Goal: Information Seeking & Learning: Learn about a topic

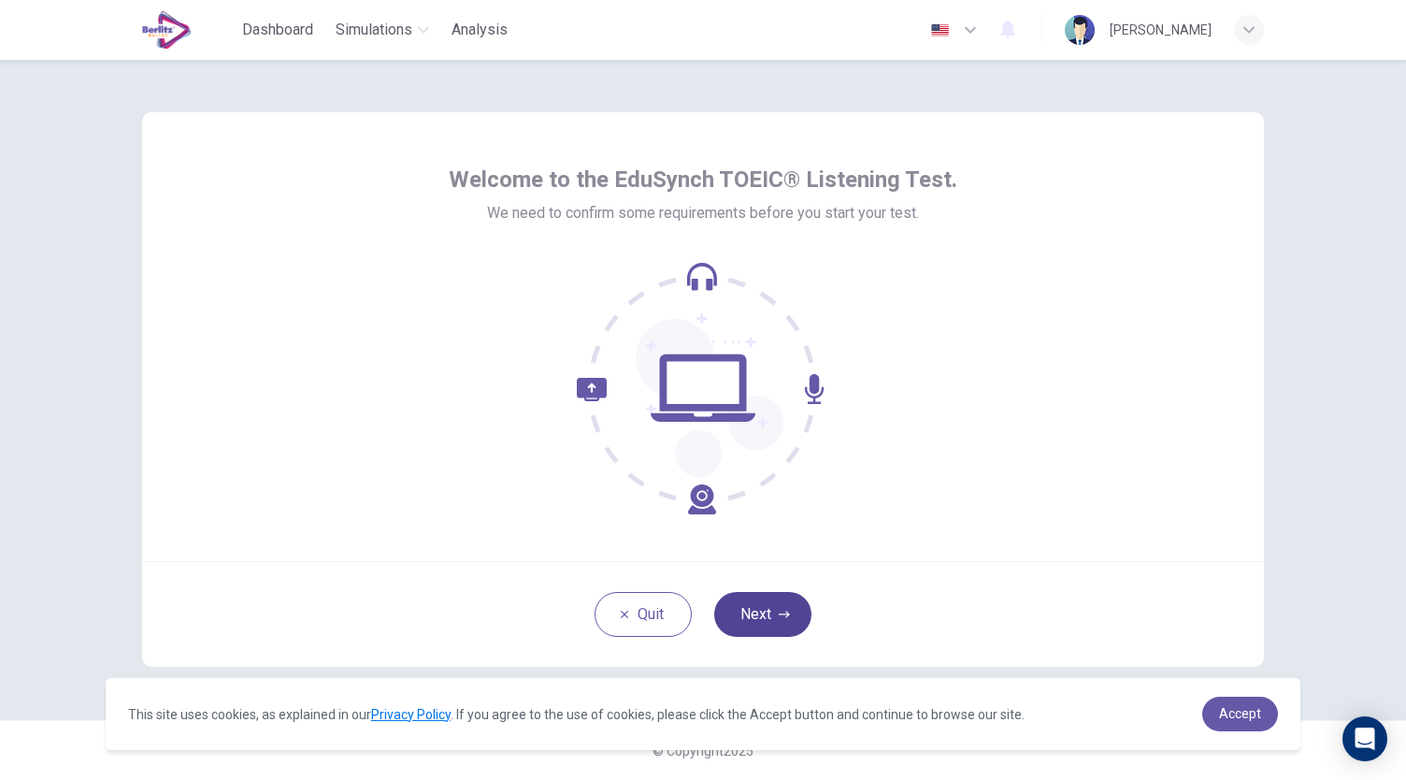
click at [777, 614] on button "Next" at bounding box center [762, 614] width 97 height 45
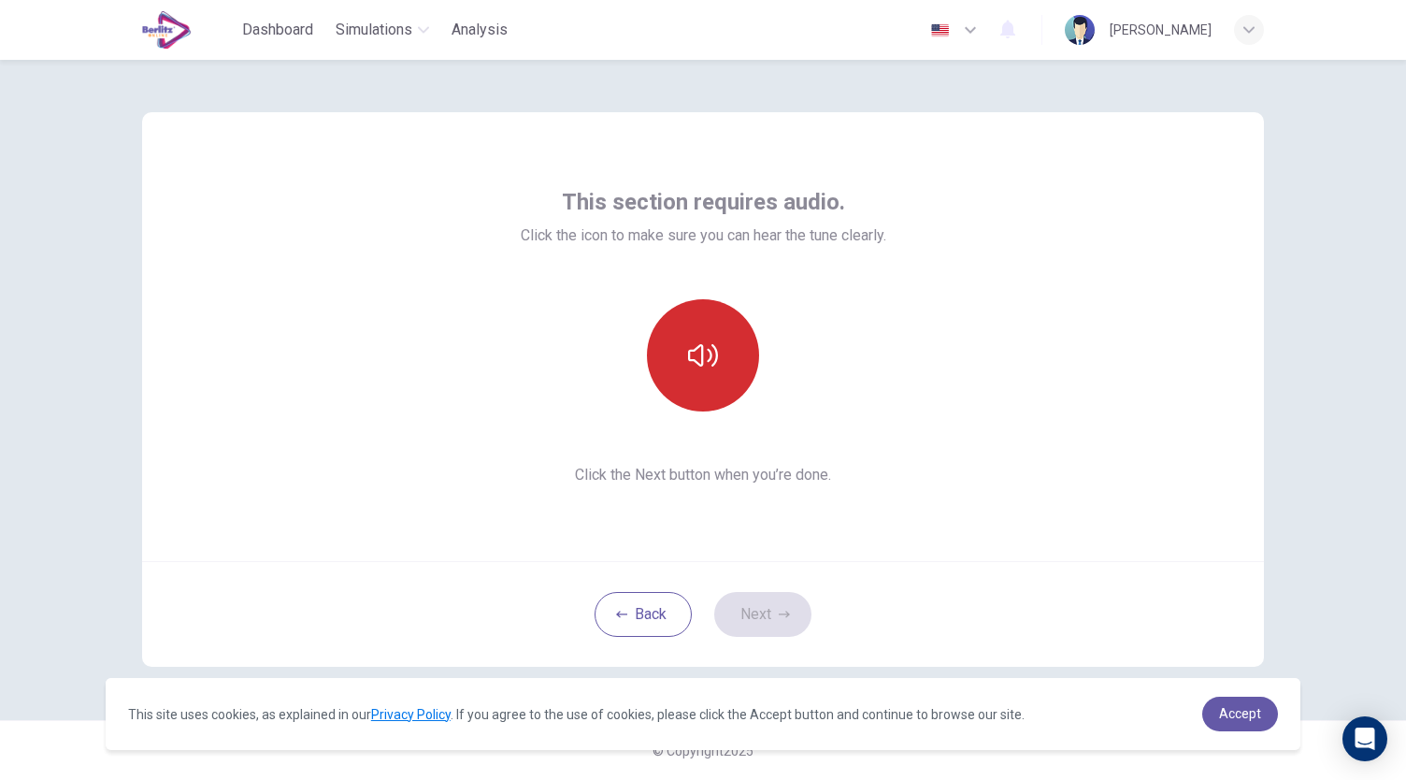
click at [697, 346] on icon "button" at bounding box center [703, 355] width 30 height 22
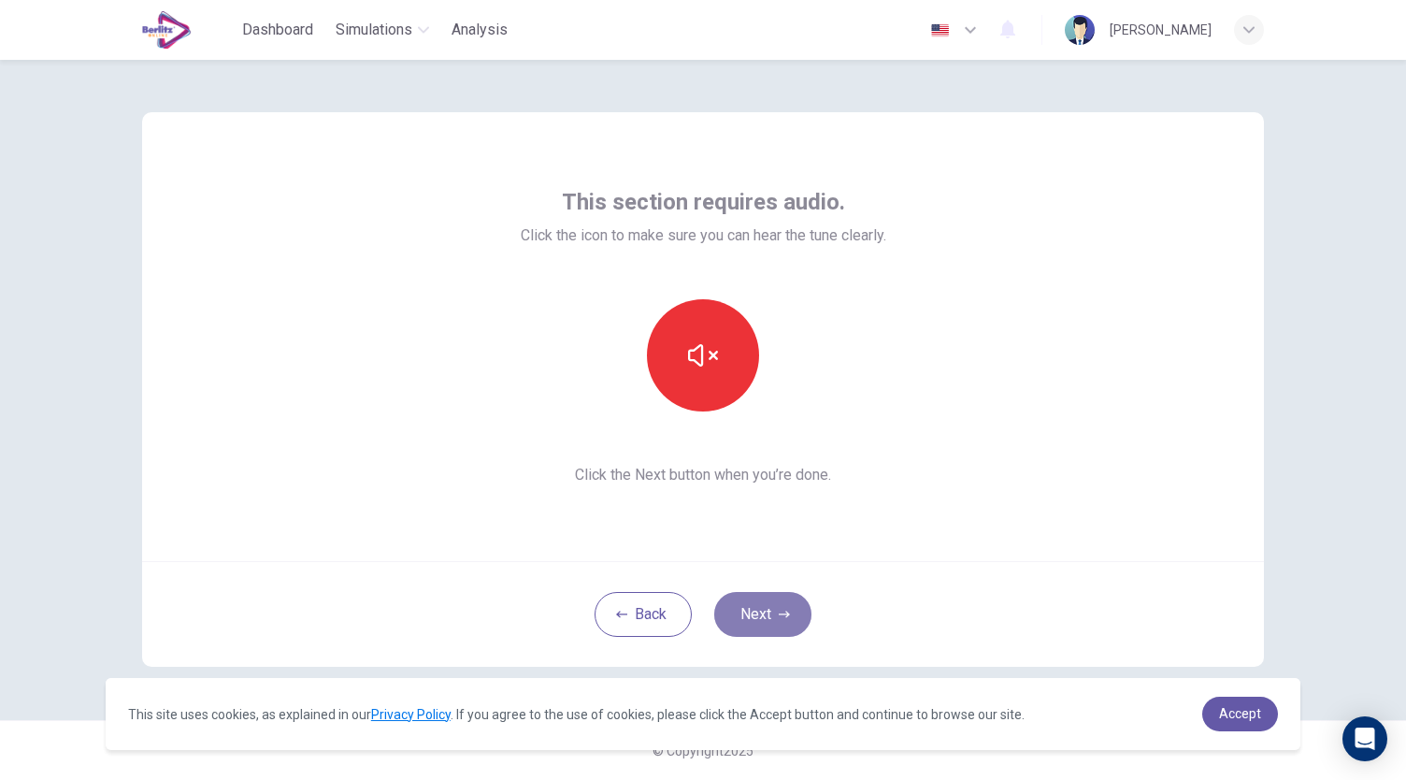
click at [751, 612] on button "Next" at bounding box center [762, 614] width 97 height 45
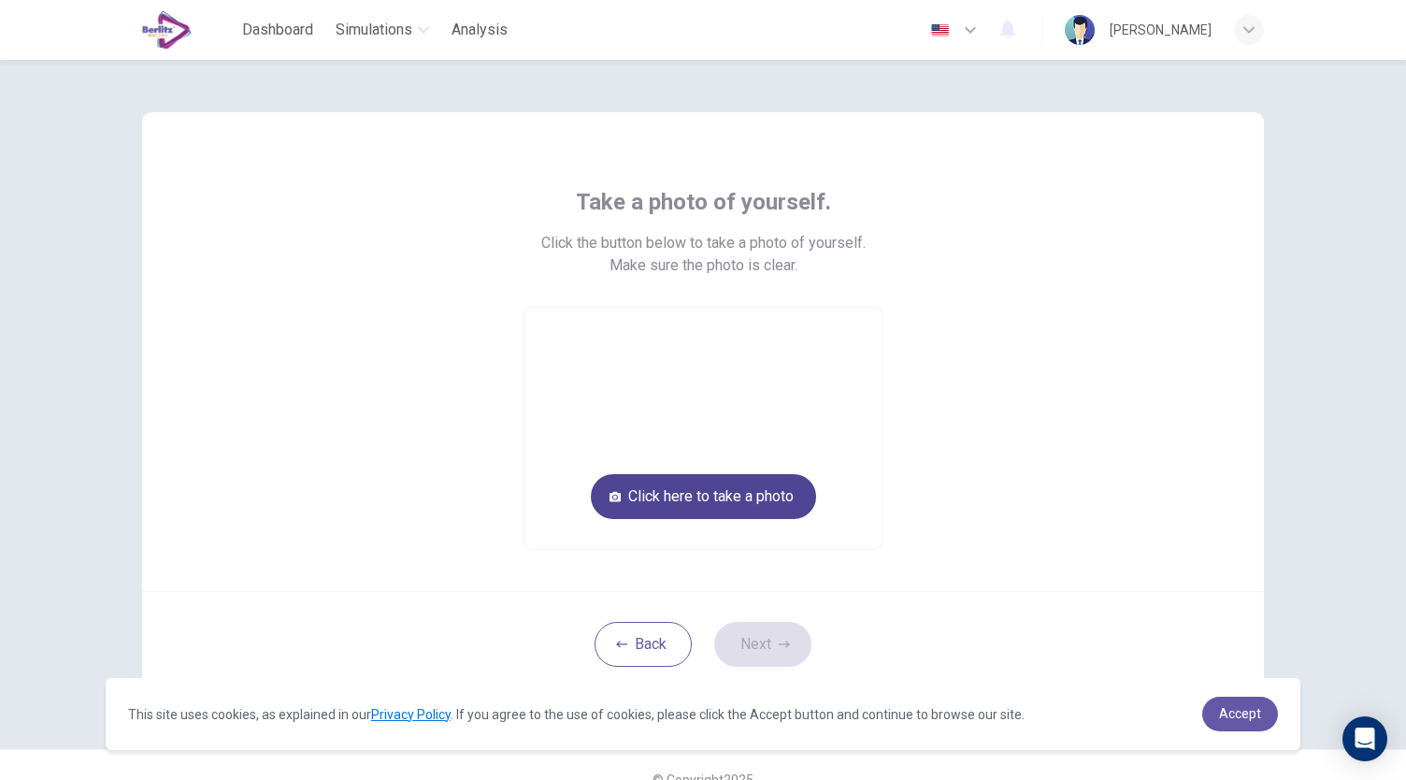
click at [718, 496] on button "Click here to take a photo" at bounding box center [703, 496] width 225 height 45
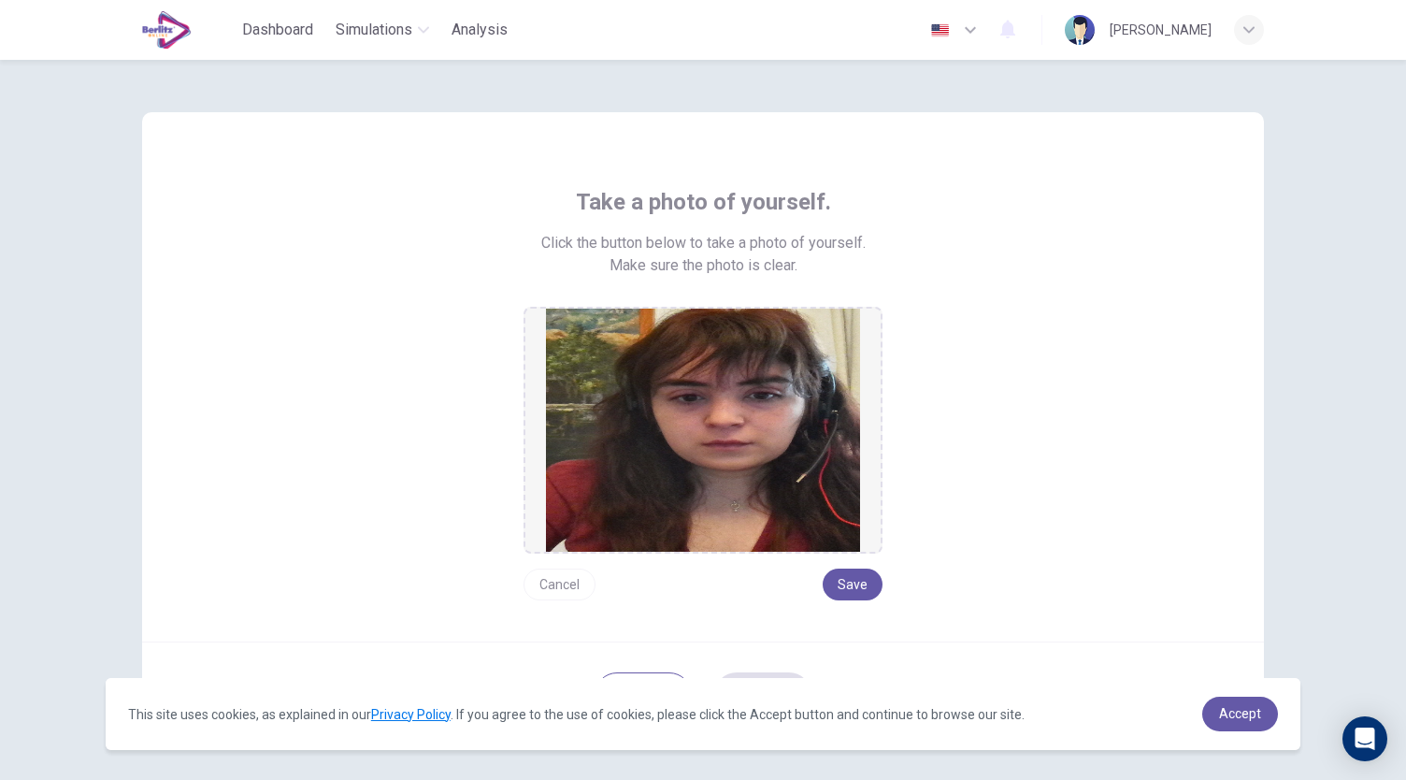
click at [568, 579] on button "Cancel" at bounding box center [559, 584] width 72 height 32
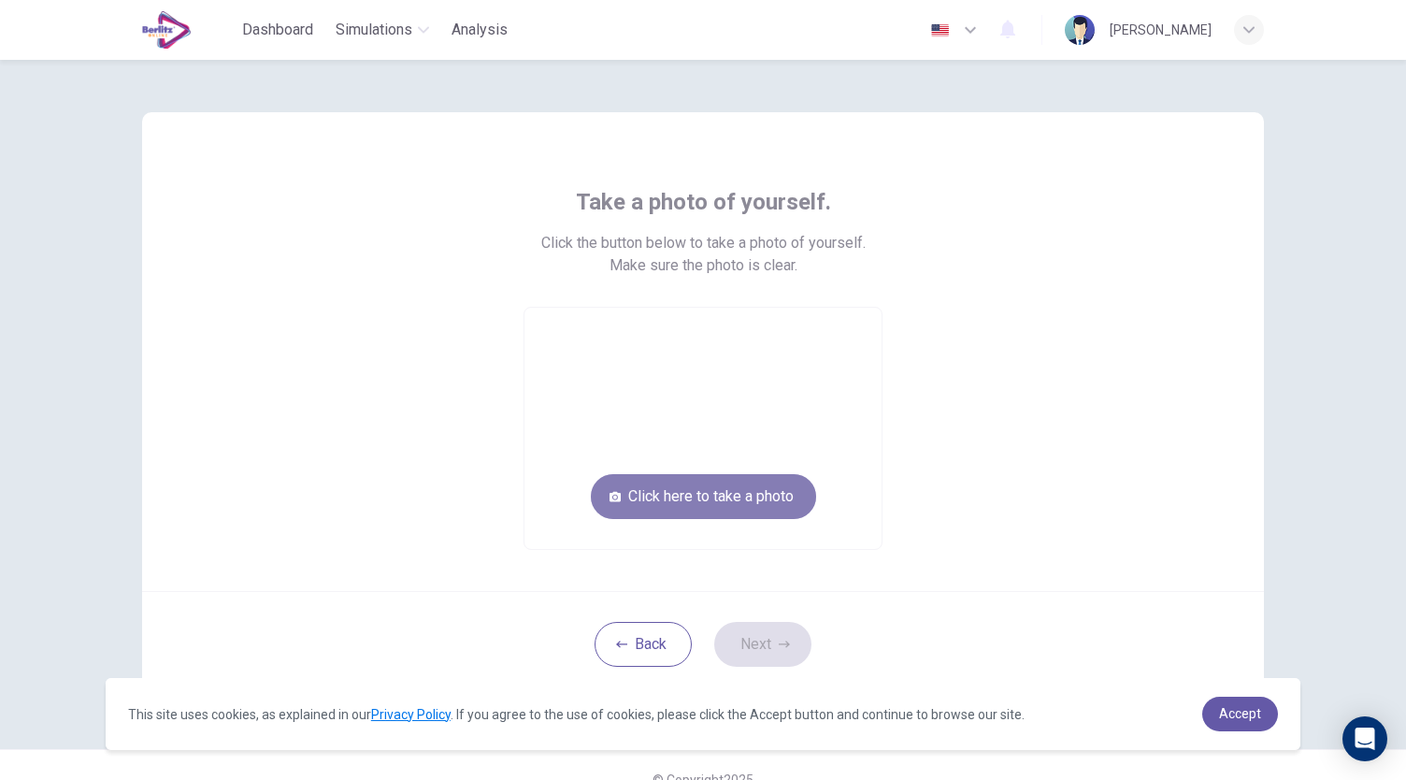
click at [770, 491] on button "Click here to take a photo" at bounding box center [703, 496] width 225 height 45
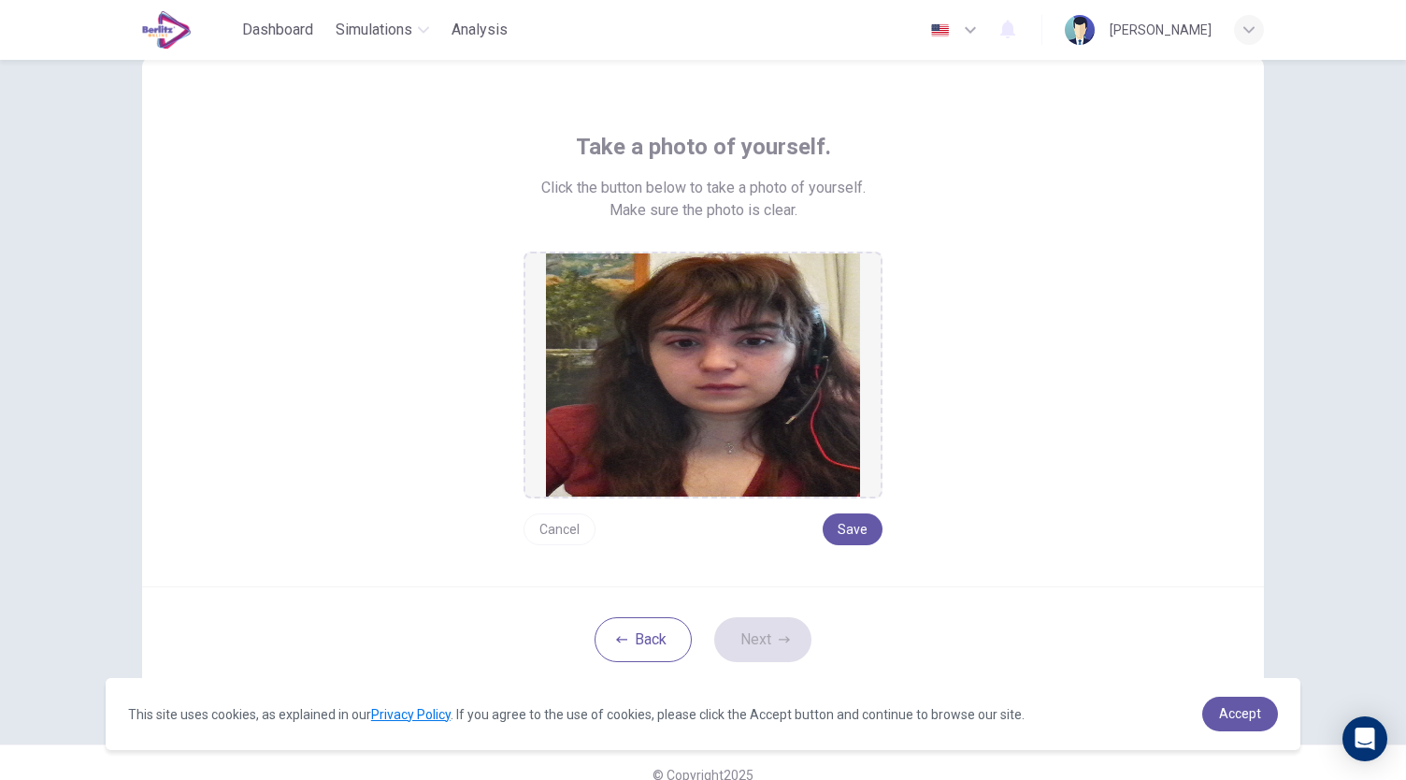
scroll to position [58, 0]
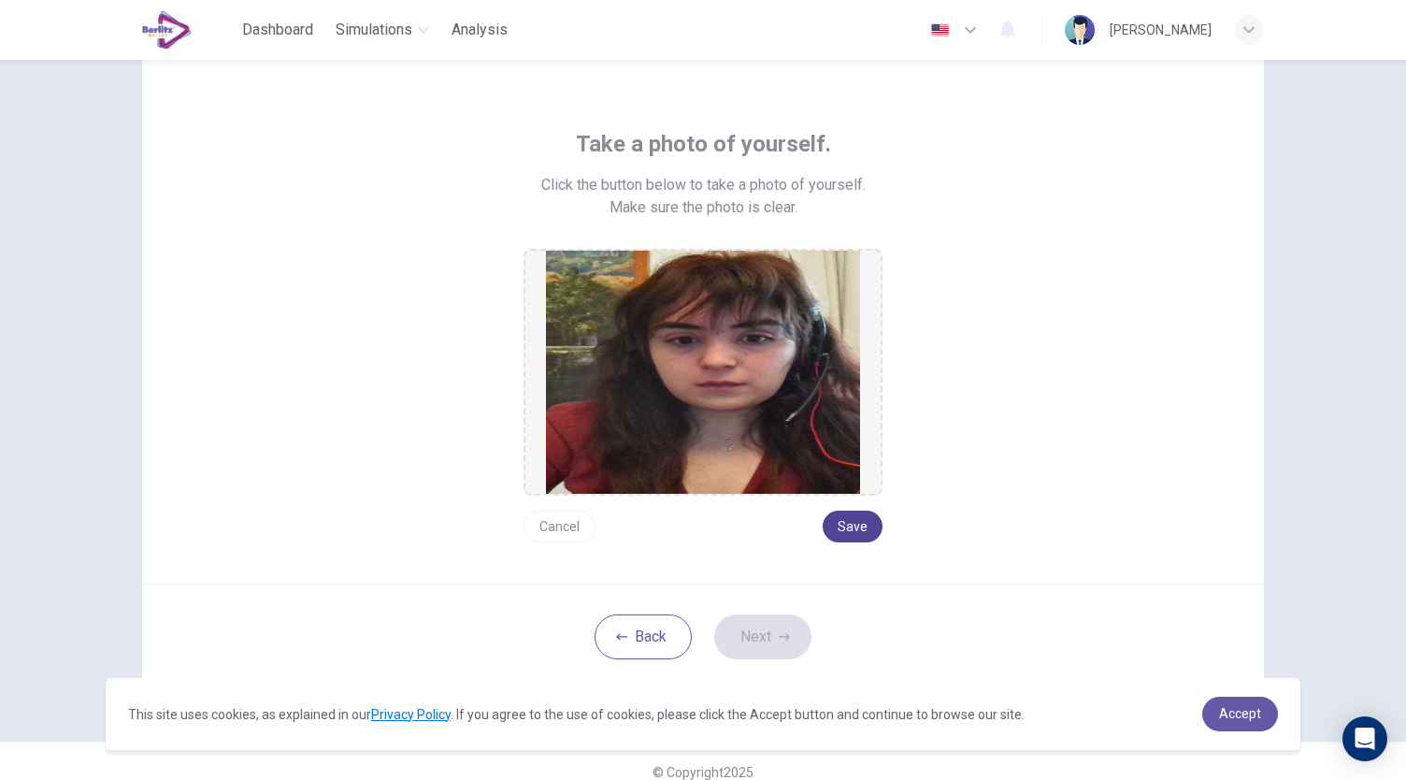
click at [862, 527] on button "Save" at bounding box center [853, 526] width 60 height 32
click at [779, 638] on icon "button" at bounding box center [784, 636] width 11 height 11
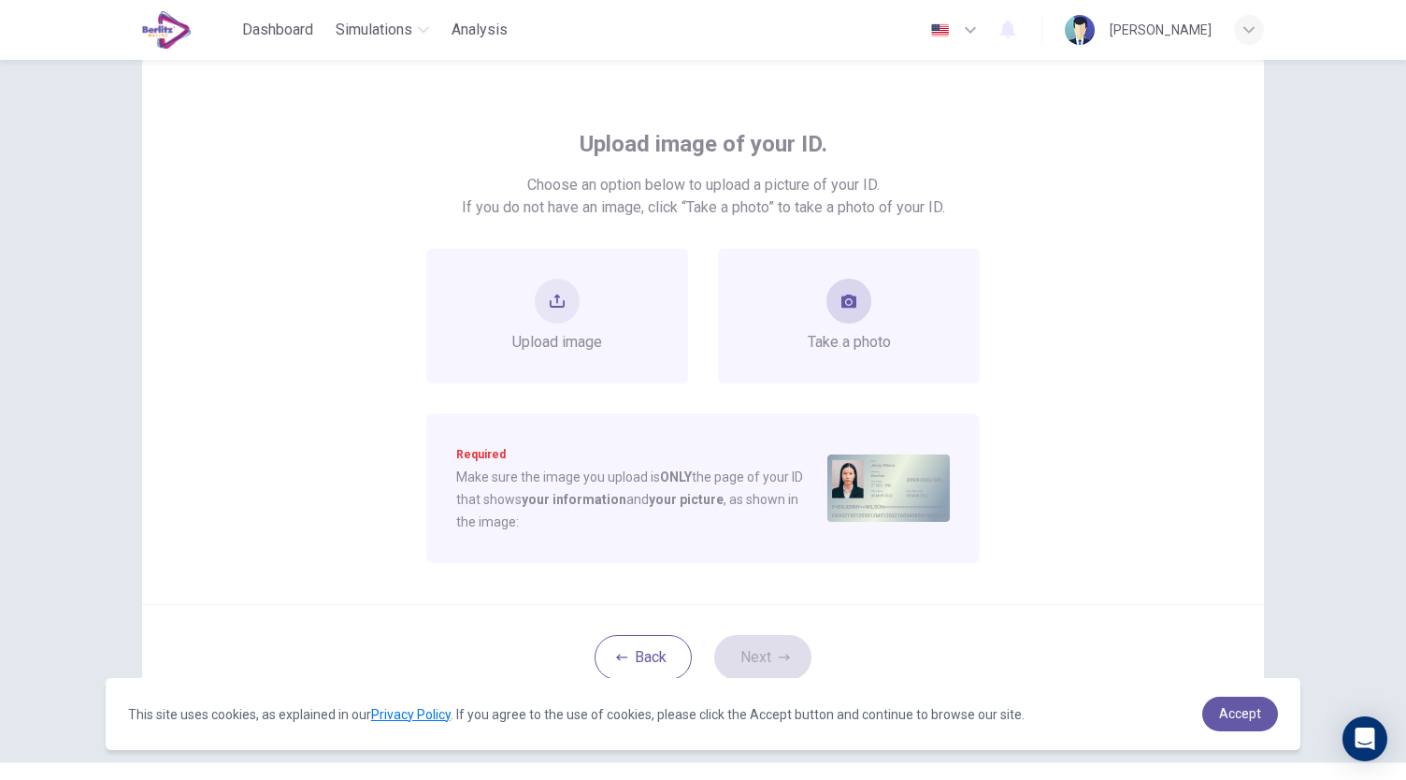
click at [891, 292] on div "Take a photo" at bounding box center [849, 316] width 262 height 135
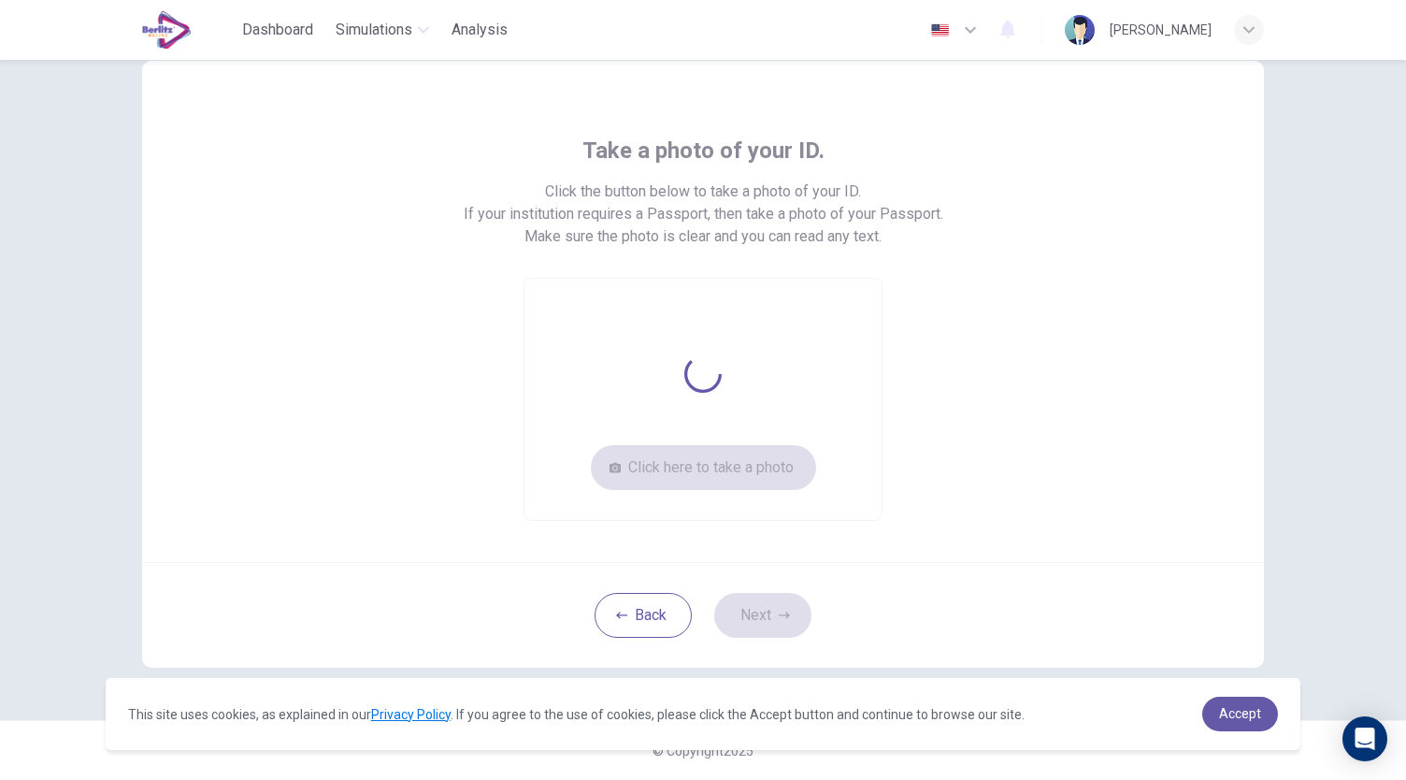
scroll to position [50, 0]
click at [674, 482] on button "Click here to take a photo" at bounding box center [703, 468] width 225 height 45
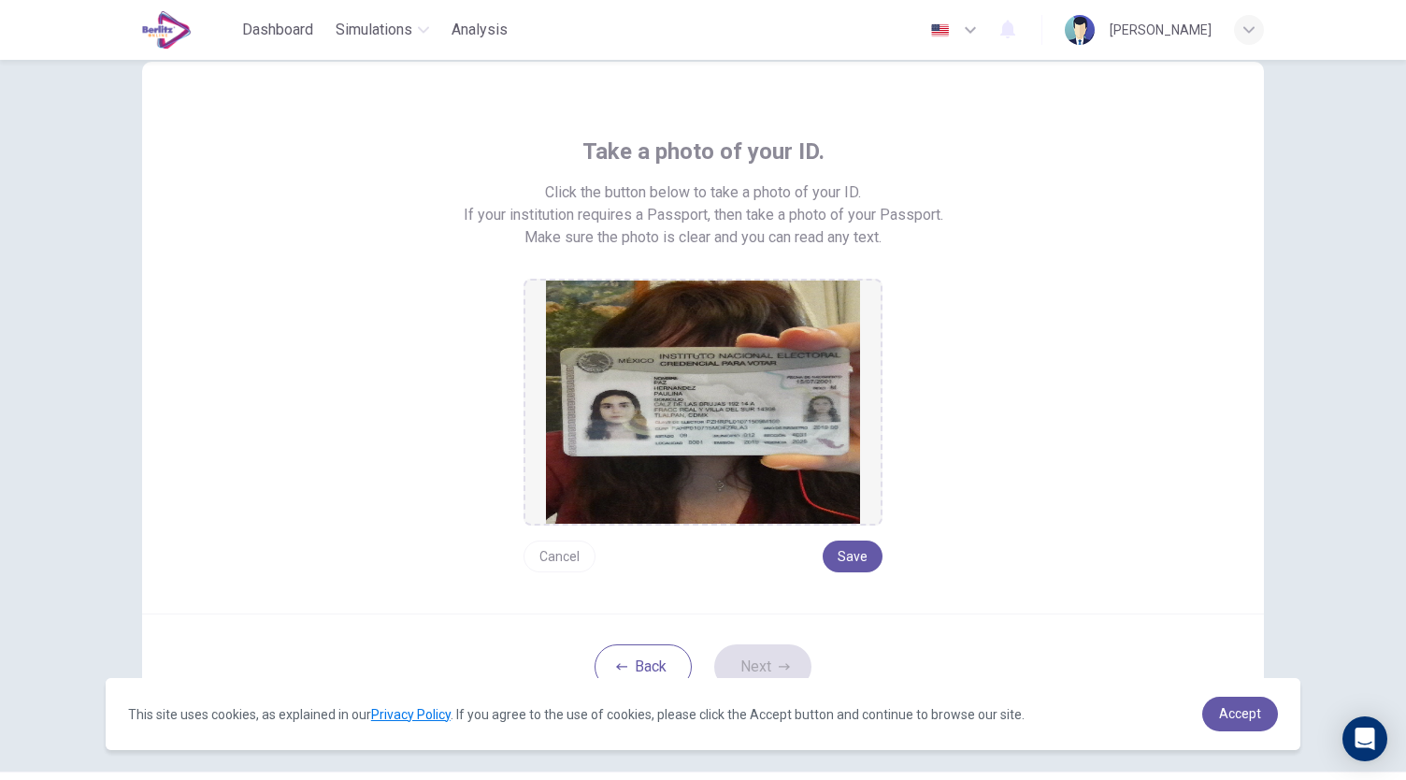
click at [557, 549] on button "Cancel" at bounding box center [559, 556] width 72 height 32
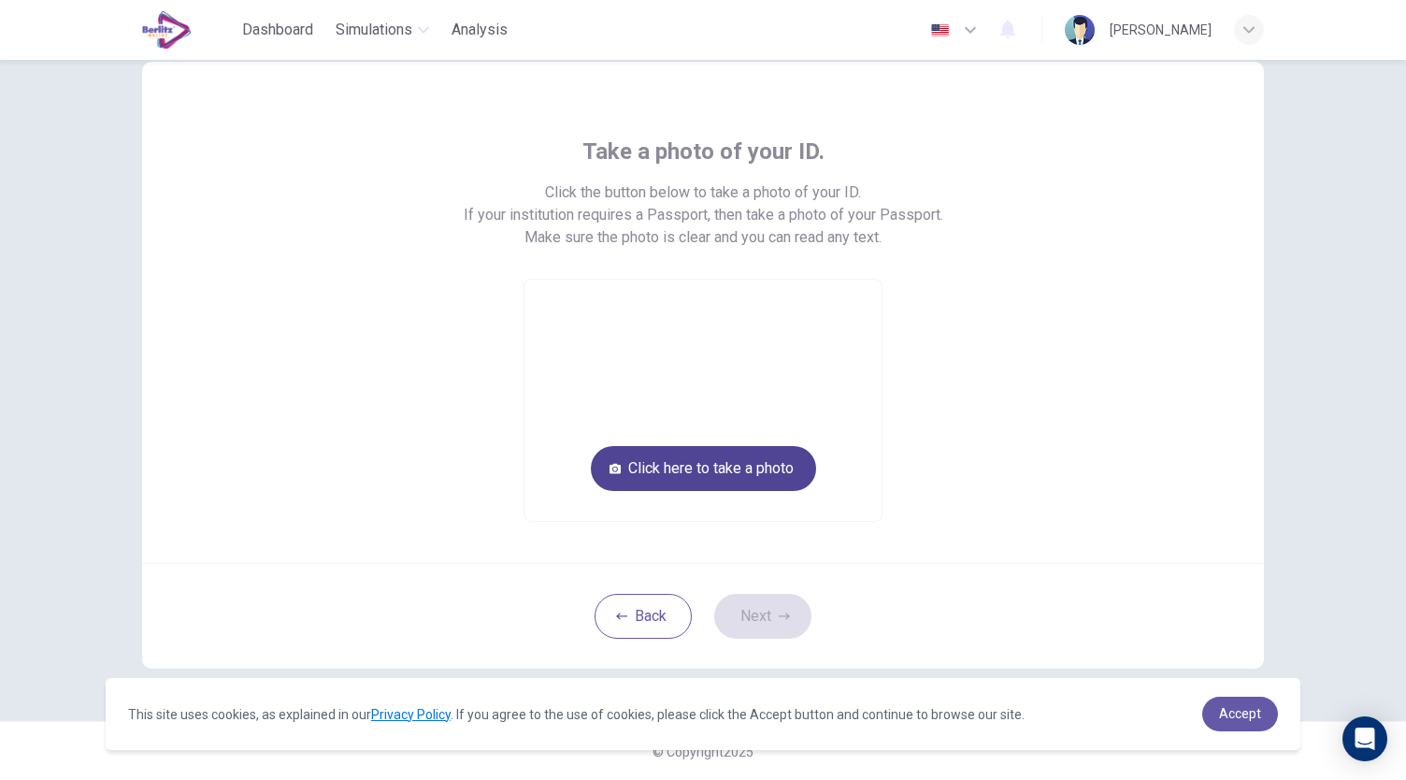
click at [759, 453] on button "Click here to take a photo" at bounding box center [703, 468] width 225 height 45
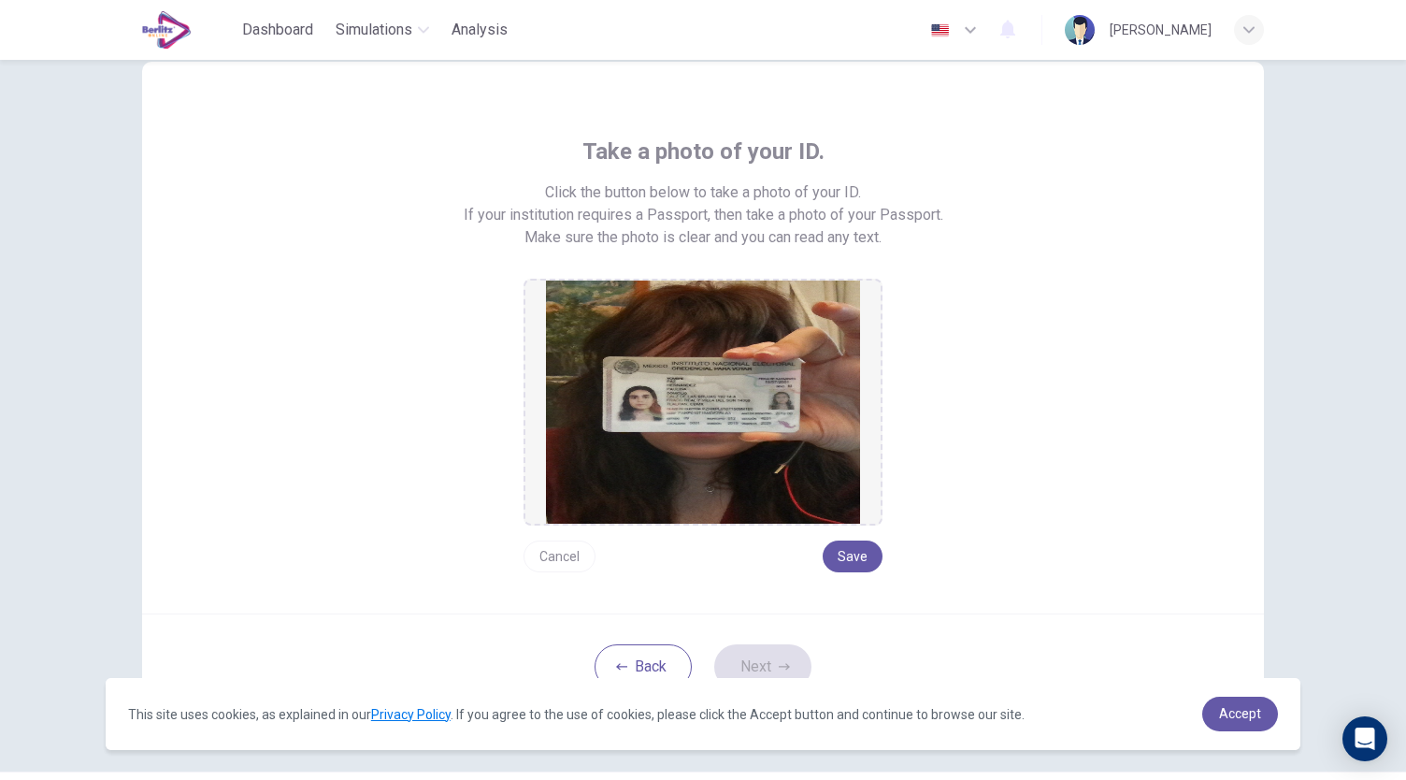
click at [548, 556] on button "Cancel" at bounding box center [559, 556] width 72 height 32
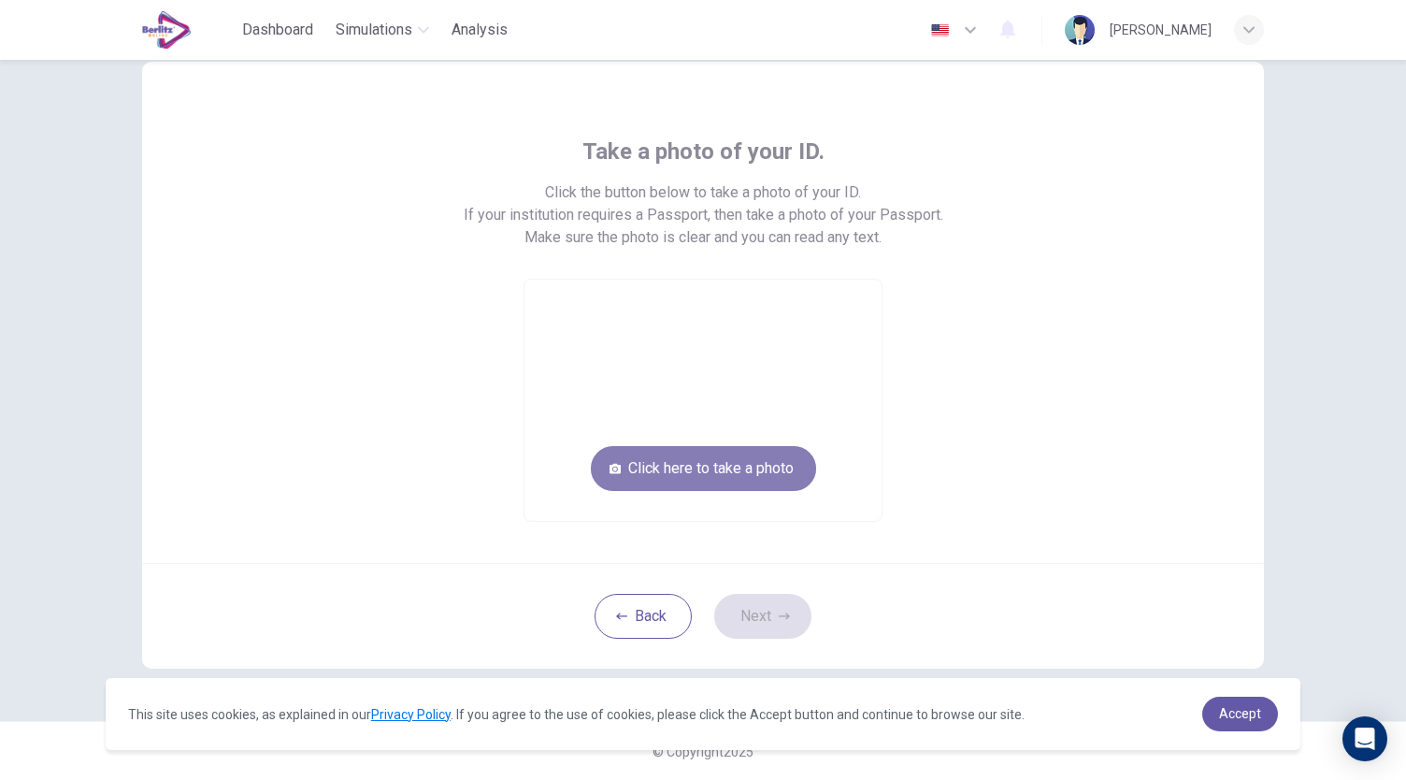
click at [700, 470] on button "Click here to take a photo" at bounding box center [703, 468] width 225 height 45
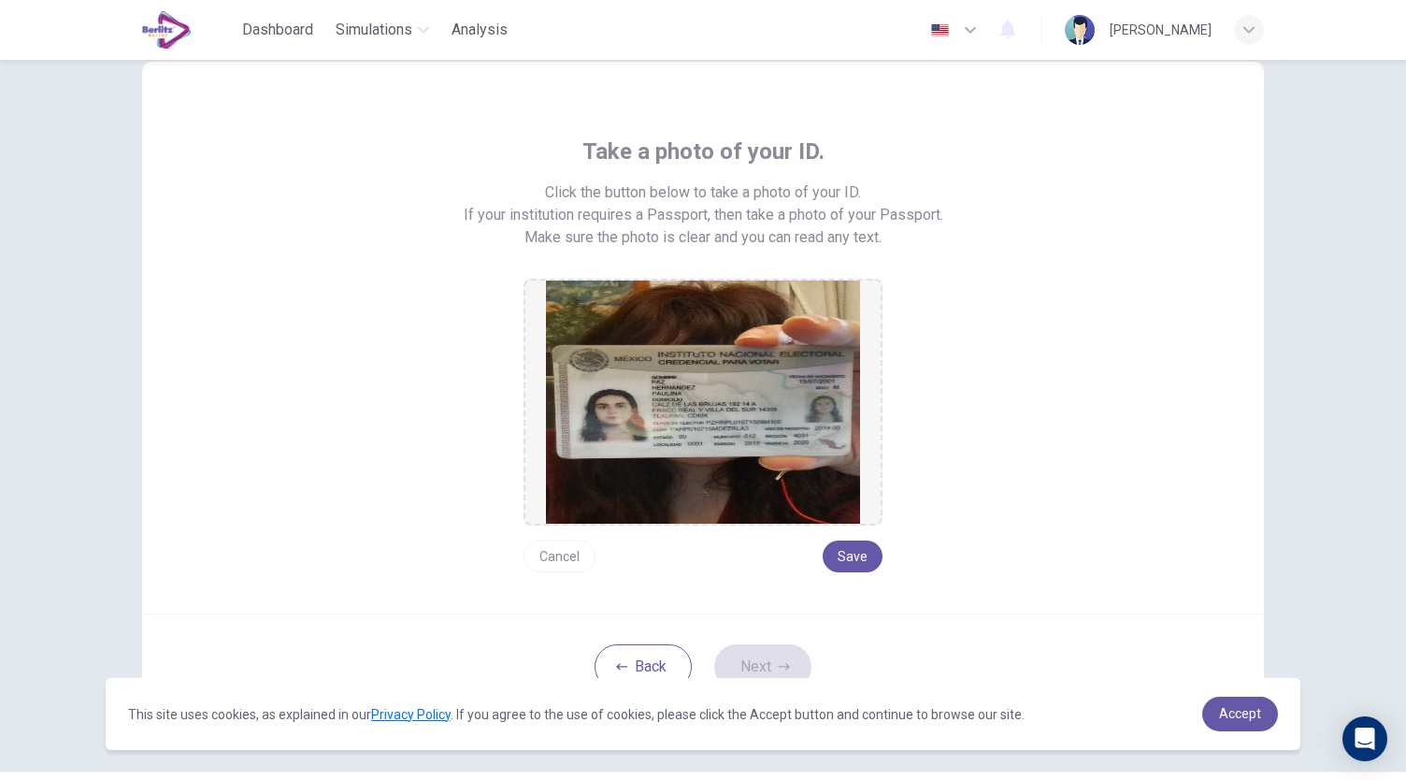
click at [560, 554] on button "Cancel" at bounding box center [559, 556] width 72 height 32
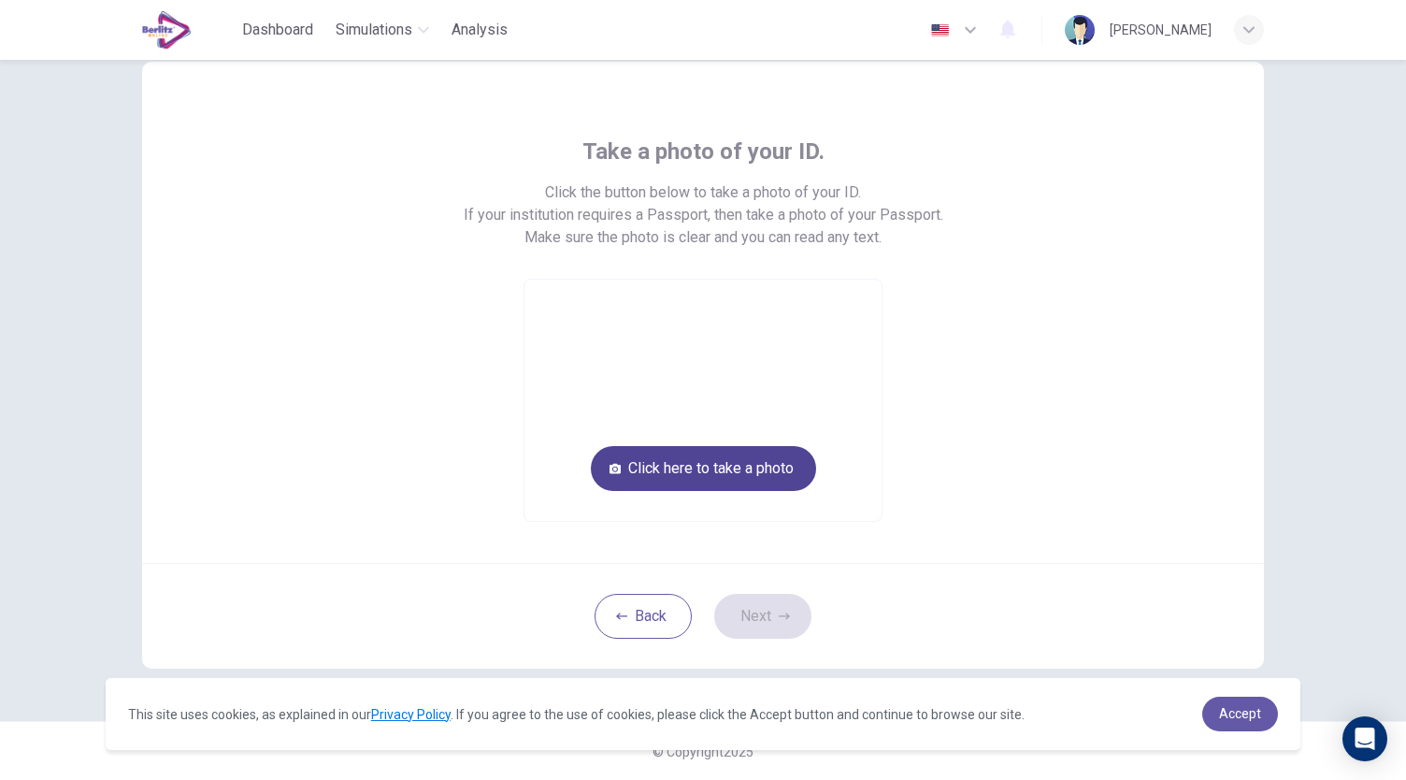
click at [728, 476] on button "Click here to take a photo" at bounding box center [703, 468] width 225 height 45
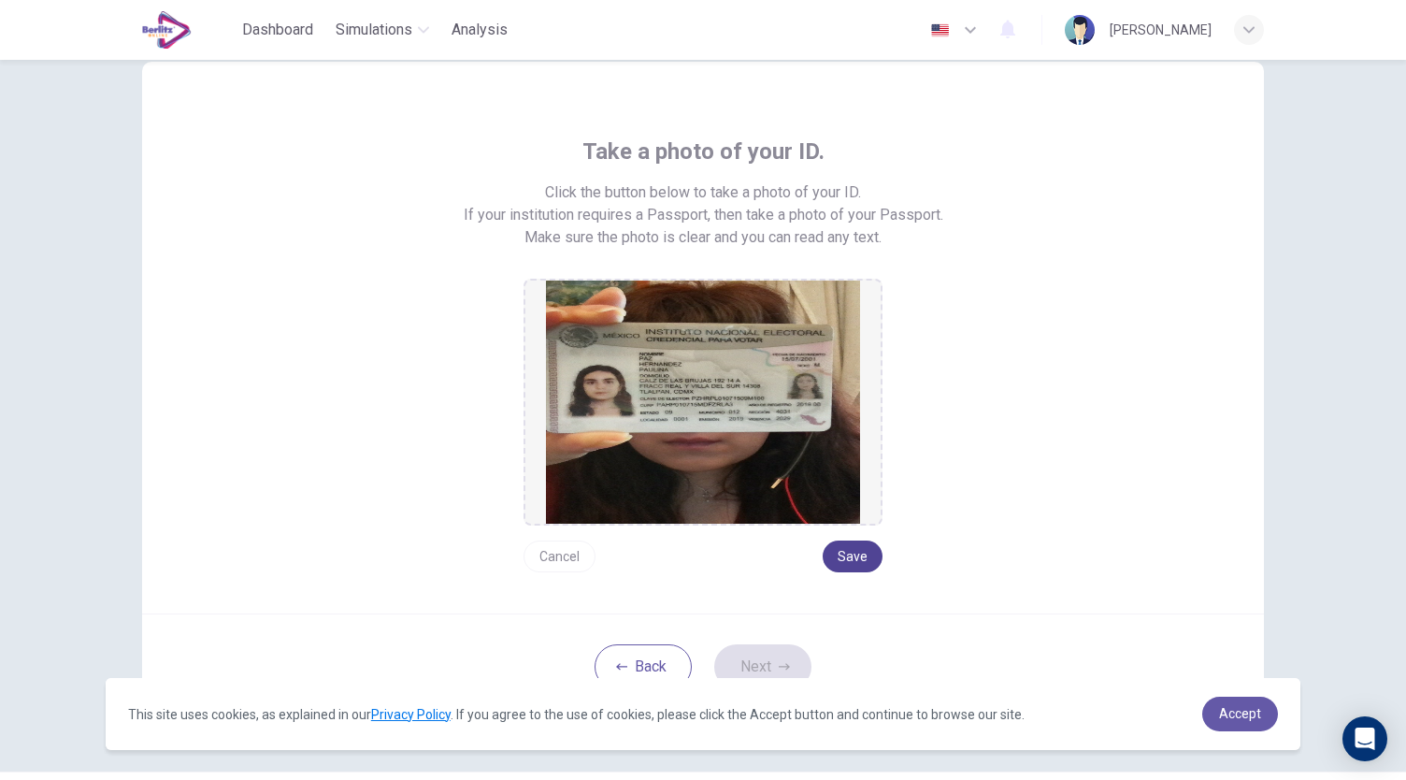
click at [852, 557] on button "Save" at bounding box center [853, 556] width 60 height 32
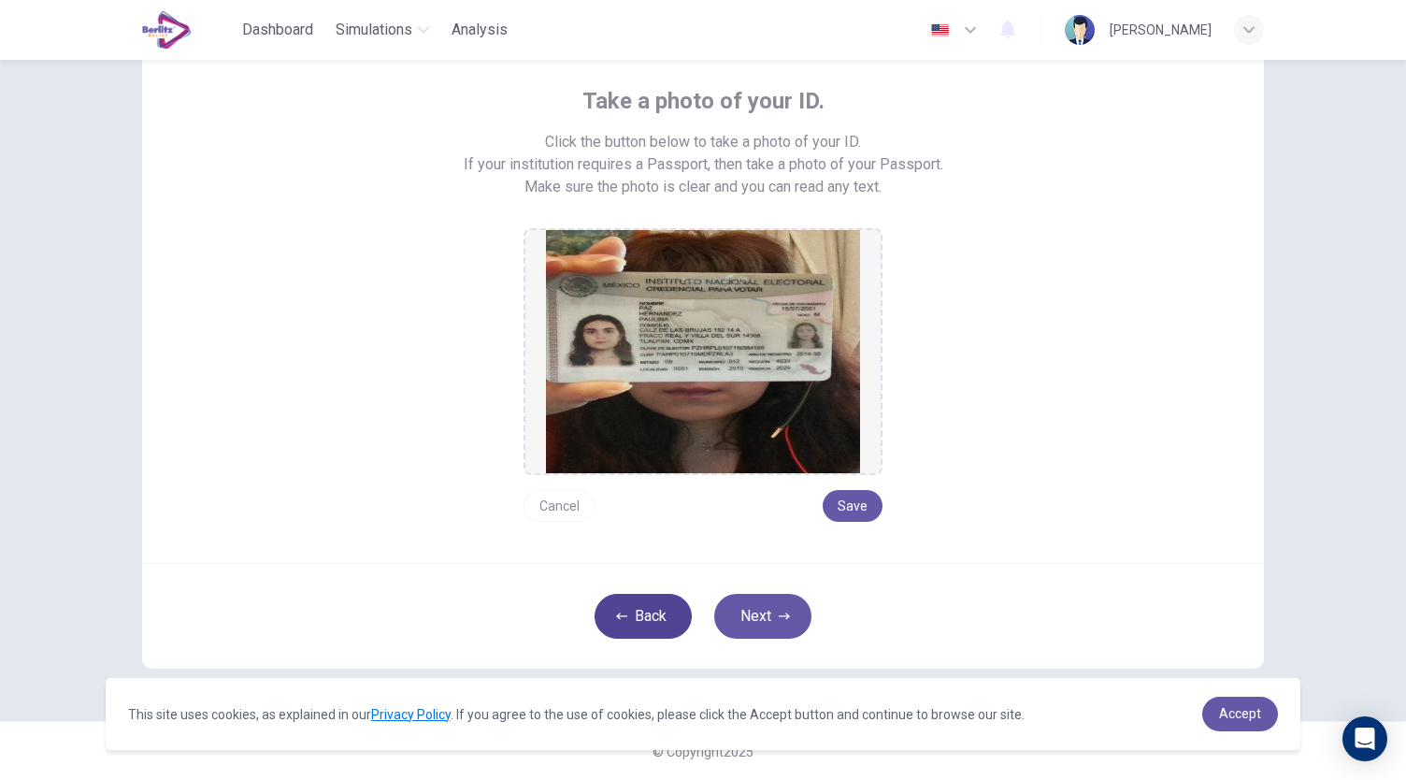
click at [660, 598] on button "Back" at bounding box center [642, 616] width 97 height 45
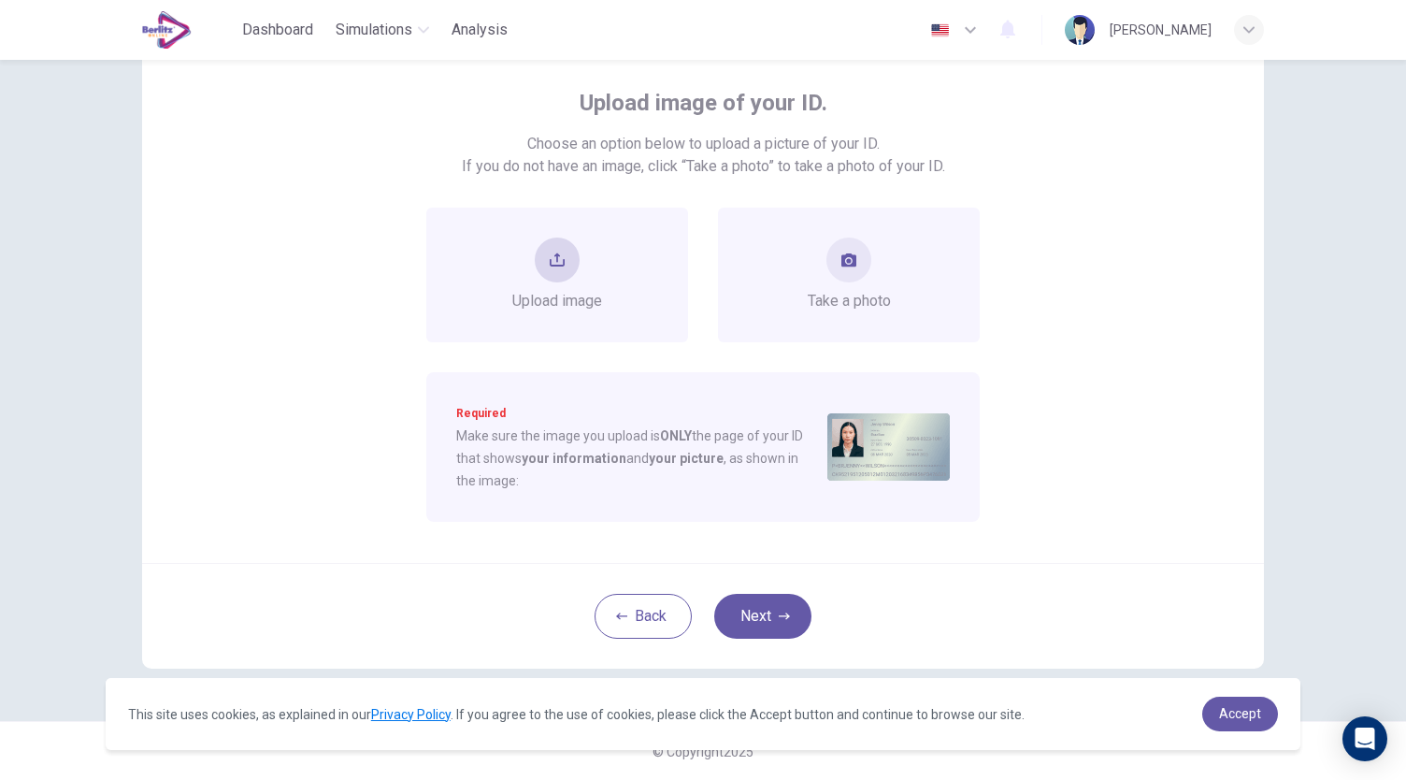
click at [591, 304] on span "Upload image" at bounding box center [557, 301] width 90 height 22
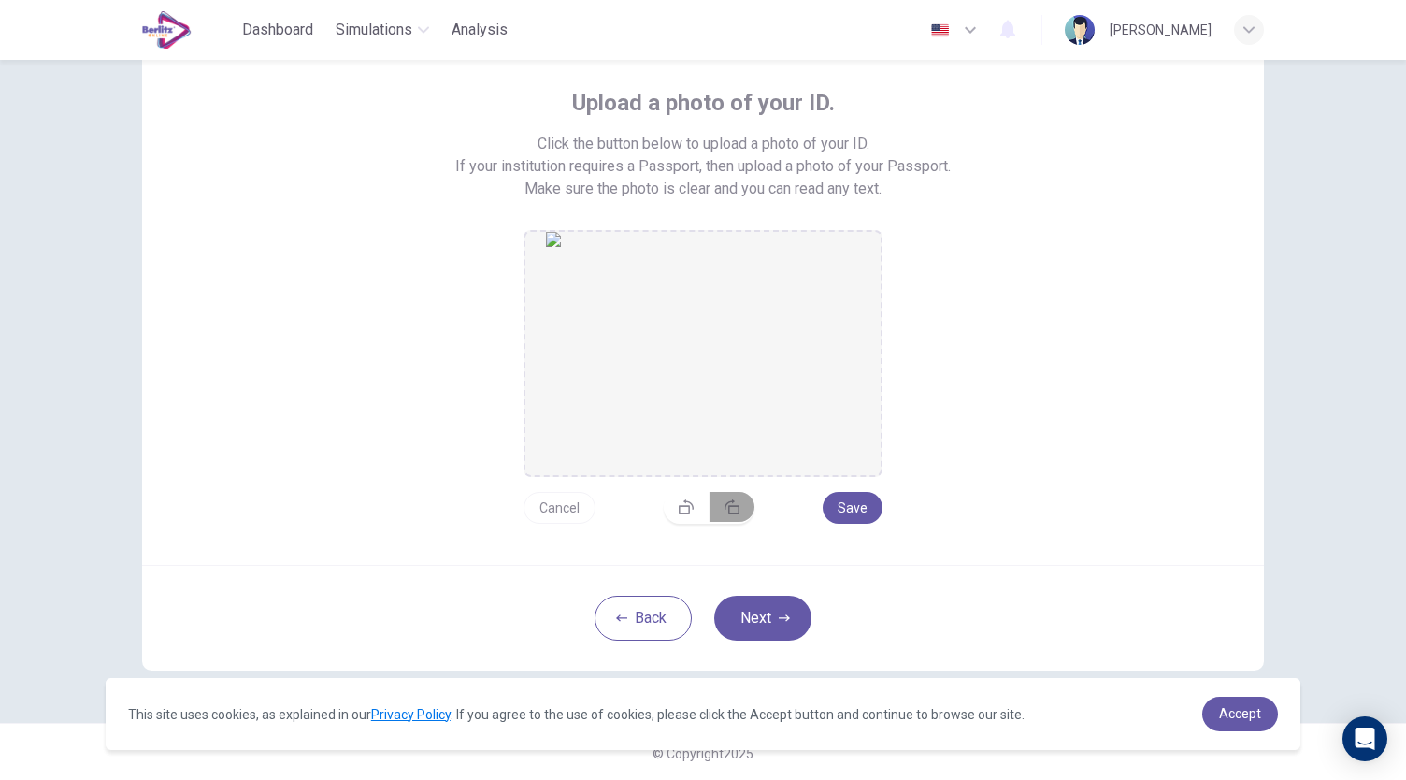
click at [732, 507] on icon "button" at bounding box center [731, 506] width 15 height 15
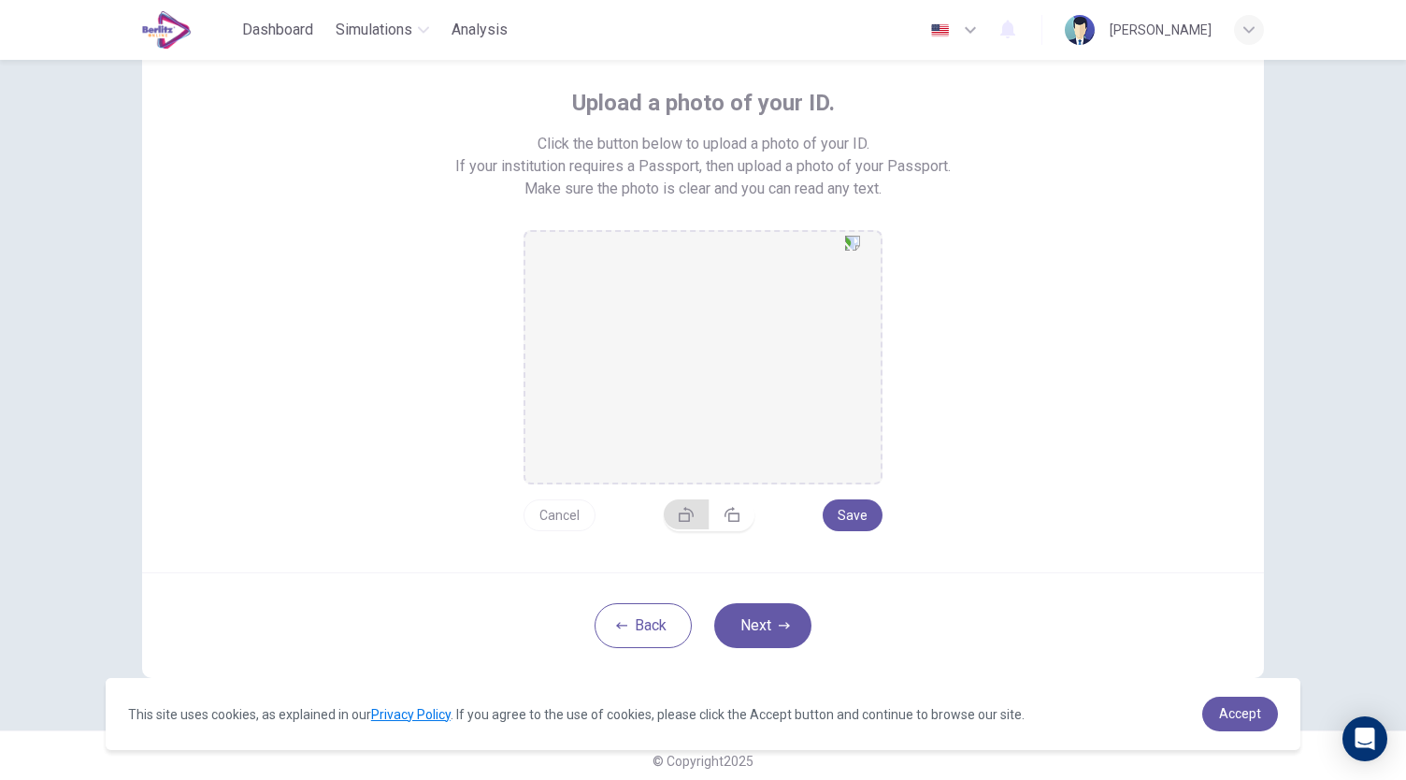
click at [689, 515] on icon "button" at bounding box center [686, 514] width 15 height 15
click at [548, 508] on button "Cancel" at bounding box center [559, 515] width 72 height 32
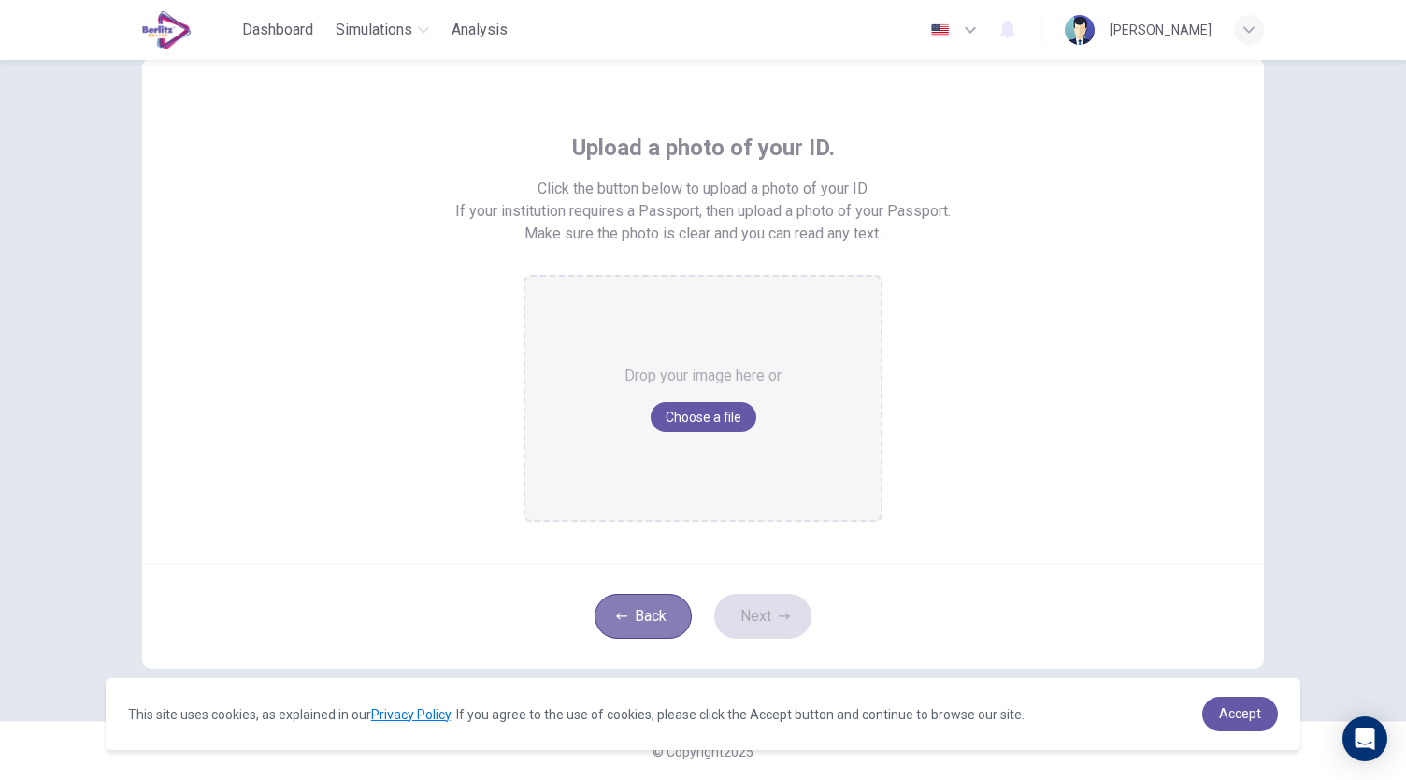
click at [675, 610] on button "Back" at bounding box center [642, 616] width 97 height 45
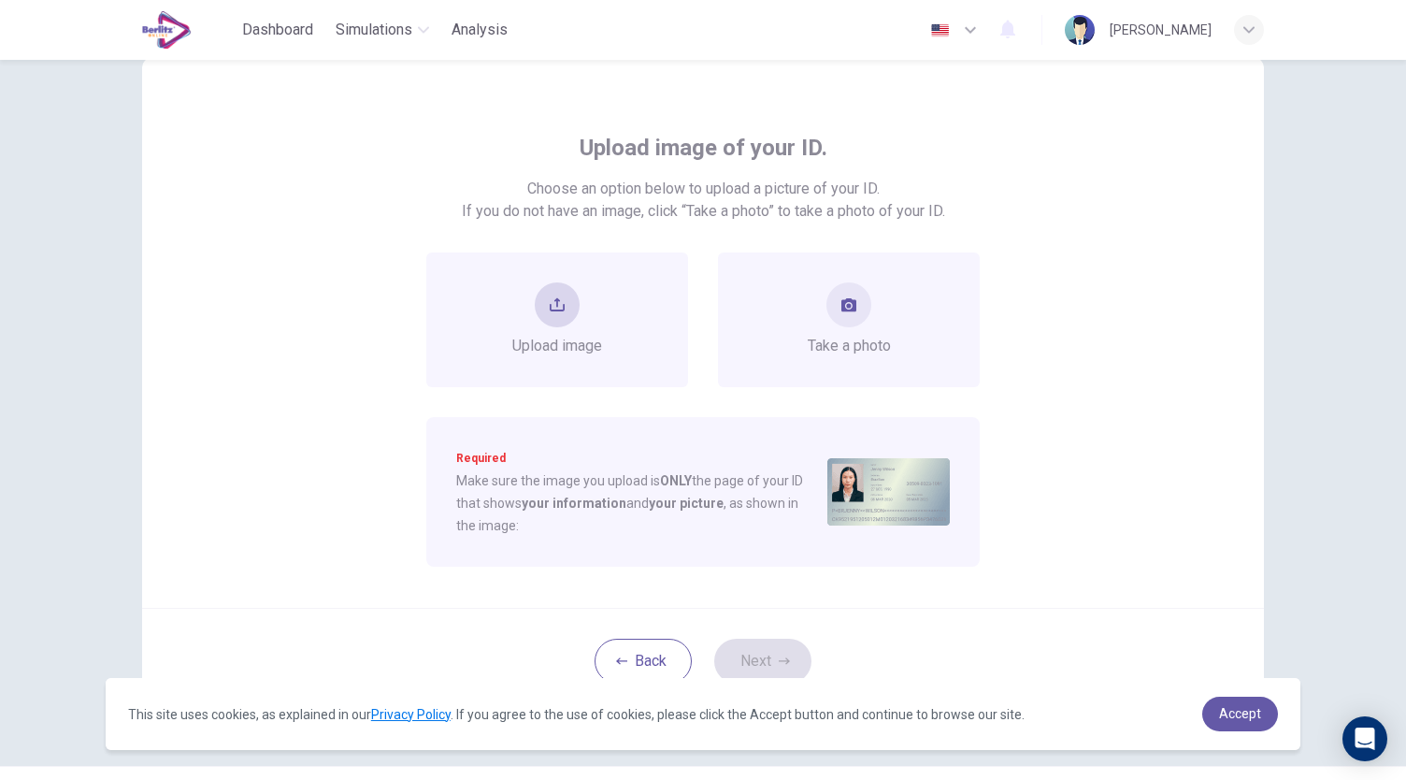
click at [617, 374] on div "Upload image" at bounding box center [557, 319] width 262 height 135
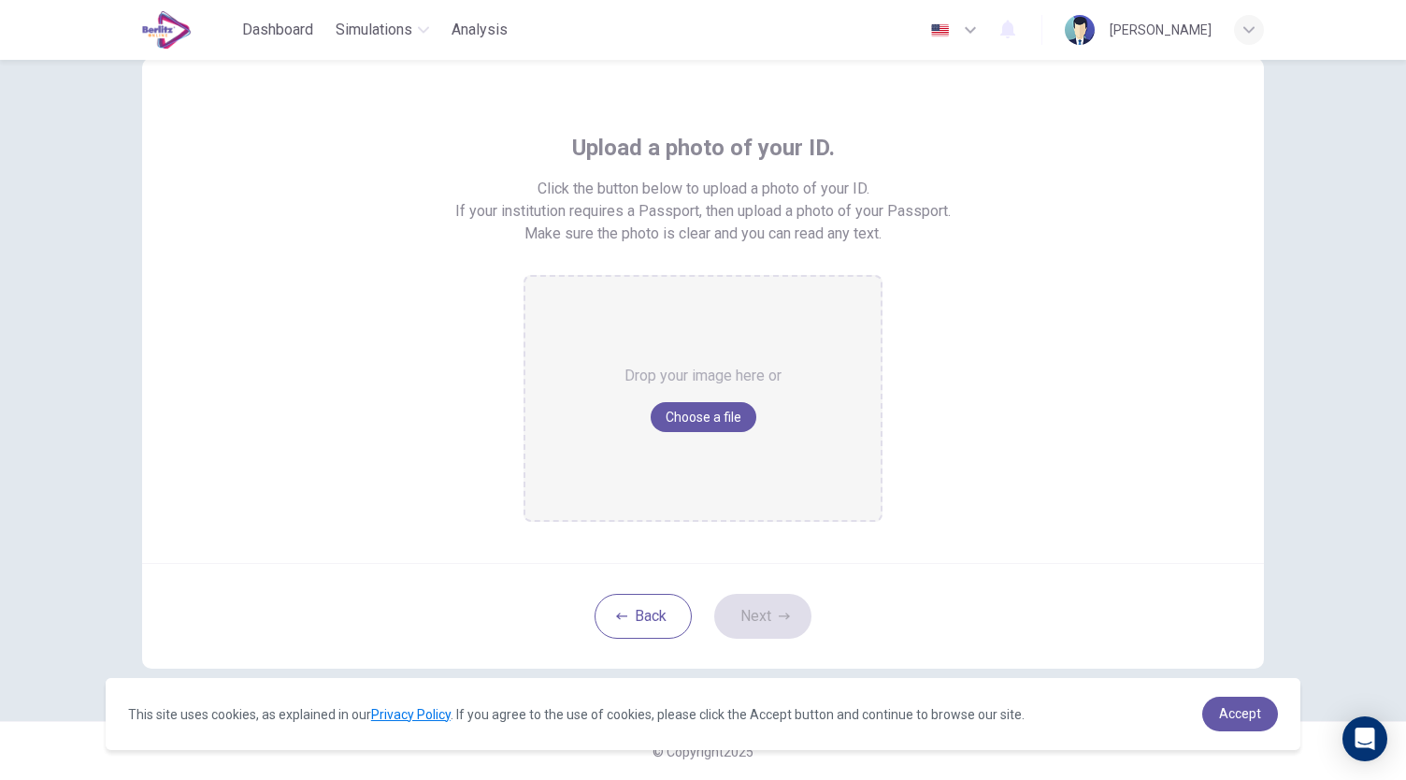
click at [683, 431] on button "Choose a file" at bounding box center [704, 417] width 106 height 30
click at [645, 596] on button "Back" at bounding box center [642, 616] width 97 height 45
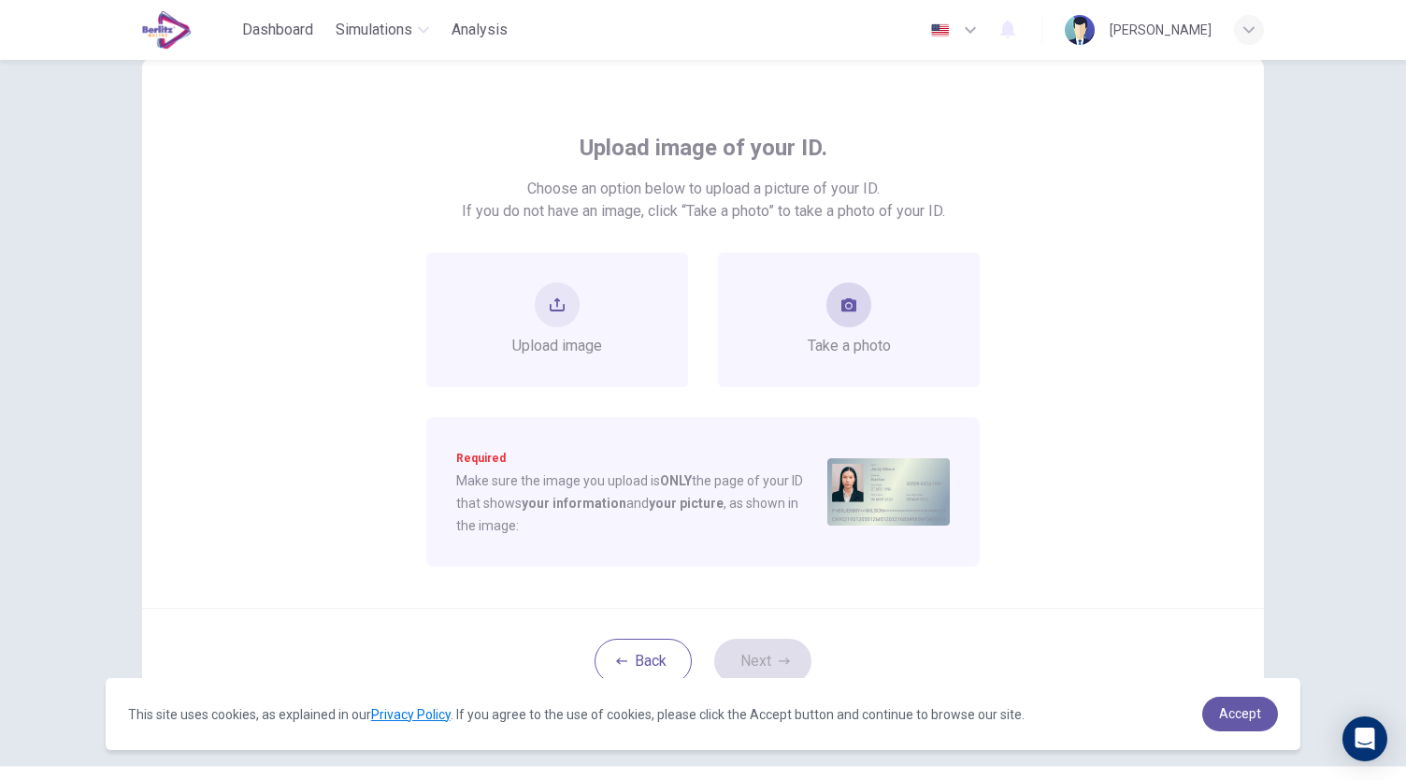
click at [832, 352] on span "Take a photo" at bounding box center [849, 346] width 83 height 22
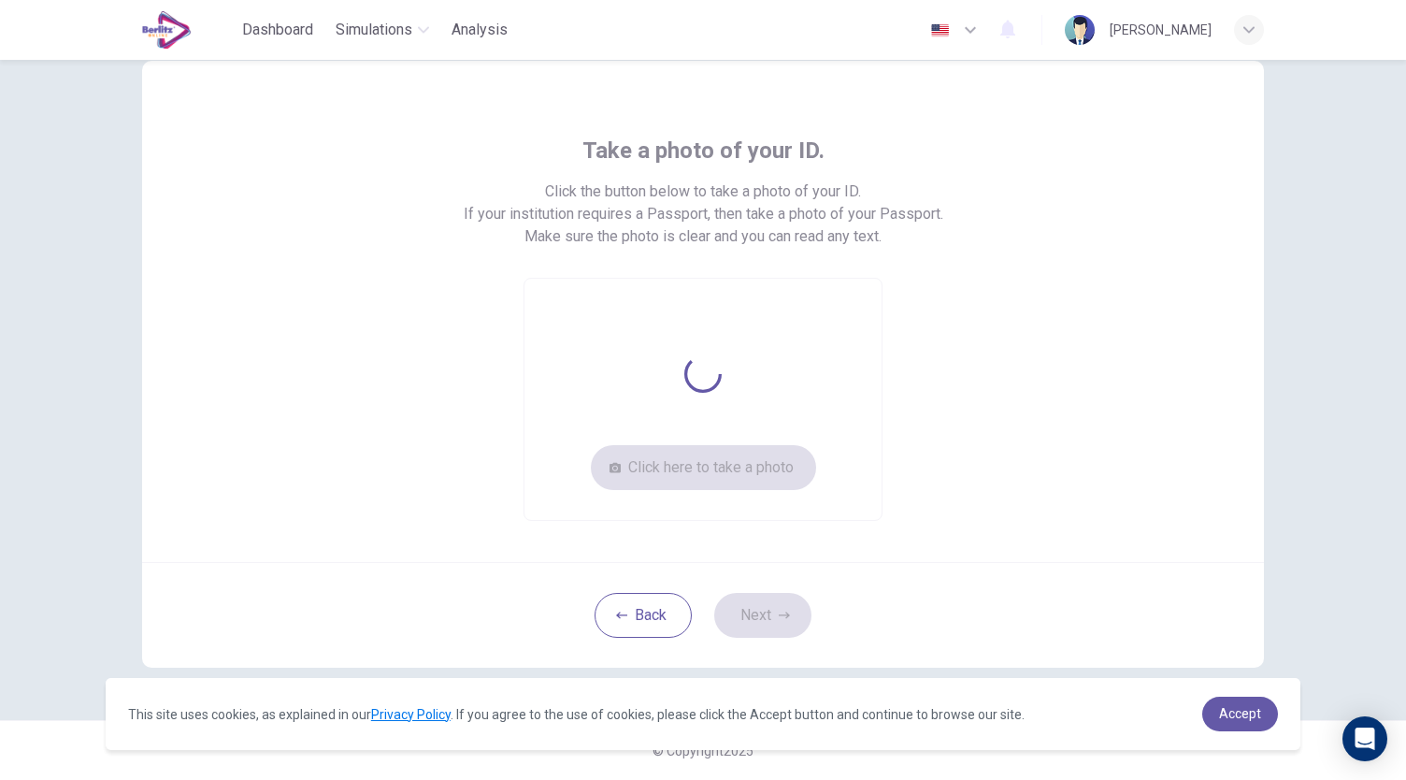
scroll to position [50, 0]
click at [832, 352] on video at bounding box center [702, 399] width 357 height 241
click at [735, 455] on button "Click here to take a photo" at bounding box center [703, 468] width 225 height 45
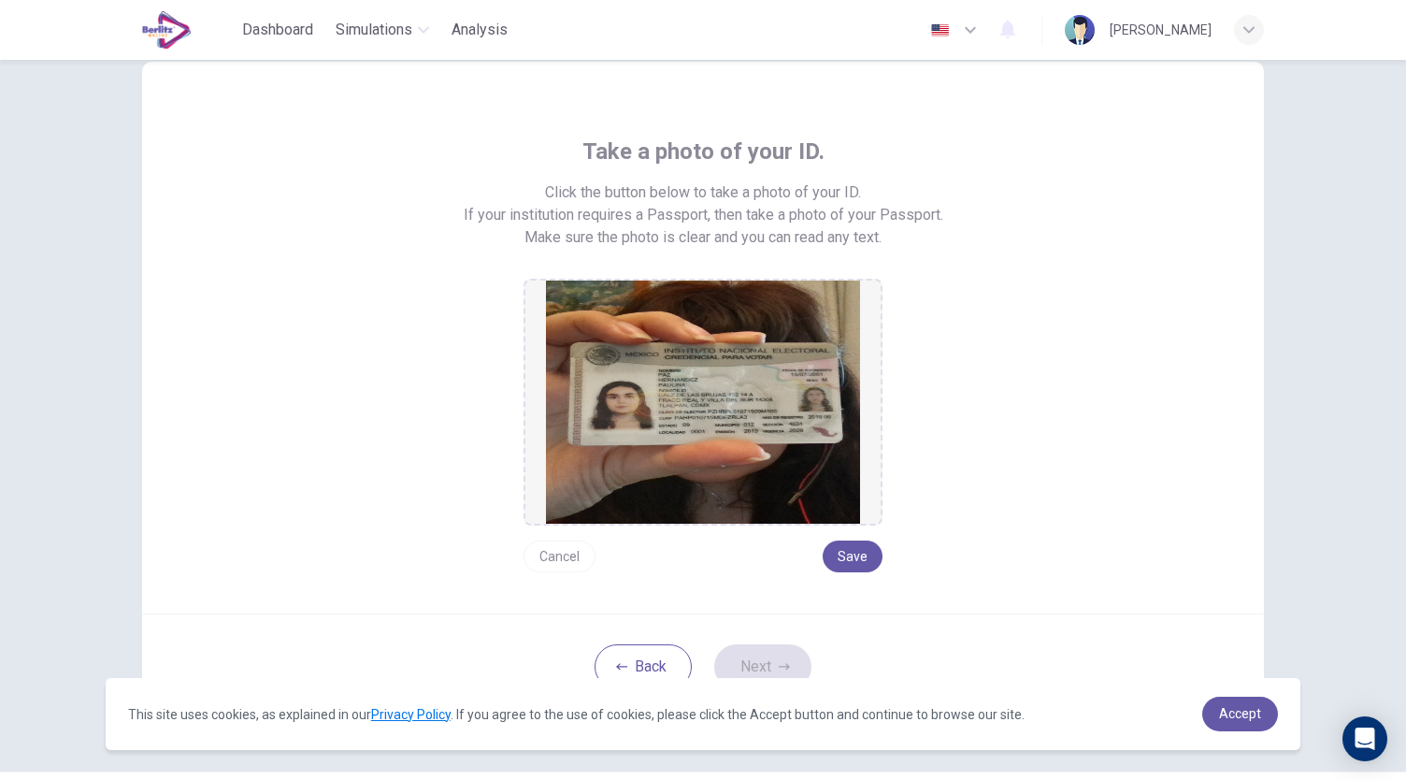
click at [726, 367] on img at bounding box center [703, 401] width 314 height 243
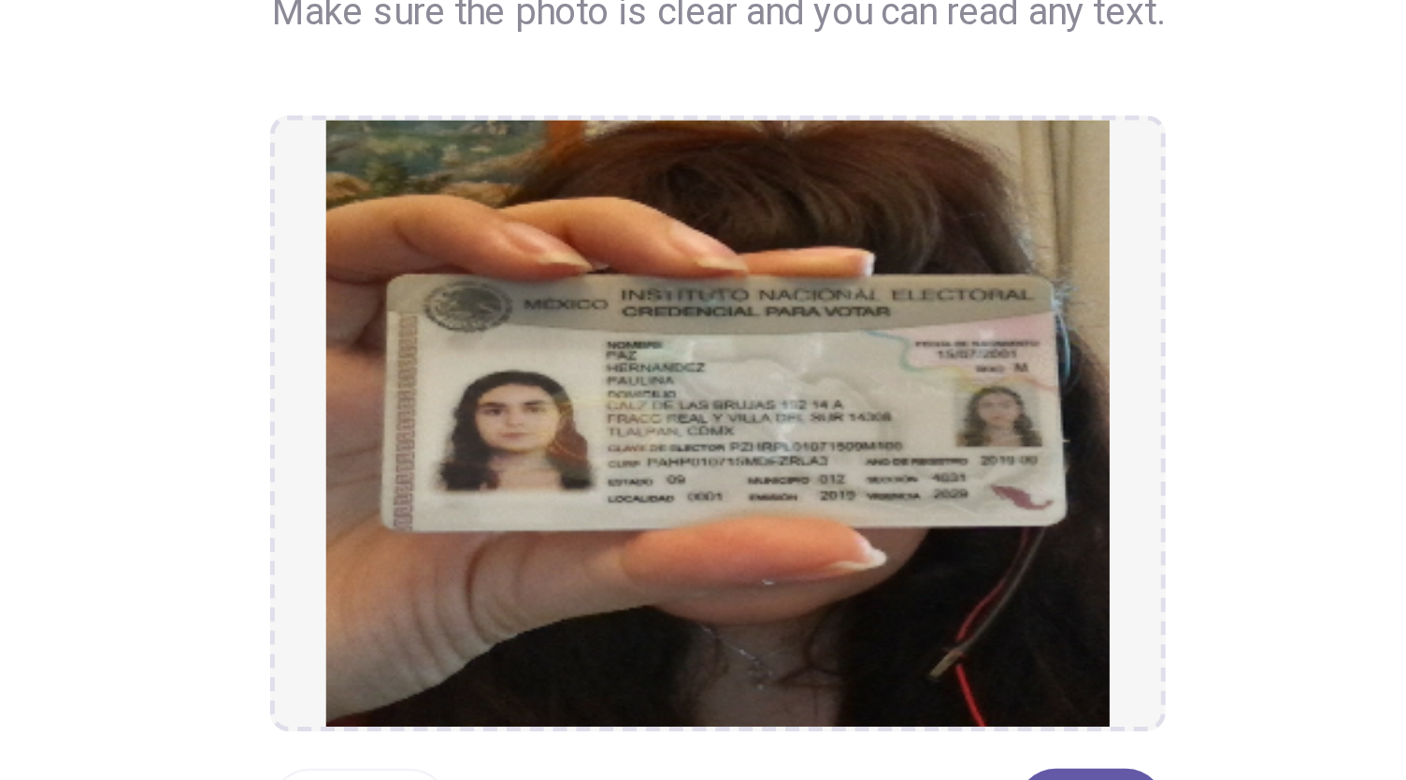
scroll to position [101, 0]
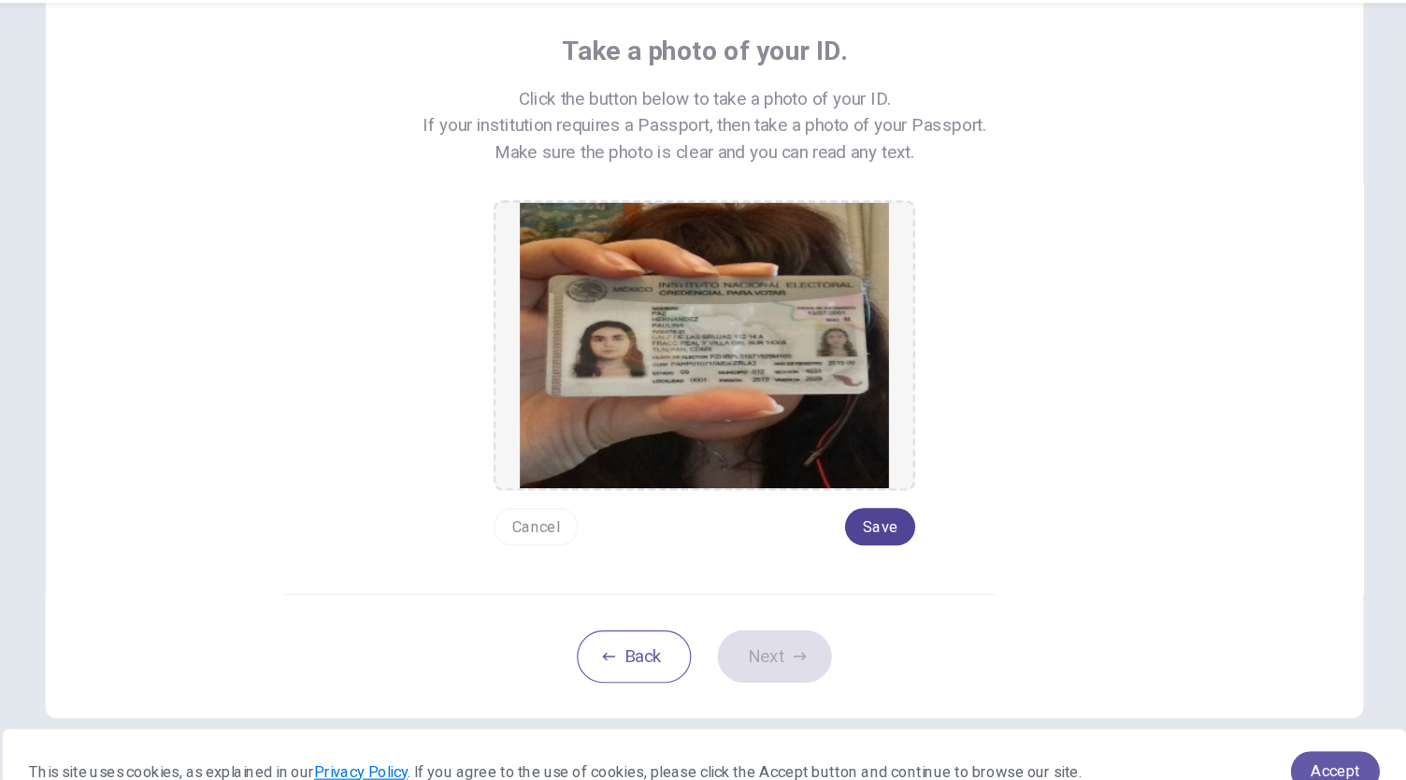
click at [842, 515] on button "Save" at bounding box center [853, 506] width 60 height 32
click at [566, 502] on button "Cancel" at bounding box center [559, 506] width 72 height 32
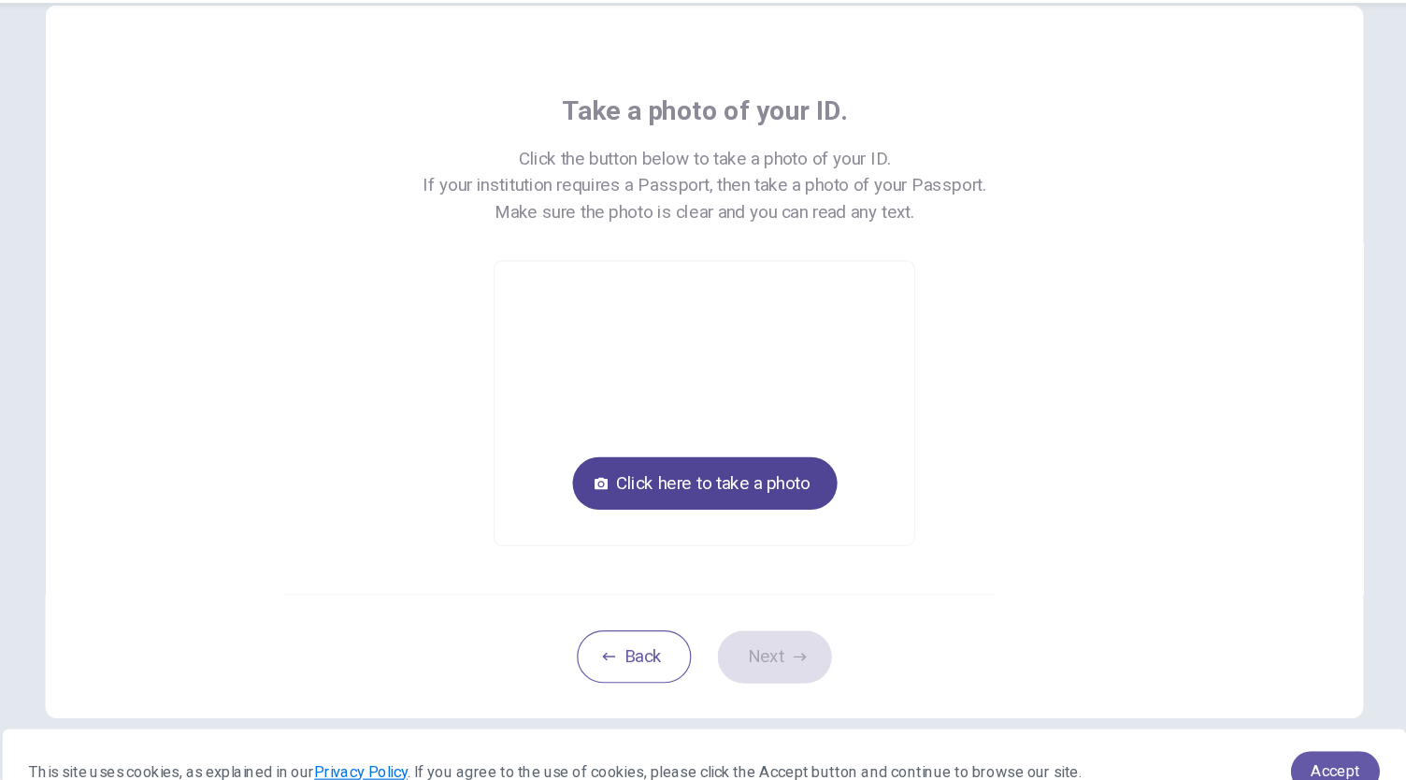
click at [730, 467] on button "Click here to take a photo" at bounding box center [703, 468] width 225 height 45
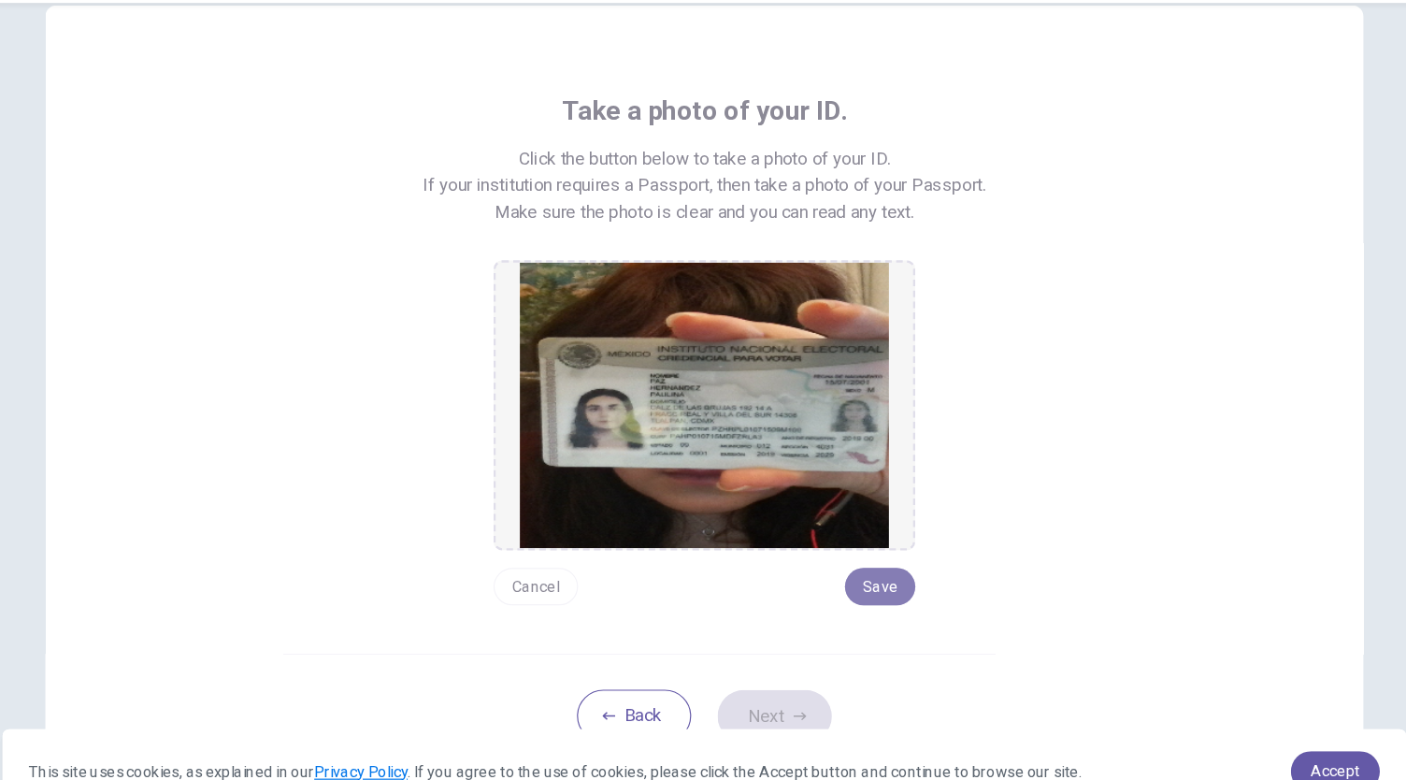
click at [853, 551] on button "Save" at bounding box center [853, 556] width 60 height 32
click at [927, 468] on div "Take a photo of your ID. Click the button below to take a photo of your ID. If …" at bounding box center [702, 354] width 845 height 436
click at [764, 656] on button "Next" at bounding box center [762, 666] width 97 height 45
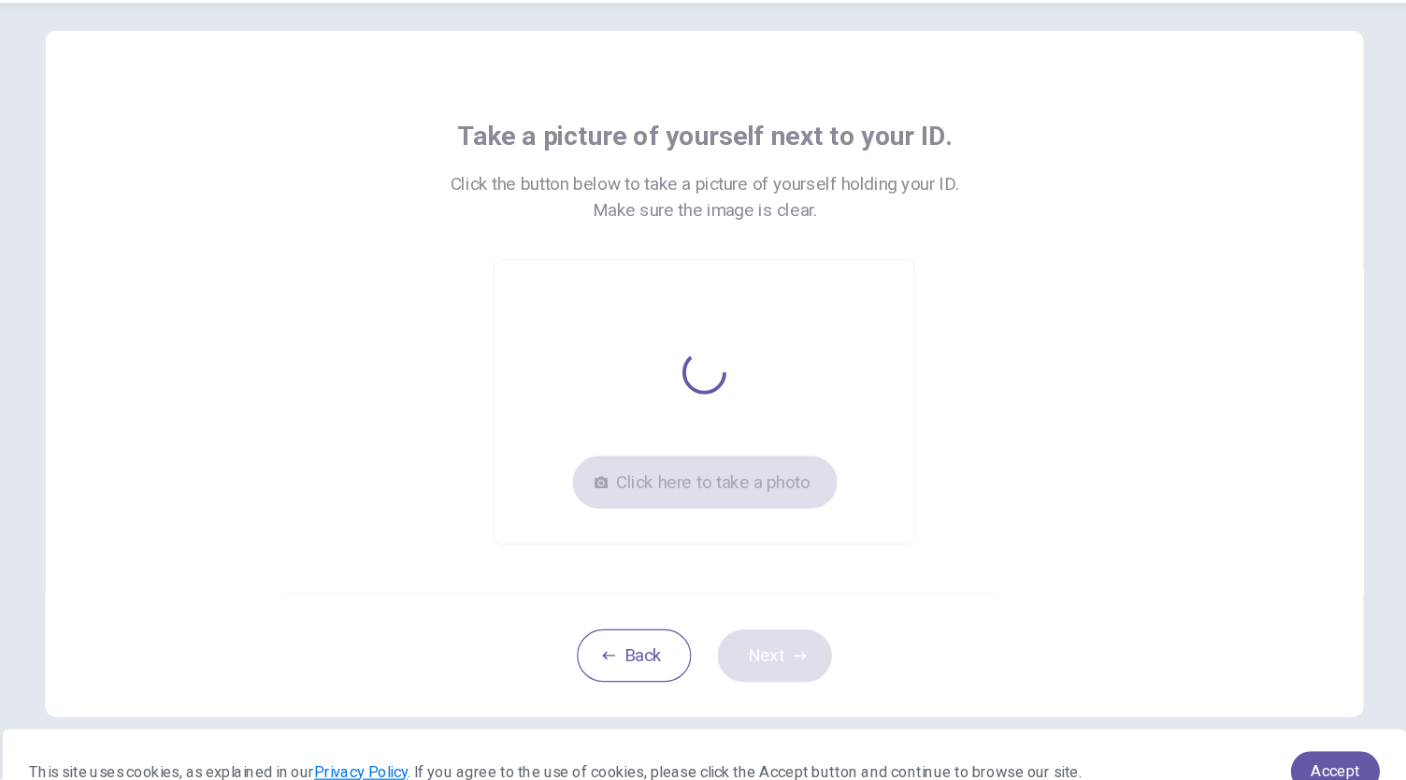
scroll to position [28, 0]
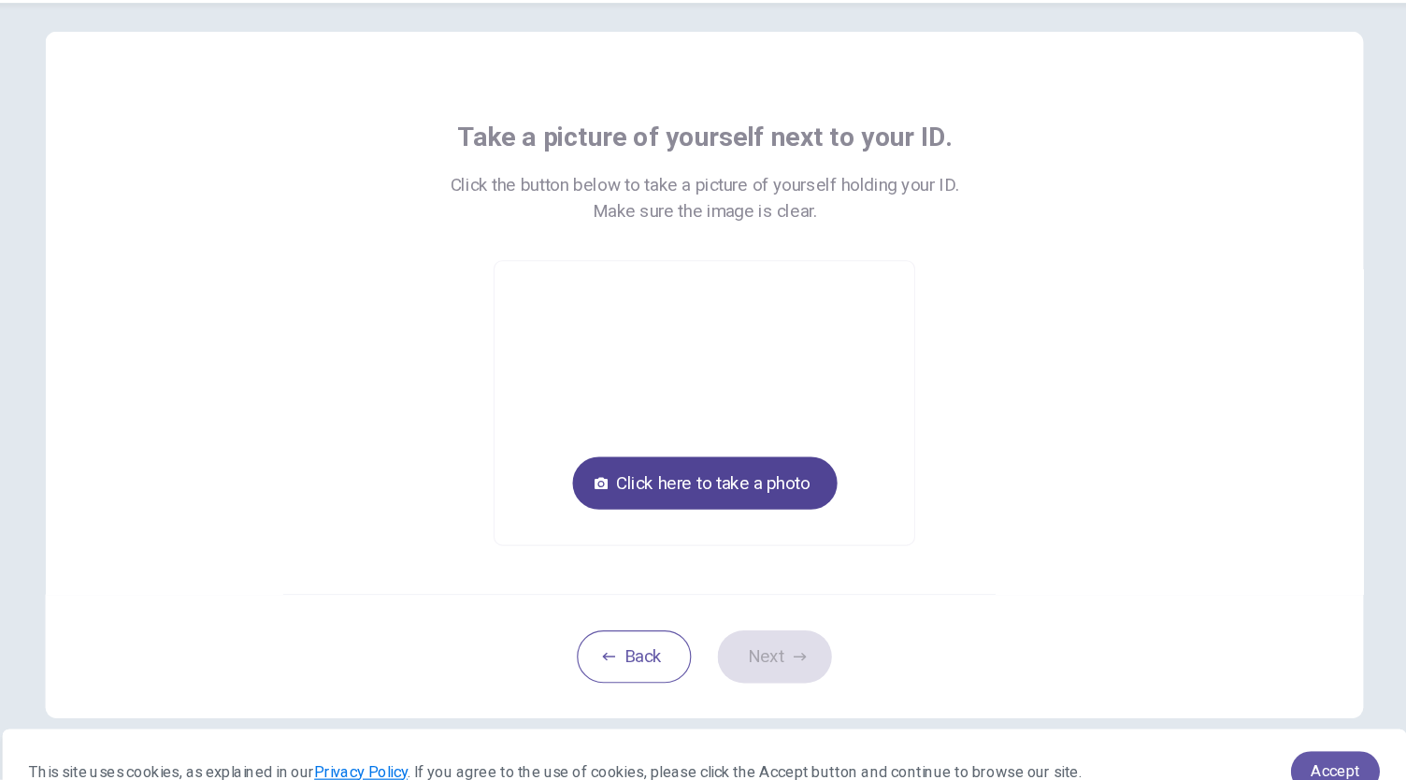
click at [730, 454] on button "Click here to take a photo" at bounding box center [703, 468] width 225 height 45
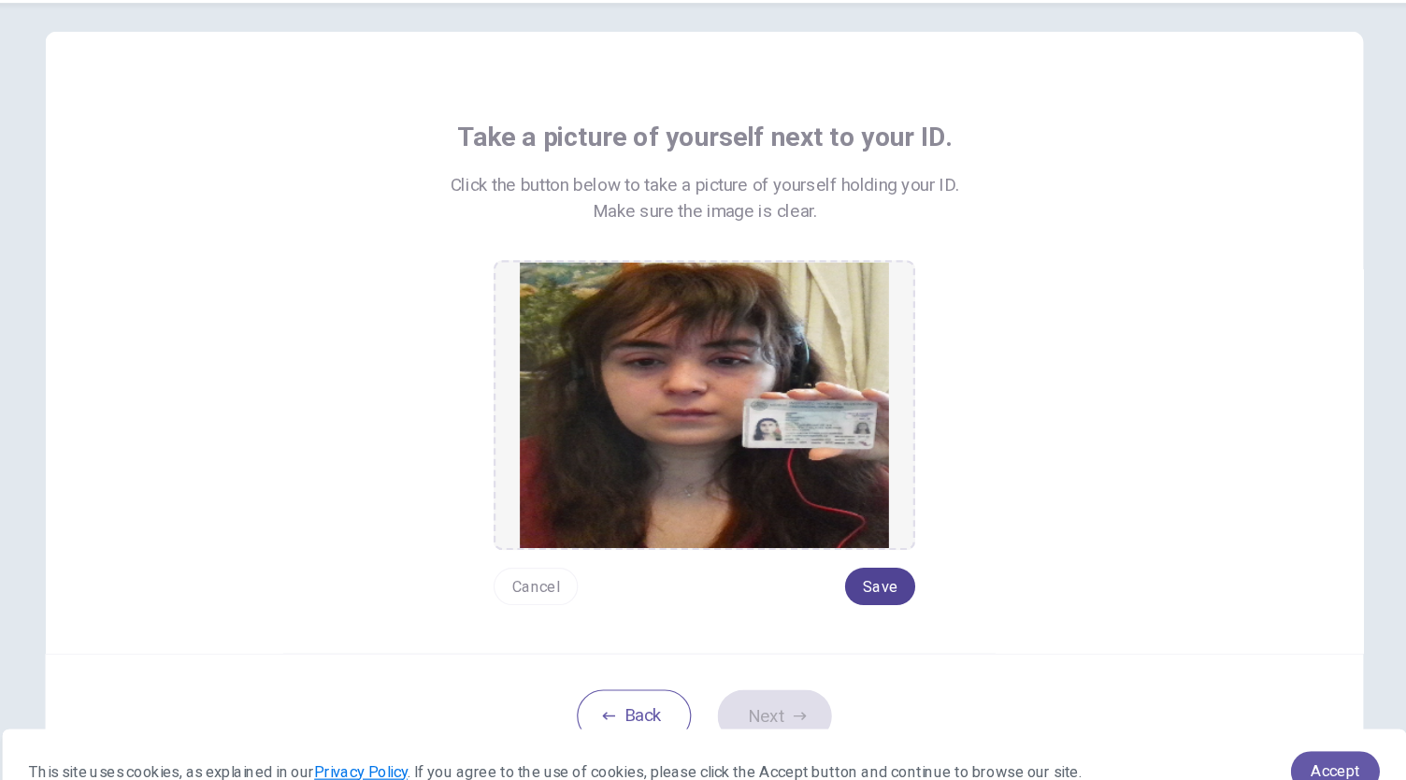
click at [852, 550] on button "Save" at bounding box center [853, 556] width 60 height 32
click at [761, 653] on button "Next" at bounding box center [762, 666] width 97 height 45
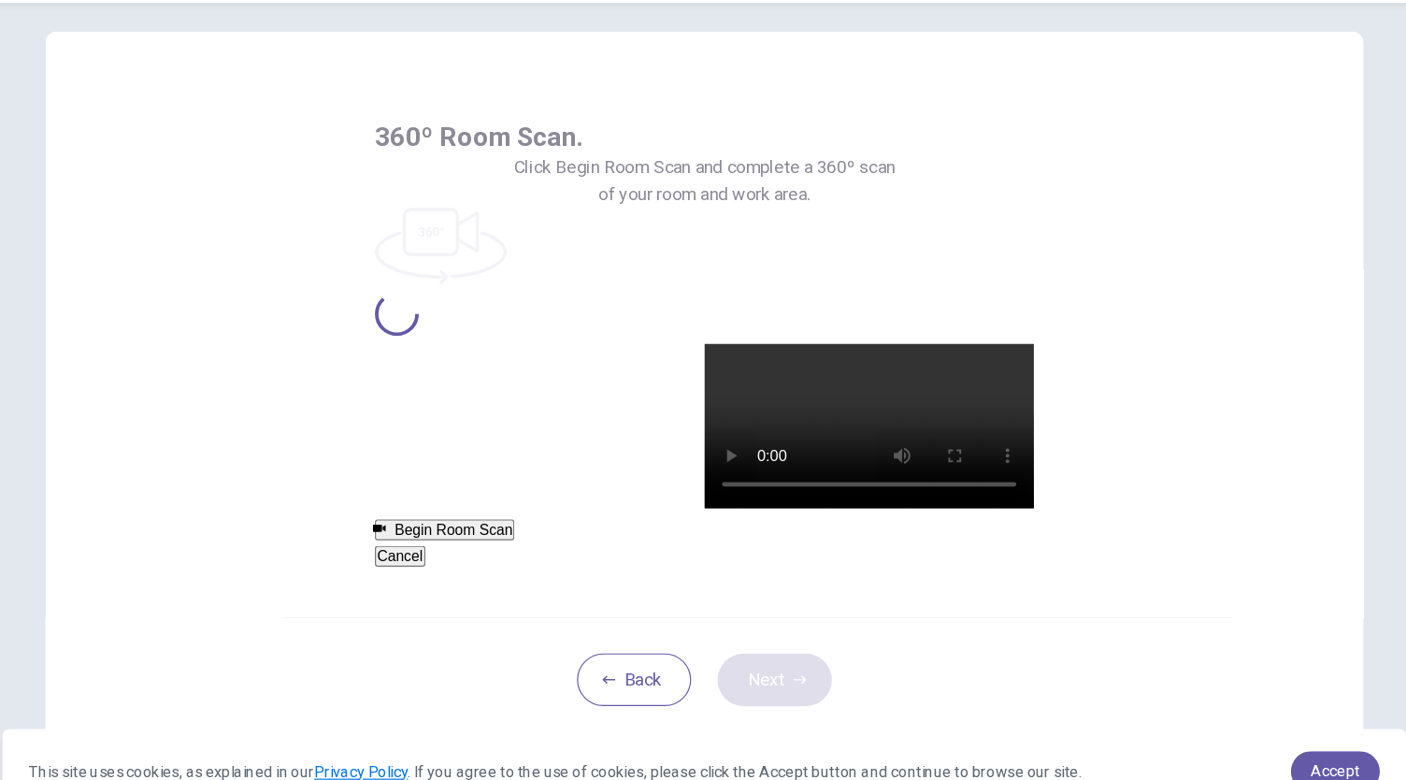
scroll to position [0, 0]
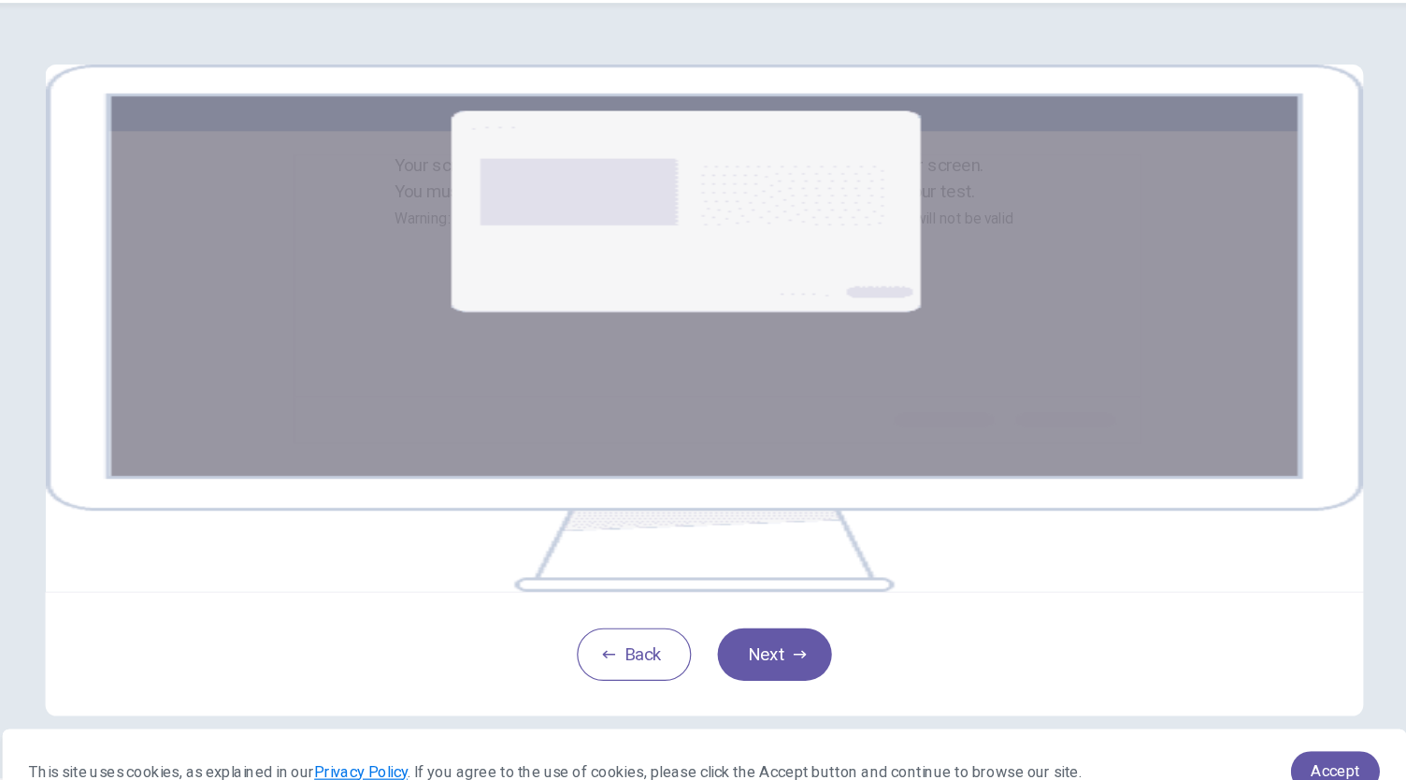
scroll to position [73, 0]
click at [700, 487] on img at bounding box center [703, 336] width 1122 height 449
click at [767, 612] on button "Next" at bounding box center [762, 614] width 97 height 45
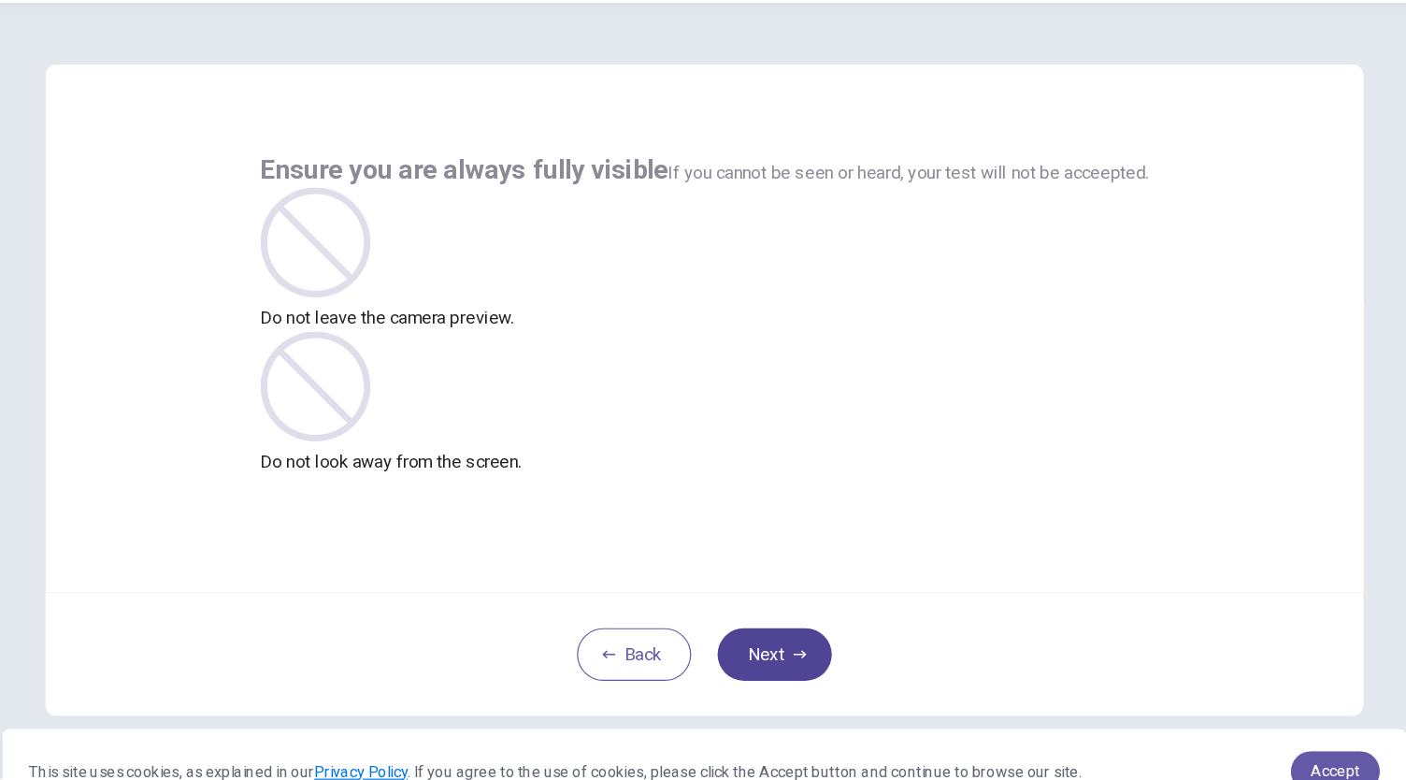
click at [740, 627] on button "Next" at bounding box center [762, 614] width 97 height 45
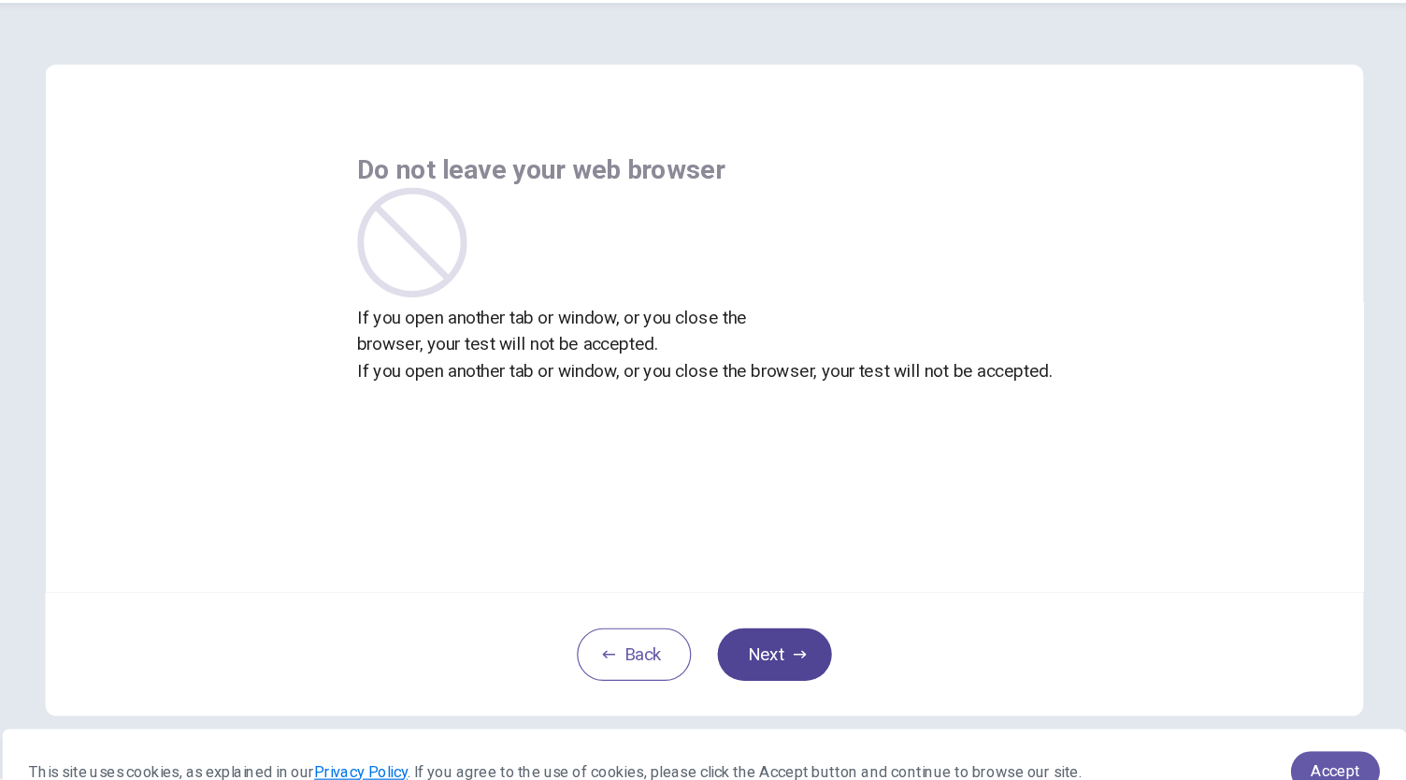
click at [740, 627] on button "Next" at bounding box center [762, 614] width 97 height 45
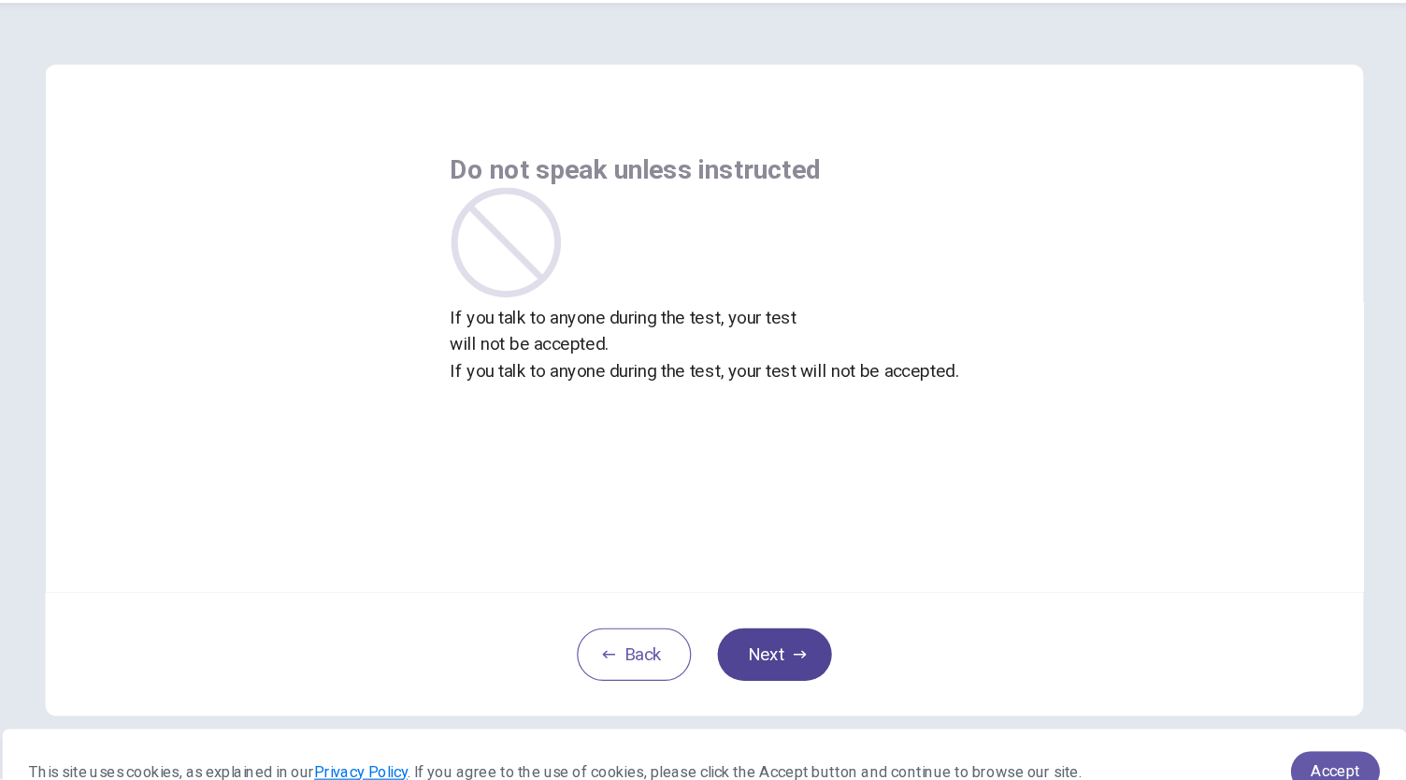
click at [762, 608] on button "Next" at bounding box center [762, 614] width 97 height 45
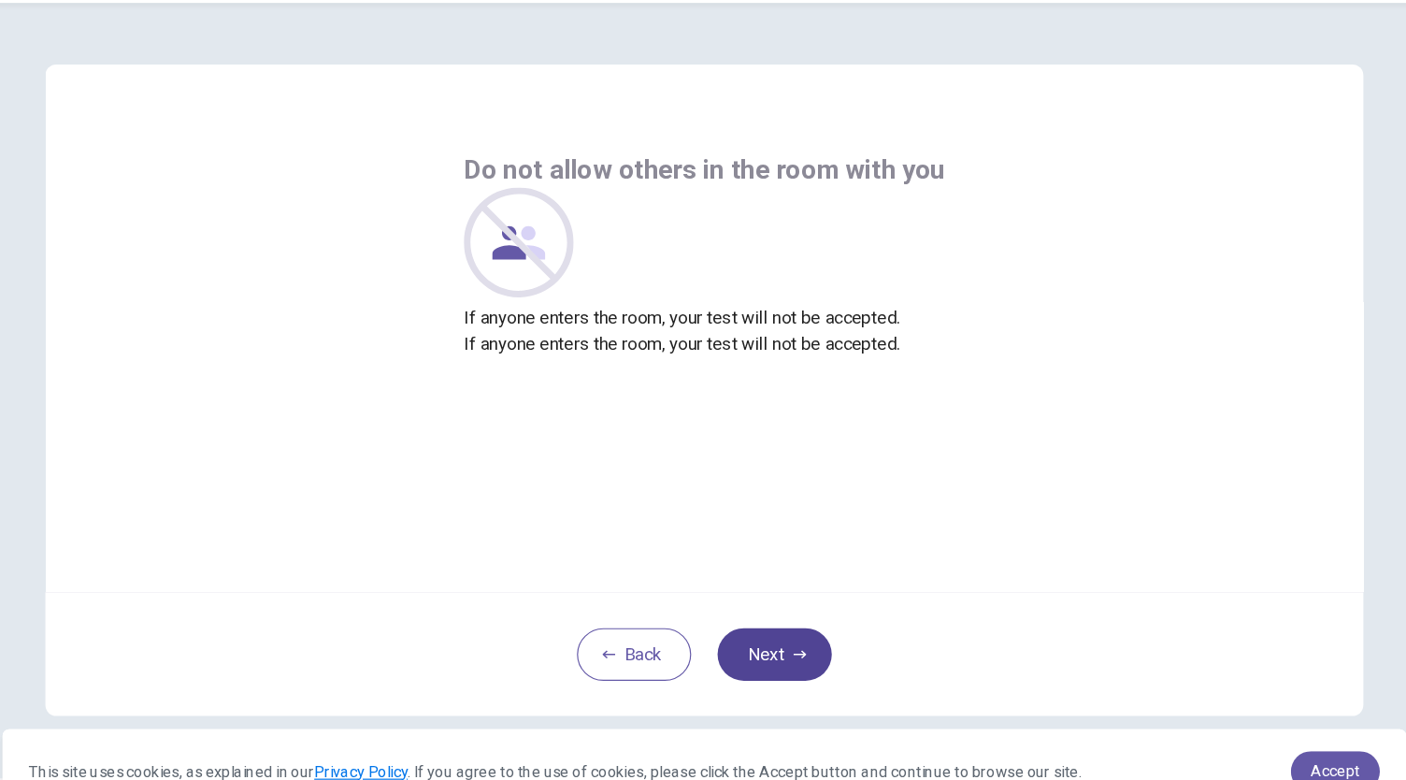
click at [762, 608] on button "Next" at bounding box center [762, 614] width 97 height 45
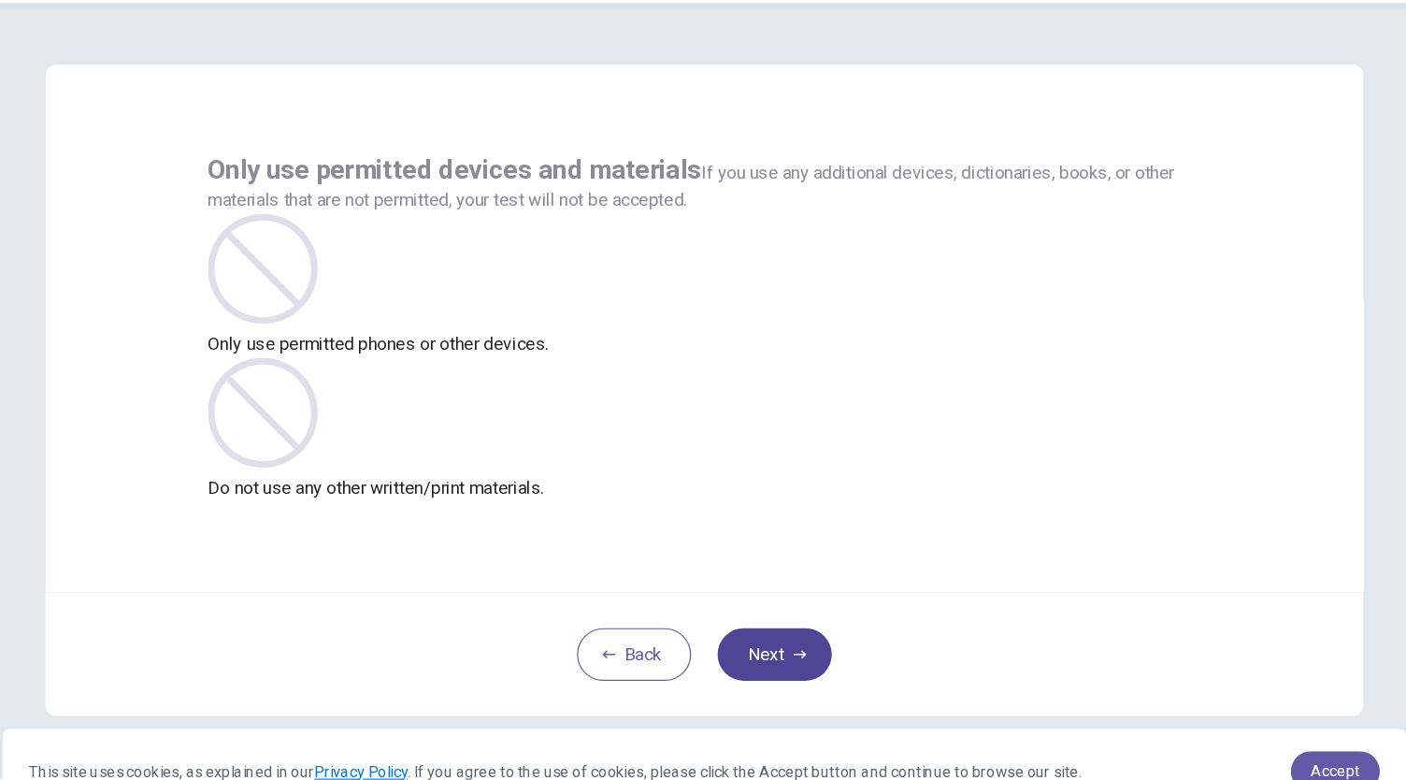
click at [762, 608] on button "Next" at bounding box center [762, 614] width 97 height 45
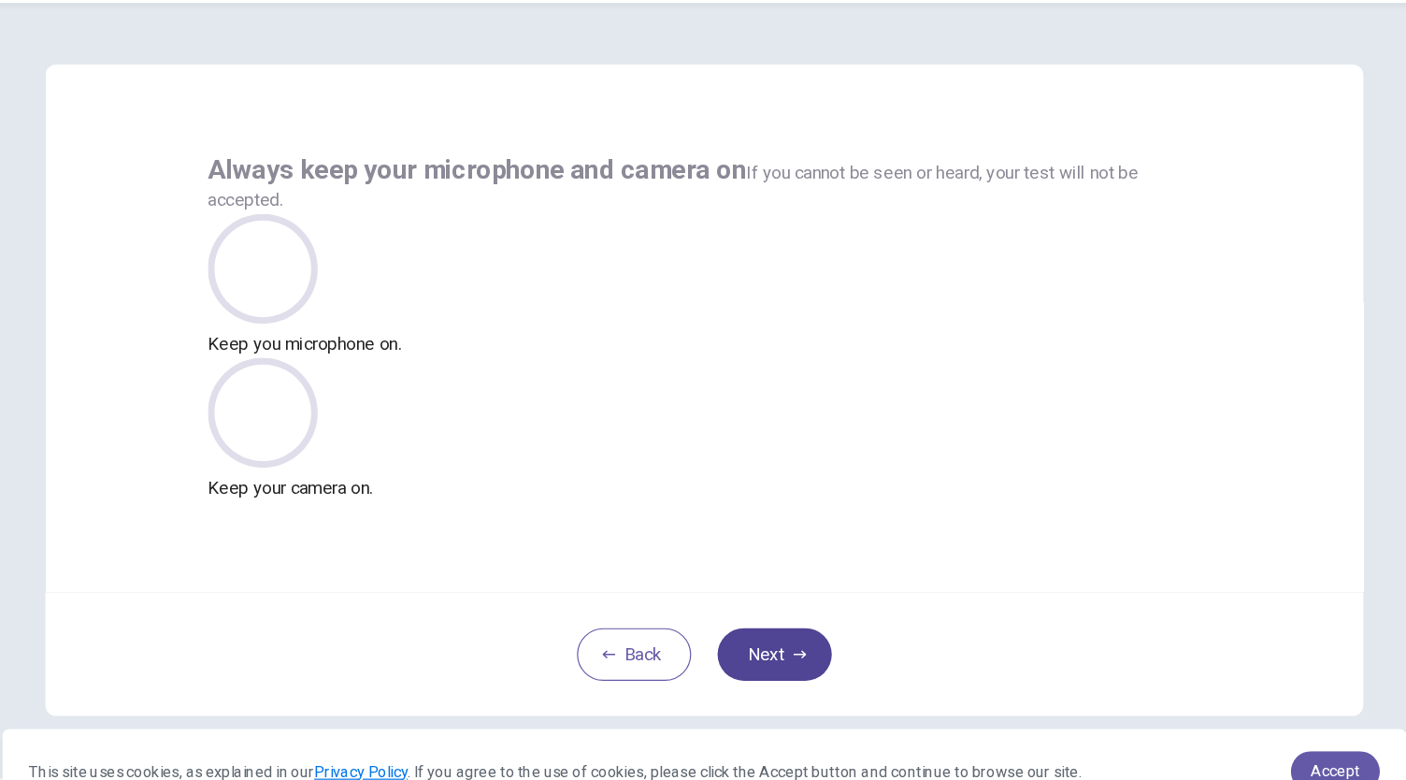
click at [762, 608] on button "Next" at bounding box center [762, 614] width 97 height 45
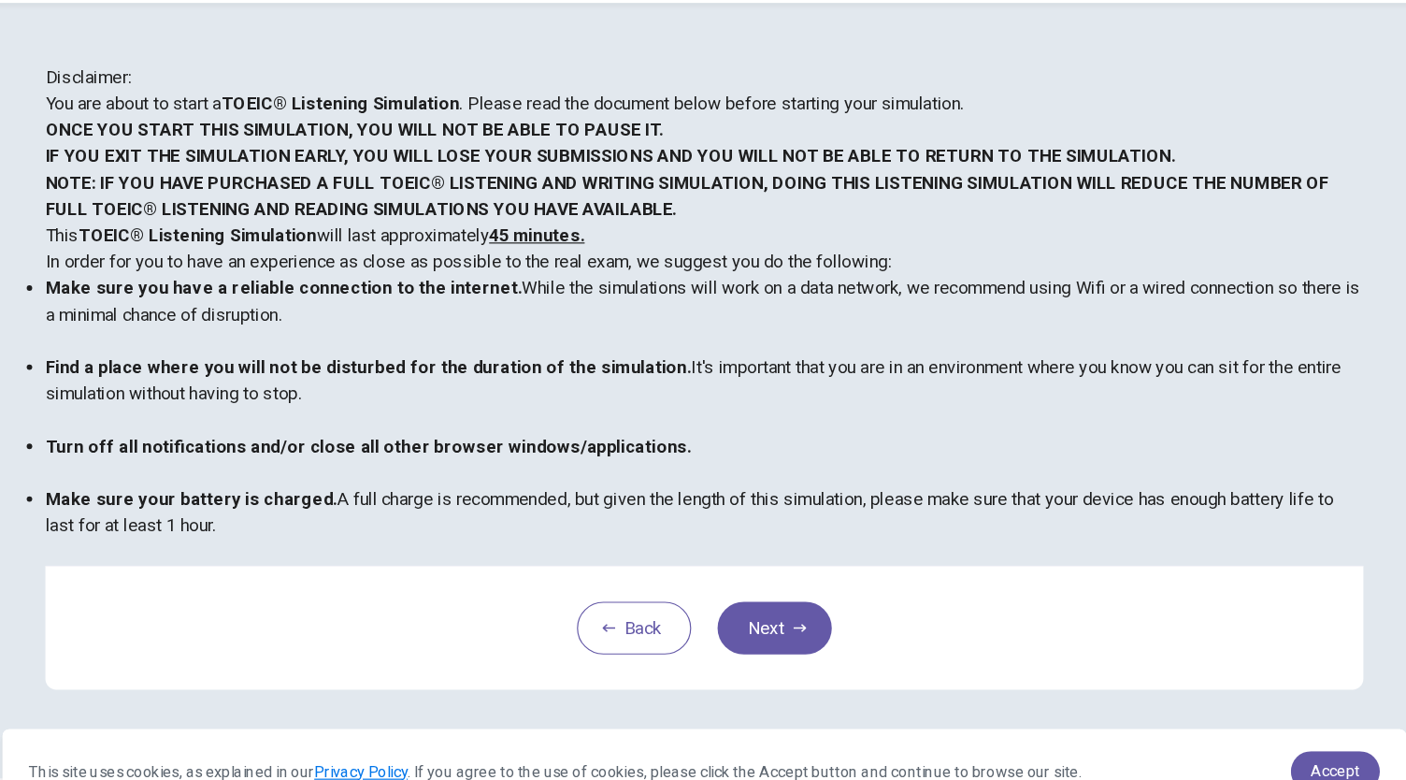
scroll to position [191, 0]
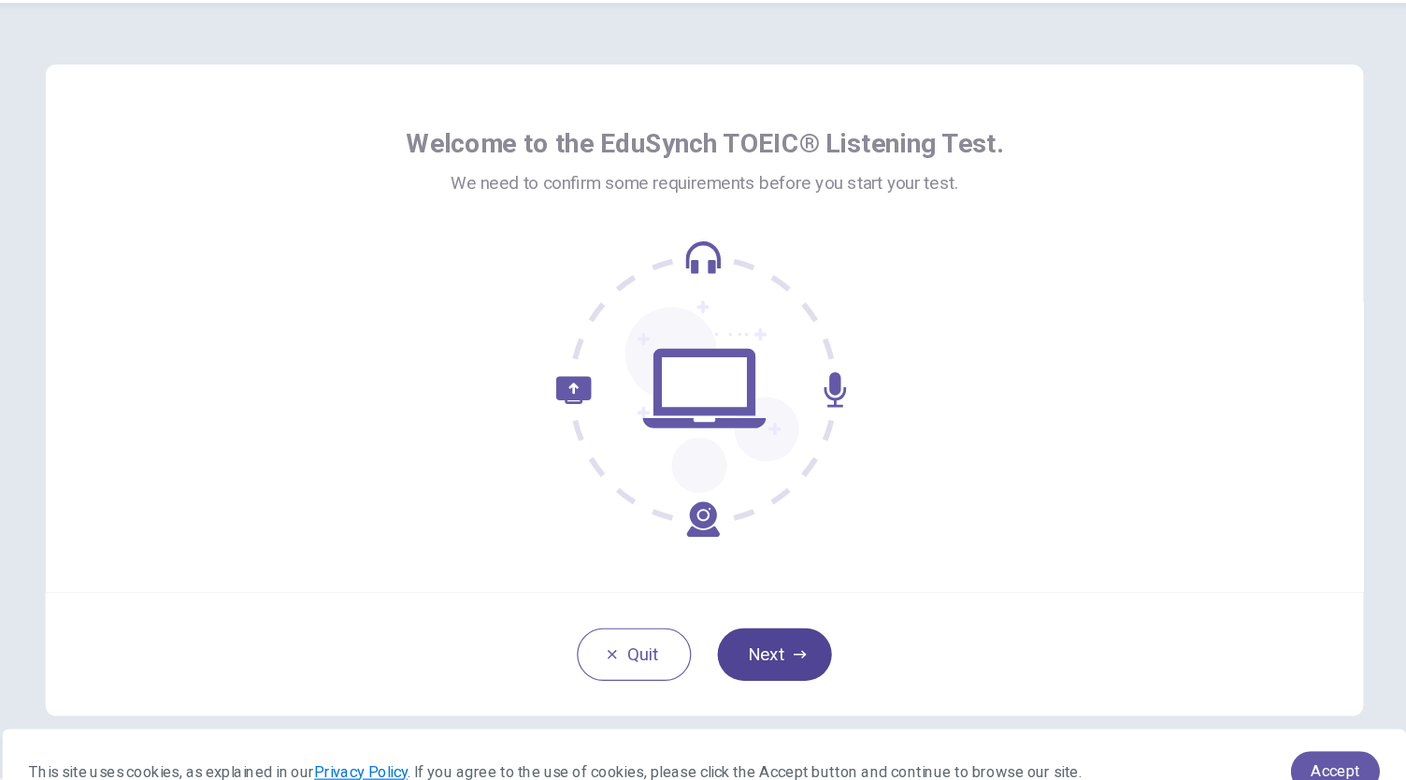
click at [736, 613] on button "Next" at bounding box center [762, 614] width 97 height 45
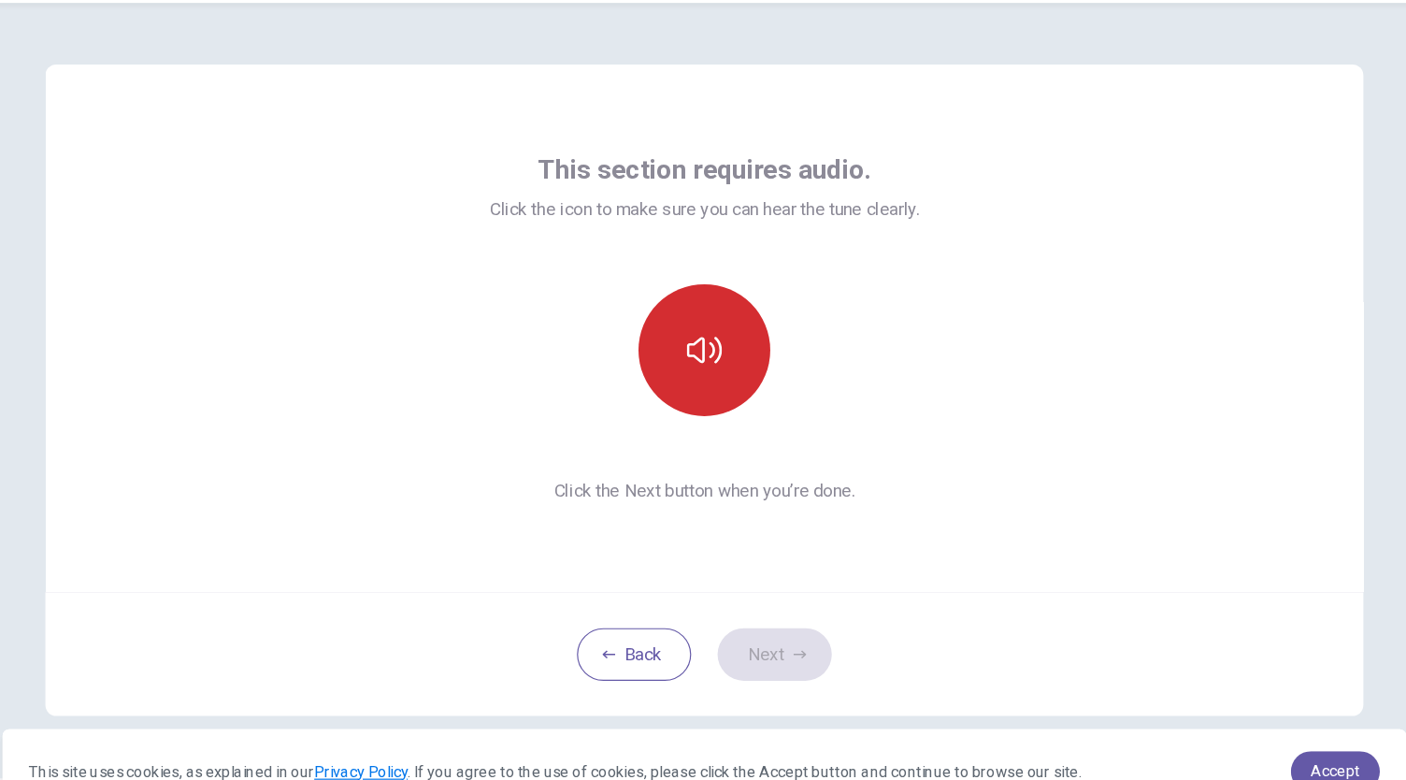
click at [695, 372] on button "button" at bounding box center [703, 355] width 112 height 112
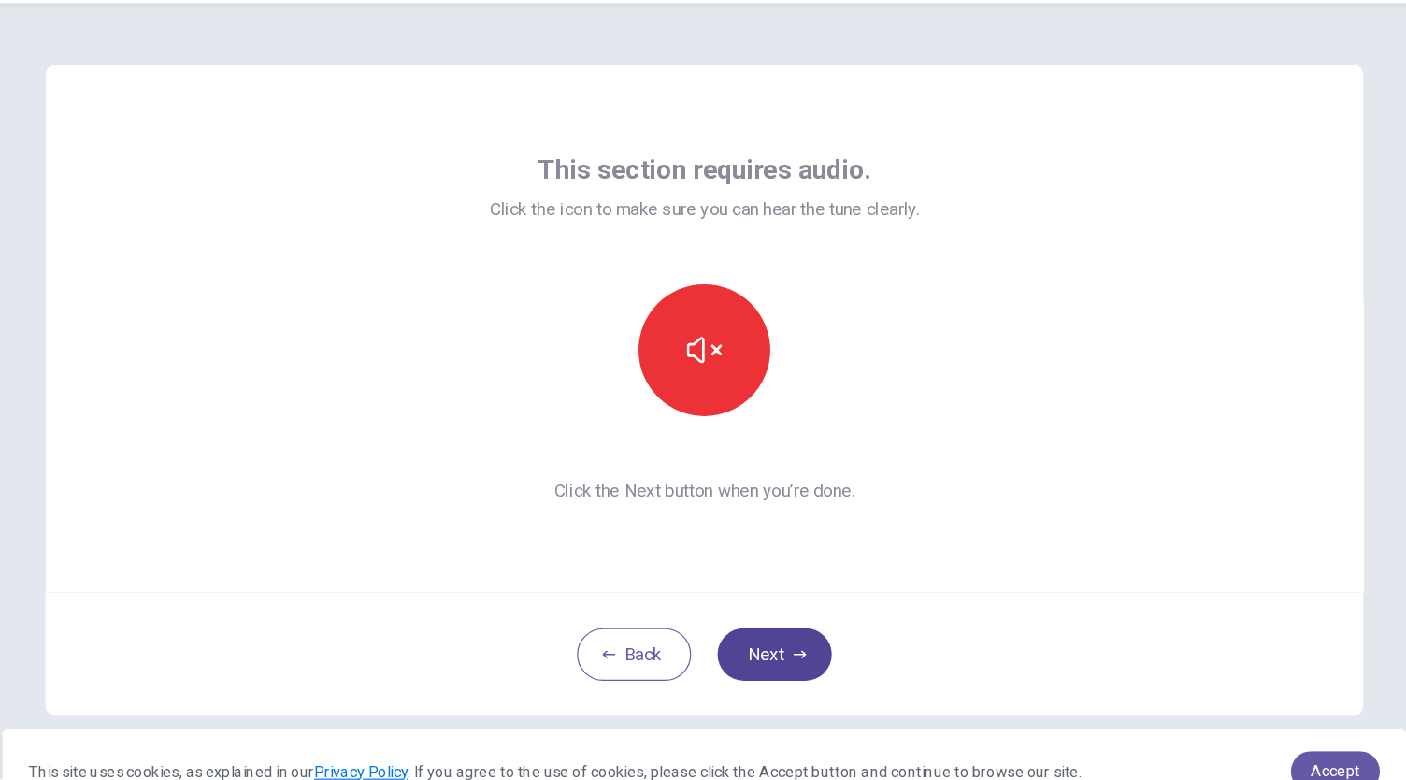
click at [763, 615] on button "Next" at bounding box center [762, 614] width 97 height 45
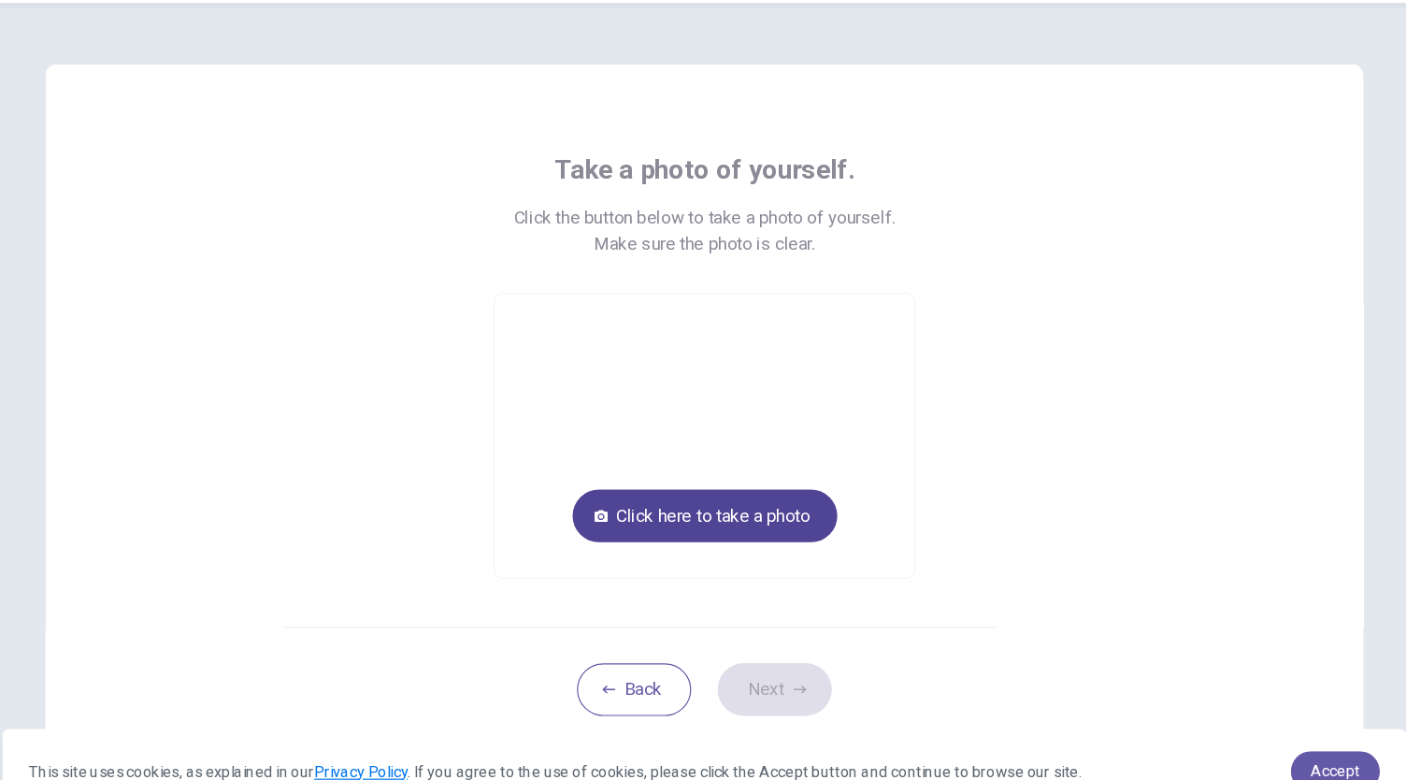
click at [763, 502] on button "Click here to take a photo" at bounding box center [703, 496] width 225 height 45
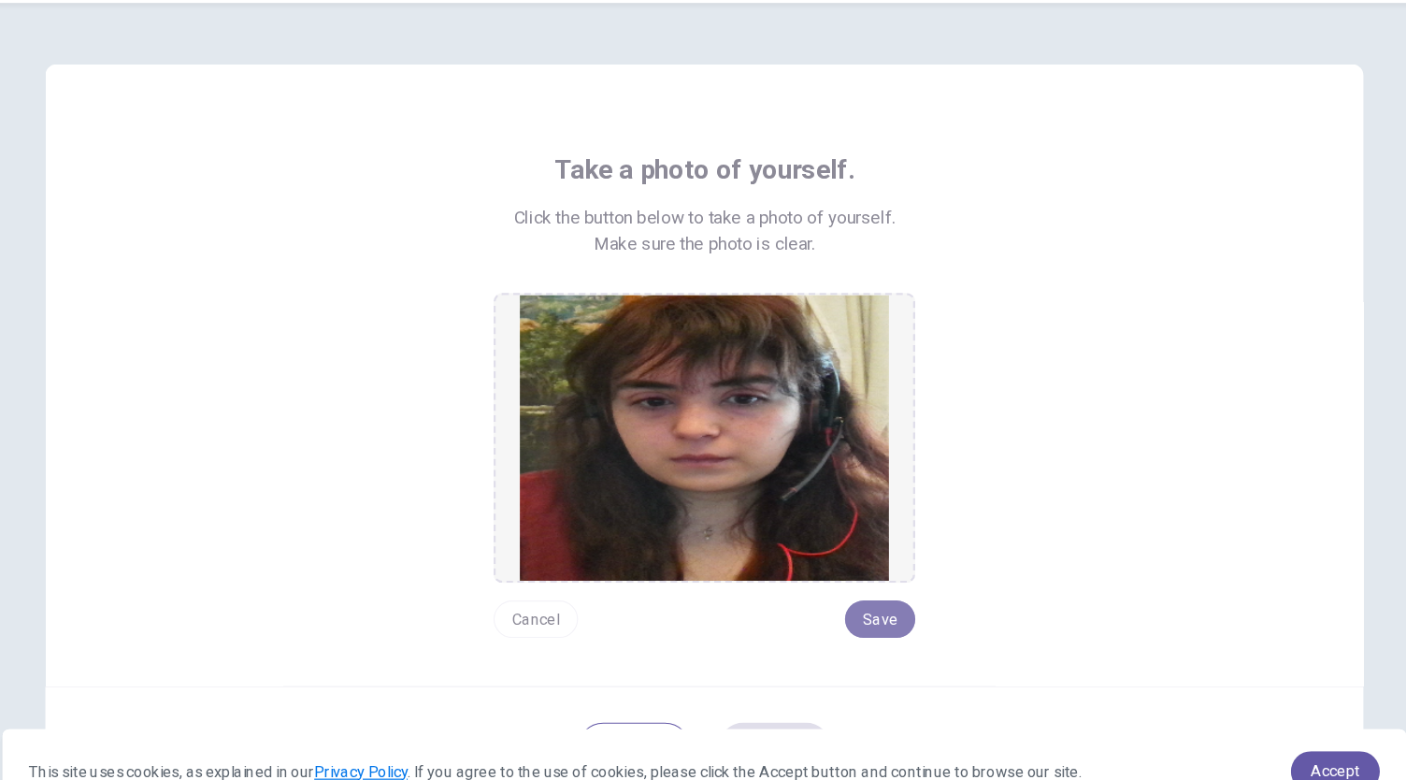
click at [857, 588] on button "Save" at bounding box center [853, 584] width 60 height 32
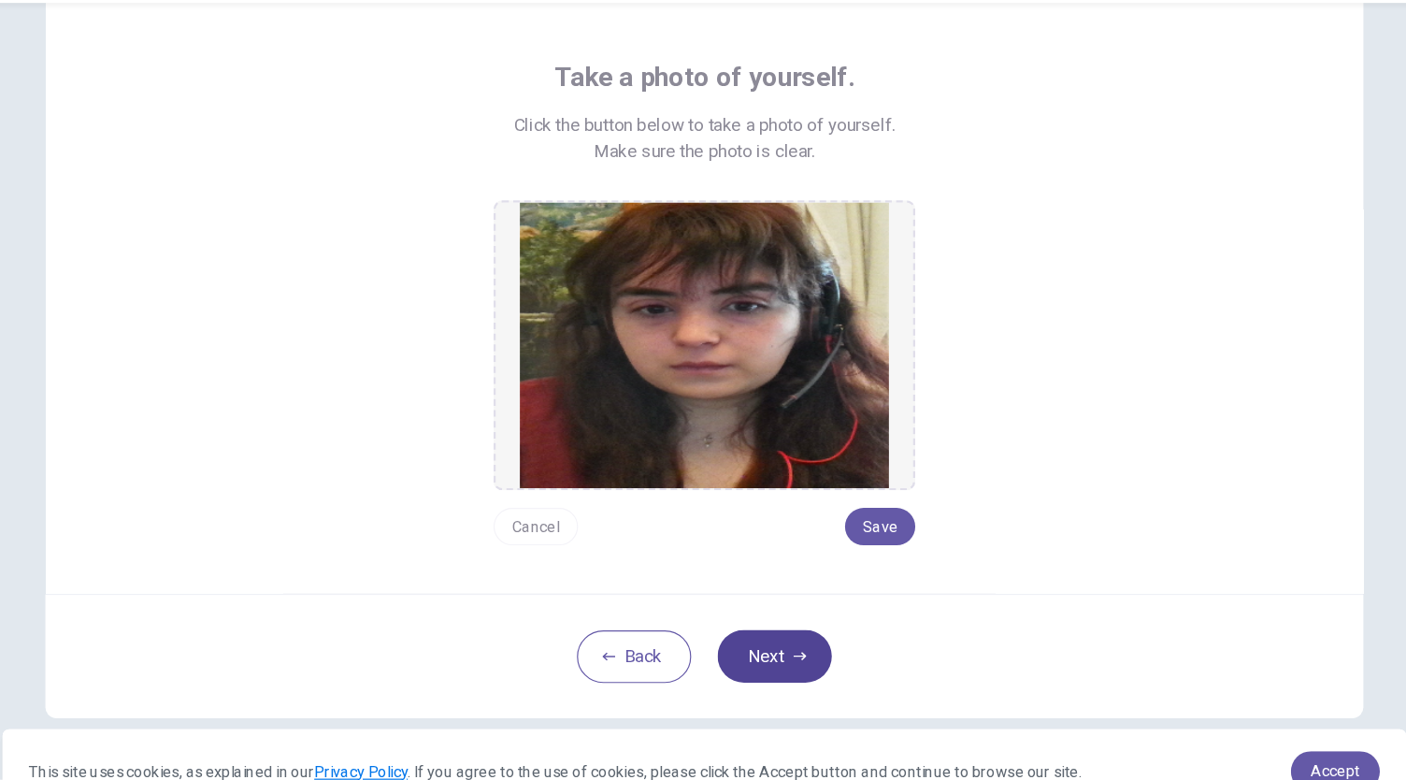
click at [779, 616] on icon "button" at bounding box center [784, 615] width 11 height 11
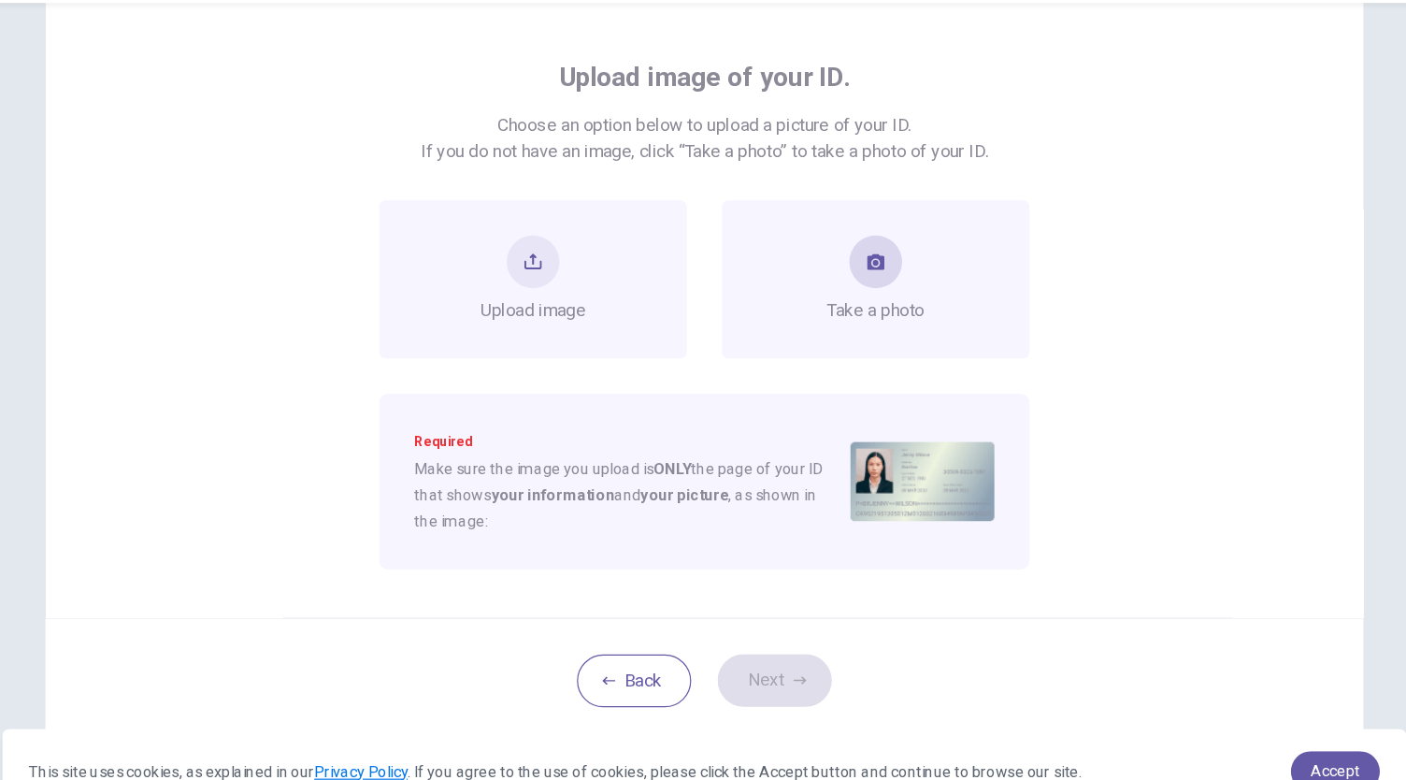
click at [825, 296] on div "Take a photo" at bounding box center [849, 295] width 83 height 75
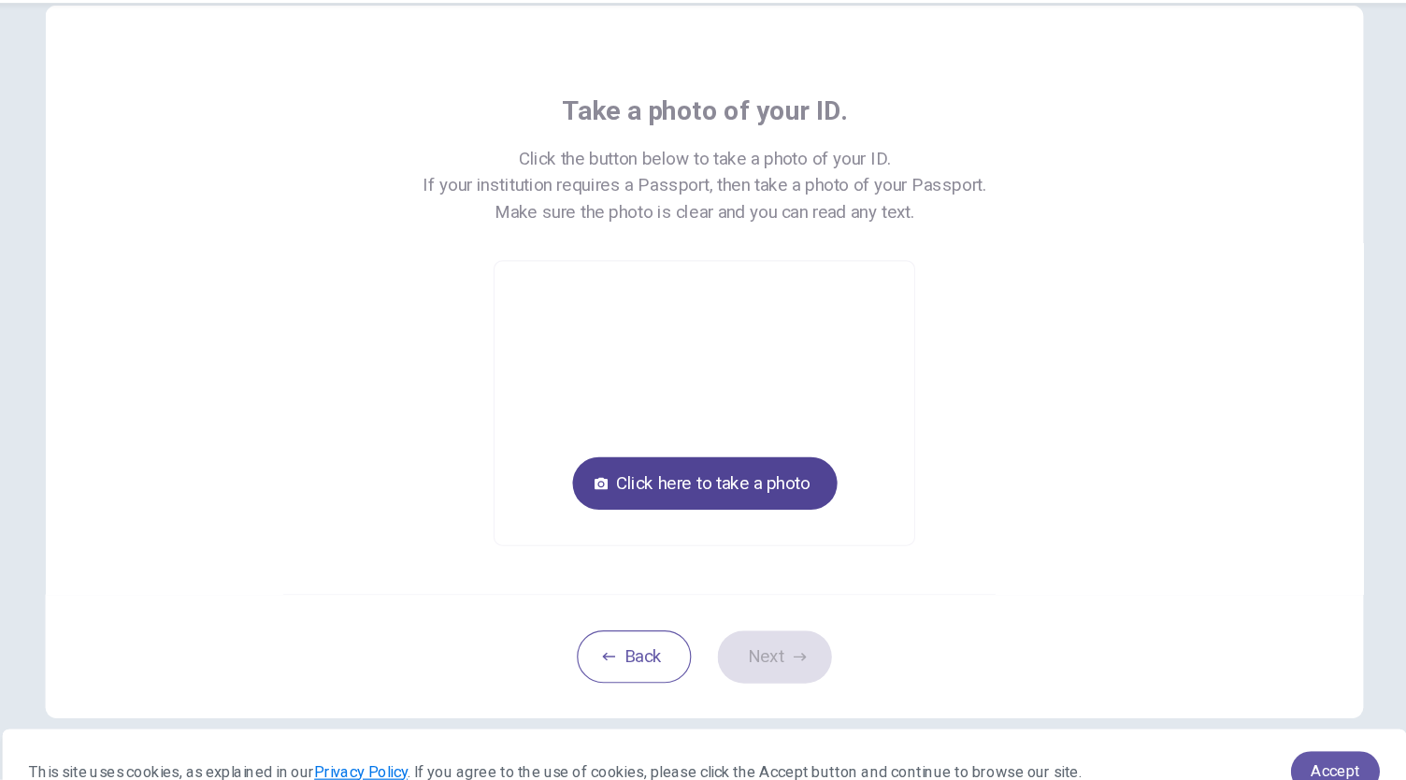
click at [731, 464] on button "Click here to take a photo" at bounding box center [703, 468] width 225 height 45
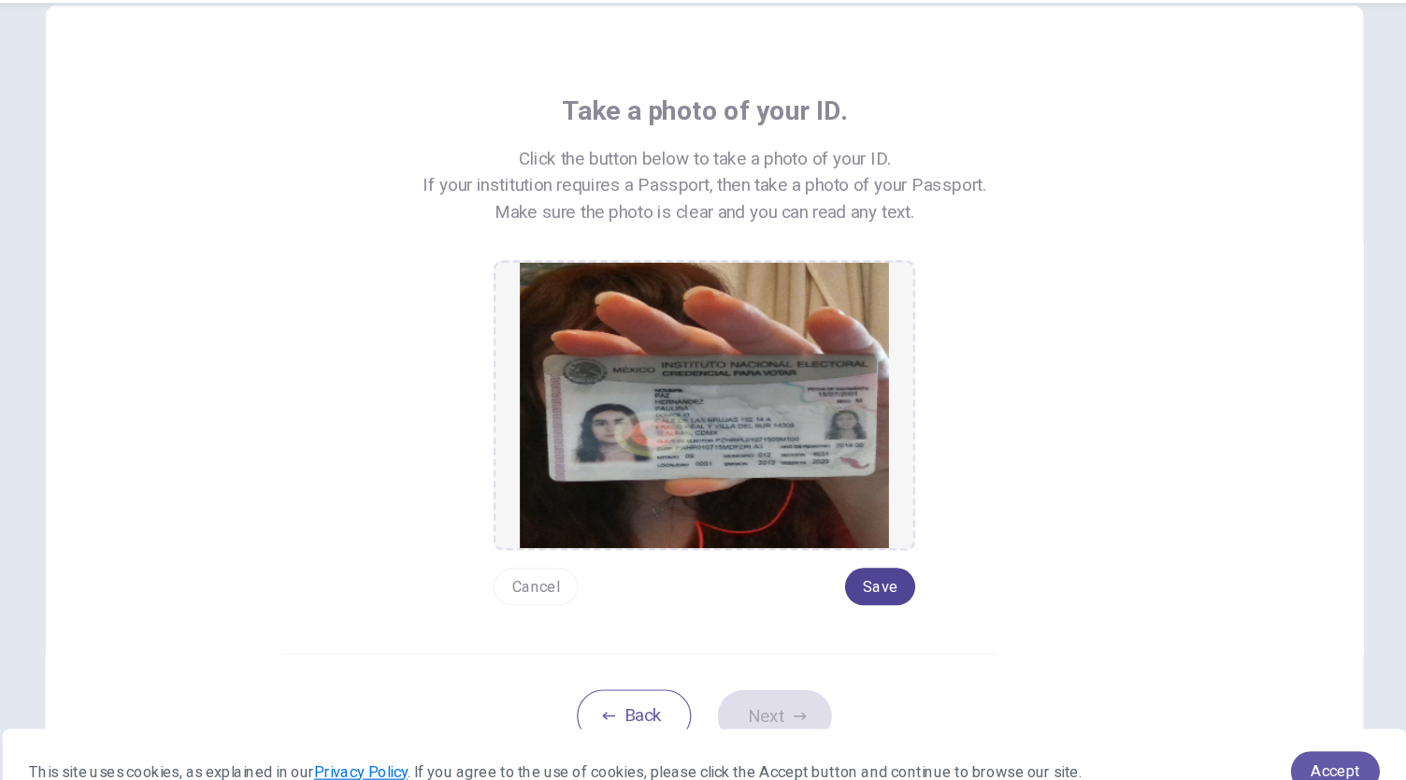
click at [843, 547] on button "Save" at bounding box center [853, 556] width 60 height 32
click at [755, 667] on button "Next" at bounding box center [762, 666] width 97 height 45
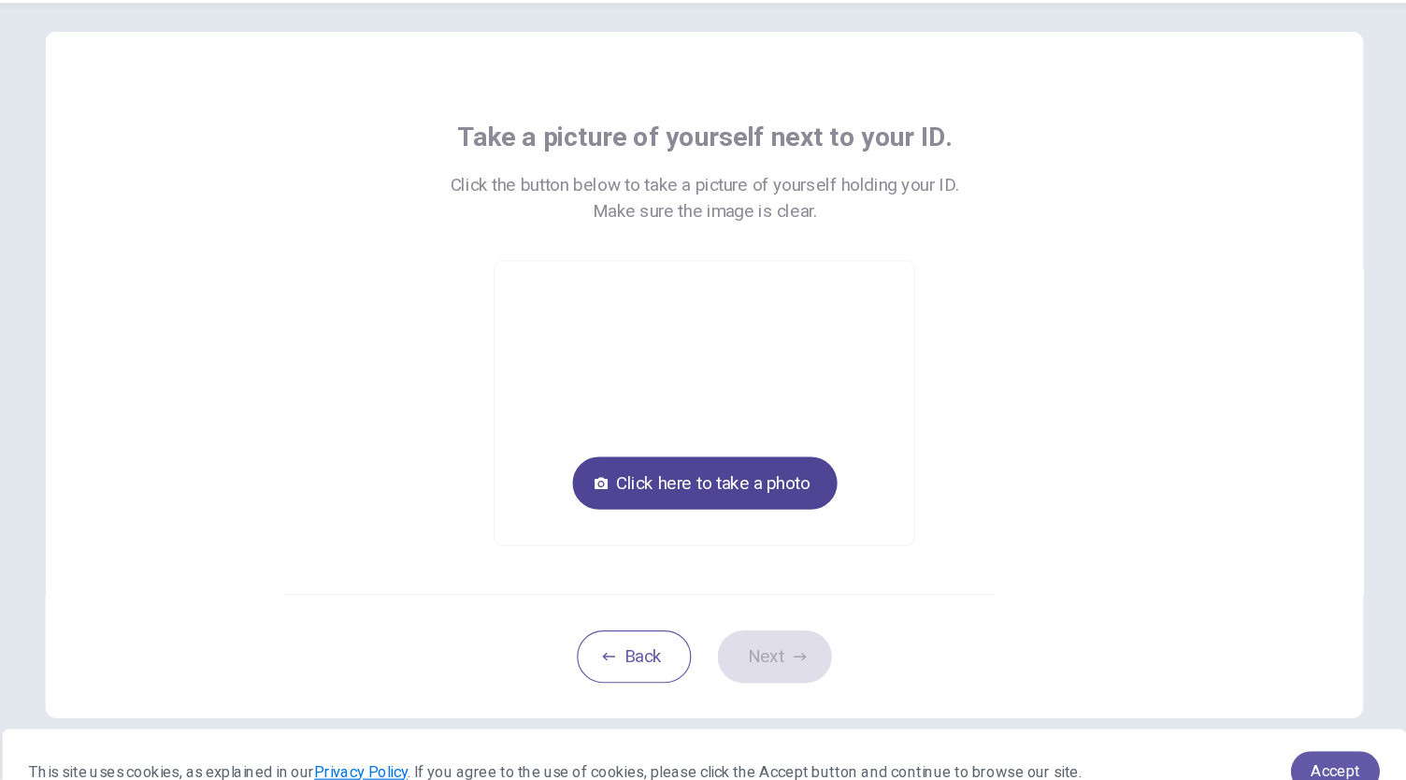
click at [732, 487] on button "Click here to take a photo" at bounding box center [703, 468] width 225 height 45
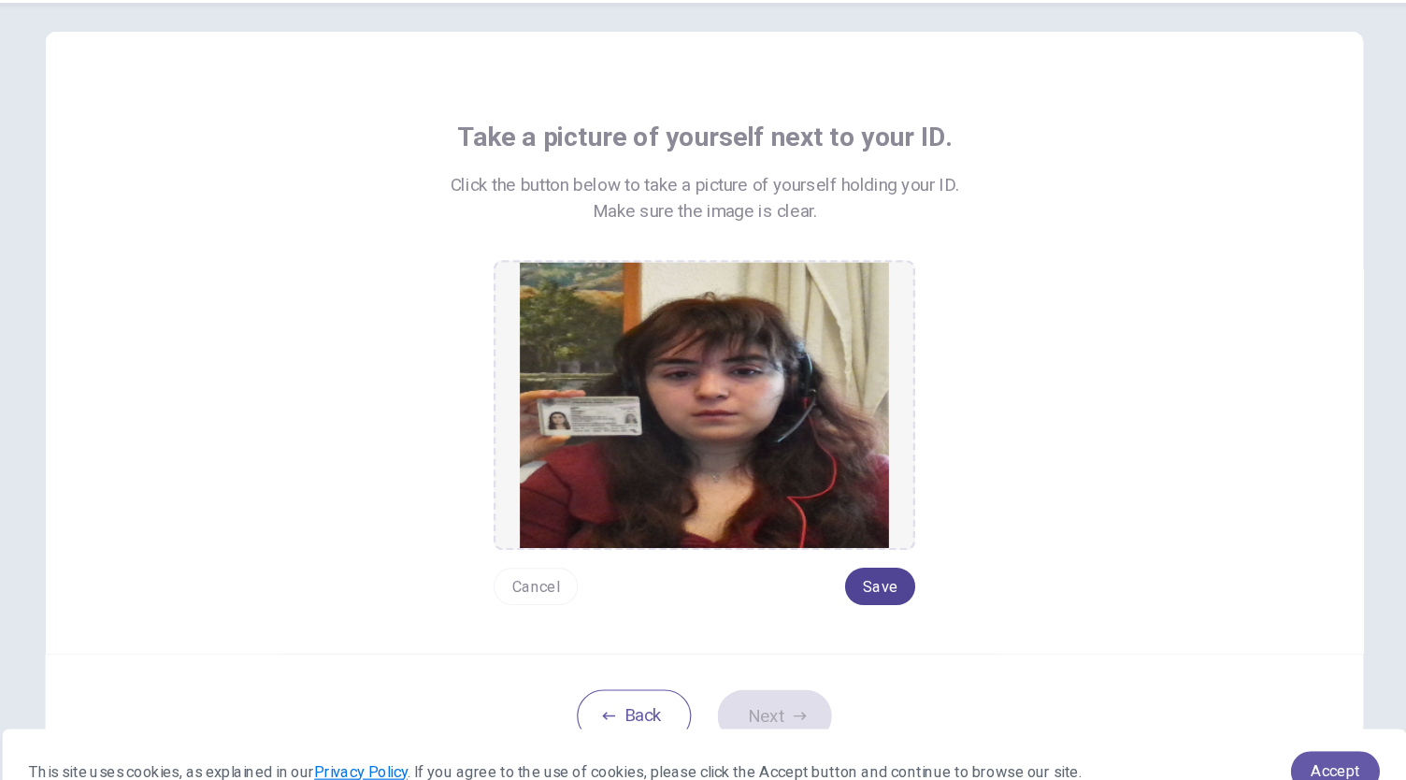
click at [837, 556] on button "Save" at bounding box center [853, 556] width 60 height 32
click at [746, 655] on button "Next" at bounding box center [762, 666] width 97 height 45
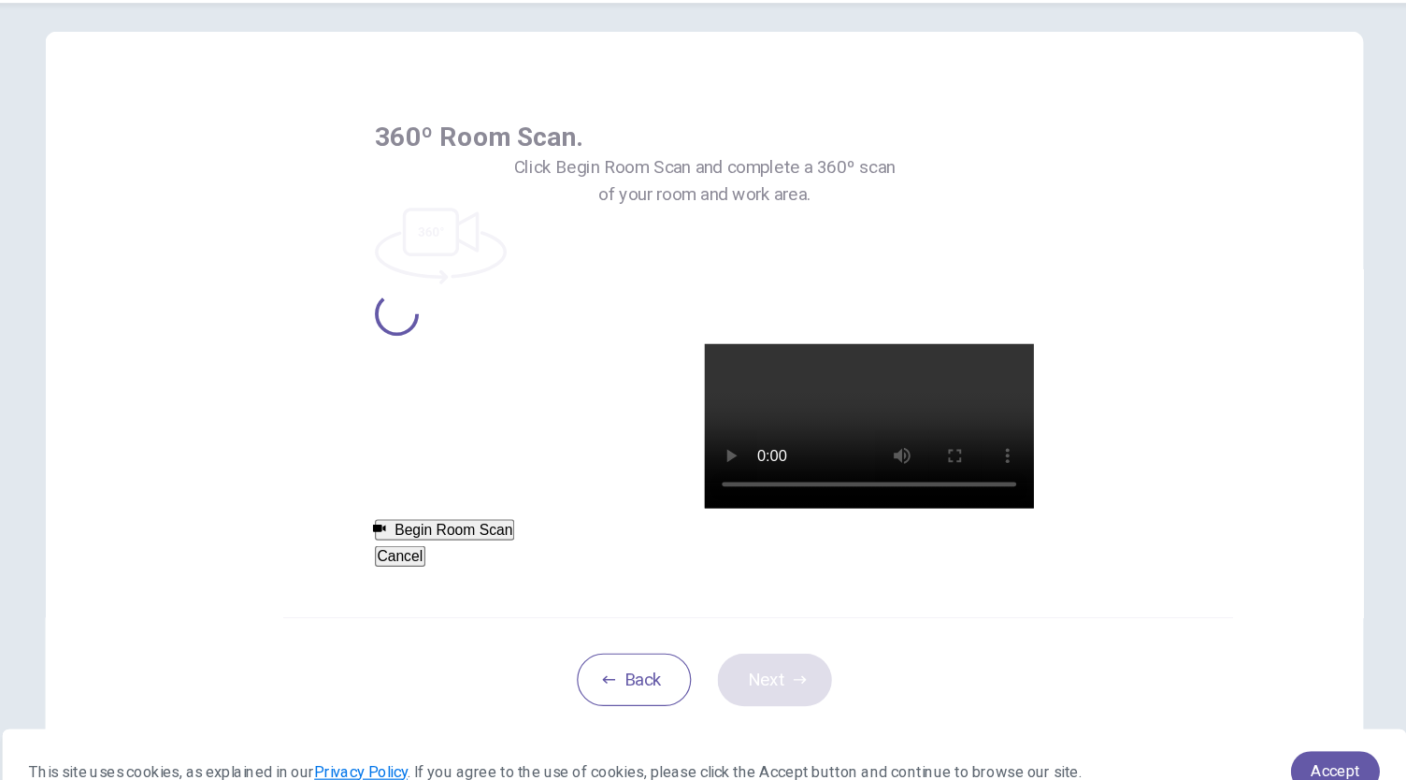
scroll to position [0, 0]
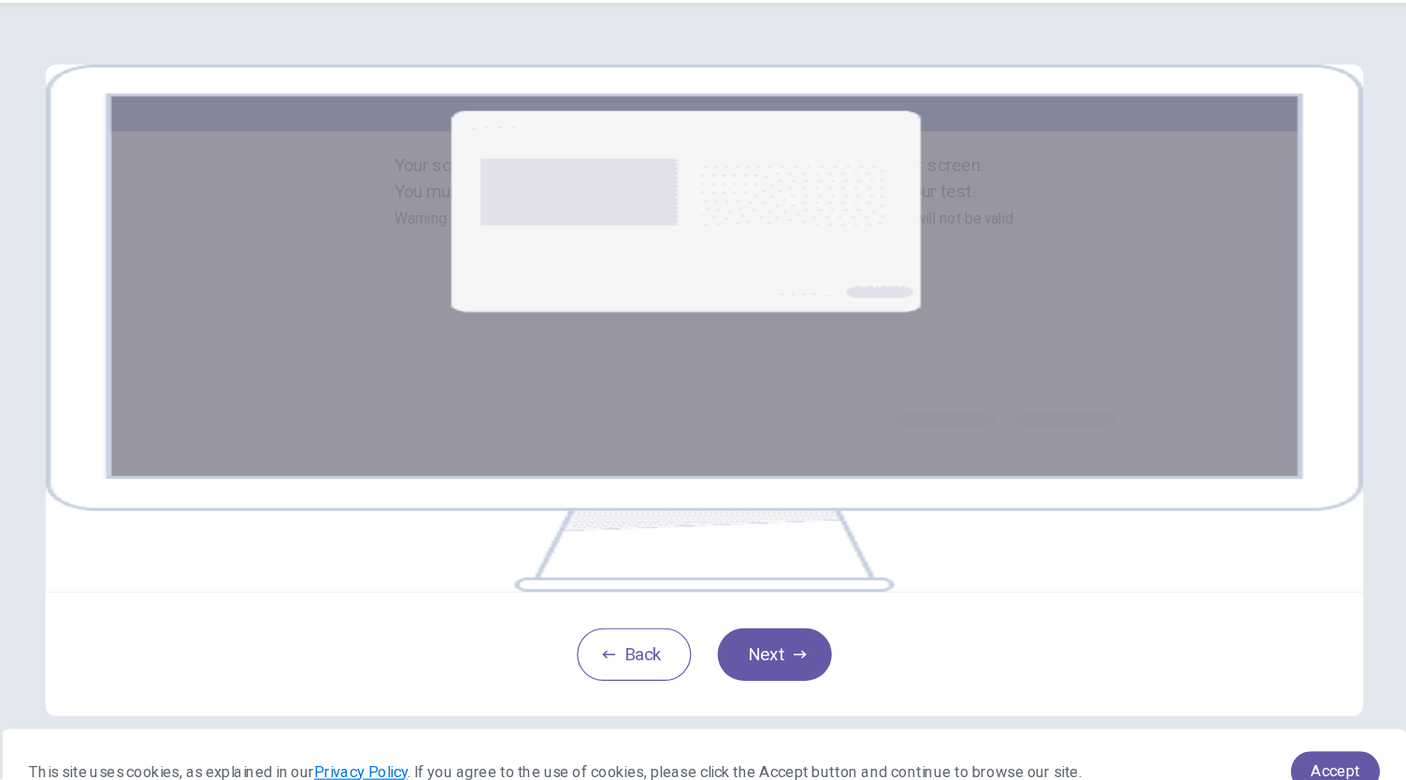
scroll to position [191, 0]
click at [773, 604] on button "Next" at bounding box center [762, 614] width 97 height 45
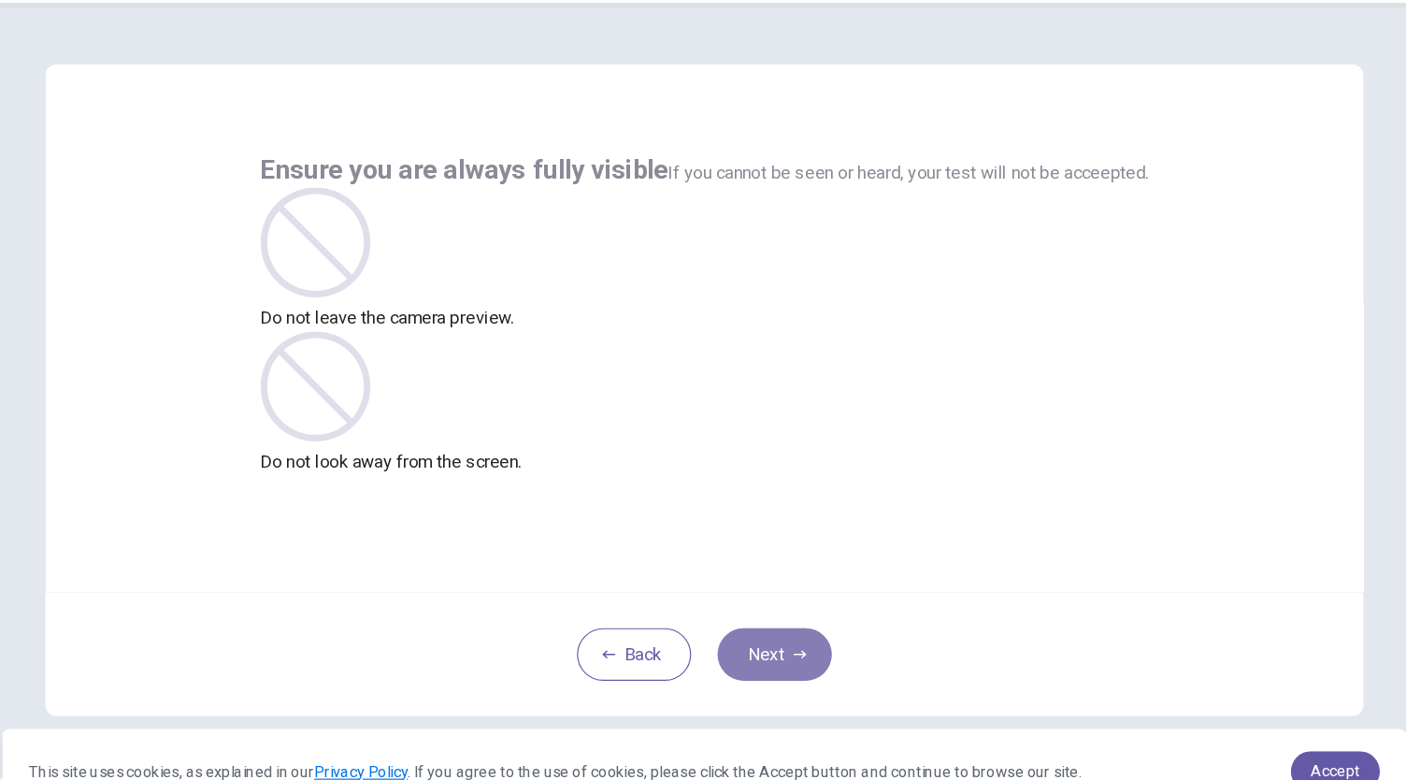
click at [751, 612] on button "Next" at bounding box center [762, 614] width 97 height 45
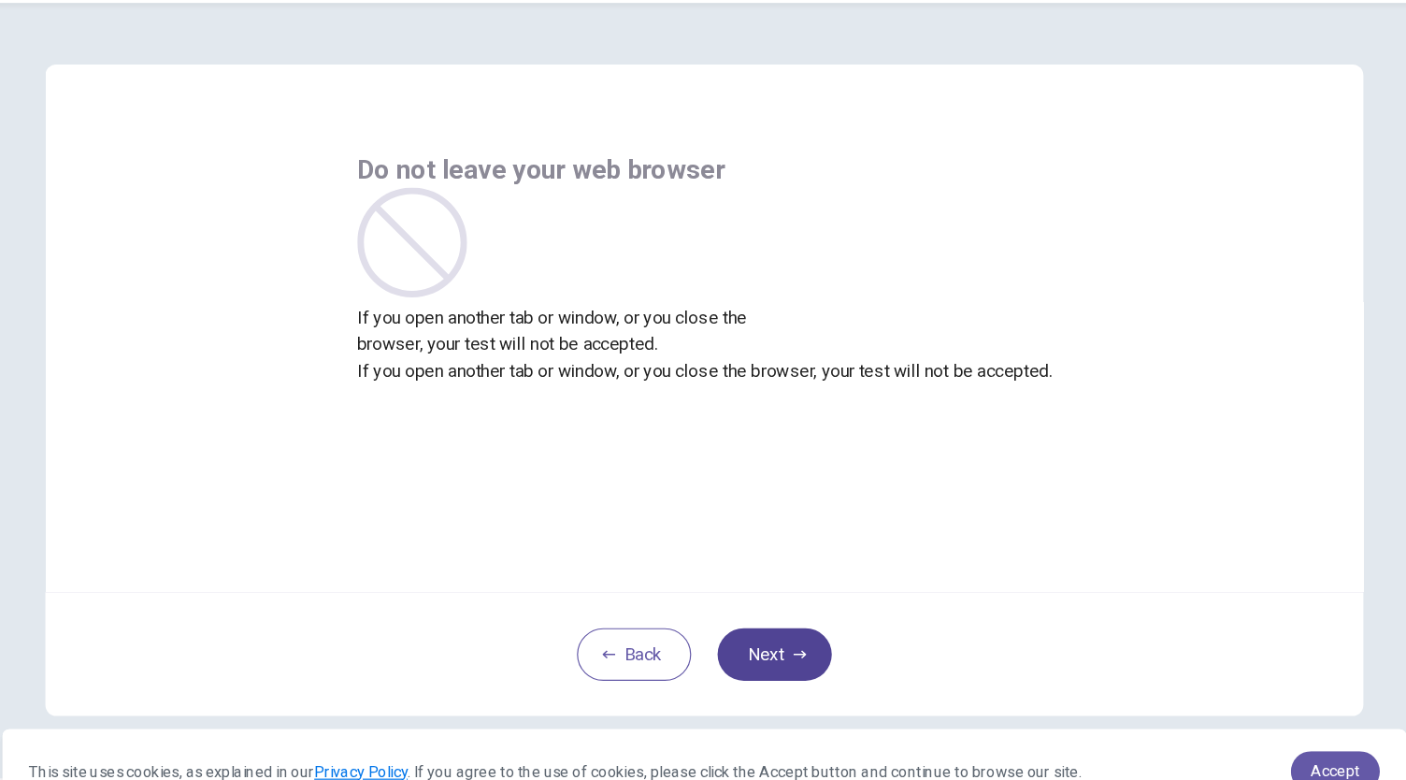
click at [751, 612] on button "Next" at bounding box center [762, 614] width 97 height 45
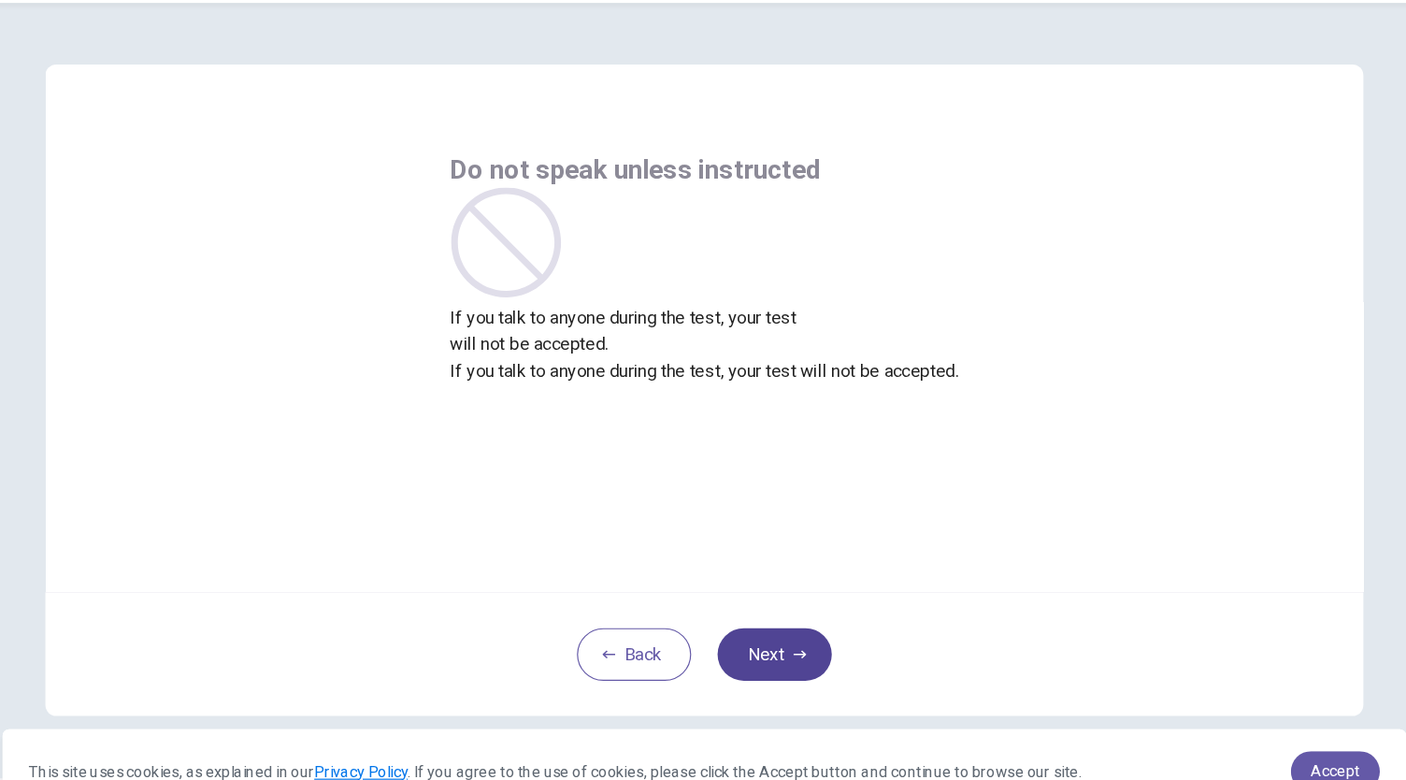
click at [751, 612] on button "Next" at bounding box center [762, 614] width 97 height 45
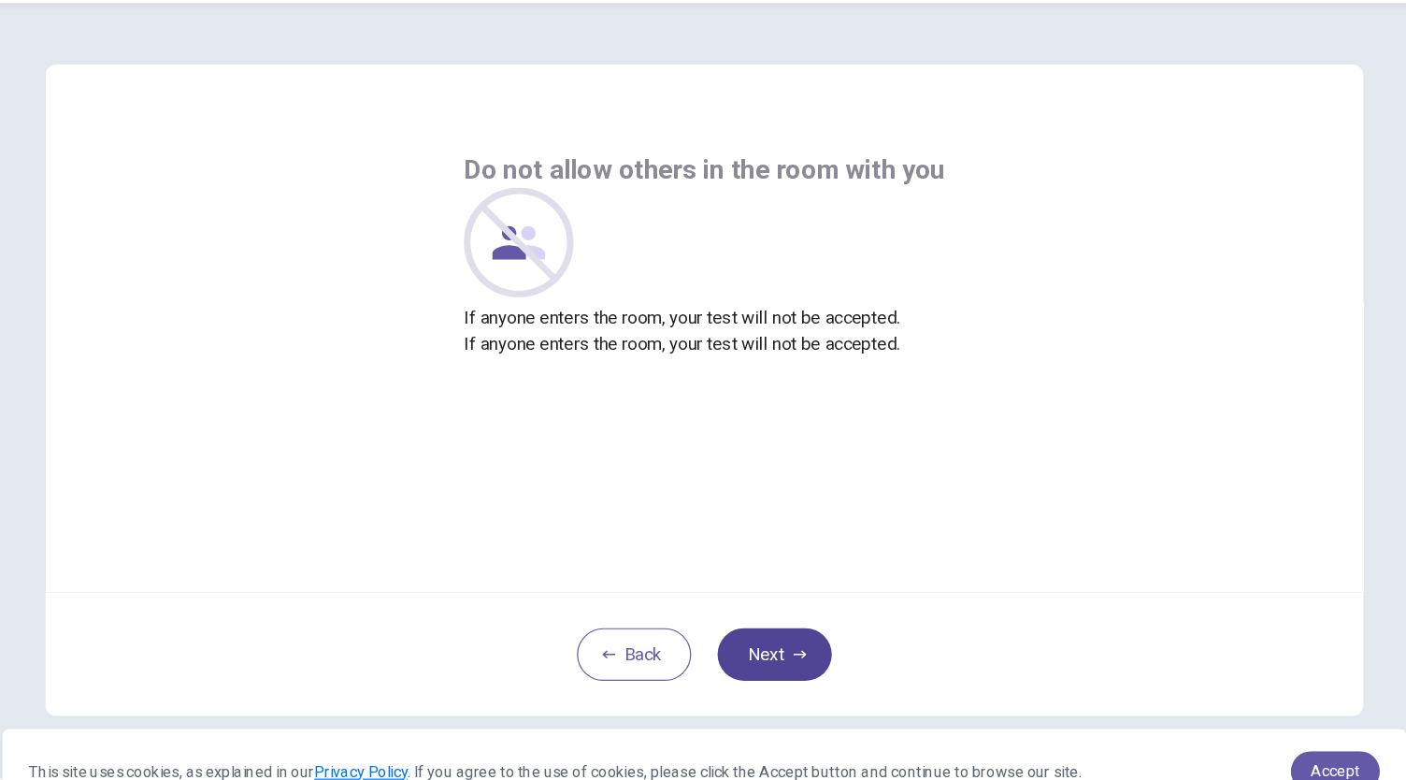
click at [751, 612] on button "Next" at bounding box center [762, 614] width 97 height 45
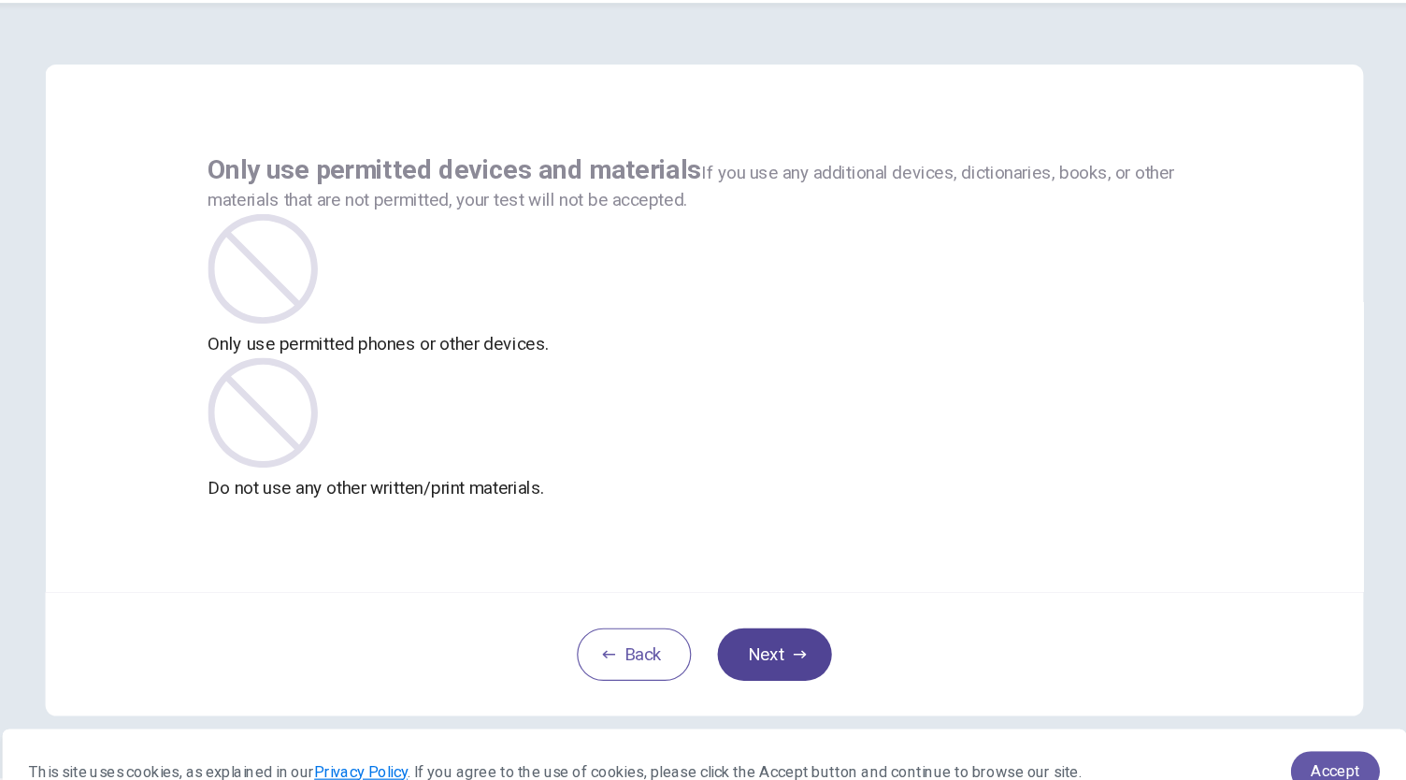
click at [751, 612] on button "Next" at bounding box center [762, 614] width 97 height 45
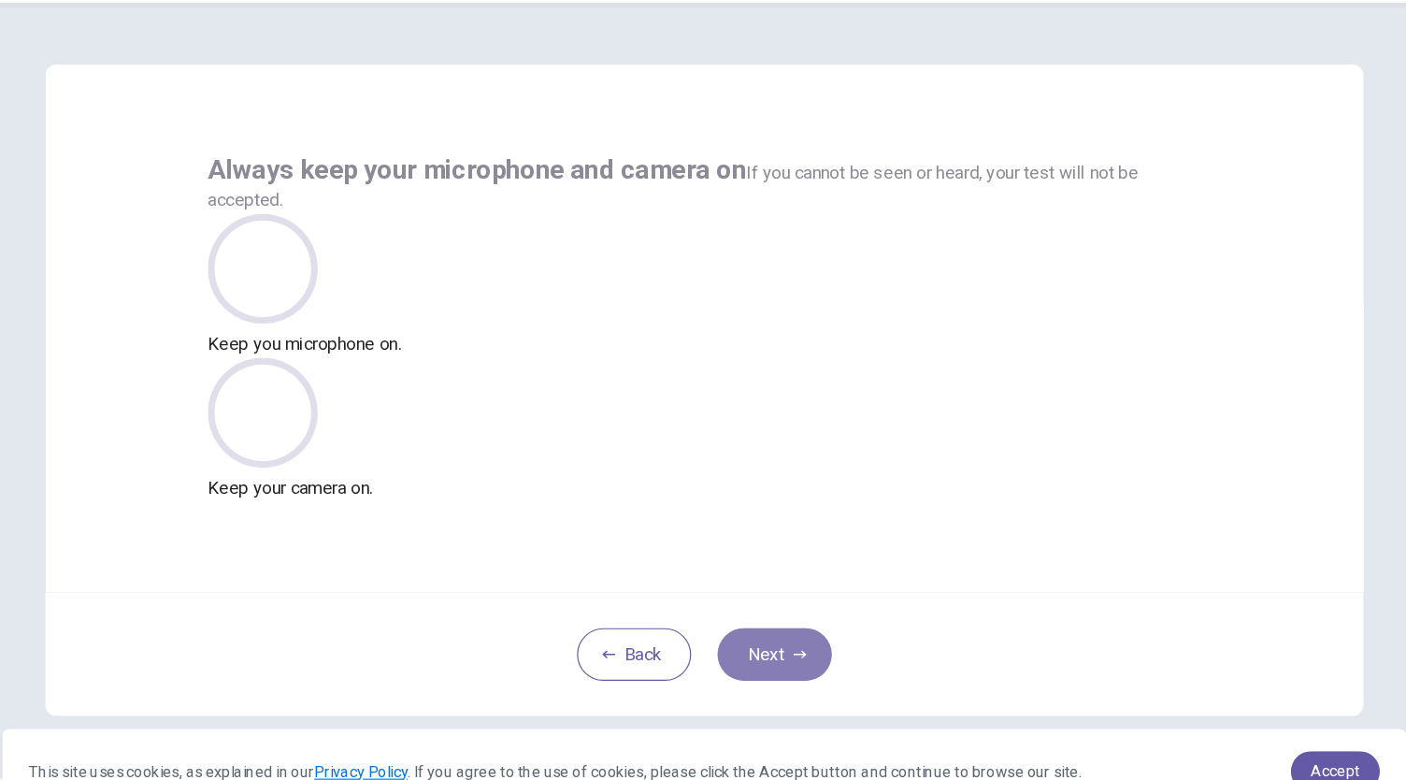
click at [751, 612] on button "Next" at bounding box center [762, 614] width 97 height 45
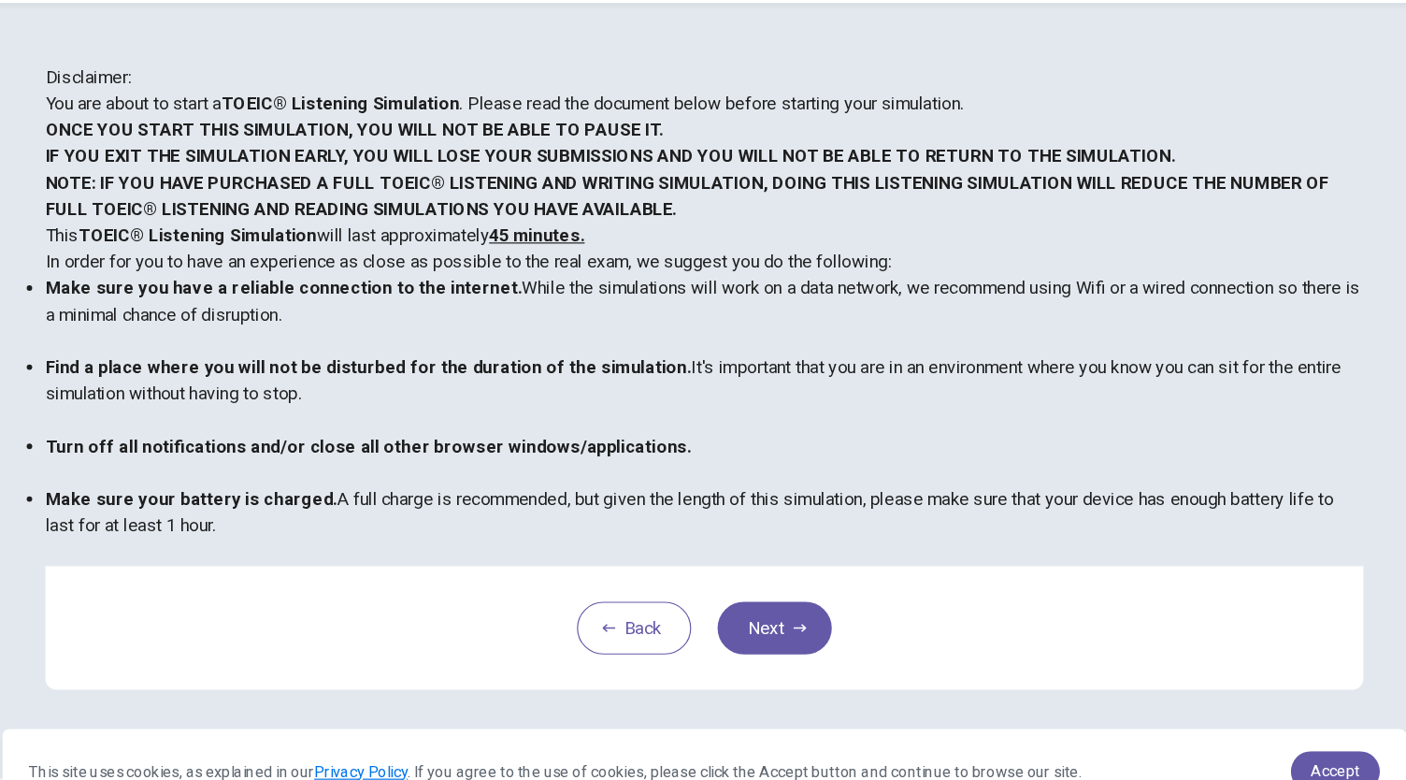
scroll to position [260, 0]
click at [755, 614] on button "Next" at bounding box center [762, 591] width 97 height 45
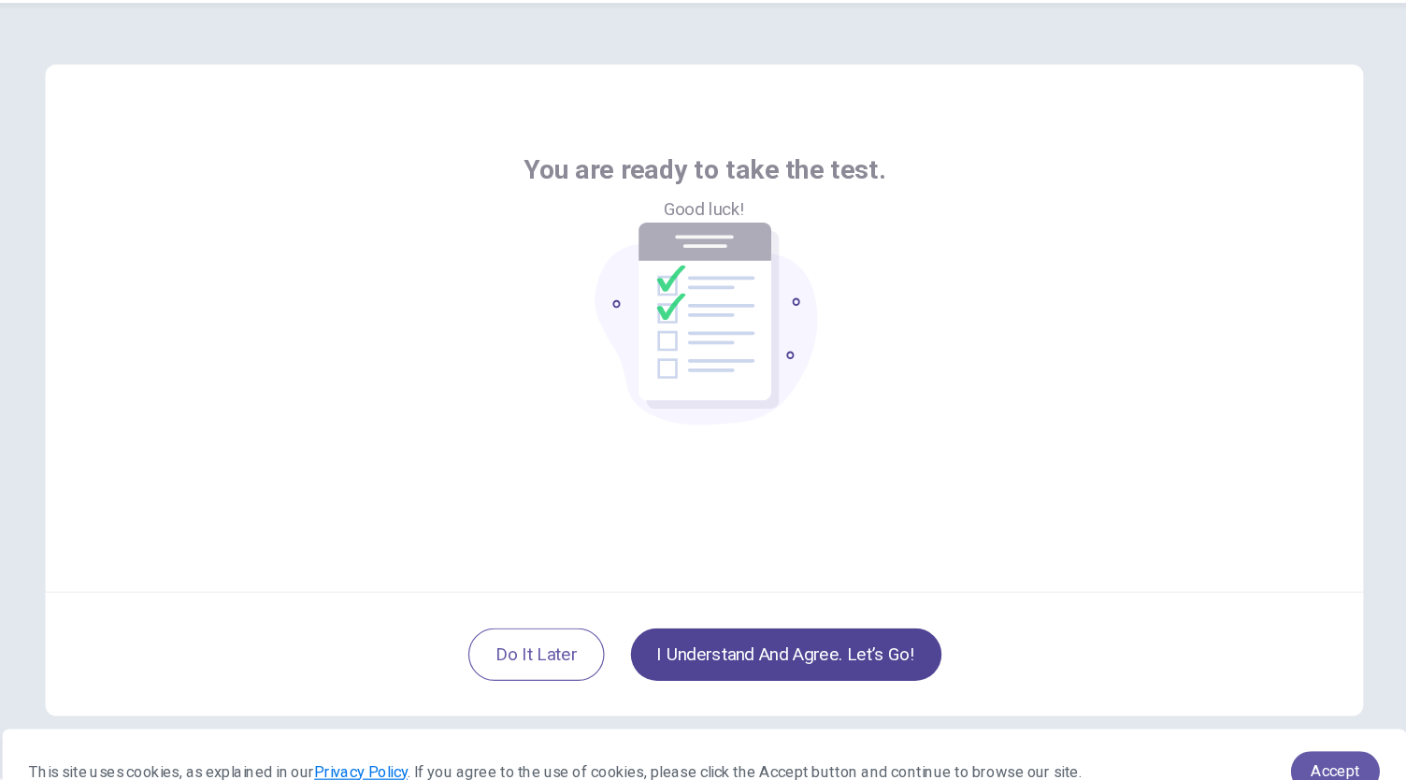
click at [779, 606] on button "I understand and agree. Let’s go!" at bounding box center [772, 614] width 265 height 45
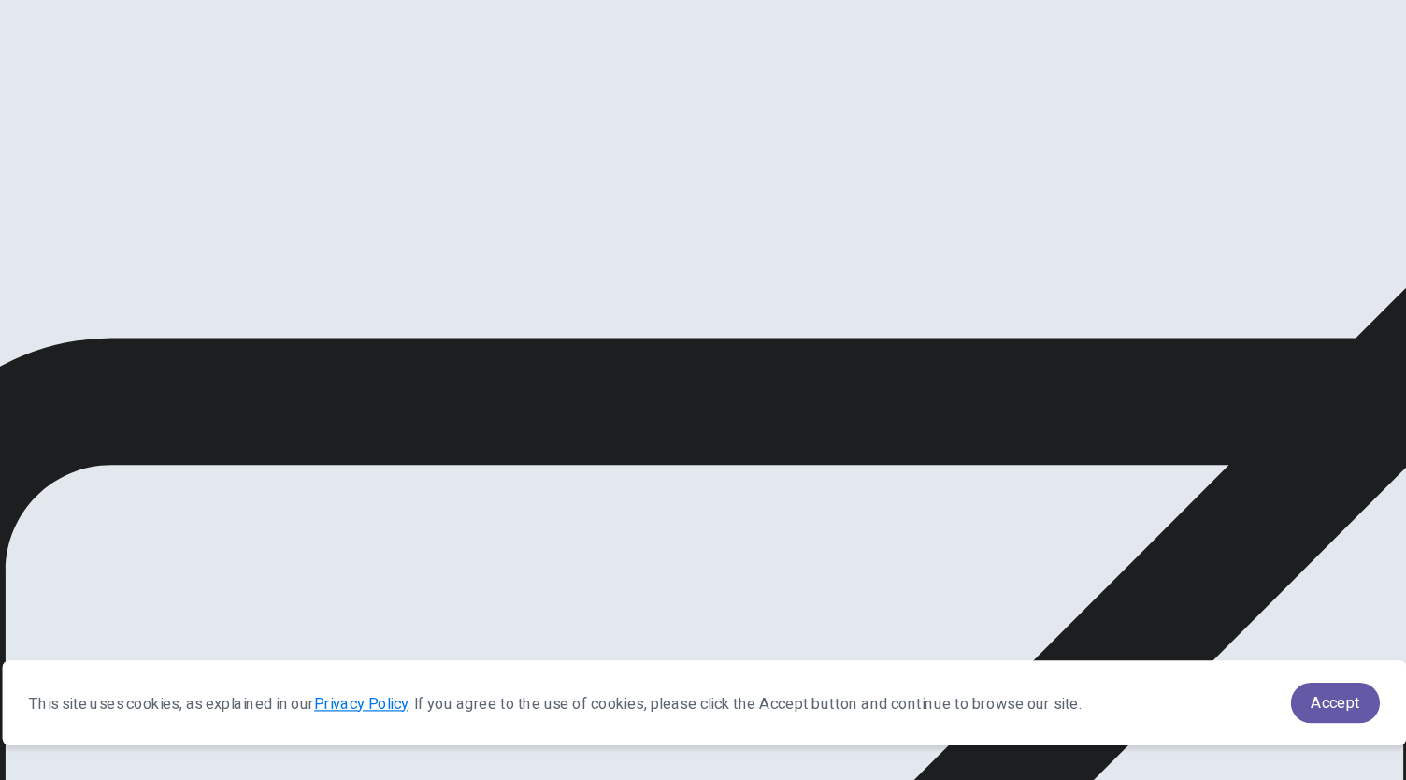
click at [1237, 707] on span "Accept" at bounding box center [1240, 713] width 42 height 15
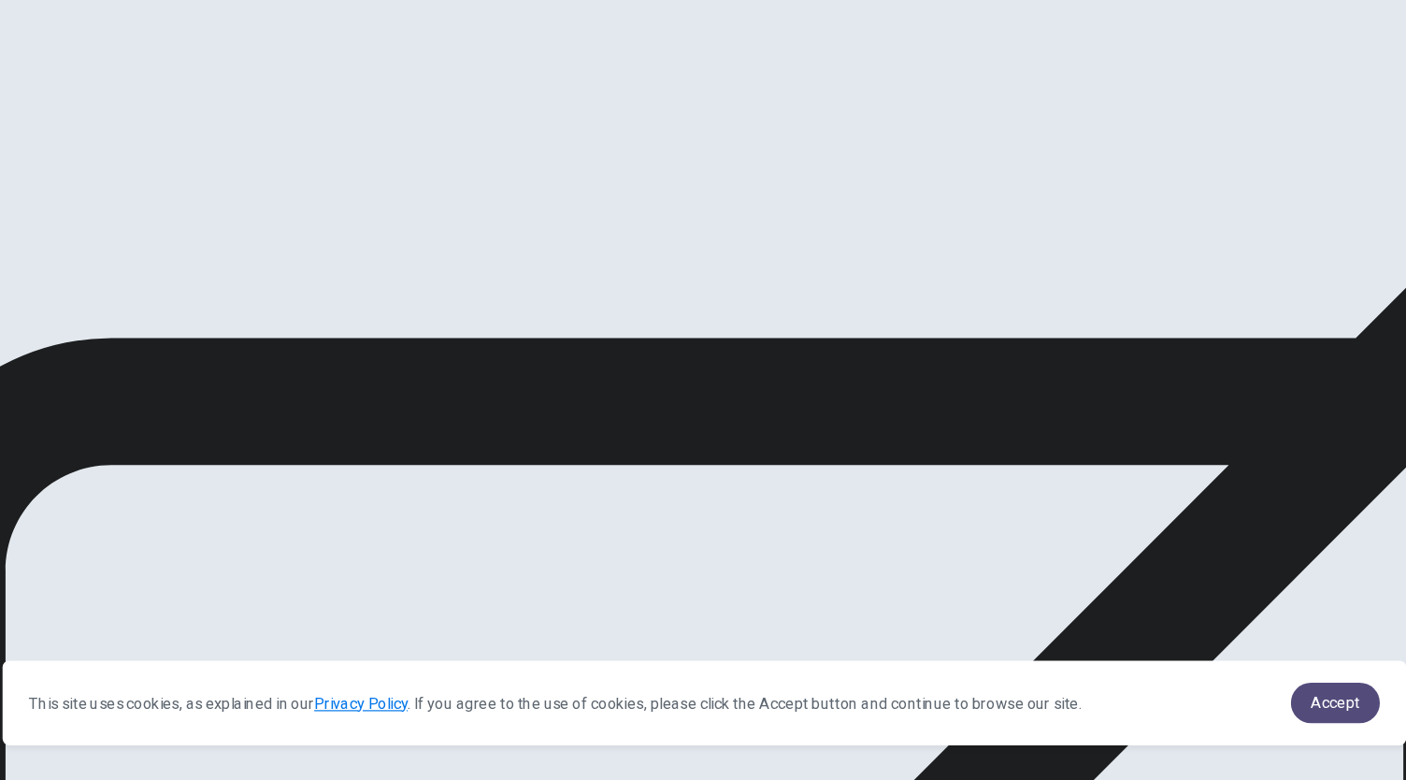
click at [1227, 716] on span "Accept" at bounding box center [1240, 713] width 42 height 15
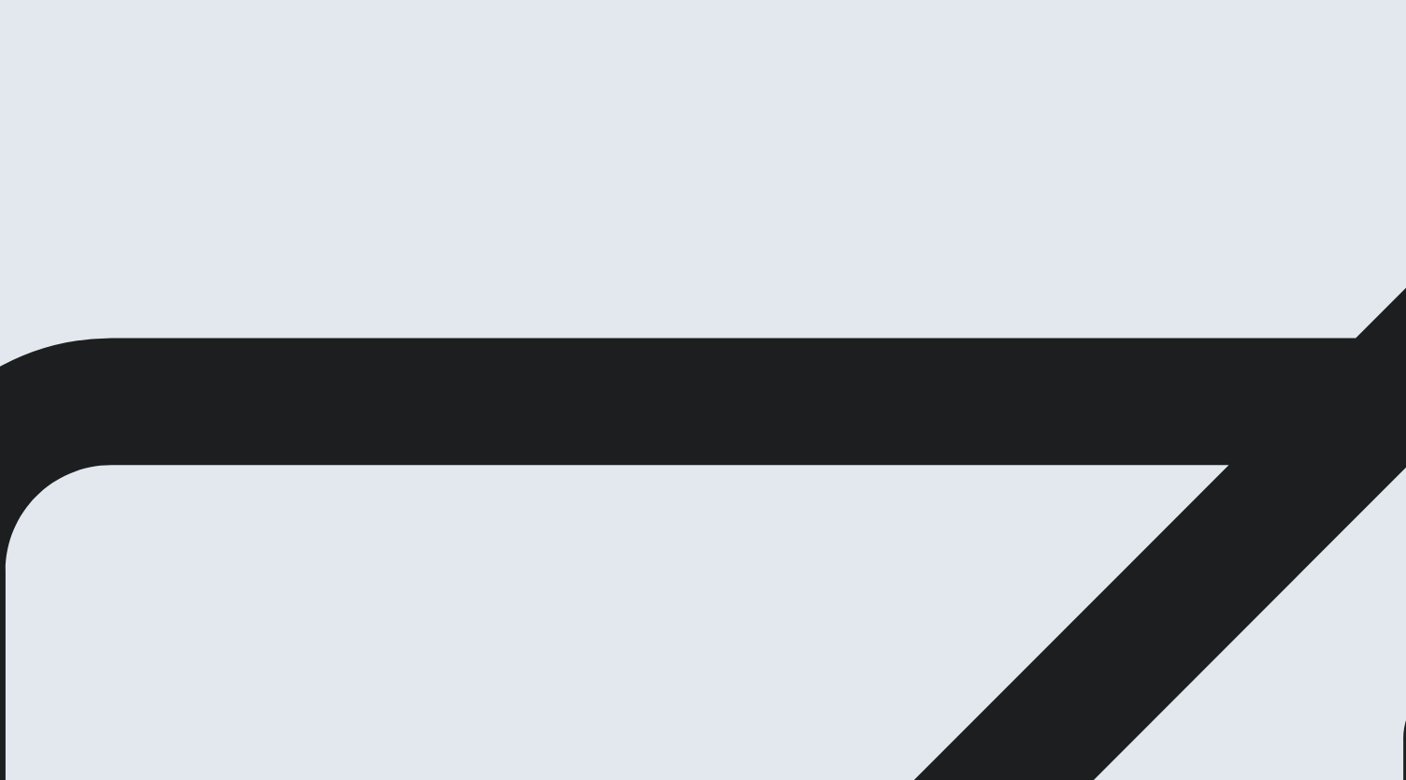
drag, startPoint x: 1254, startPoint y: 179, endPoint x: 1239, endPoint y: 200, distance: 25.4
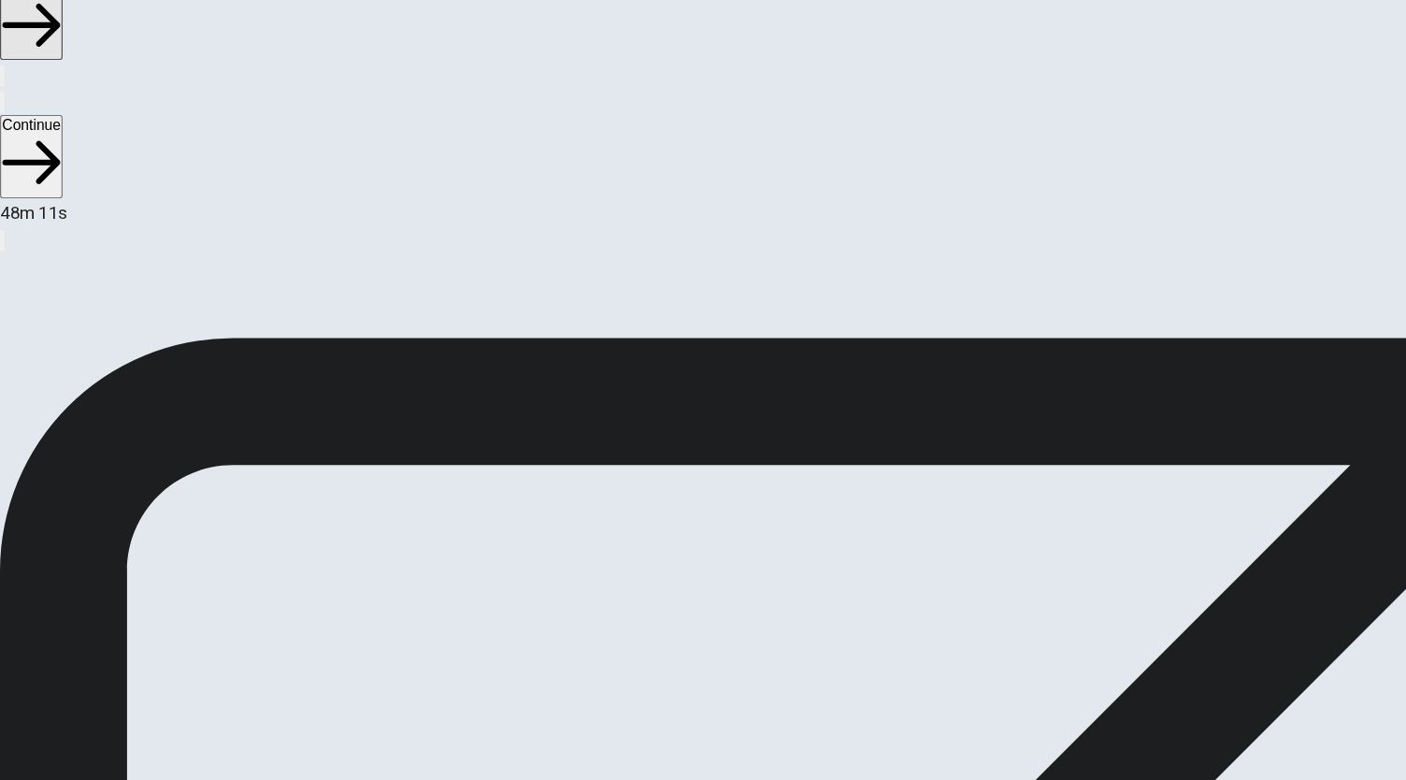
scroll to position [50, 0]
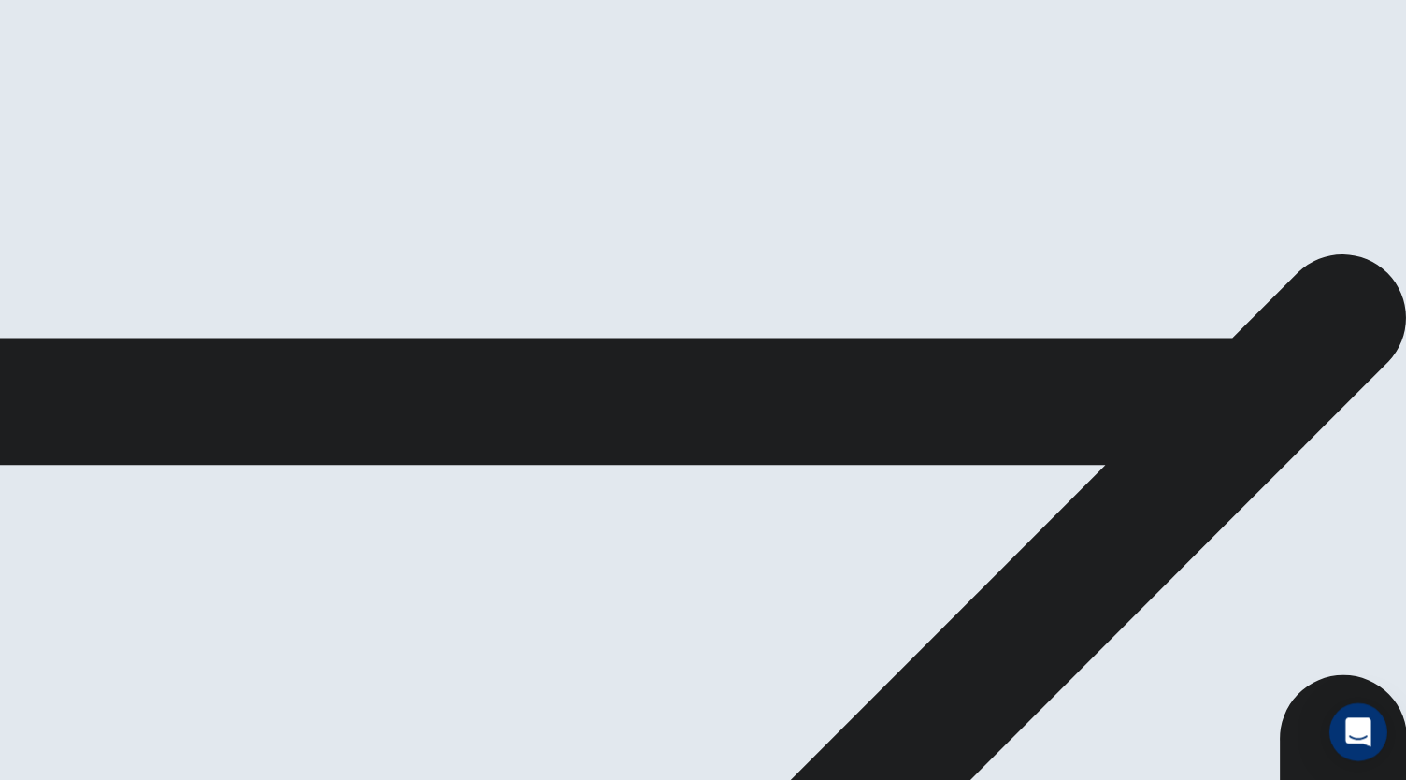
click at [1364, 731] on icon "Open Intercom Messenger" at bounding box center [1363, 738] width 21 height 24
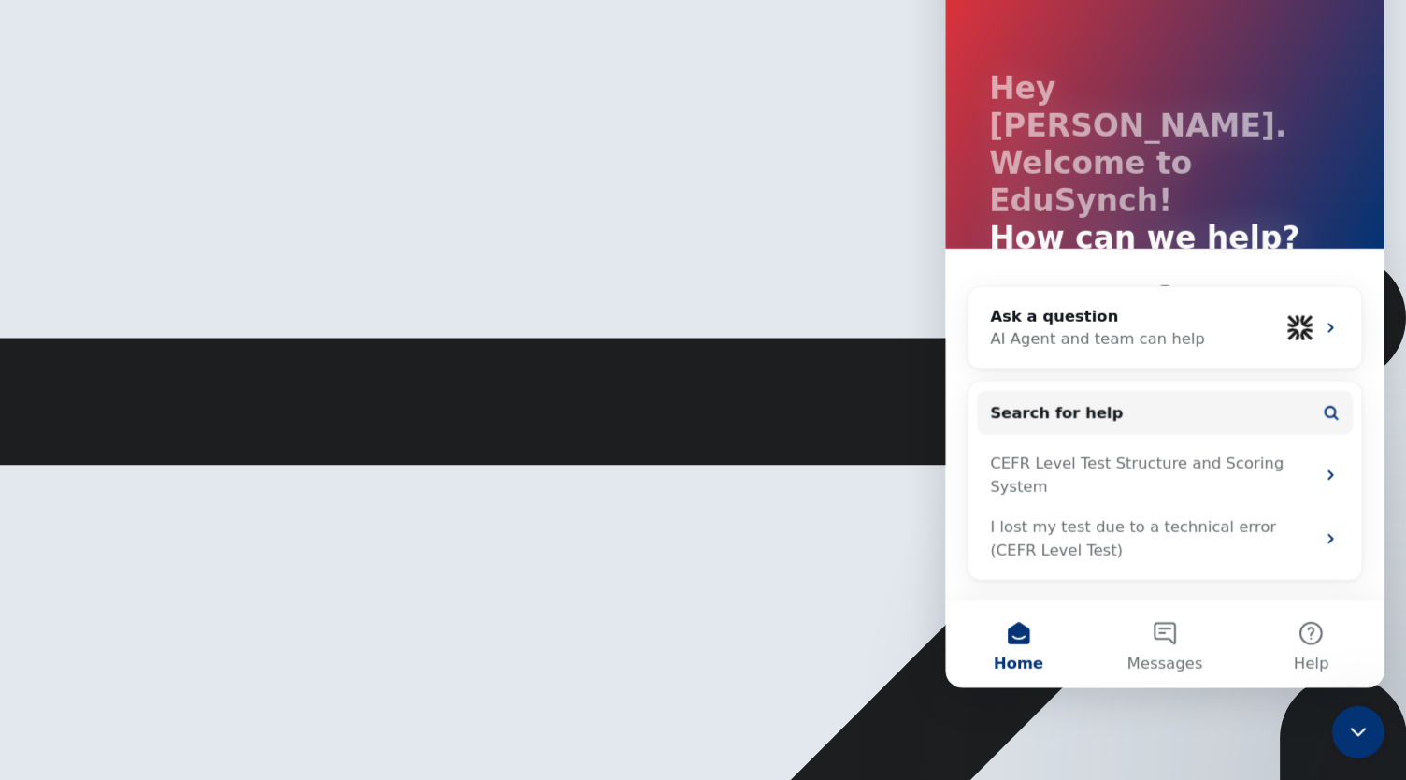
scroll to position [0, 0]
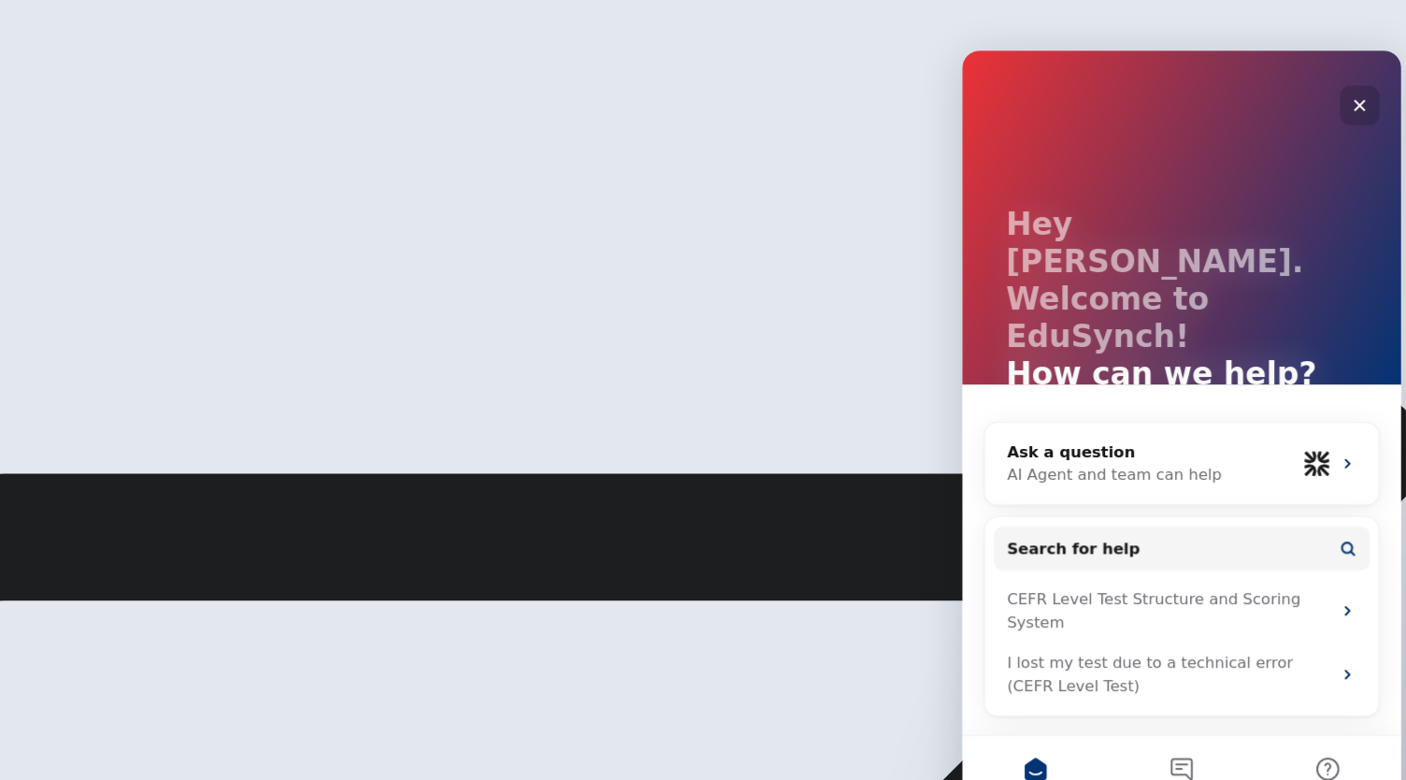
click at [1311, 95] on div "Close" at bounding box center [1300, 97] width 34 height 34
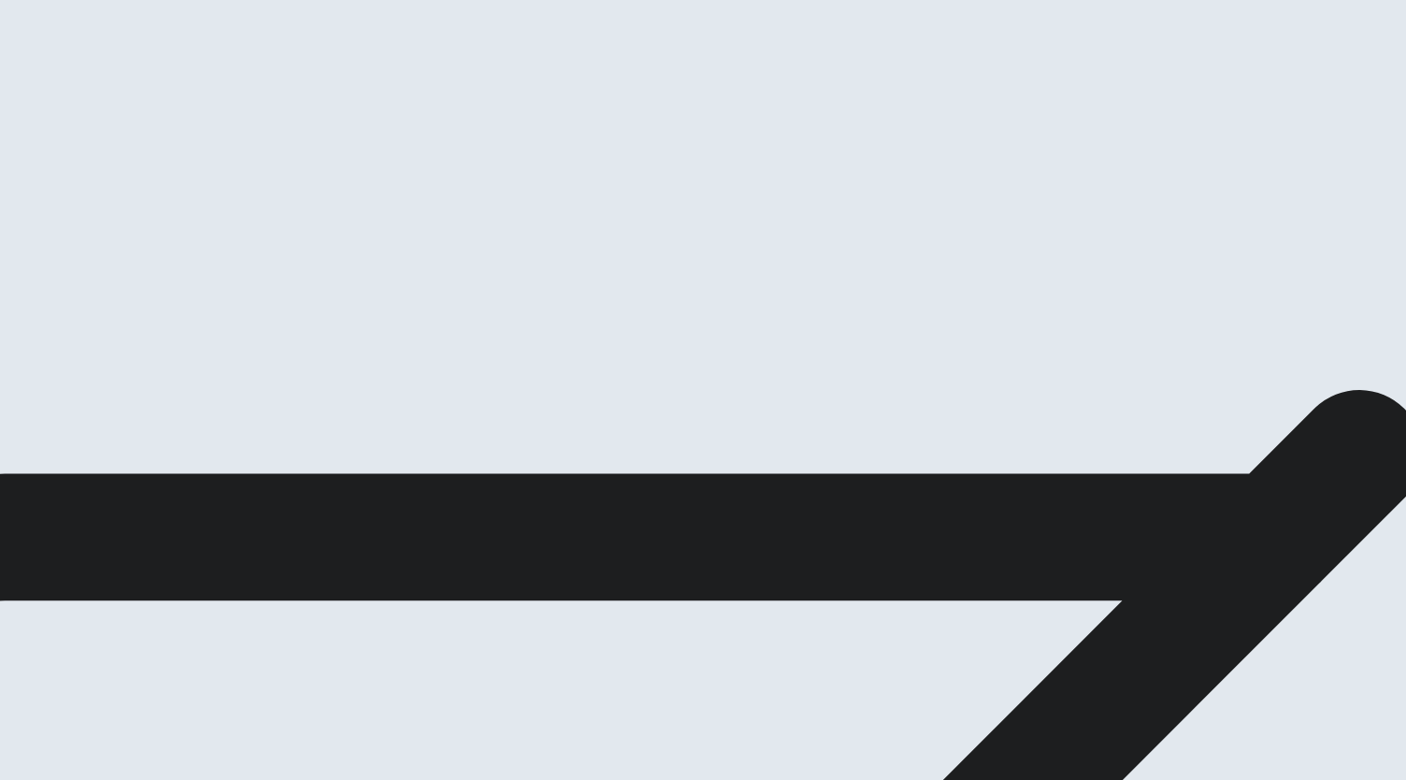
click at [53, 96] on button "Continue" at bounding box center [26, 131] width 53 height 70
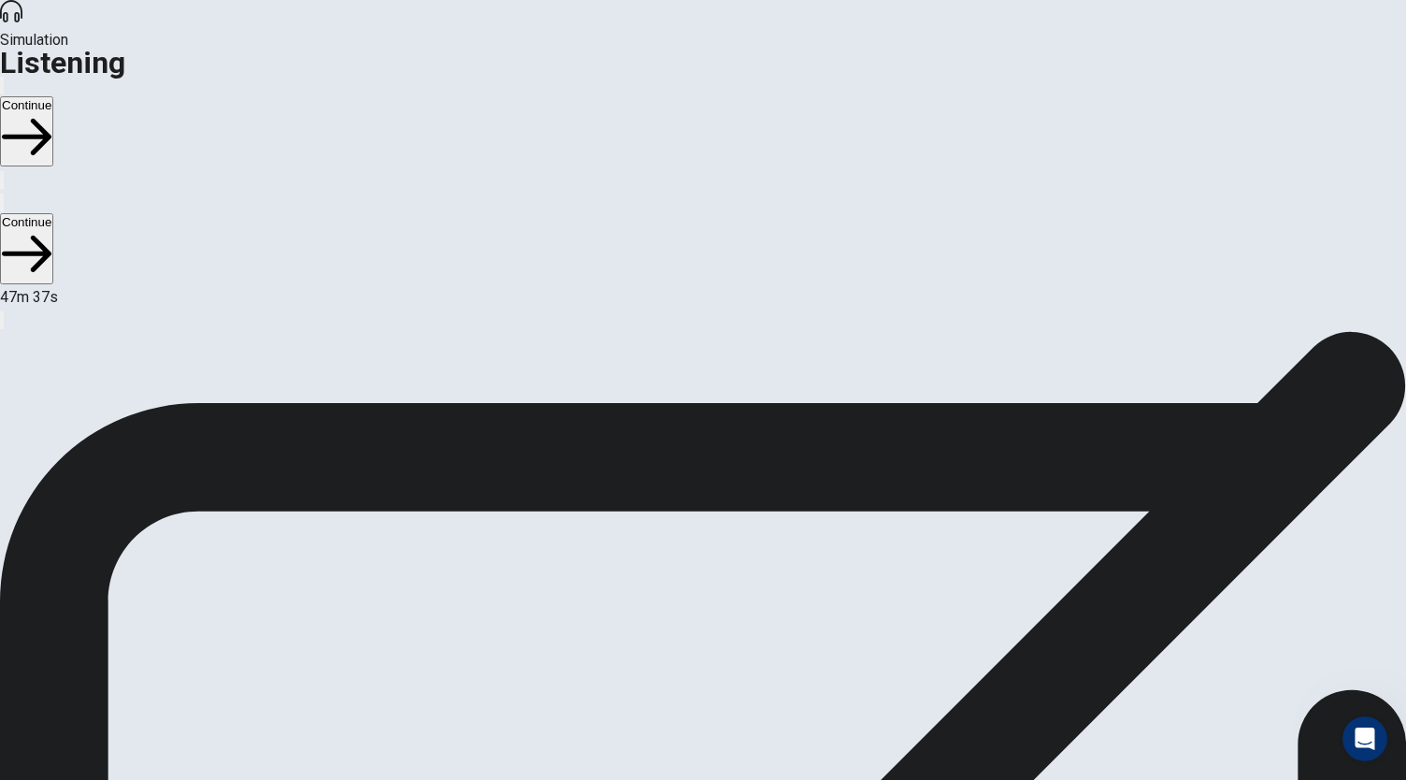
click at [53, 96] on button "Continue" at bounding box center [26, 131] width 53 height 70
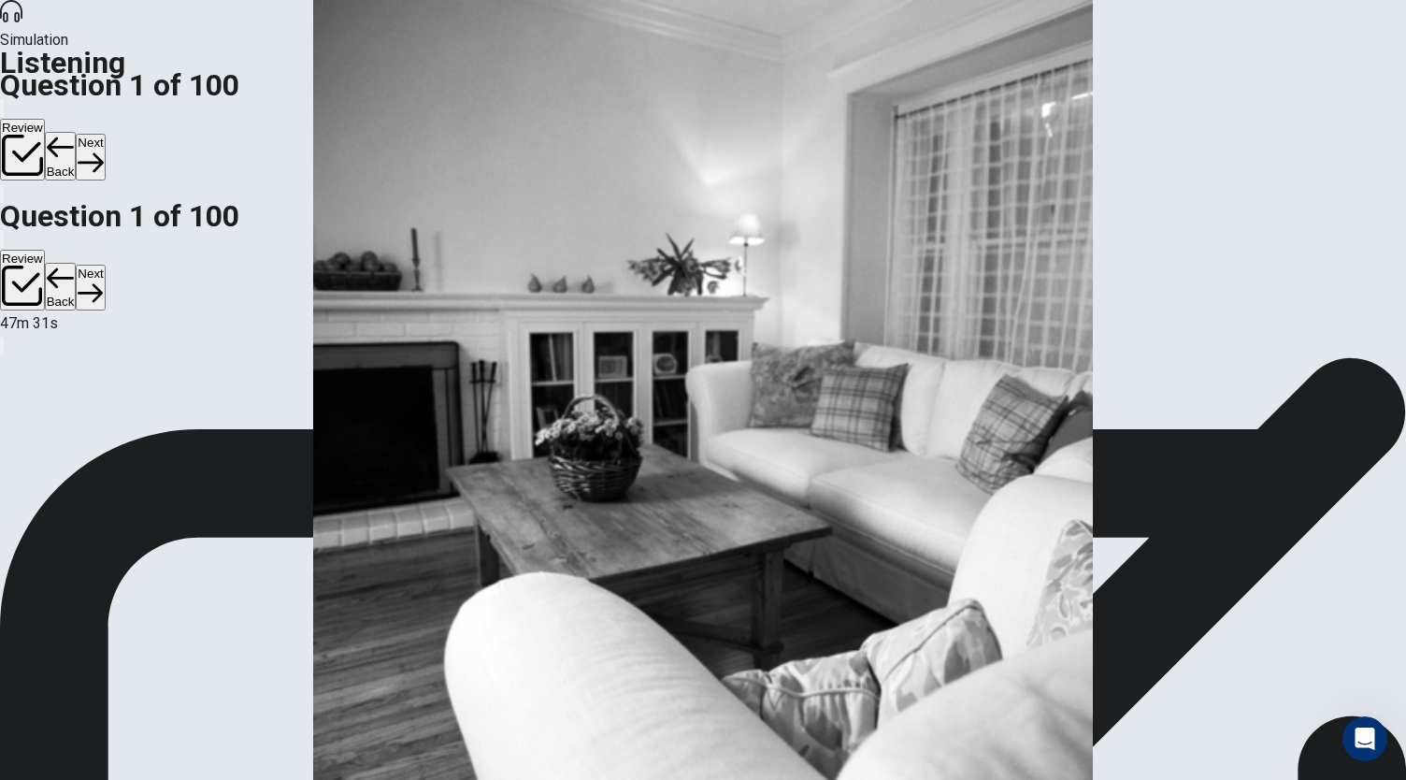
click at [103, 150] on icon "button" at bounding box center [90, 162] width 25 height 25
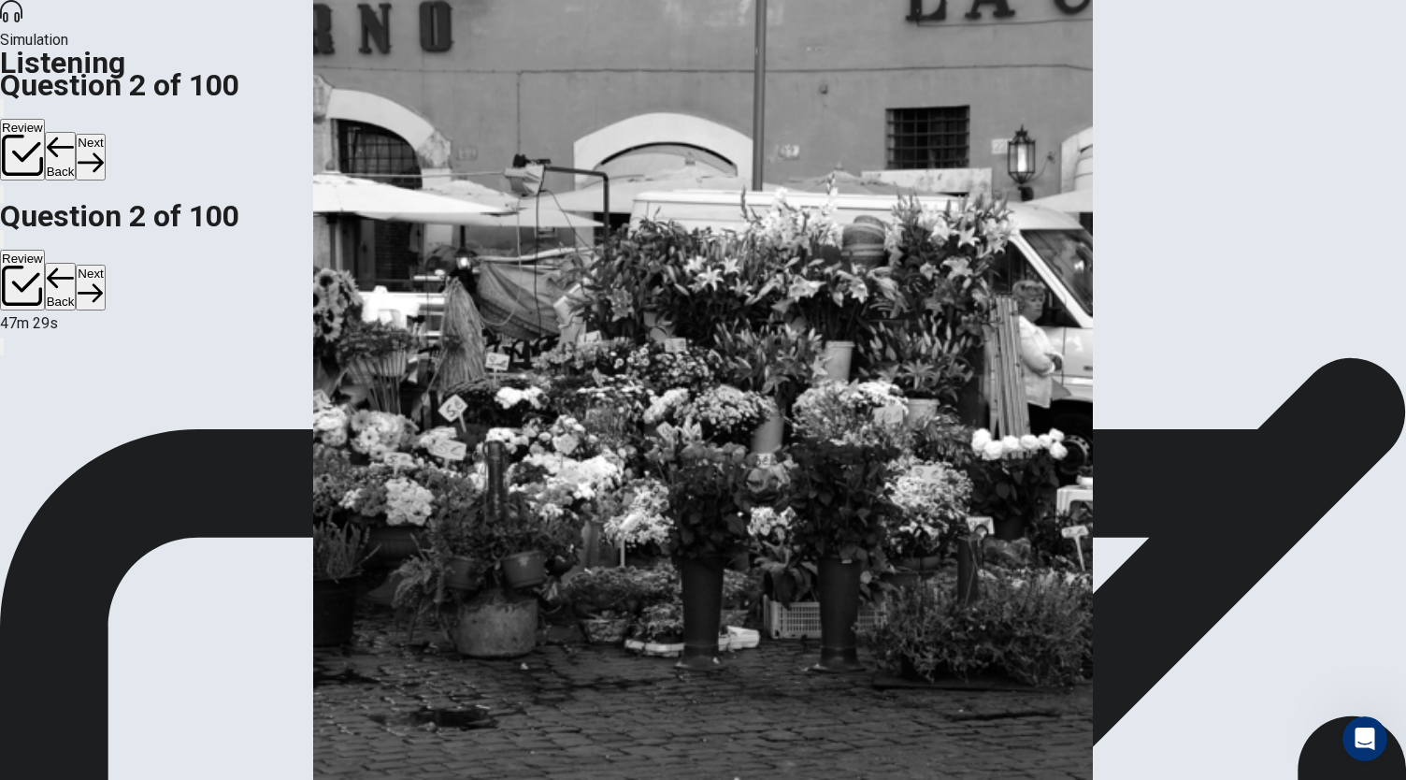
click at [105, 134] on button "Next" at bounding box center [90, 157] width 29 height 46
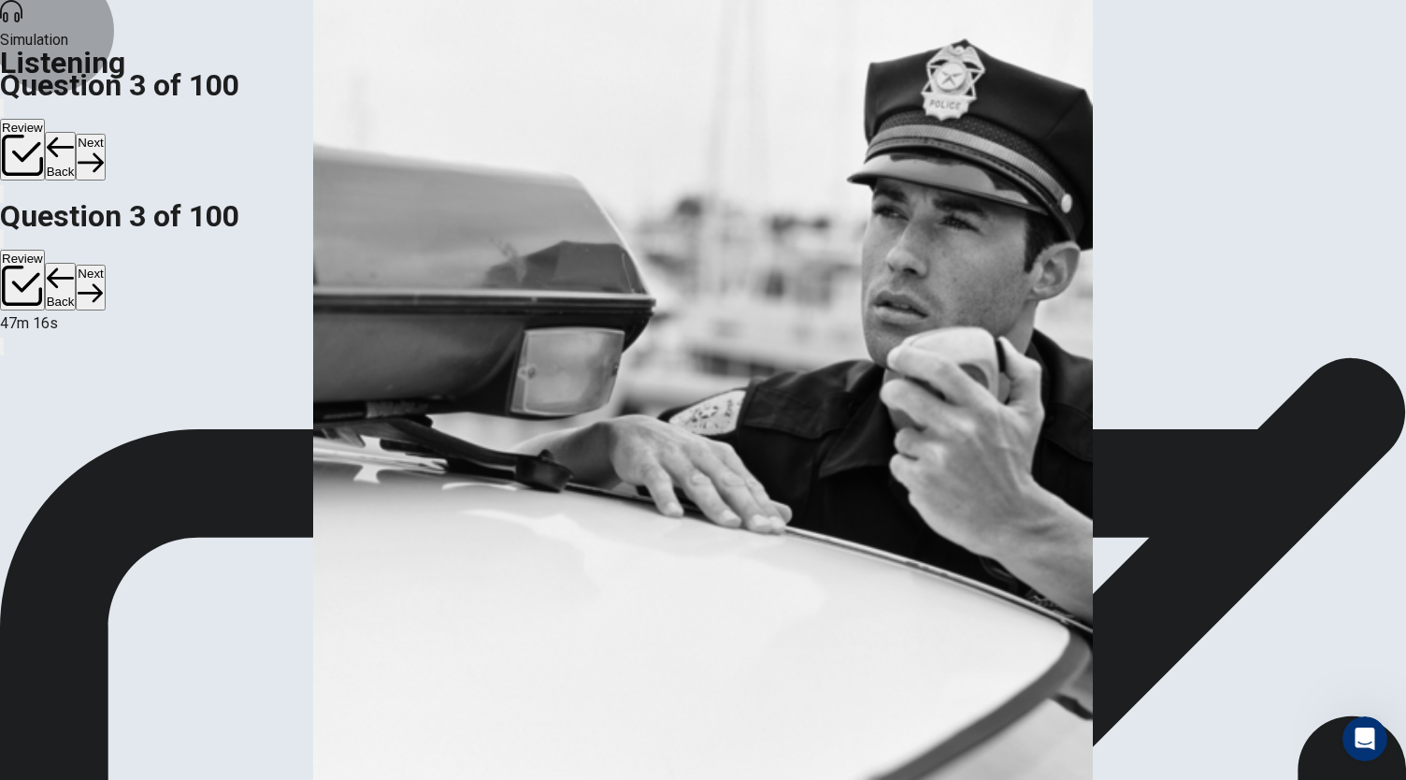
click at [105, 134] on button "Next" at bounding box center [90, 157] width 29 height 46
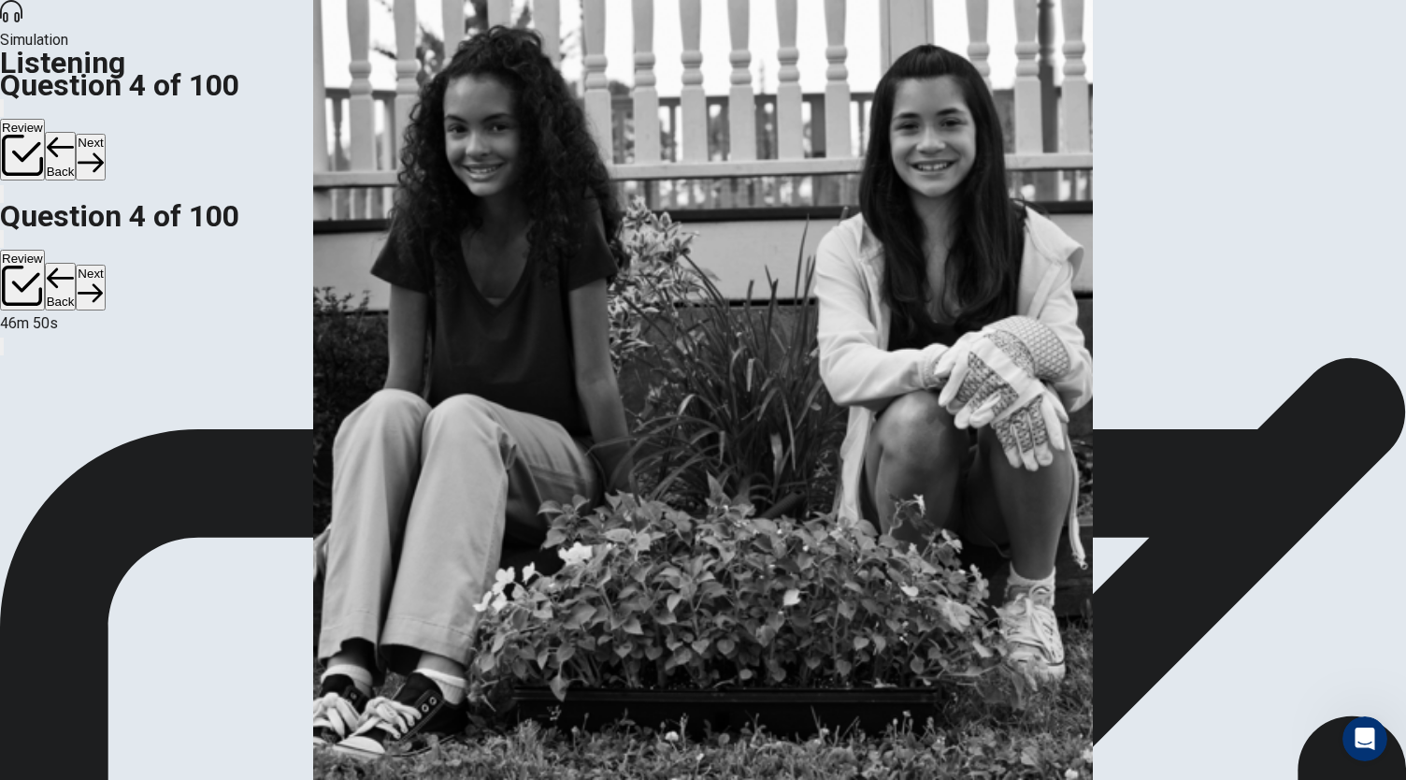
click at [105, 134] on button "Next" at bounding box center [90, 157] width 29 height 46
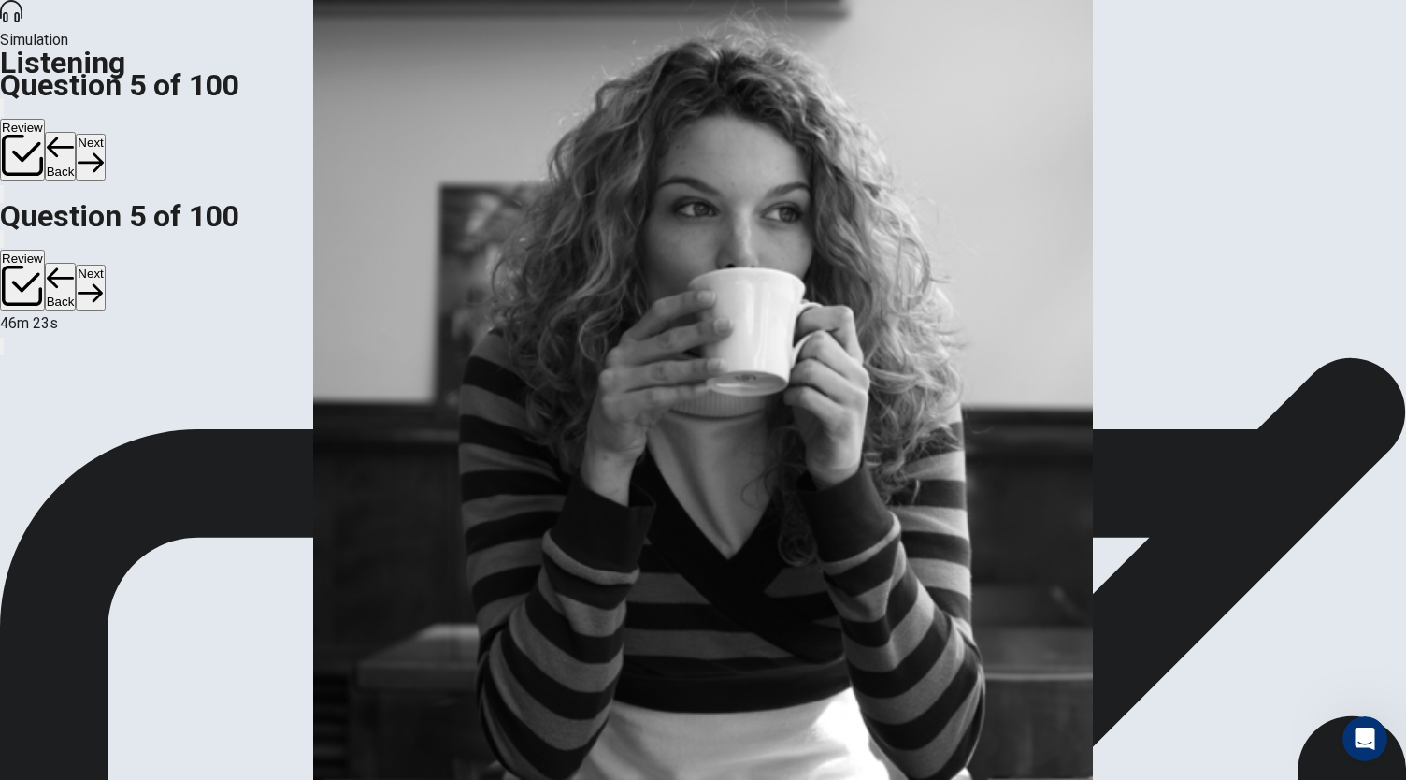
click at [105, 134] on button "Next" at bounding box center [90, 157] width 29 height 46
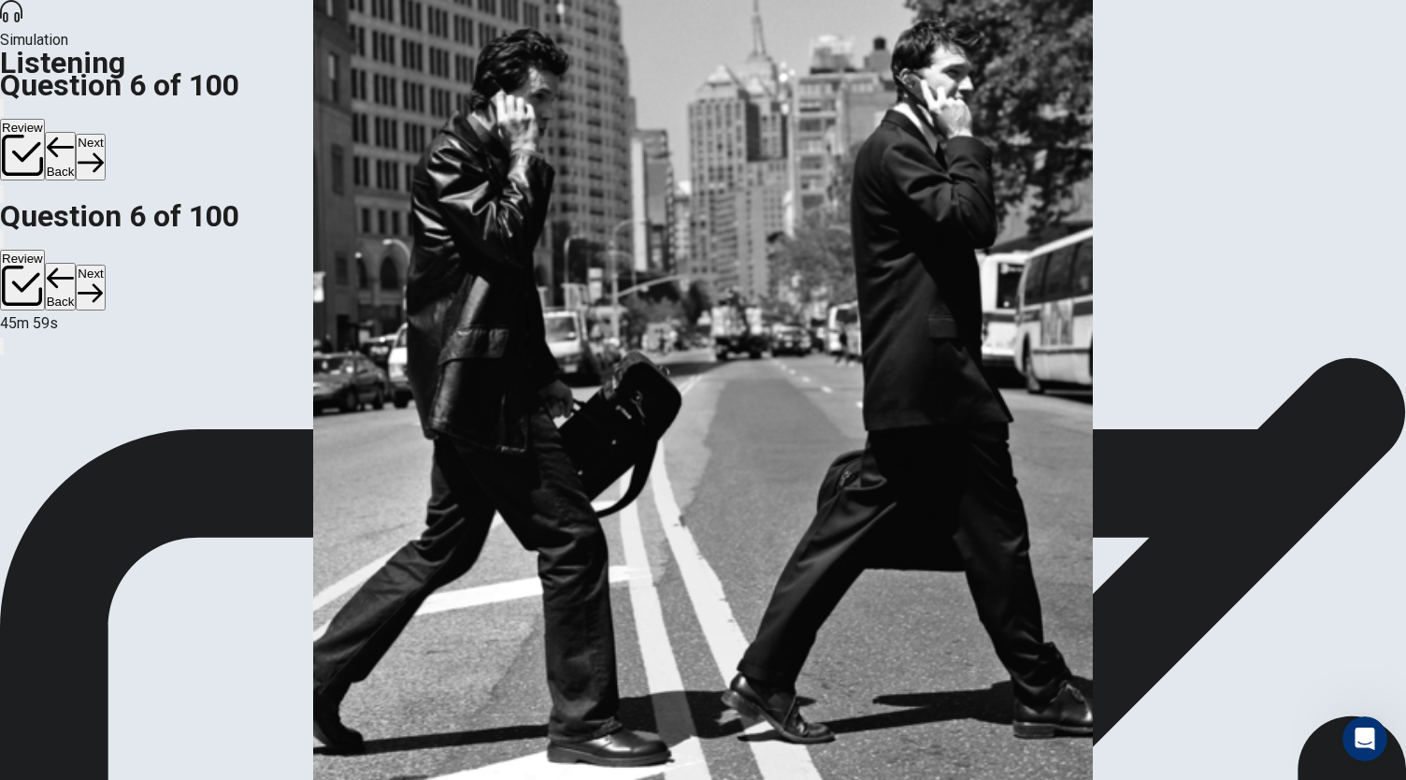
click at [105, 134] on button "Next" at bounding box center [90, 157] width 29 height 46
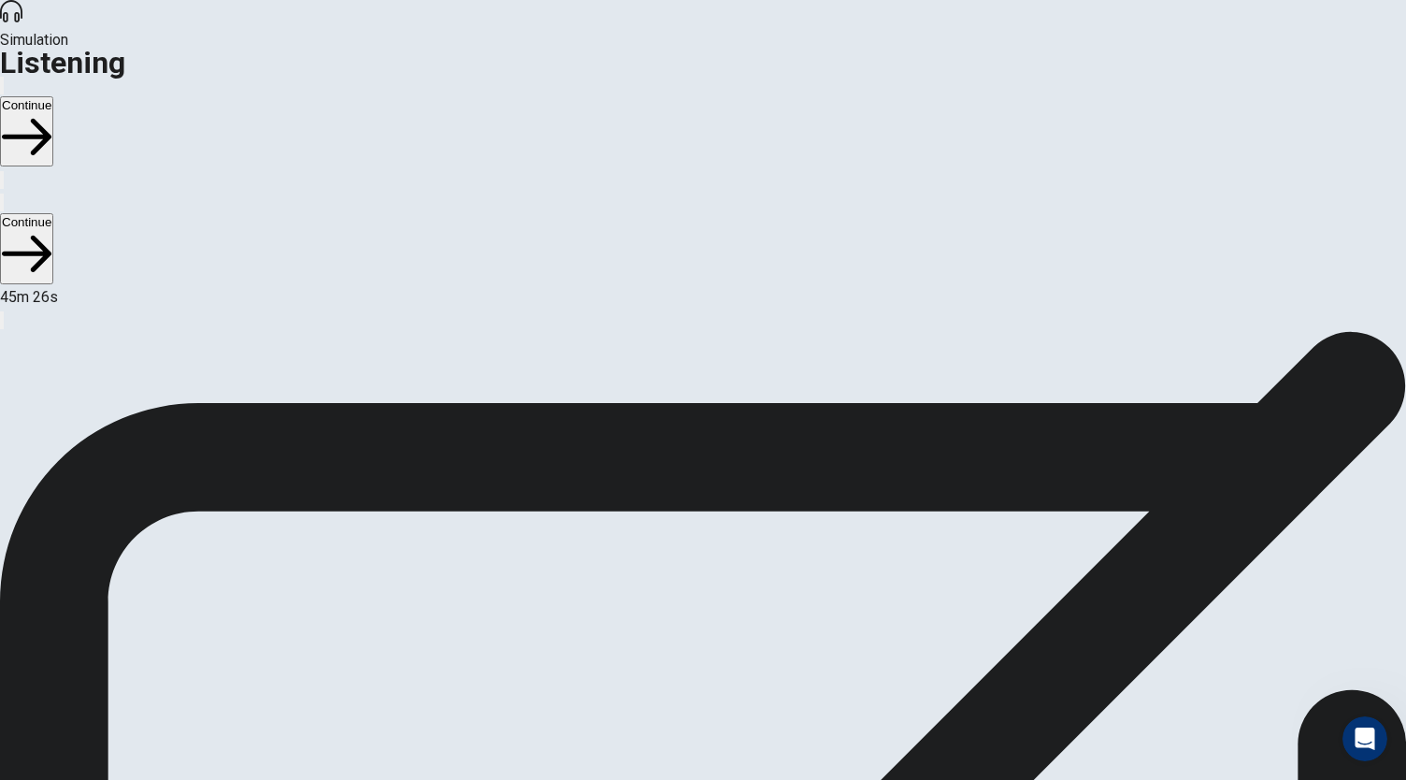
click at [53, 96] on button "Continue" at bounding box center [26, 131] width 53 height 70
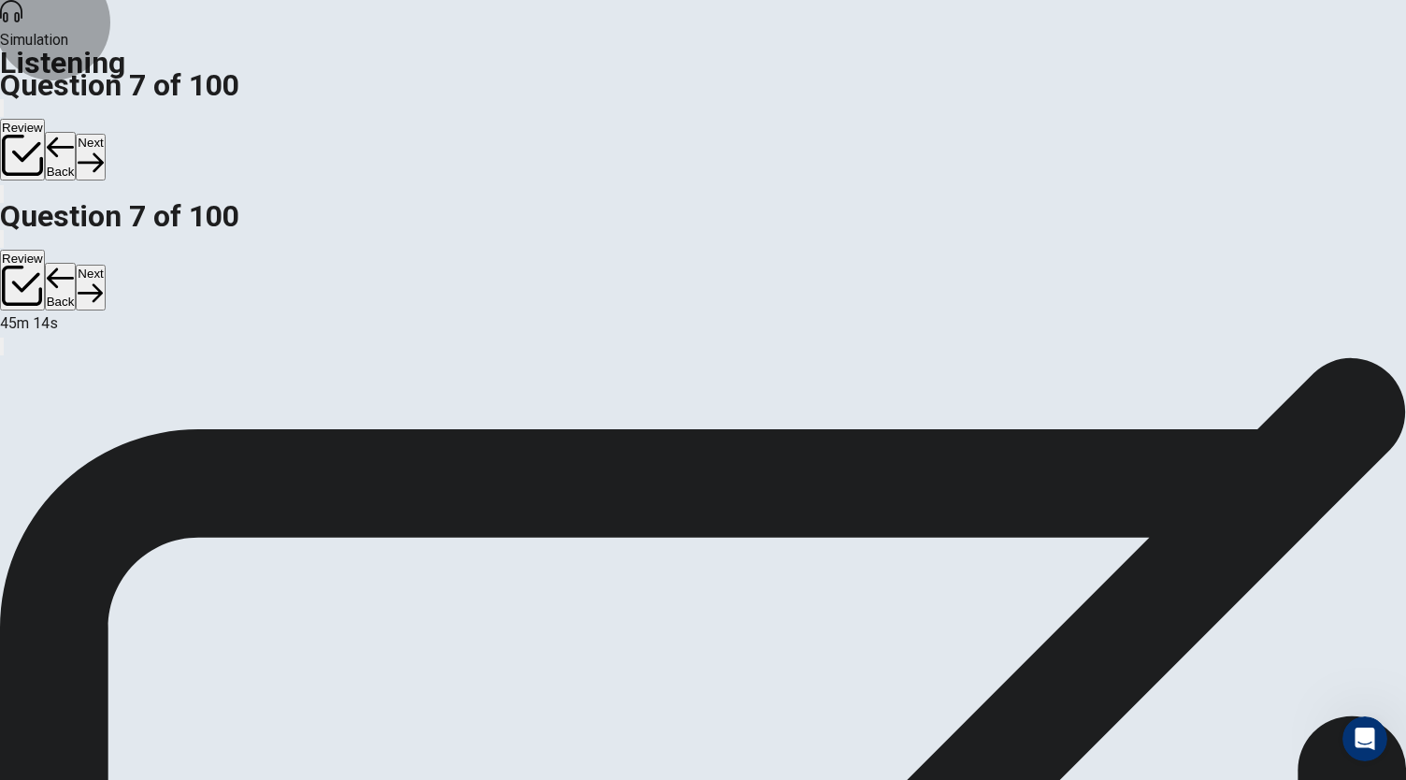
click at [77, 132] on button "Back" at bounding box center [61, 156] width 32 height 49
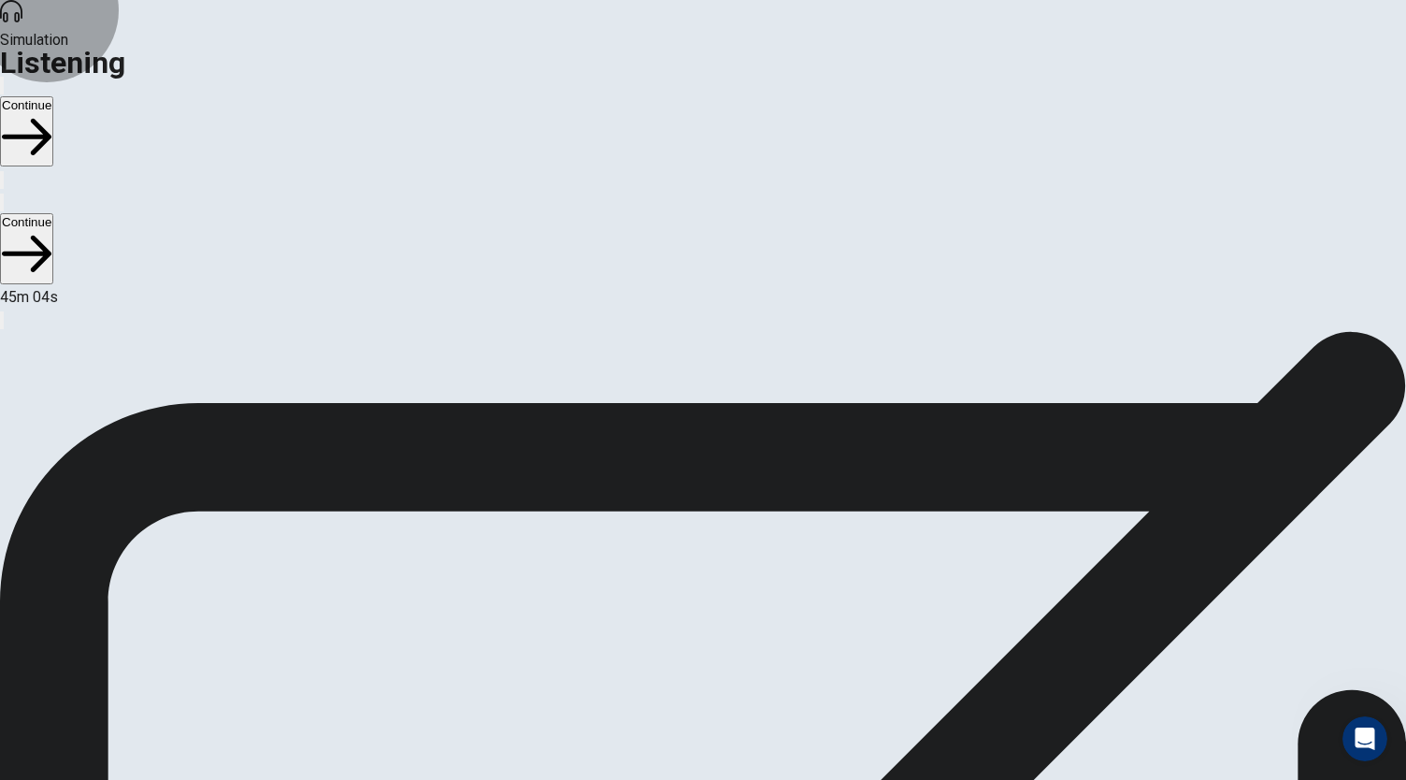
click at [53, 96] on button "Continue" at bounding box center [26, 131] width 53 height 70
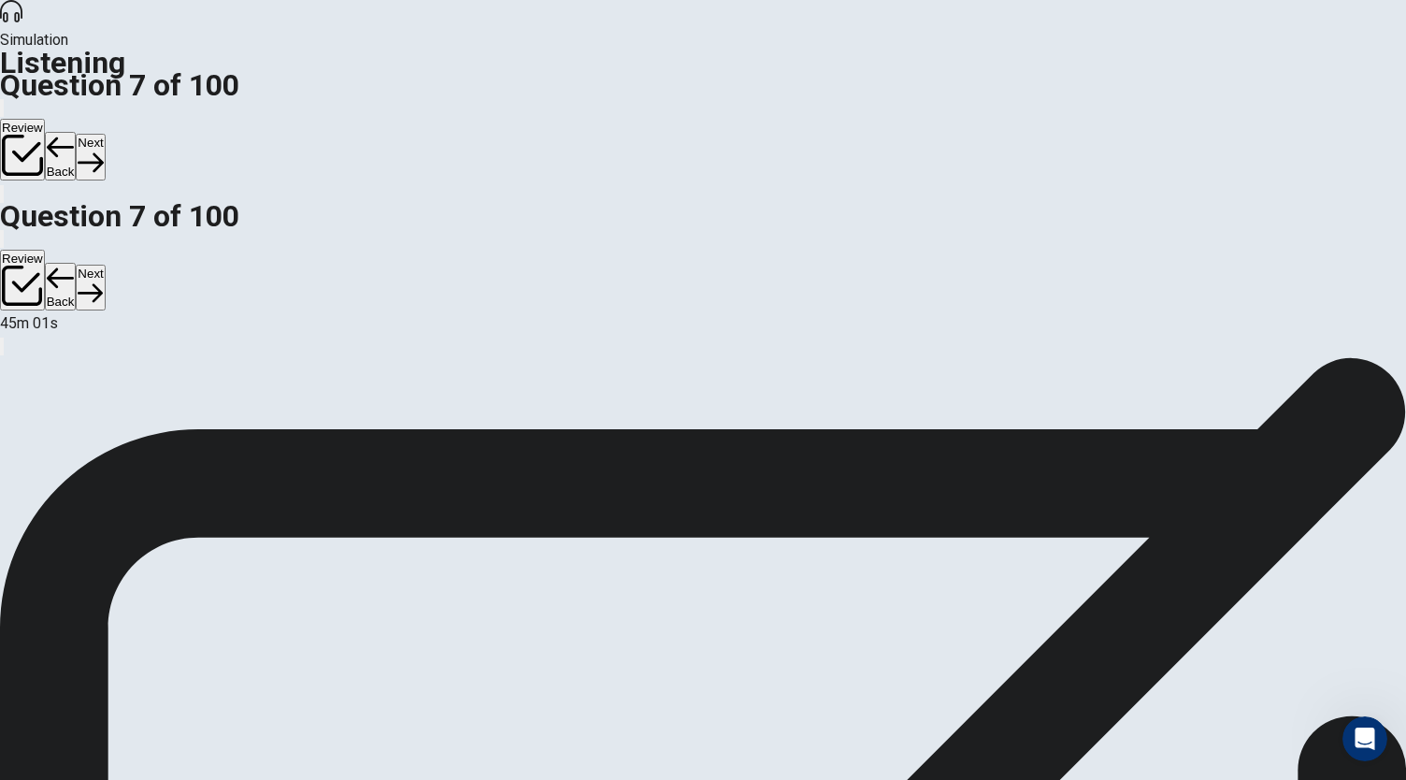
click at [105, 134] on button "Next" at bounding box center [90, 157] width 29 height 46
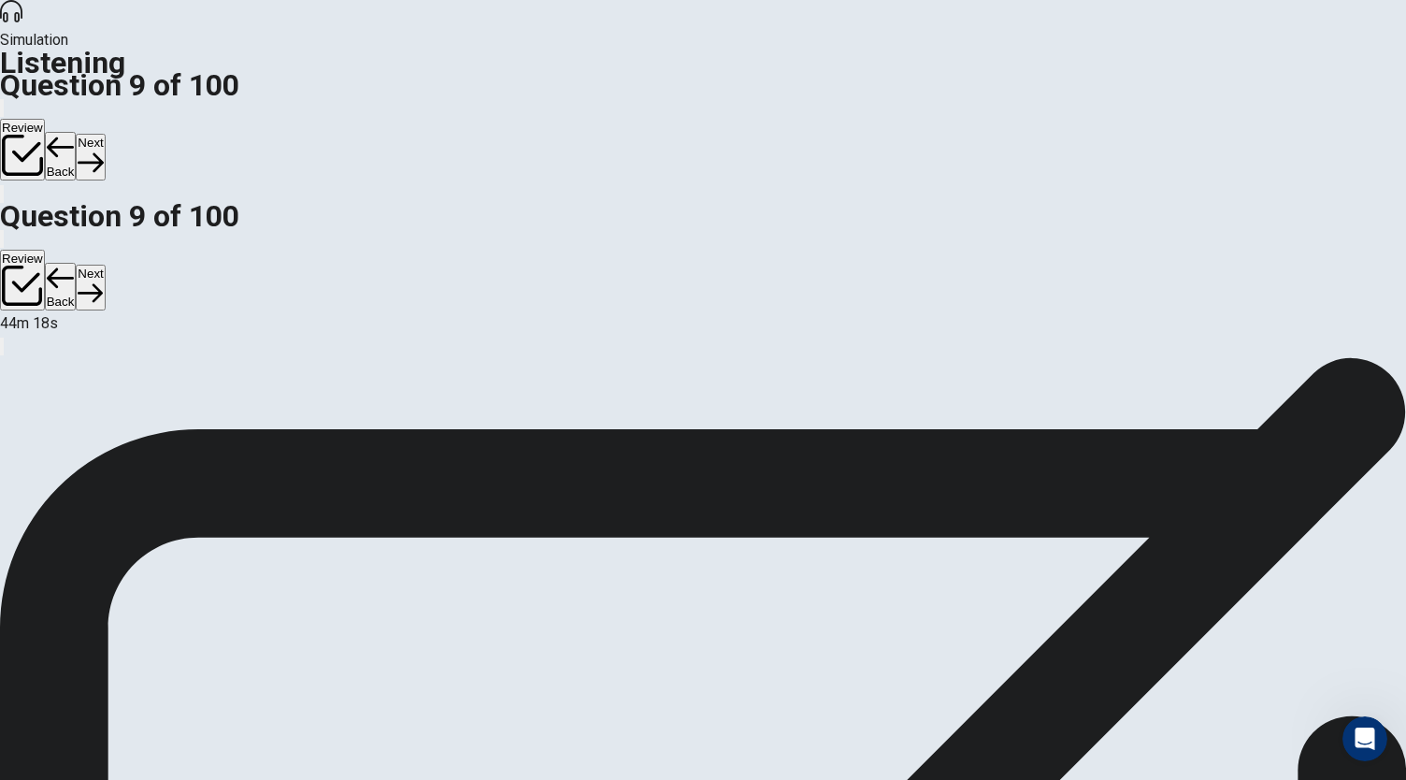
click at [105, 134] on button "Next" at bounding box center [90, 157] width 29 height 46
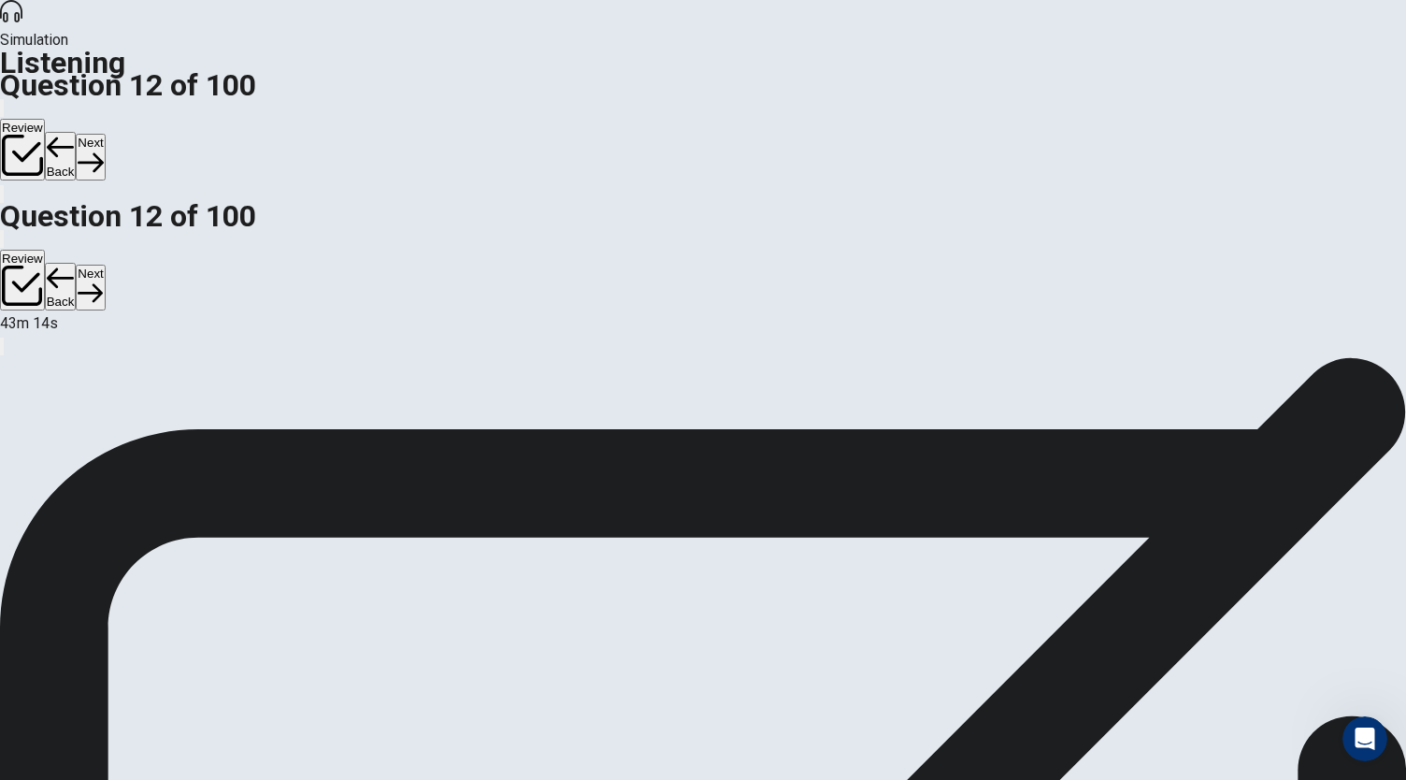
click at [105, 134] on button "Next" at bounding box center [90, 157] width 29 height 46
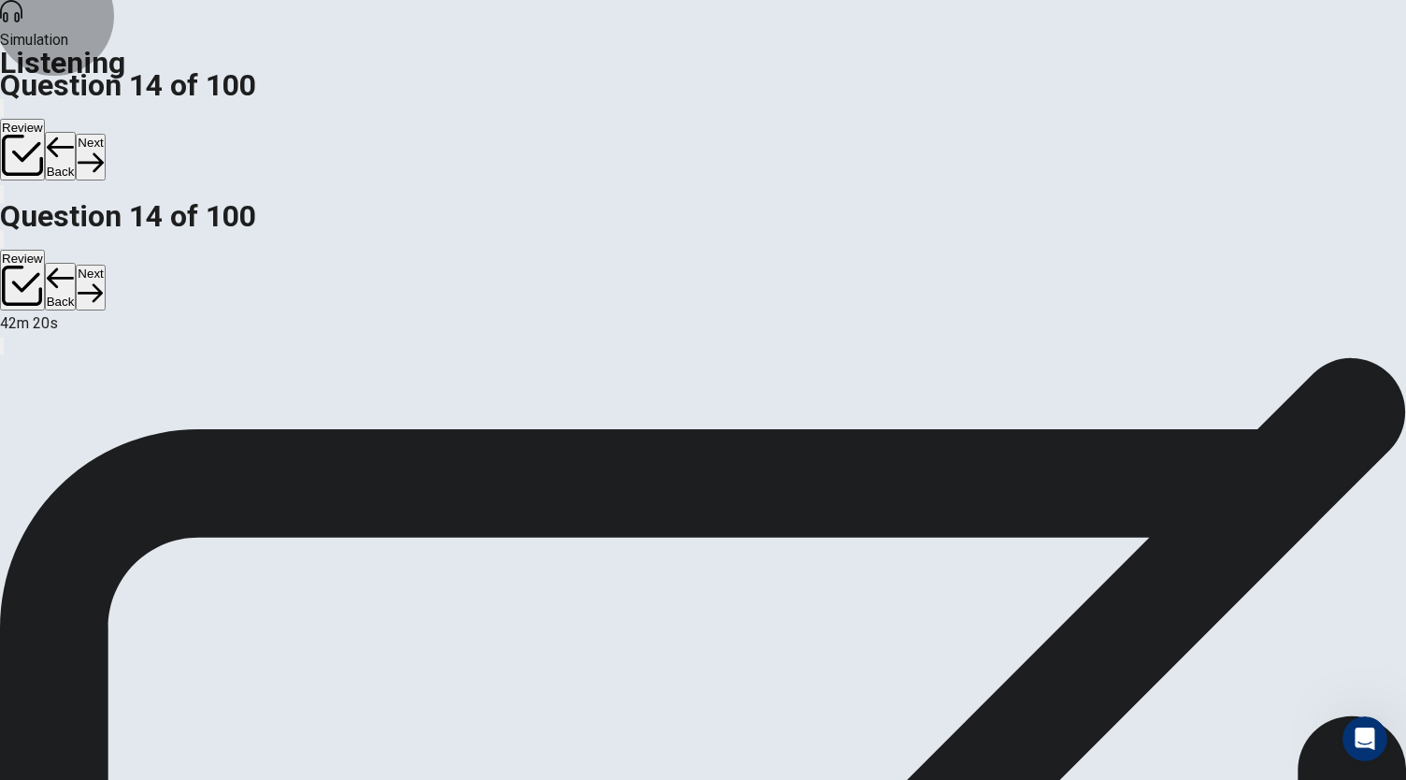
click at [105, 134] on button "Next" at bounding box center [90, 157] width 29 height 46
click at [103, 153] on icon "button" at bounding box center [90, 162] width 25 height 19
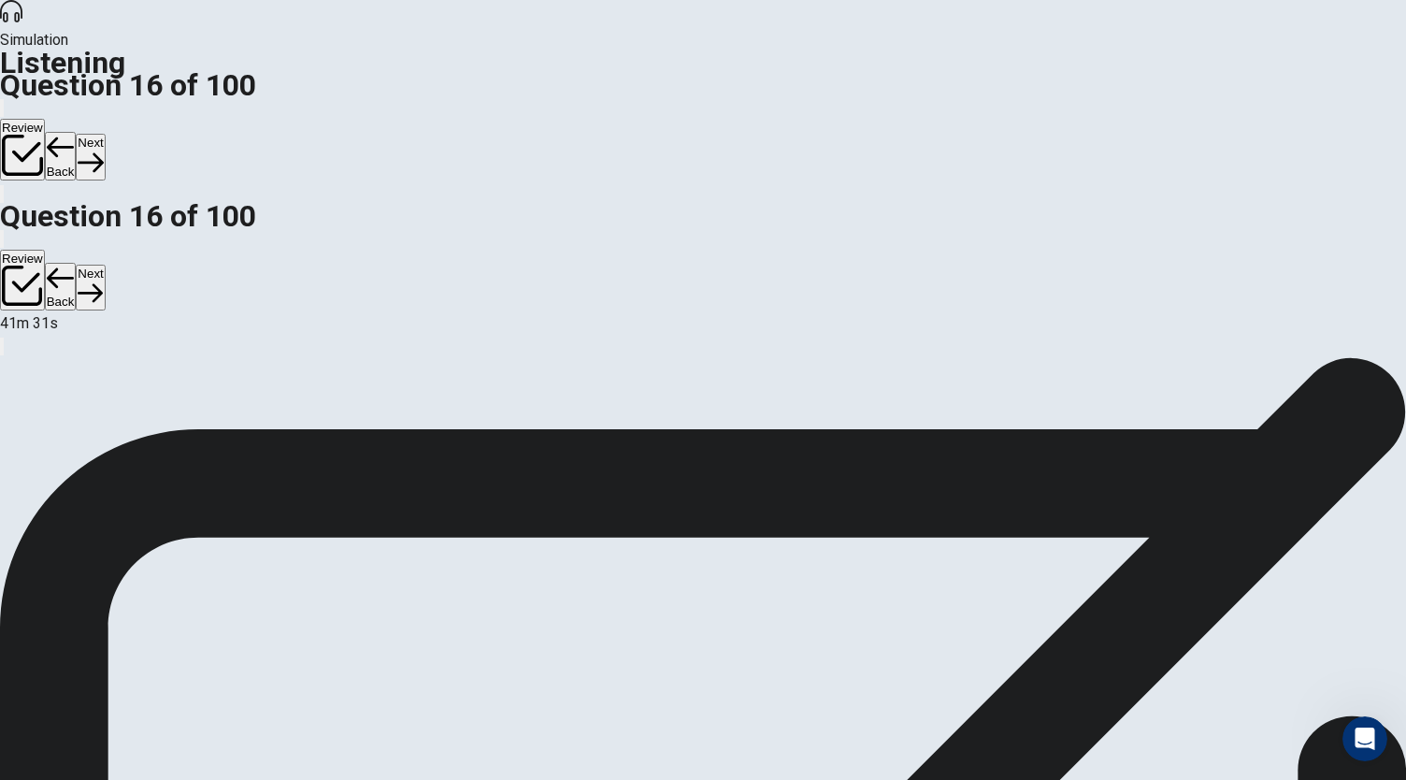
click at [105, 134] on button "Next" at bounding box center [90, 157] width 29 height 46
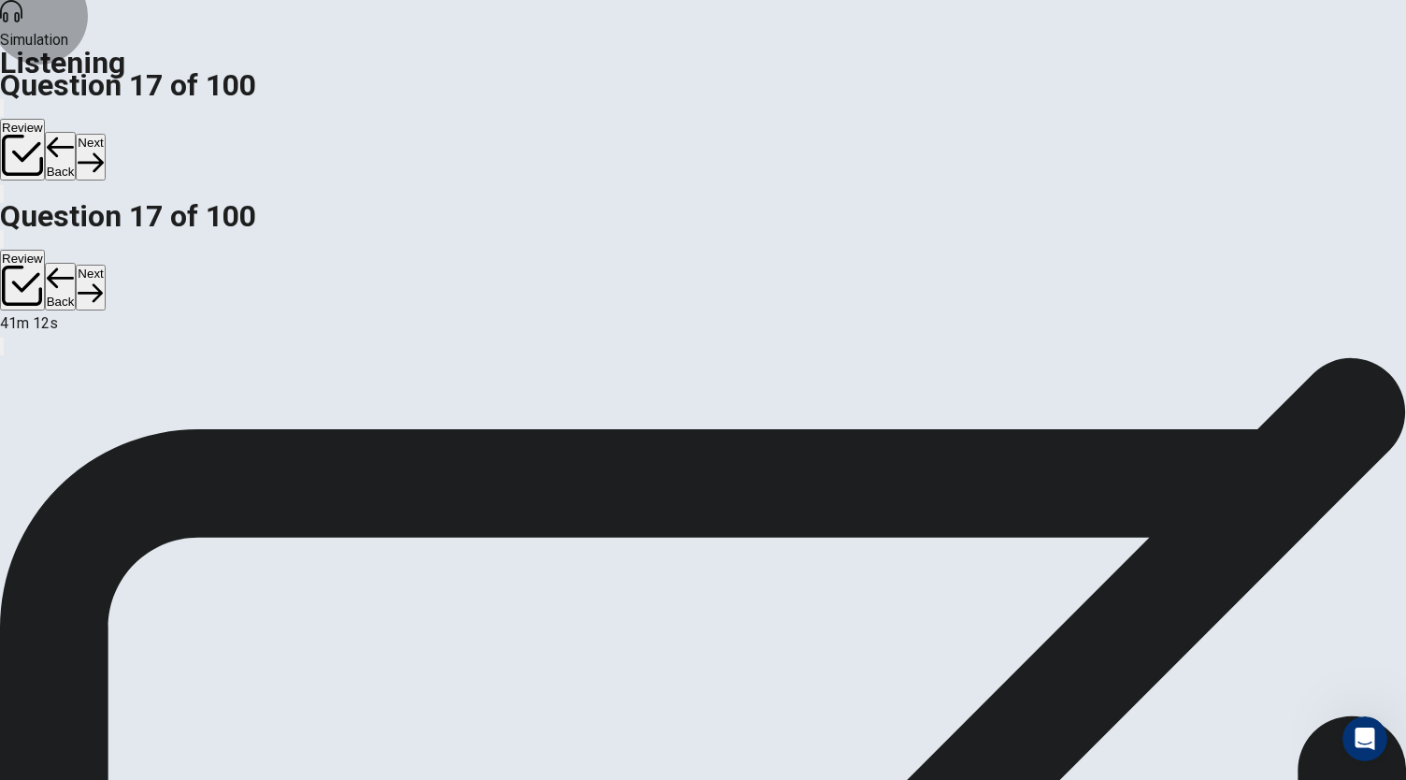
click at [105, 134] on button "Next" at bounding box center [90, 157] width 29 height 46
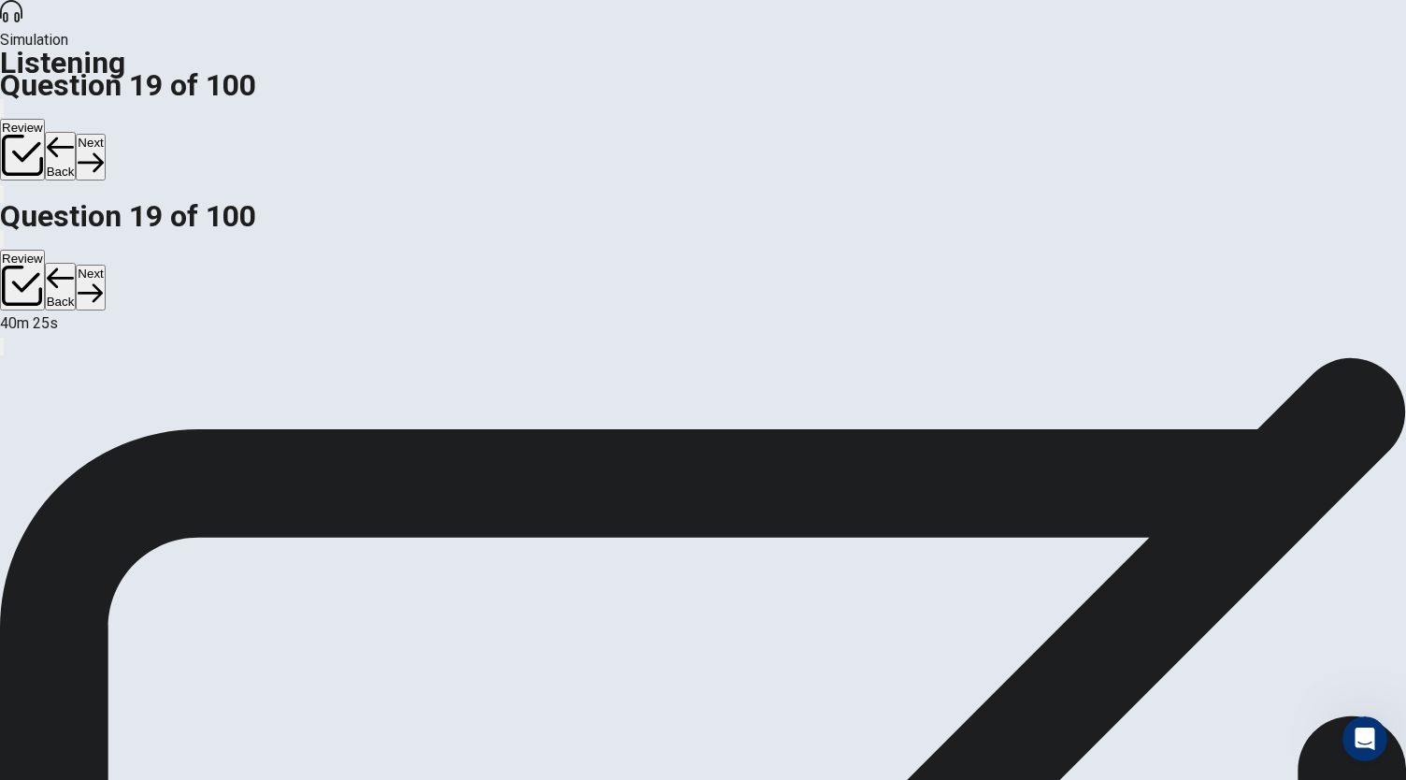
click at [105, 134] on button "Next" at bounding box center [90, 157] width 29 height 46
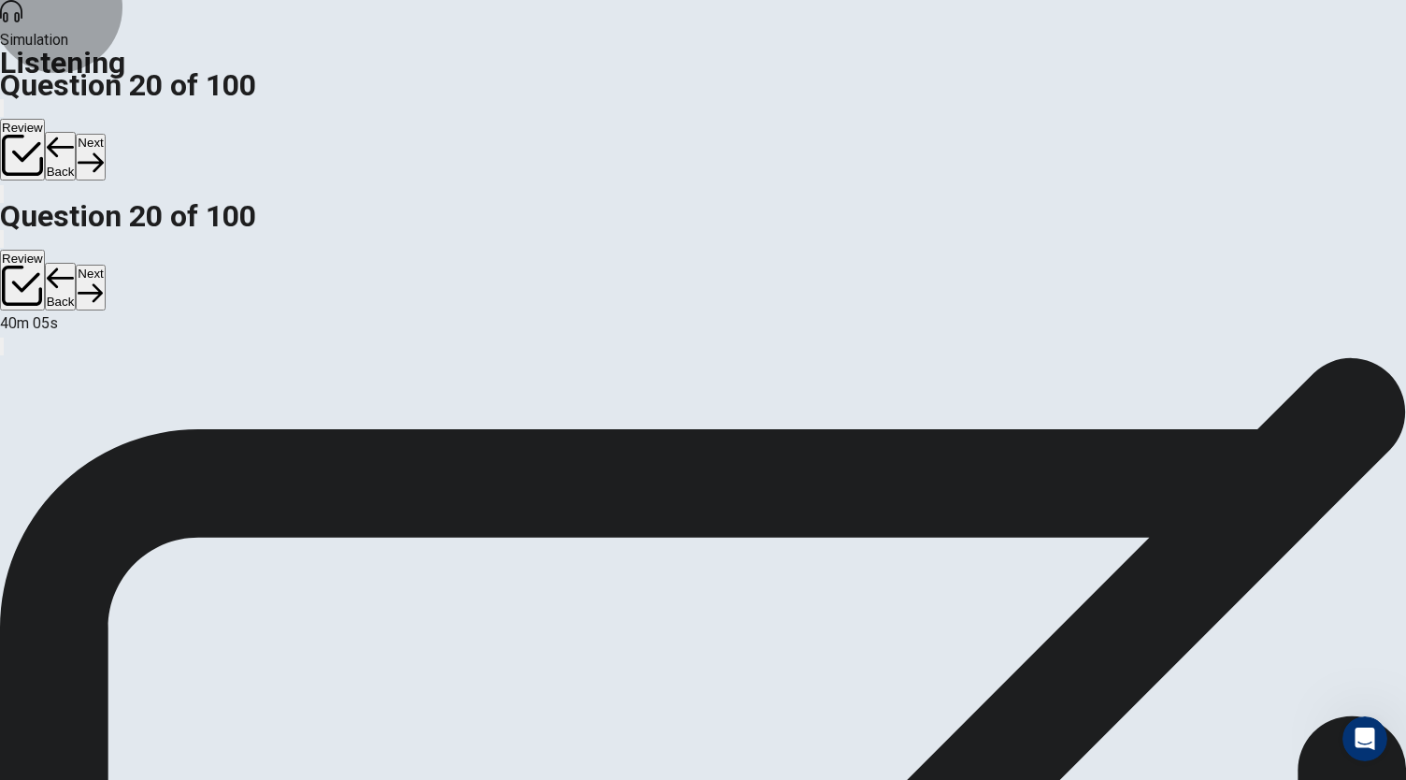
click at [105, 134] on button "Next" at bounding box center [90, 157] width 29 height 46
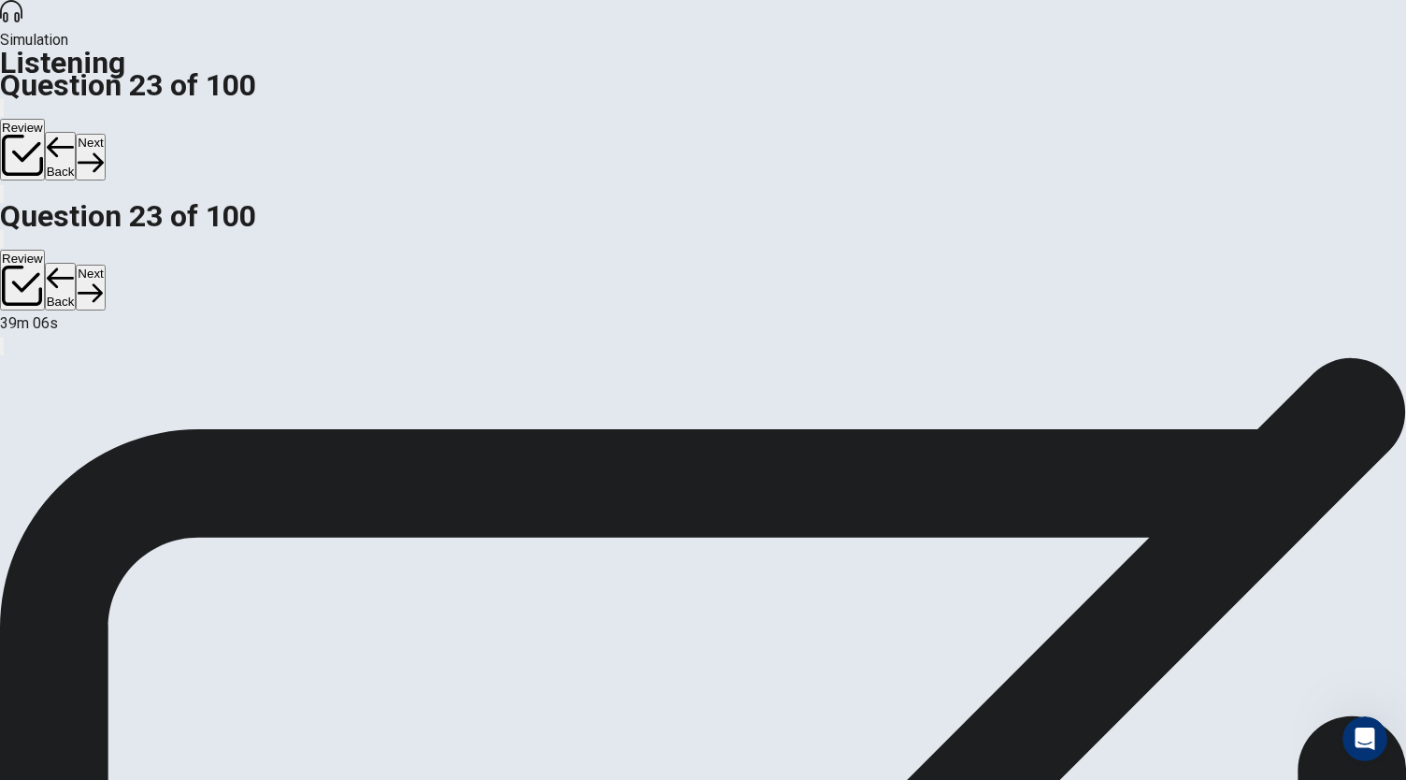
click at [105, 134] on button "Next" at bounding box center [90, 157] width 29 height 46
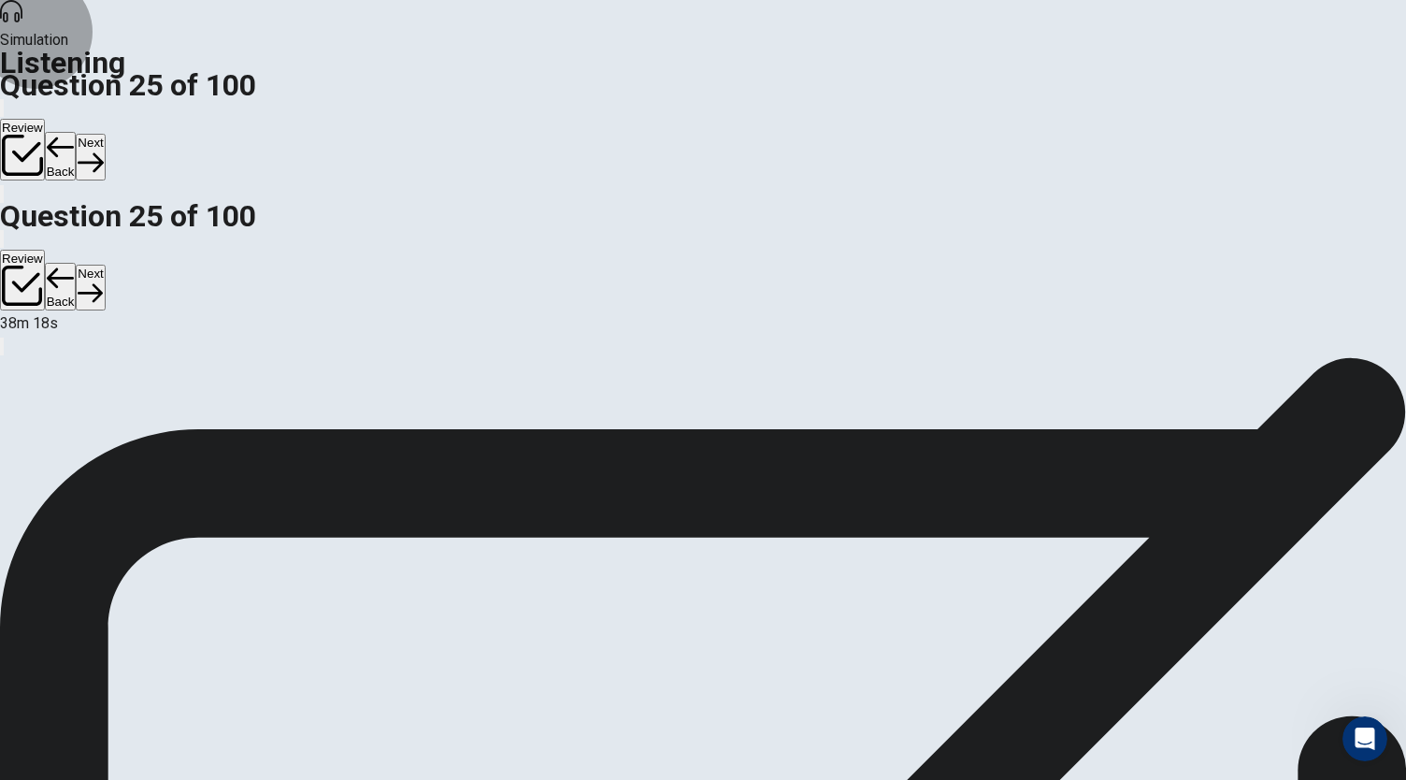
click at [105, 134] on button "Next" at bounding box center [90, 157] width 29 height 46
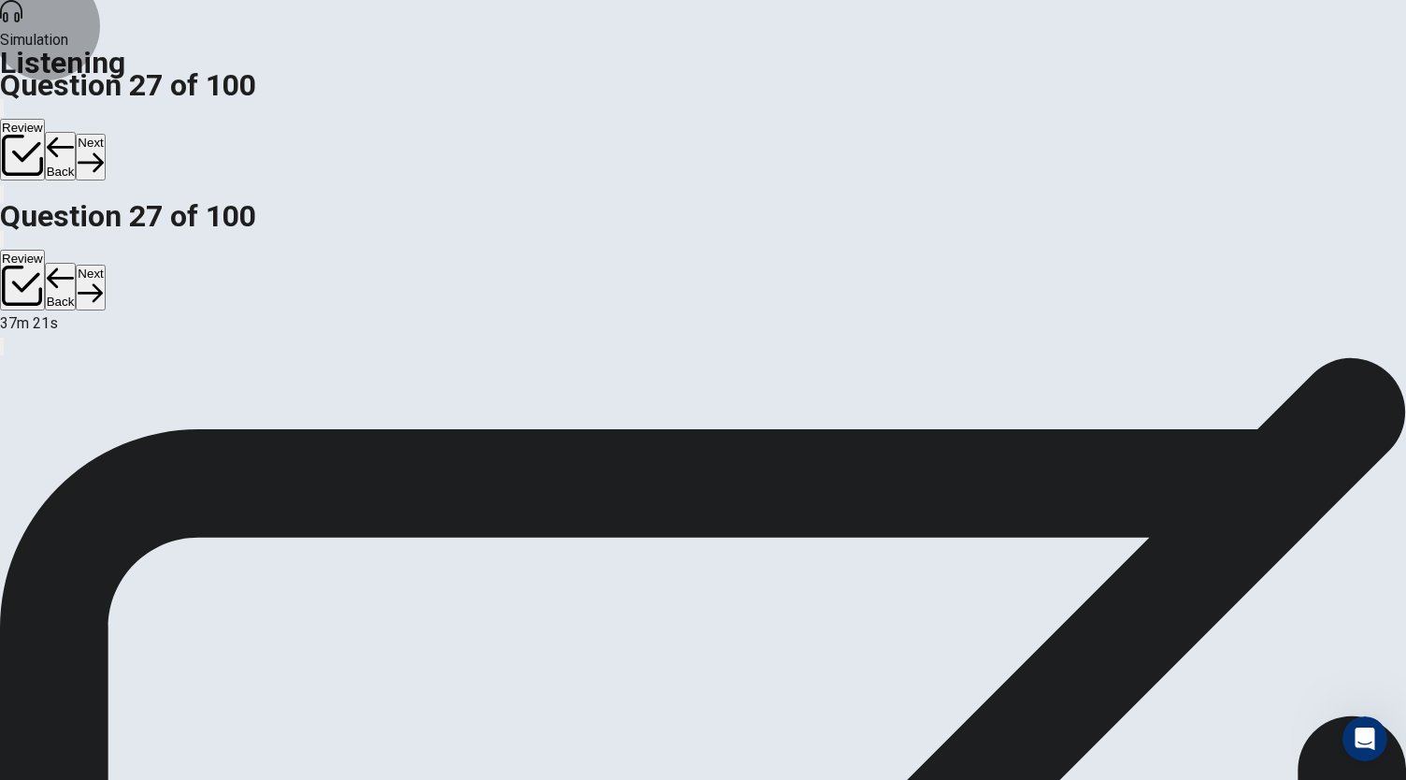
click at [105, 134] on button "Next" at bounding box center [90, 157] width 29 height 46
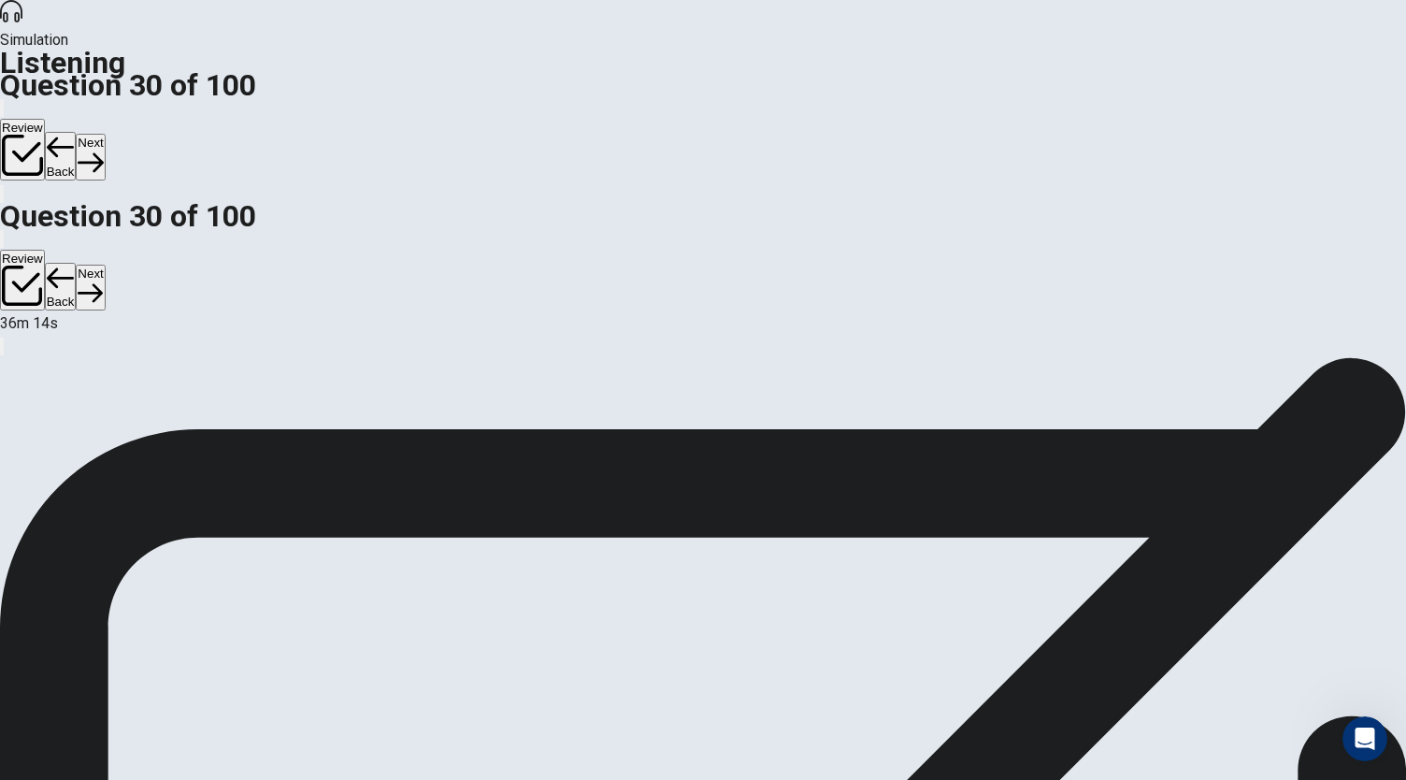
click at [77, 132] on button "Back" at bounding box center [61, 156] width 32 height 49
click at [105, 134] on button "Next" at bounding box center [90, 157] width 29 height 46
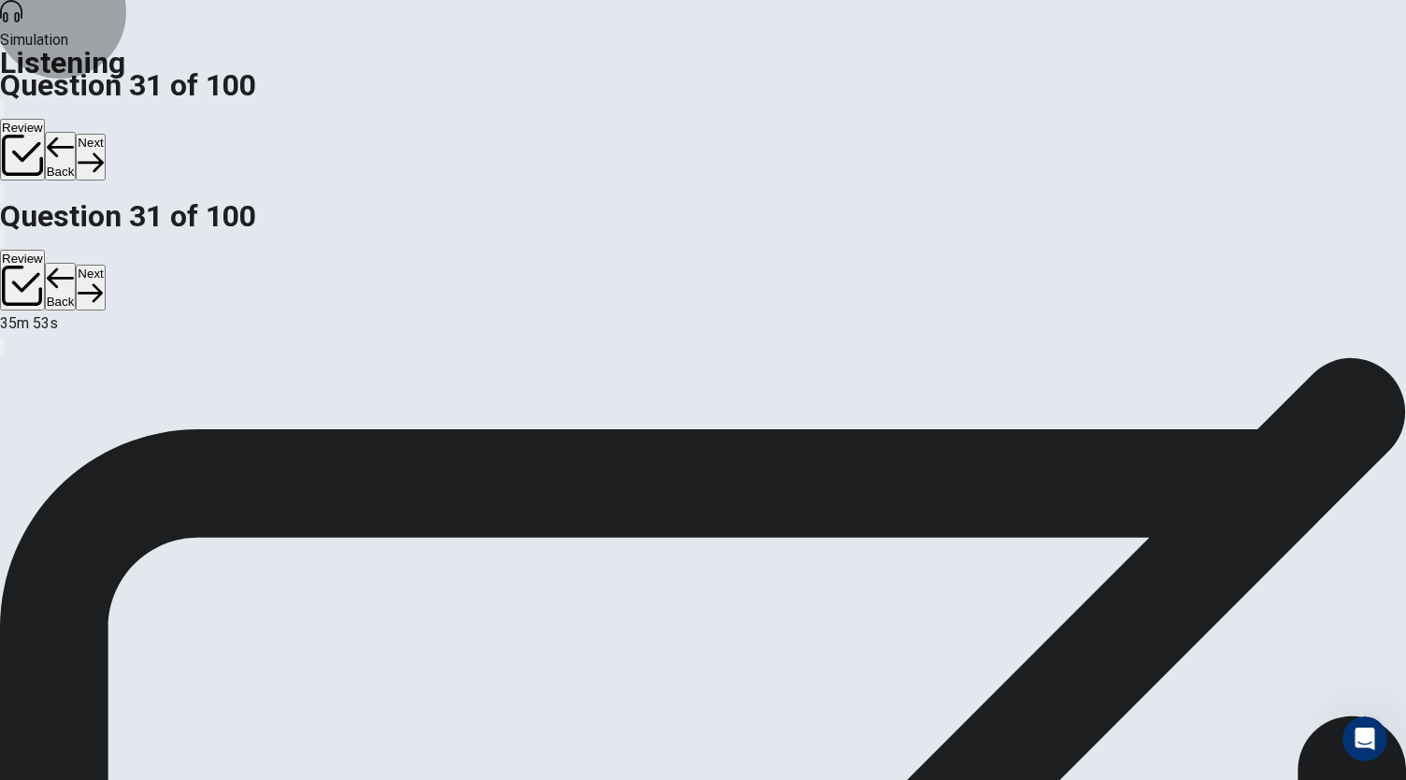
click at [105, 134] on button "Next" at bounding box center [90, 157] width 29 height 46
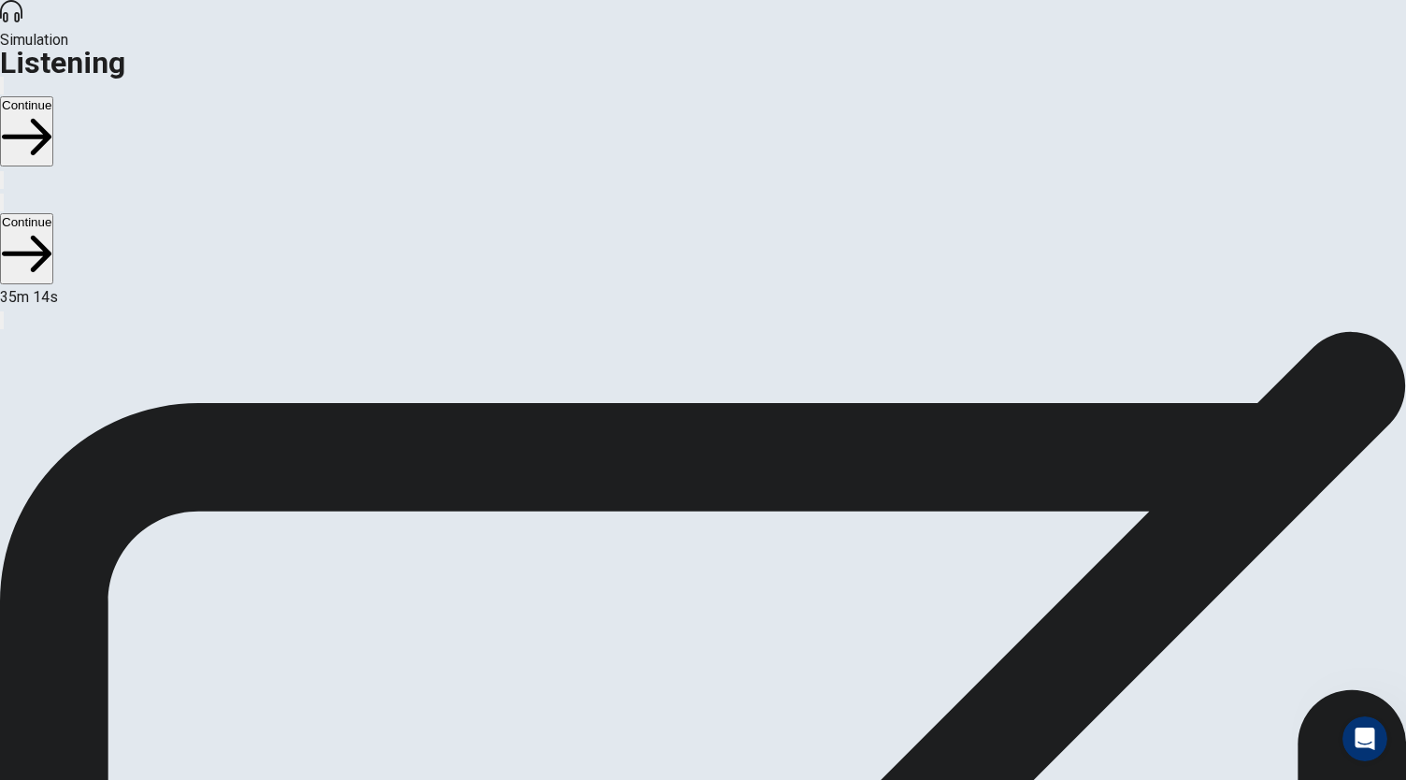
click at [53, 96] on button "Continue" at bounding box center [26, 131] width 53 height 70
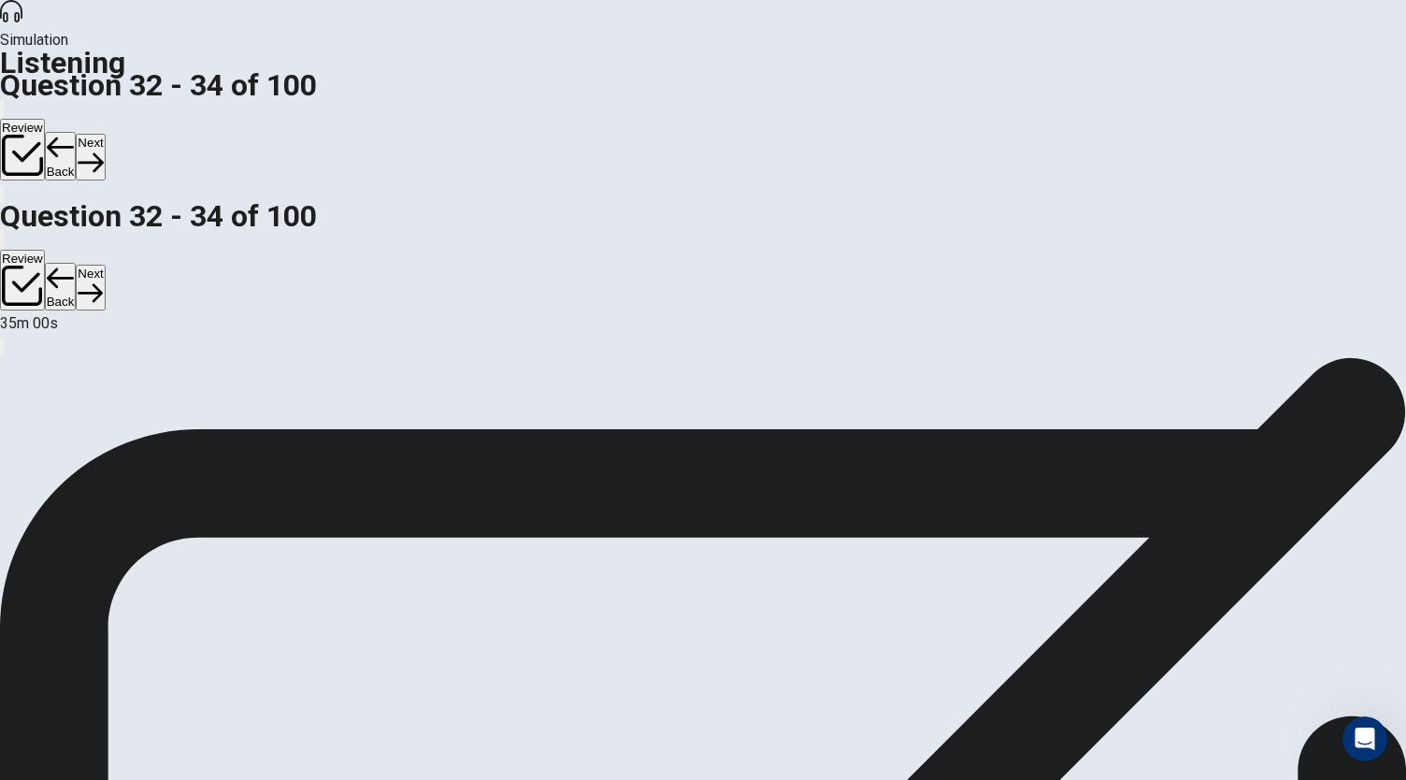
scroll to position [113, 0]
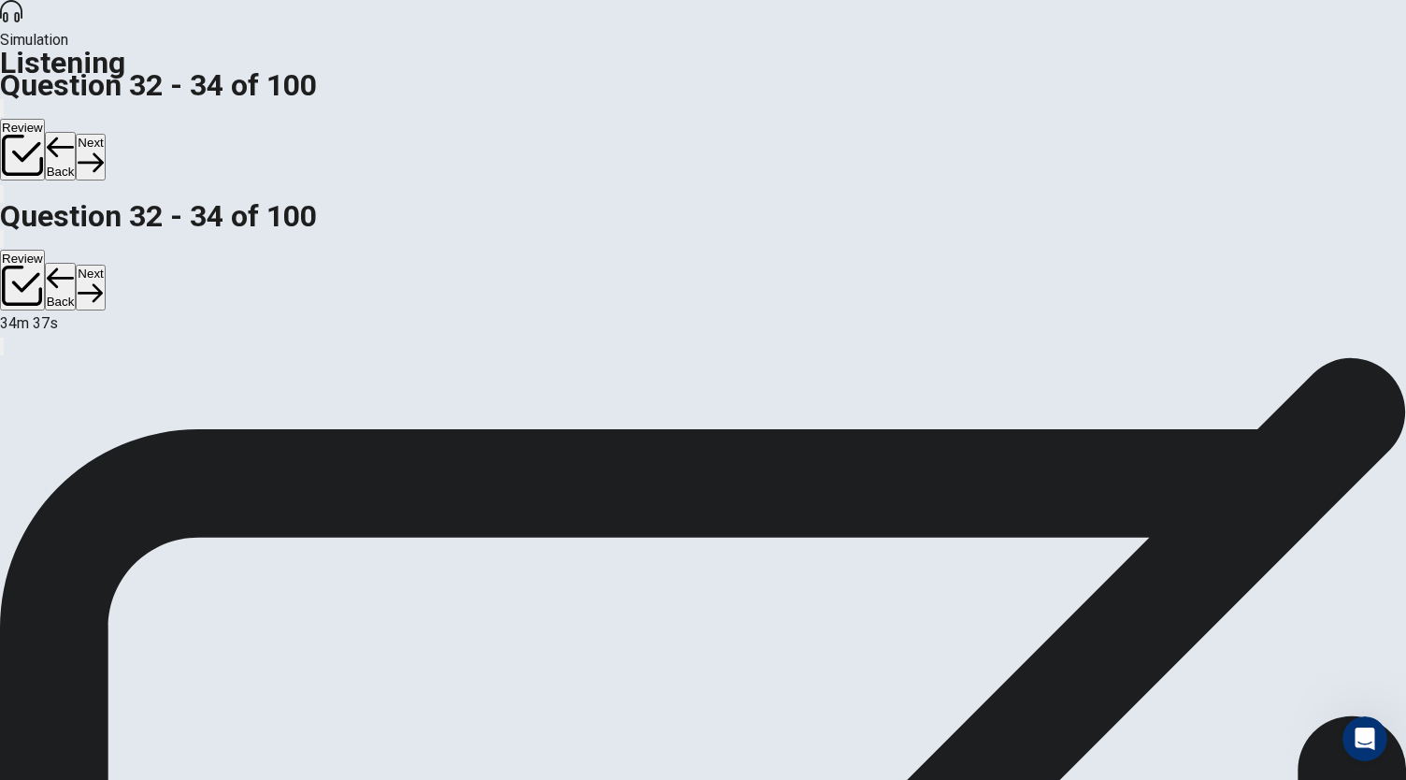
scroll to position [111, 0]
click at [105, 134] on button "Next" at bounding box center [90, 157] width 29 height 46
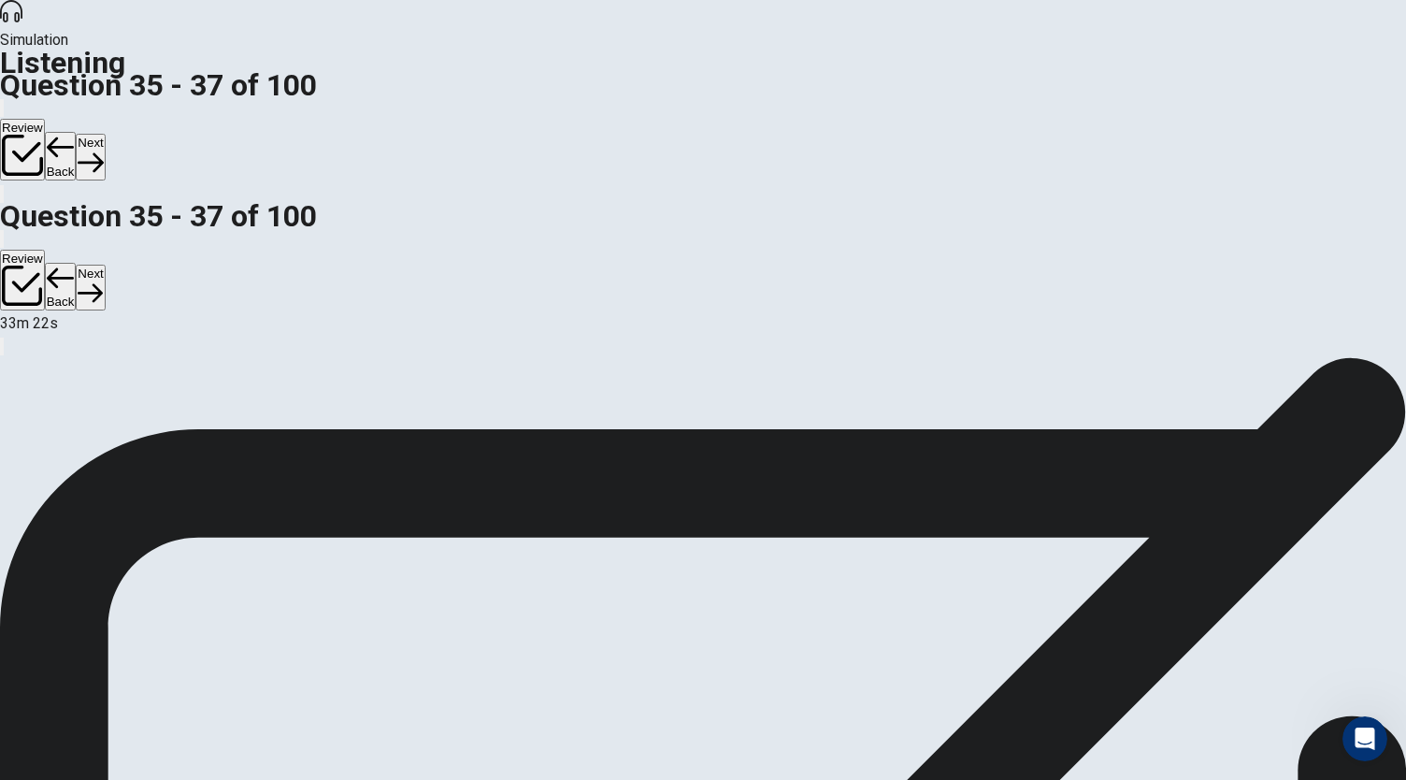
scroll to position [151, 0]
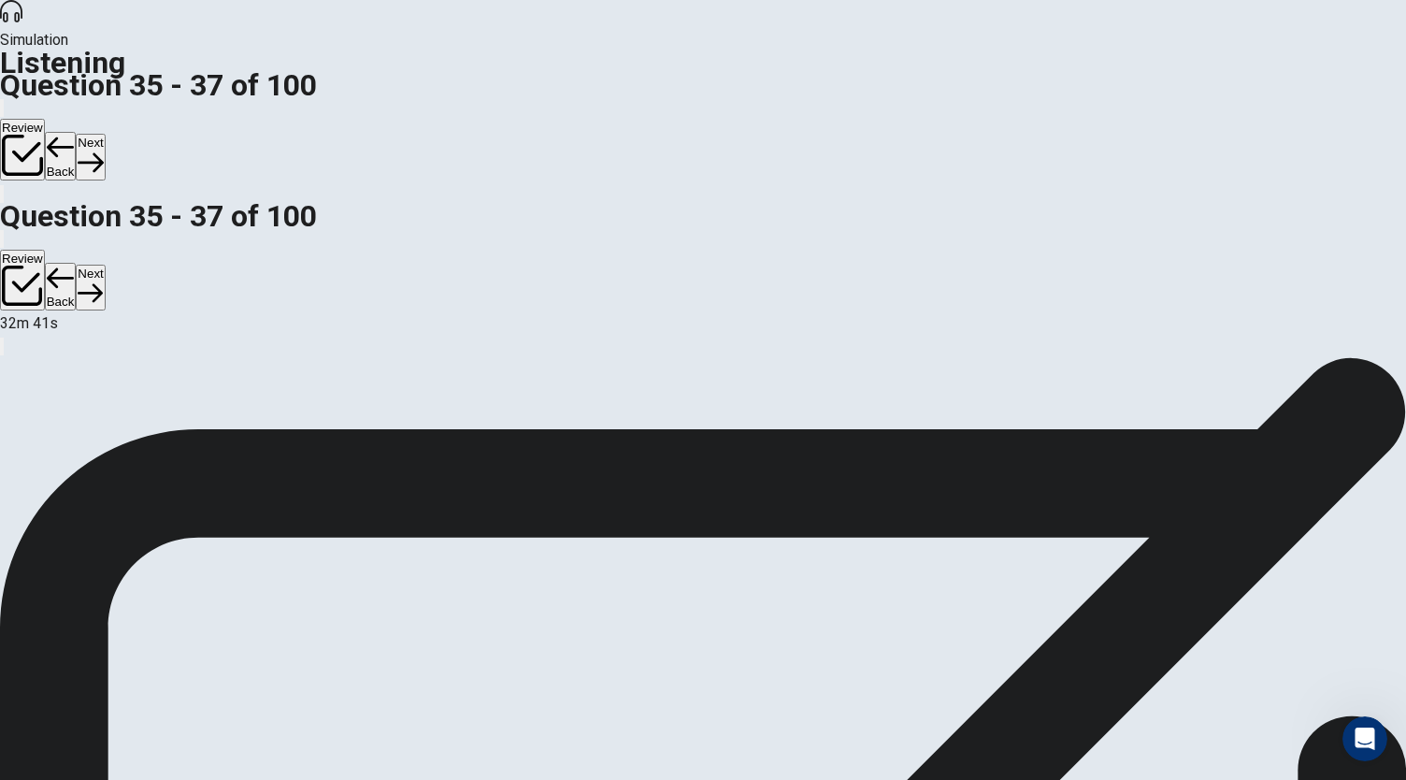
click at [103, 150] on icon "button" at bounding box center [90, 162] width 25 height 25
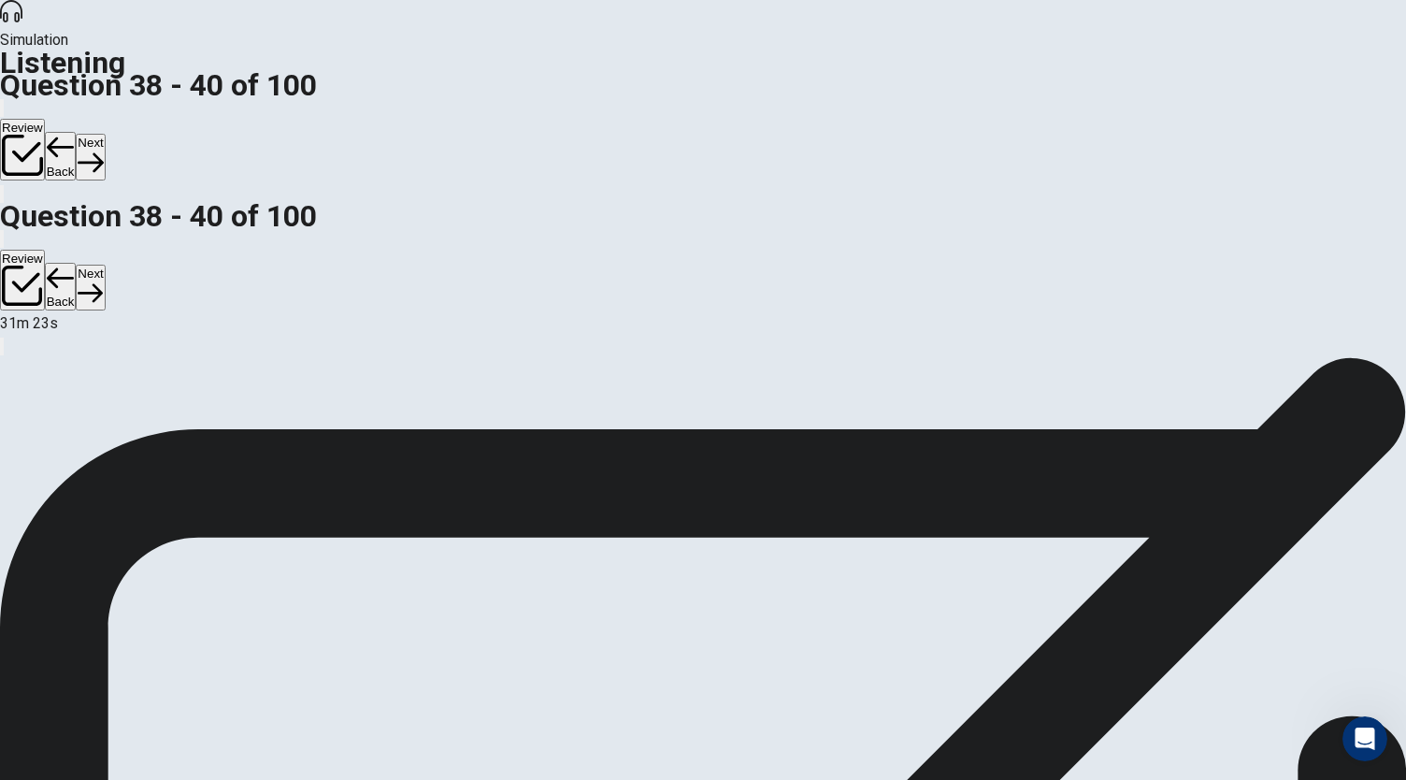
scroll to position [0, 0]
click at [105, 134] on button "Next" at bounding box center [90, 157] width 29 height 46
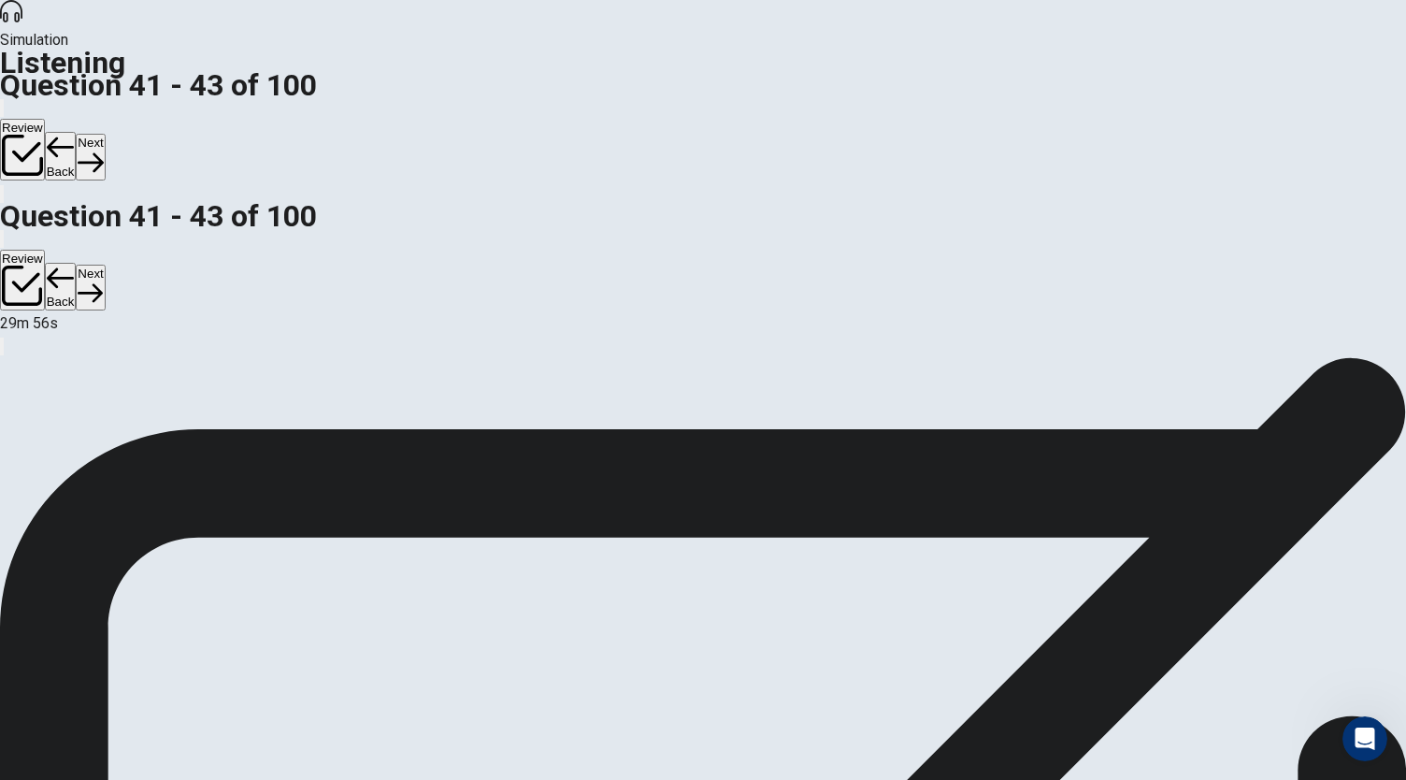
scroll to position [0, 0]
click at [105, 134] on button "Next" at bounding box center [90, 157] width 29 height 46
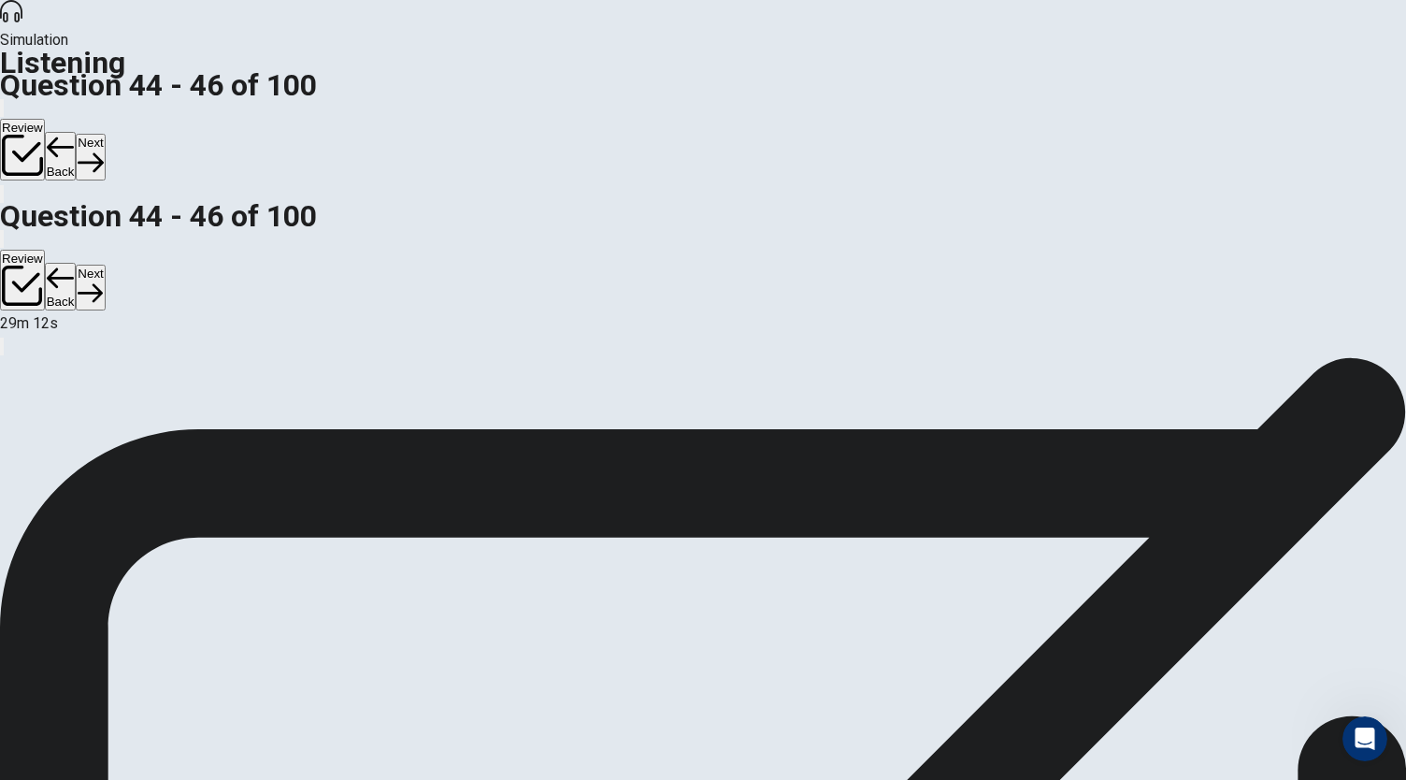
scroll to position [73, 0]
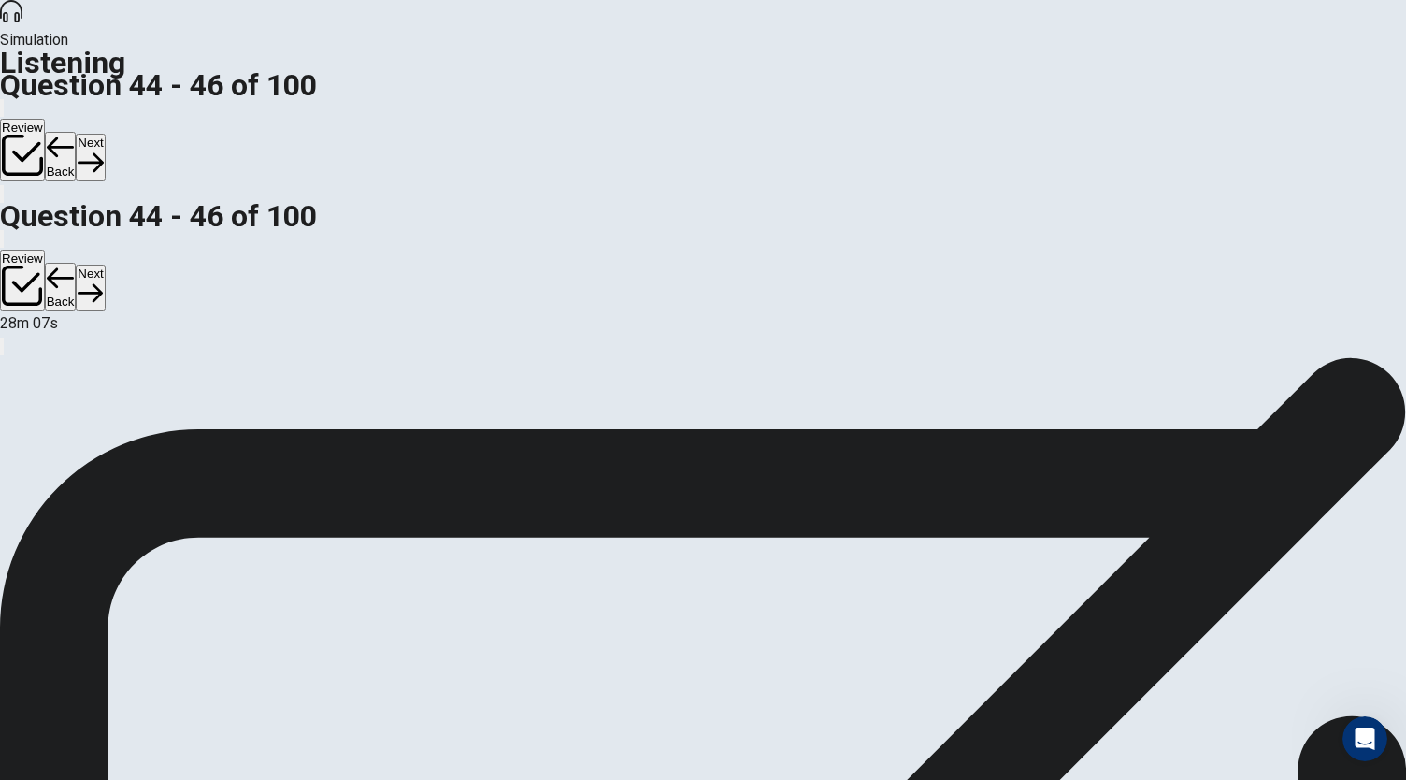
click at [105, 134] on button "Next" at bounding box center [90, 157] width 29 height 46
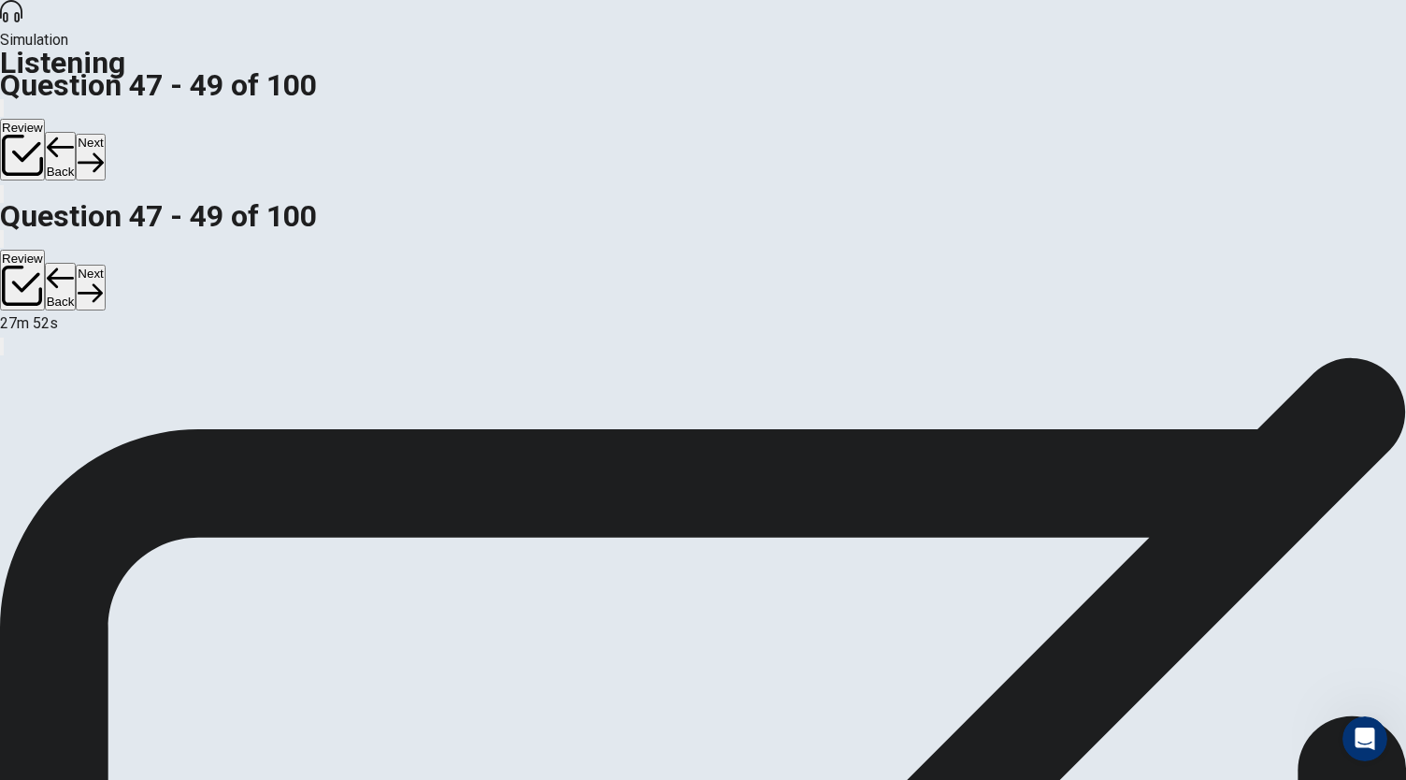
scroll to position [125, 0]
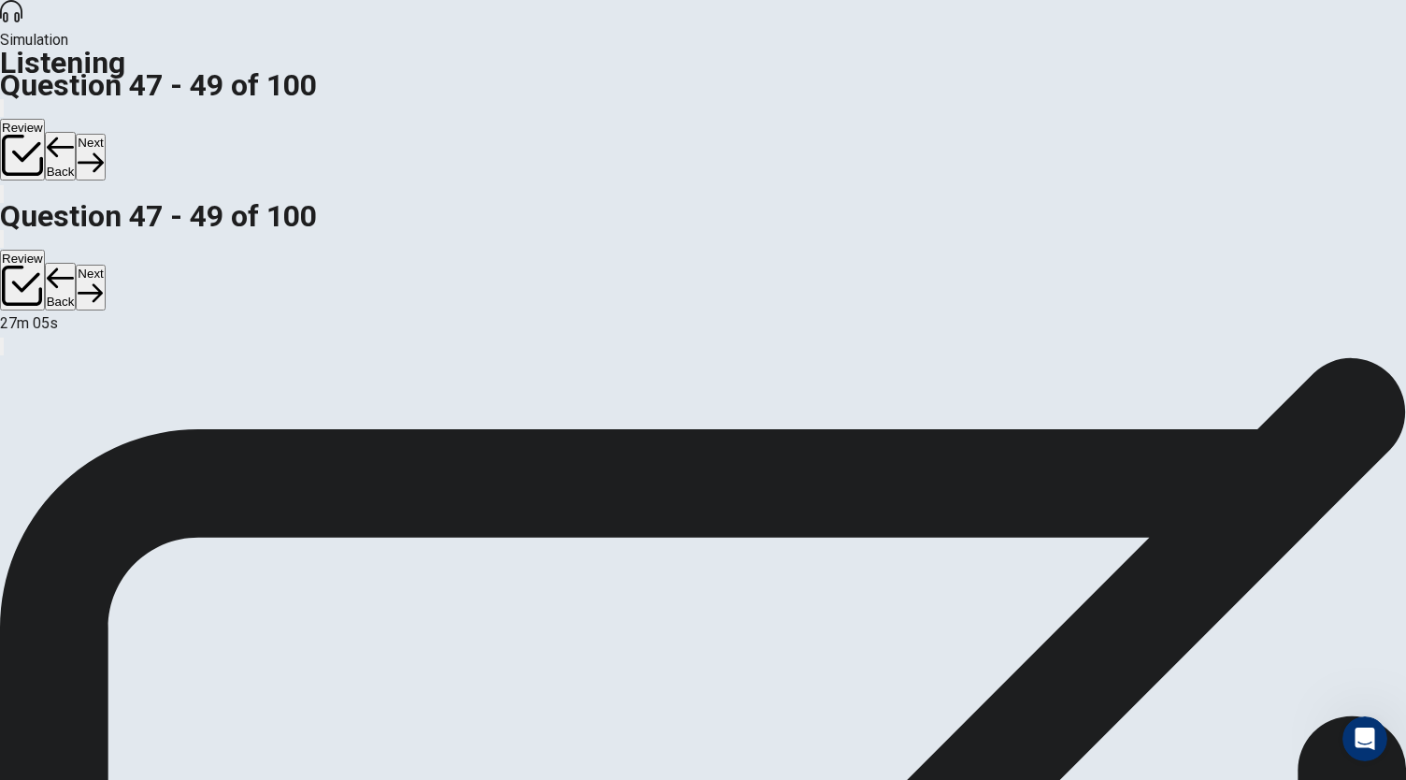
scroll to position [0, 0]
click at [105, 134] on button "Next" at bounding box center [90, 157] width 29 height 46
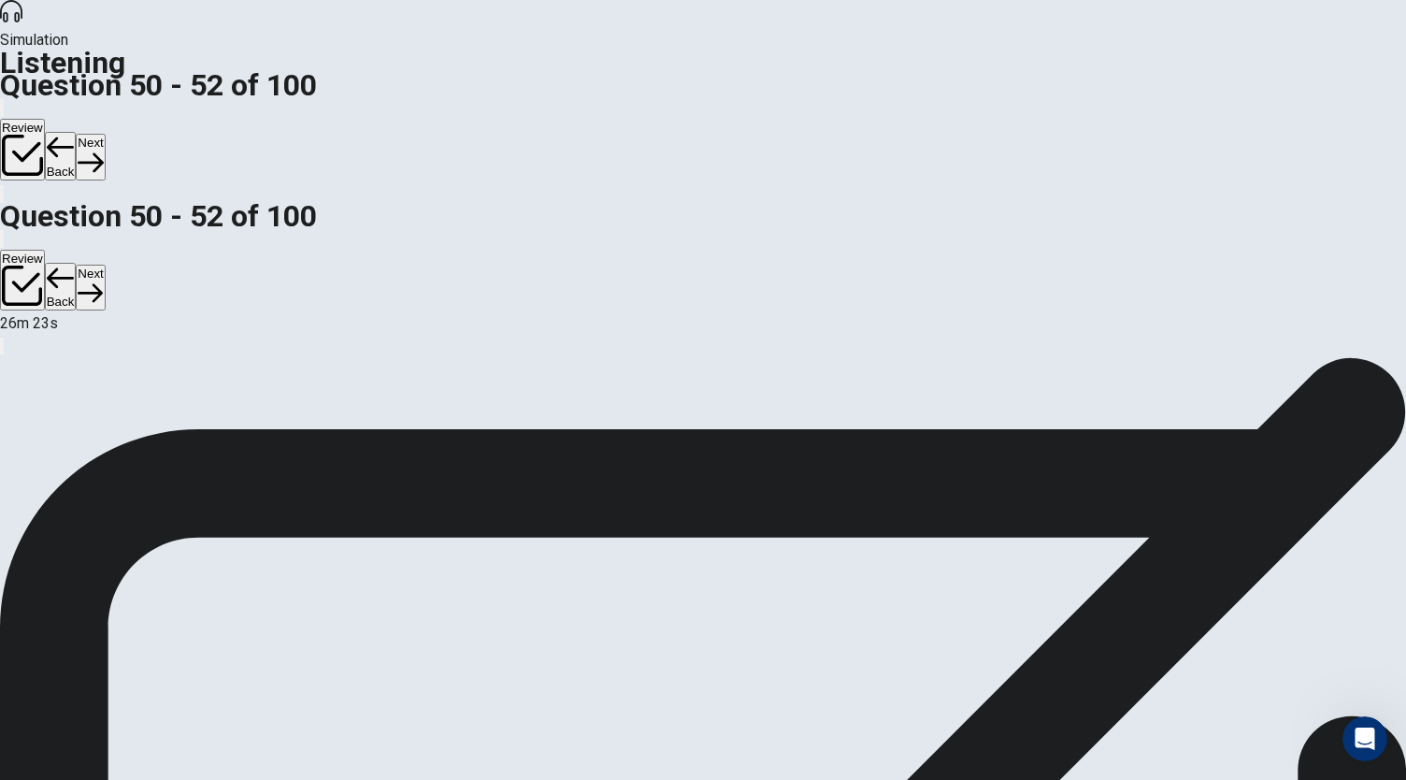
scroll to position [111, 0]
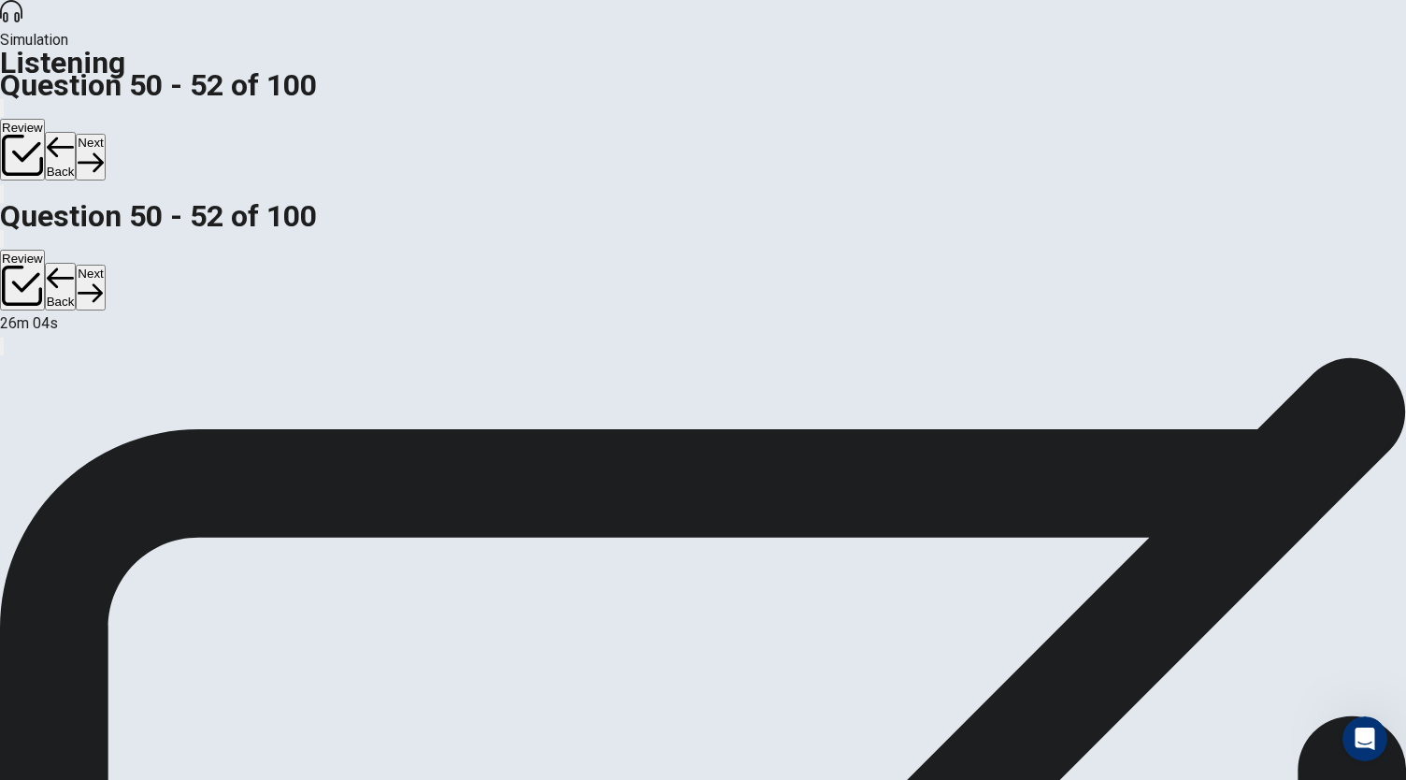
scroll to position [1, 0]
click at [105, 134] on button "Next" at bounding box center [90, 157] width 29 height 46
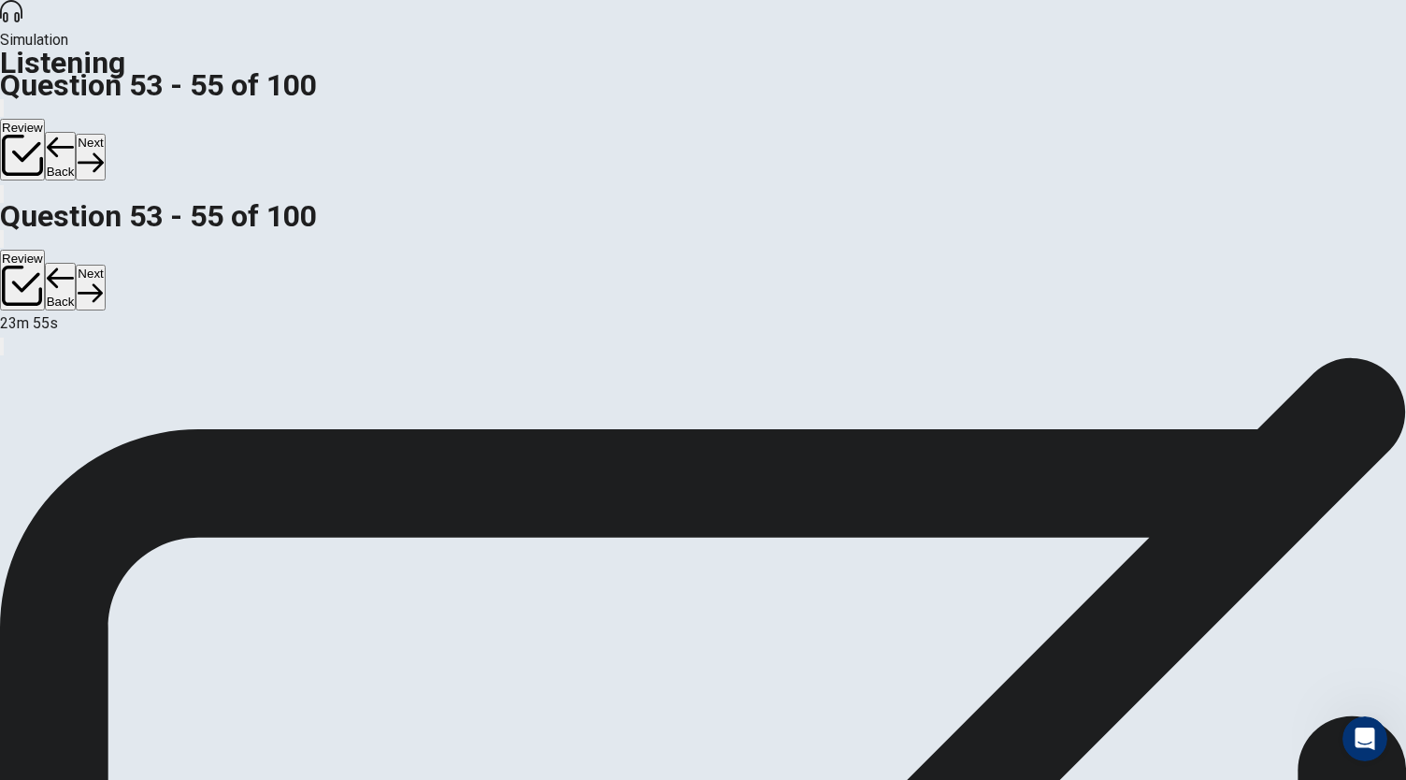
scroll to position [0, 0]
click at [105, 134] on button "Next" at bounding box center [90, 157] width 29 height 46
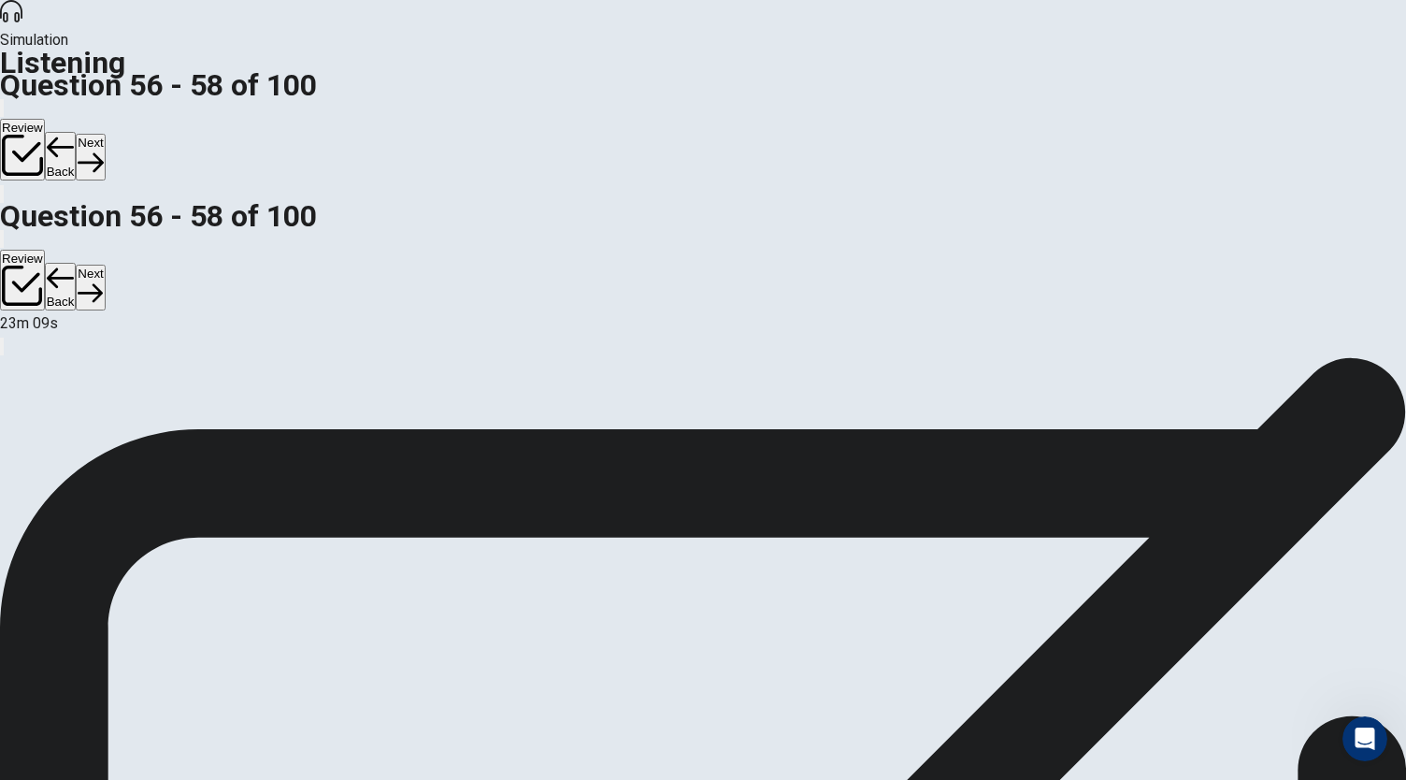
scroll to position [111, 0]
click at [105, 134] on button "Next" at bounding box center [90, 157] width 29 height 46
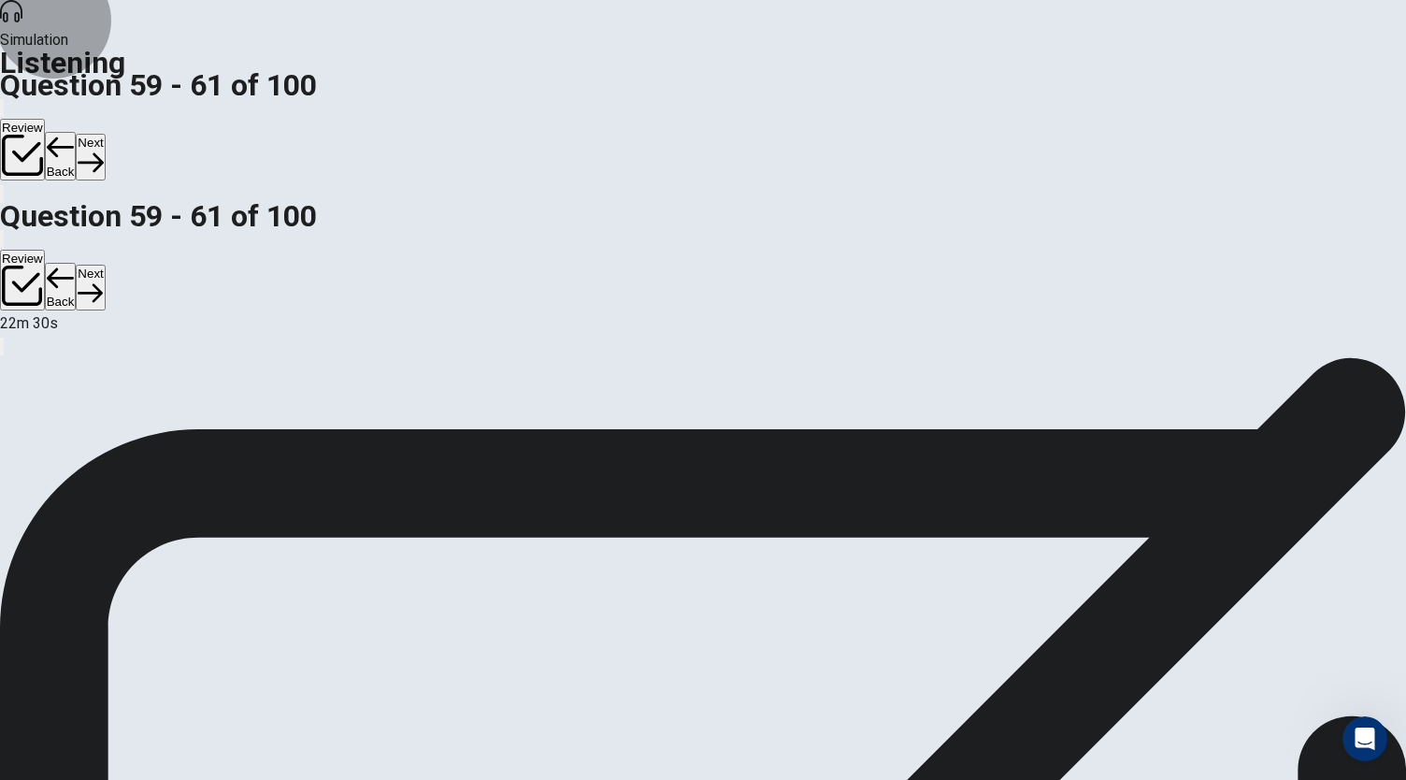
click at [77, 132] on button "Back" at bounding box center [61, 156] width 32 height 49
click at [103, 150] on icon "button" at bounding box center [90, 162] width 25 height 25
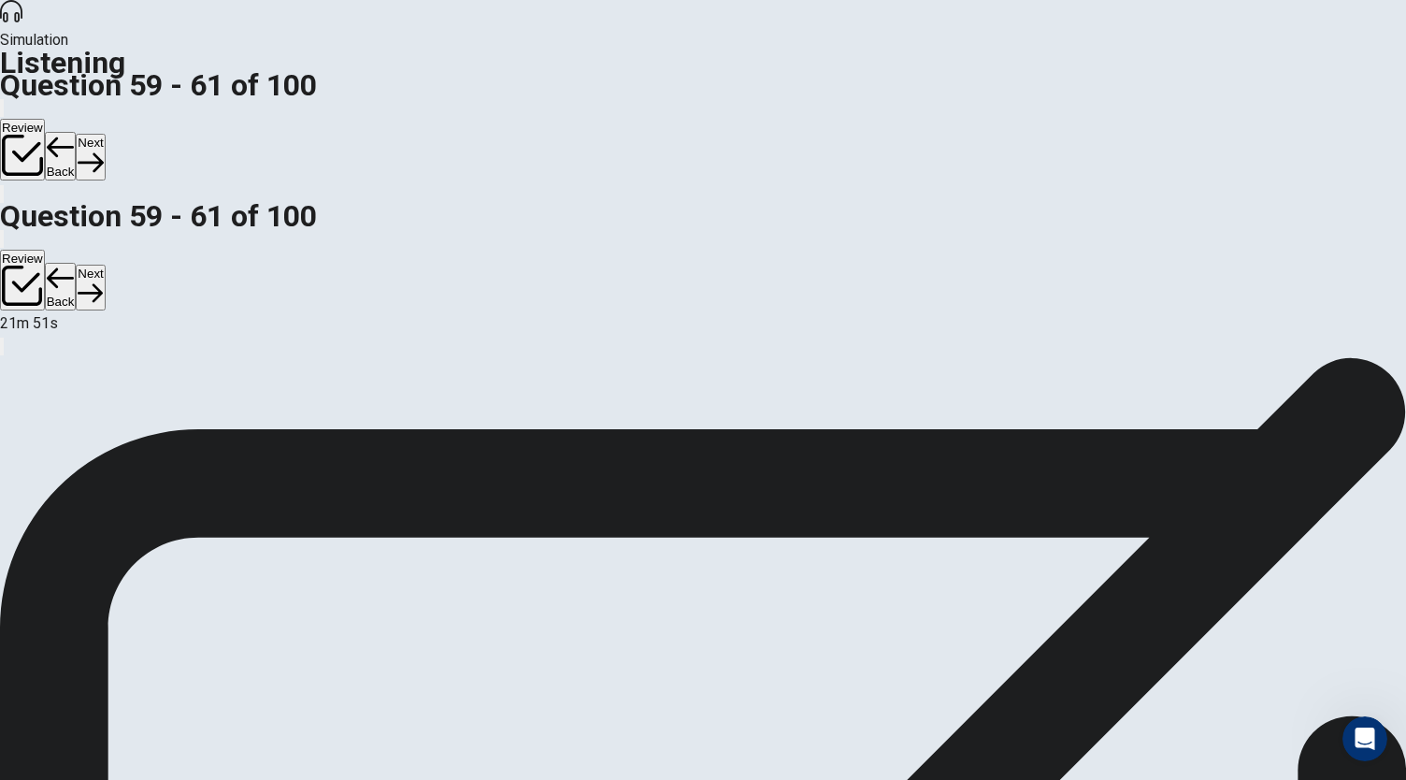
scroll to position [179, 0]
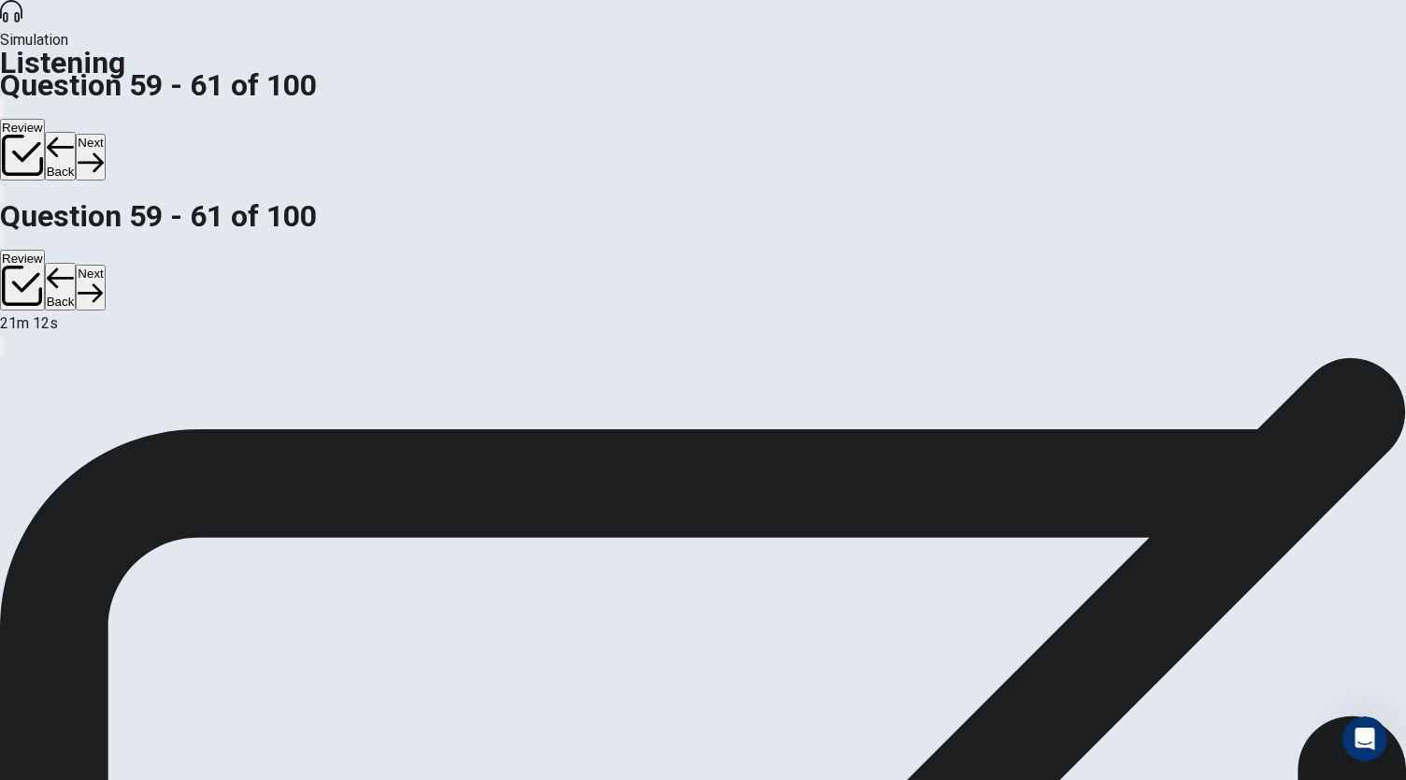
click at [103, 150] on icon "button" at bounding box center [90, 162] width 25 height 25
click at [77, 132] on button "Back" at bounding box center [61, 156] width 32 height 49
click at [105, 134] on button "Next" at bounding box center [90, 157] width 29 height 46
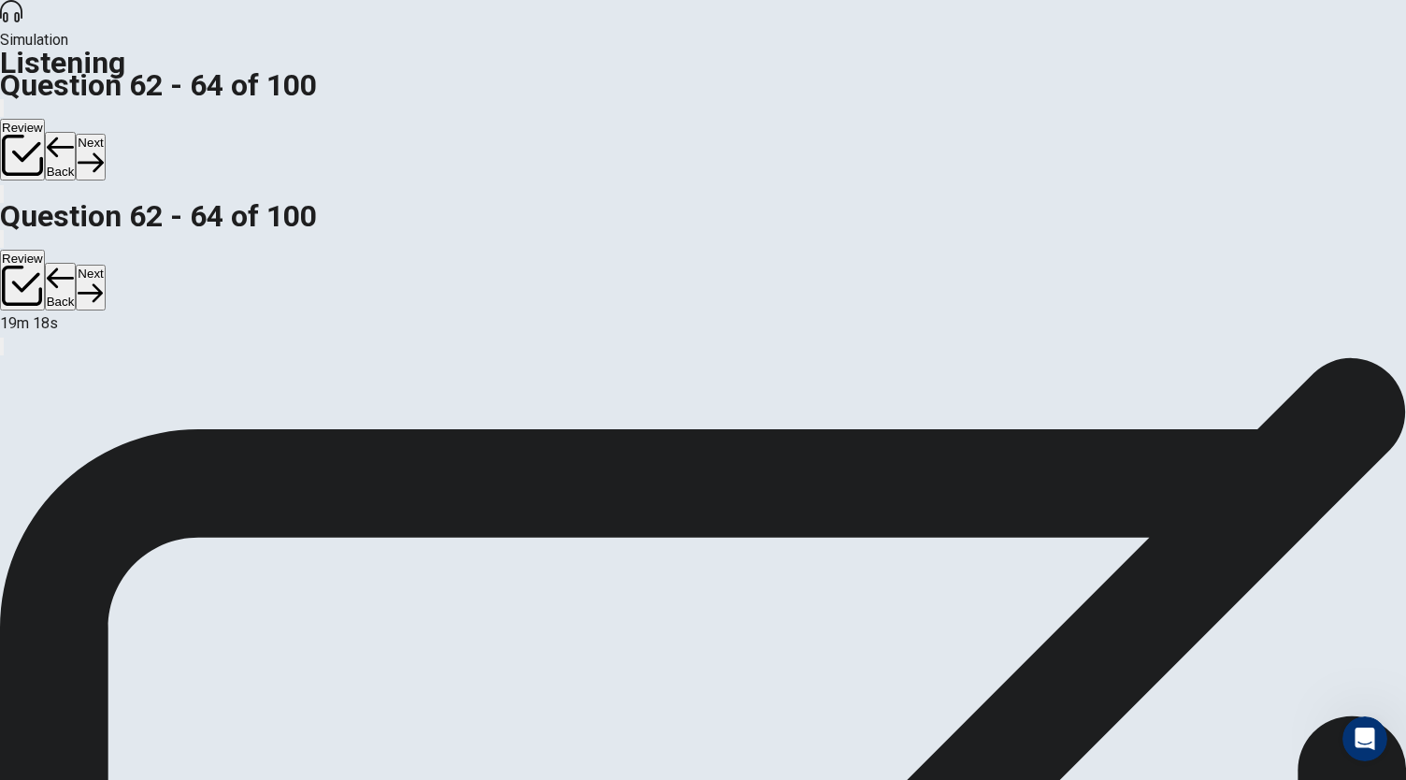
click at [105, 134] on button "Next" at bounding box center [90, 157] width 29 height 46
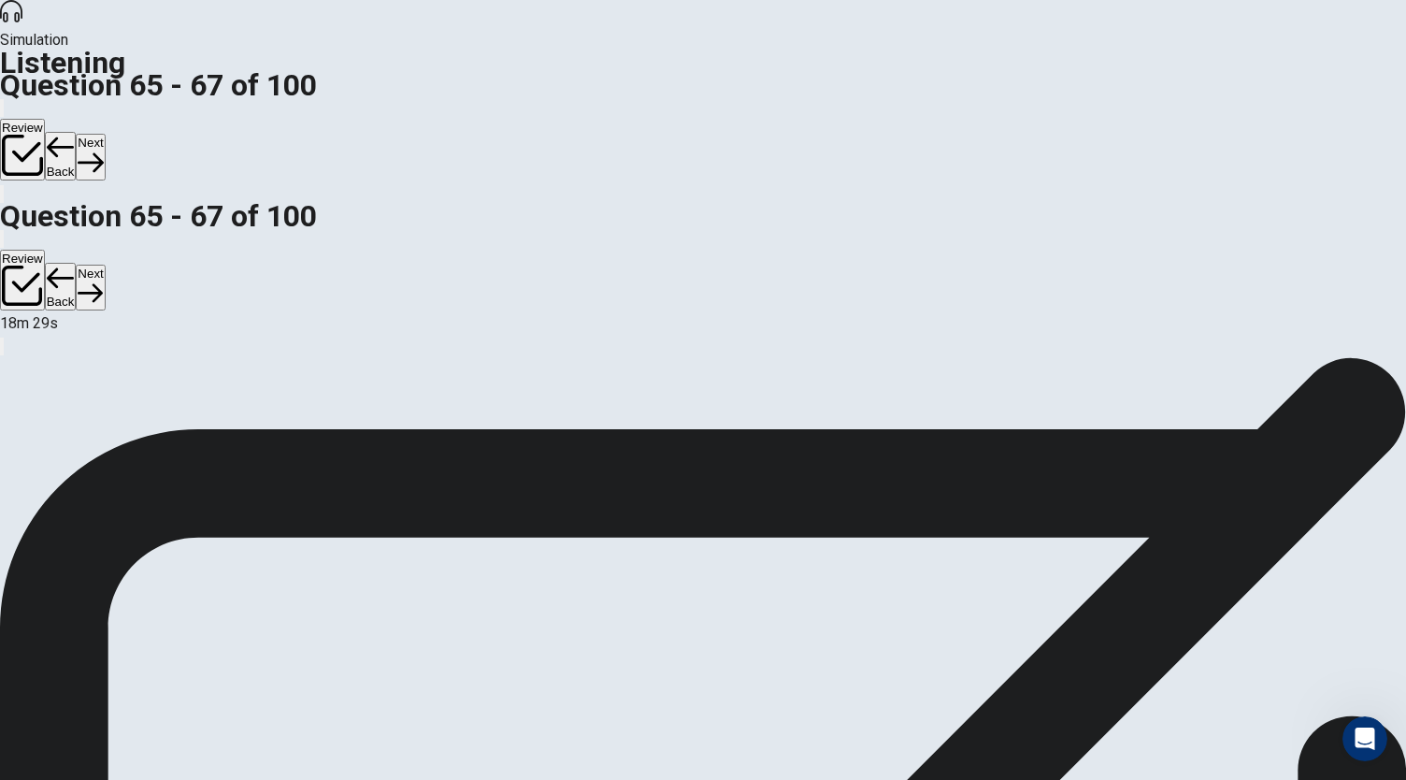
scroll to position [96, 0]
click at [103, 150] on icon "button" at bounding box center [90, 162] width 25 height 25
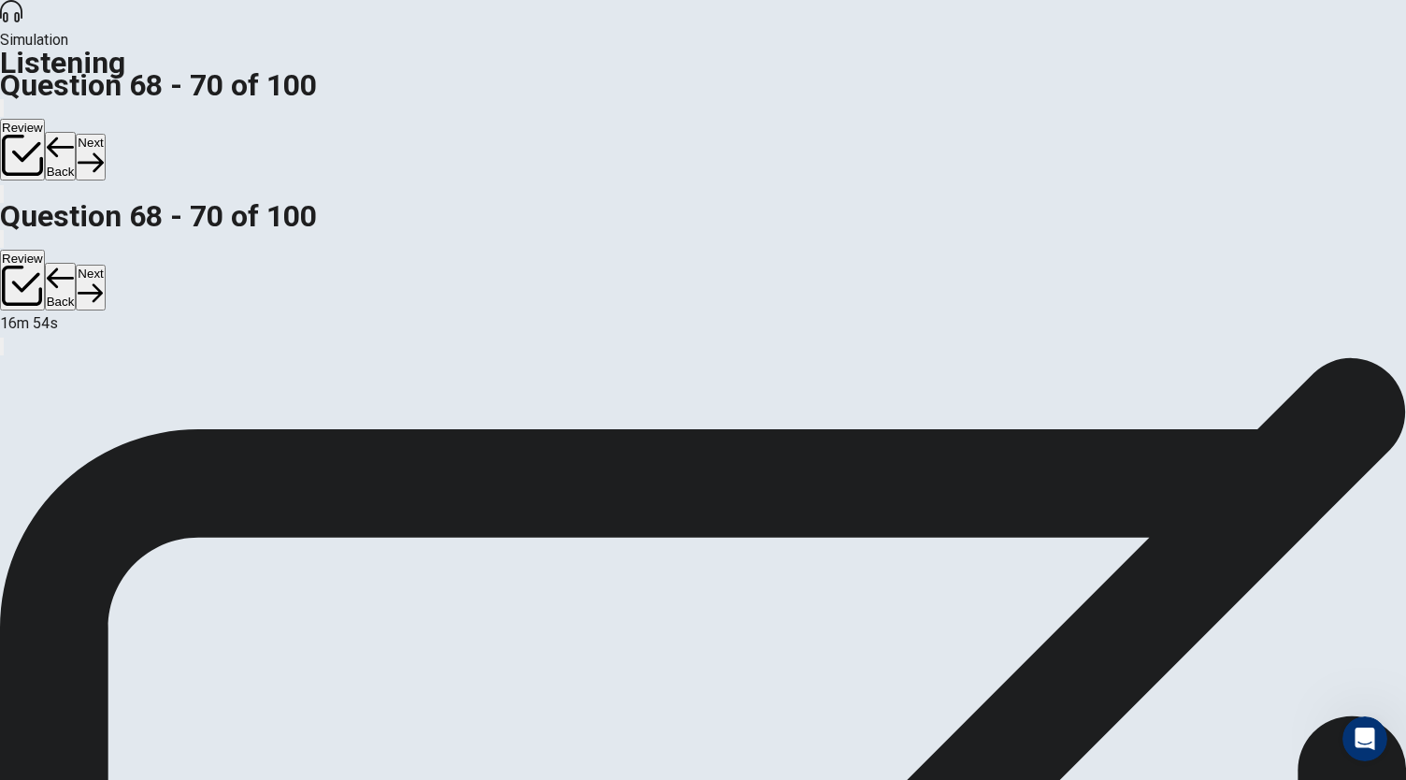
scroll to position [109, 0]
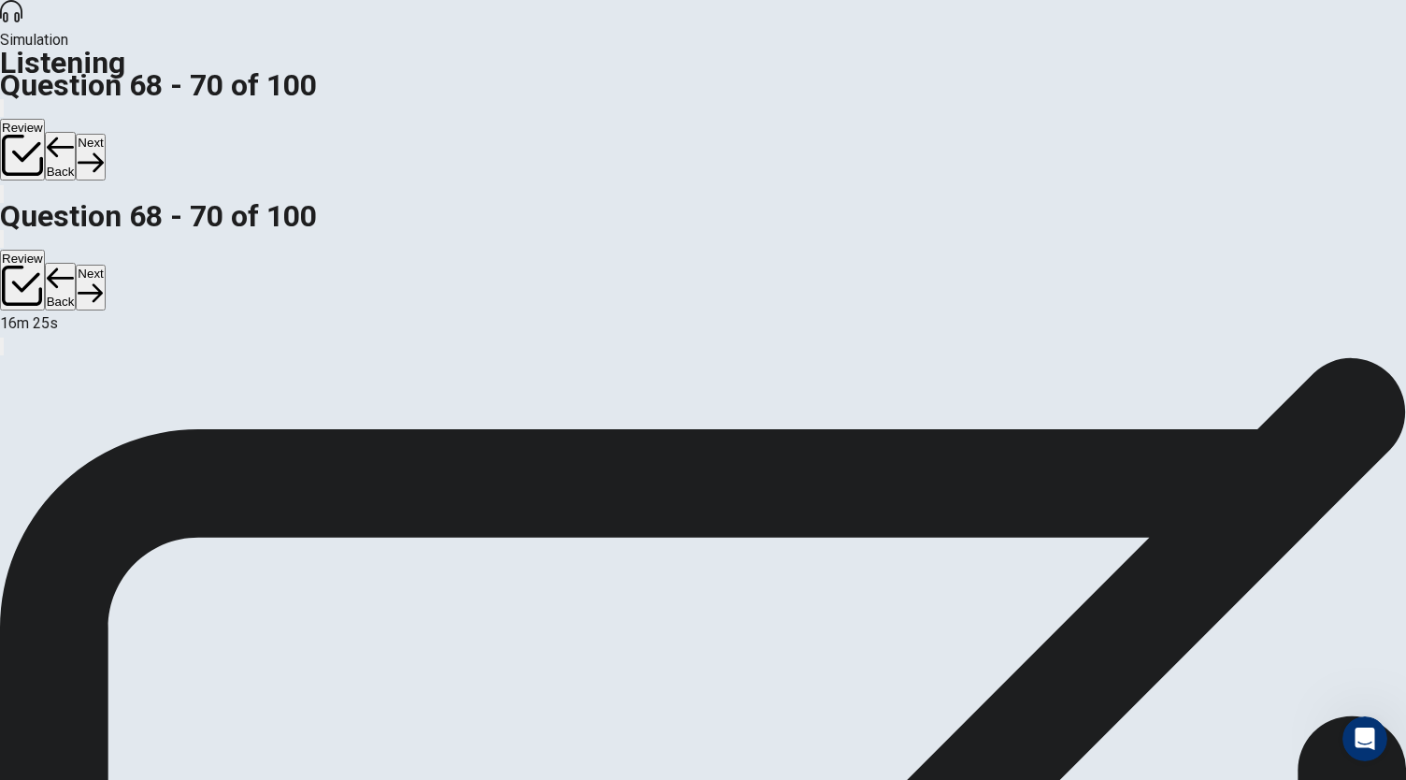
scroll to position [111, 0]
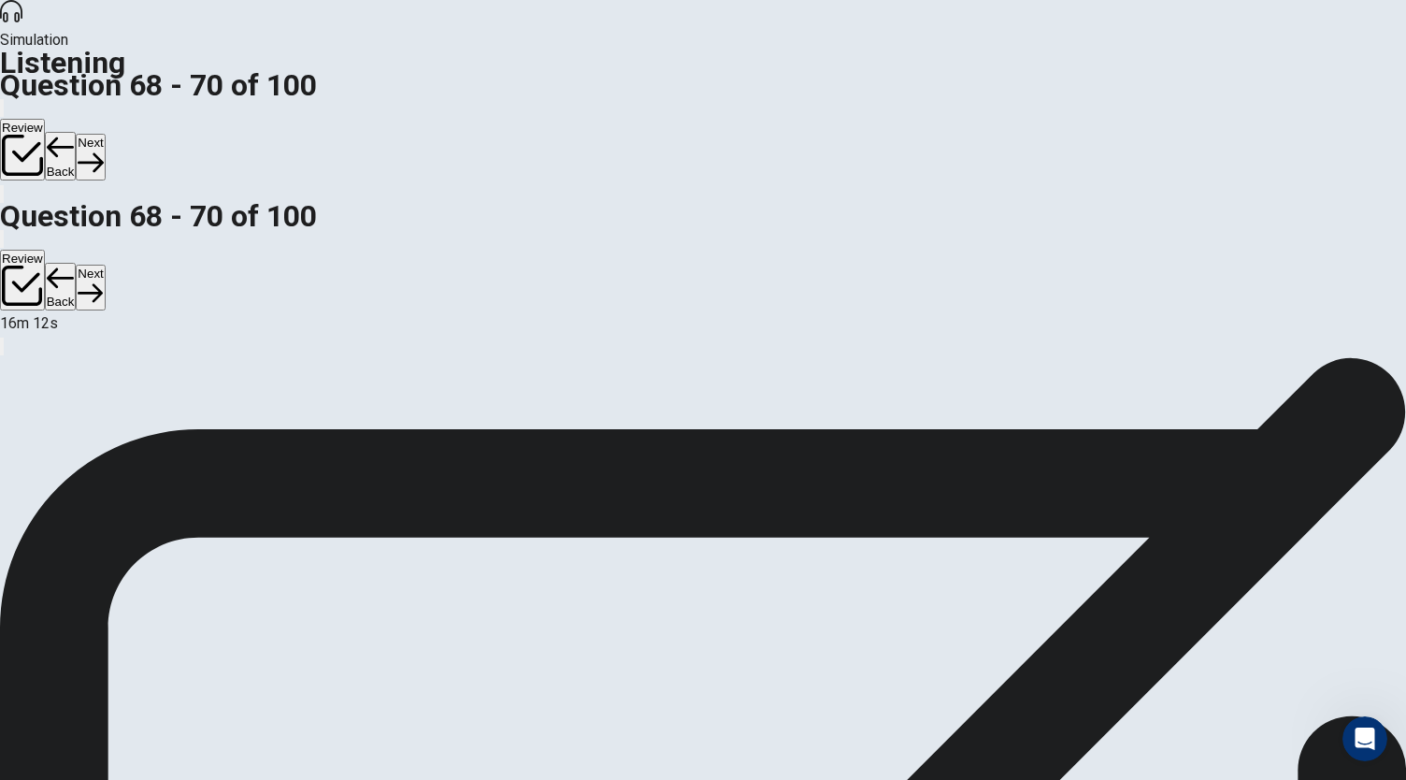
scroll to position [209, 0]
click at [105, 134] on button "Next" at bounding box center [90, 157] width 29 height 46
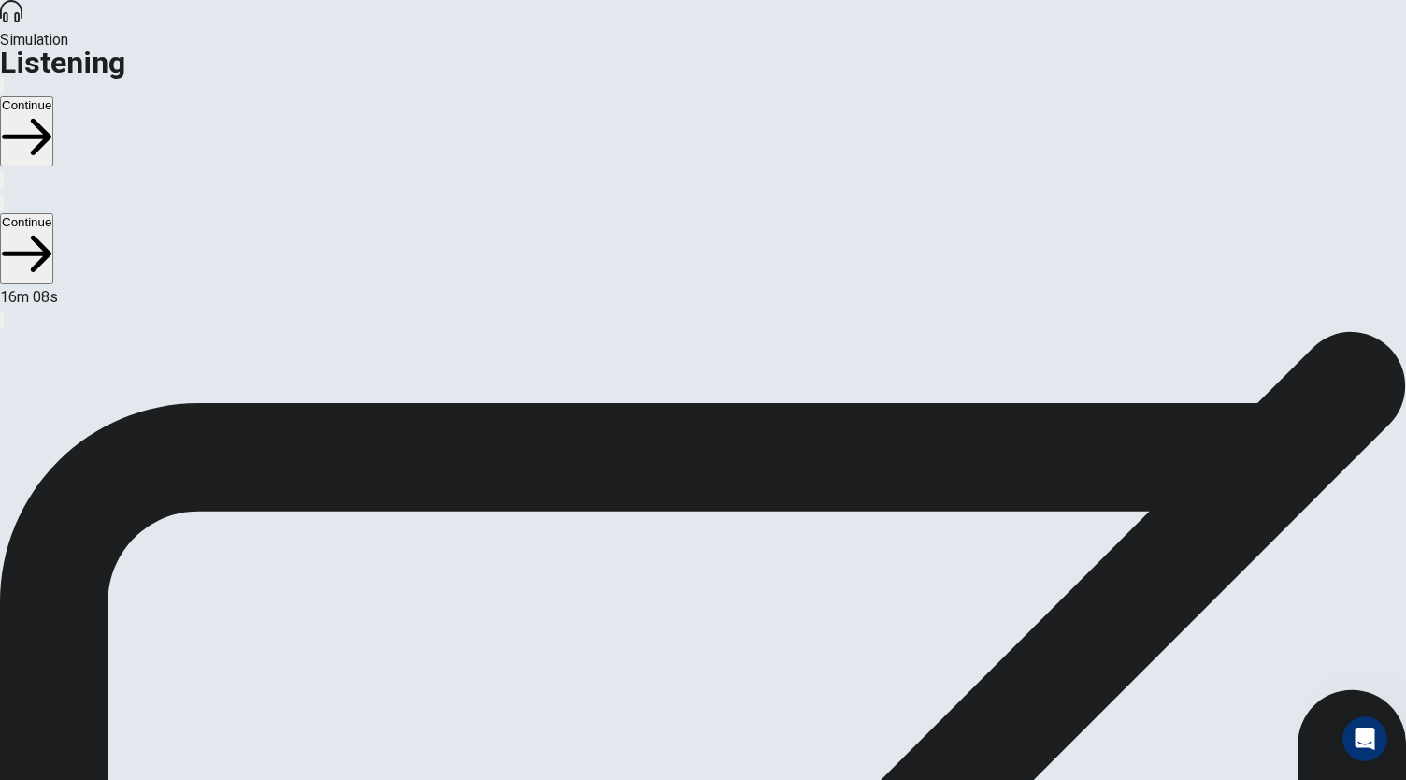
scroll to position [0, 0]
click at [53, 96] on button "Continue" at bounding box center [26, 131] width 53 height 70
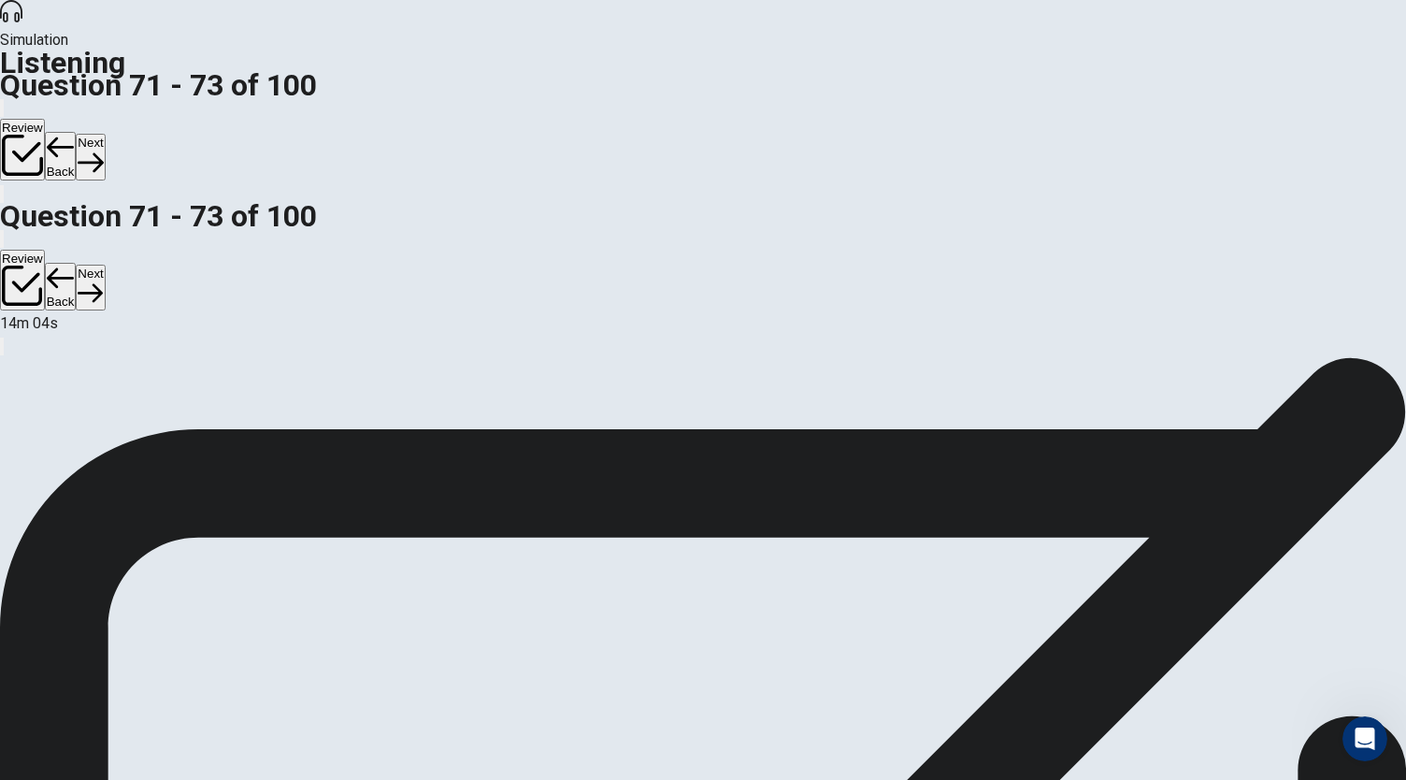
click at [105, 134] on button "Next" at bounding box center [90, 157] width 29 height 46
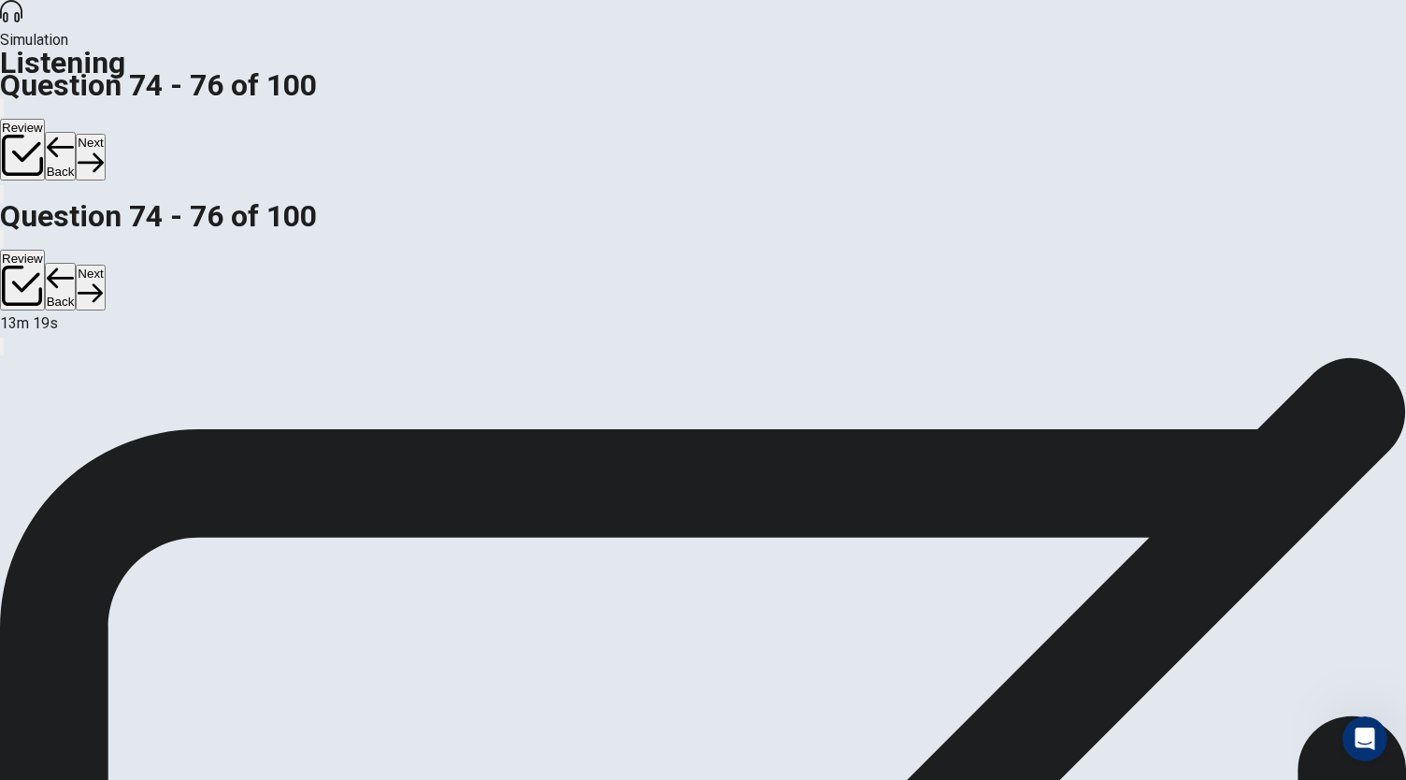
scroll to position [181, 0]
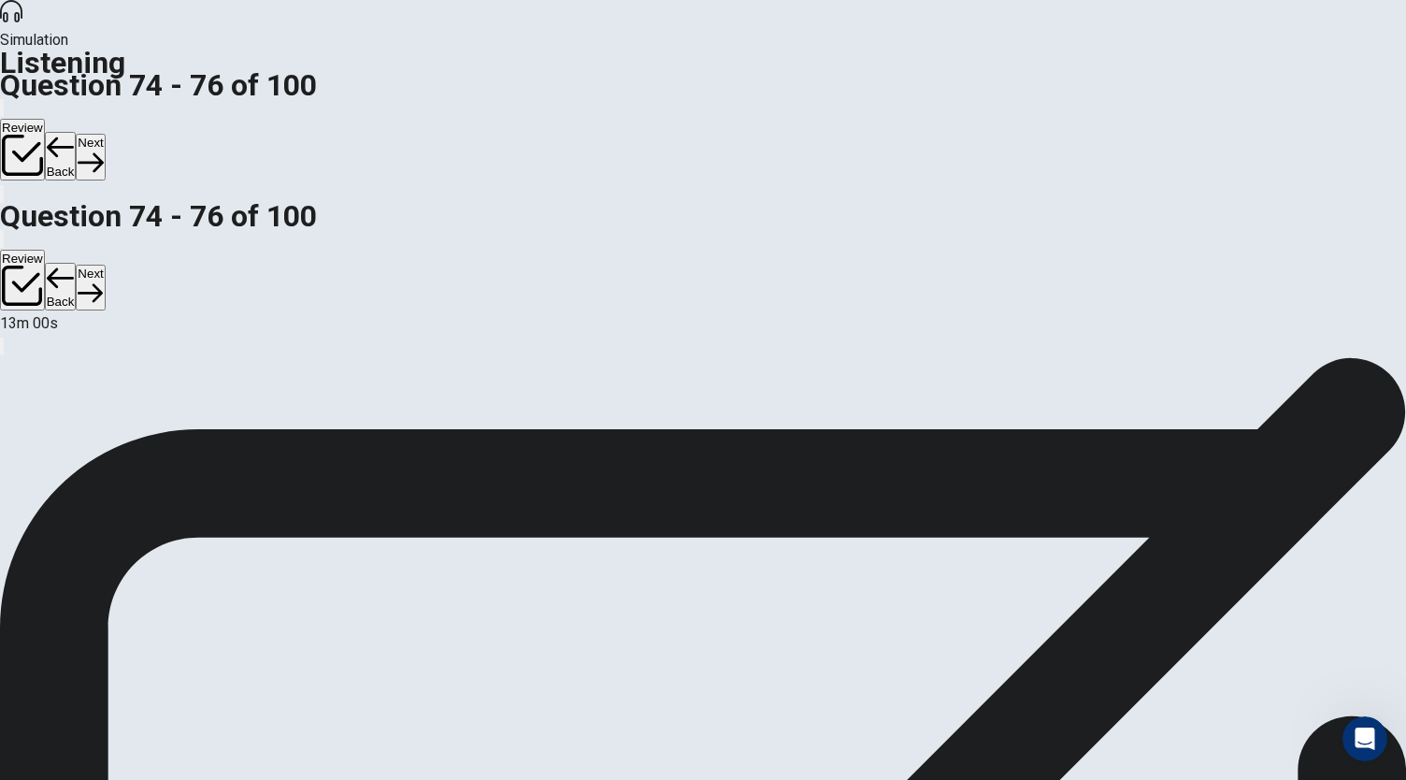
scroll to position [187, 0]
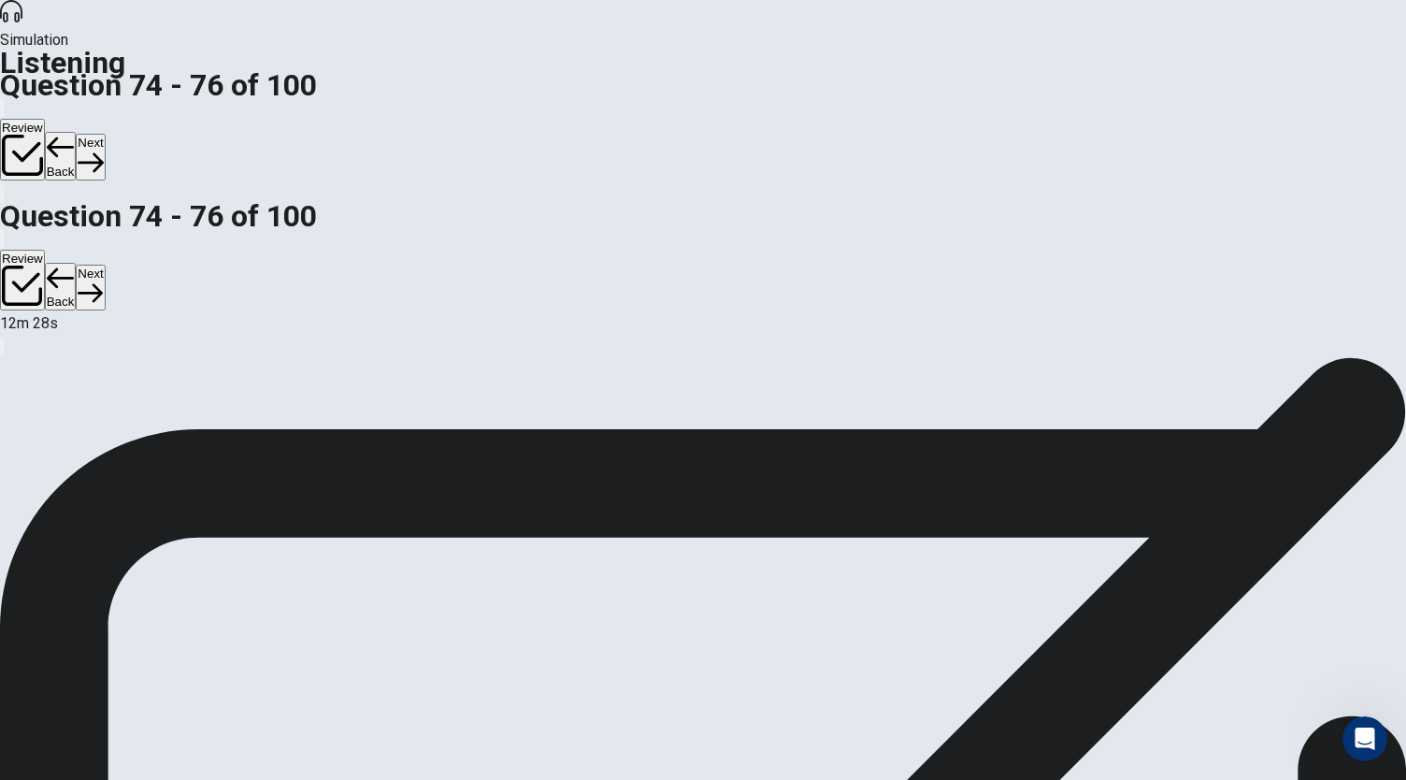
click at [105, 134] on button "Next" at bounding box center [90, 157] width 29 height 46
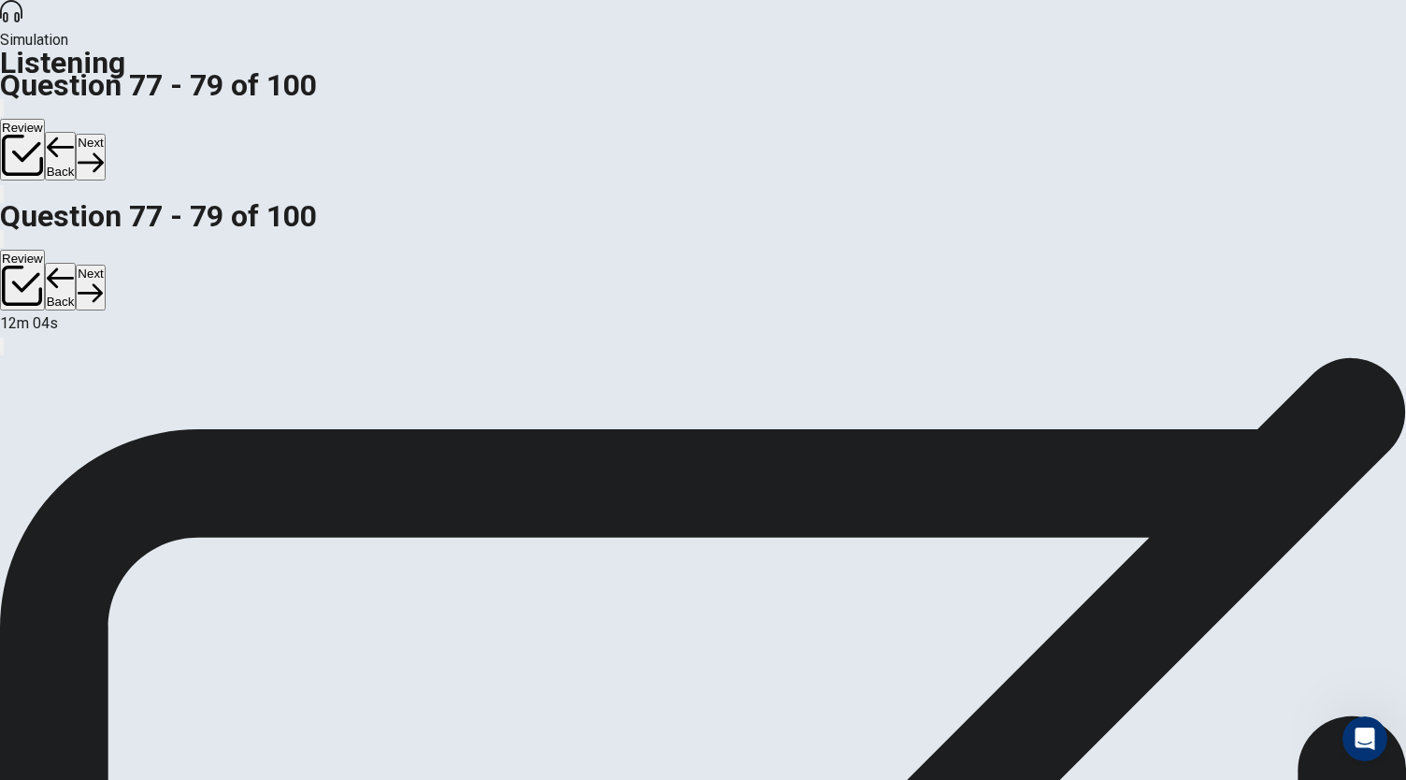
scroll to position [1, 0]
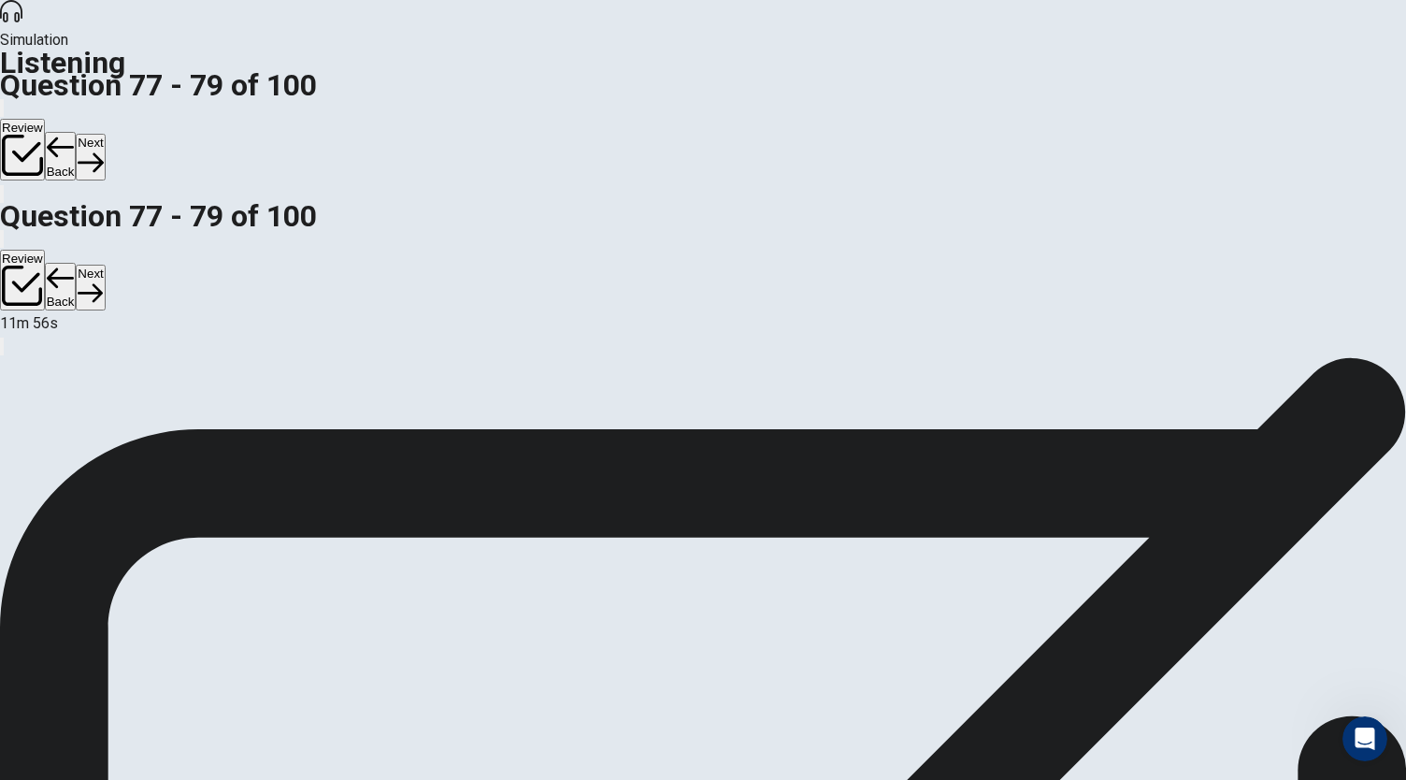
scroll to position [48, 0]
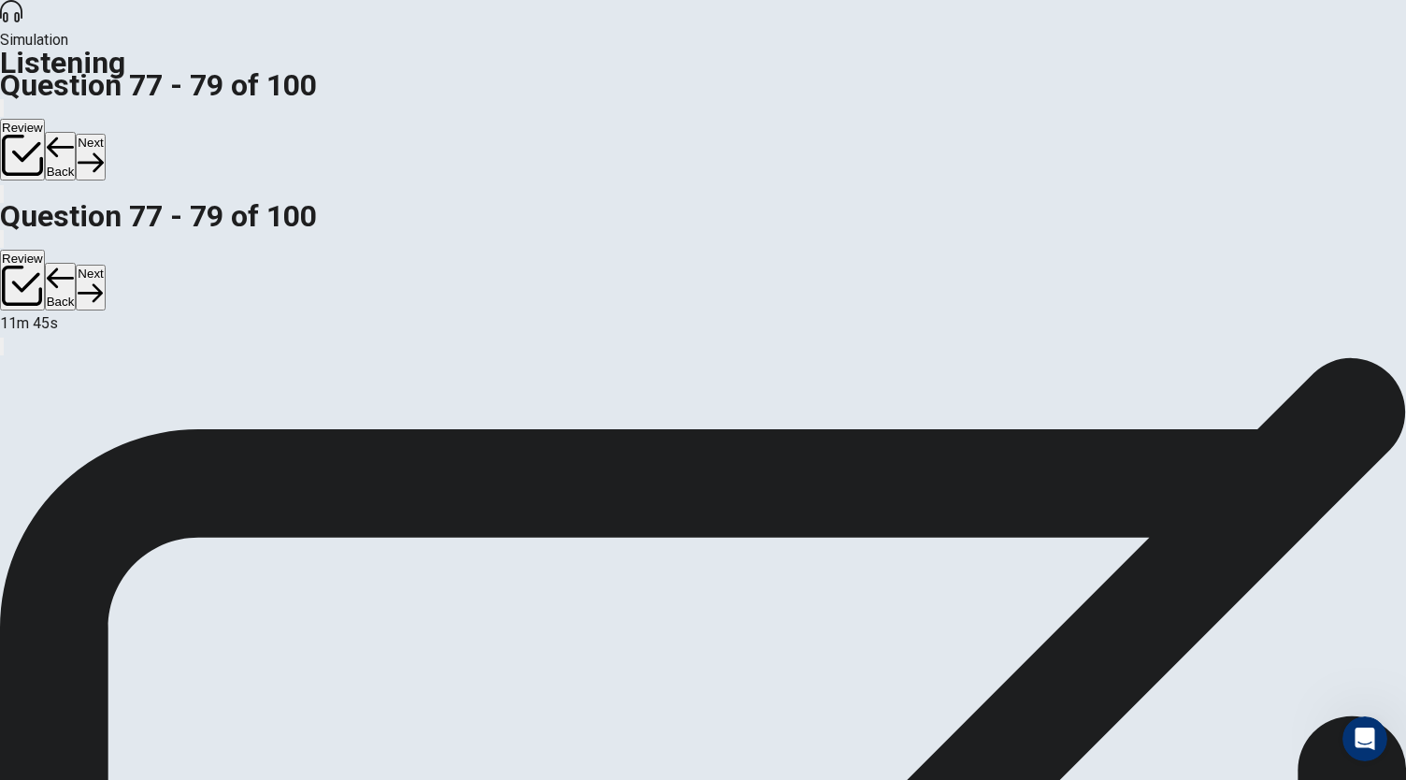
scroll to position [101, 0]
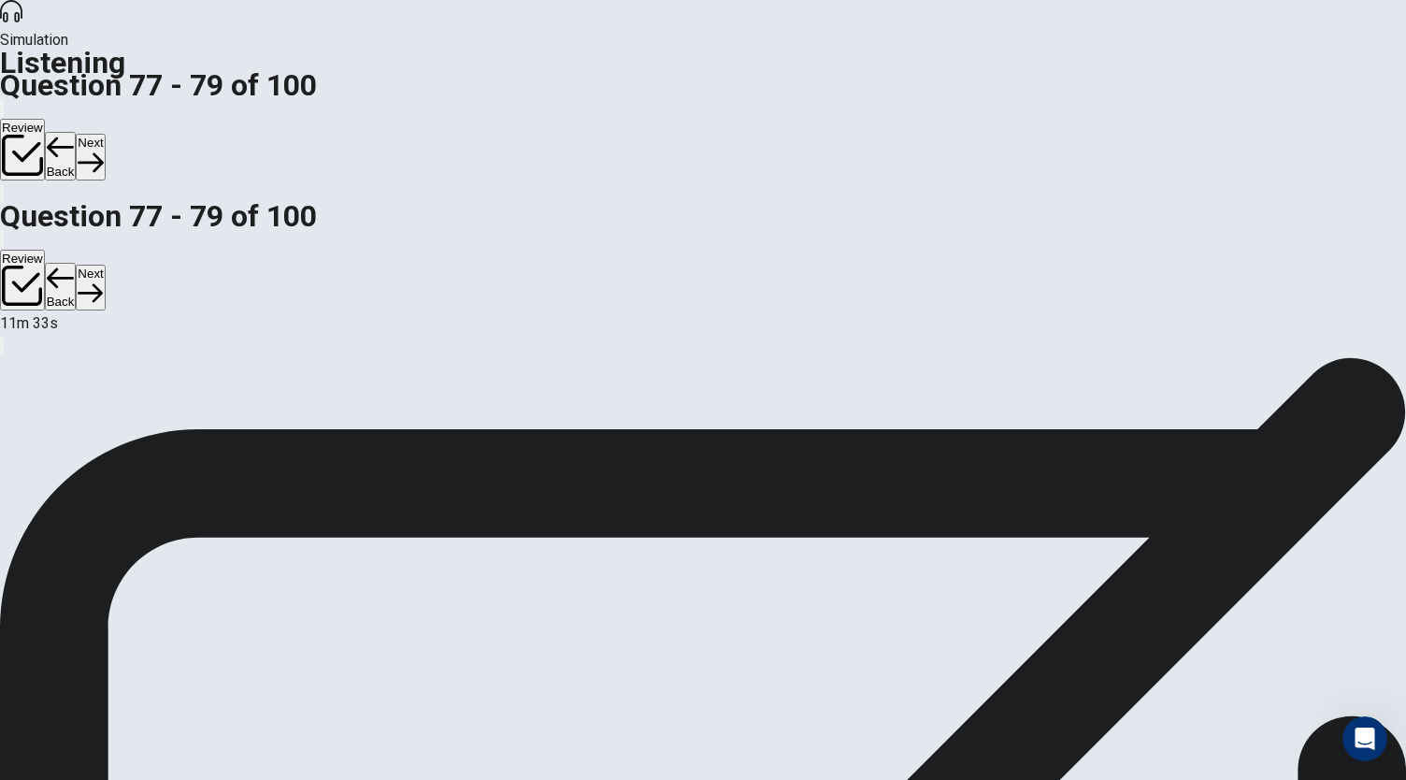
click at [105, 134] on button "Next" at bounding box center [90, 157] width 29 height 46
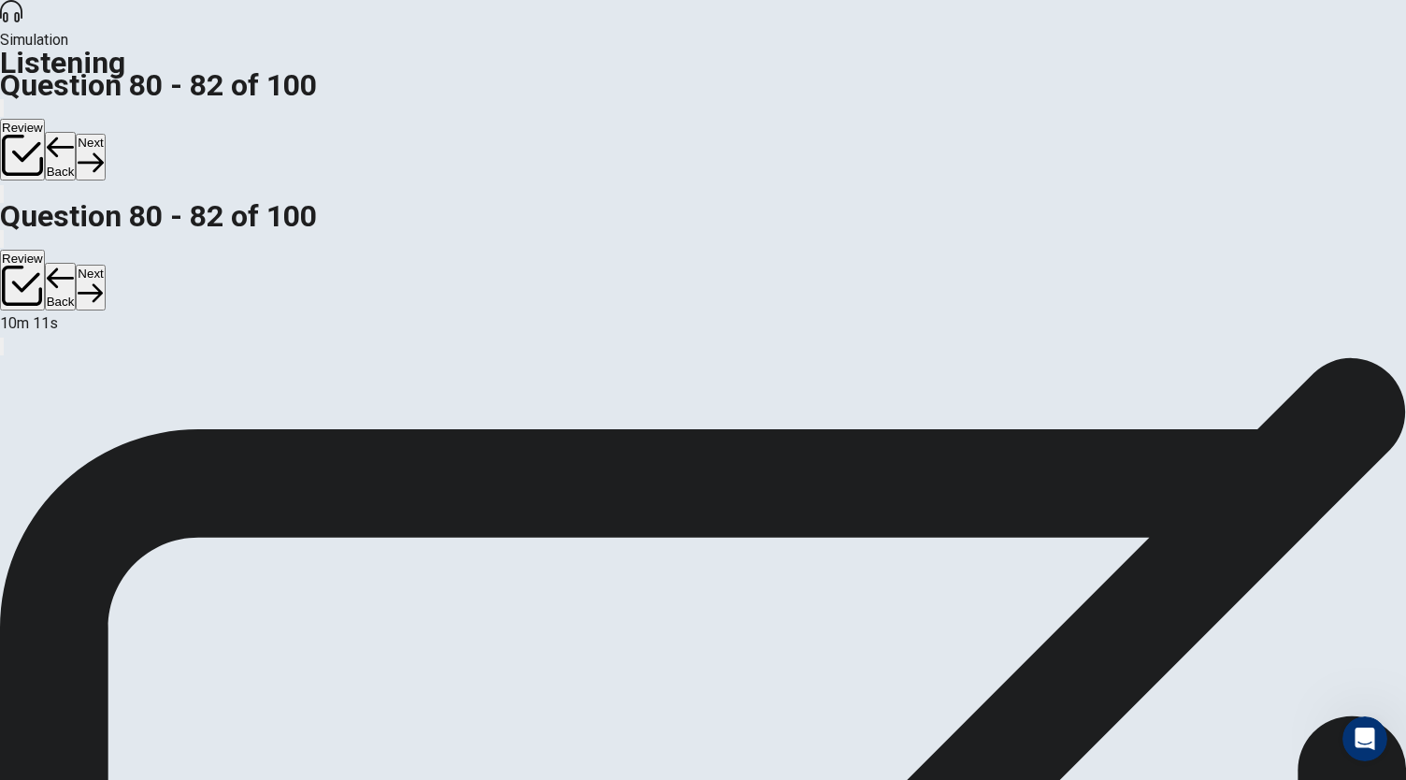
scroll to position [110, 0]
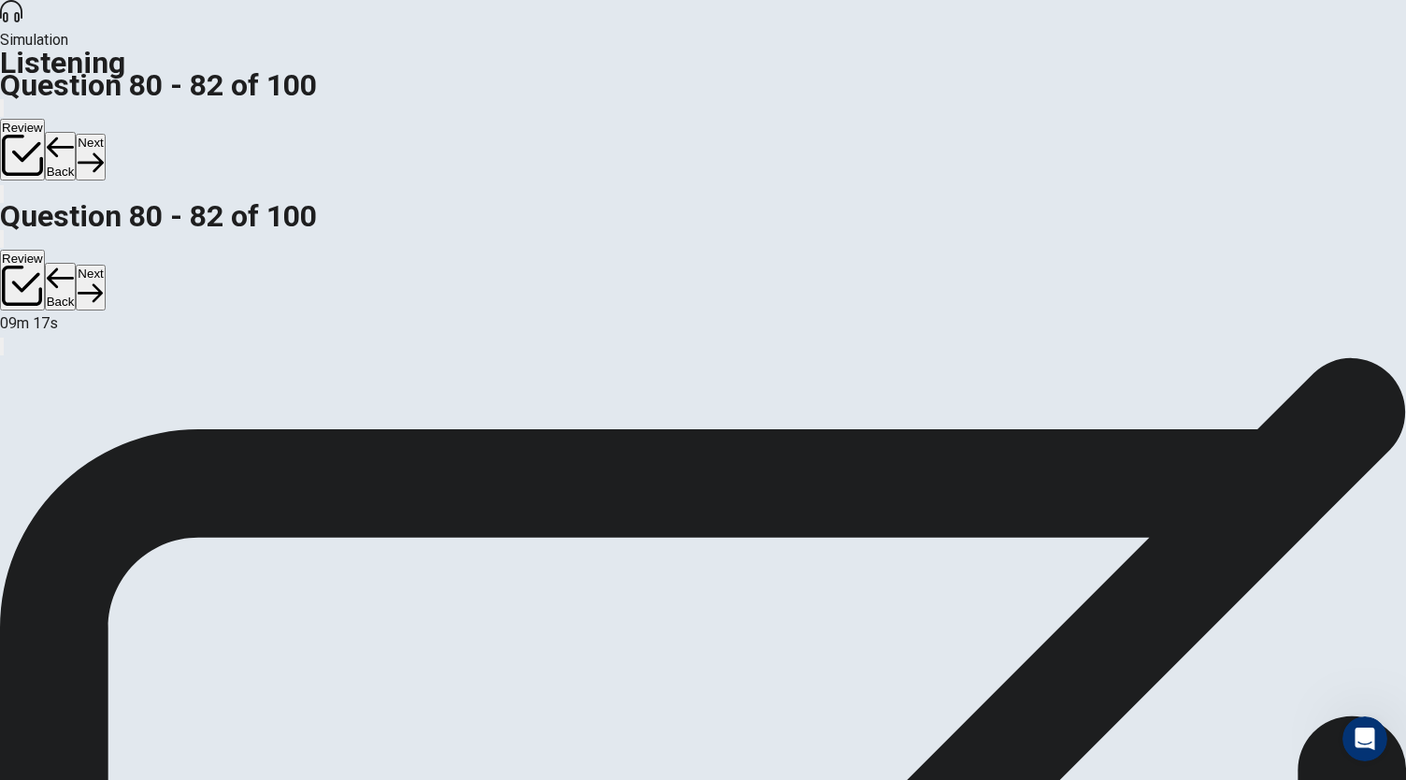
click at [105, 134] on button "Next" at bounding box center [90, 157] width 29 height 46
click at [77, 132] on button "Back" at bounding box center [61, 156] width 32 height 49
click at [105, 134] on button "Next" at bounding box center [90, 157] width 29 height 46
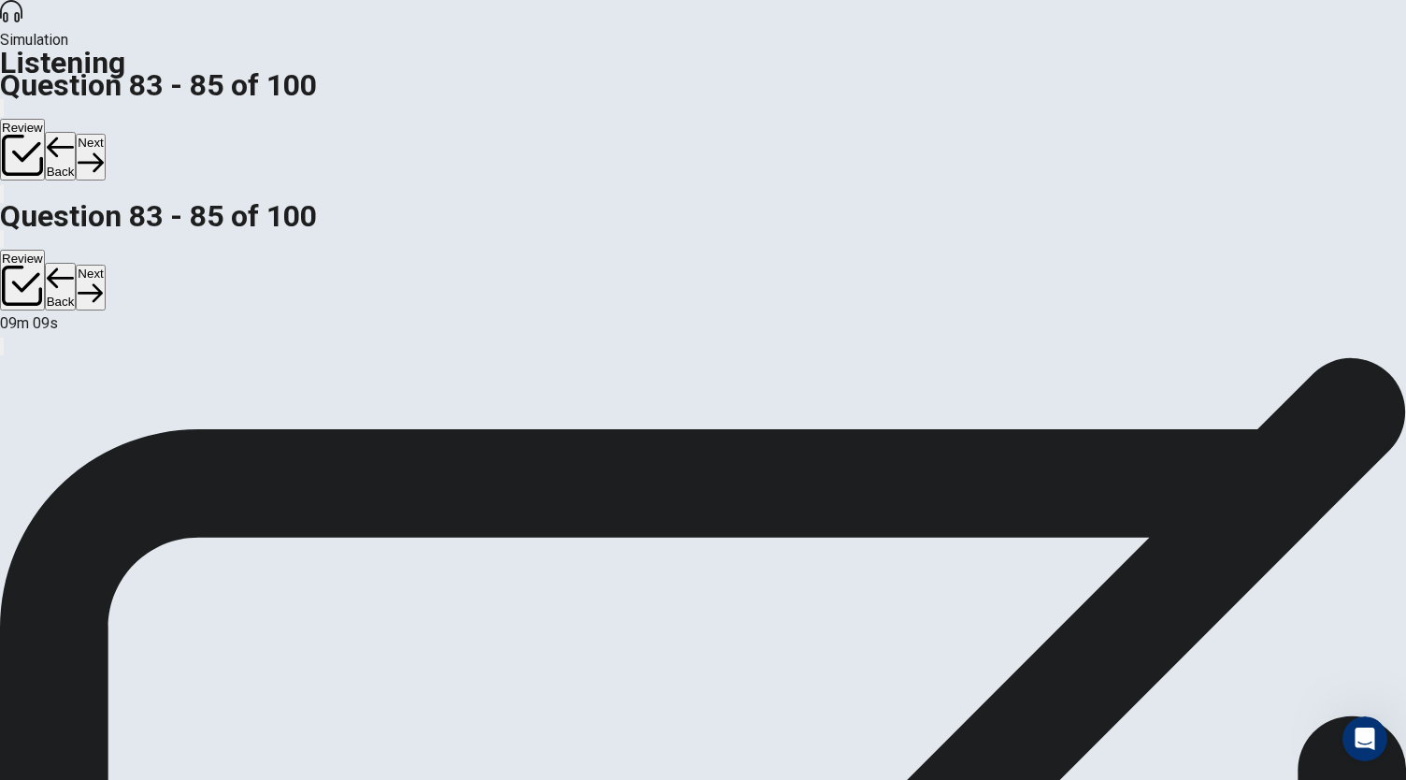
scroll to position [1, 0]
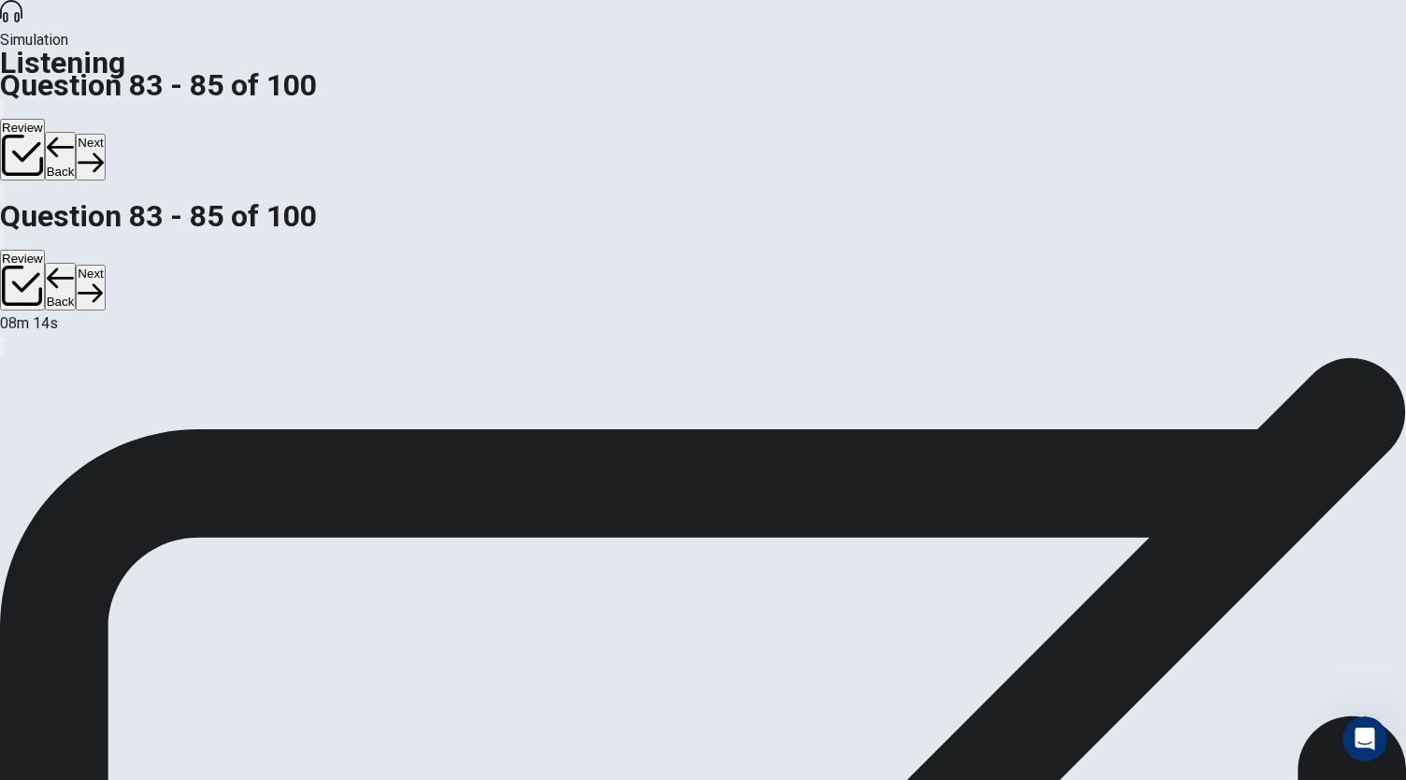
scroll to position [30, 0]
click at [105, 134] on button "Next" at bounding box center [90, 157] width 29 height 46
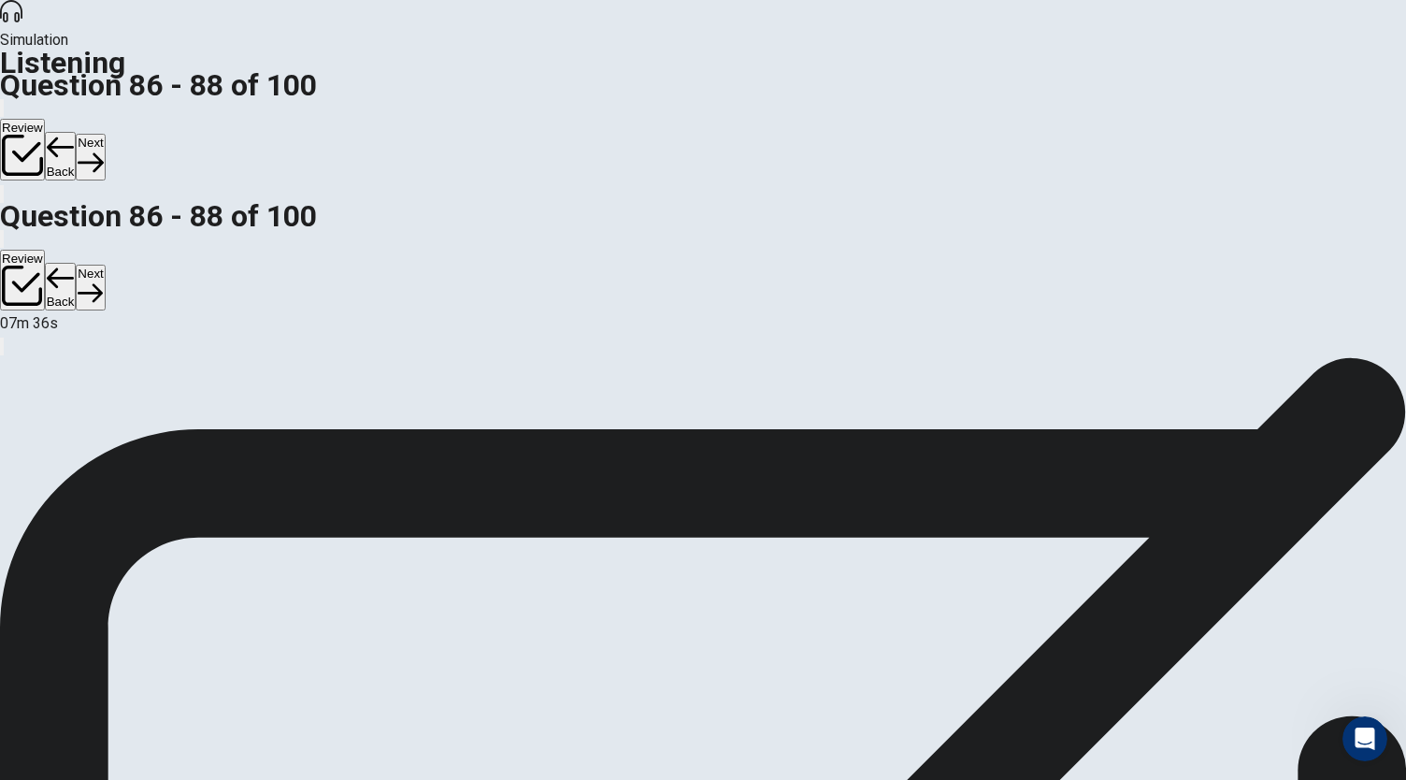
scroll to position [209, 0]
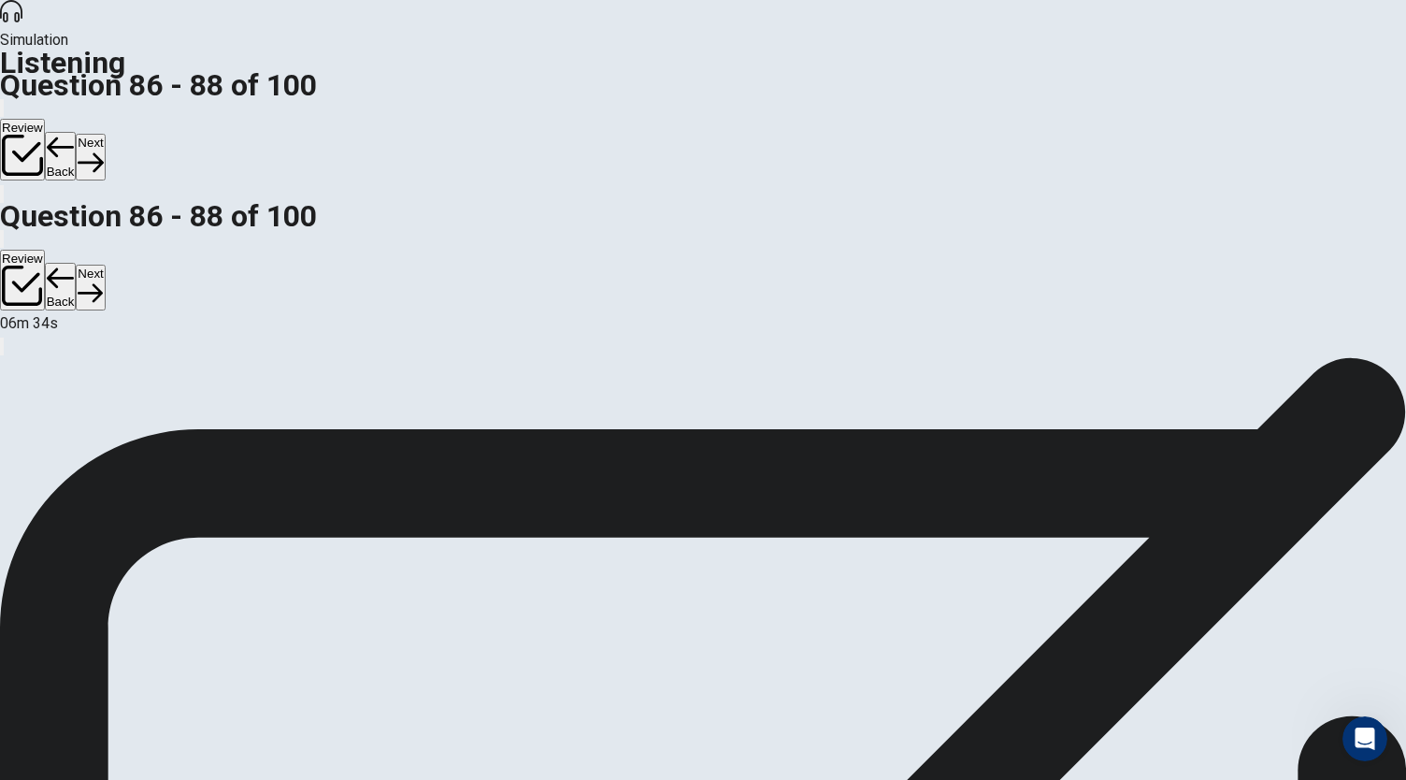
scroll to position [209, 0]
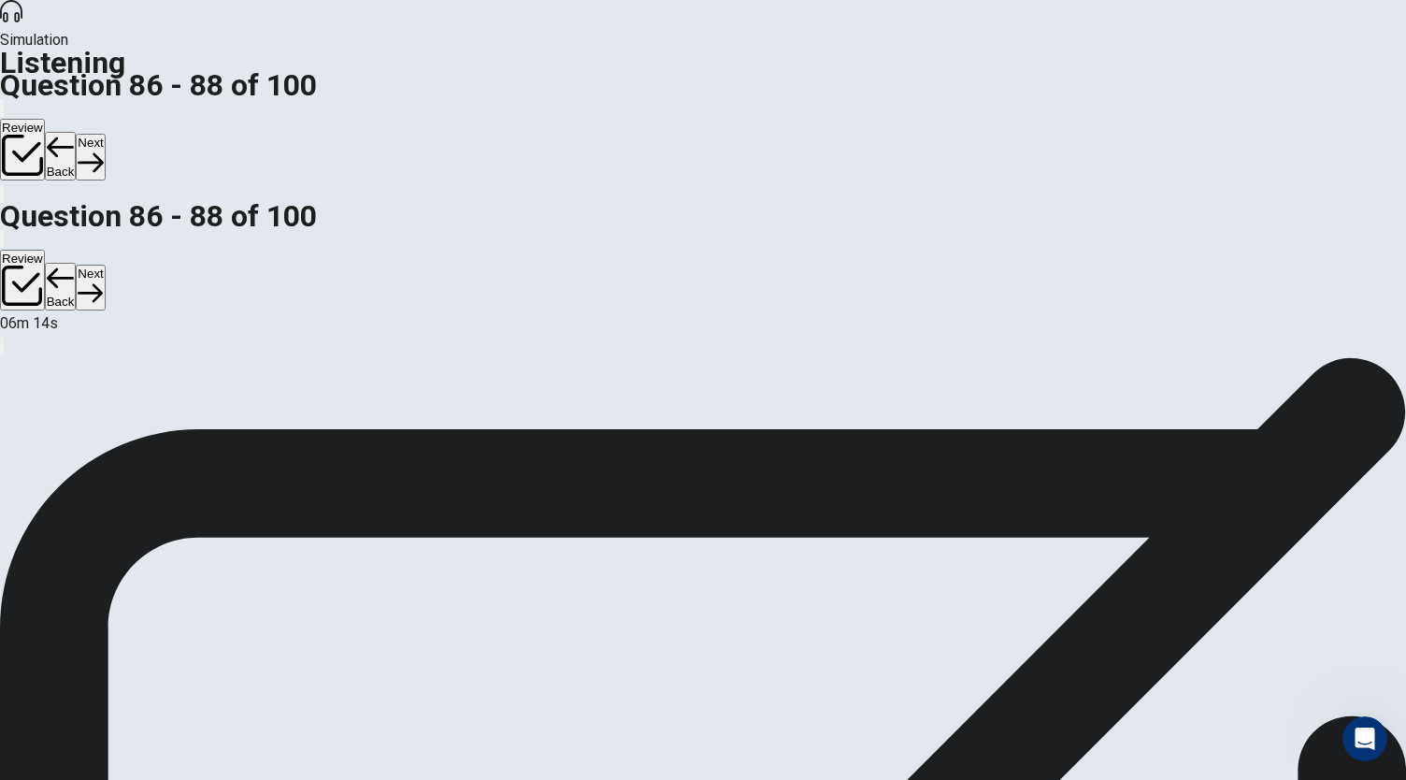
click at [105, 134] on button "Next" at bounding box center [90, 157] width 29 height 46
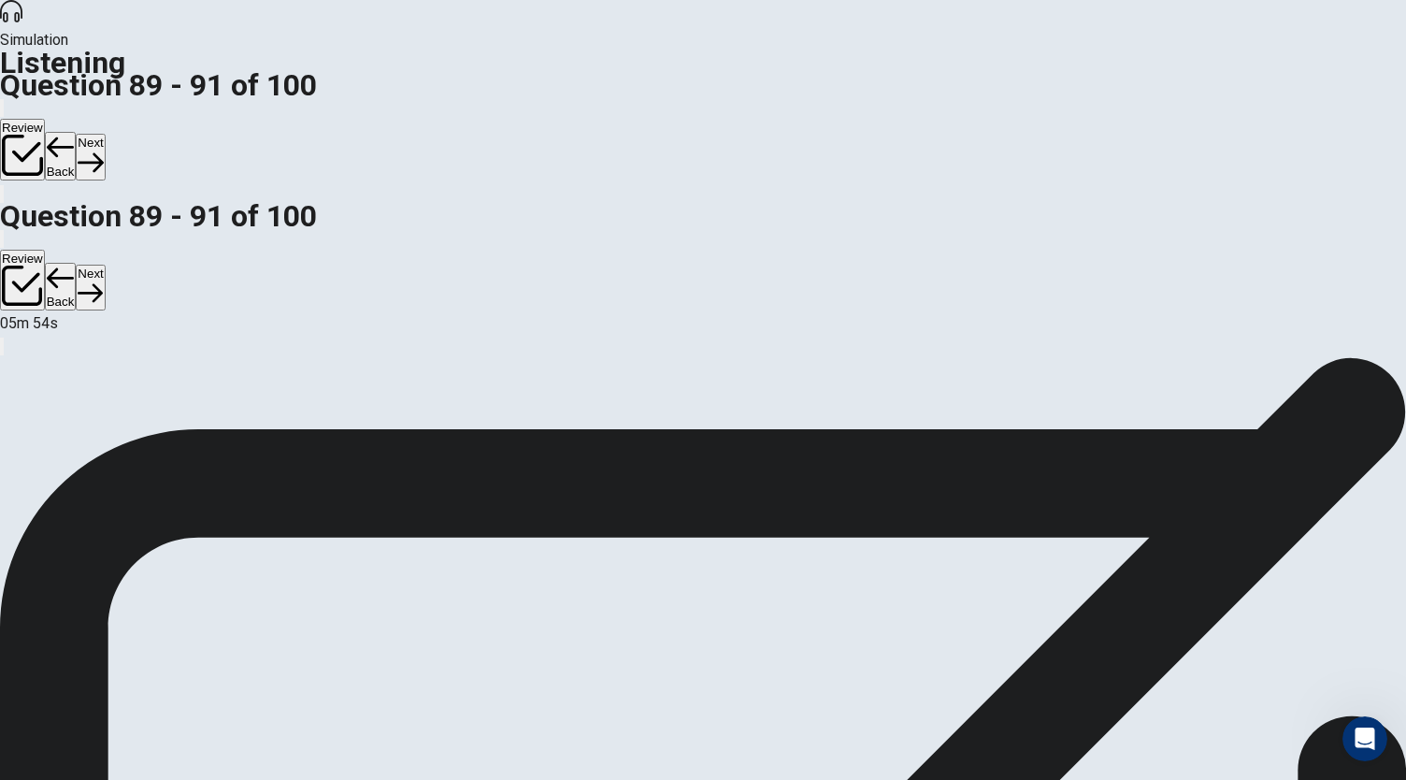
scroll to position [111, 0]
click at [105, 134] on button "Next" at bounding box center [90, 157] width 29 height 46
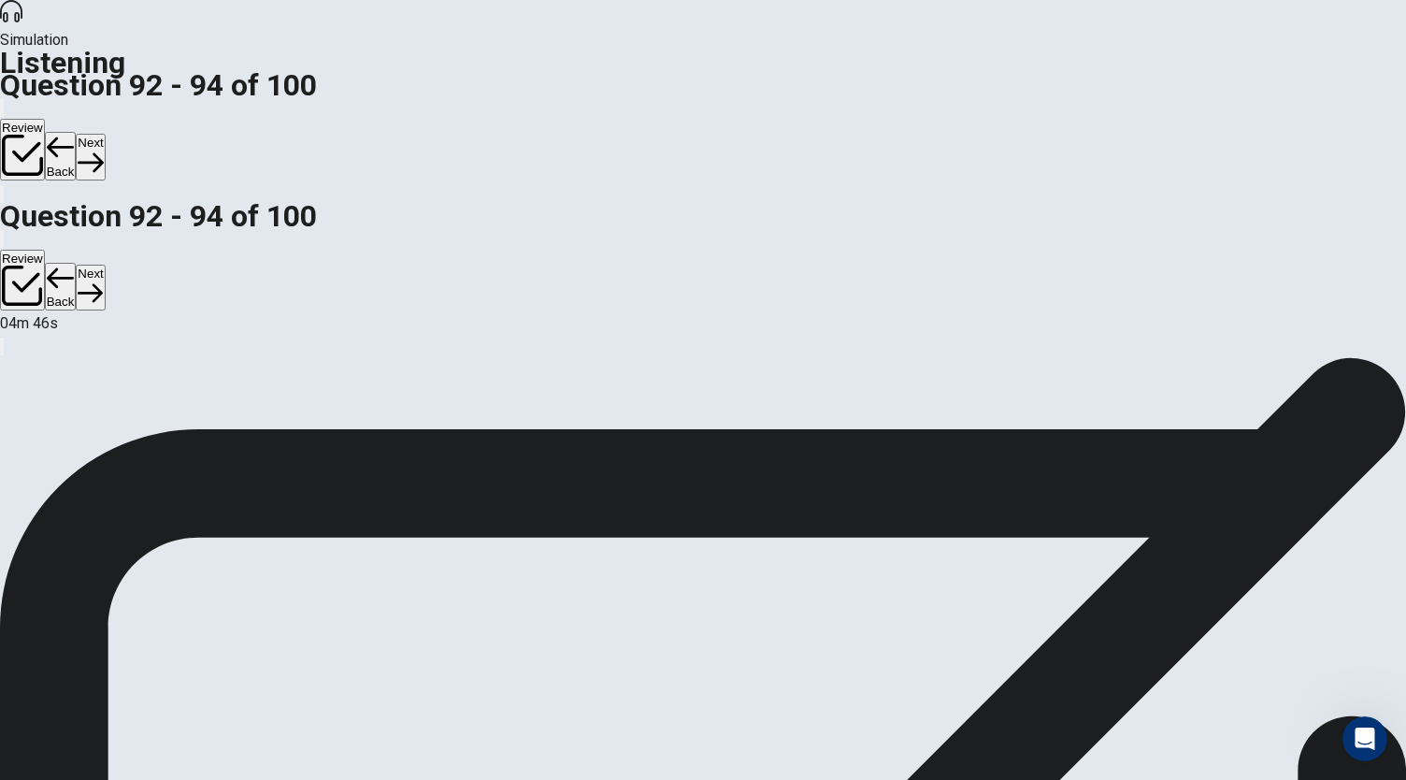
scroll to position [0, 0]
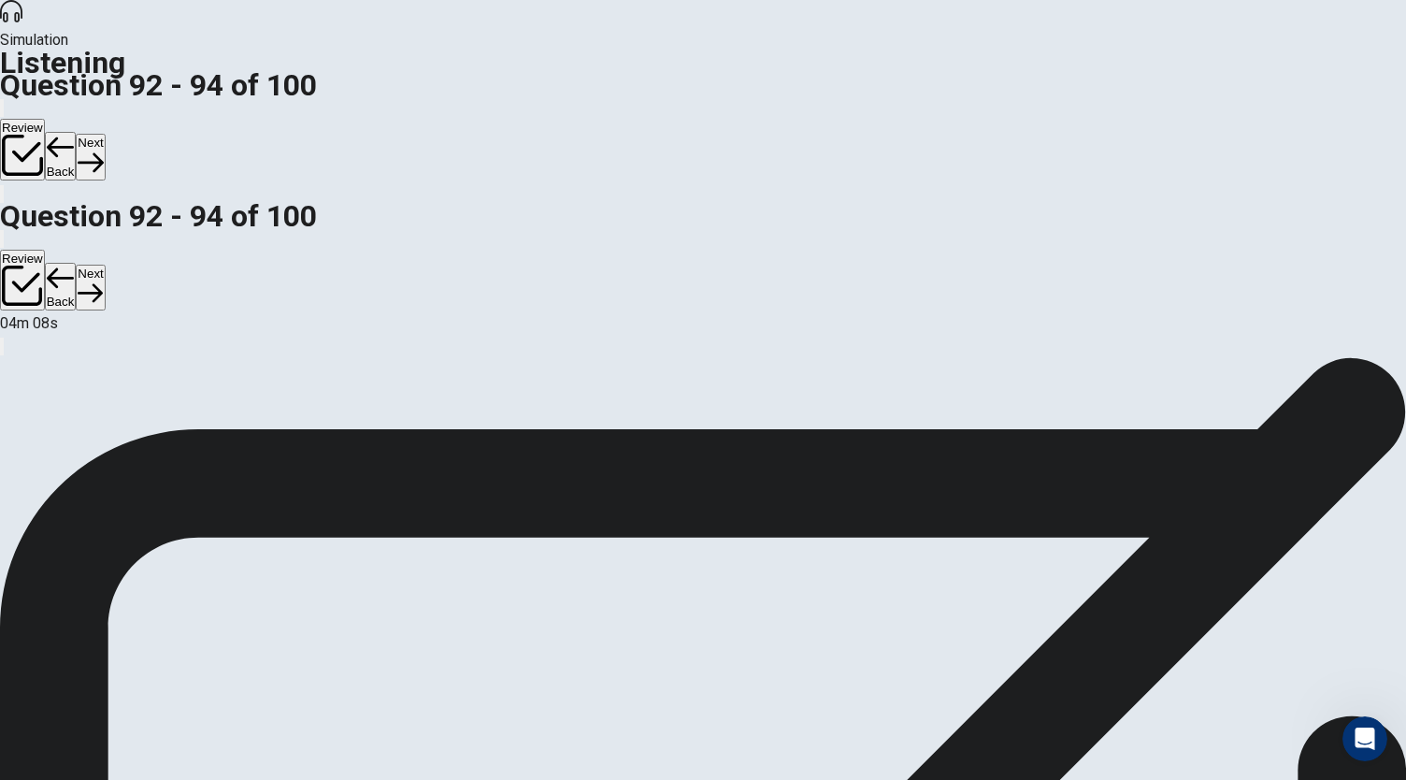
scroll to position [111, 0]
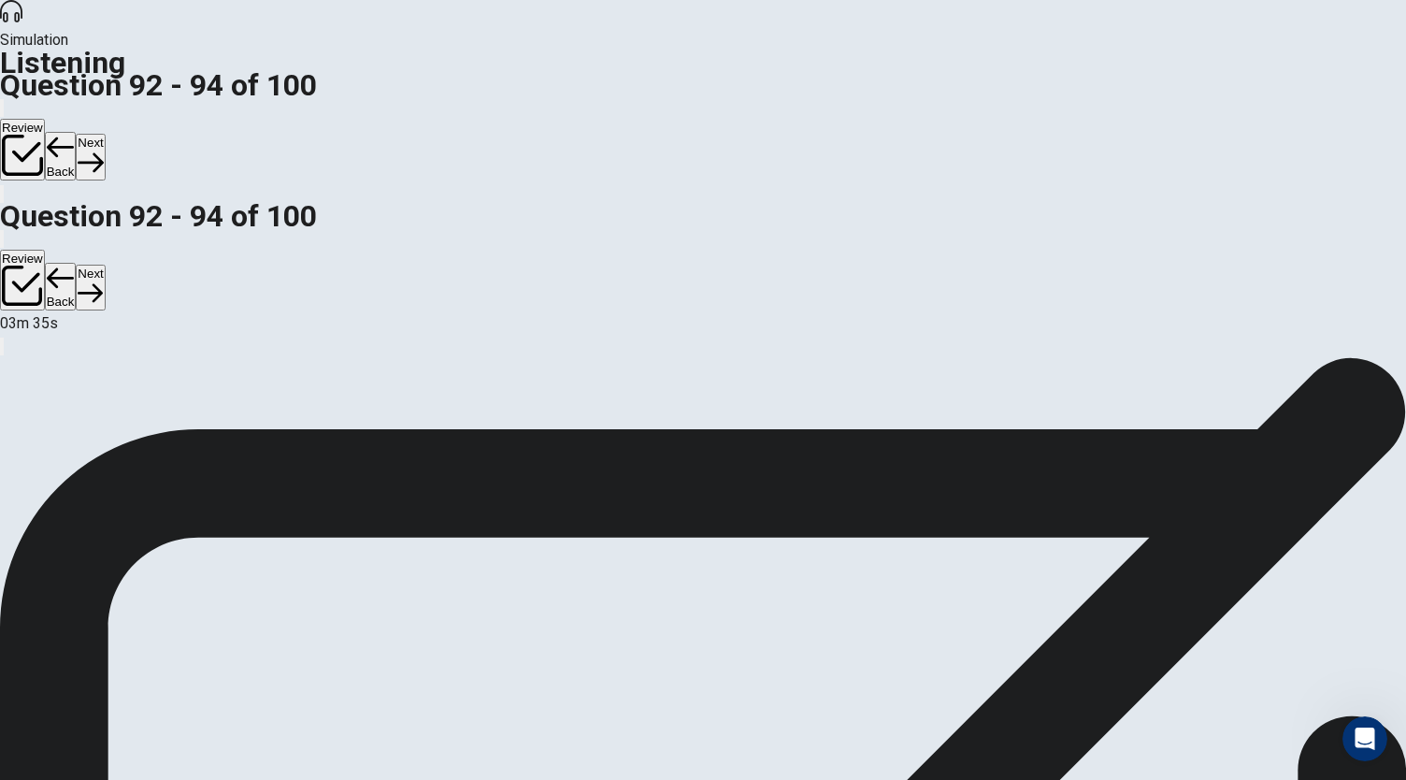
scroll to position [60, 0]
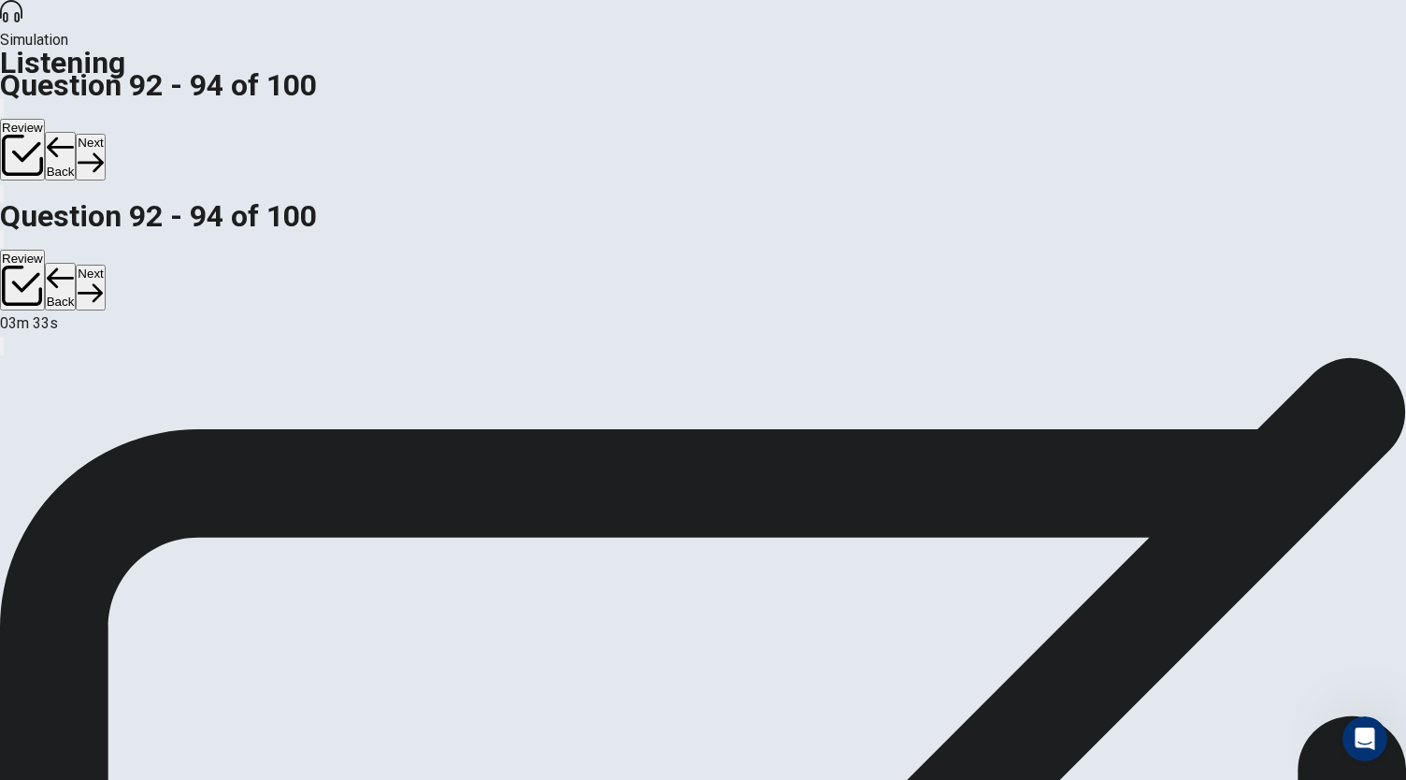
scroll to position [0, 0]
click at [103, 150] on icon "button" at bounding box center [90, 162] width 25 height 25
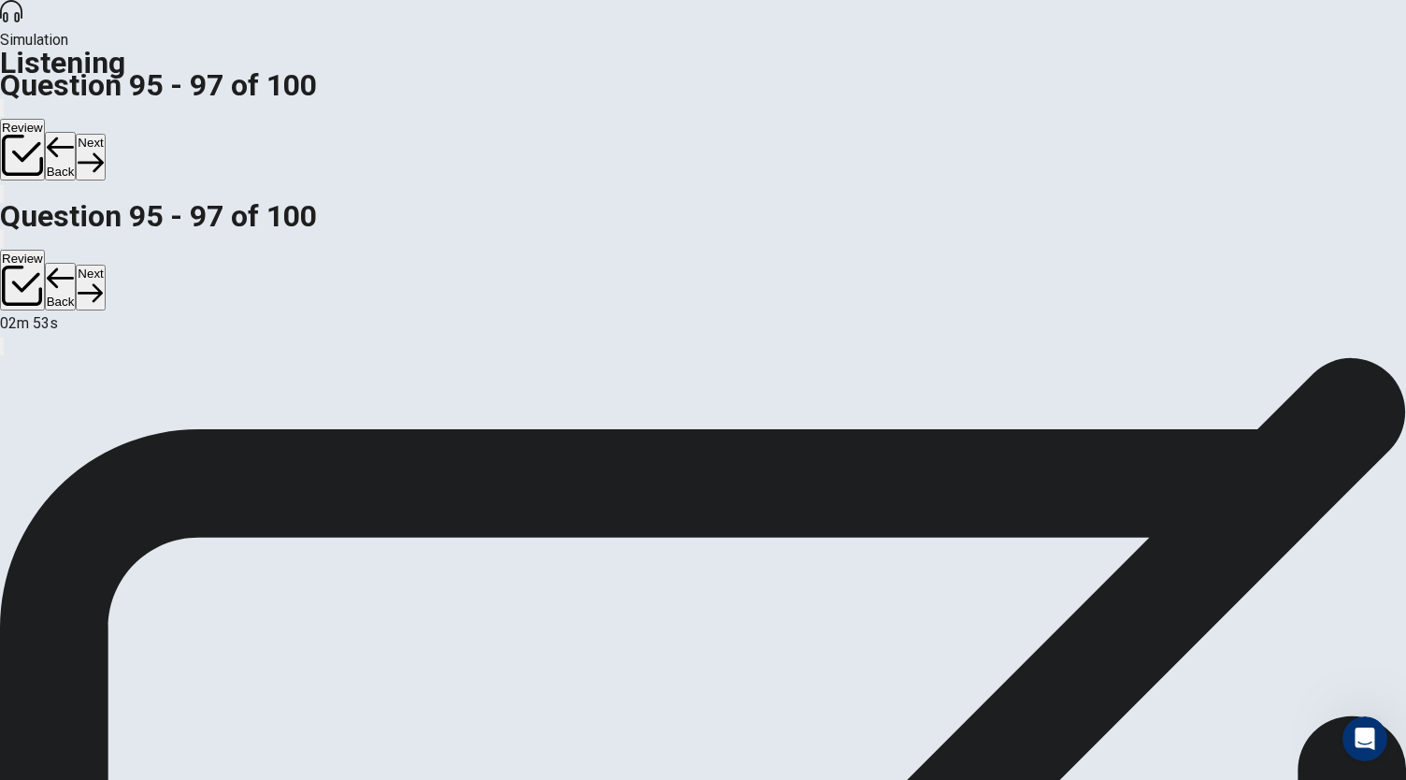
scroll to position [126, 0]
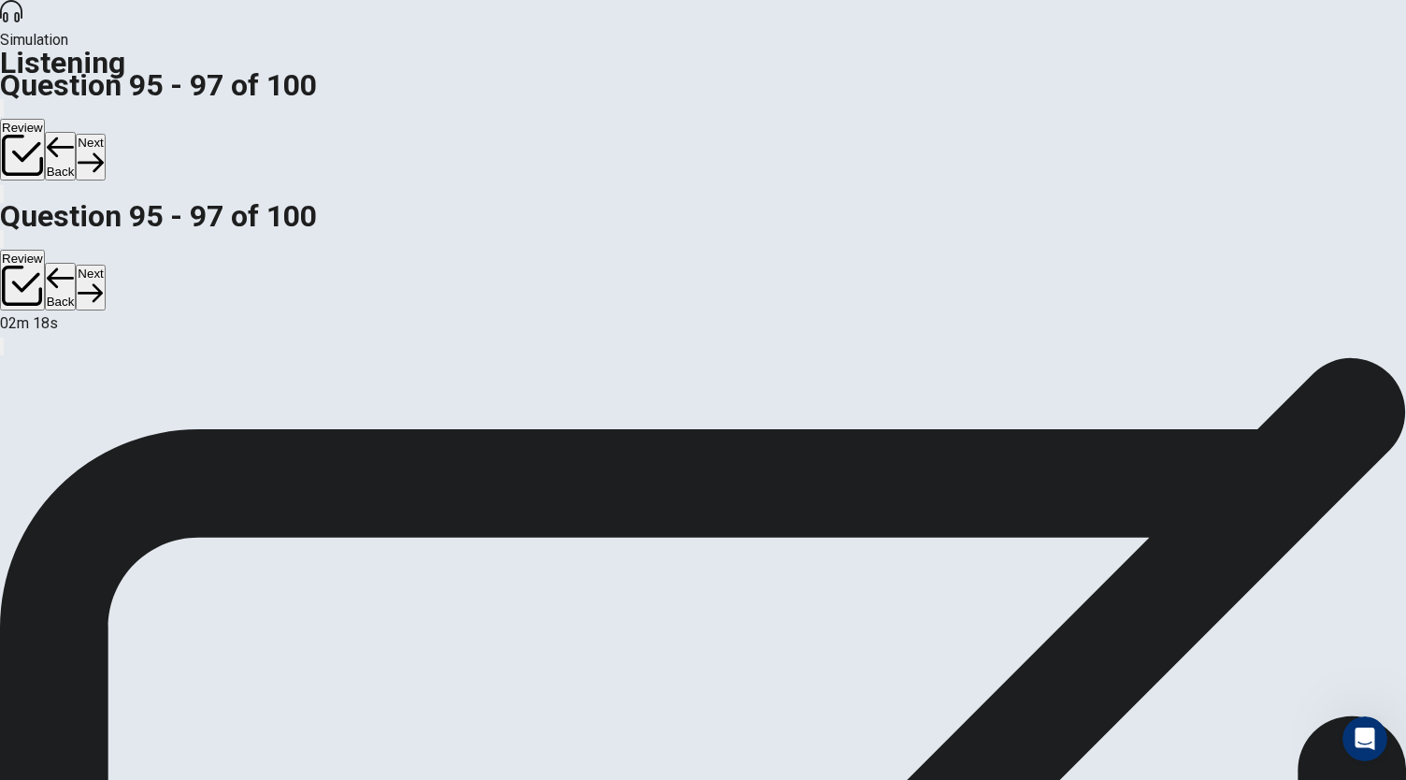
click at [103, 150] on icon "button" at bounding box center [90, 162] width 25 height 25
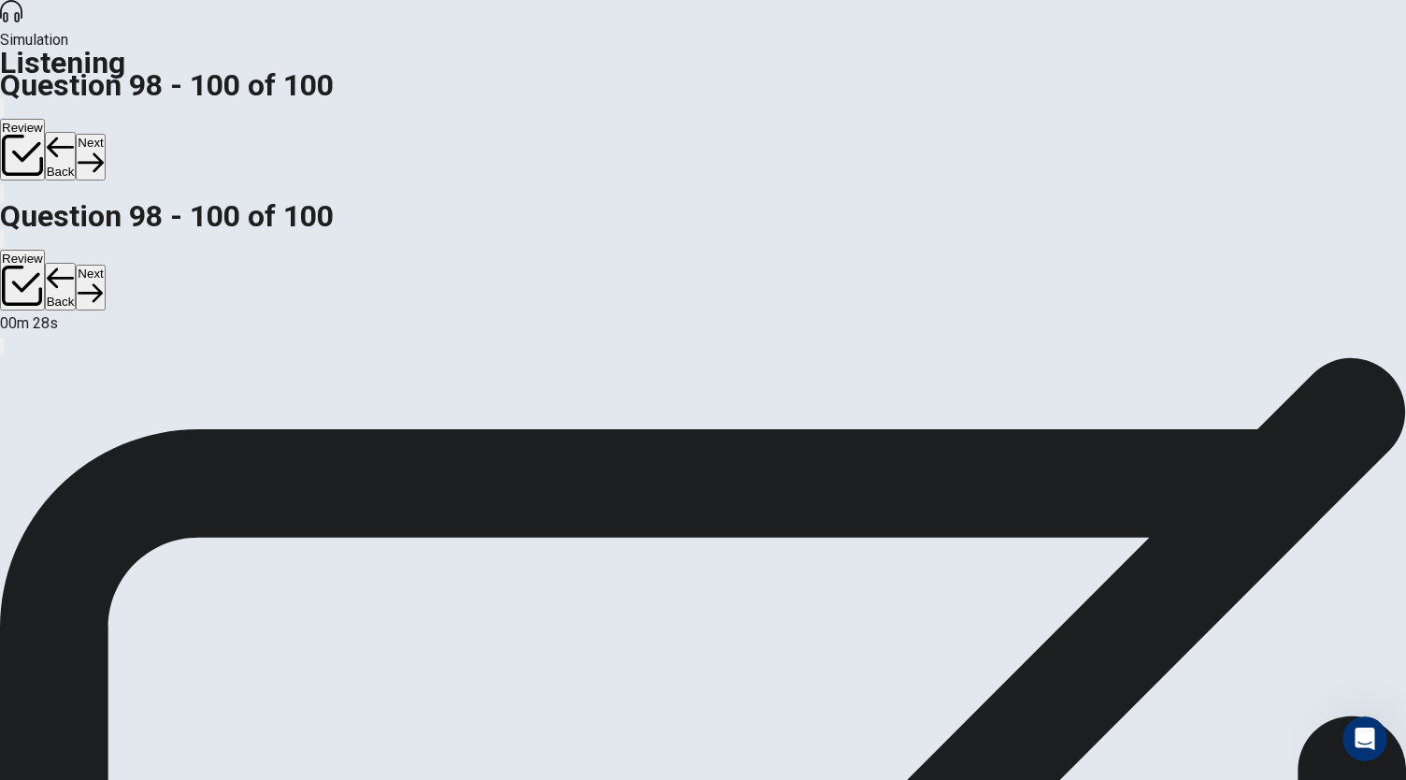
click at [105, 134] on button "Next" at bounding box center [90, 157] width 29 height 46
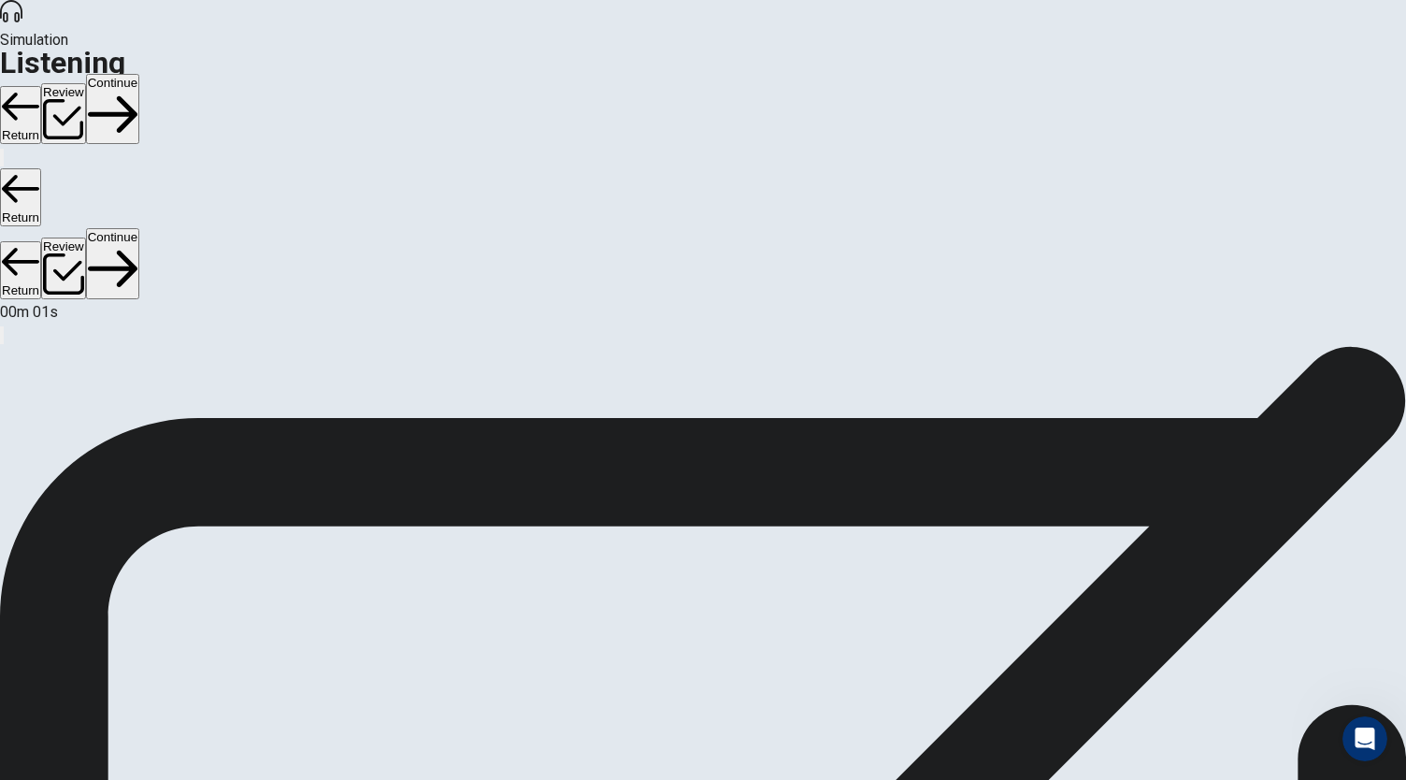
click at [408, 301] on div at bounding box center [703, 301] width 1406 height 0
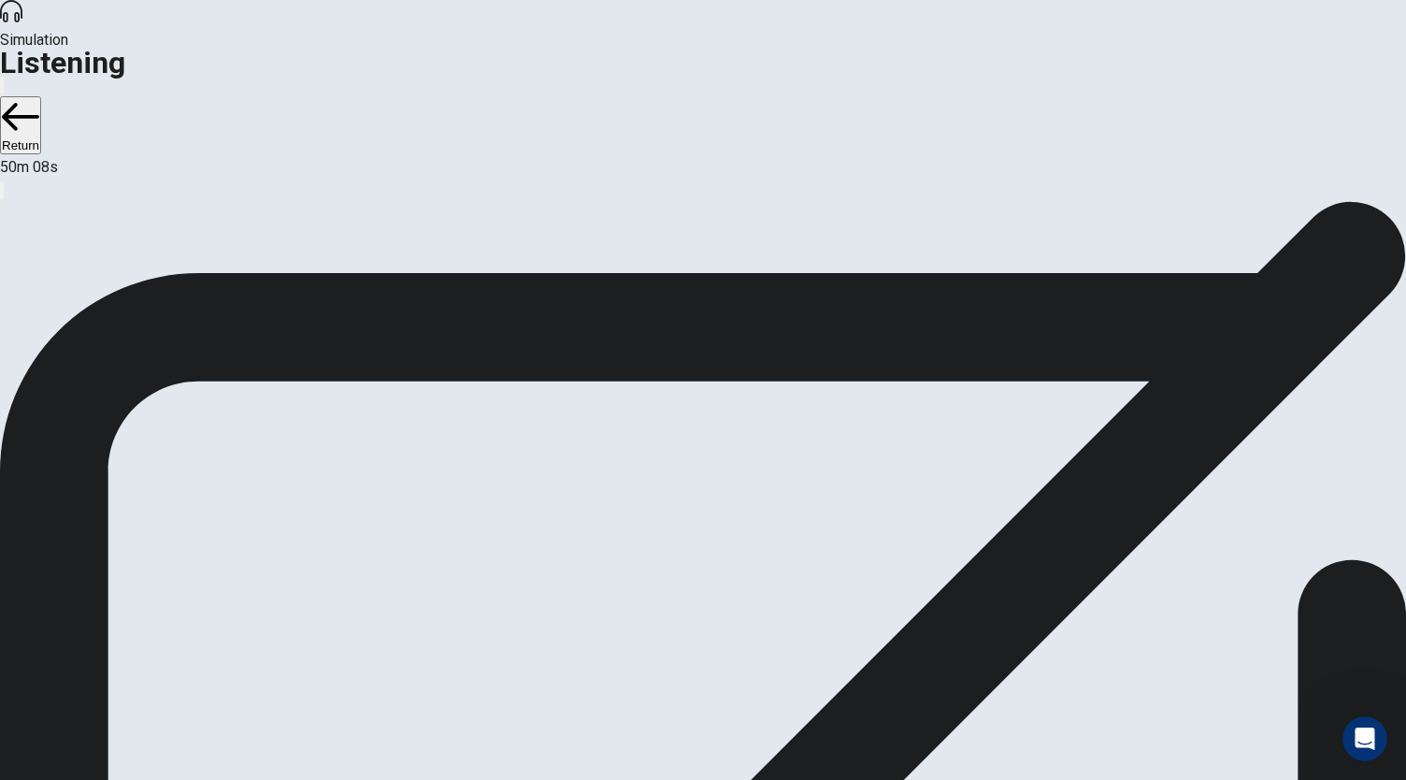
click at [1116, 38] on div "Simulation Listening" at bounding box center [703, 48] width 1406 height 96
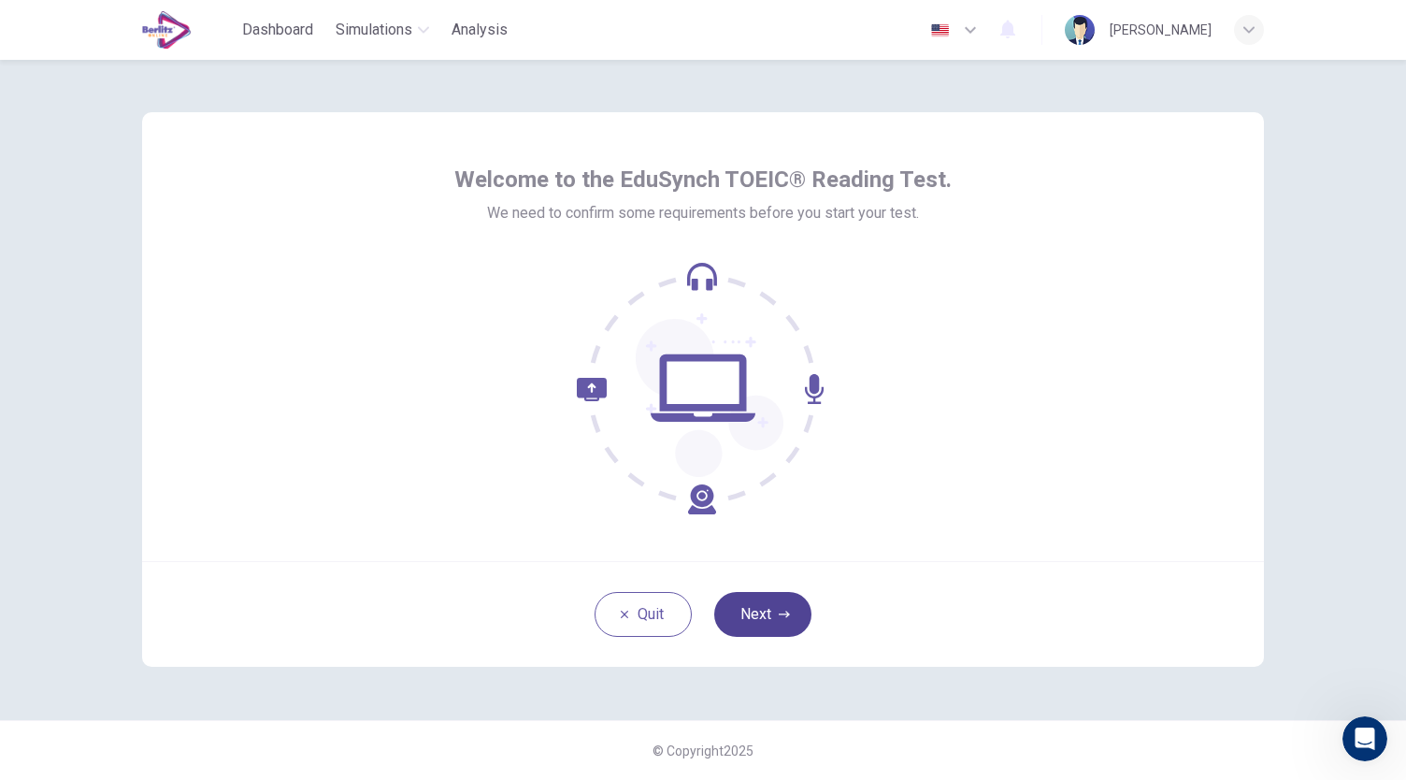
click at [753, 612] on button "Next" at bounding box center [762, 614] width 97 height 45
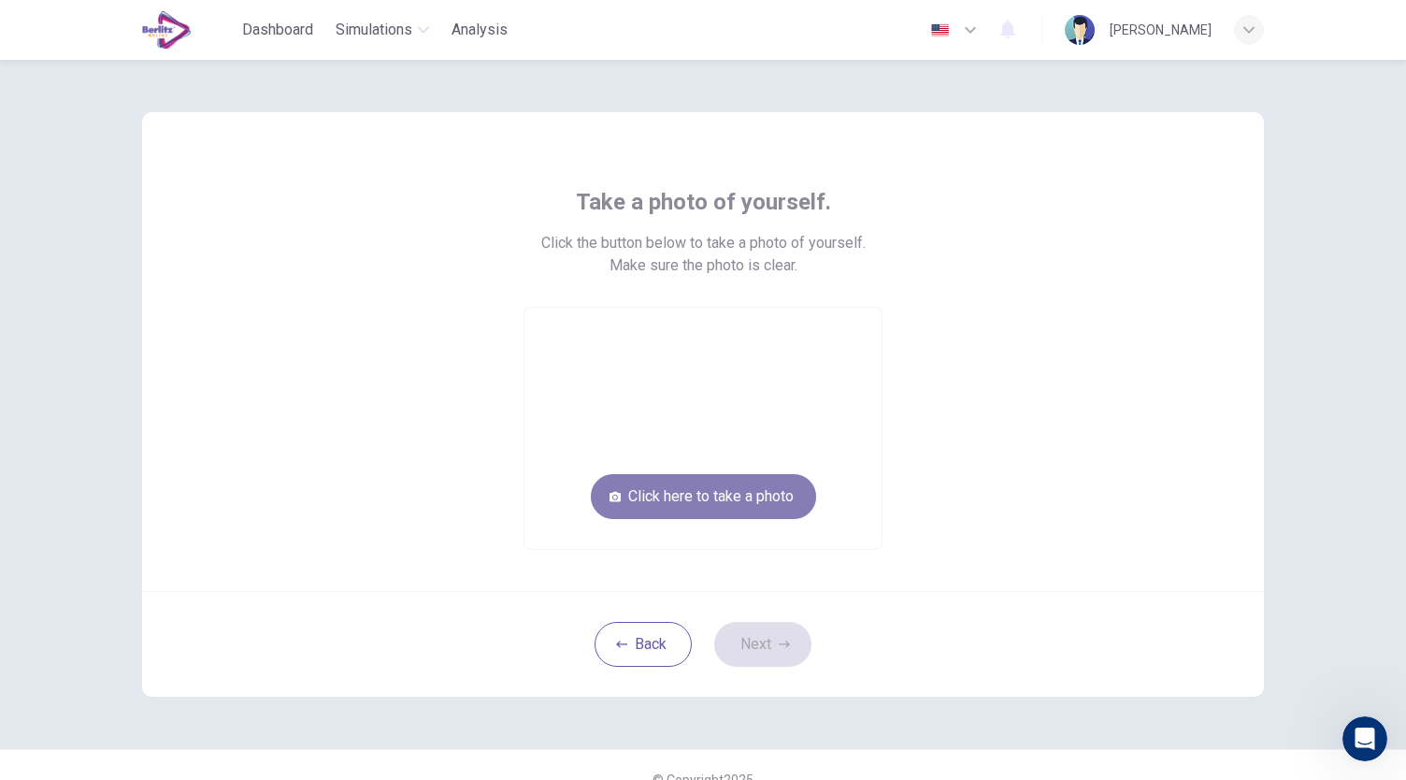
click at [764, 492] on button "Click here to take a photo" at bounding box center [703, 496] width 225 height 45
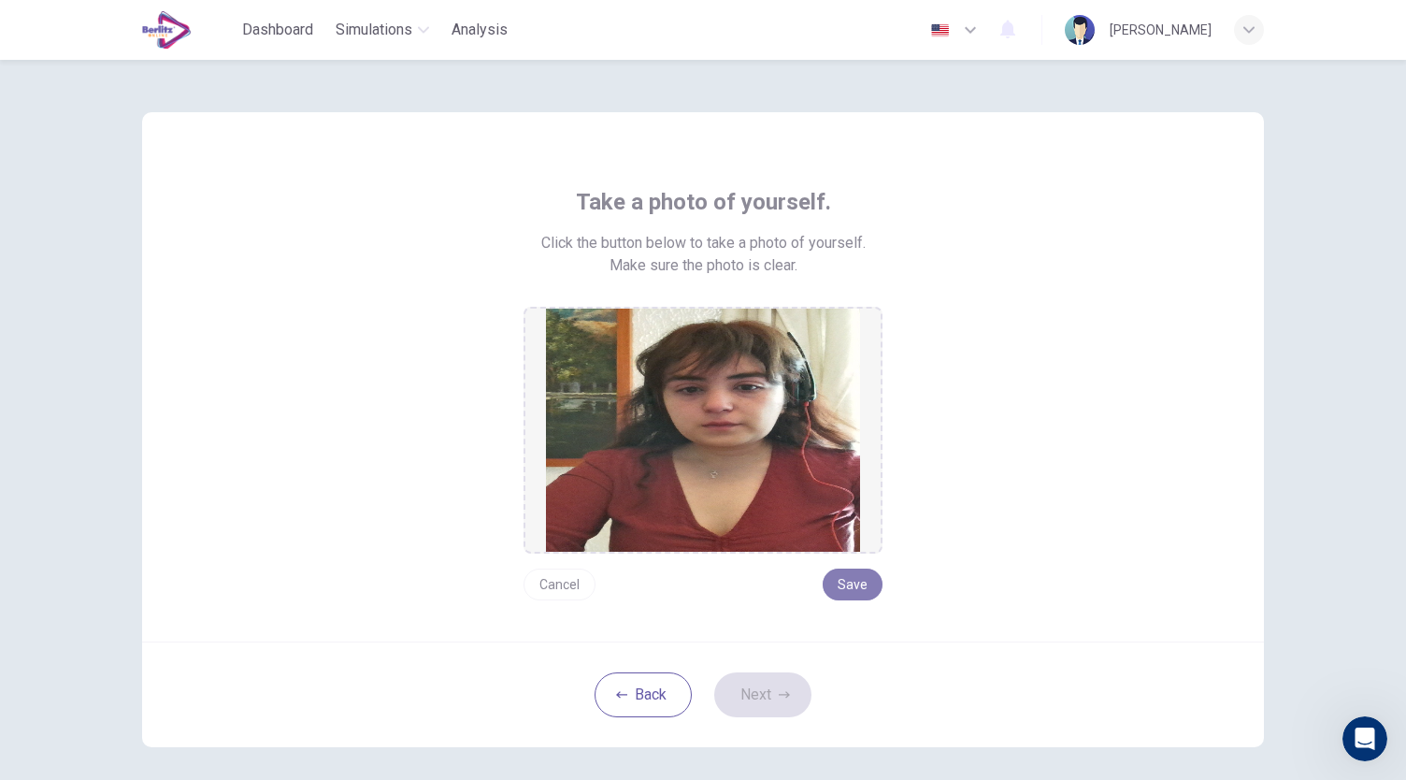
click at [848, 589] on button "Save" at bounding box center [853, 584] width 60 height 32
click at [765, 703] on button "Next" at bounding box center [762, 694] width 97 height 45
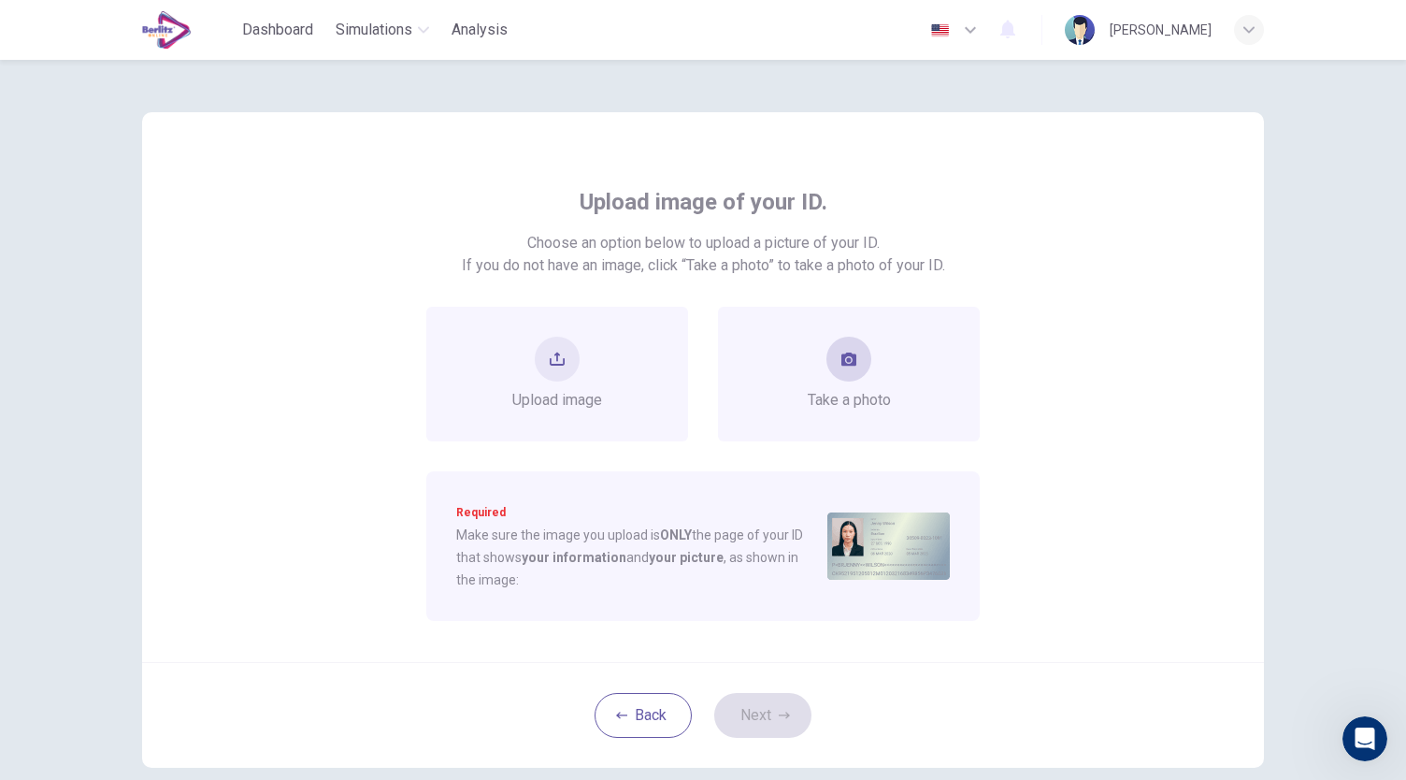
click at [873, 408] on span "Take a photo" at bounding box center [849, 400] width 83 height 22
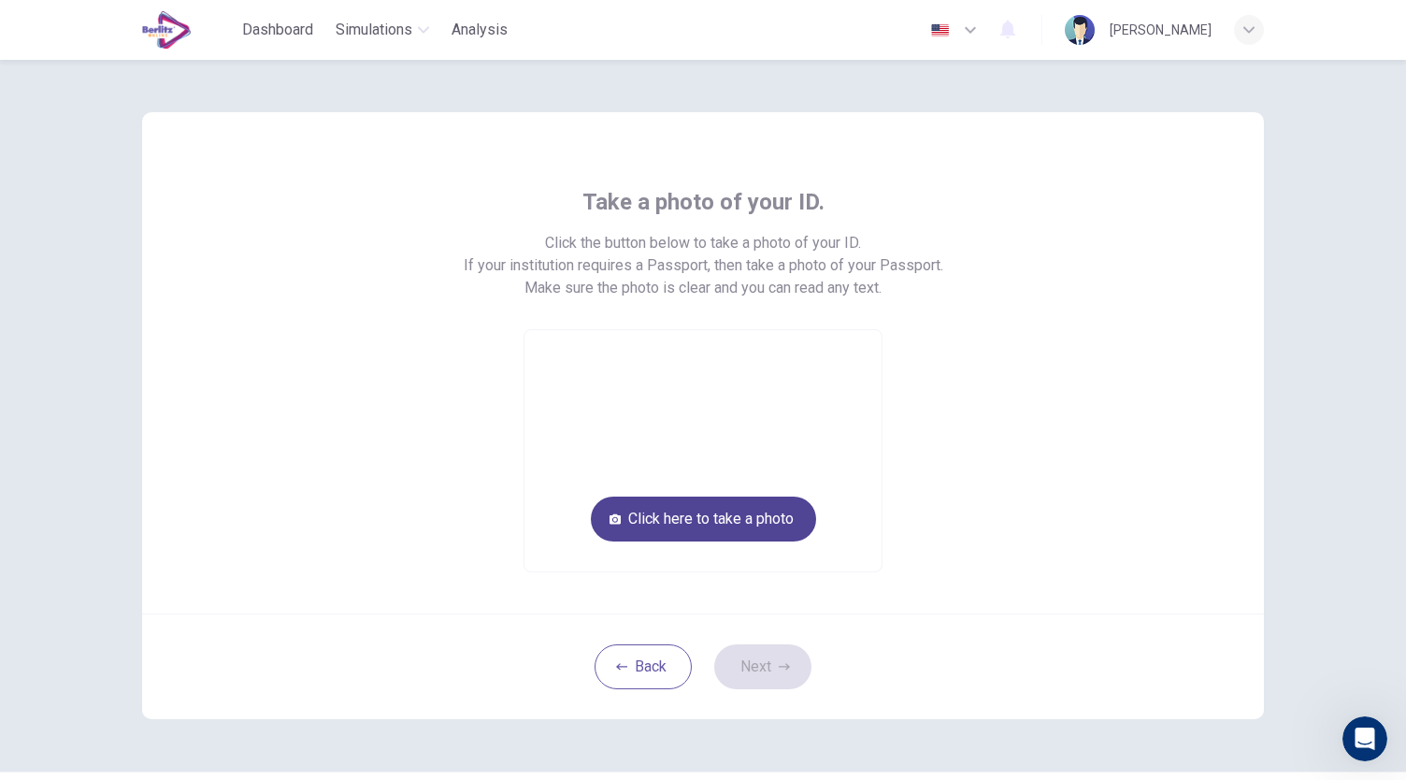
click at [753, 521] on button "Click here to take a photo" at bounding box center [703, 518] width 225 height 45
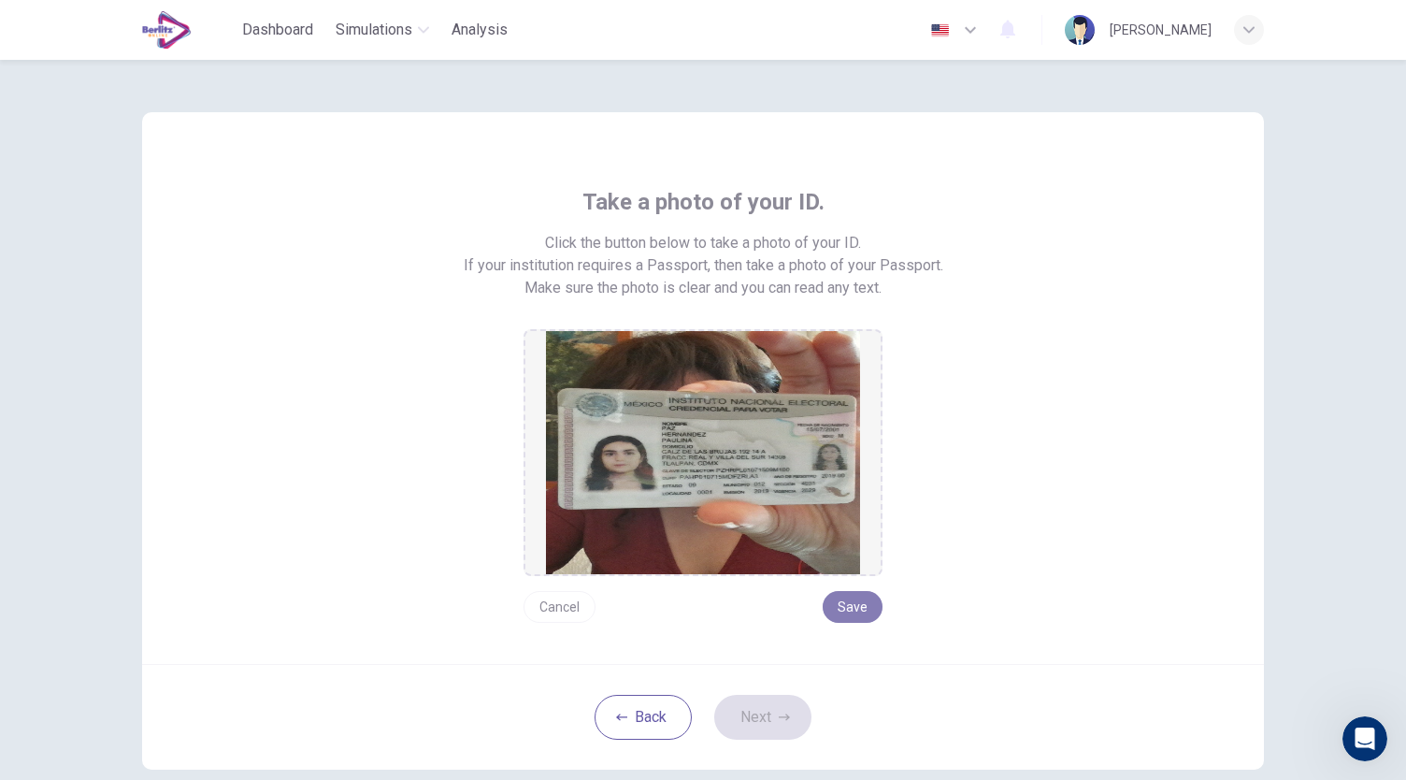
click at [844, 594] on button "Save" at bounding box center [853, 607] width 60 height 32
click at [764, 704] on button "Next" at bounding box center [762, 716] width 97 height 45
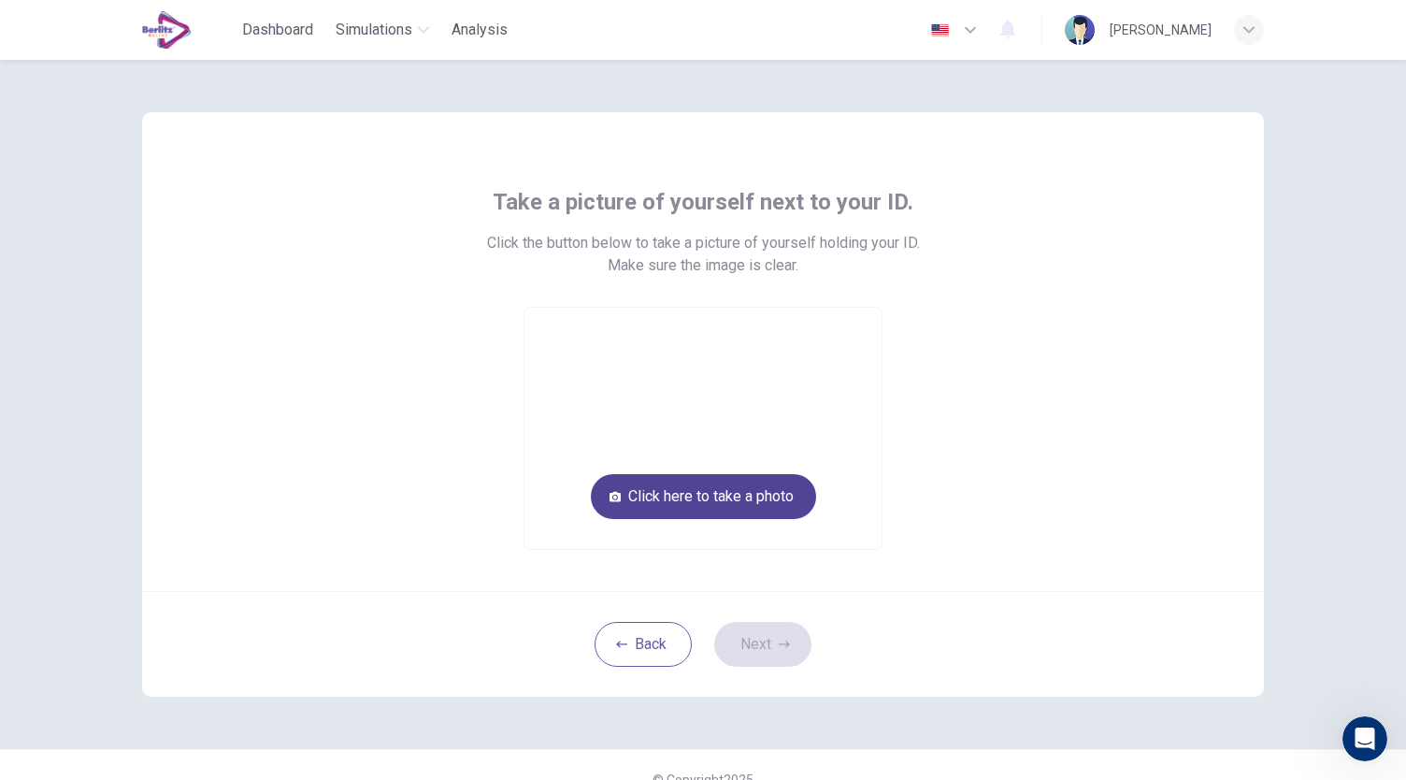
click at [748, 508] on button "Click here to take a photo" at bounding box center [703, 496] width 225 height 45
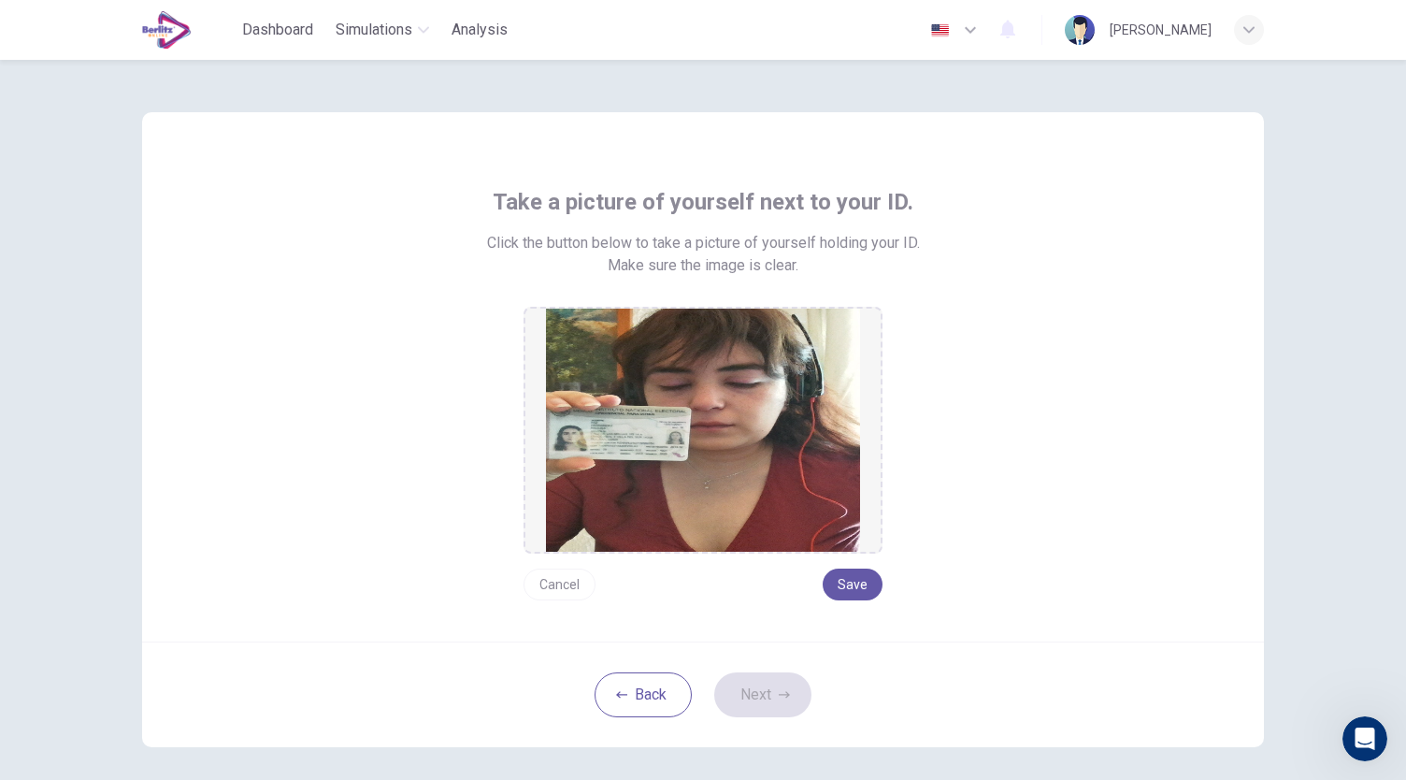
click at [567, 581] on button "Cancel" at bounding box center [559, 584] width 72 height 32
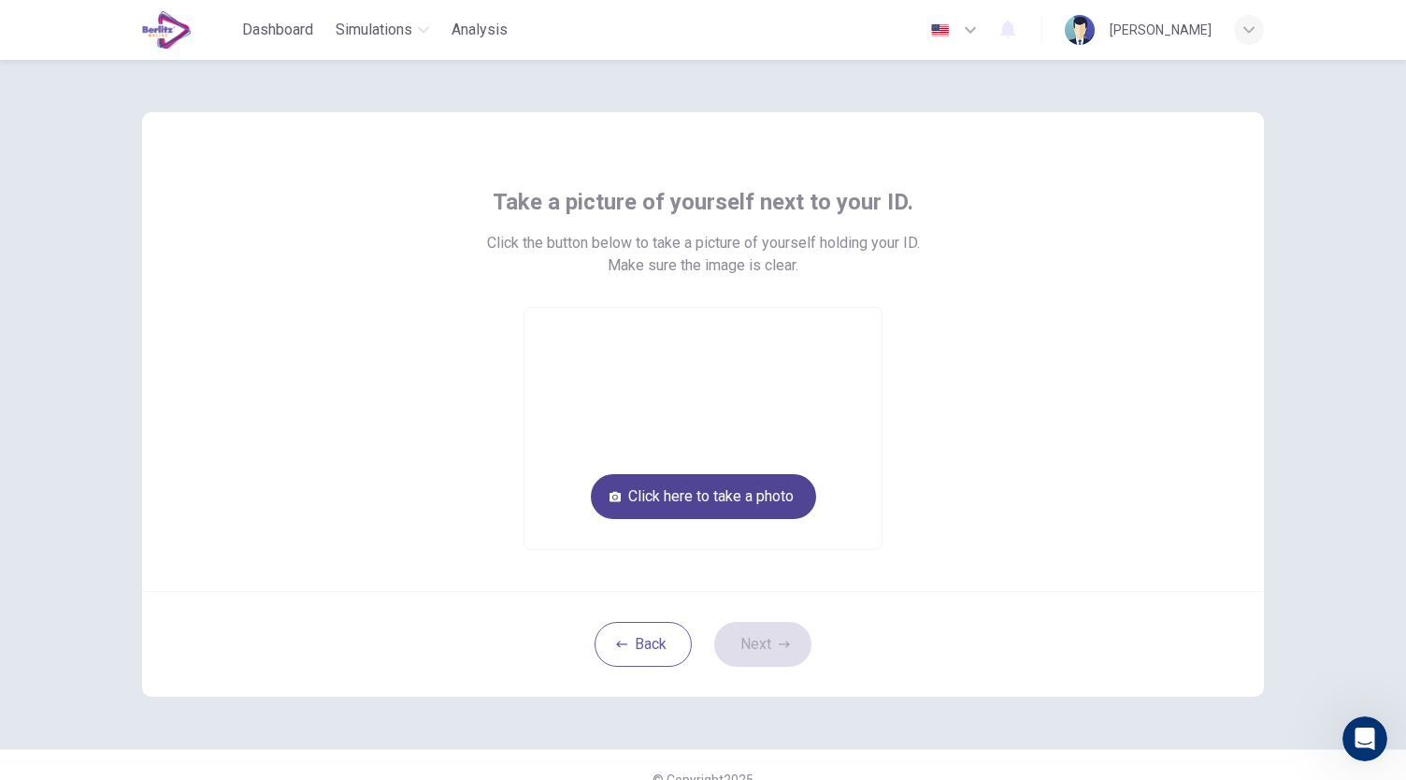
click at [635, 484] on button "Click here to take a photo" at bounding box center [703, 496] width 225 height 45
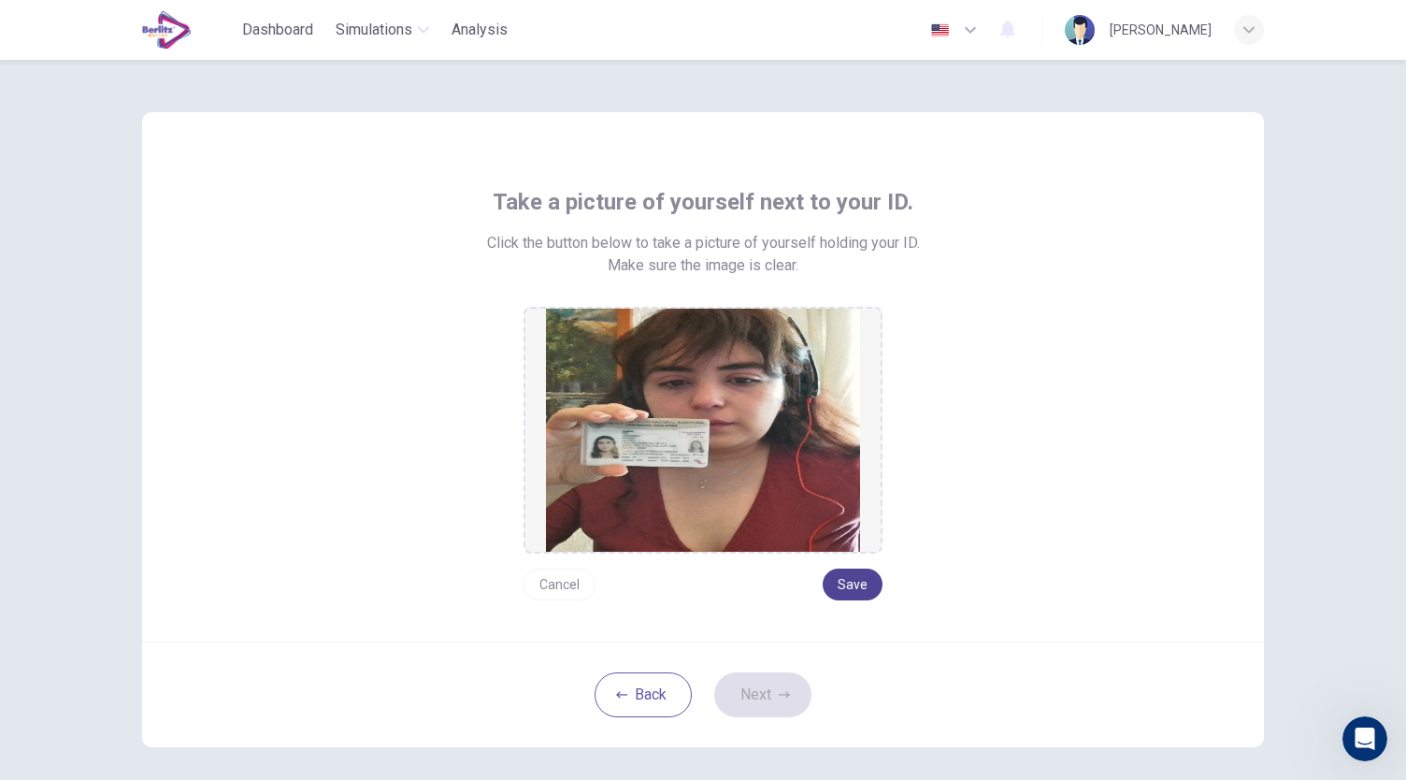
click at [853, 584] on button "Save" at bounding box center [853, 584] width 60 height 32
click at [772, 708] on button "Next" at bounding box center [762, 694] width 97 height 45
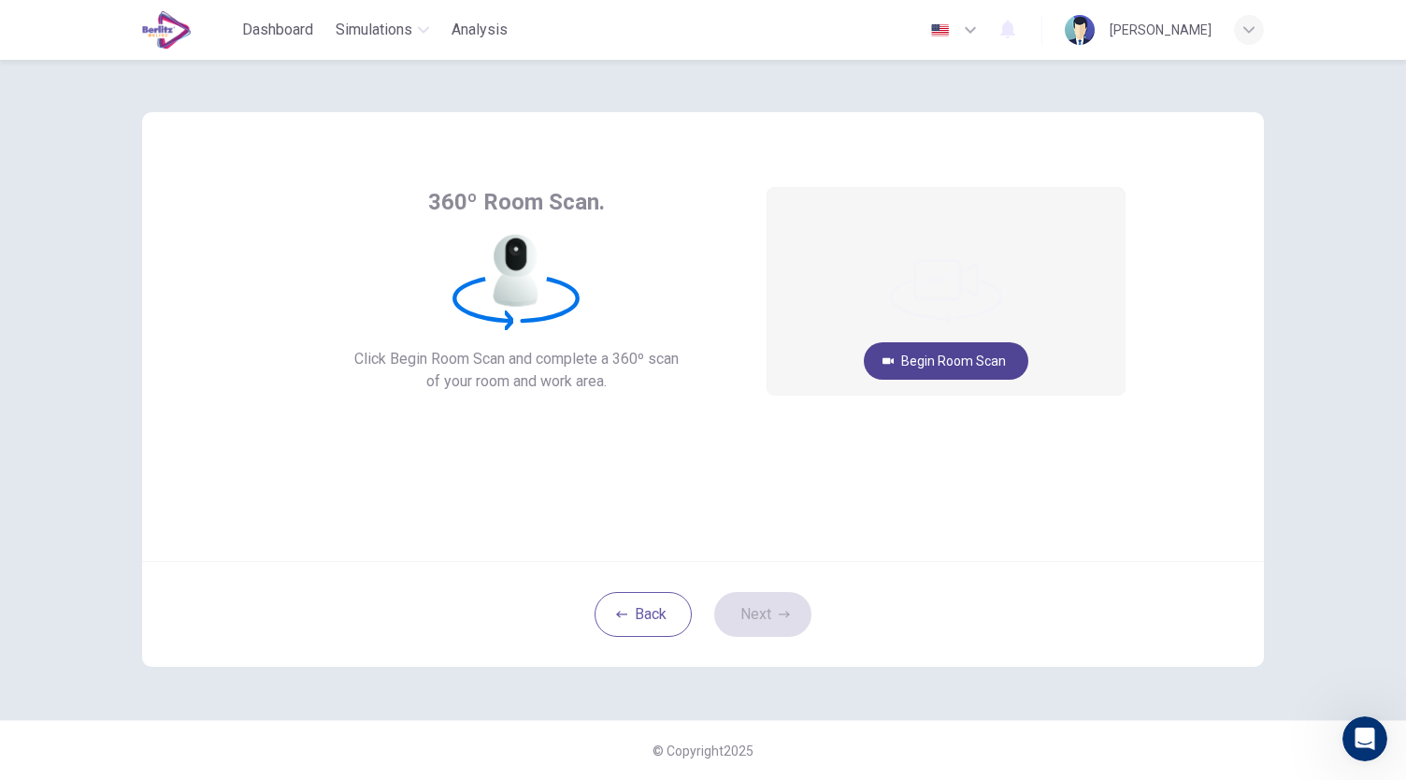
click at [937, 358] on button "Begin Room Scan" at bounding box center [946, 360] width 165 height 37
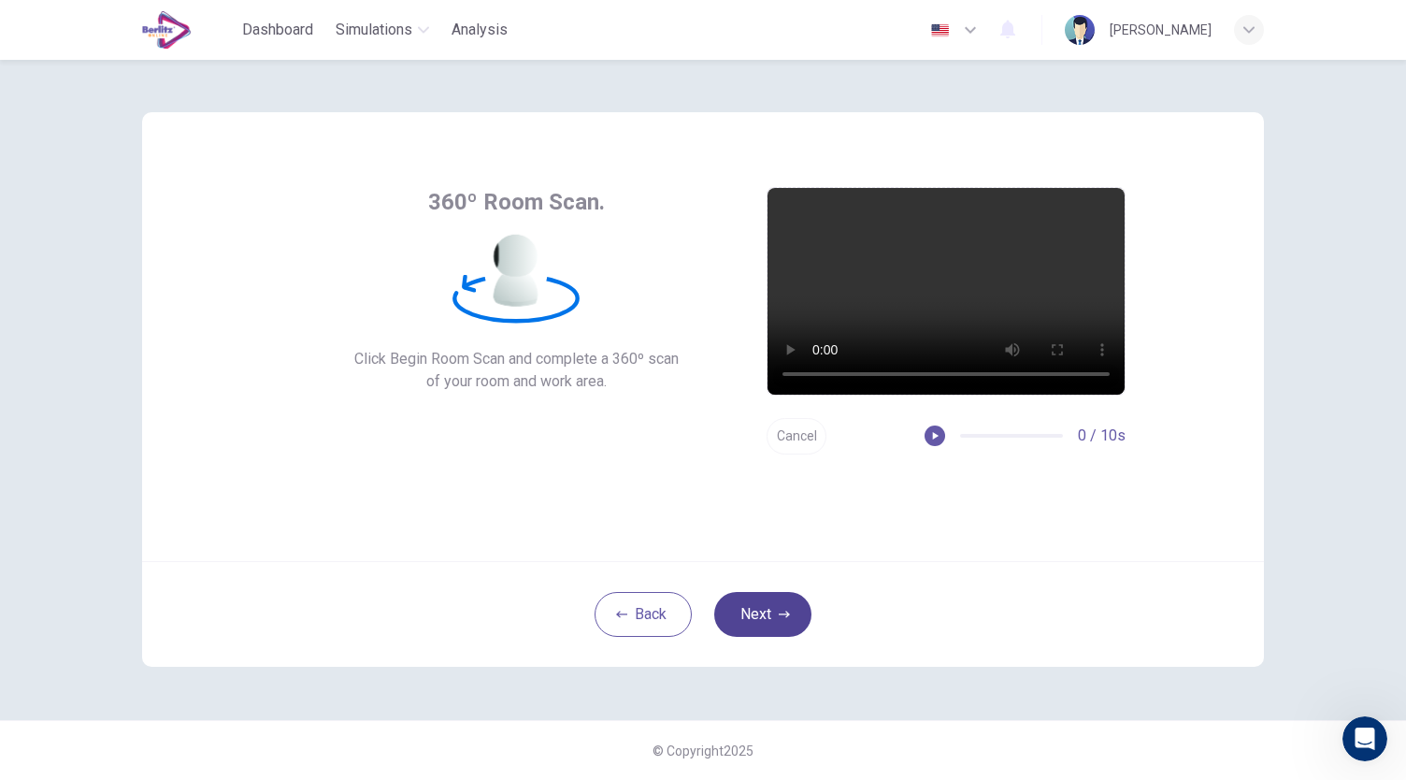
click at [779, 613] on icon "button" at bounding box center [784, 613] width 11 height 7
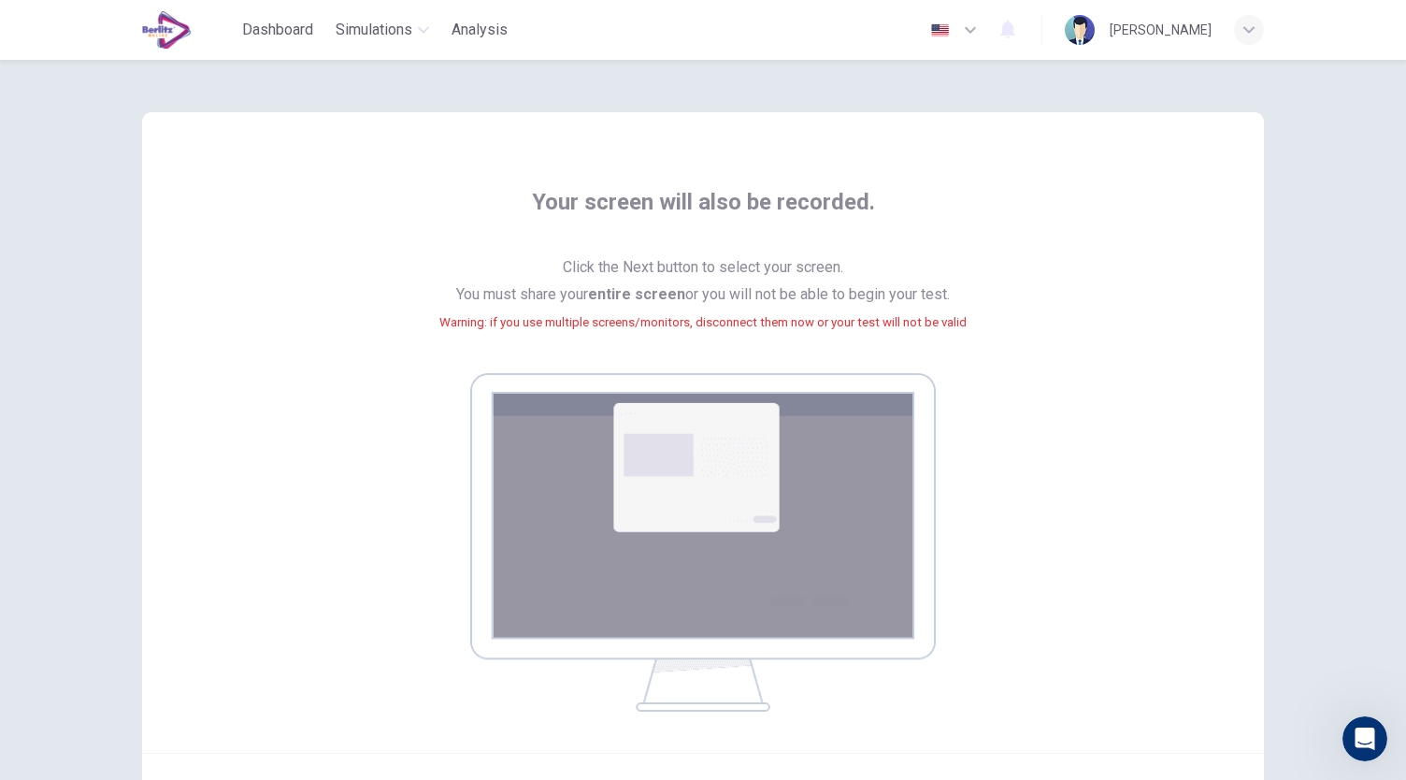
scroll to position [191, 0]
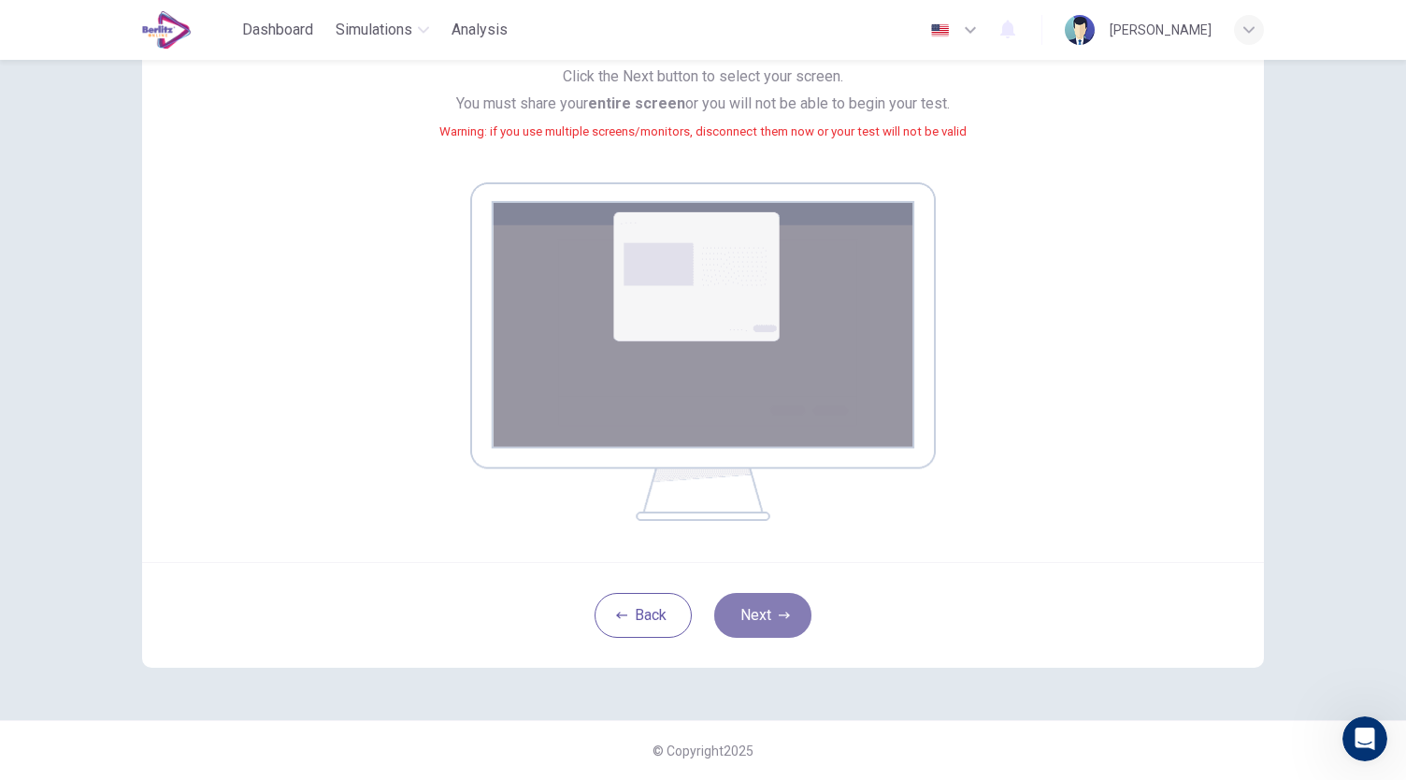
click at [779, 619] on icon "button" at bounding box center [784, 614] width 11 height 11
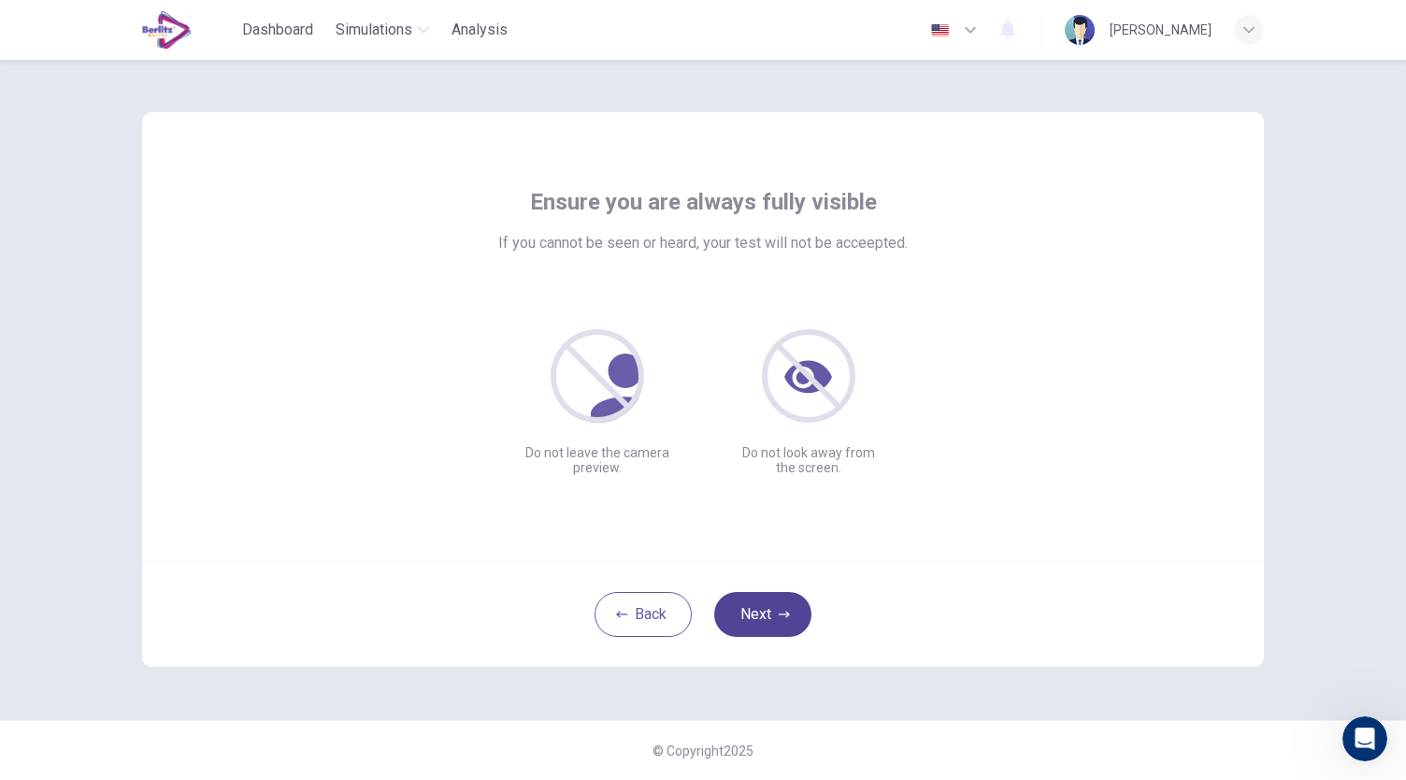
click at [764, 608] on button "Next" at bounding box center [762, 614] width 97 height 45
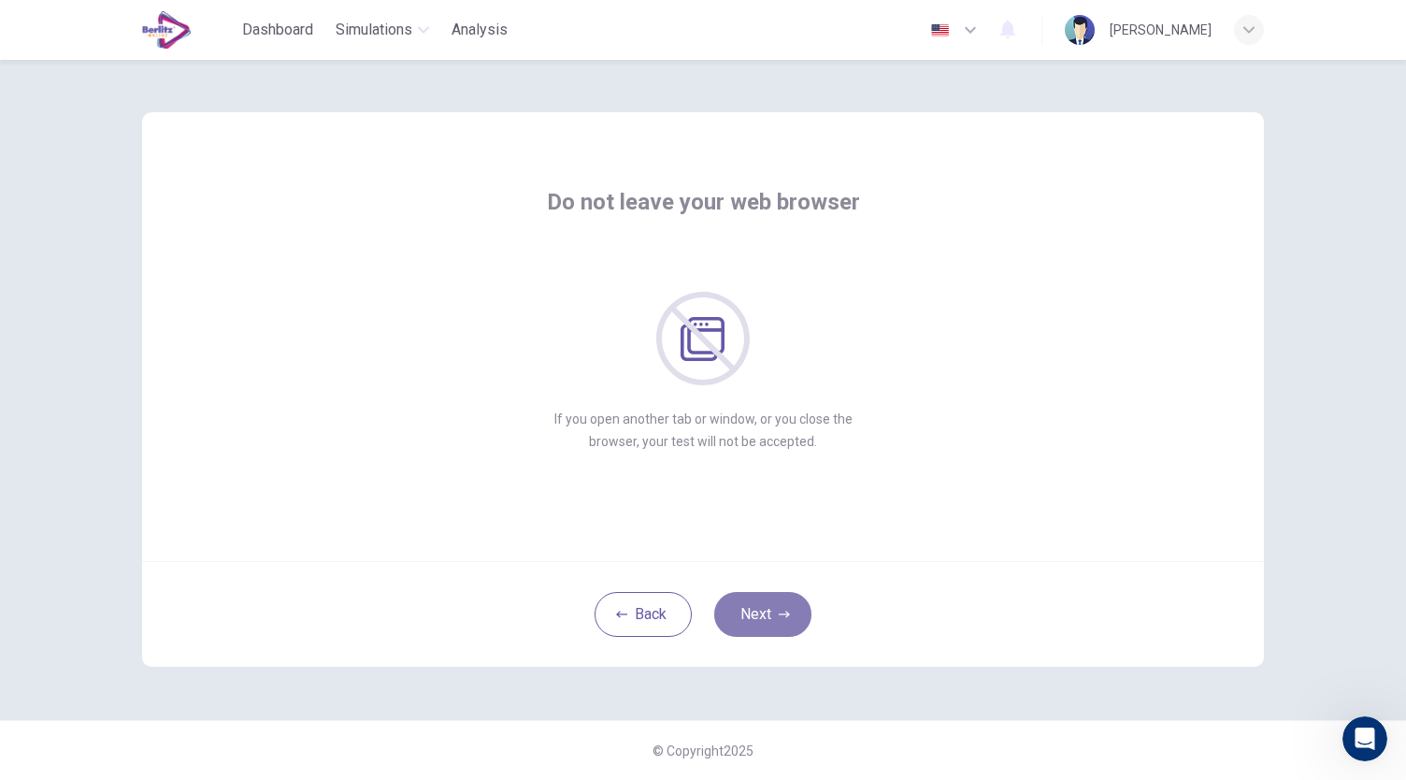
click at [764, 608] on button "Next" at bounding box center [762, 614] width 97 height 45
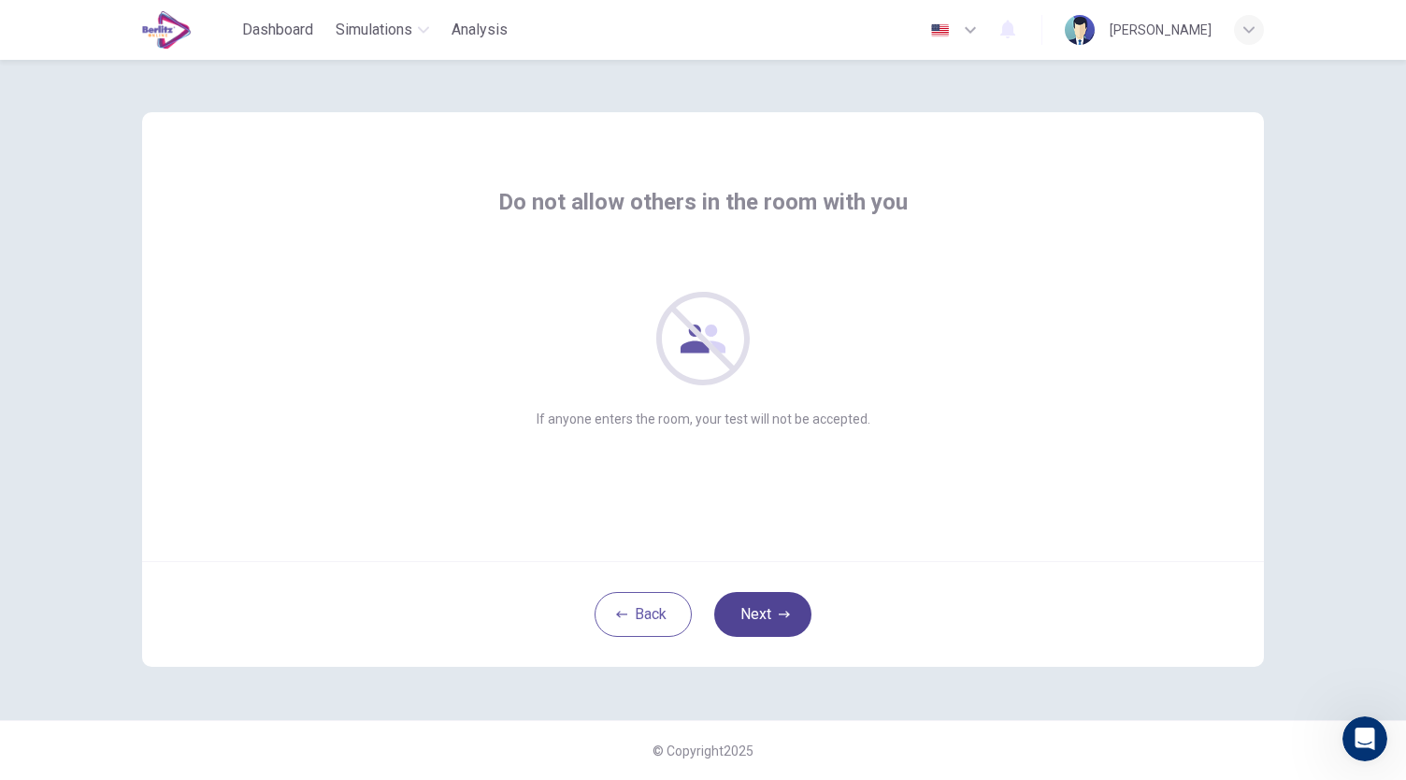
click at [764, 608] on button "Next" at bounding box center [762, 614] width 97 height 45
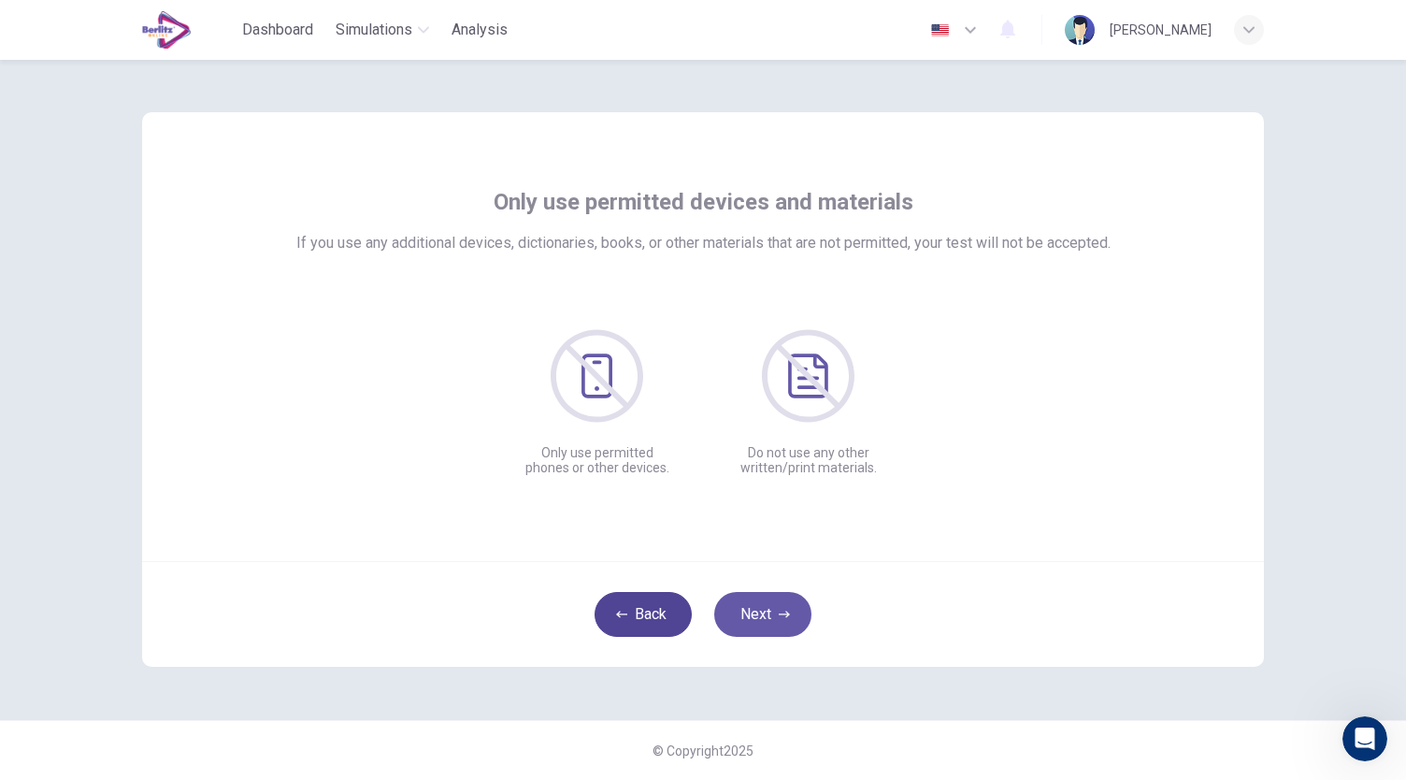
click at [644, 614] on button "Back" at bounding box center [642, 614] width 97 height 45
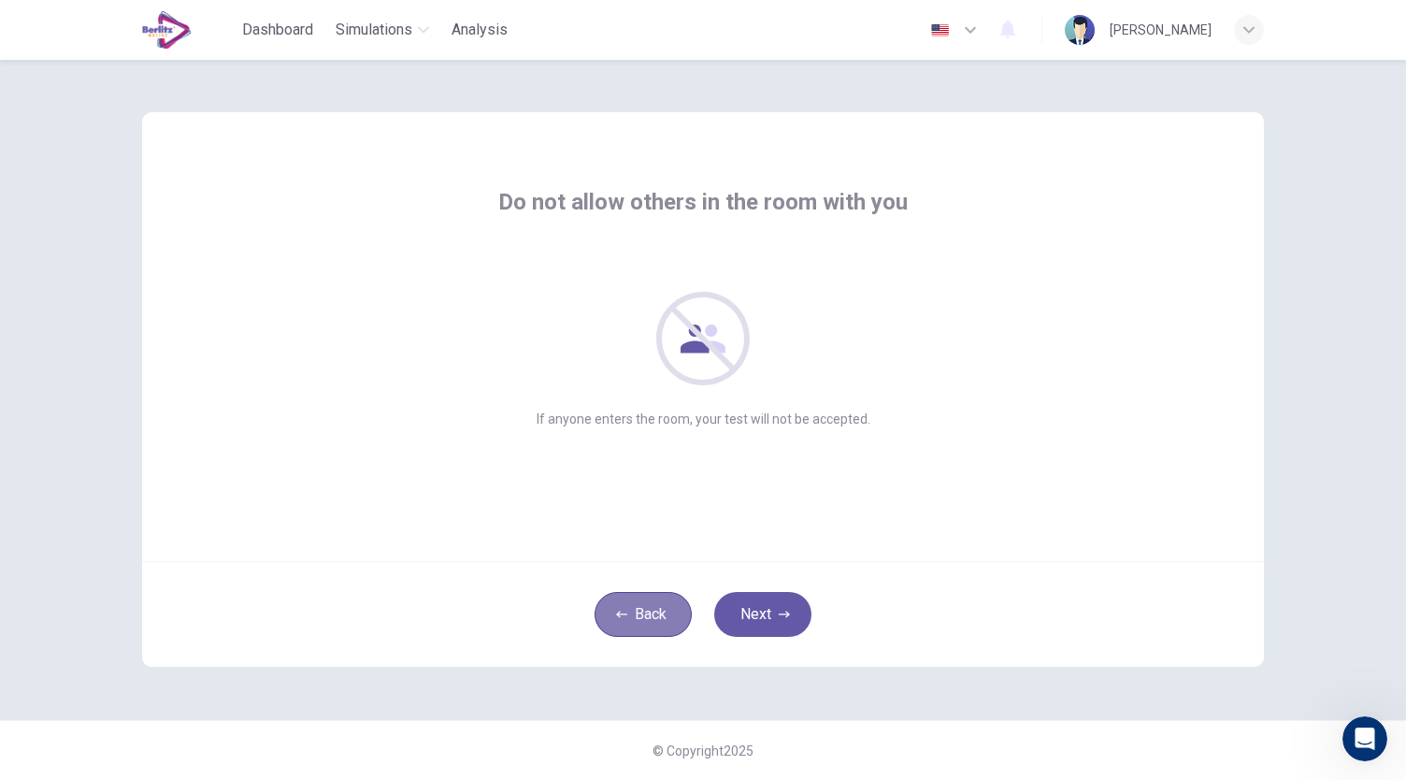
click at [644, 614] on button "Back" at bounding box center [642, 614] width 97 height 45
click at [643, 616] on button "Back" at bounding box center [642, 614] width 97 height 45
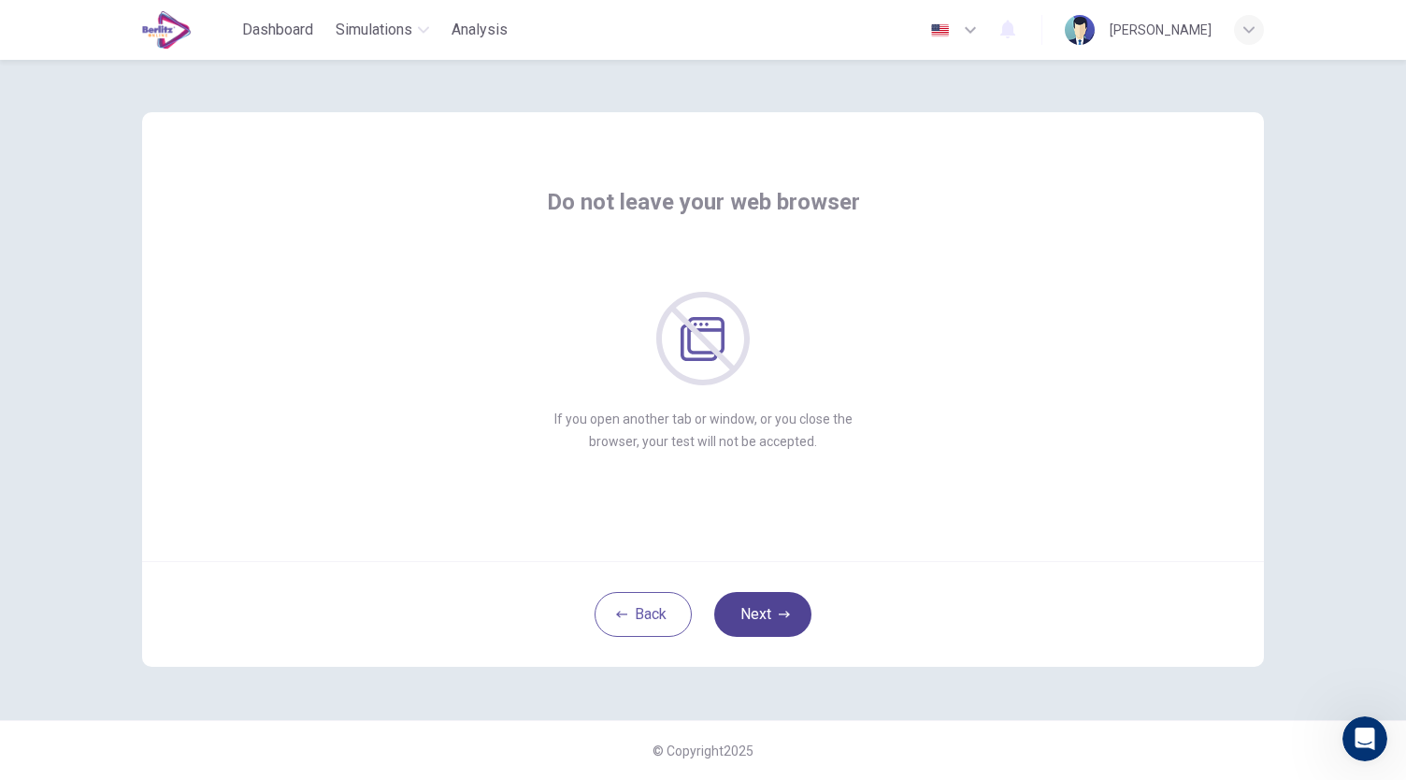
click at [783, 615] on icon "button" at bounding box center [784, 613] width 11 height 11
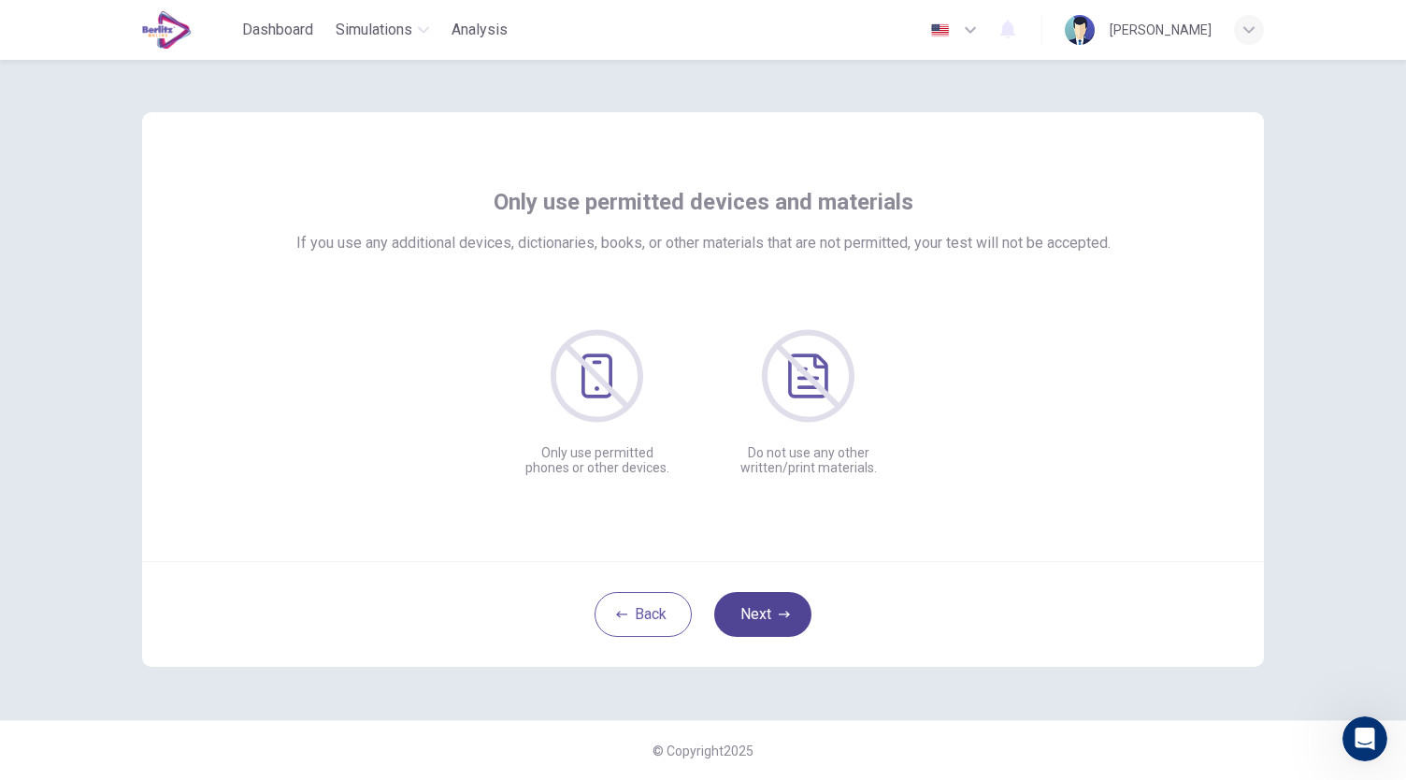
click at [783, 615] on icon "button" at bounding box center [784, 613] width 11 height 11
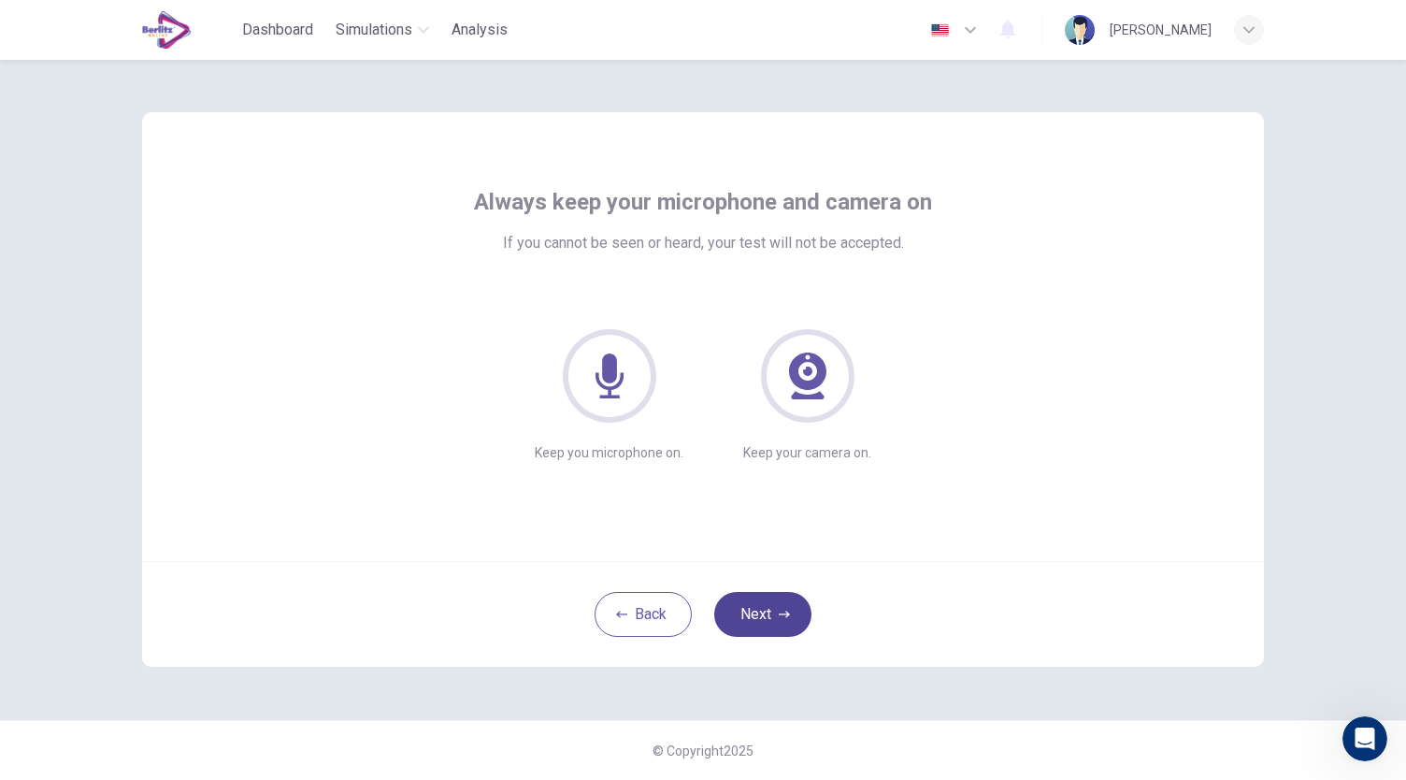
click at [783, 615] on icon "button" at bounding box center [784, 613] width 11 height 11
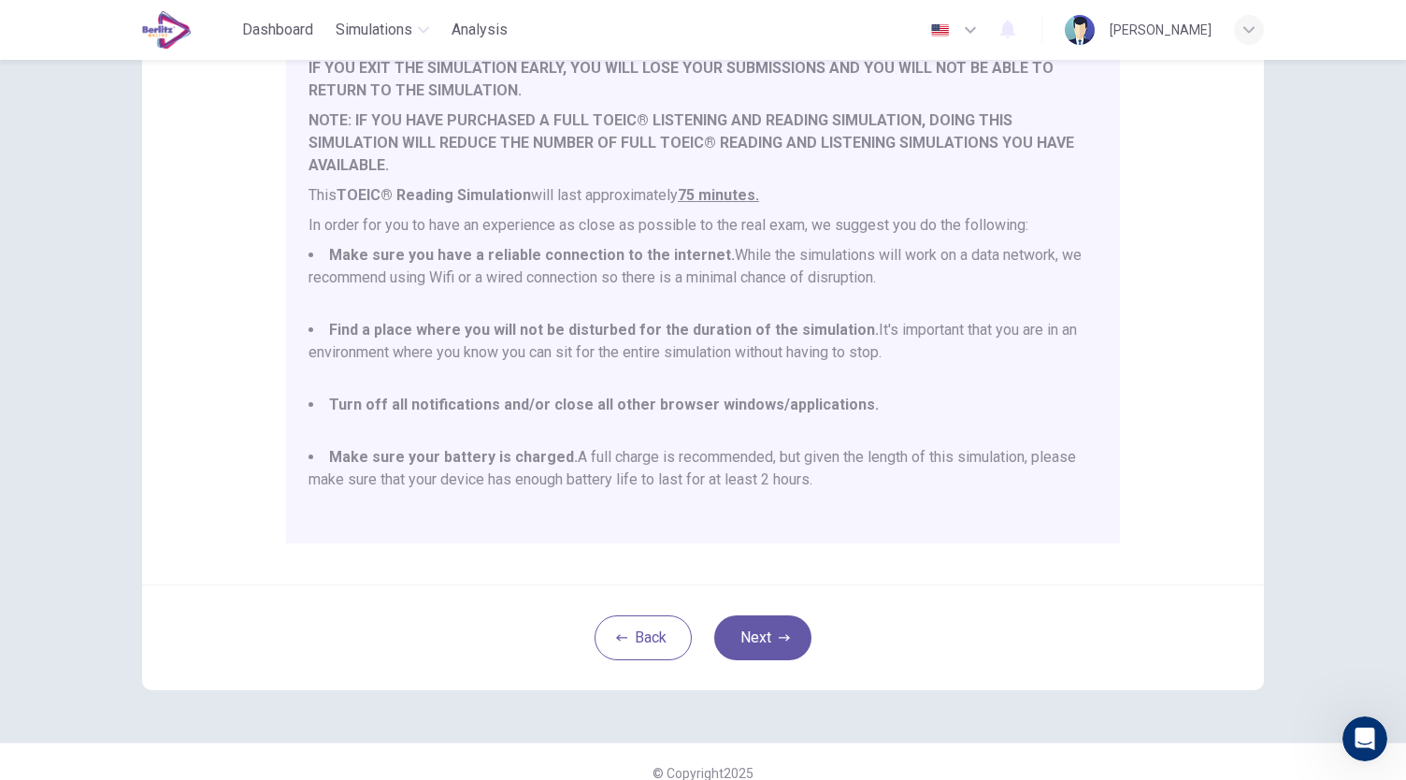
scroll to position [260, 0]
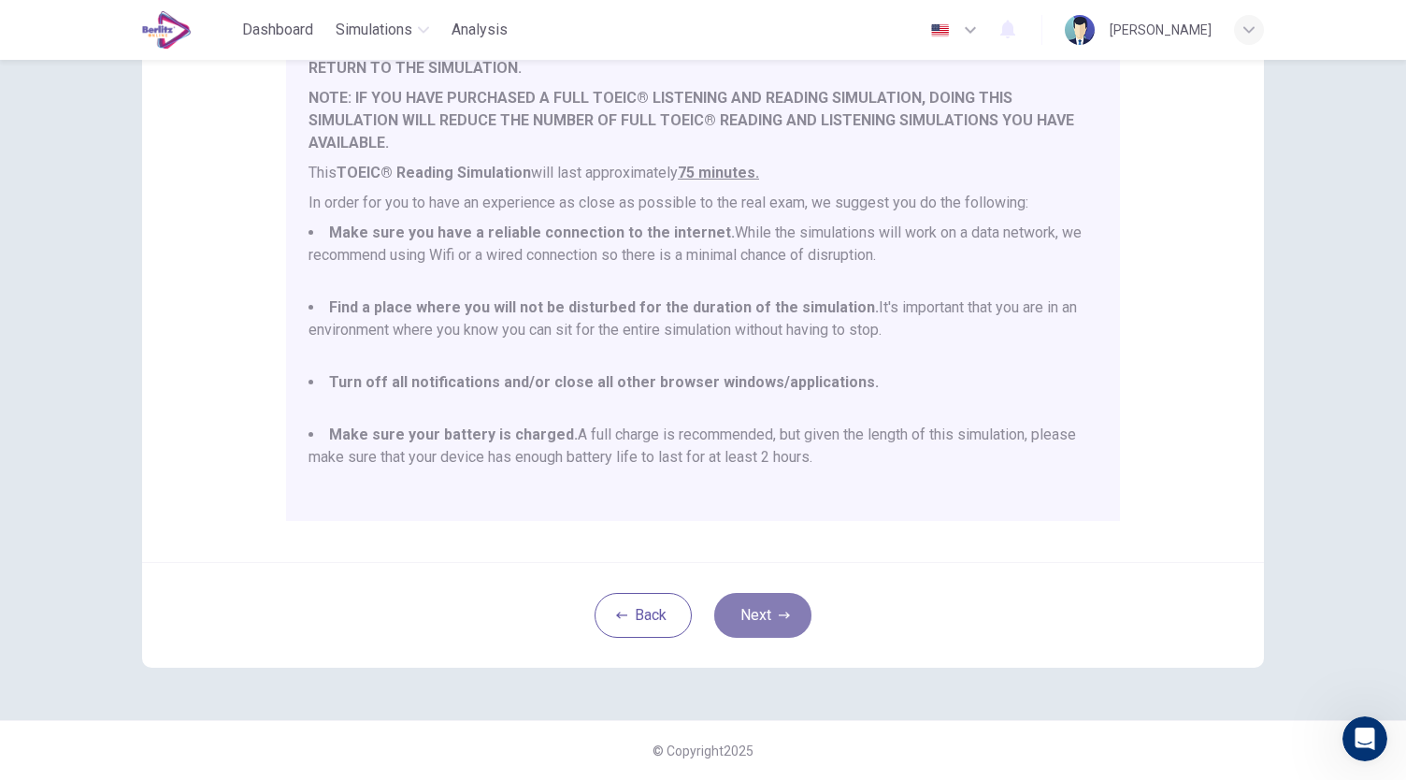
click at [766, 608] on button "Next" at bounding box center [762, 615] width 97 height 45
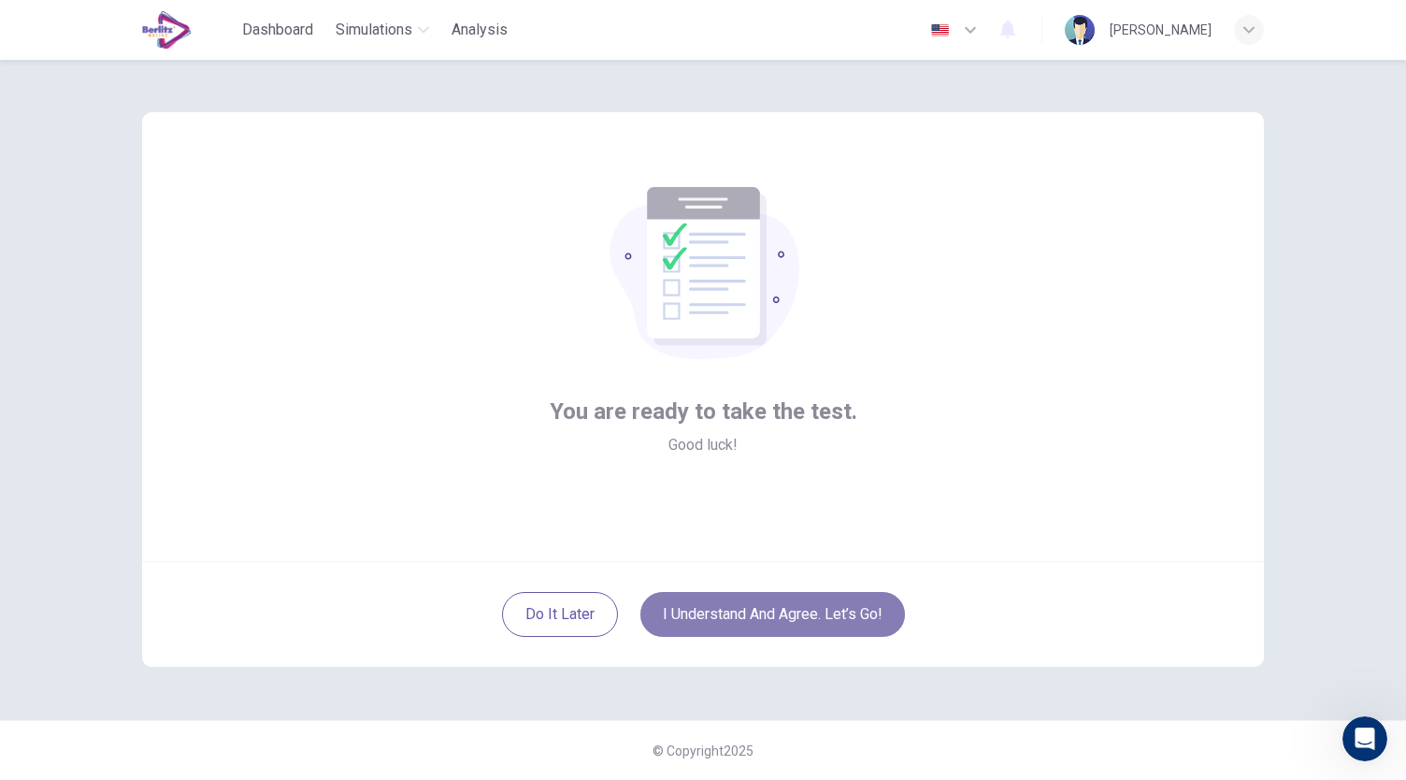
click at [766, 608] on button "I understand and agree. Let’s go!" at bounding box center [772, 614] width 265 height 45
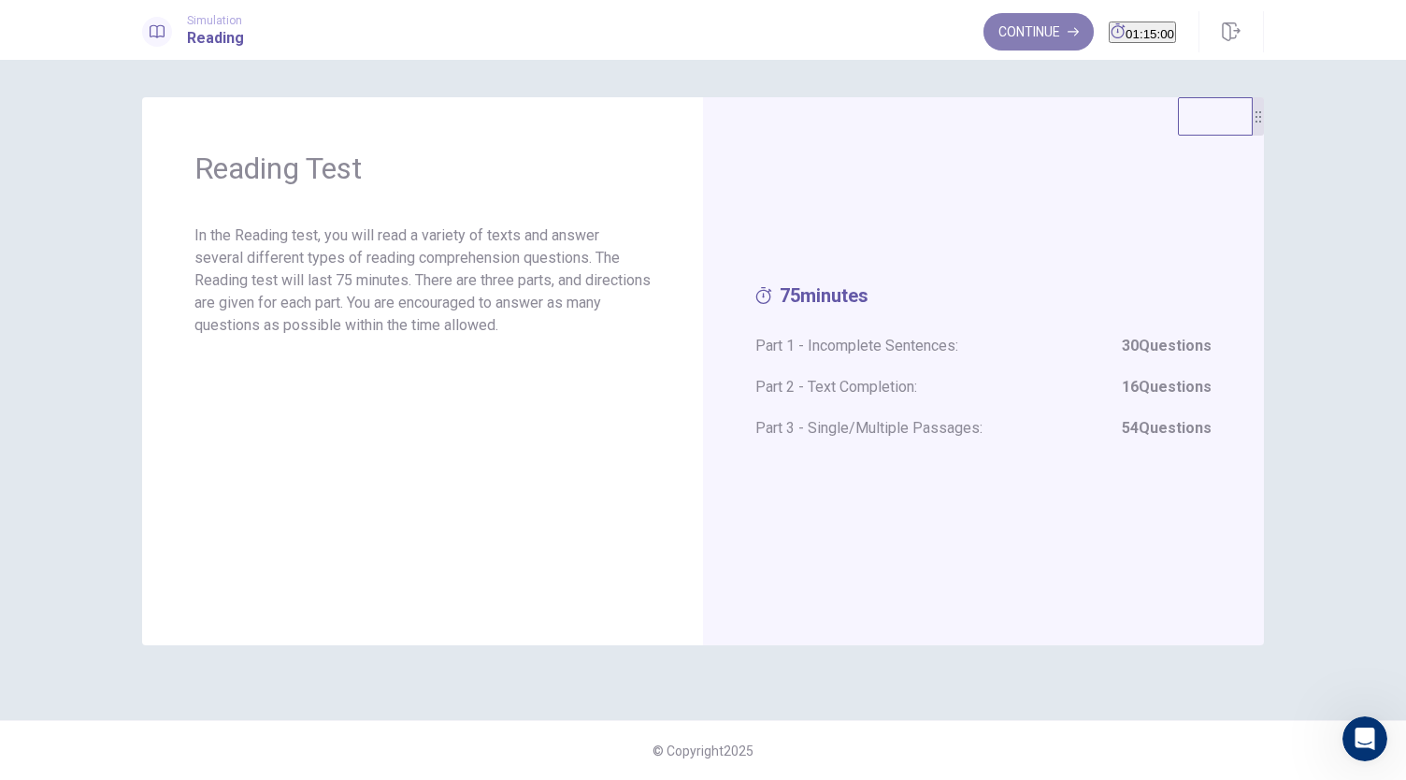
click at [1015, 25] on button "Continue" at bounding box center [1038, 31] width 110 height 37
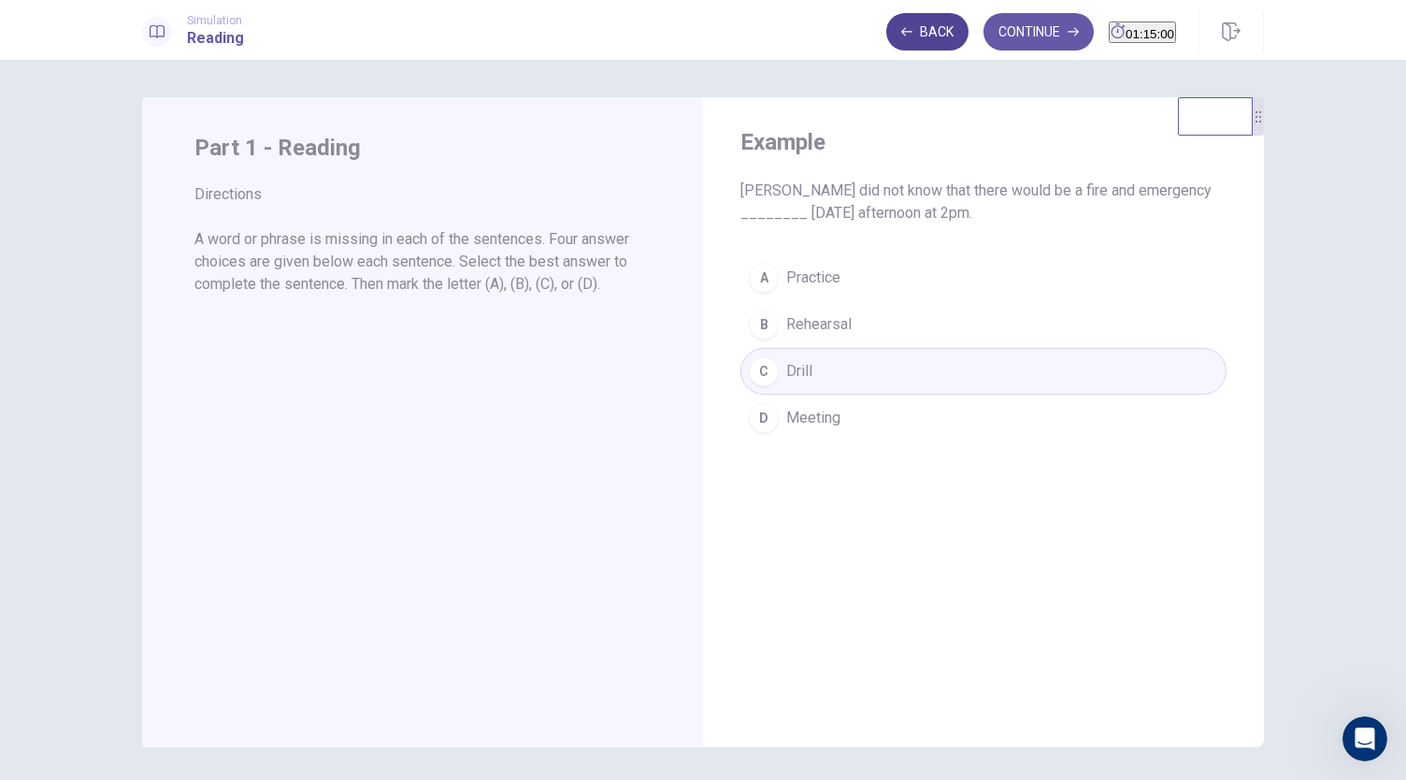
click at [886, 48] on button "Back" at bounding box center [927, 31] width 82 height 37
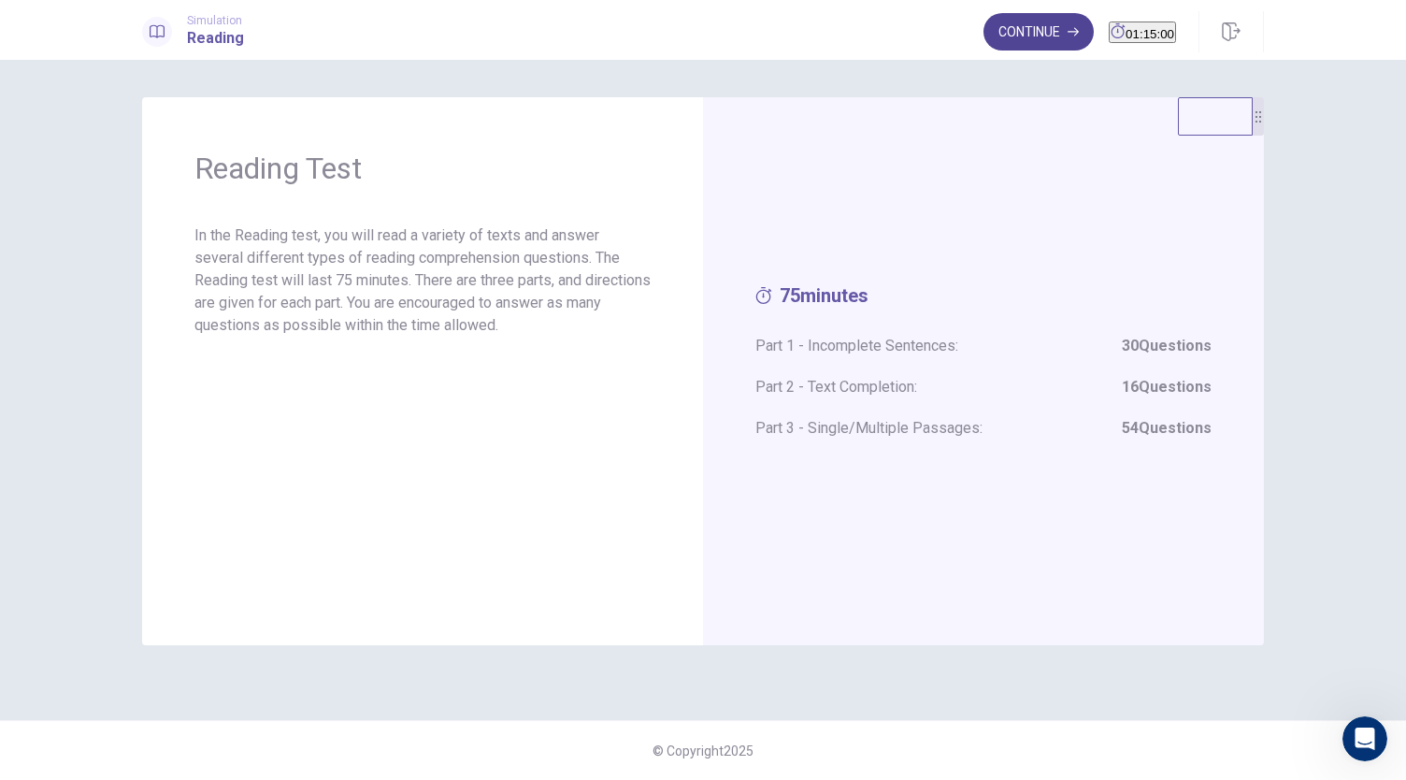
click at [1028, 35] on button "Continue" at bounding box center [1038, 31] width 110 height 37
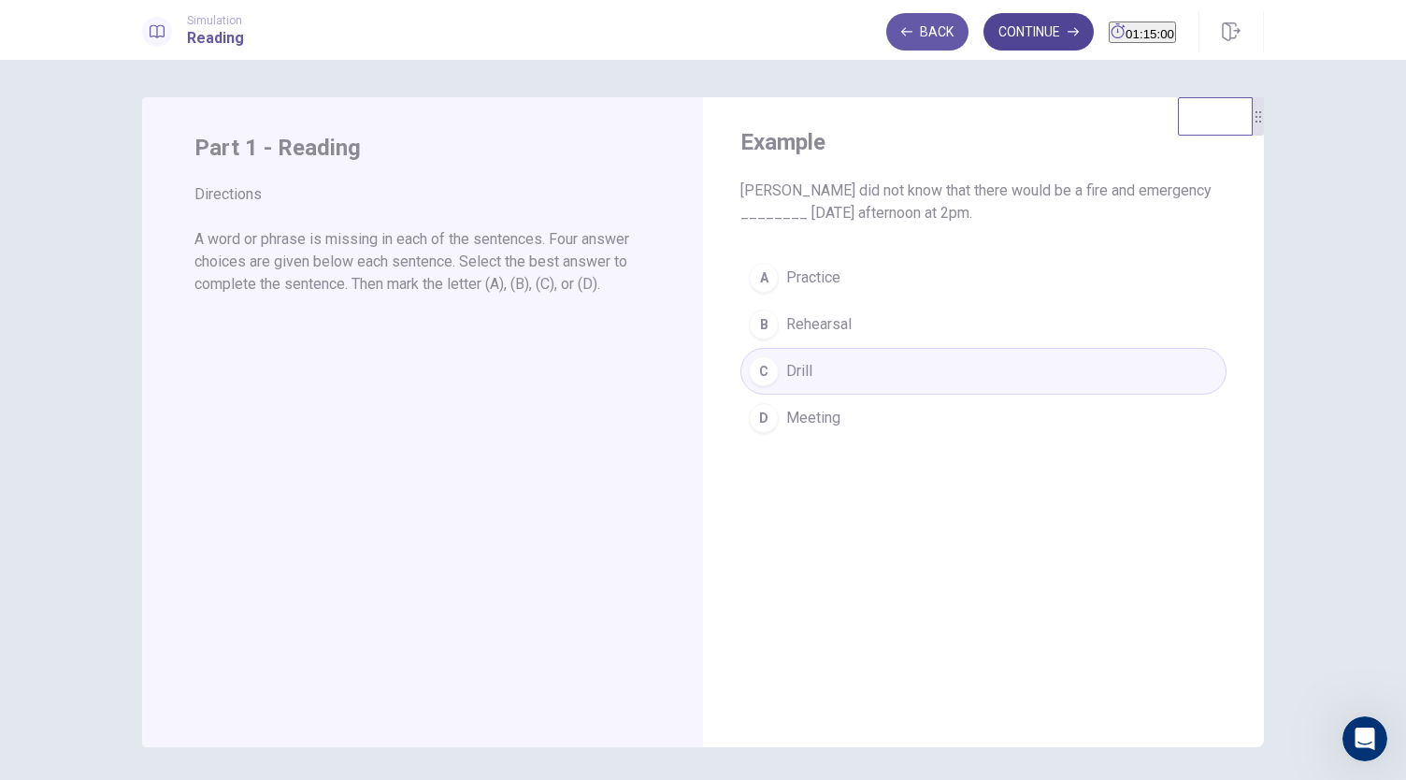
click at [1011, 36] on button "Continue" at bounding box center [1038, 31] width 110 height 37
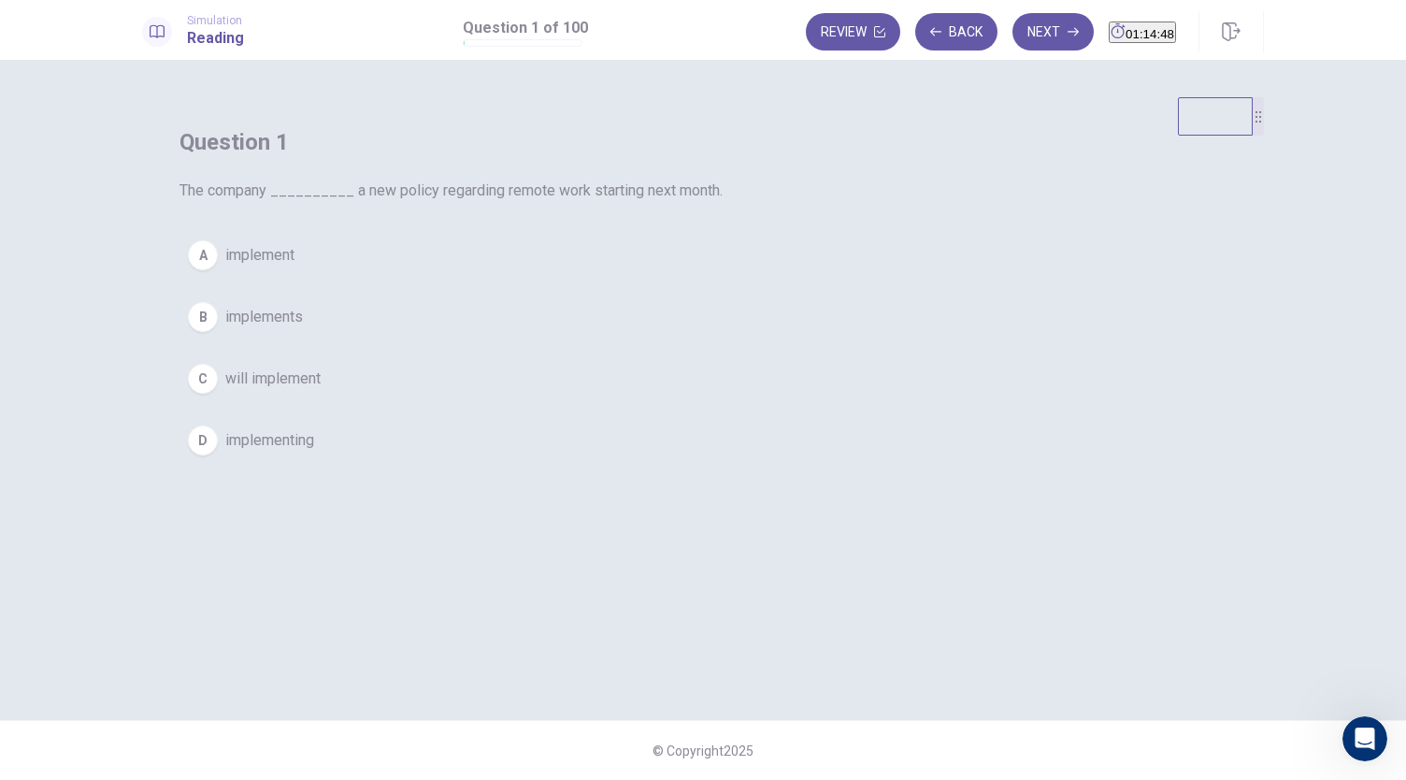
click at [630, 402] on button "C will implement" at bounding box center [702, 378] width 1047 height 47
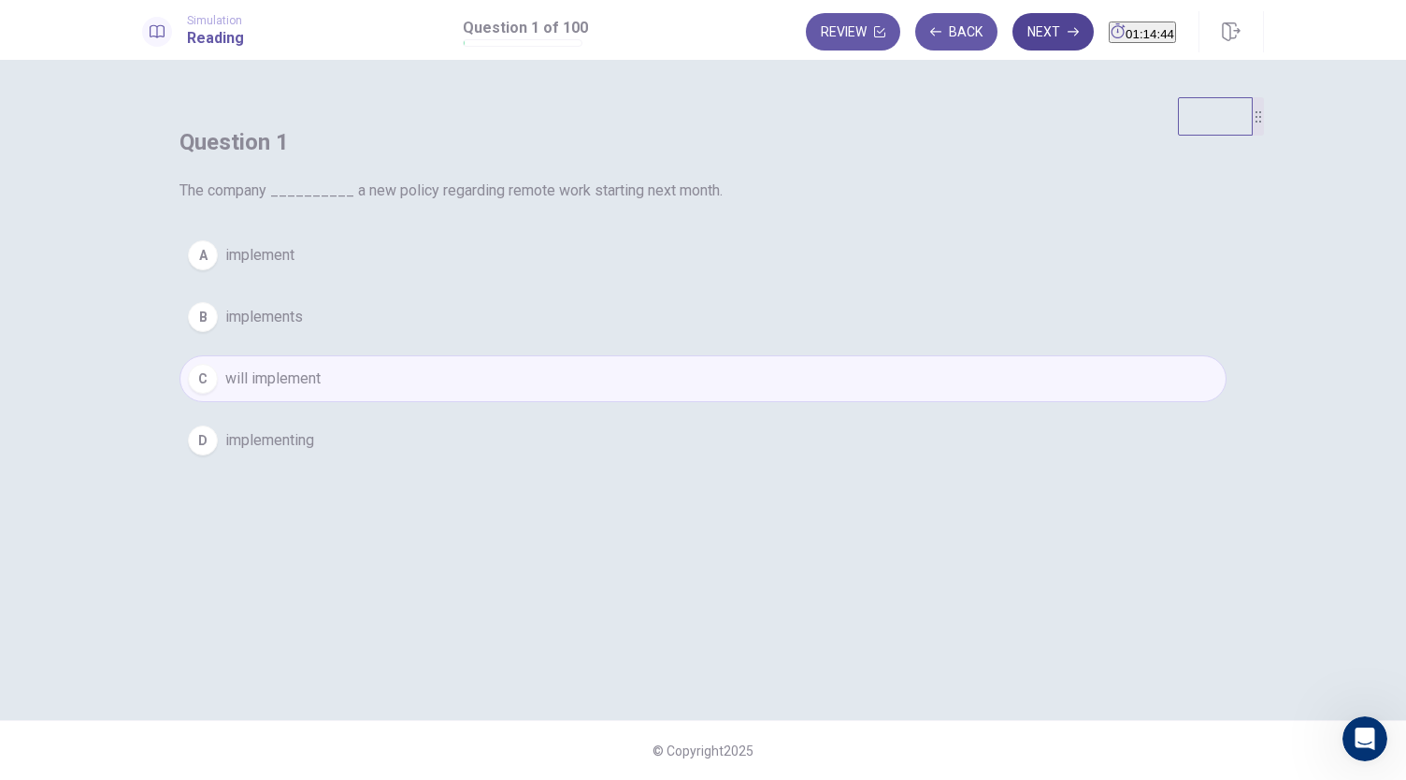
click at [1030, 42] on button "Next" at bounding box center [1052, 31] width 81 height 37
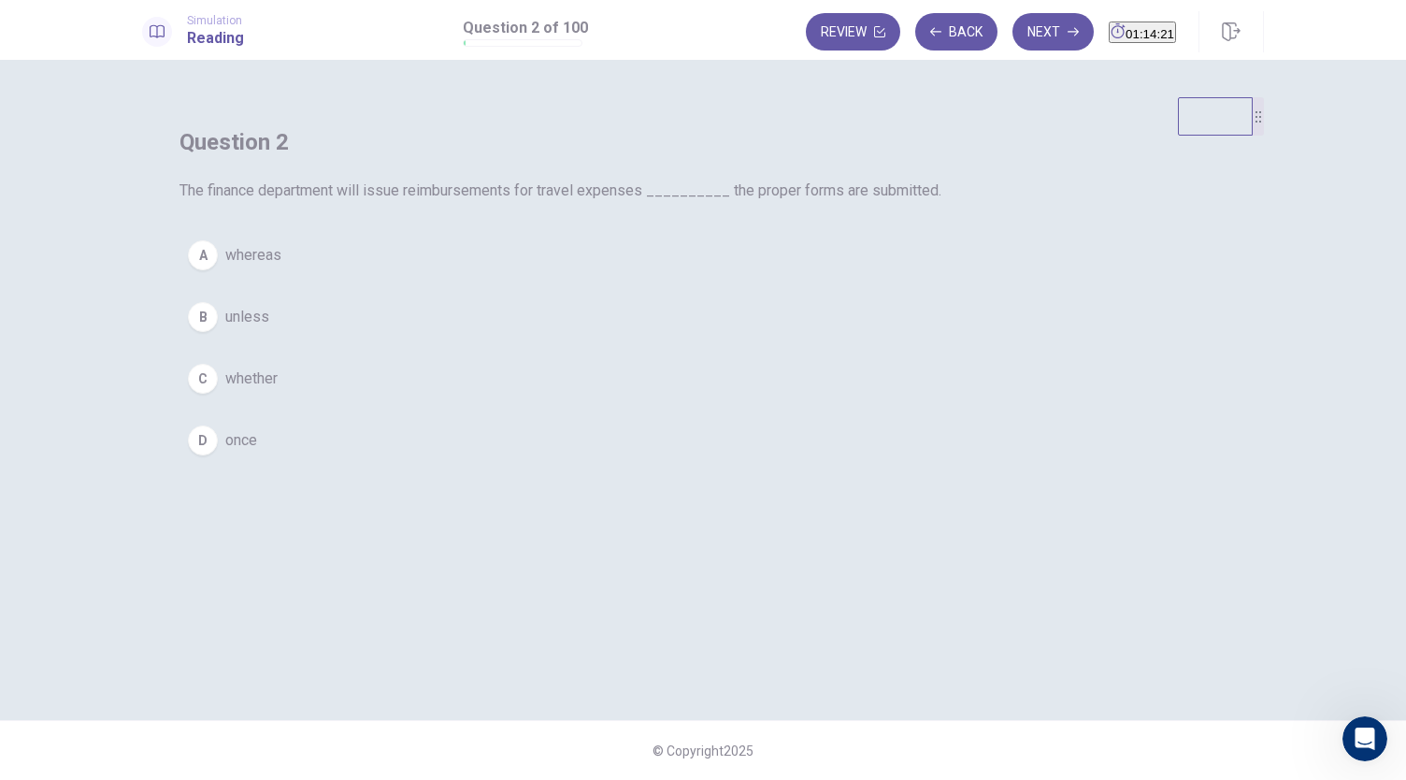
click at [603, 464] on button "D once" at bounding box center [702, 440] width 1047 height 47
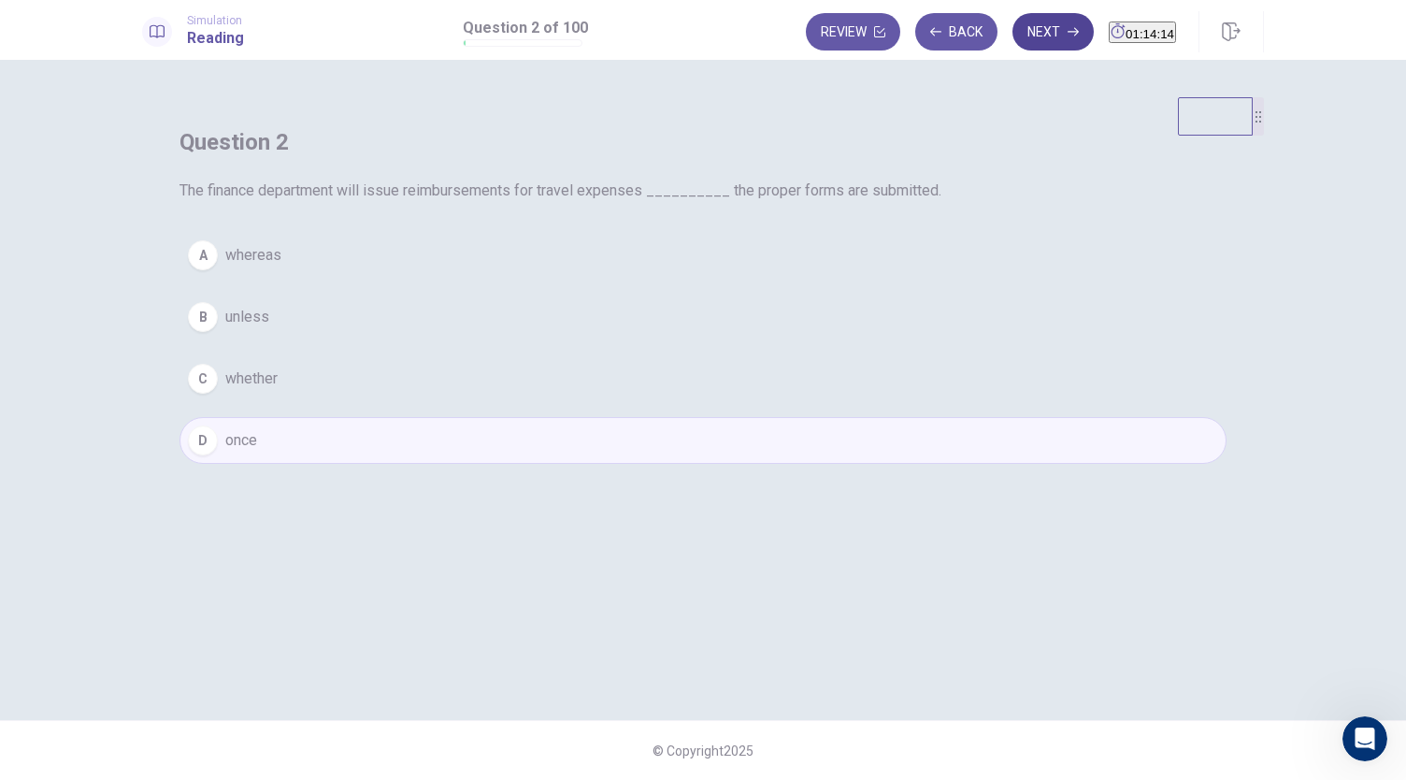
click at [1019, 46] on button "Next" at bounding box center [1052, 31] width 81 height 37
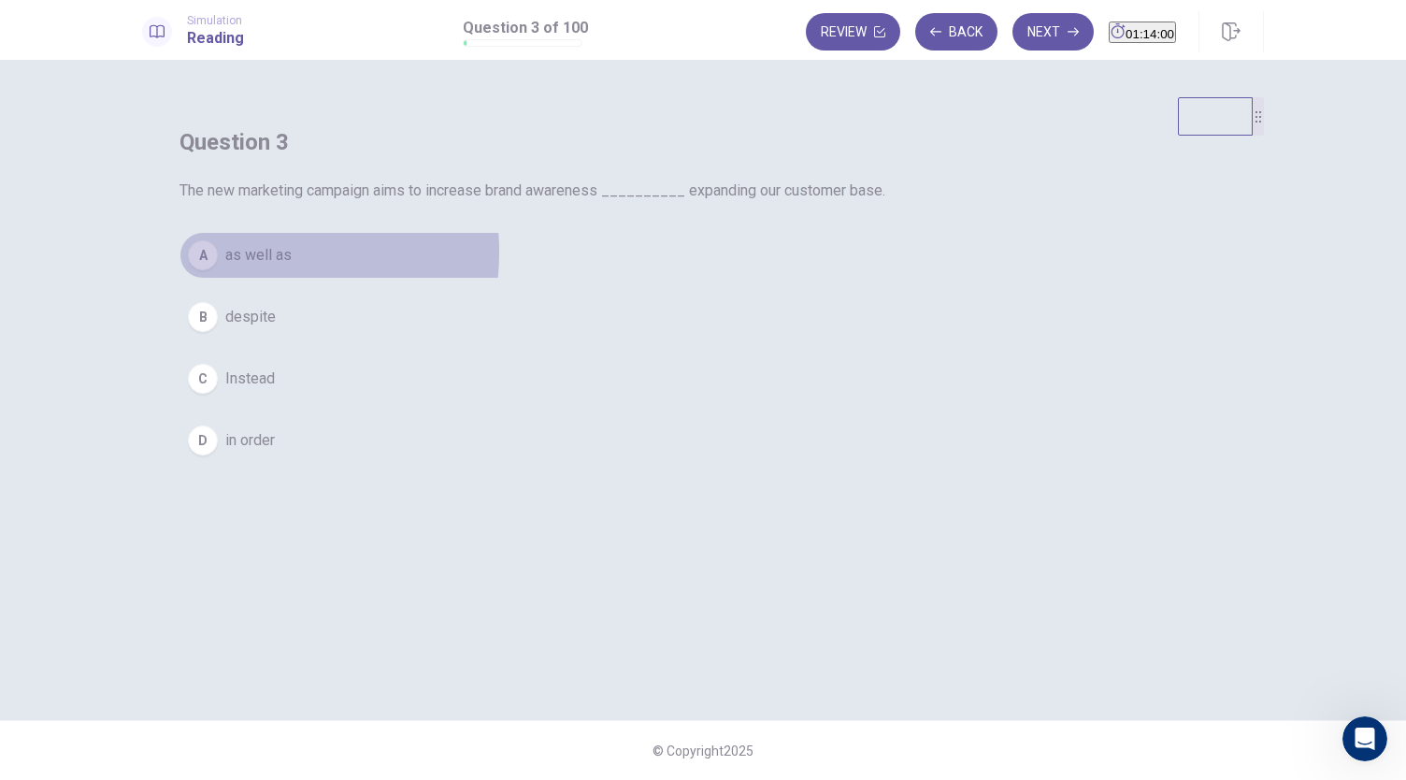
click at [292, 266] on span "as well as" at bounding box center [258, 255] width 66 height 22
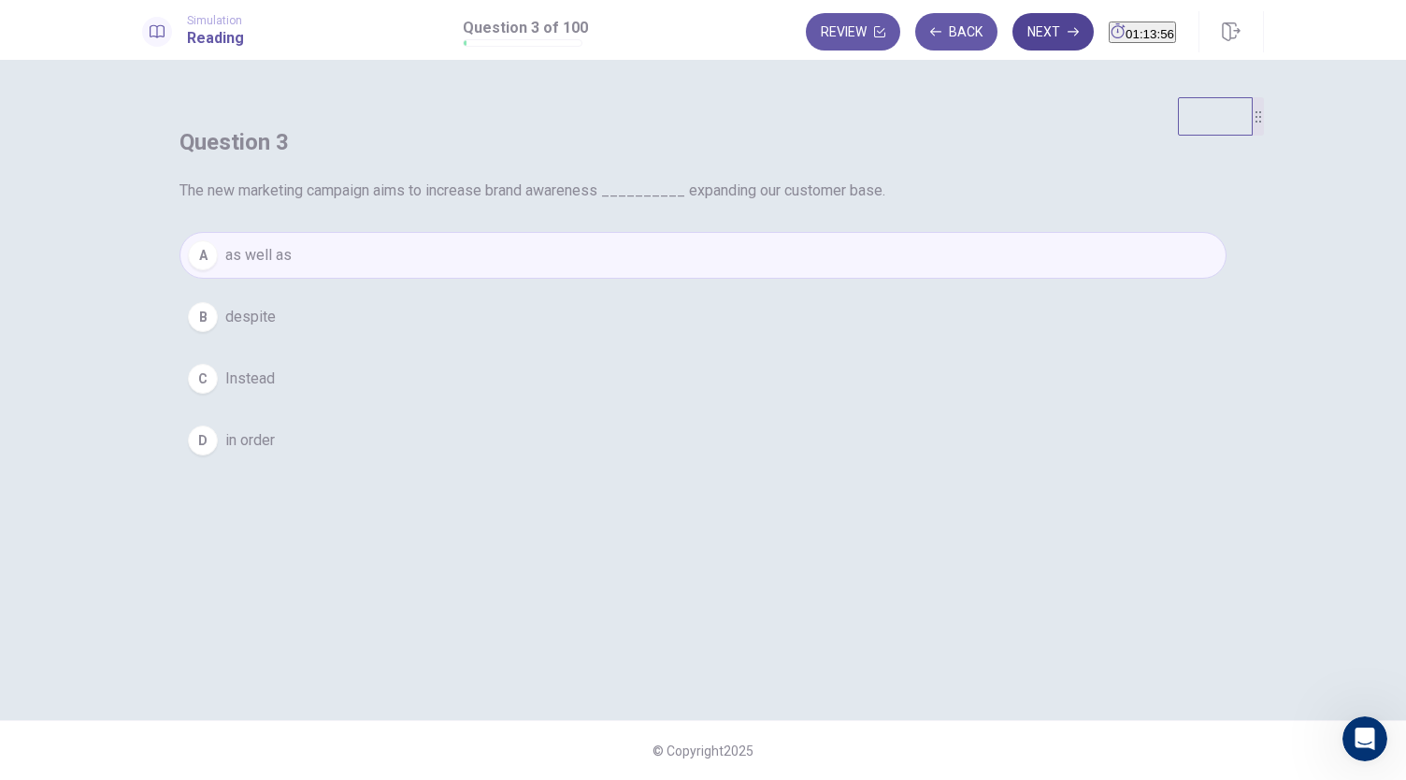
click at [1067, 36] on icon "button" at bounding box center [1072, 31] width 11 height 11
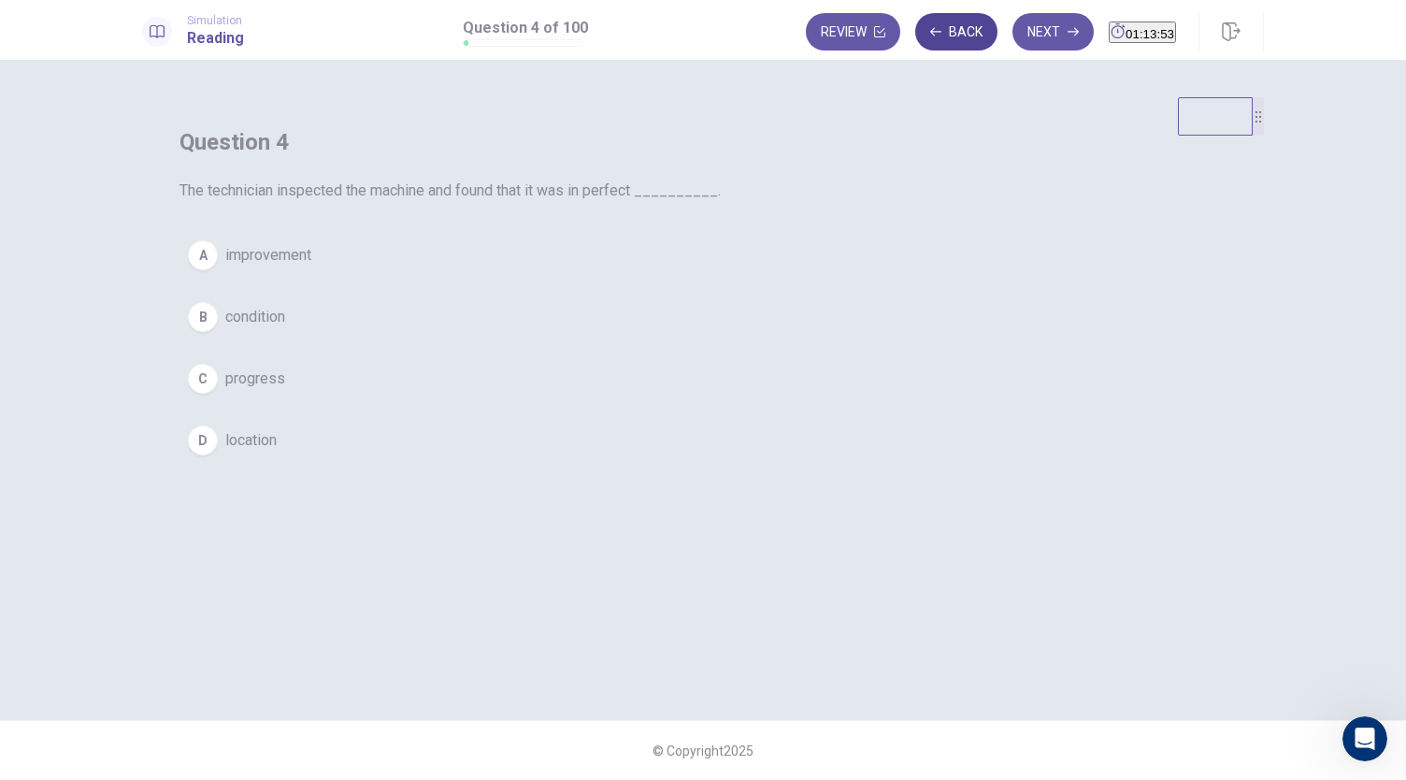
click at [925, 46] on button "Back" at bounding box center [956, 31] width 82 height 37
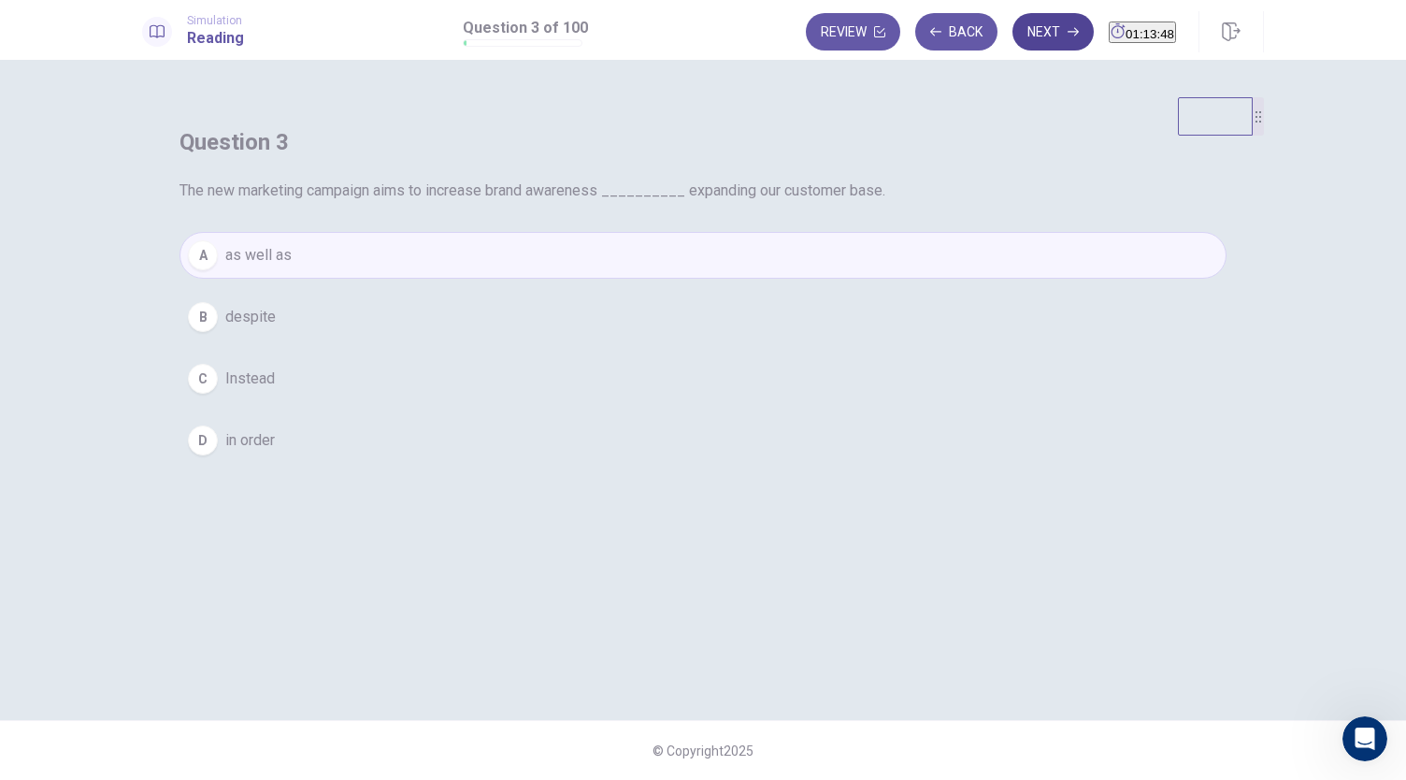
click at [1025, 40] on button "Next" at bounding box center [1052, 31] width 81 height 37
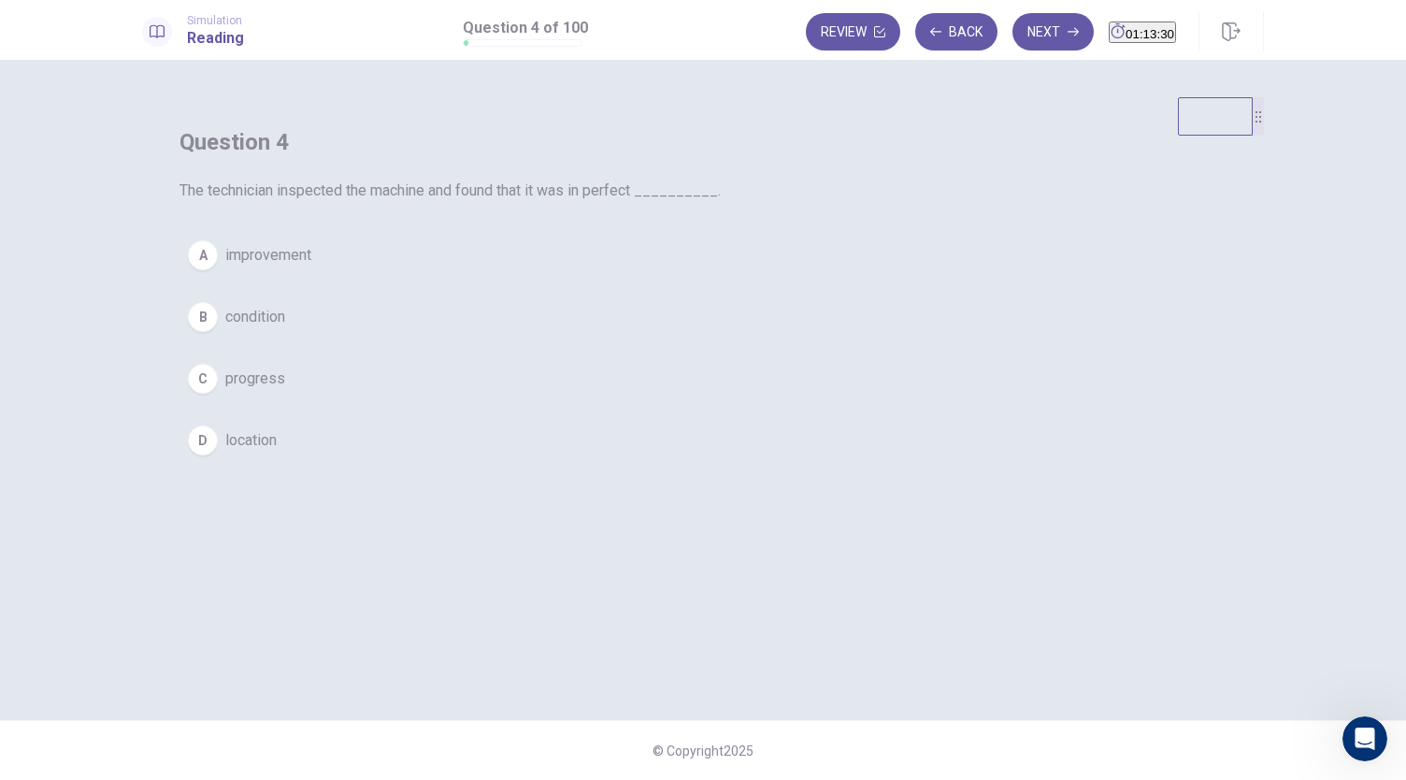
click at [285, 328] on span "condition" at bounding box center [255, 317] width 60 height 22
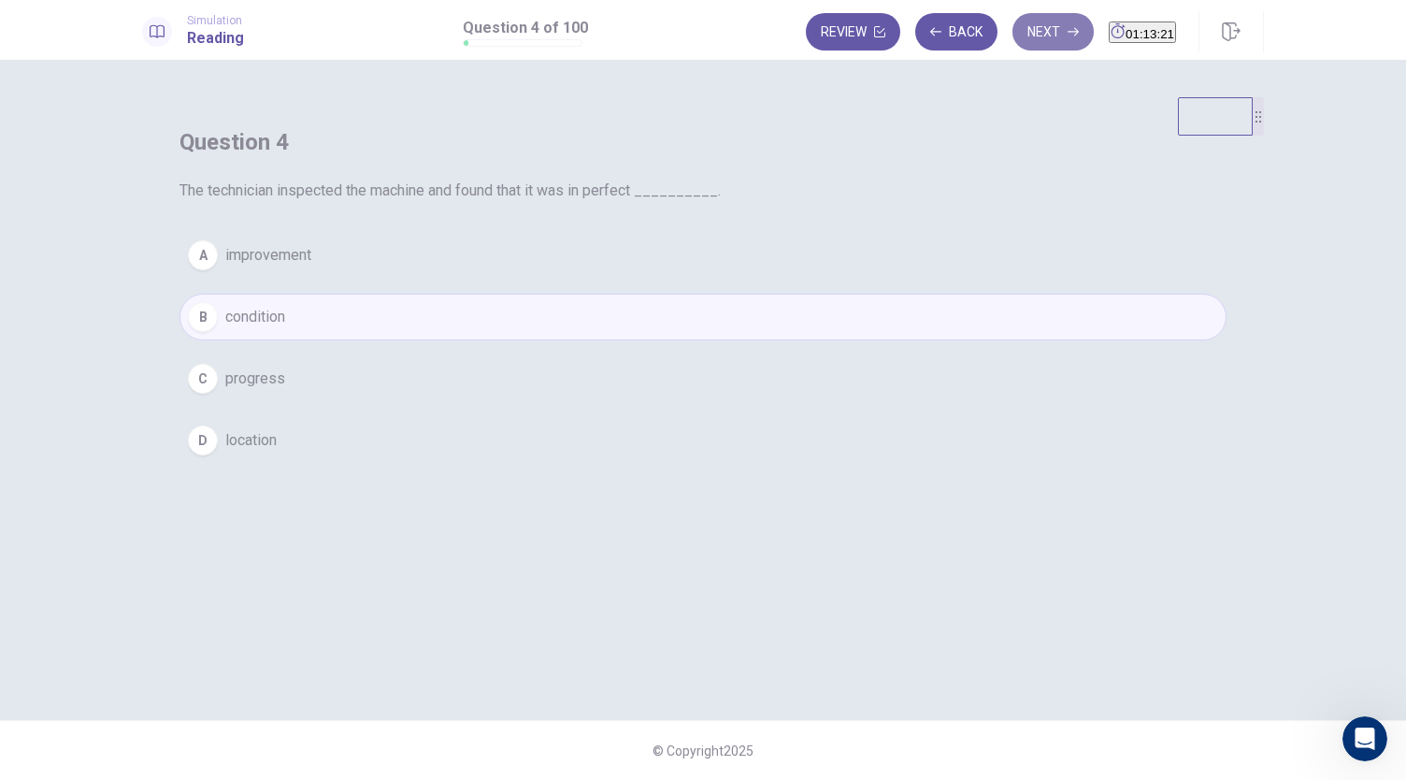
click at [1026, 25] on button "Next" at bounding box center [1052, 31] width 81 height 37
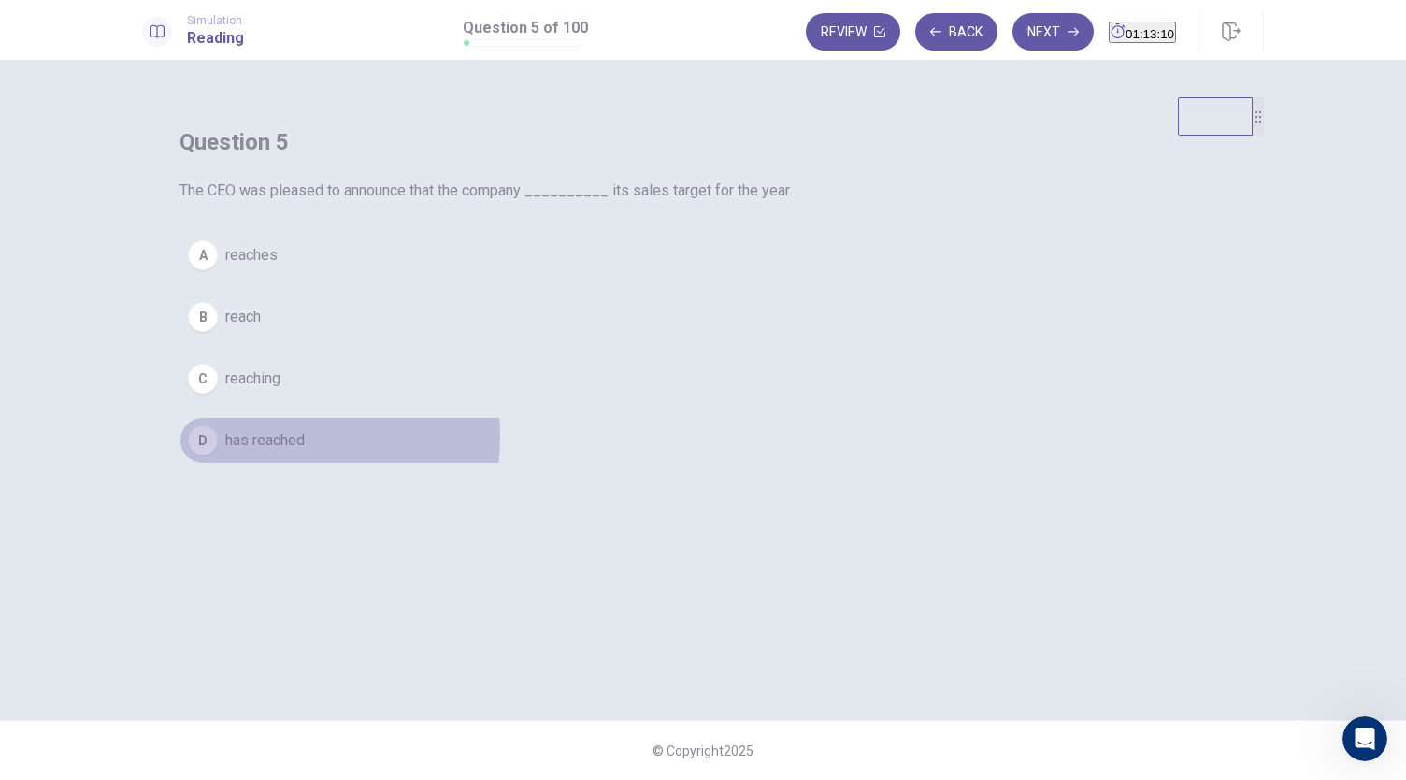
click at [305, 451] on span "has reached" at bounding box center [264, 440] width 79 height 22
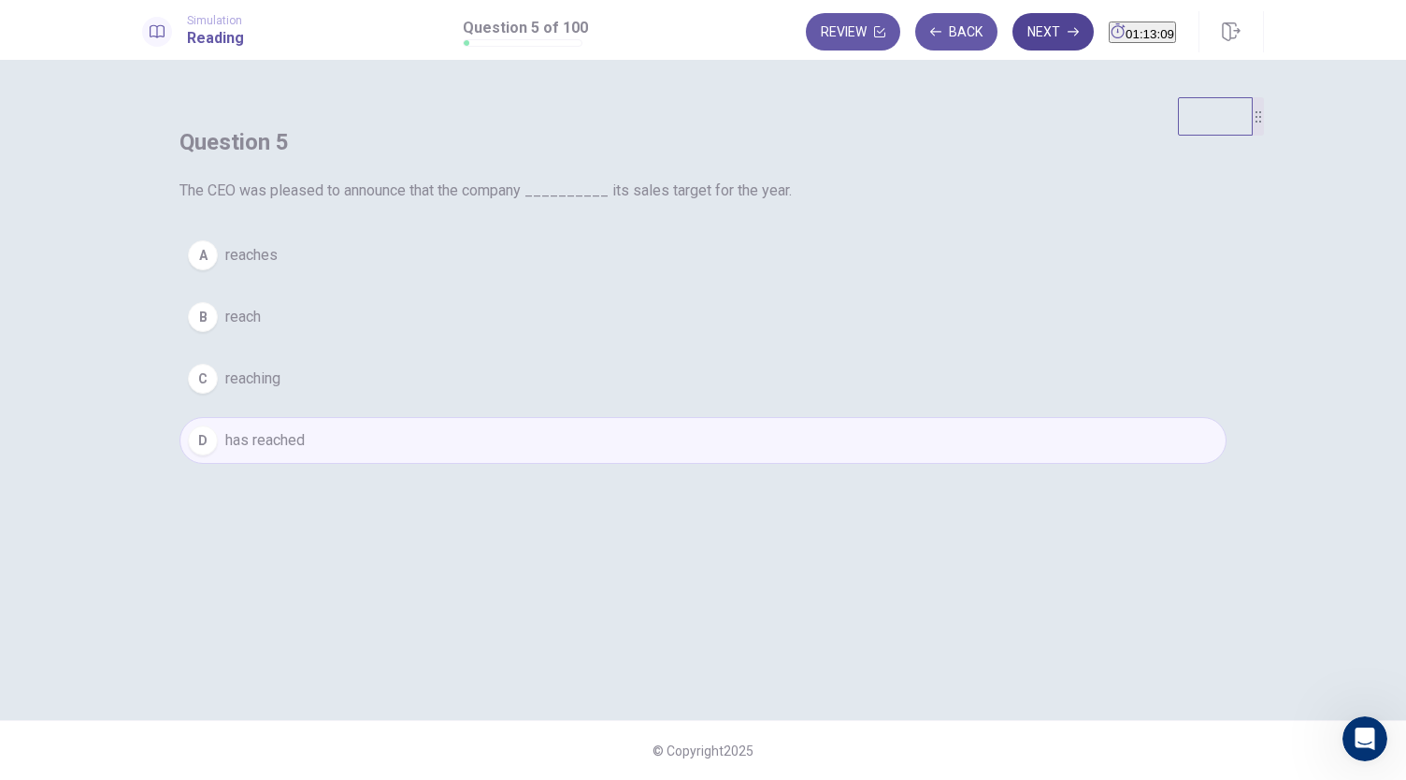
click at [1012, 42] on button "Next" at bounding box center [1052, 31] width 81 height 37
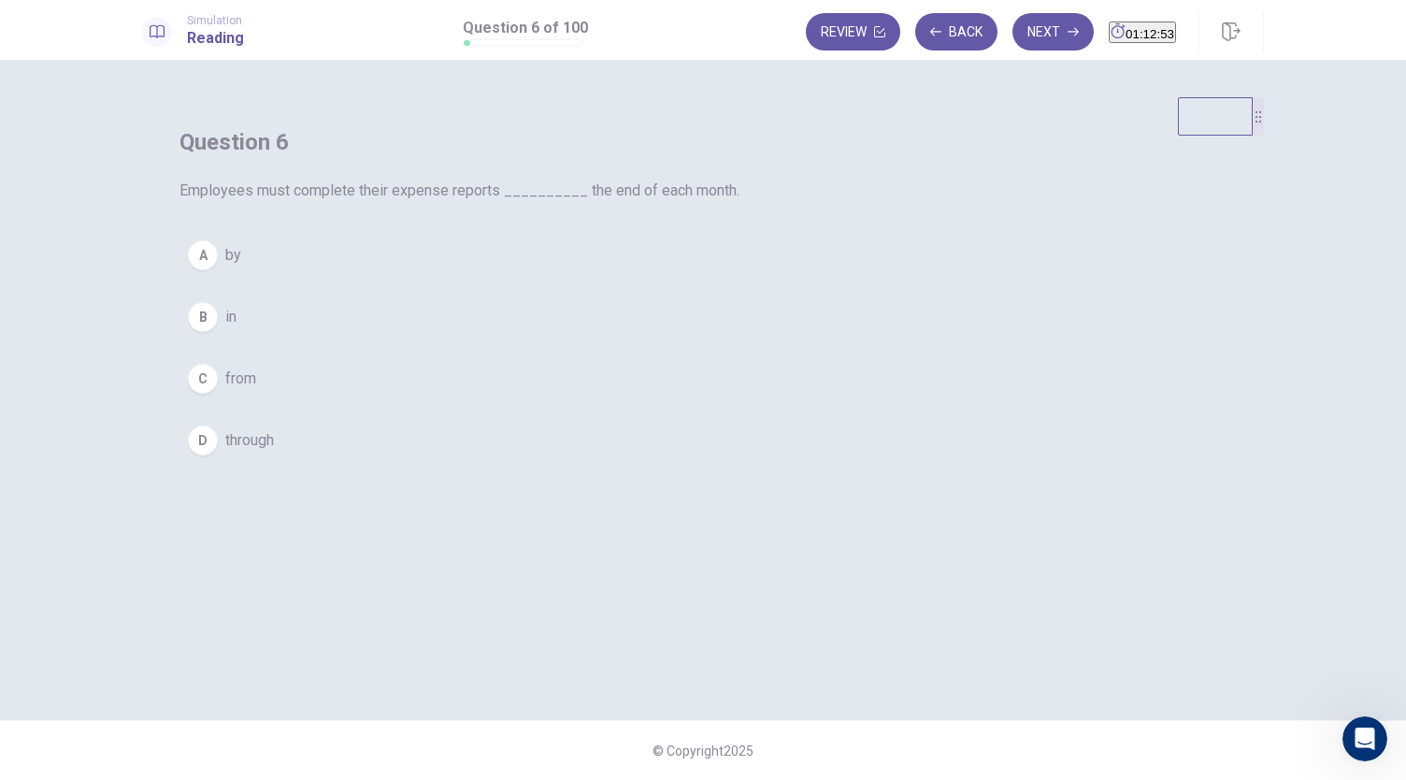
click at [241, 266] on span "by" at bounding box center [233, 255] width 16 height 22
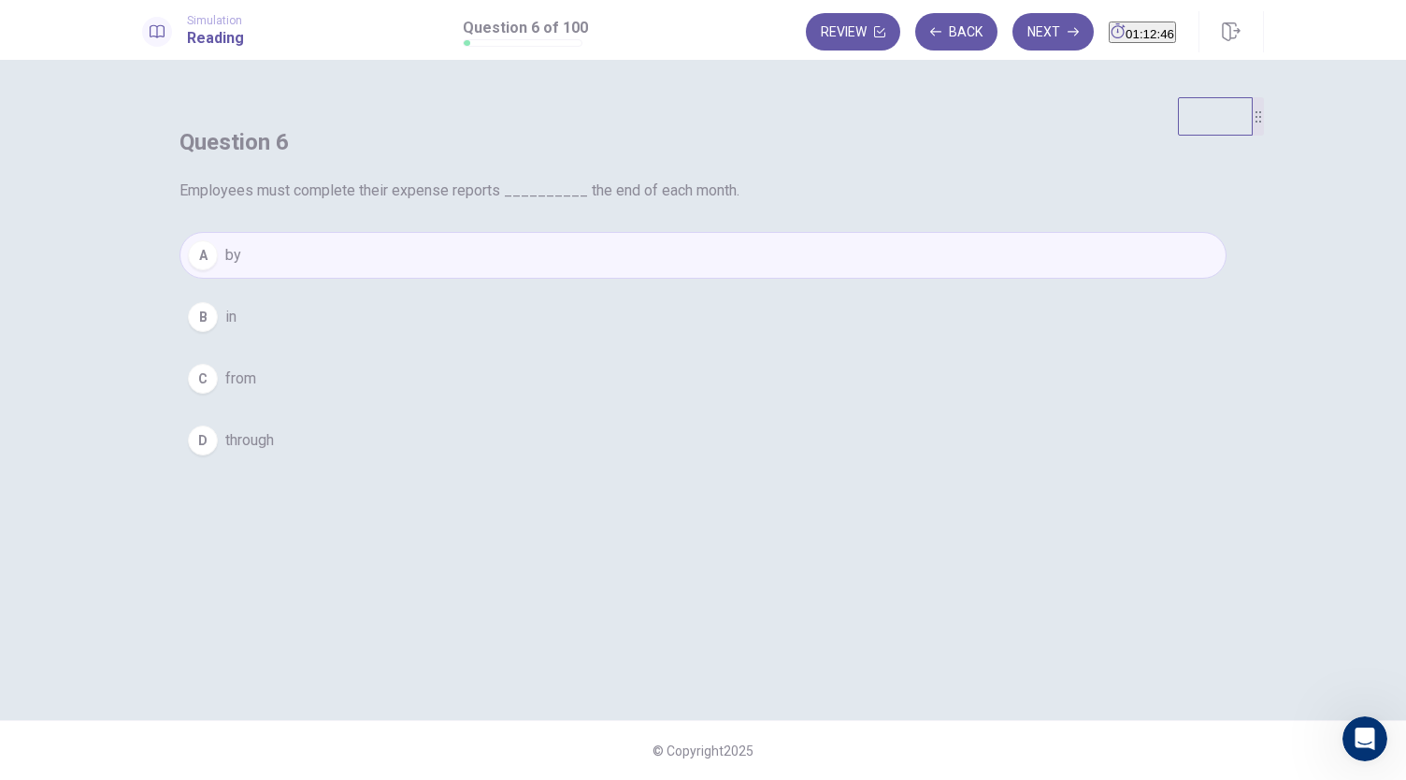
click at [582, 464] on button "D through" at bounding box center [702, 440] width 1047 height 47
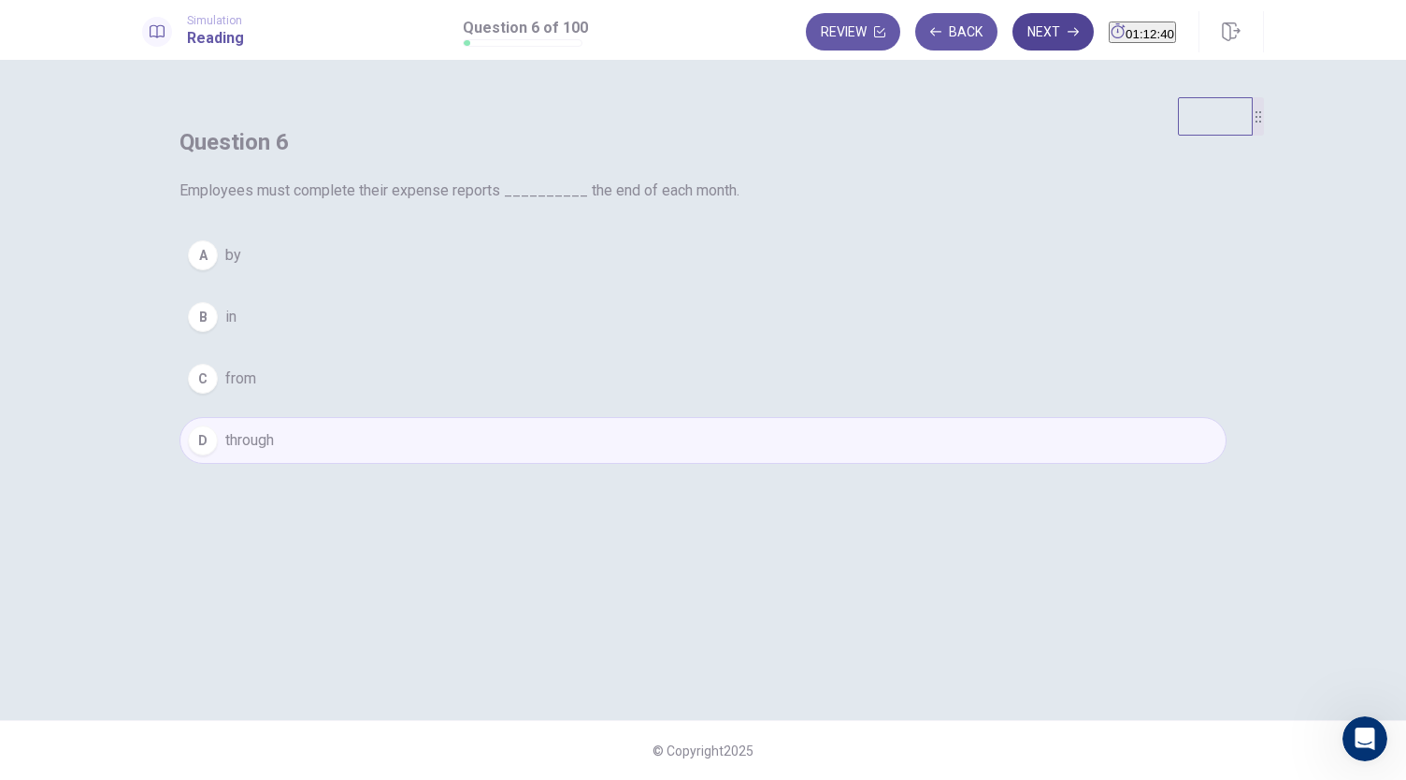
click at [1032, 42] on button "Next" at bounding box center [1052, 31] width 81 height 37
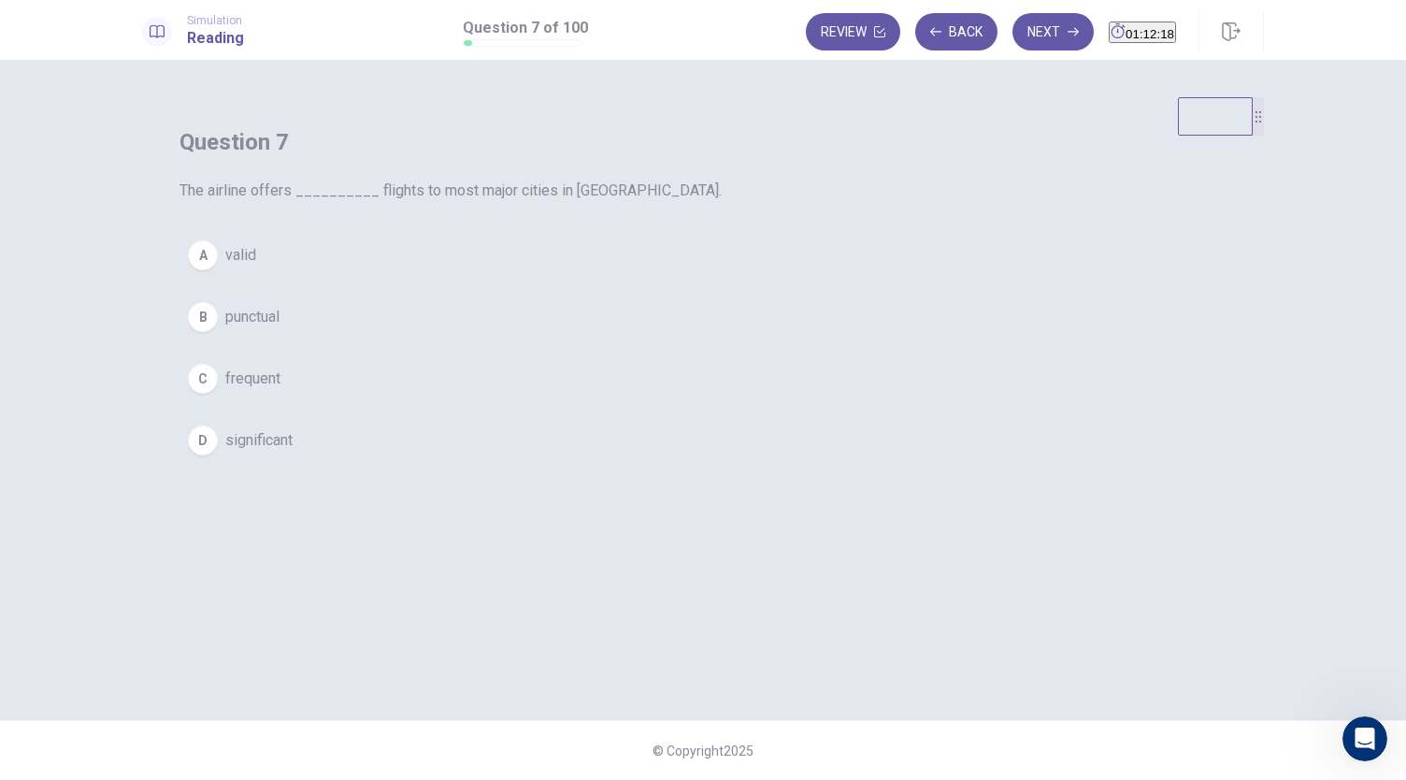
click at [572, 494] on div "Question 7 The airline offers __________ flights to most major cities in Asia. …" at bounding box center [703, 295] width 1122 height 396
click at [293, 451] on span "significant" at bounding box center [258, 440] width 67 height 22
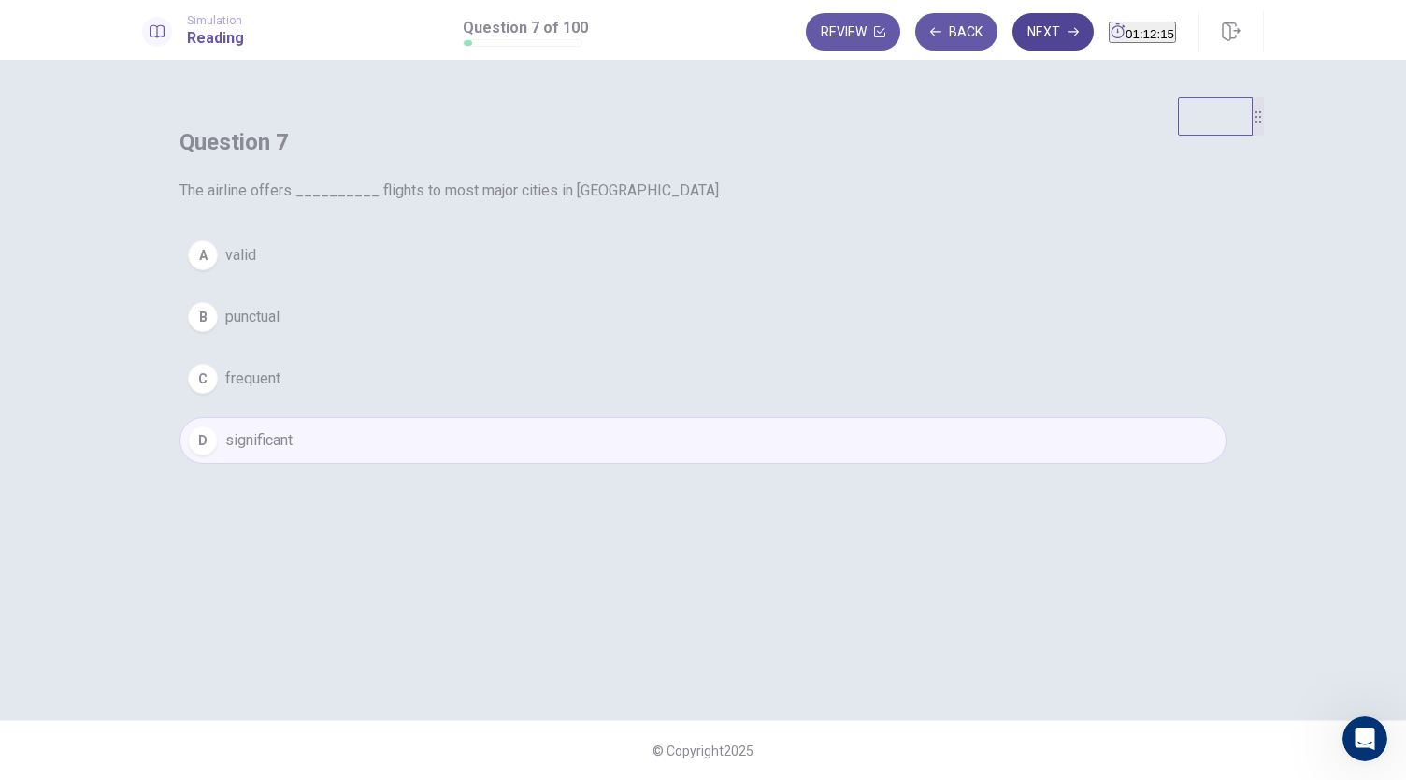
click at [1012, 44] on button "Next" at bounding box center [1052, 31] width 81 height 37
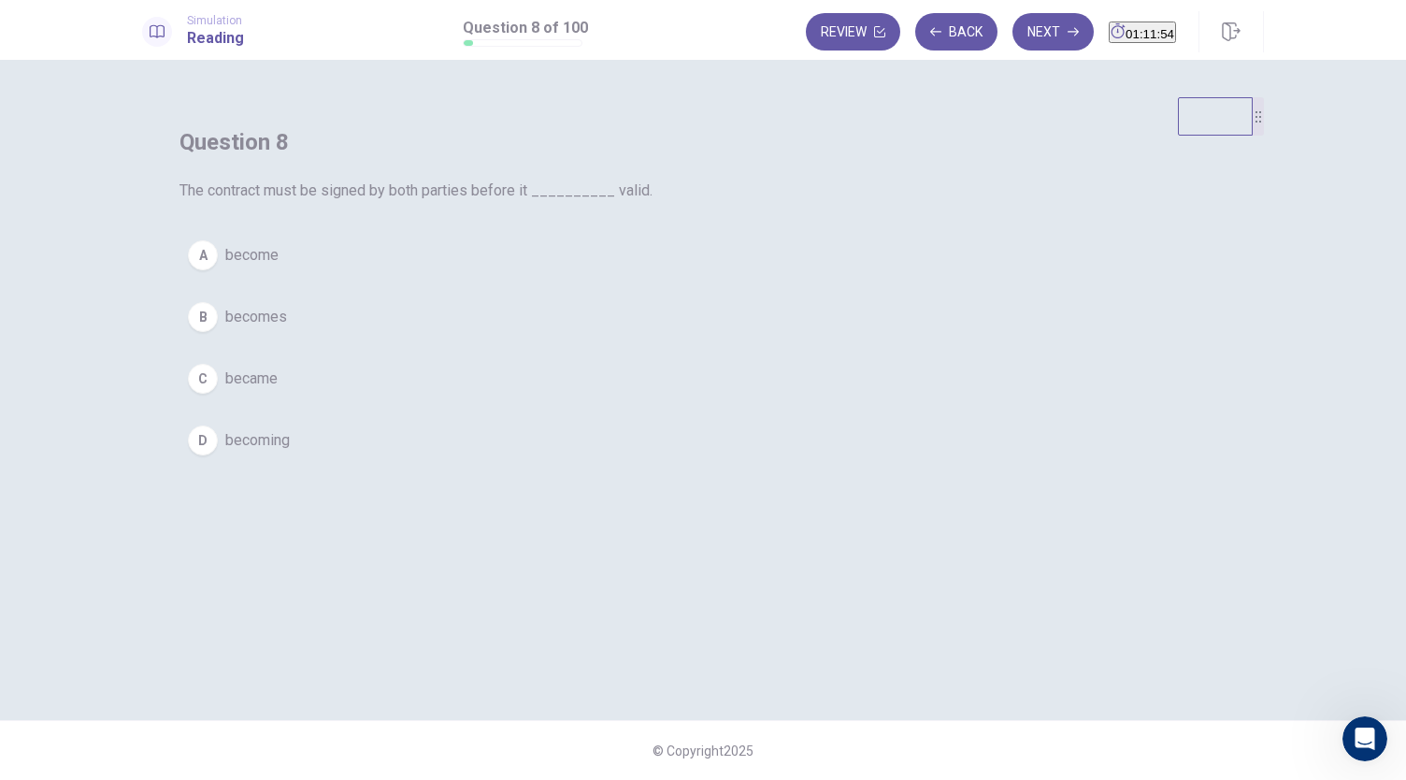
click at [279, 266] on span "become" at bounding box center [251, 255] width 53 height 22
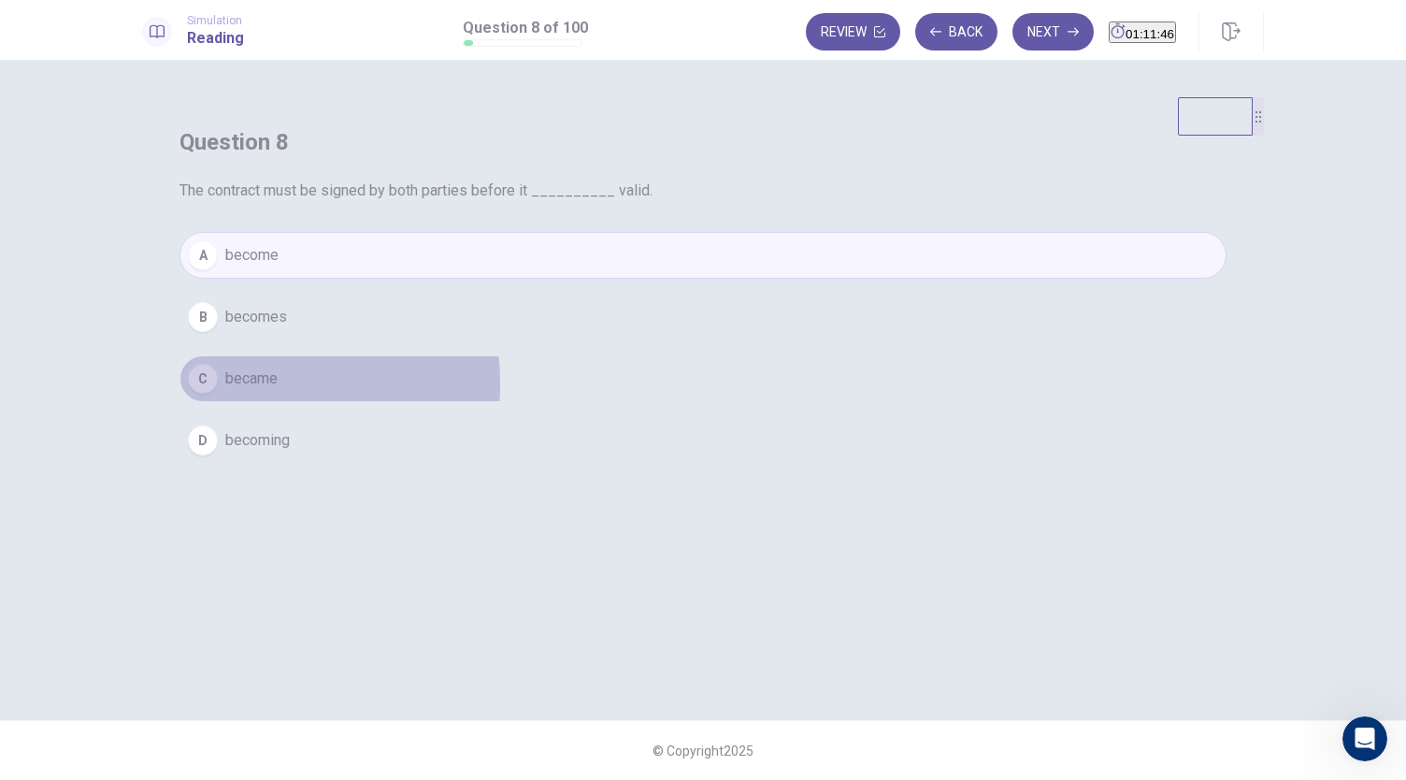
click at [278, 390] on span "became" at bounding box center [251, 378] width 52 height 22
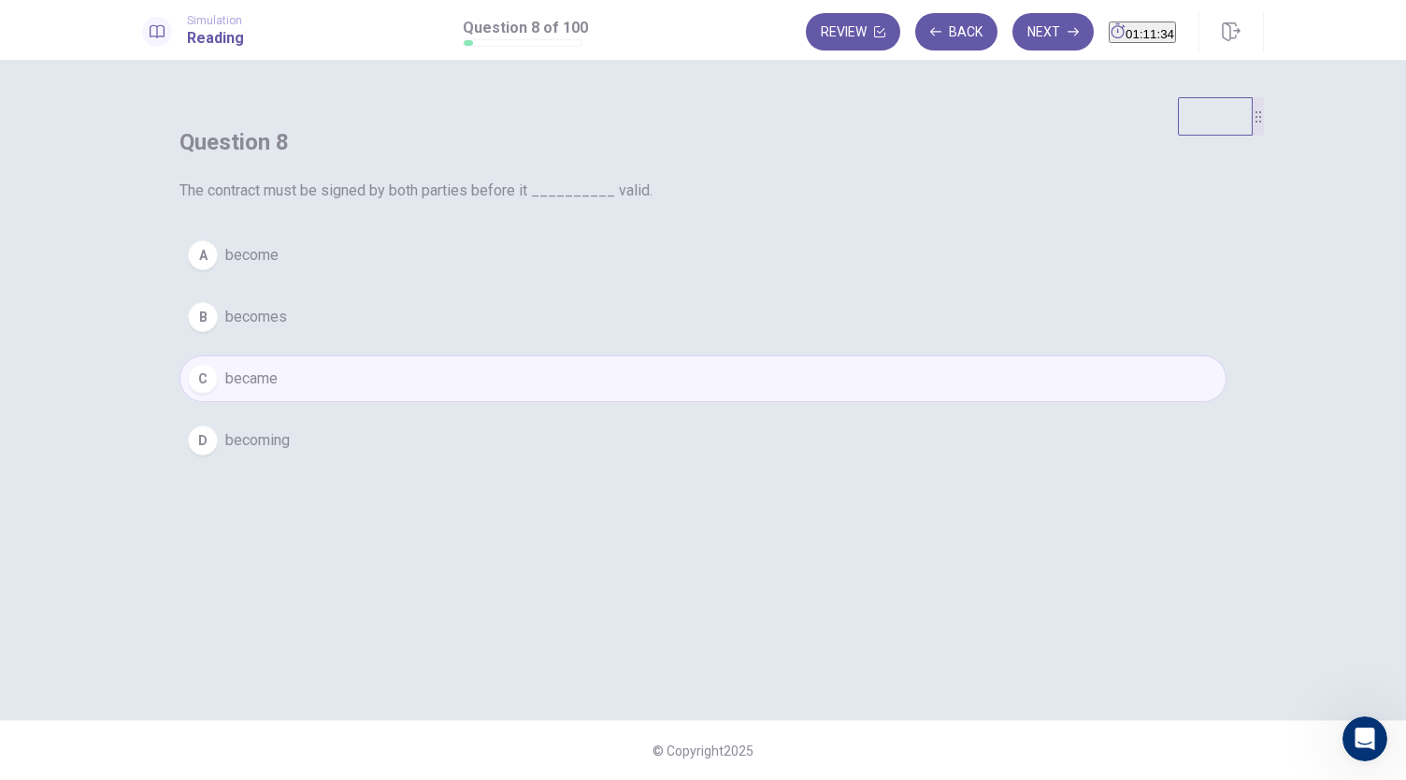
click at [290, 451] on span "becoming" at bounding box center [257, 440] width 64 height 22
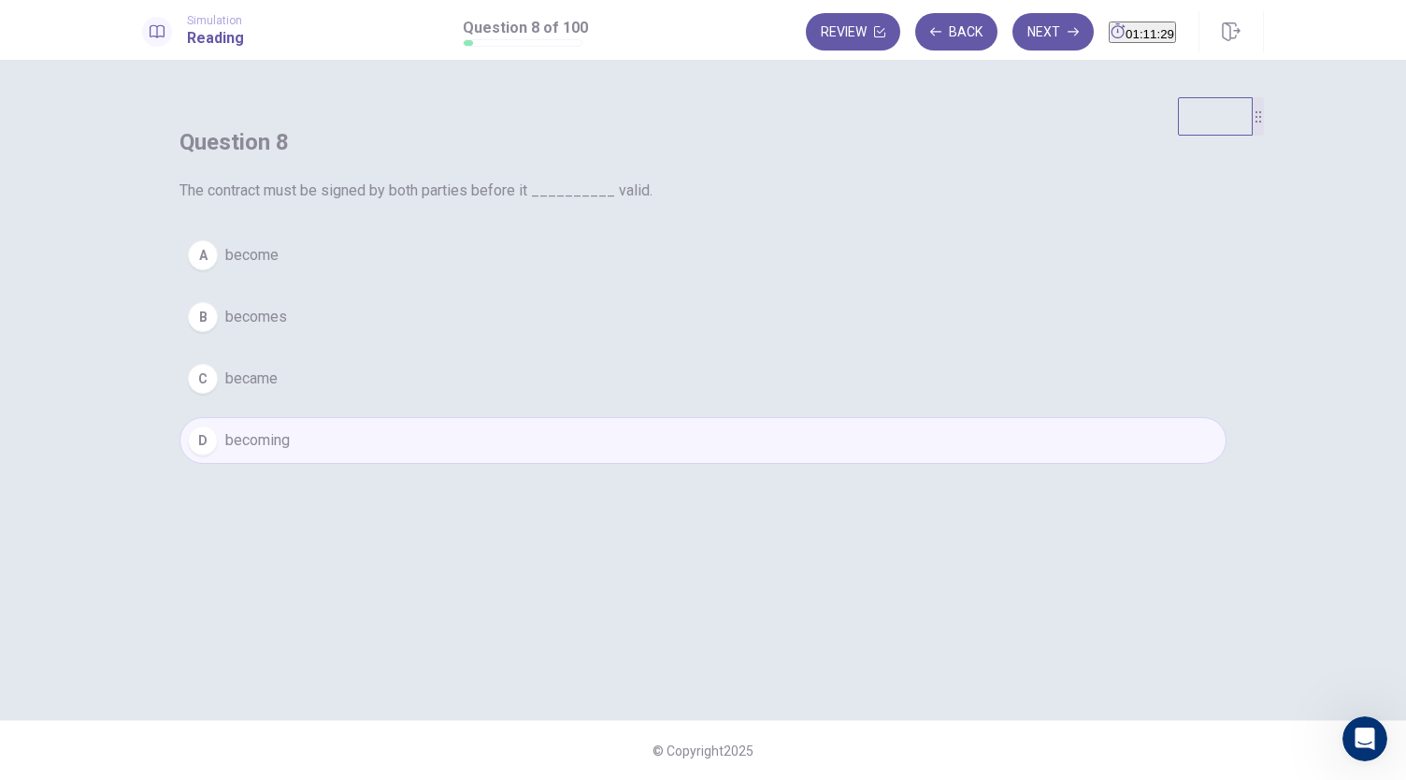
click at [278, 390] on span "became" at bounding box center [251, 378] width 52 height 22
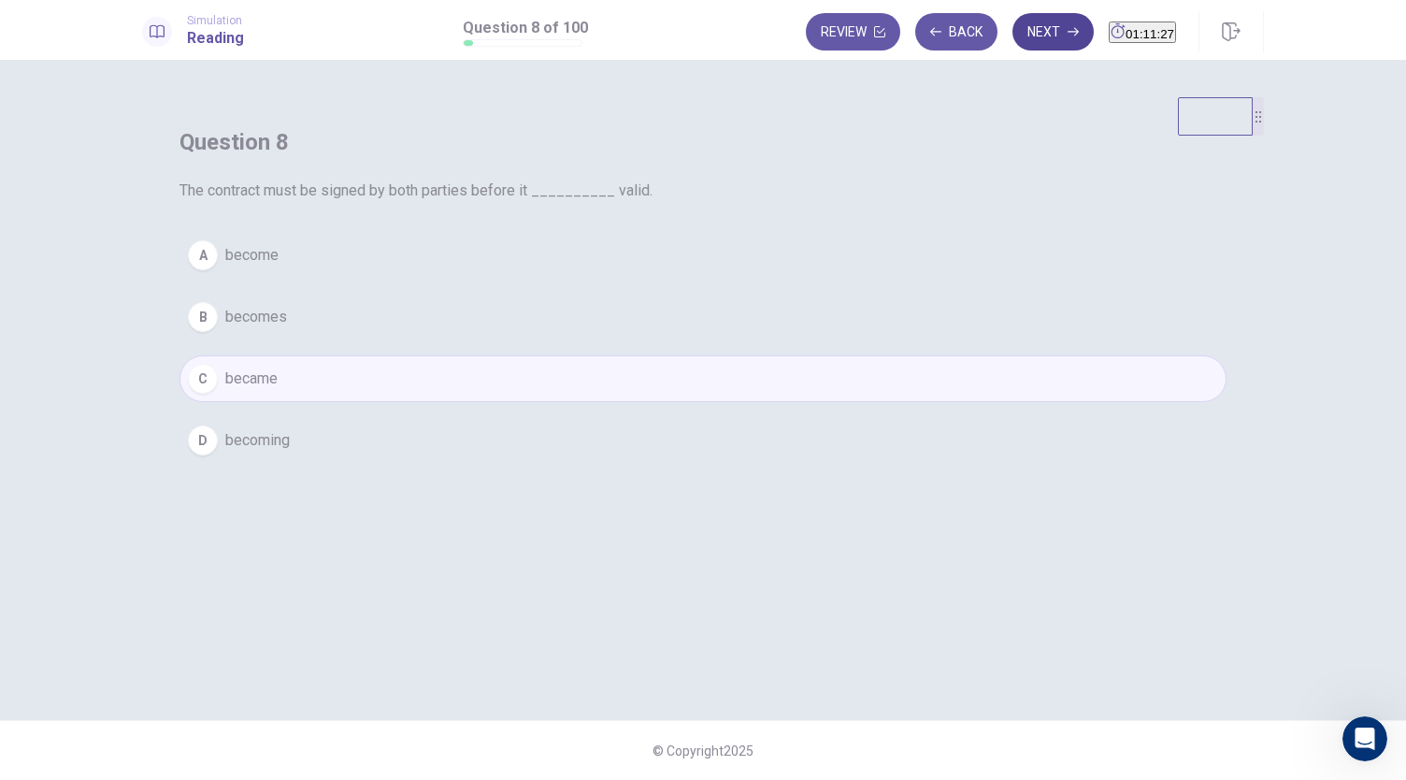
click at [1027, 39] on button "Next" at bounding box center [1052, 31] width 81 height 37
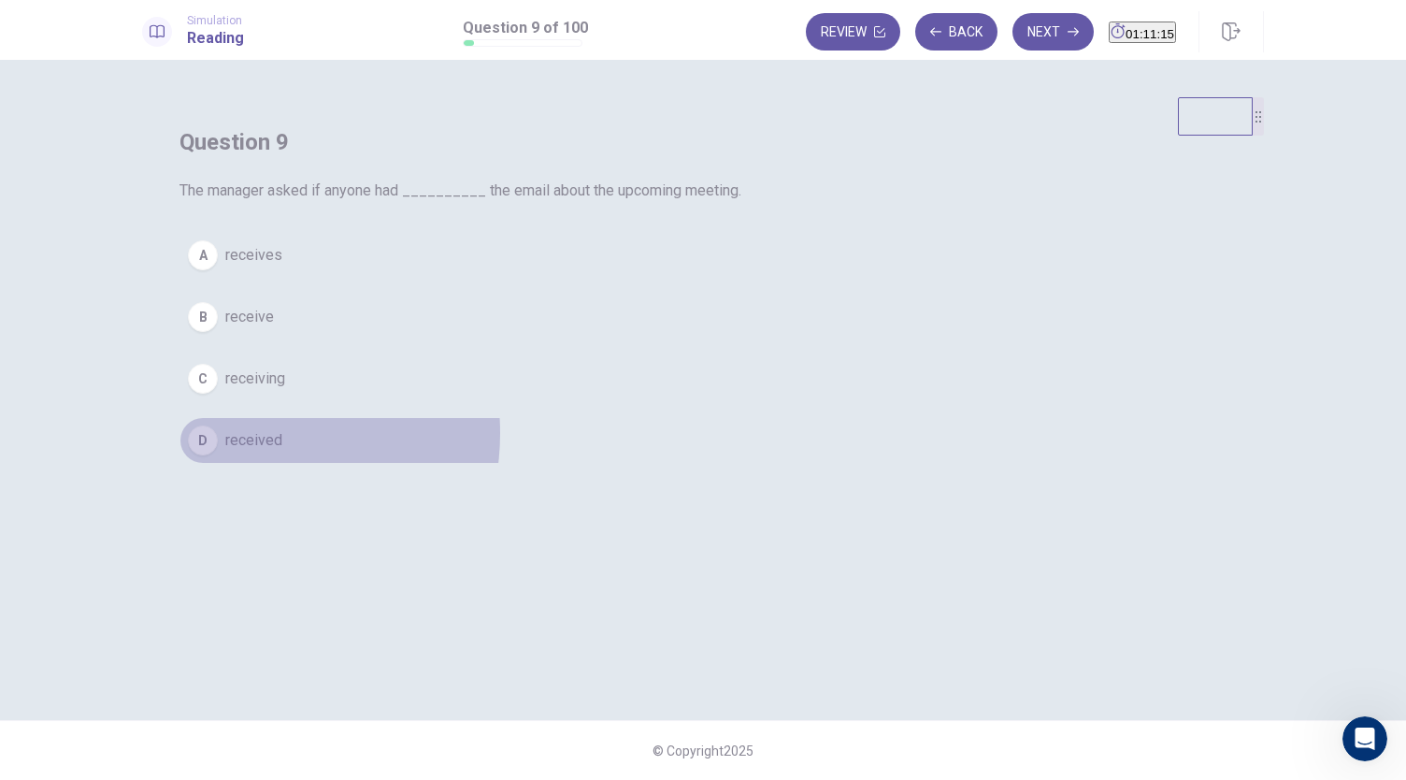
click at [282, 451] on span "received" at bounding box center [253, 440] width 57 height 22
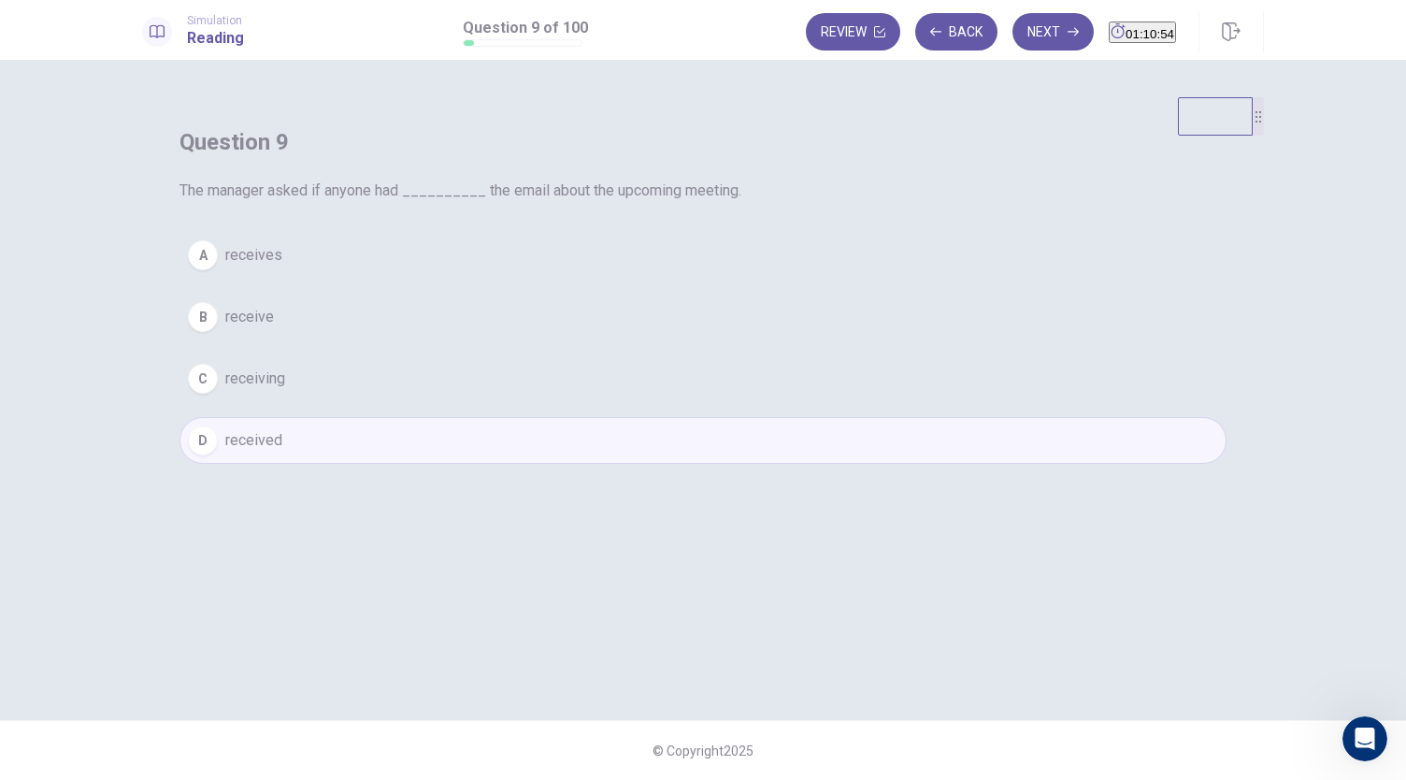
click at [274, 328] on span "receive" at bounding box center [249, 317] width 49 height 22
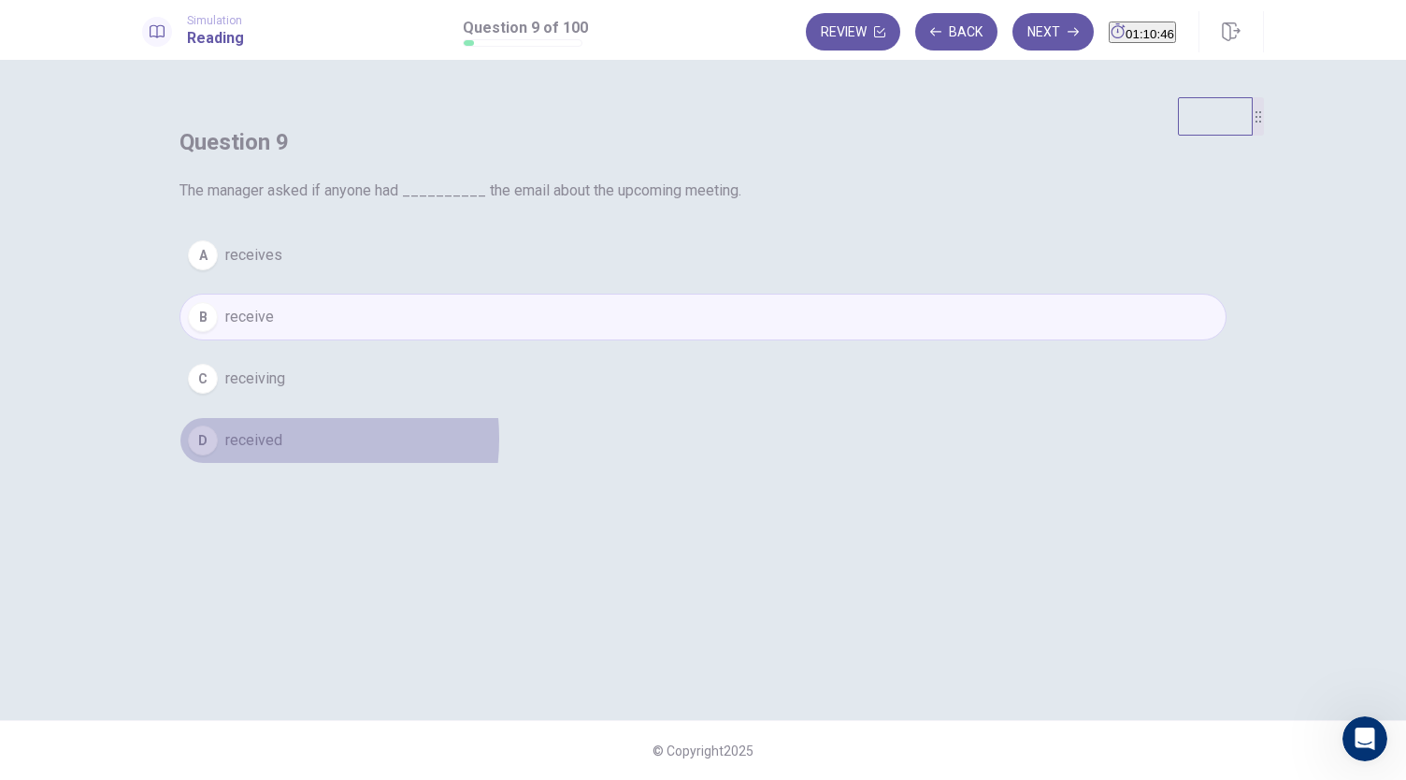
click at [282, 451] on span "received" at bounding box center [253, 440] width 57 height 22
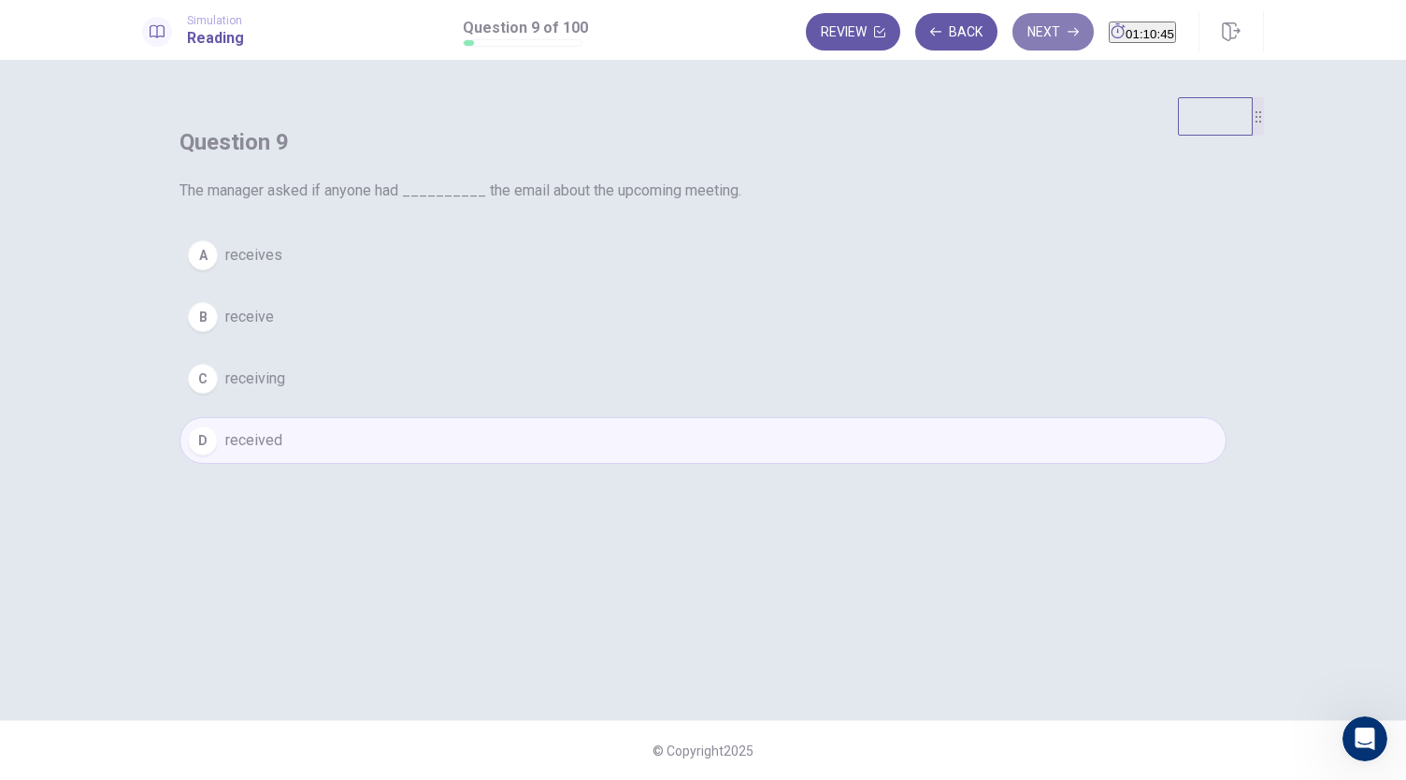
click at [1012, 48] on button "Next" at bounding box center [1052, 31] width 81 height 37
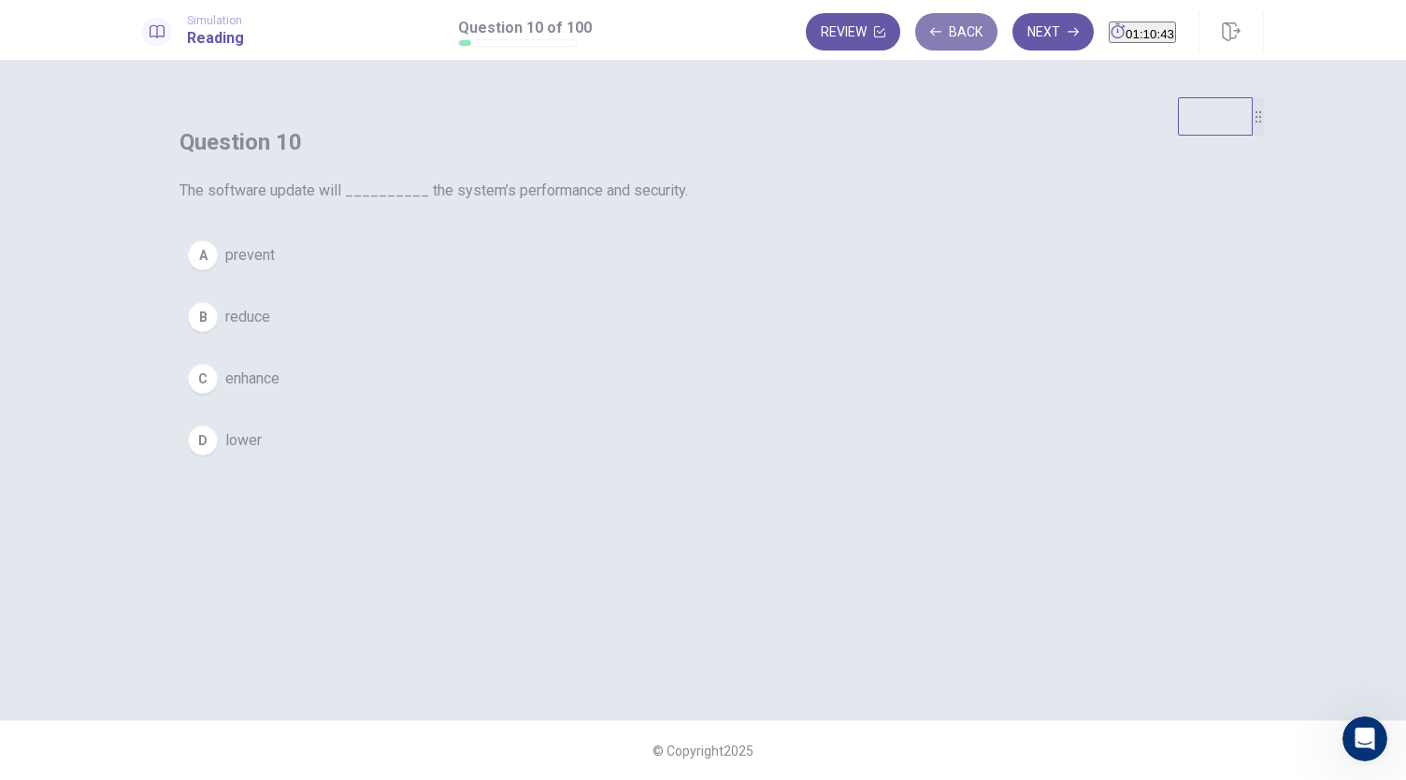
click at [923, 44] on button "Back" at bounding box center [956, 31] width 82 height 37
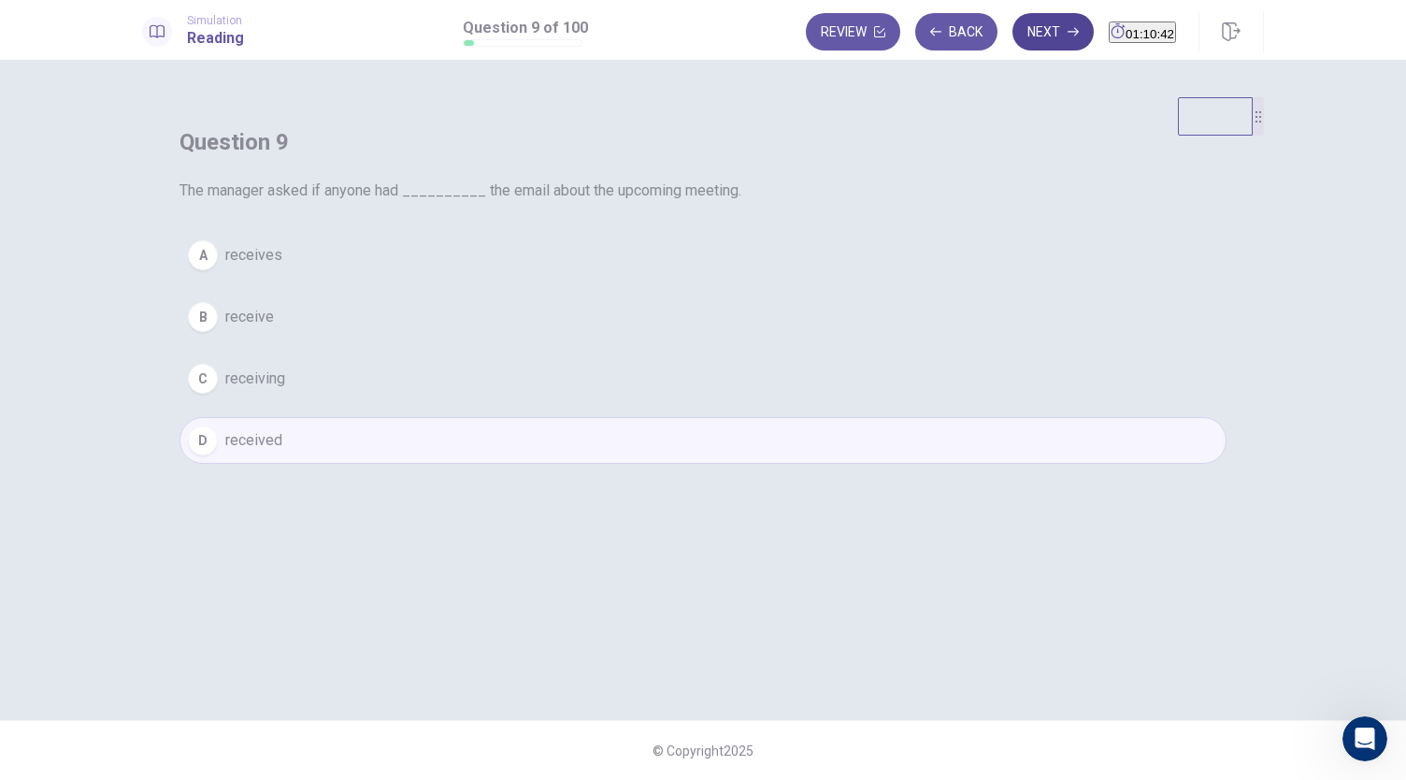
click at [1012, 26] on button "Next" at bounding box center [1052, 31] width 81 height 37
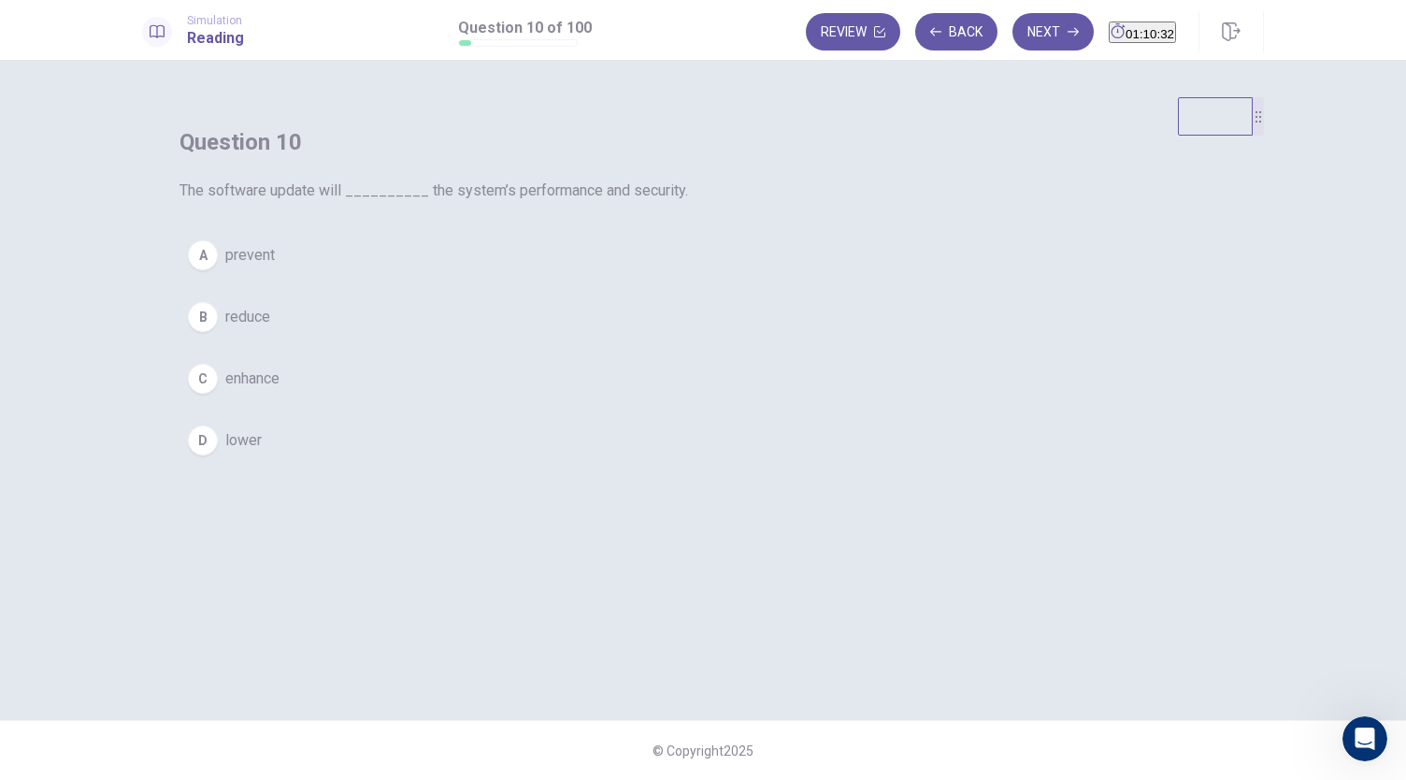
click at [279, 390] on span "enhance" at bounding box center [252, 378] width 54 height 22
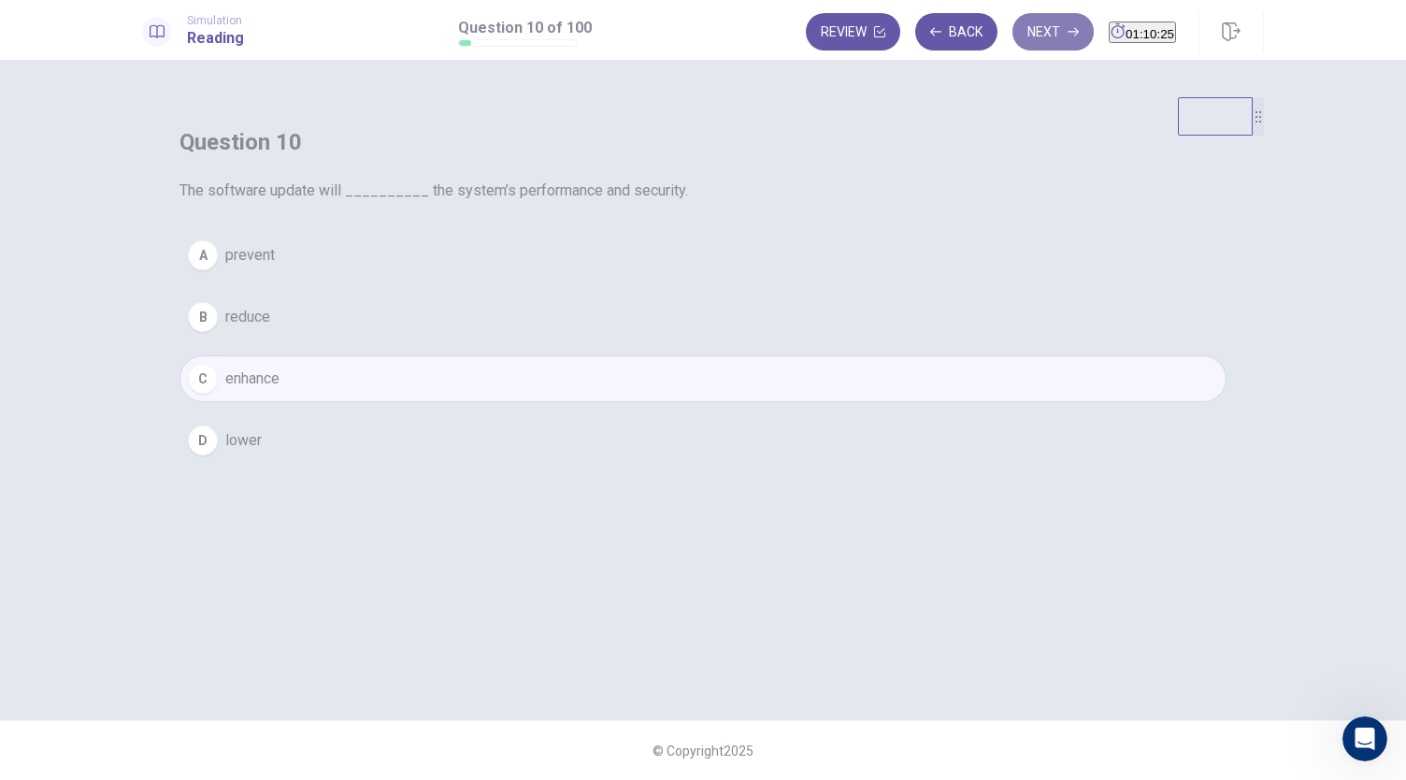
click at [1024, 36] on button "Next" at bounding box center [1052, 31] width 81 height 37
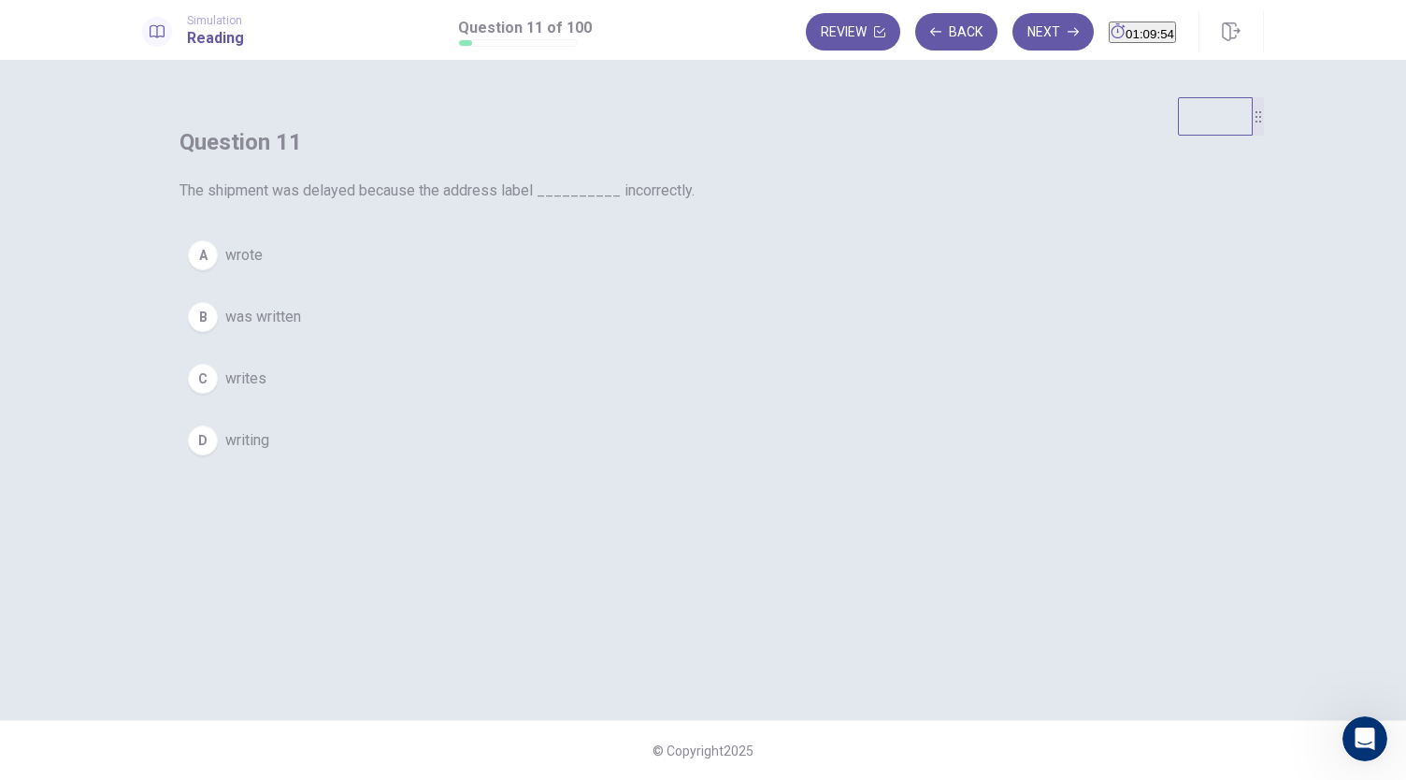
click at [301, 328] on span "was written" at bounding box center [263, 317] width 76 height 22
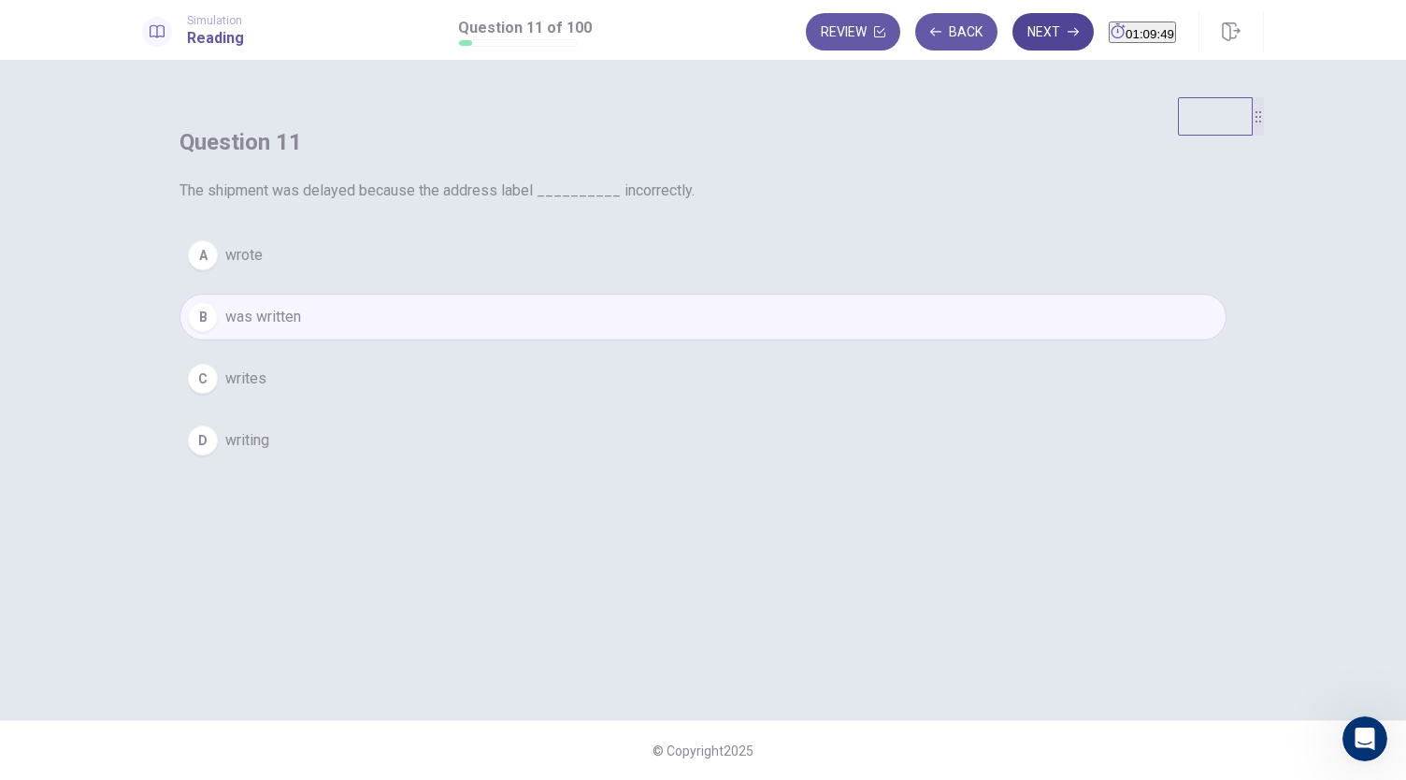
click at [1067, 36] on icon "button" at bounding box center [1072, 31] width 11 height 11
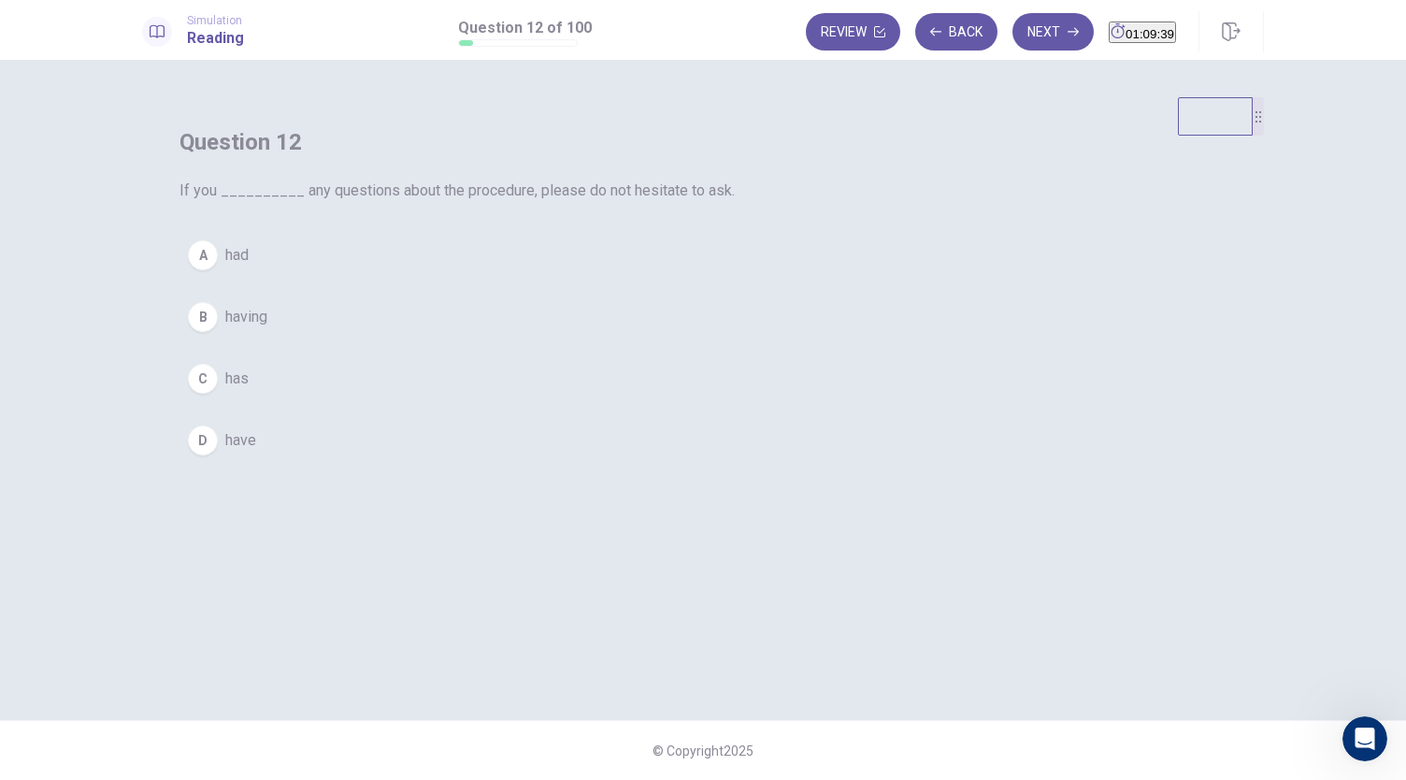
click at [256, 451] on span "have" at bounding box center [240, 440] width 31 height 22
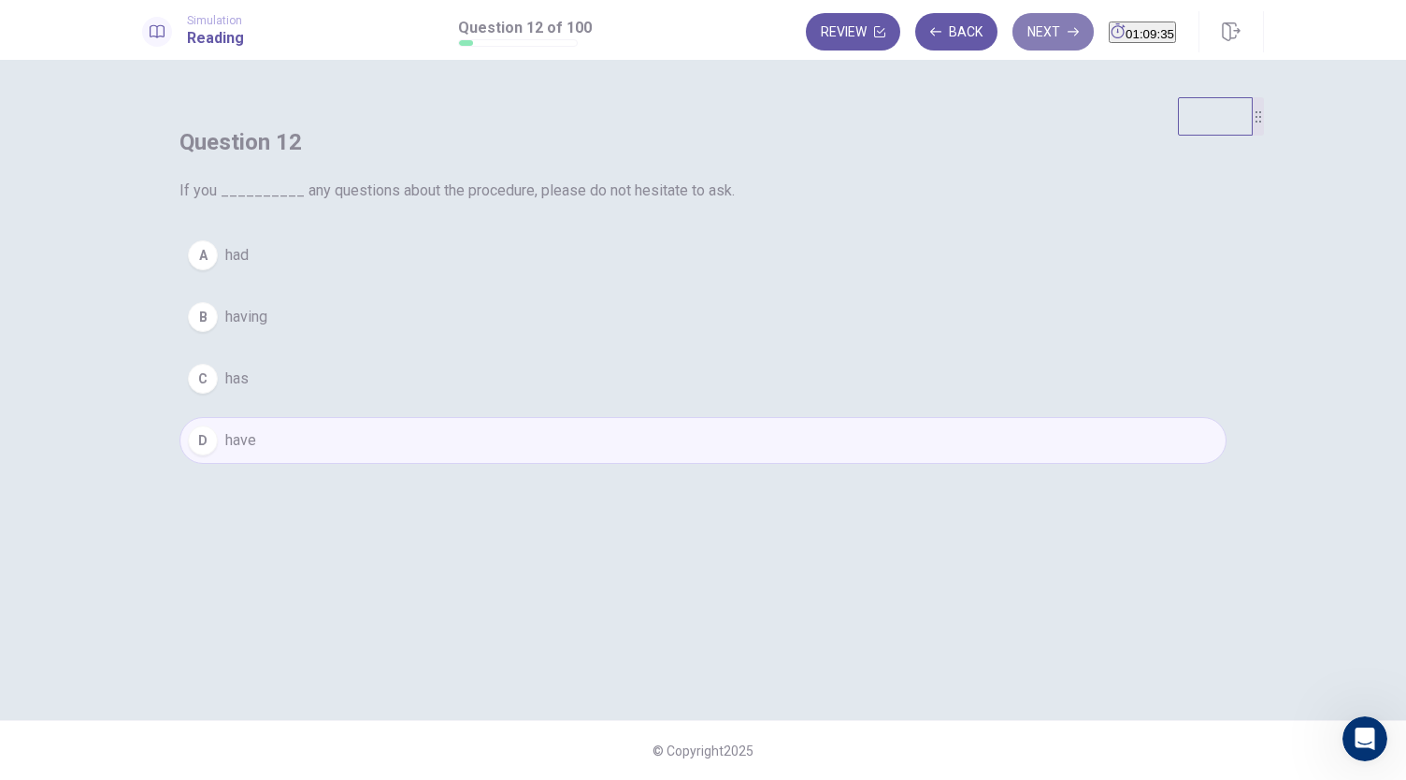
click at [1031, 41] on button "Next" at bounding box center [1052, 31] width 81 height 37
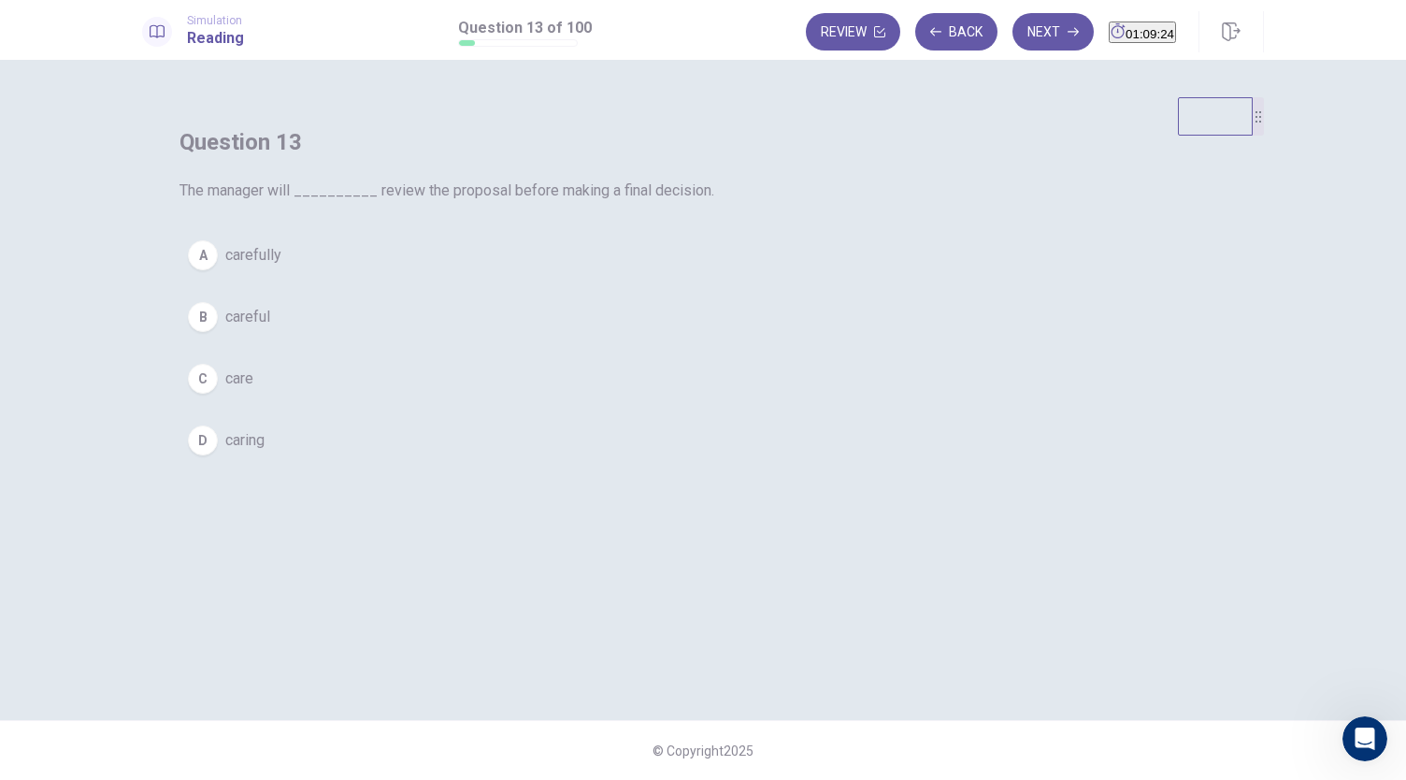
click at [218, 270] on div "A" at bounding box center [203, 255] width 30 height 30
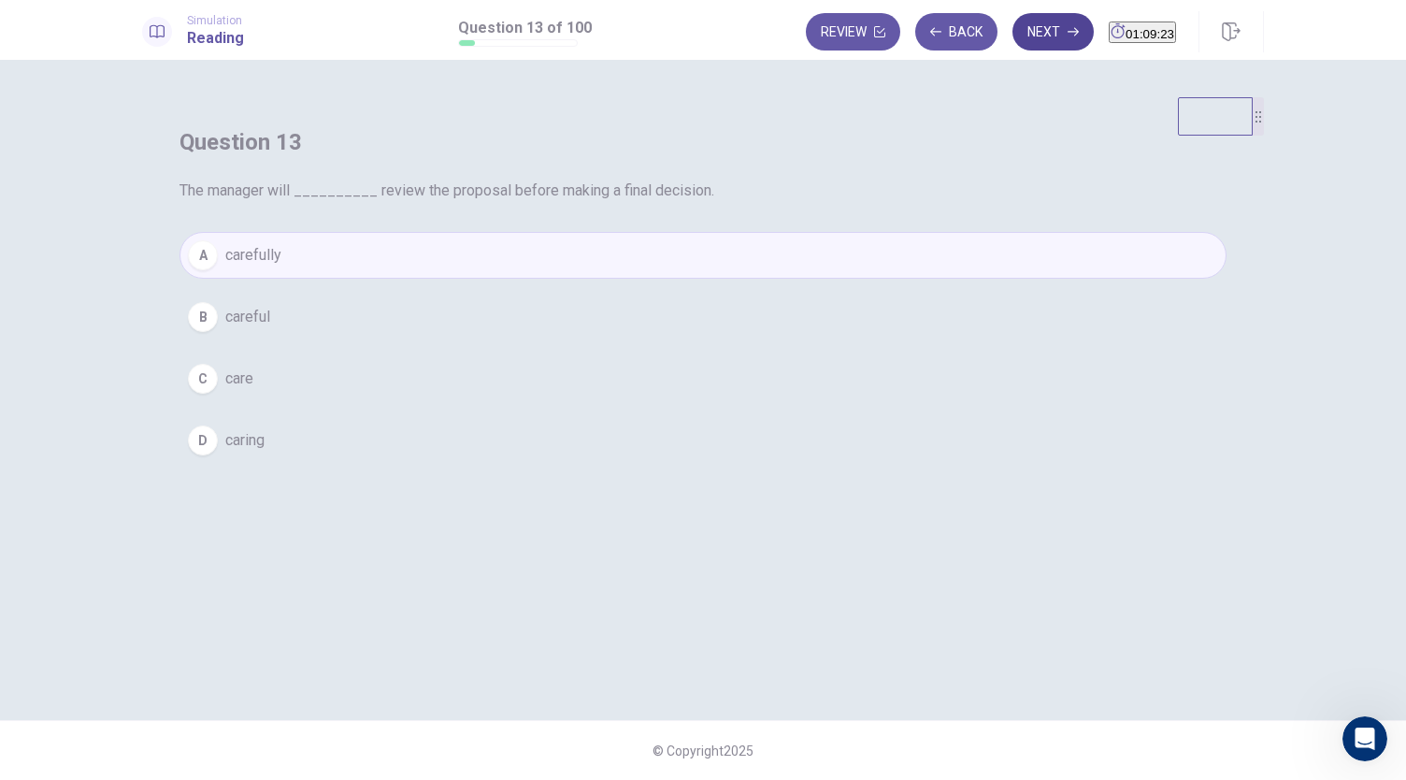
click at [1013, 33] on button "Next" at bounding box center [1052, 31] width 81 height 37
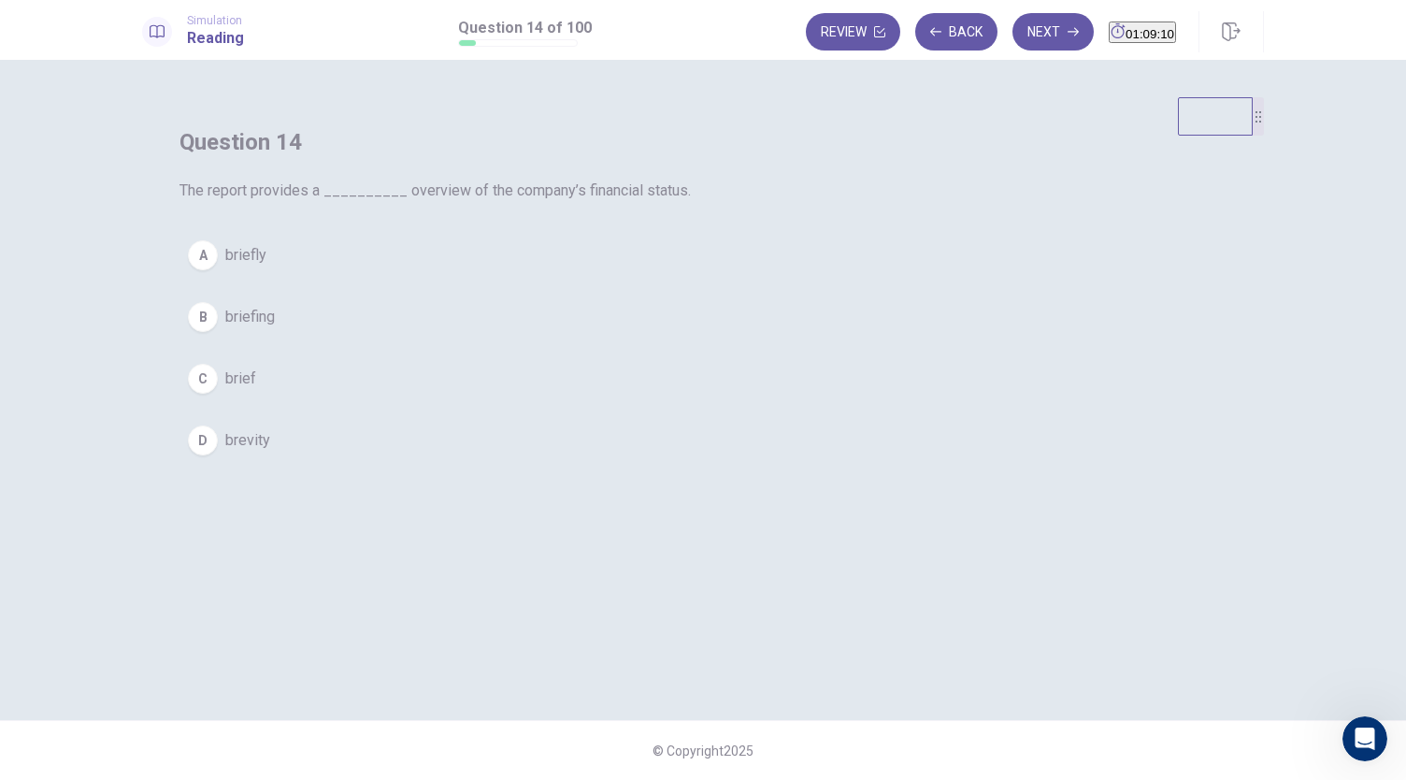
click at [256, 390] on span "brief" at bounding box center [240, 378] width 31 height 22
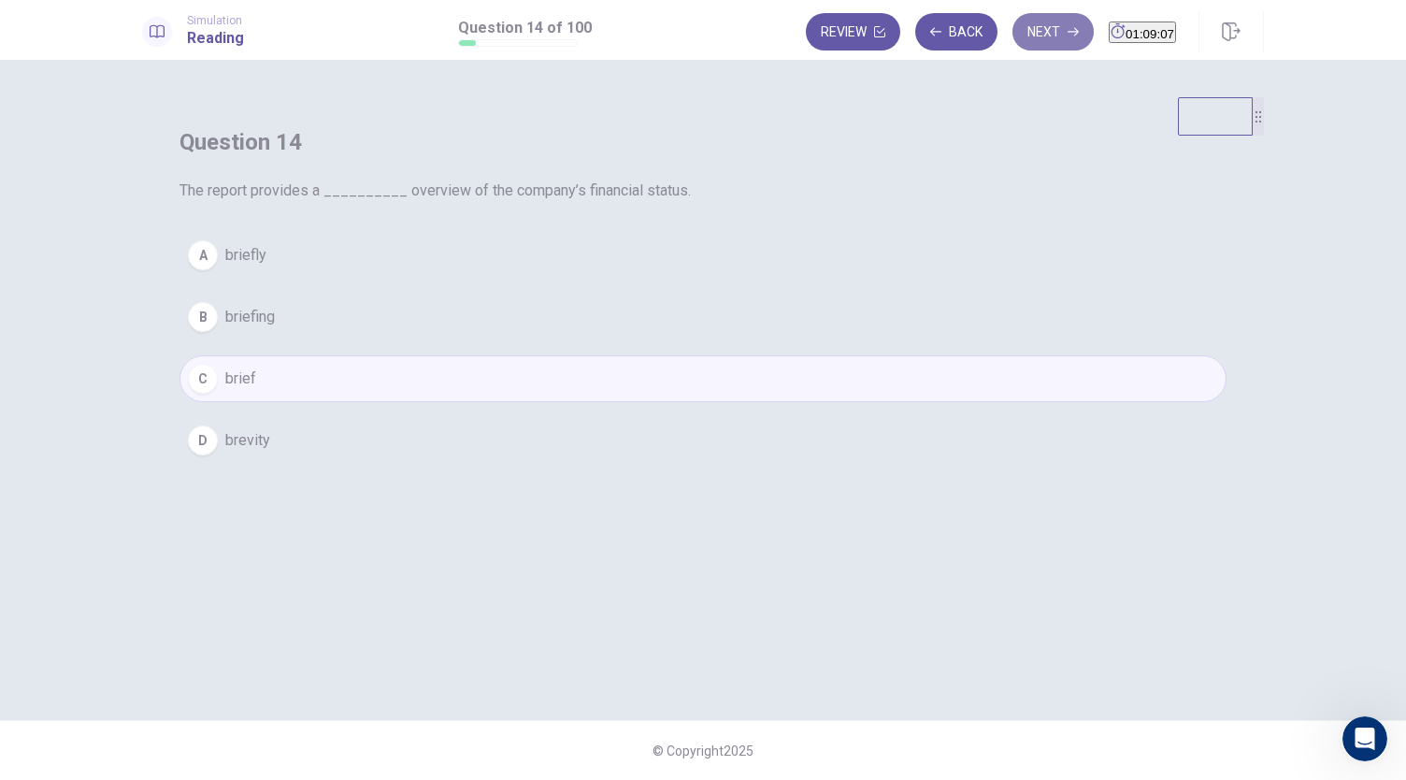
click at [1017, 48] on button "Next" at bounding box center [1052, 31] width 81 height 37
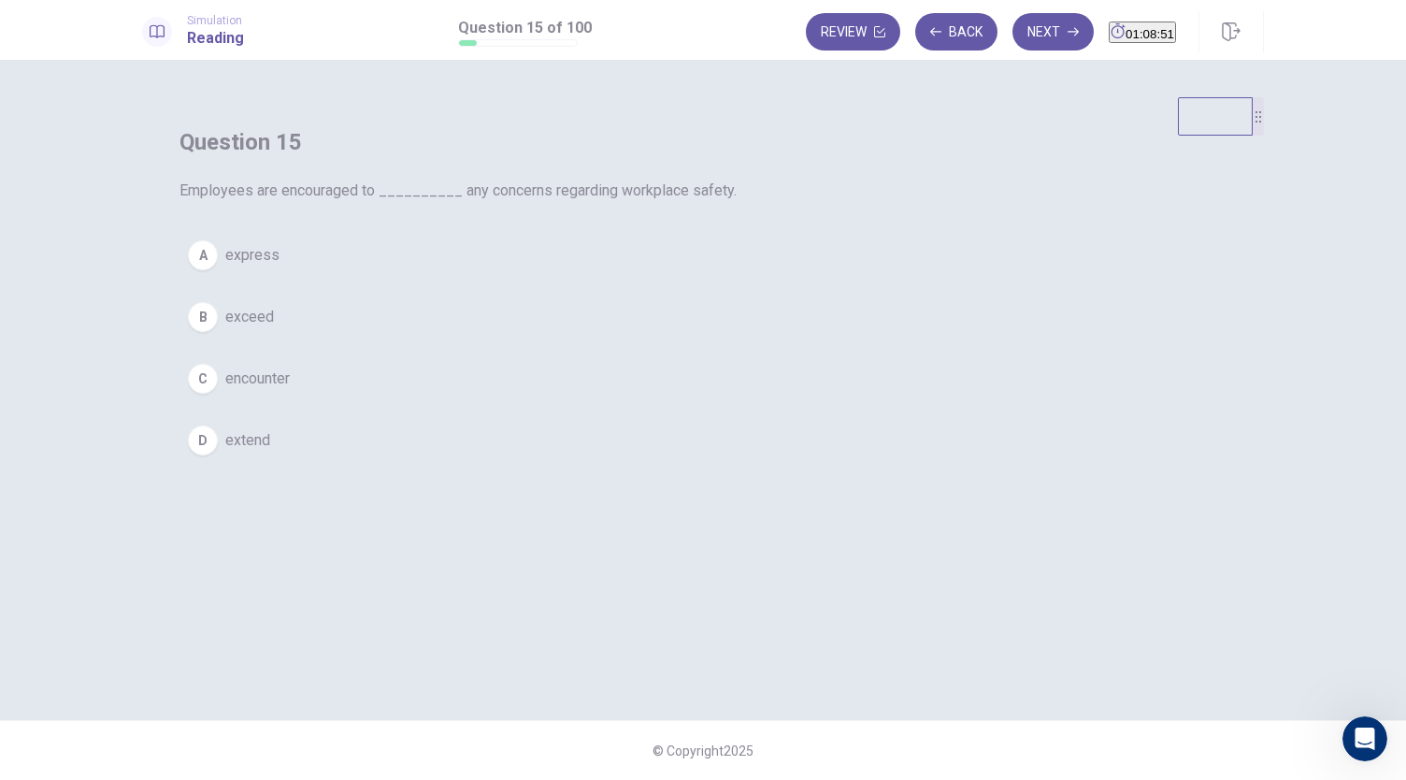
click at [279, 266] on span "express" at bounding box center [252, 255] width 54 height 22
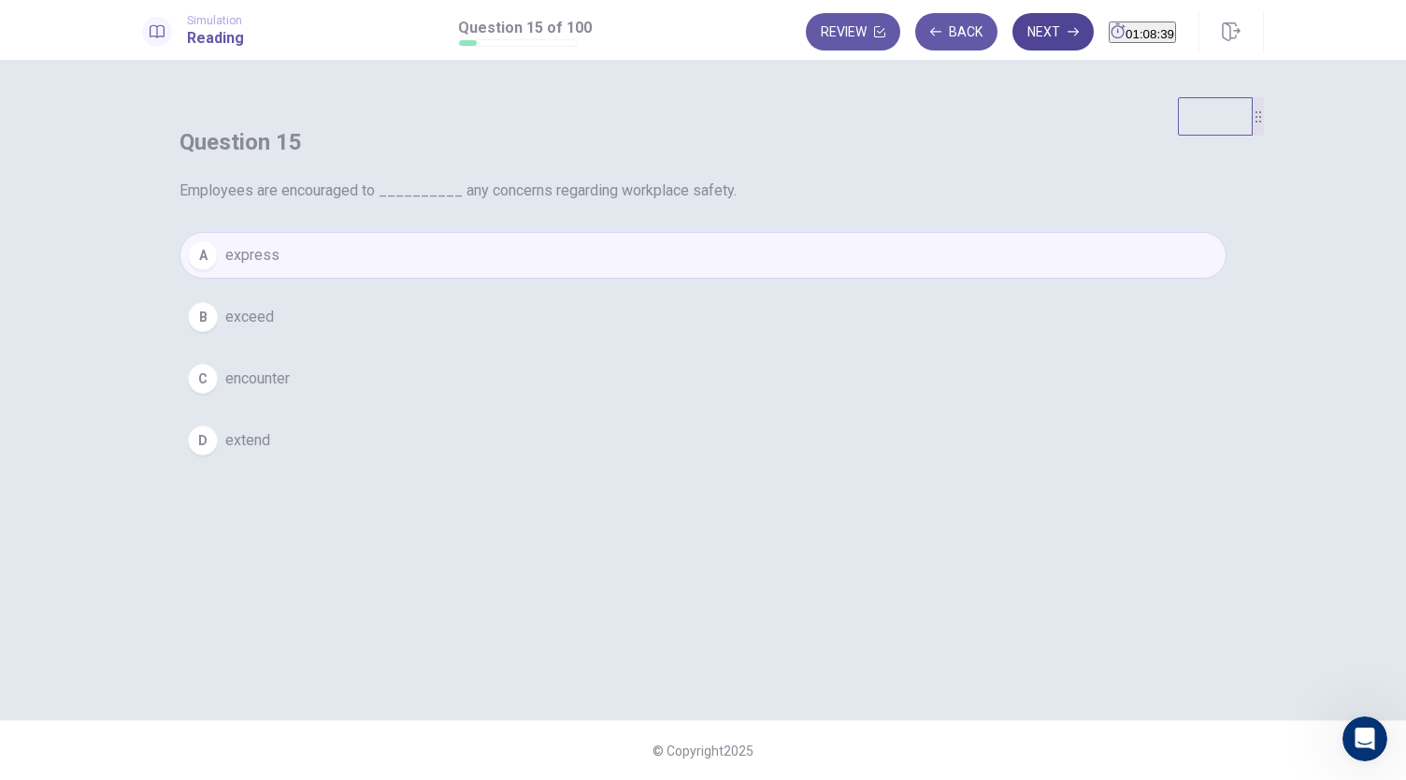
click at [1067, 35] on icon "button" at bounding box center [1072, 31] width 11 height 11
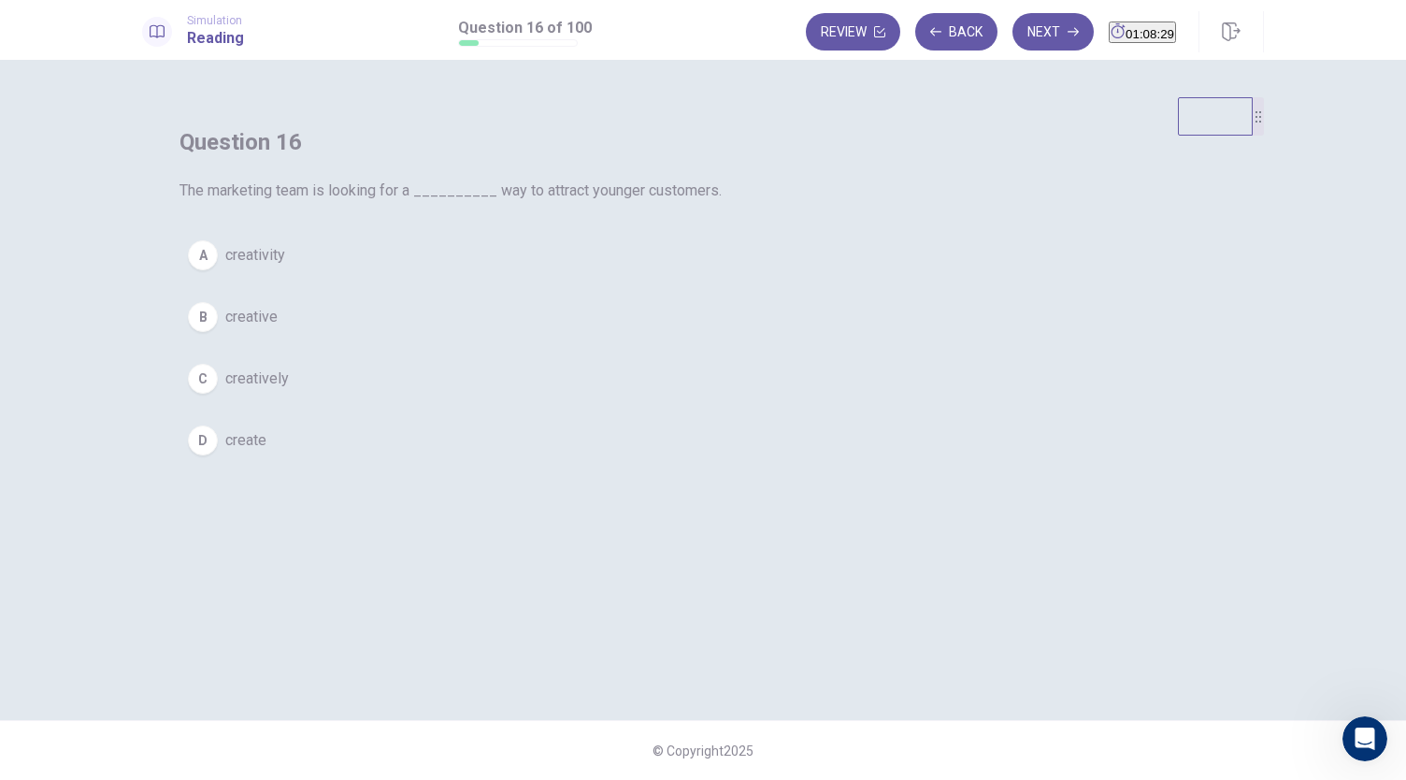
click at [639, 279] on button "A creativity" at bounding box center [702, 255] width 1047 height 47
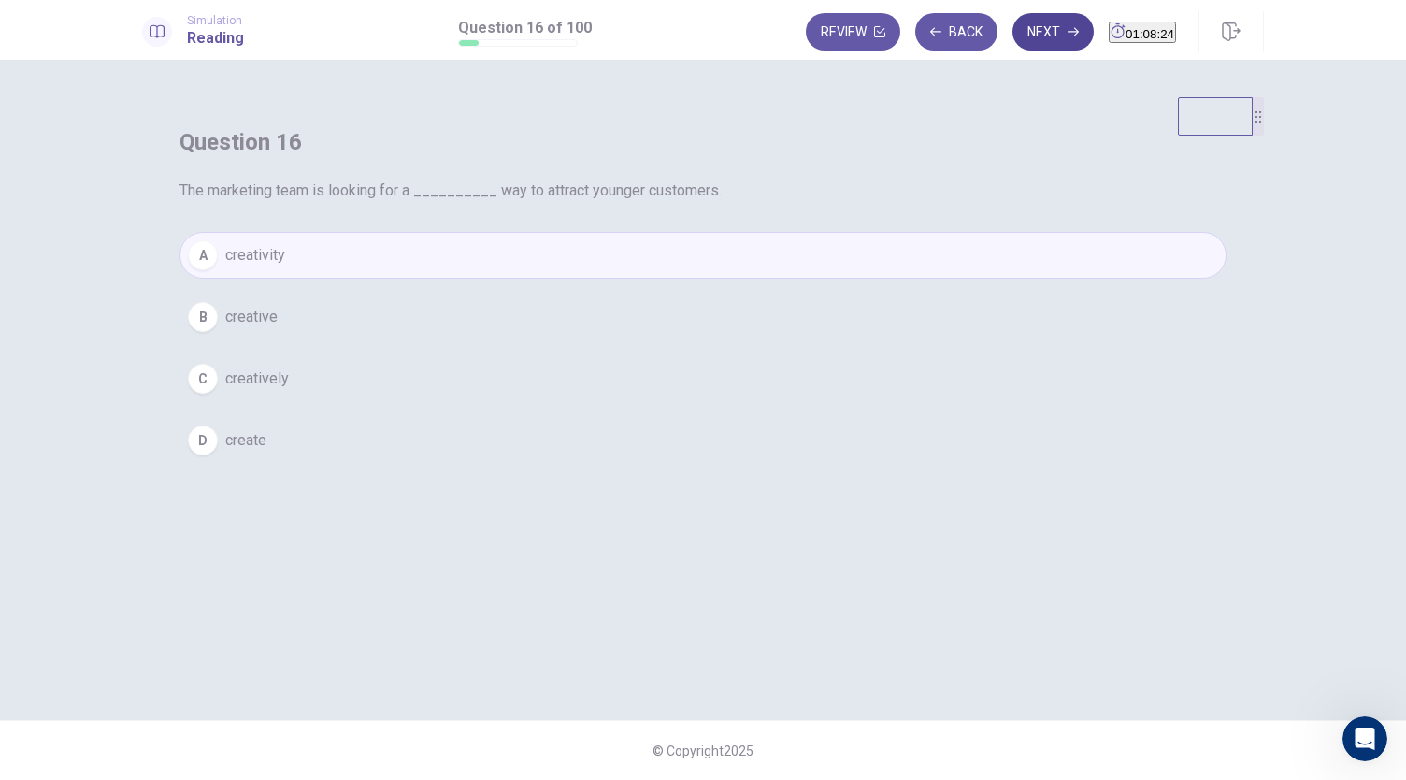
click at [1028, 42] on button "Next" at bounding box center [1052, 31] width 81 height 37
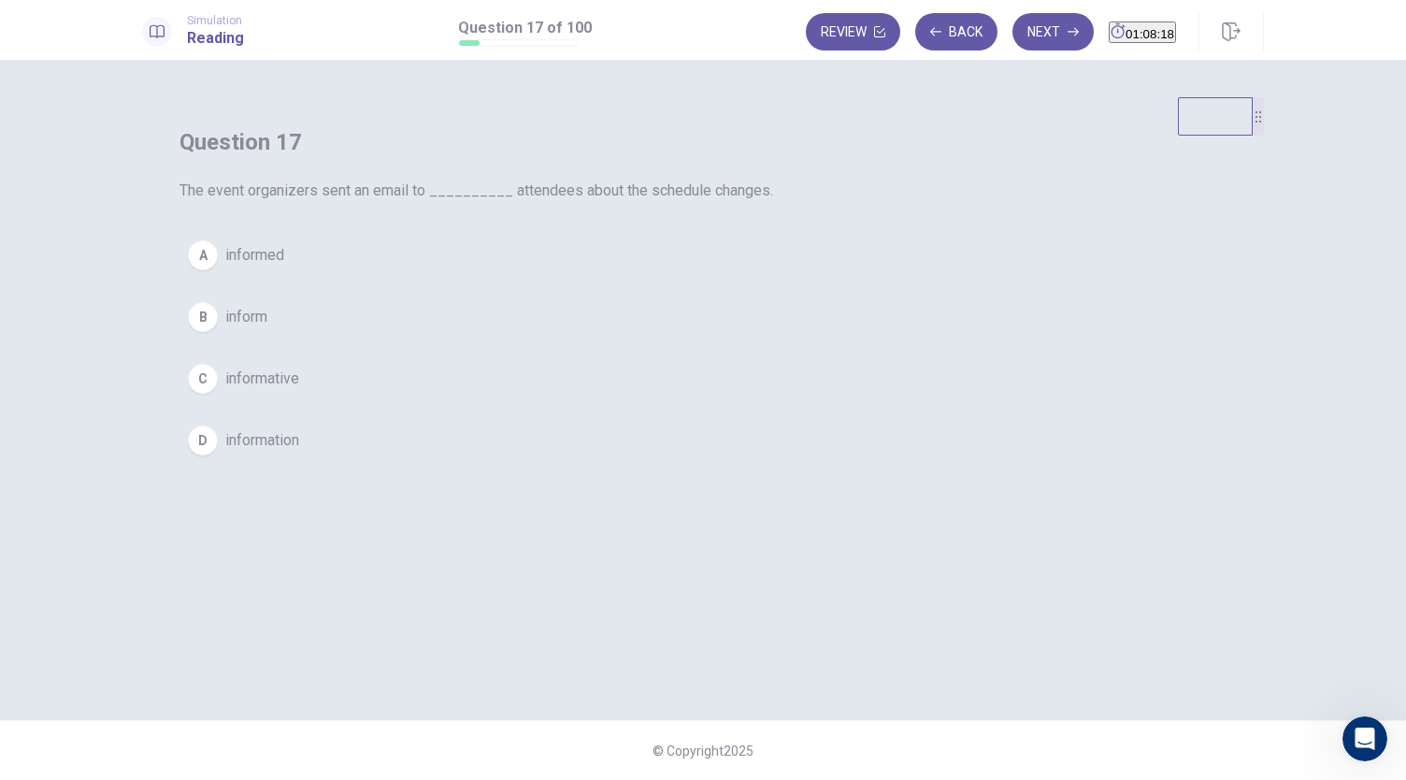
click at [650, 340] on button "B inform" at bounding box center [702, 316] width 1047 height 47
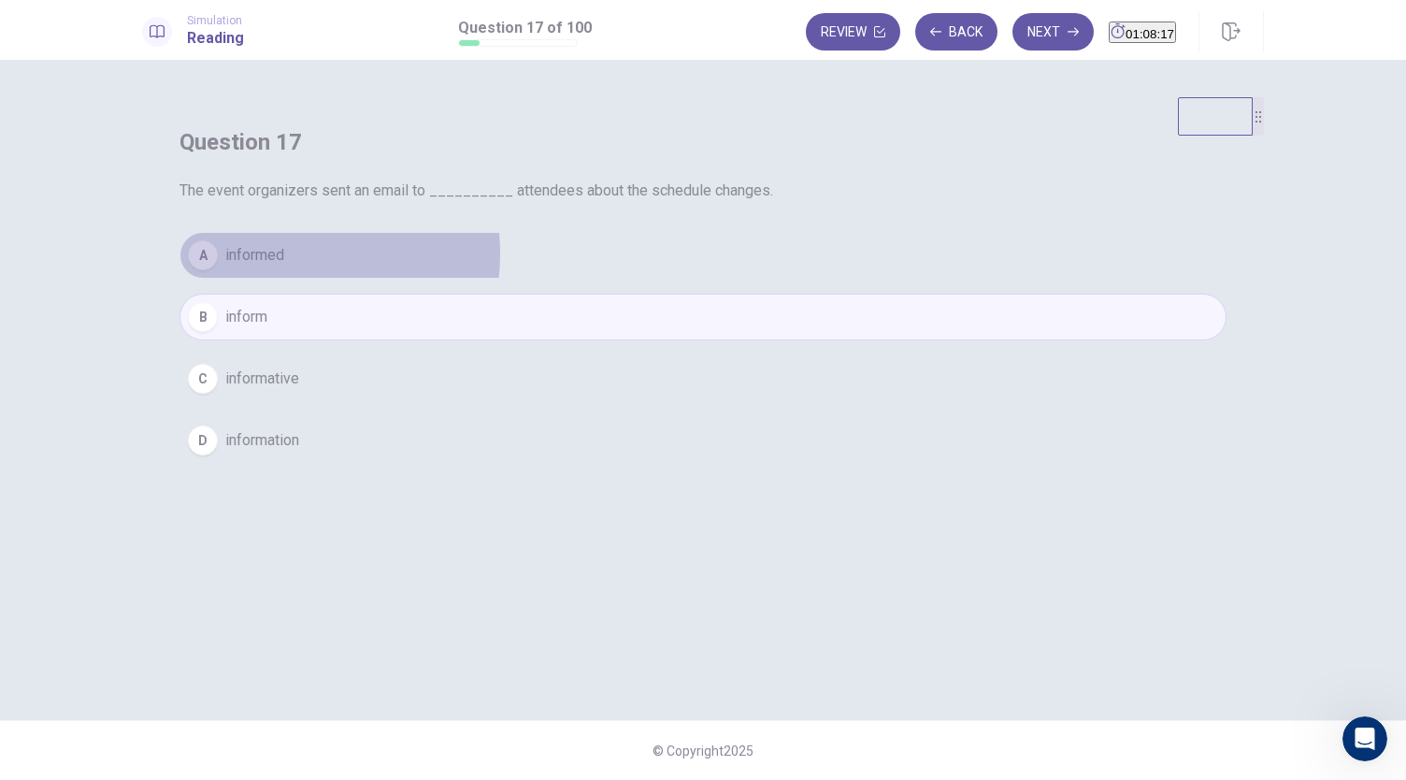
click at [651, 279] on button "A informed" at bounding box center [702, 255] width 1047 height 47
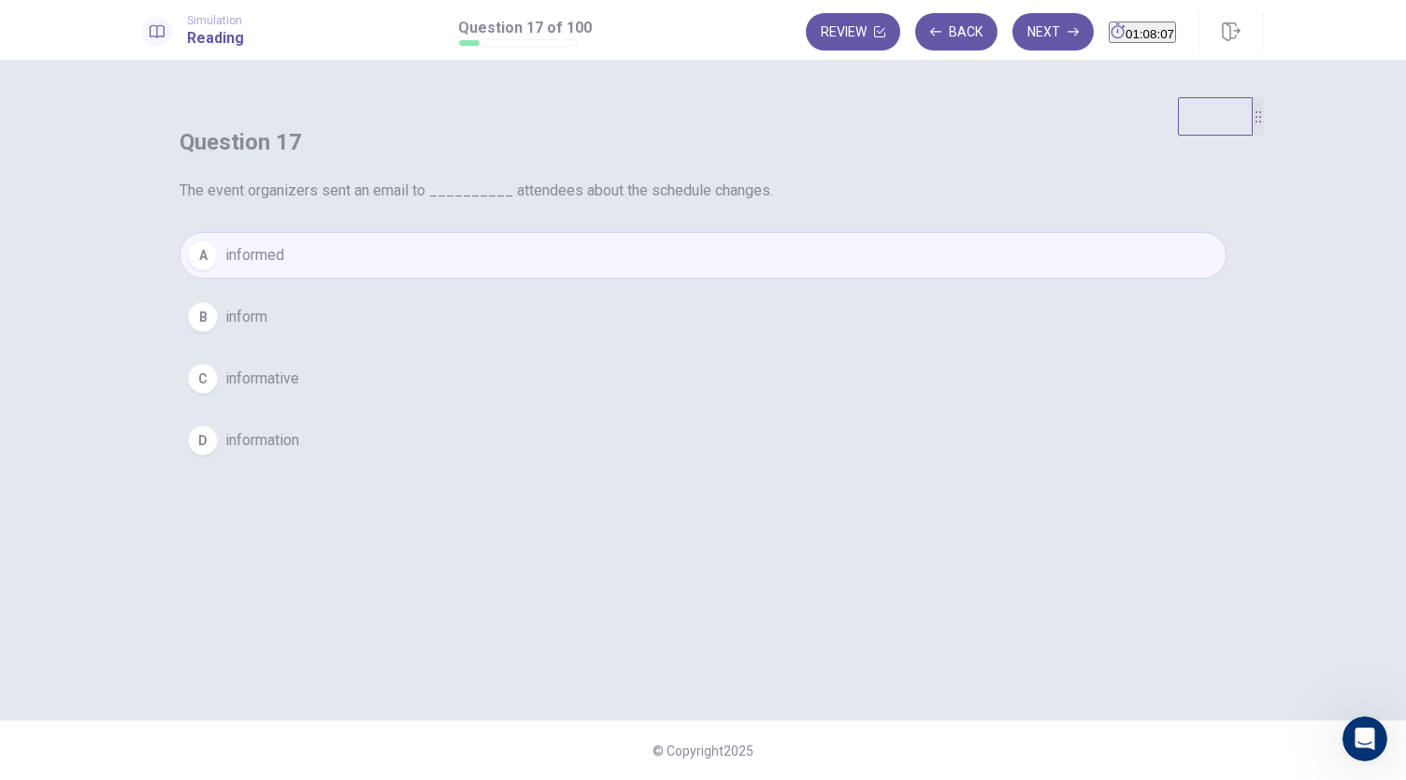
click at [630, 340] on button "B inform" at bounding box center [702, 316] width 1047 height 47
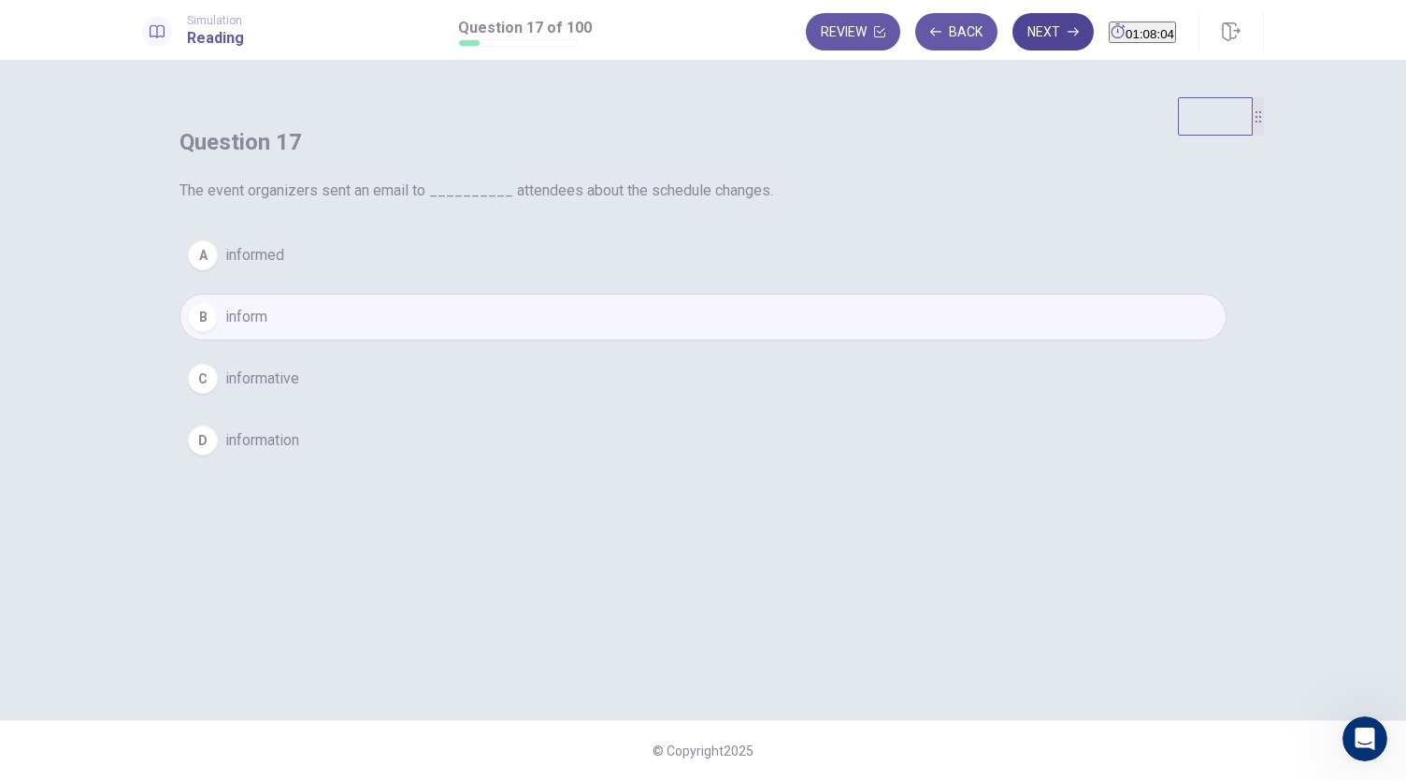
click at [1067, 27] on icon "button" at bounding box center [1072, 31] width 11 height 11
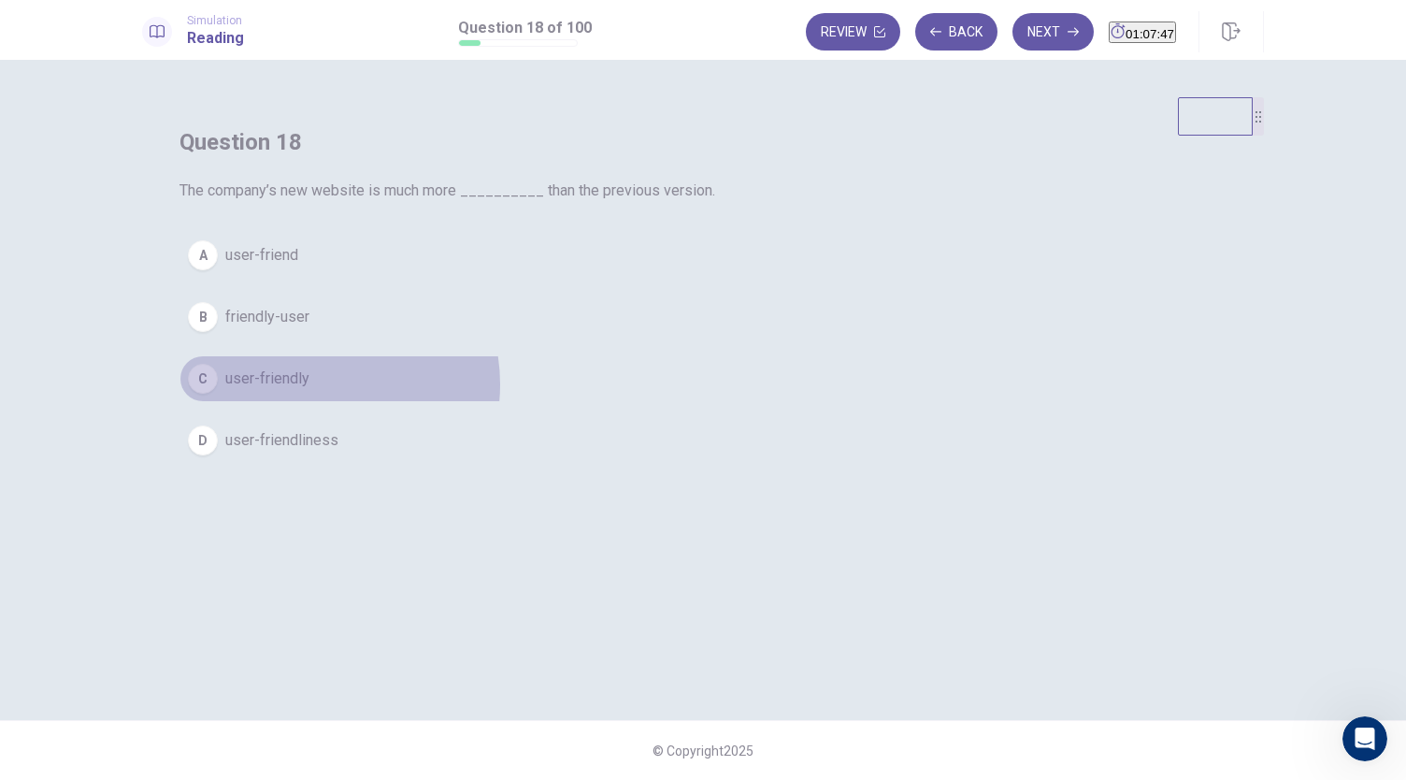
click at [673, 402] on button "C user-friendly" at bounding box center [702, 378] width 1047 height 47
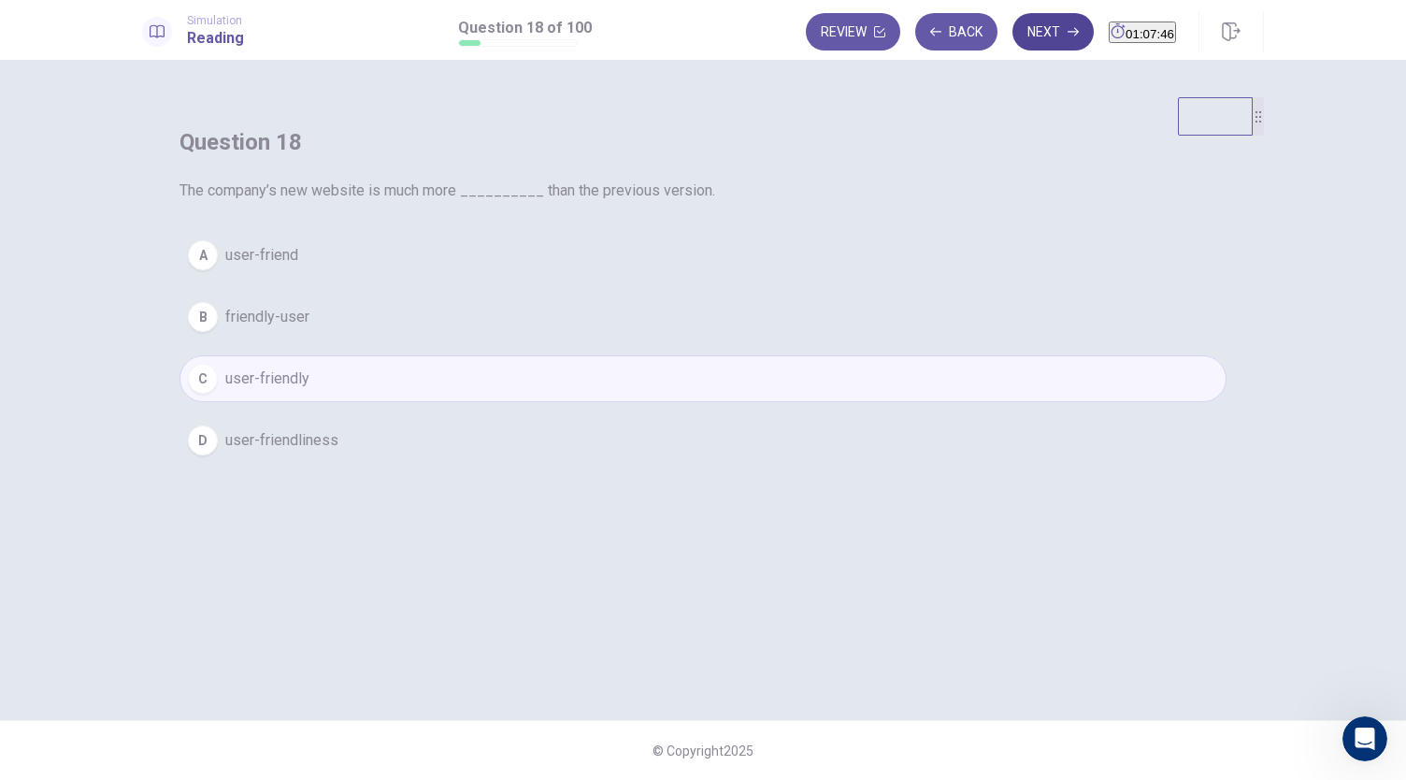
click at [1023, 33] on button "Next" at bounding box center [1052, 31] width 81 height 37
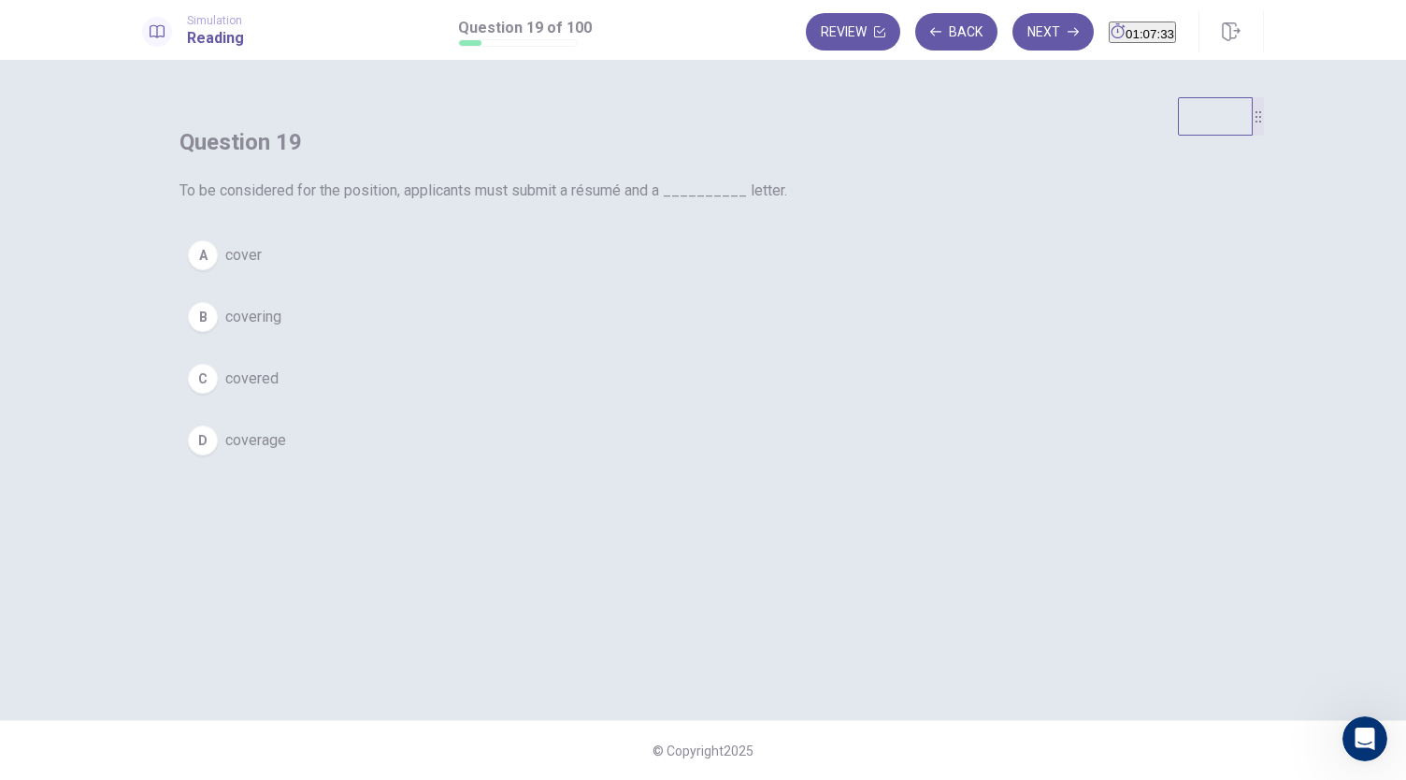
click at [622, 279] on button "A cover" at bounding box center [702, 255] width 1047 height 47
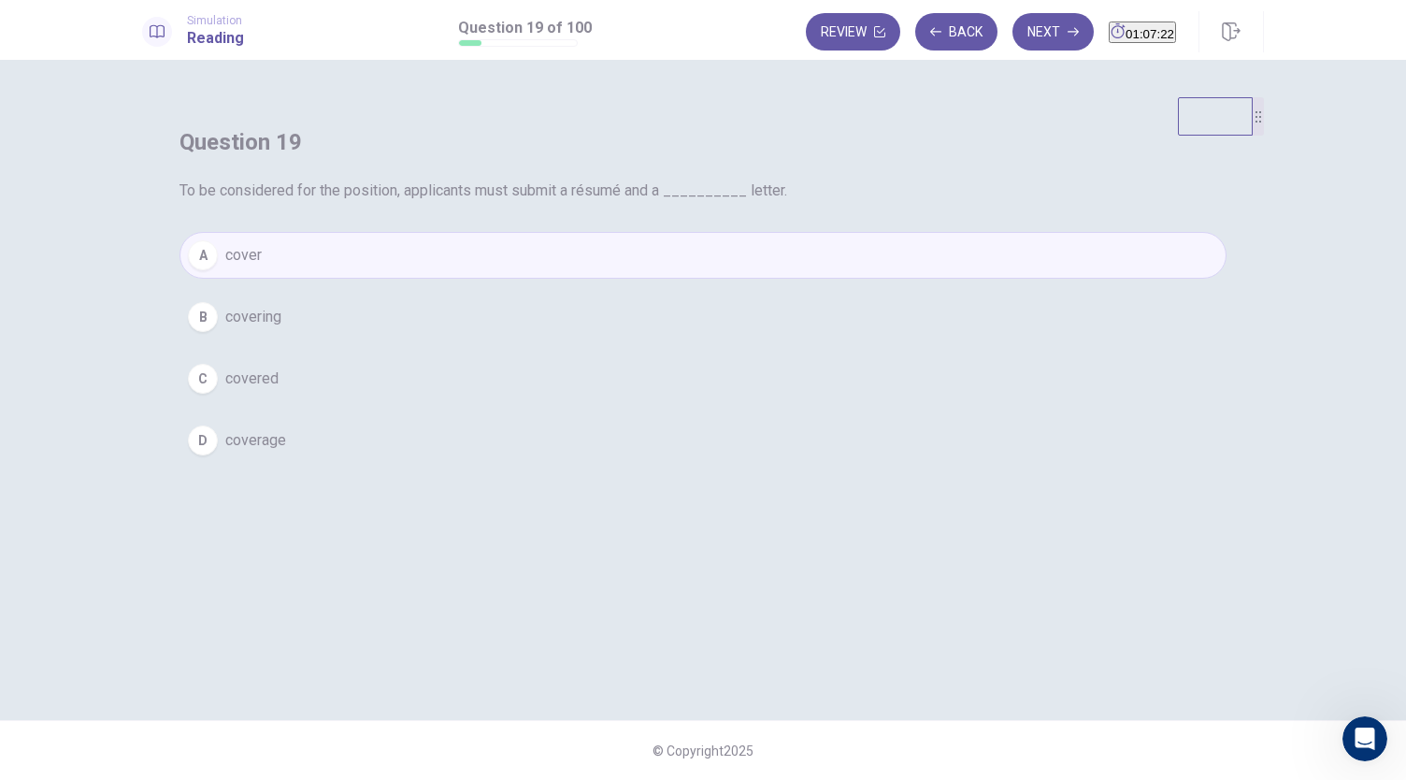
click at [281, 328] on span "covering" at bounding box center [253, 317] width 56 height 22
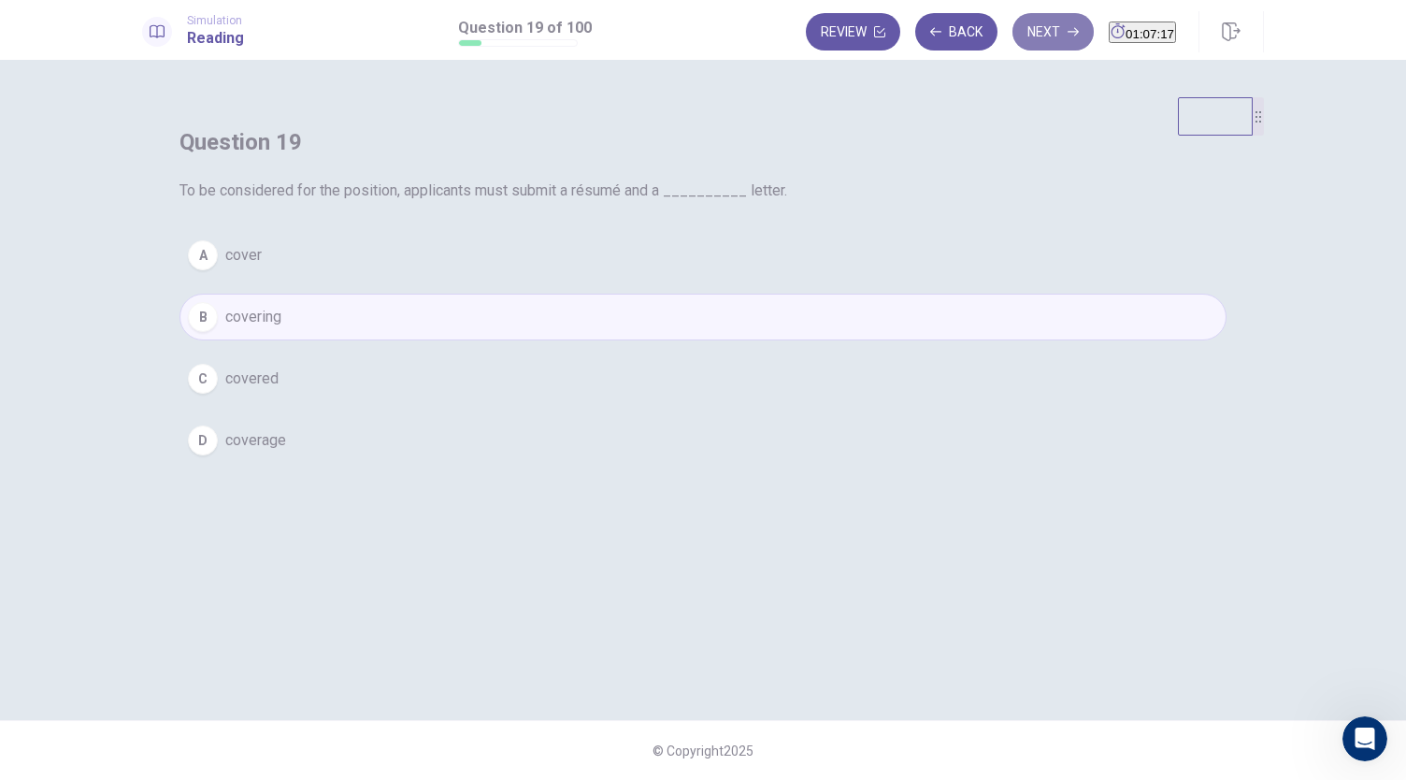
click at [1020, 33] on button "Next" at bounding box center [1052, 31] width 81 height 37
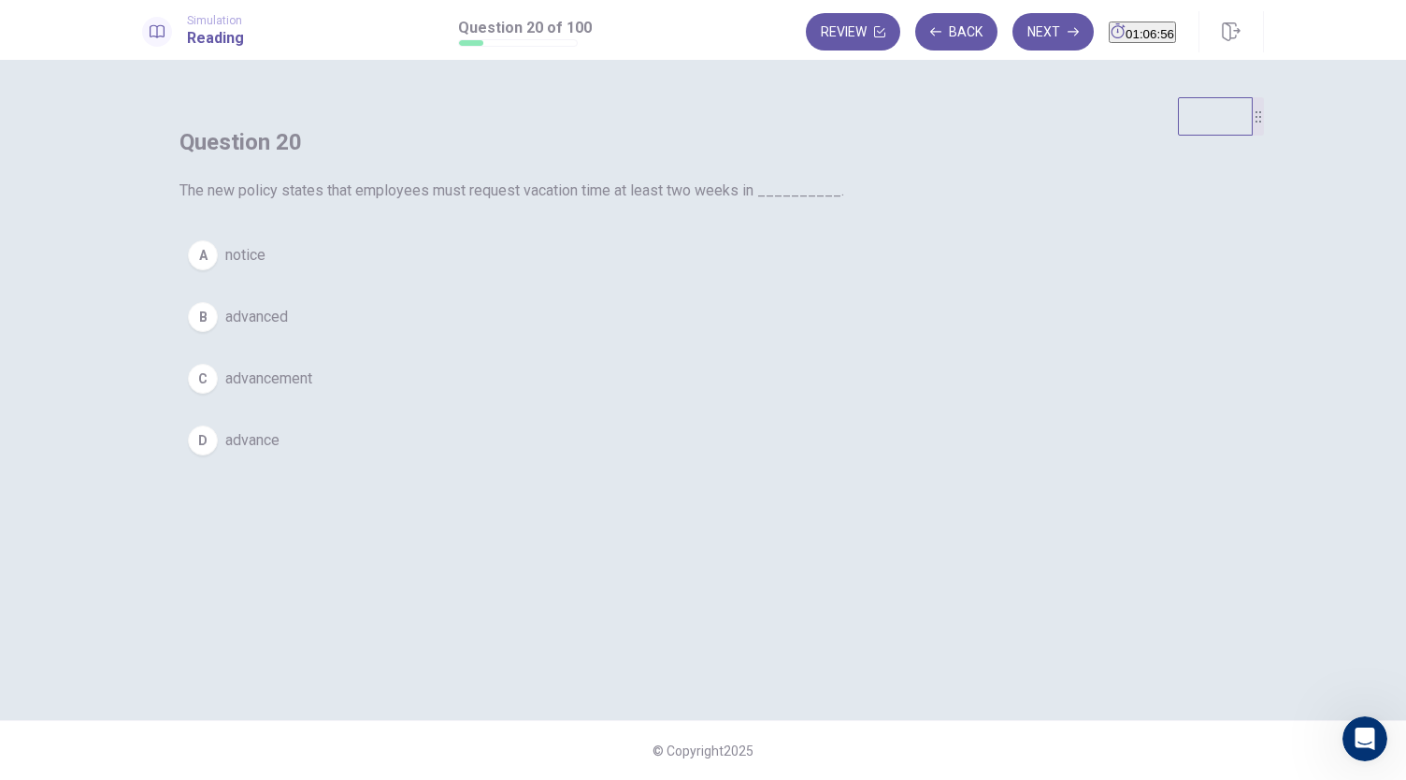
click at [288, 328] on span "advanced" at bounding box center [256, 317] width 63 height 22
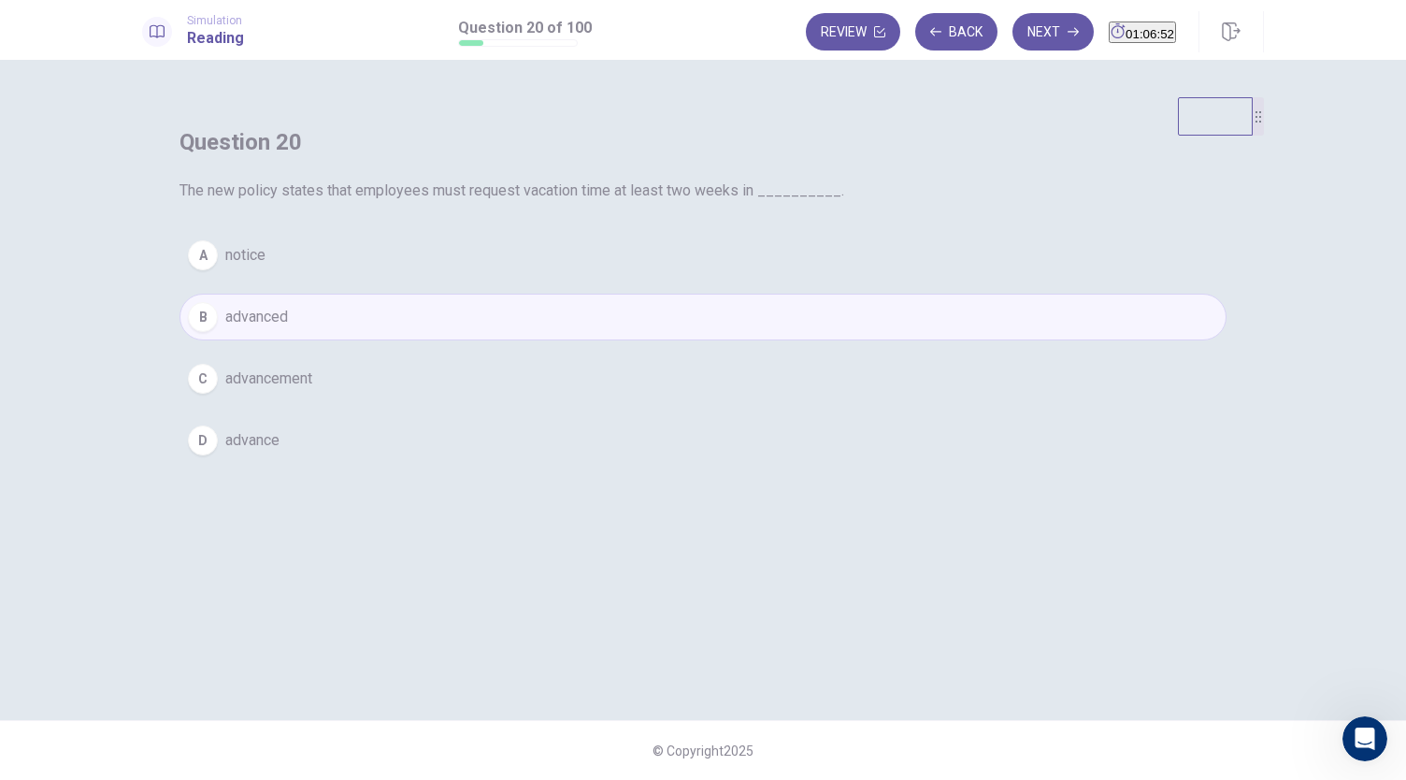
click at [649, 464] on button "D advance" at bounding box center [702, 440] width 1047 height 47
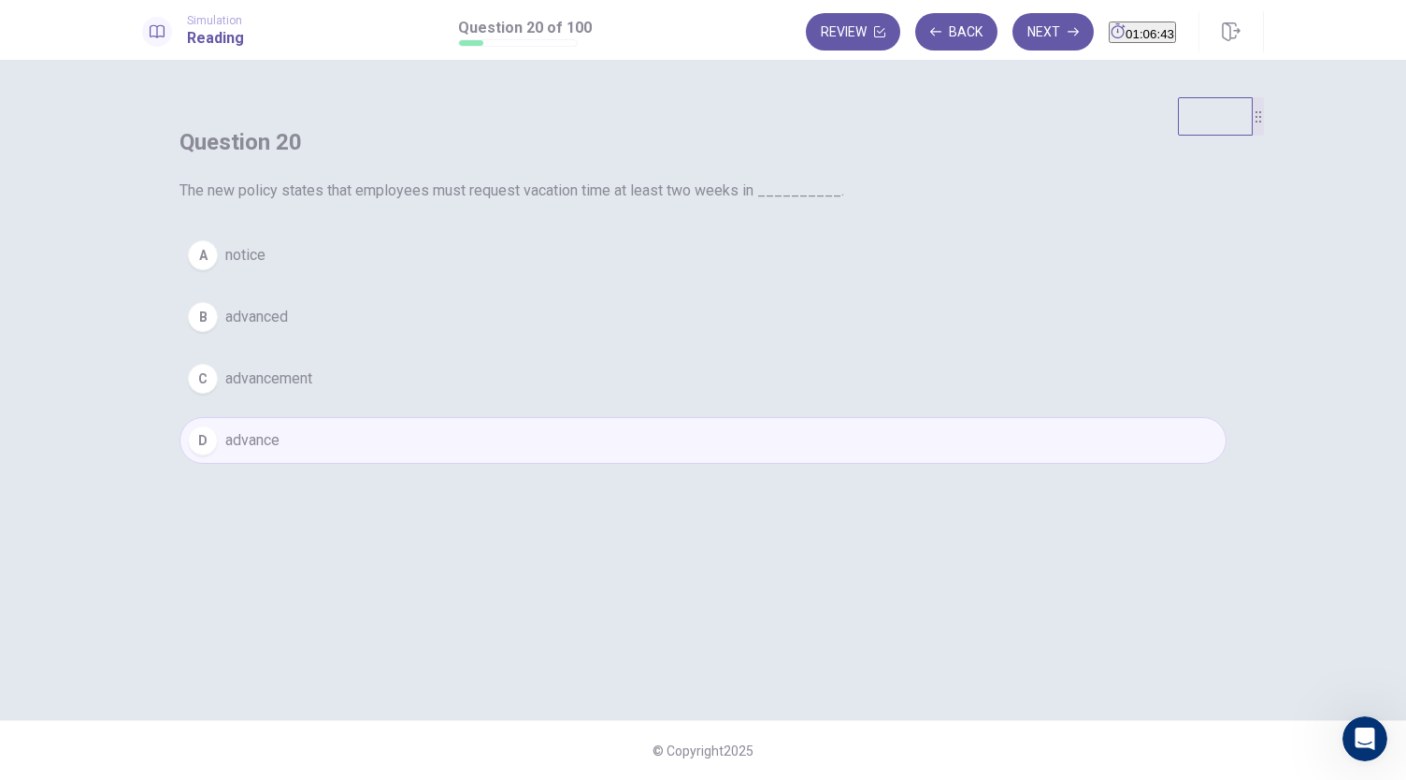
click at [658, 340] on button "B advanced" at bounding box center [702, 316] width 1047 height 47
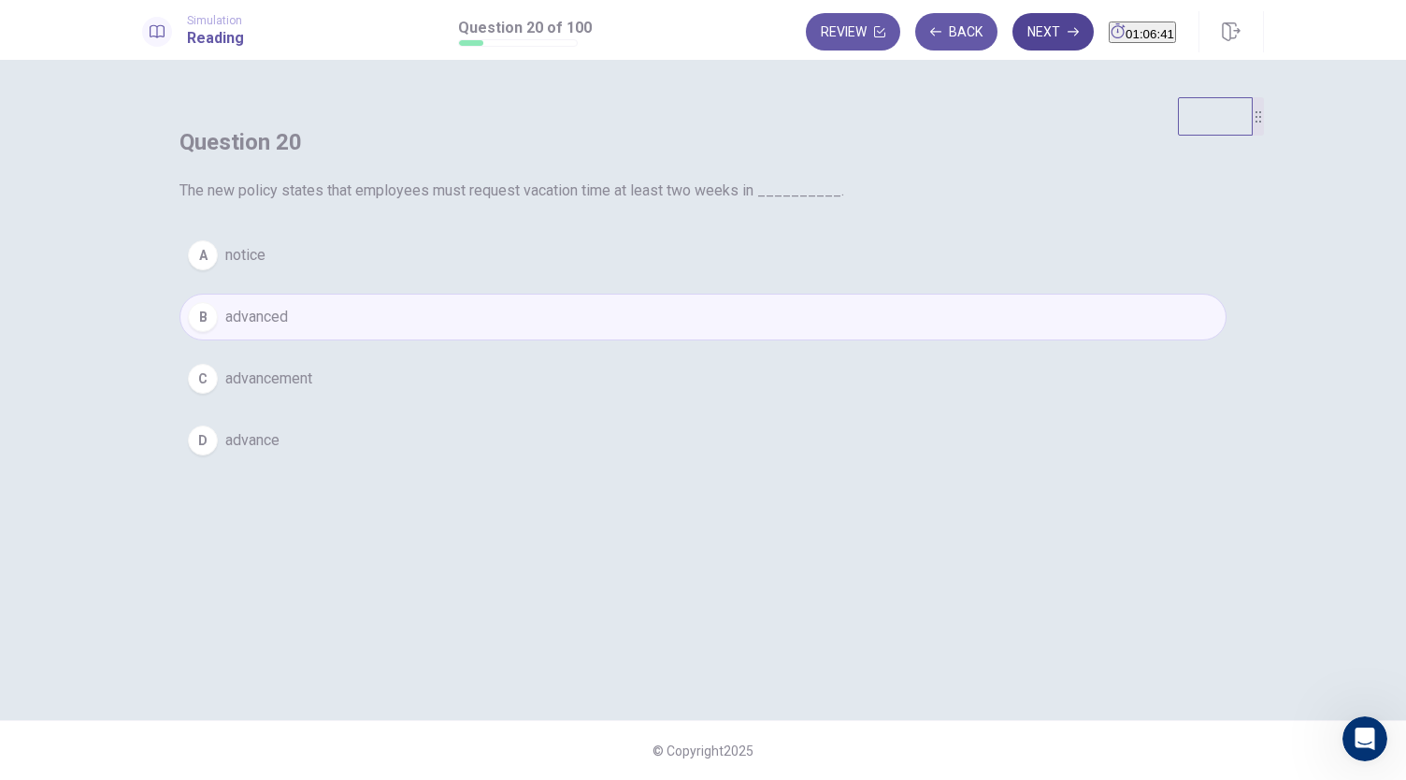
click at [1017, 34] on button "Next" at bounding box center [1052, 31] width 81 height 37
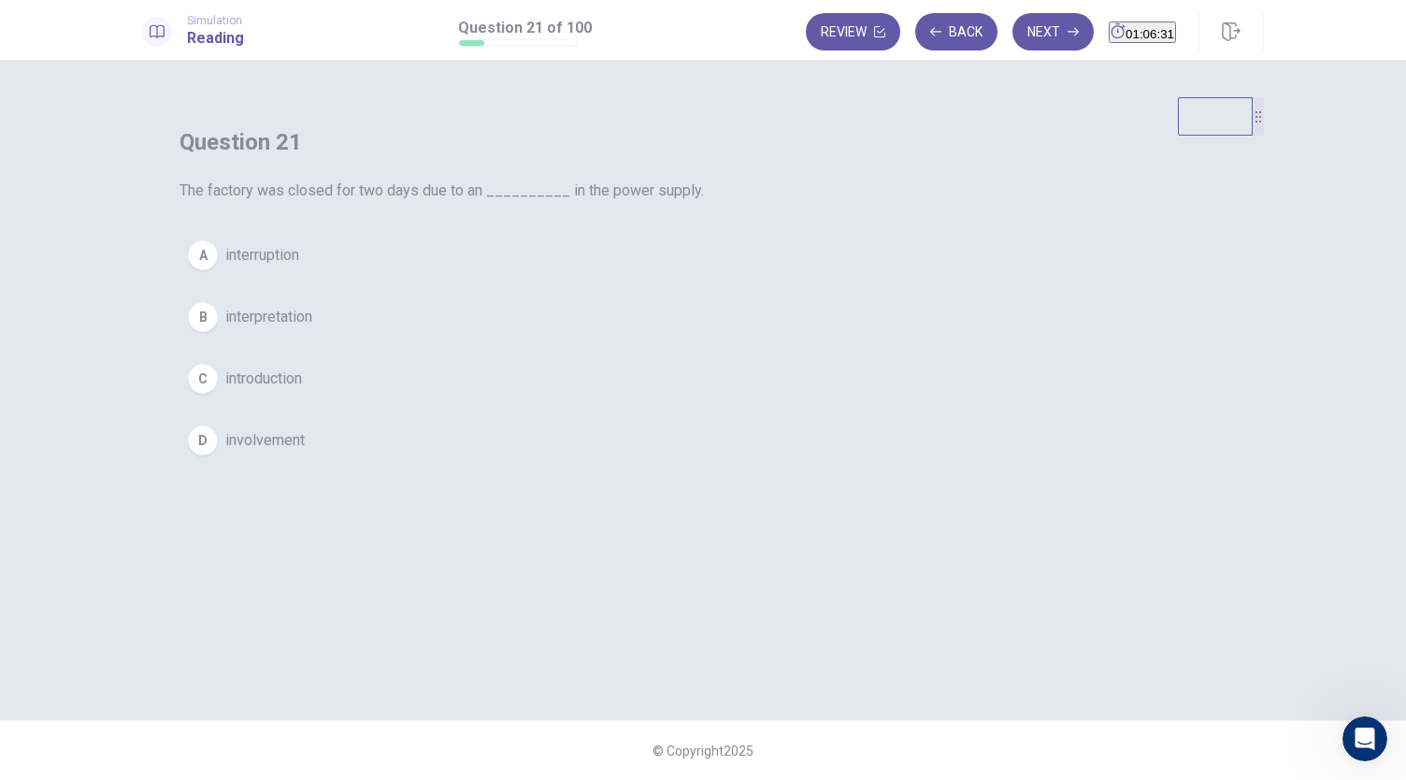
click at [664, 279] on button "A interruption" at bounding box center [702, 255] width 1047 height 47
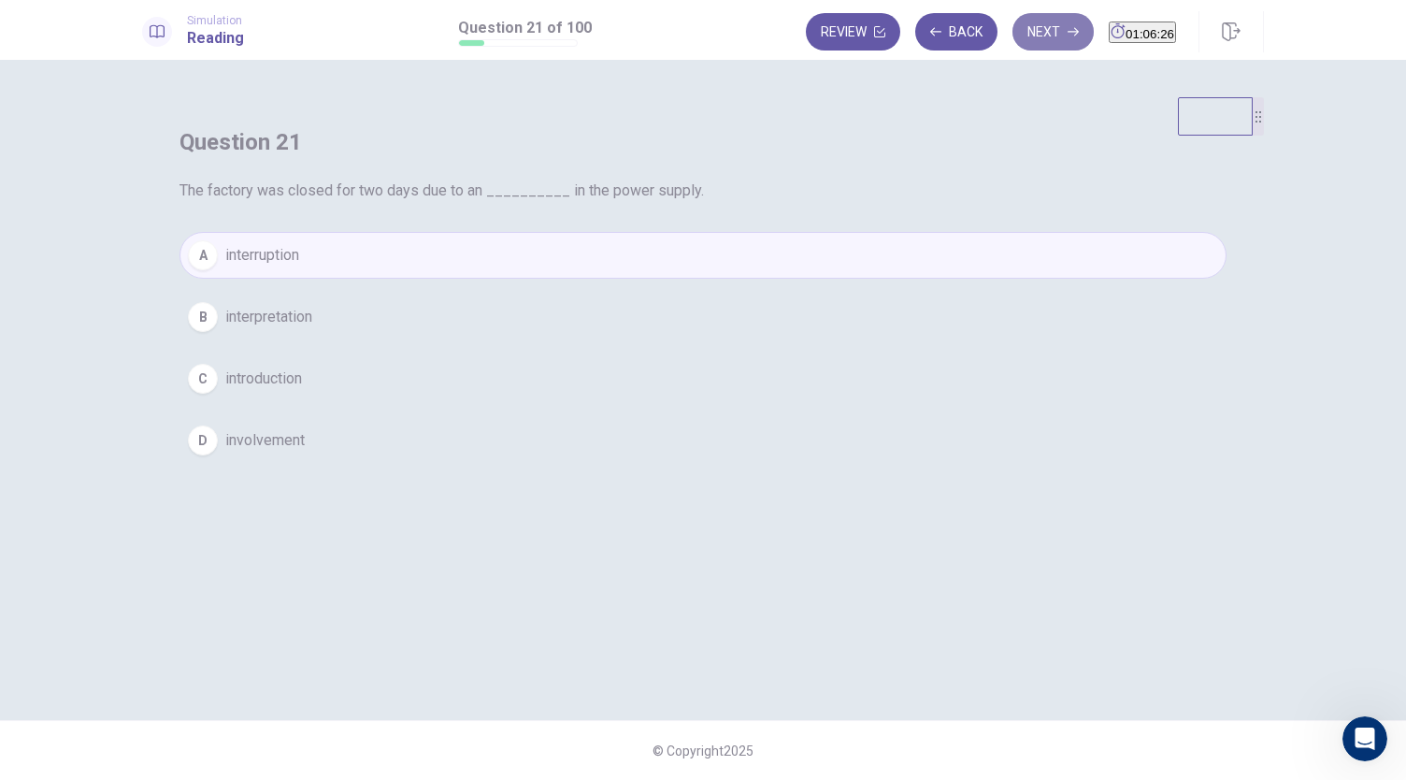
click at [1067, 34] on icon "button" at bounding box center [1072, 31] width 11 height 11
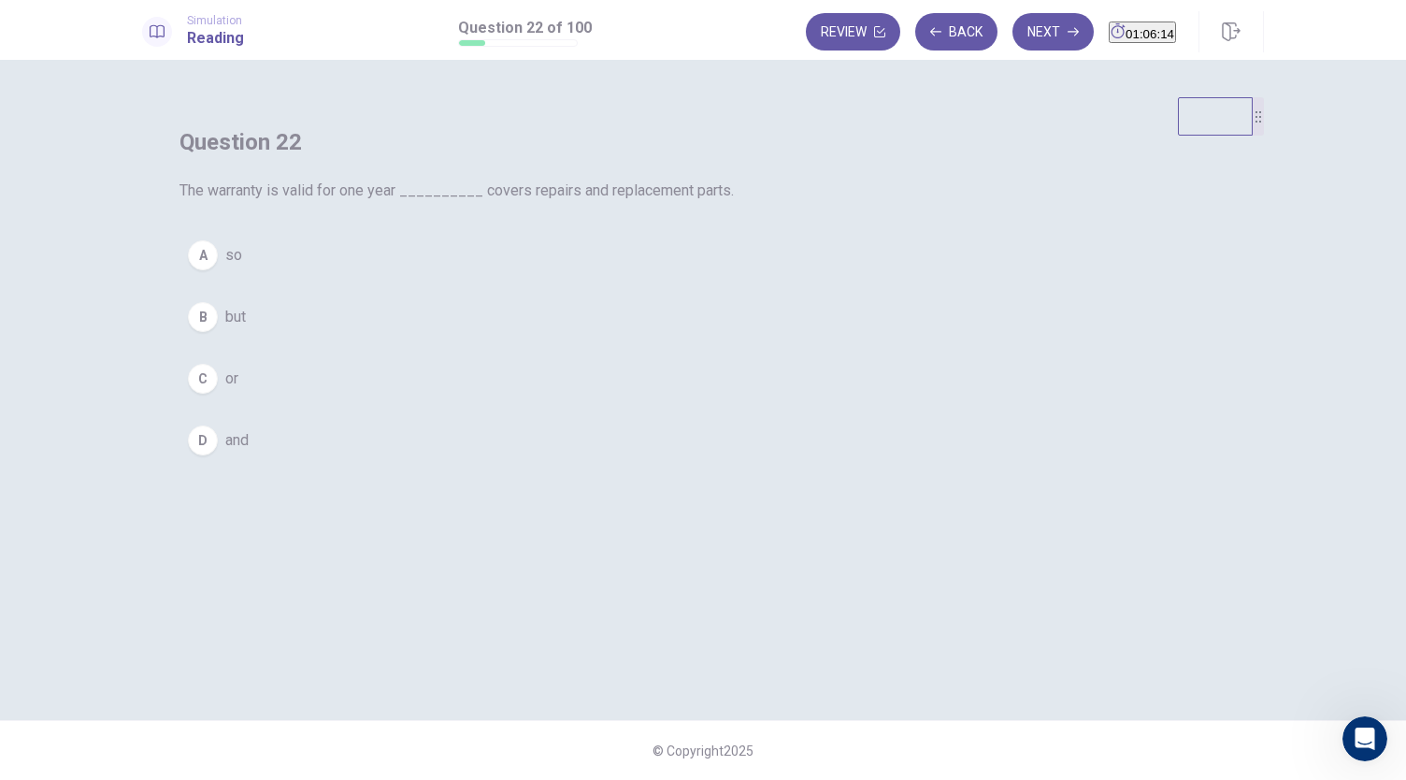
click at [218, 270] on div "A" at bounding box center [203, 255] width 30 height 30
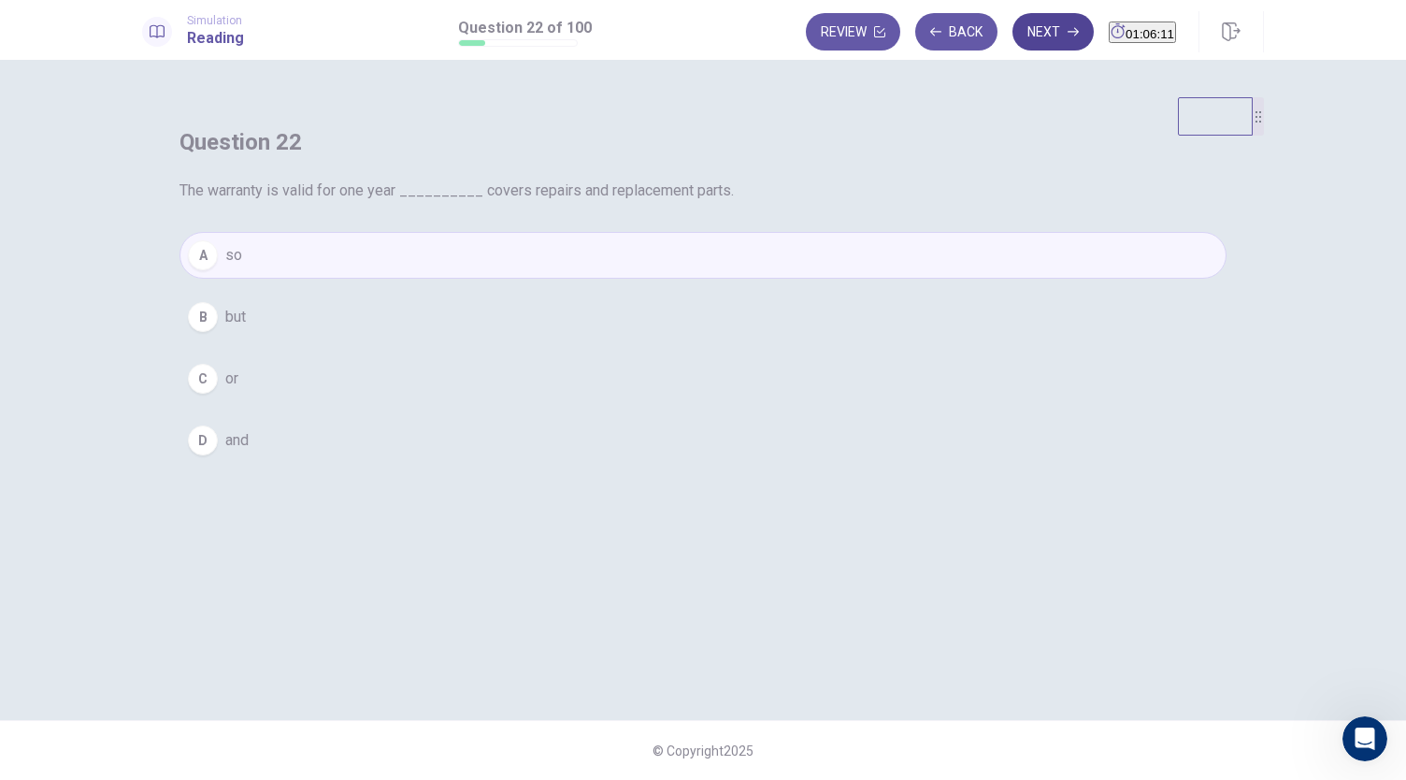
click at [1029, 44] on button "Next" at bounding box center [1052, 31] width 81 height 37
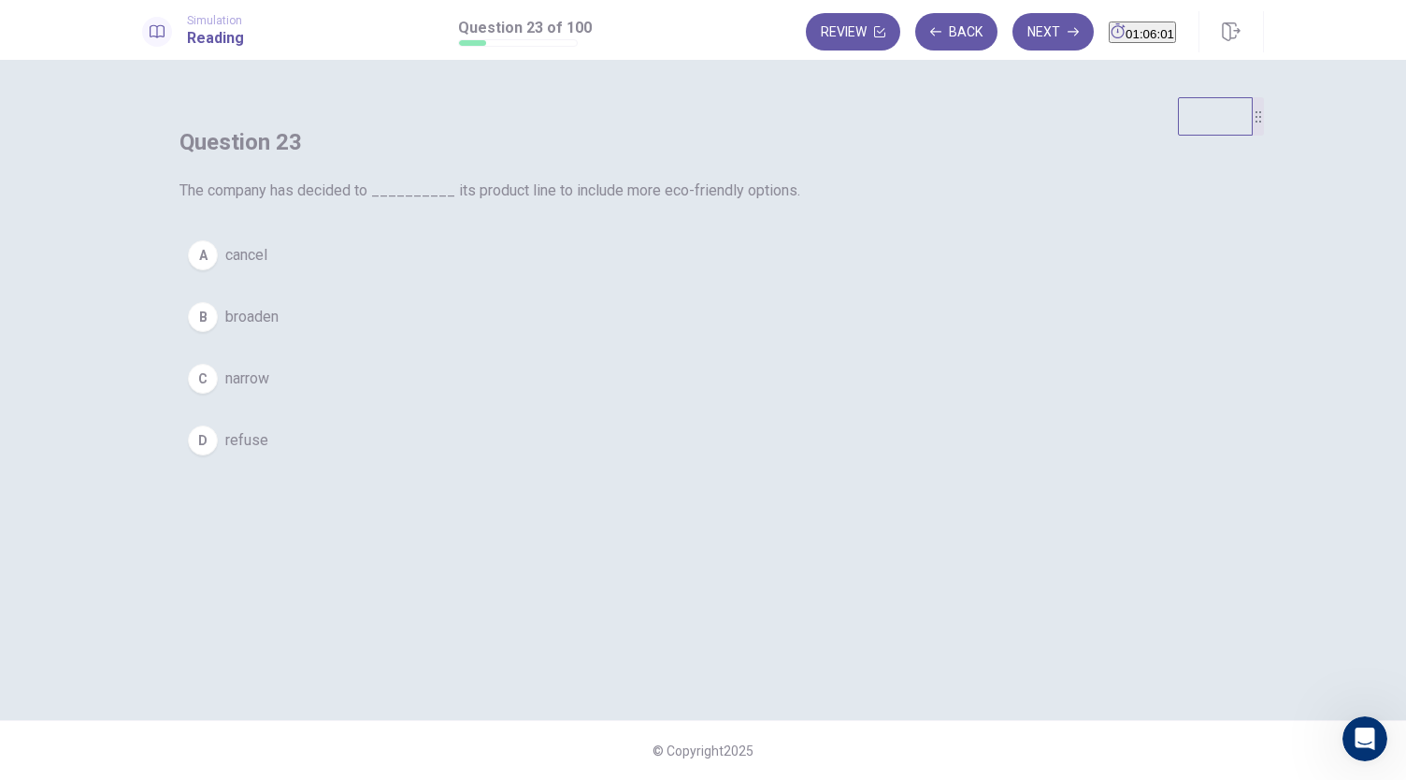
click at [589, 402] on button "C narrow" at bounding box center [702, 378] width 1047 height 47
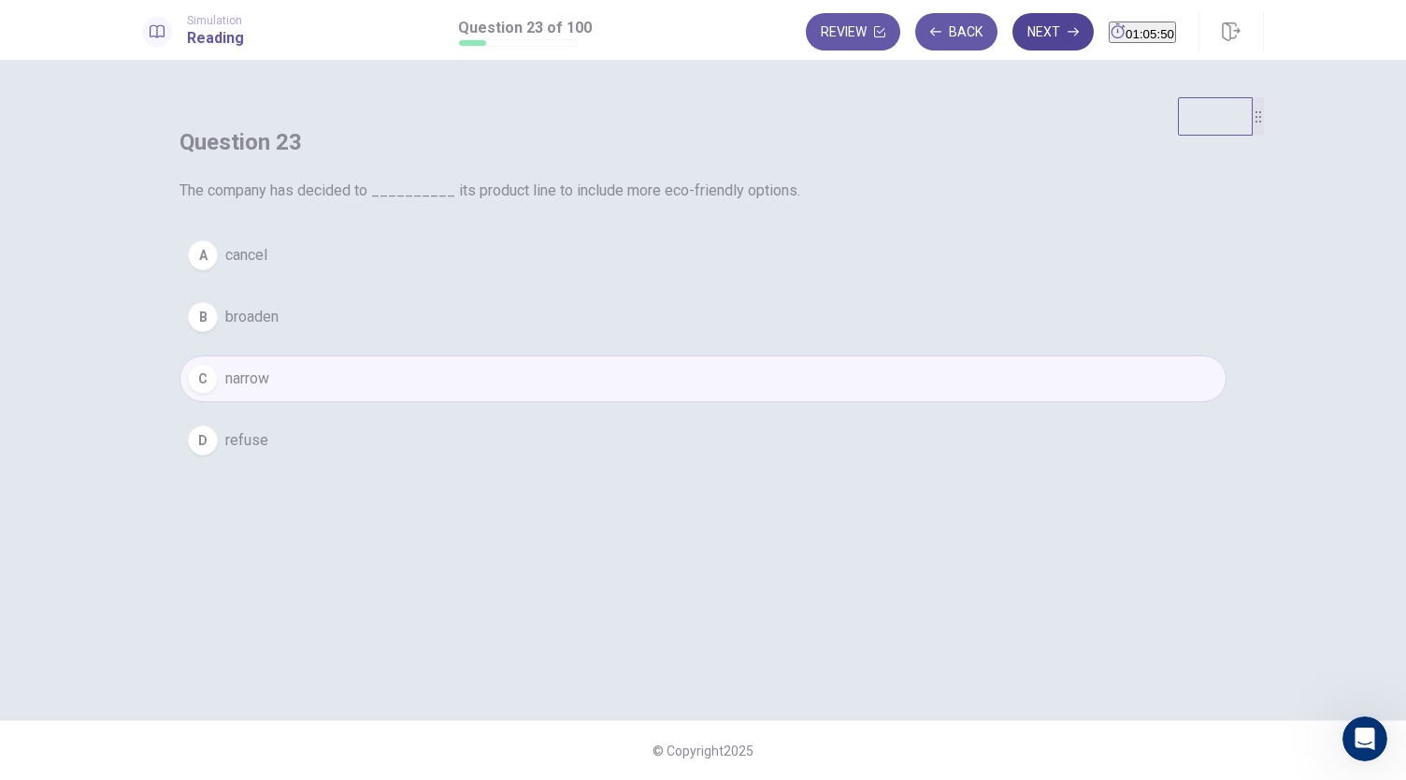
click at [1021, 25] on button "Next" at bounding box center [1052, 31] width 81 height 37
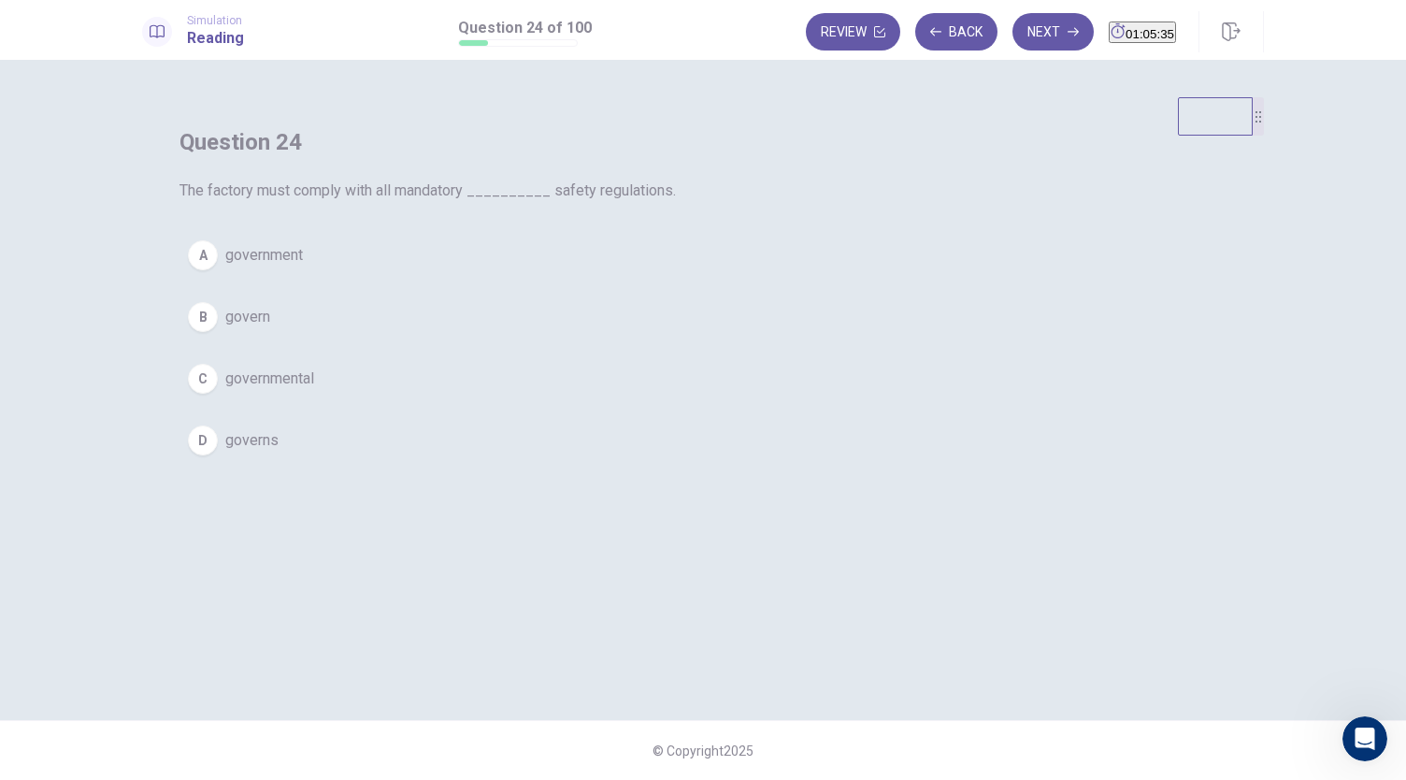
click at [314, 390] on span "governmental" at bounding box center [269, 378] width 89 height 22
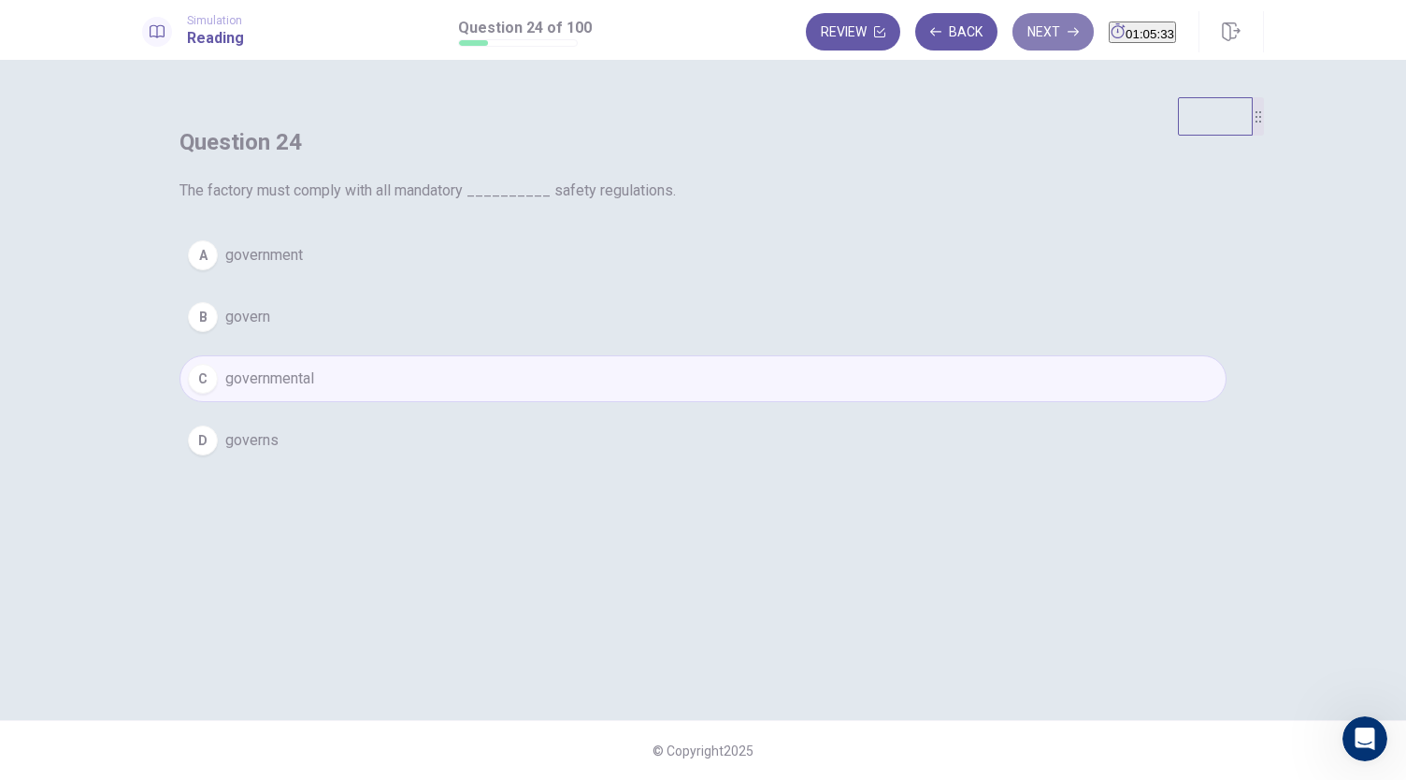
click at [1034, 24] on button "Next" at bounding box center [1052, 31] width 81 height 37
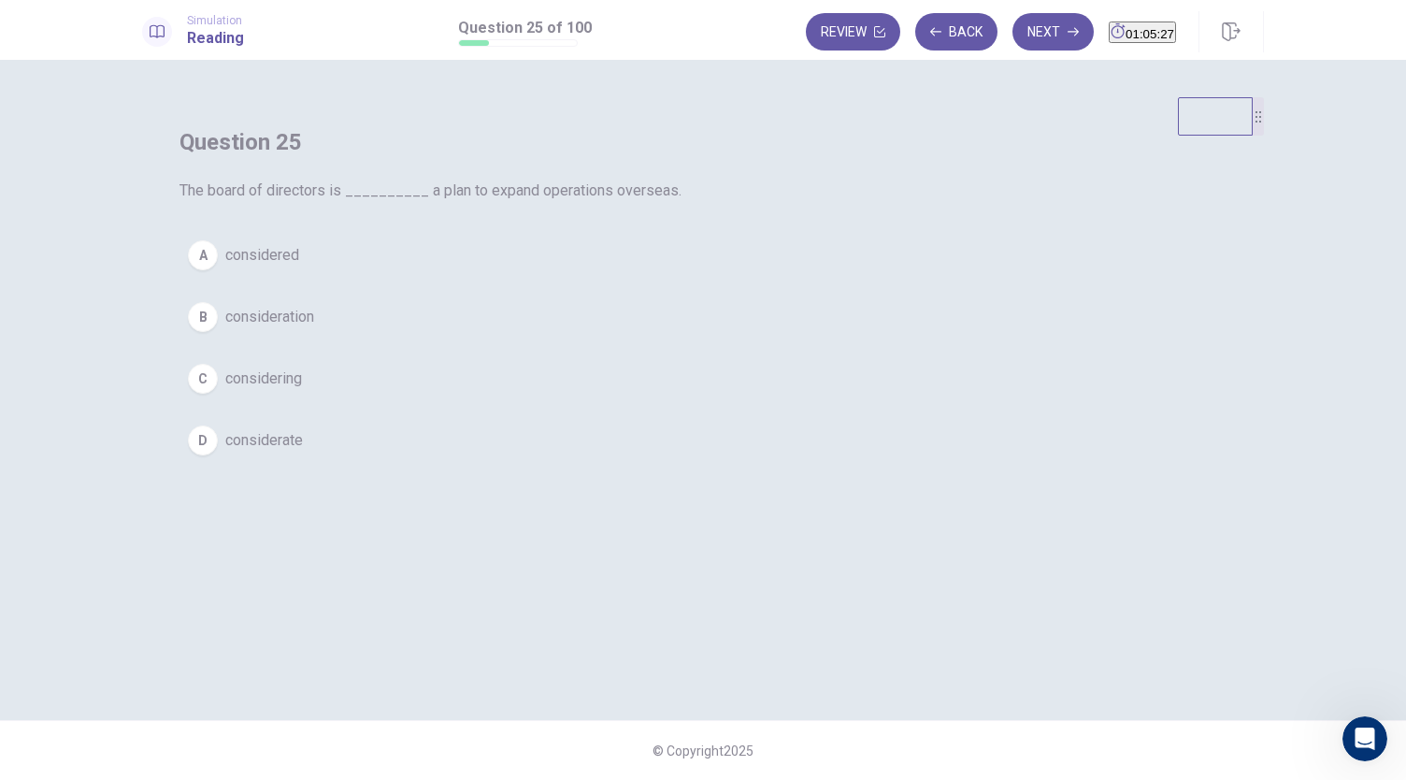
click at [302, 390] on span "considering" at bounding box center [263, 378] width 77 height 22
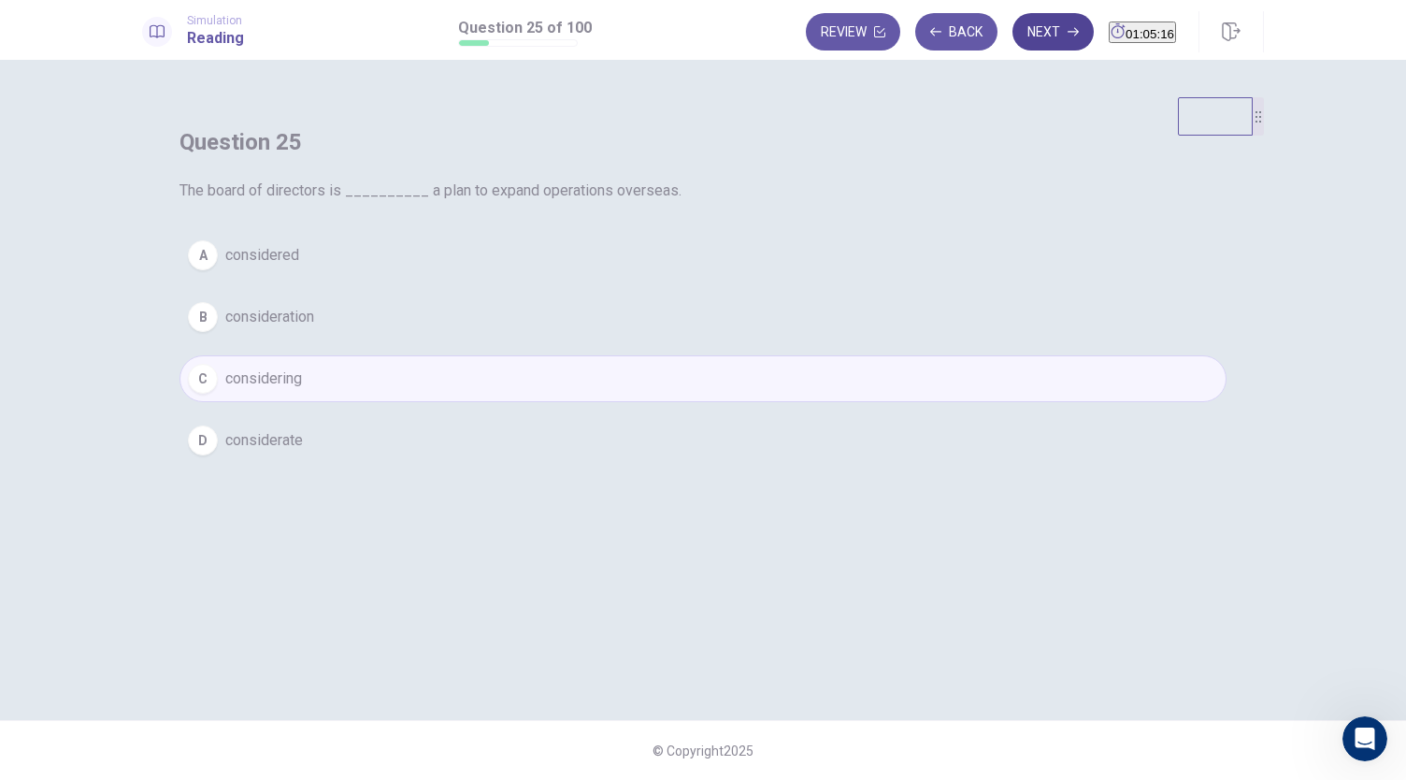
click at [1026, 38] on button "Next" at bounding box center [1052, 31] width 81 height 37
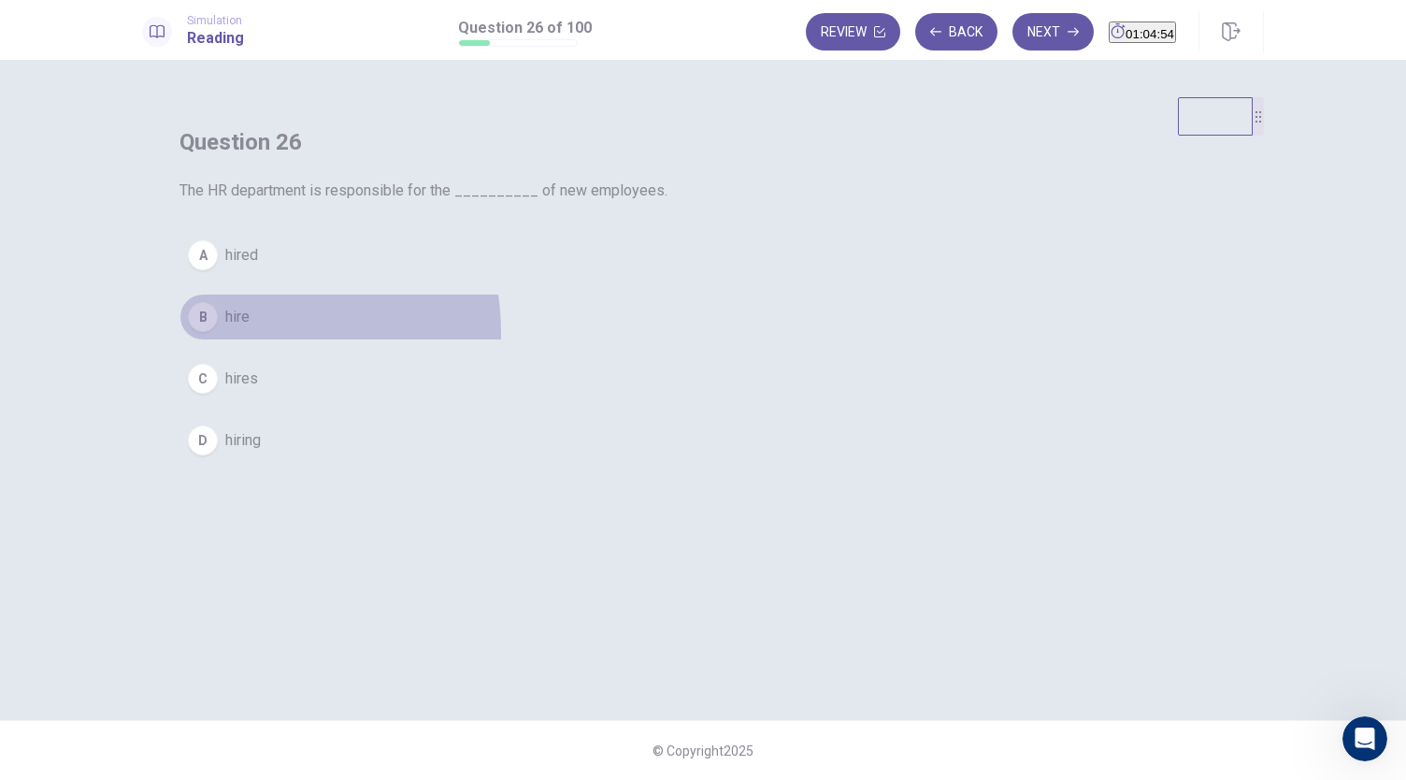
click at [600, 340] on button "B hire" at bounding box center [702, 316] width 1047 height 47
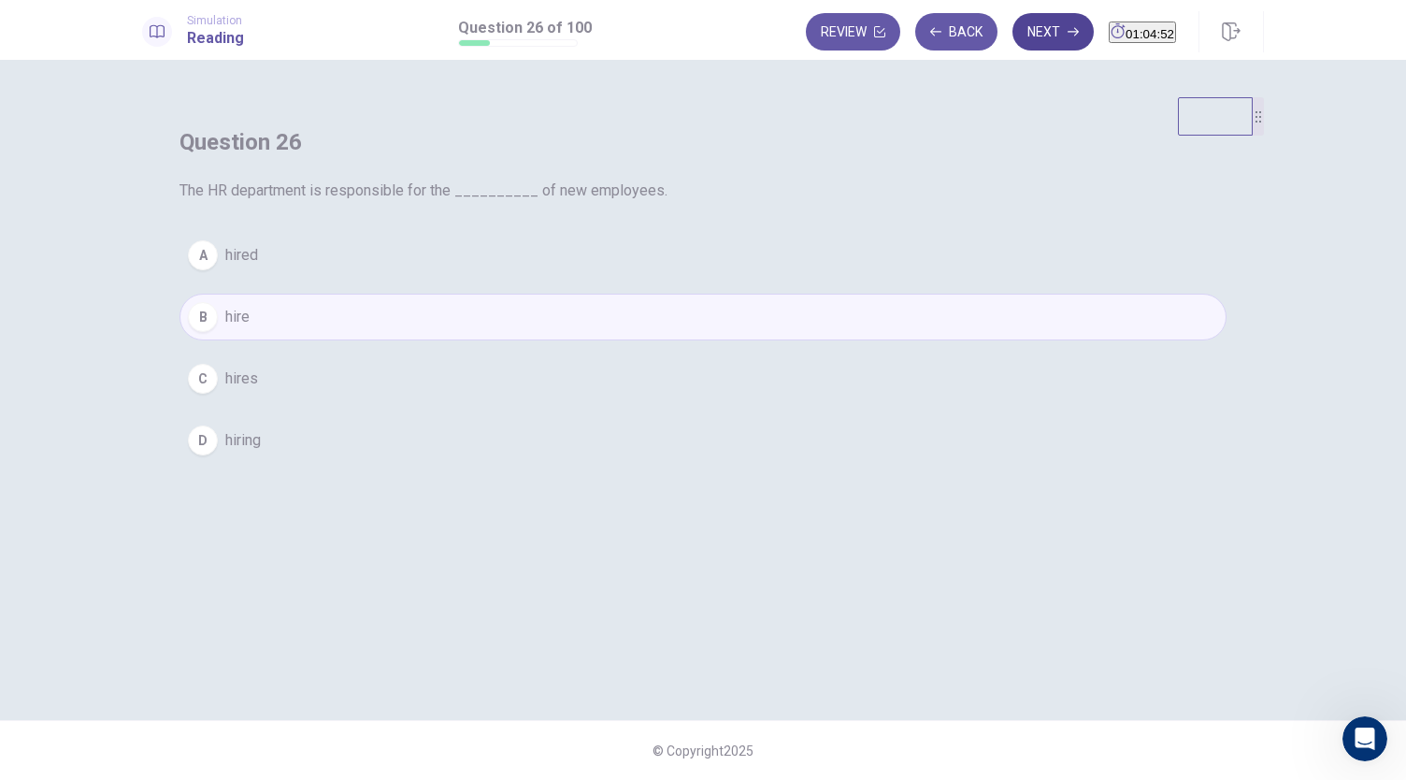
click at [1019, 29] on button "Next" at bounding box center [1052, 31] width 81 height 37
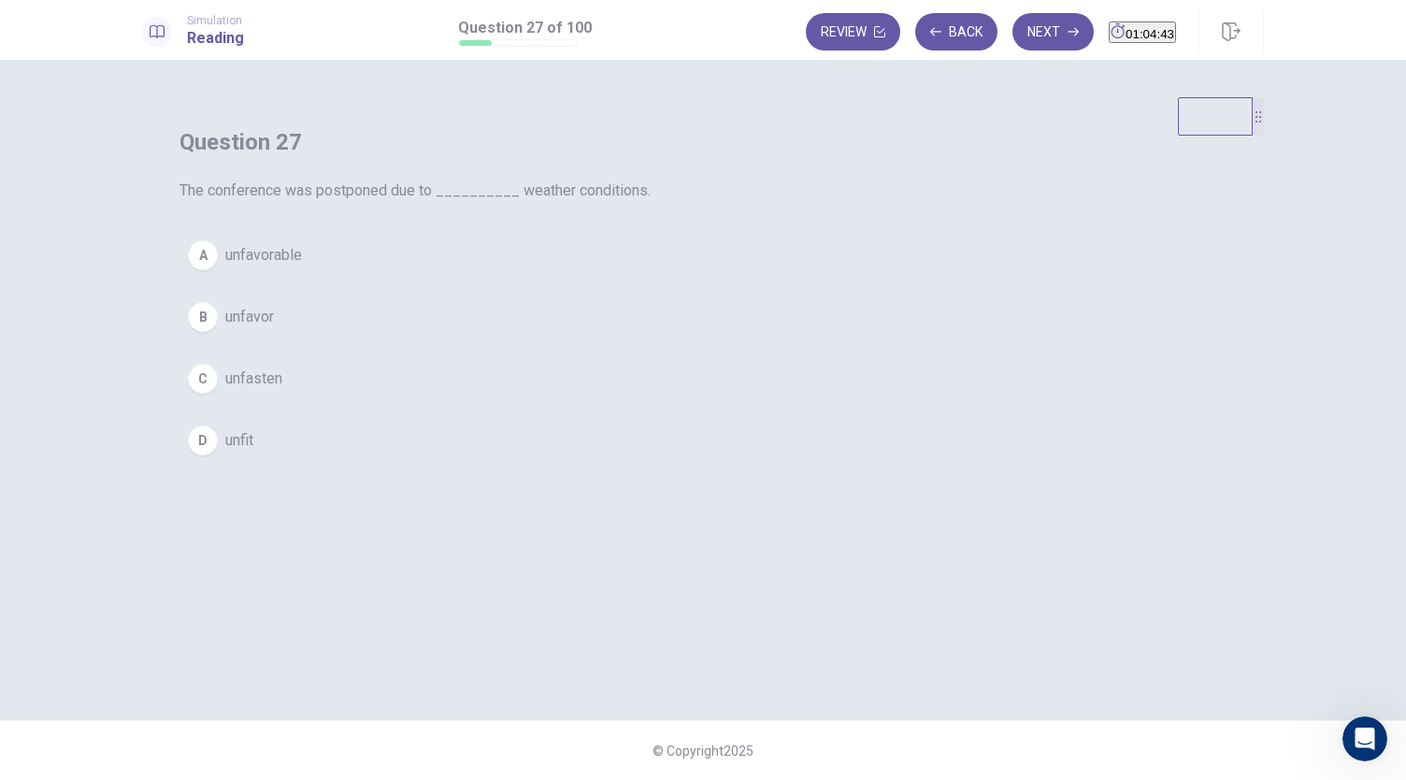
click at [274, 328] on span "unfavor" at bounding box center [249, 317] width 49 height 22
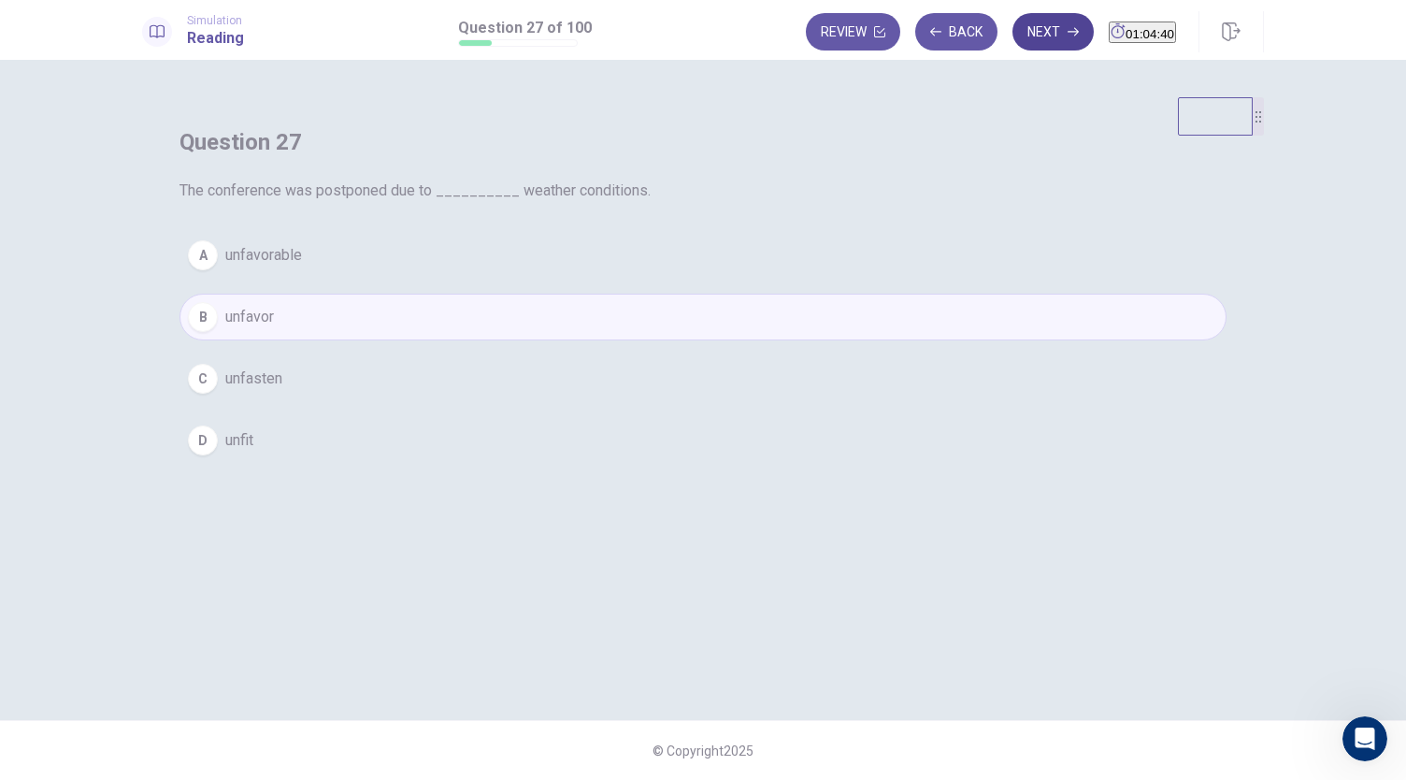
click at [1030, 38] on button "Next" at bounding box center [1052, 31] width 81 height 37
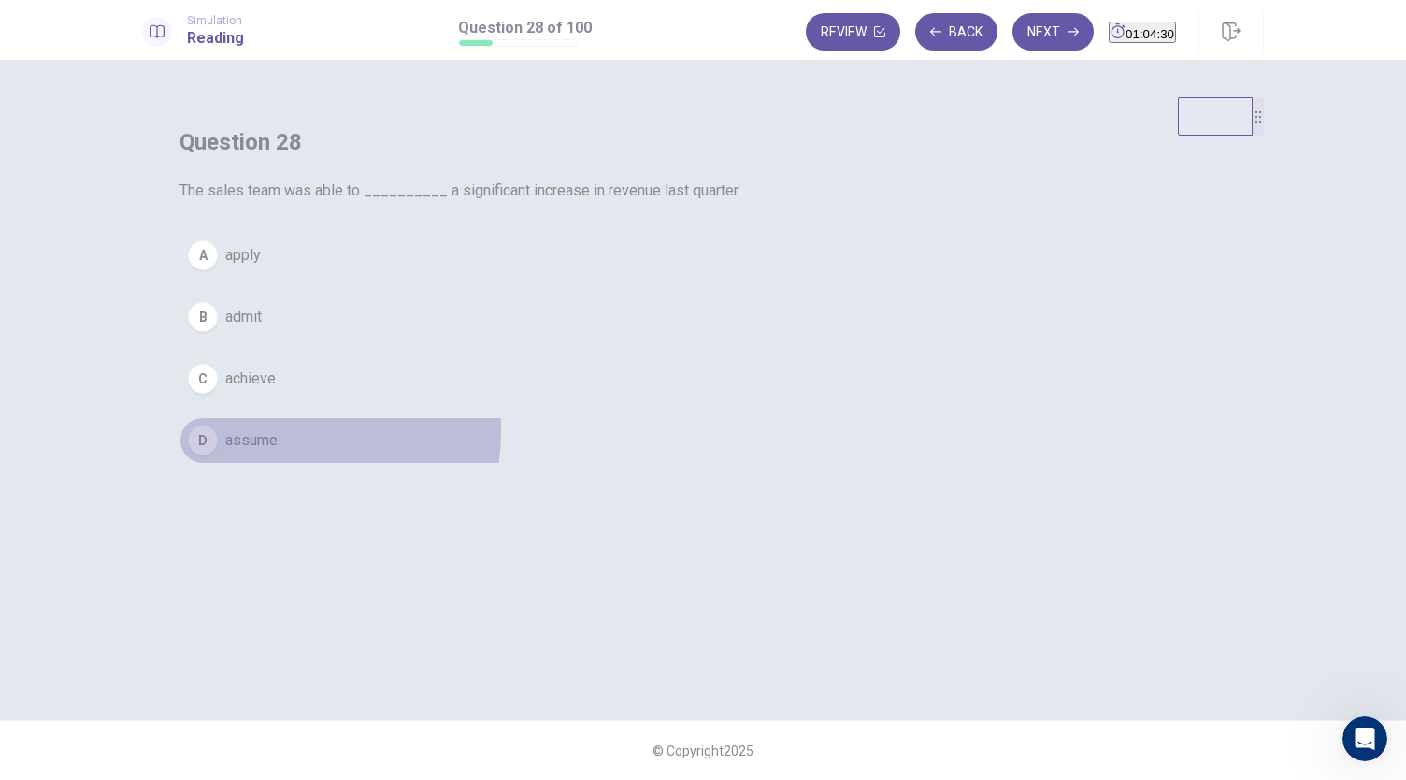
click at [278, 451] on span "assume" at bounding box center [251, 440] width 52 height 22
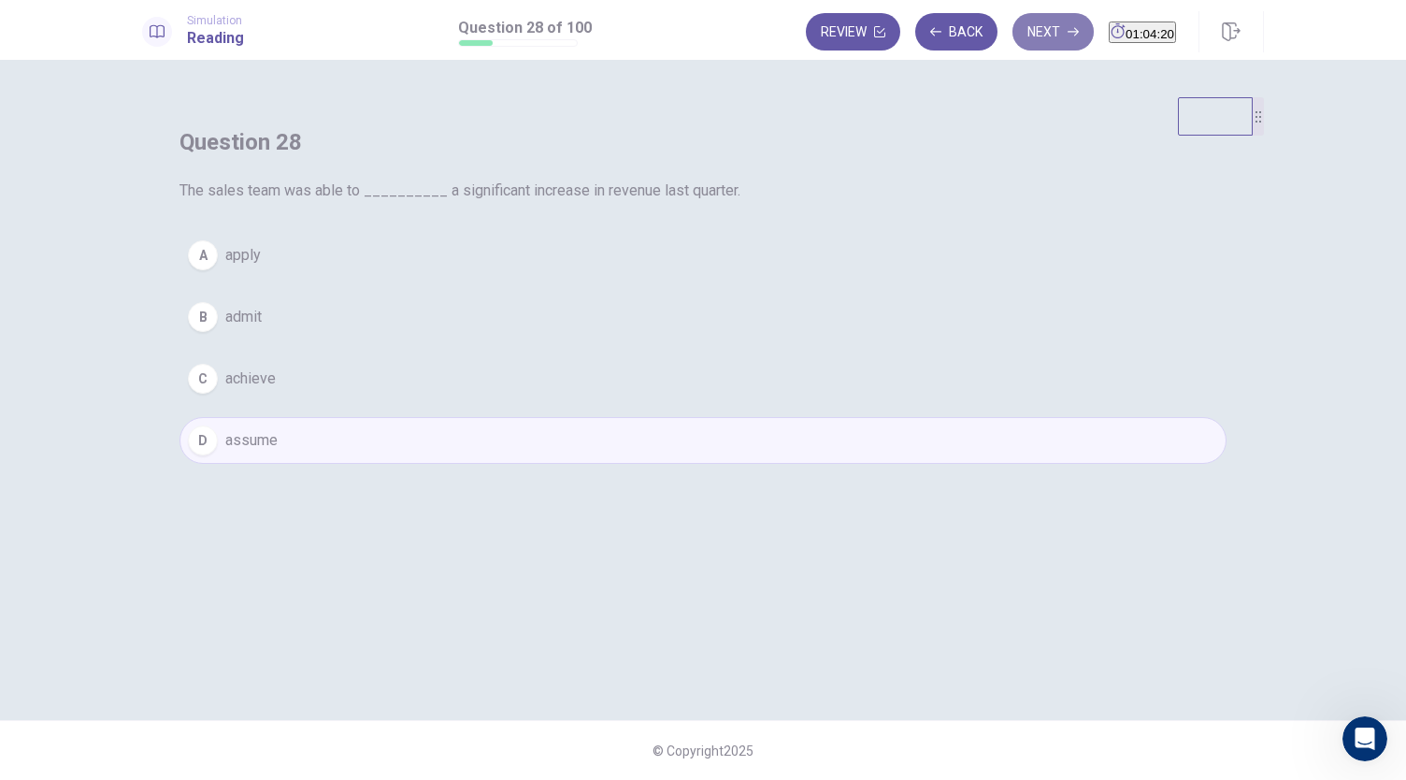
click at [1015, 42] on button "Next" at bounding box center [1052, 31] width 81 height 37
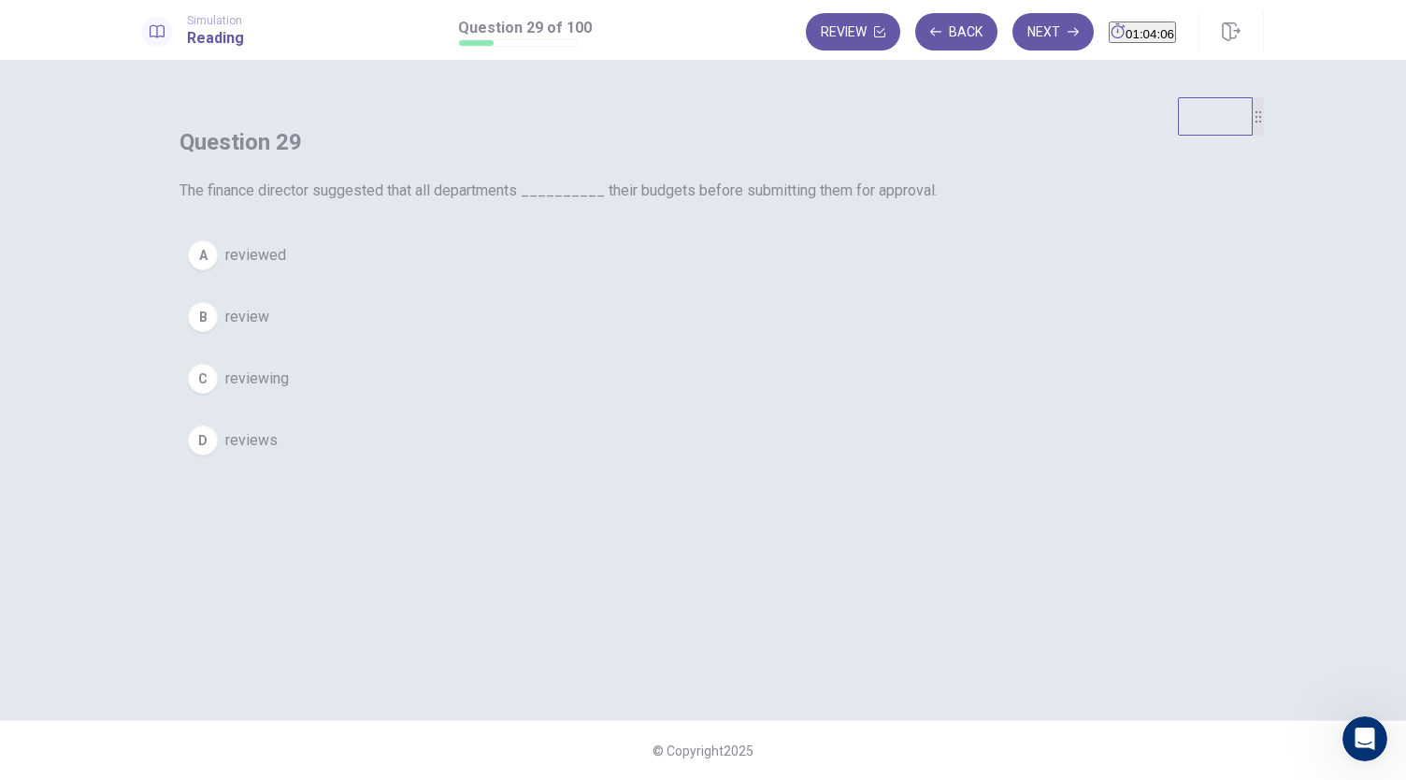
click at [286, 266] on span "reviewed" at bounding box center [255, 255] width 61 height 22
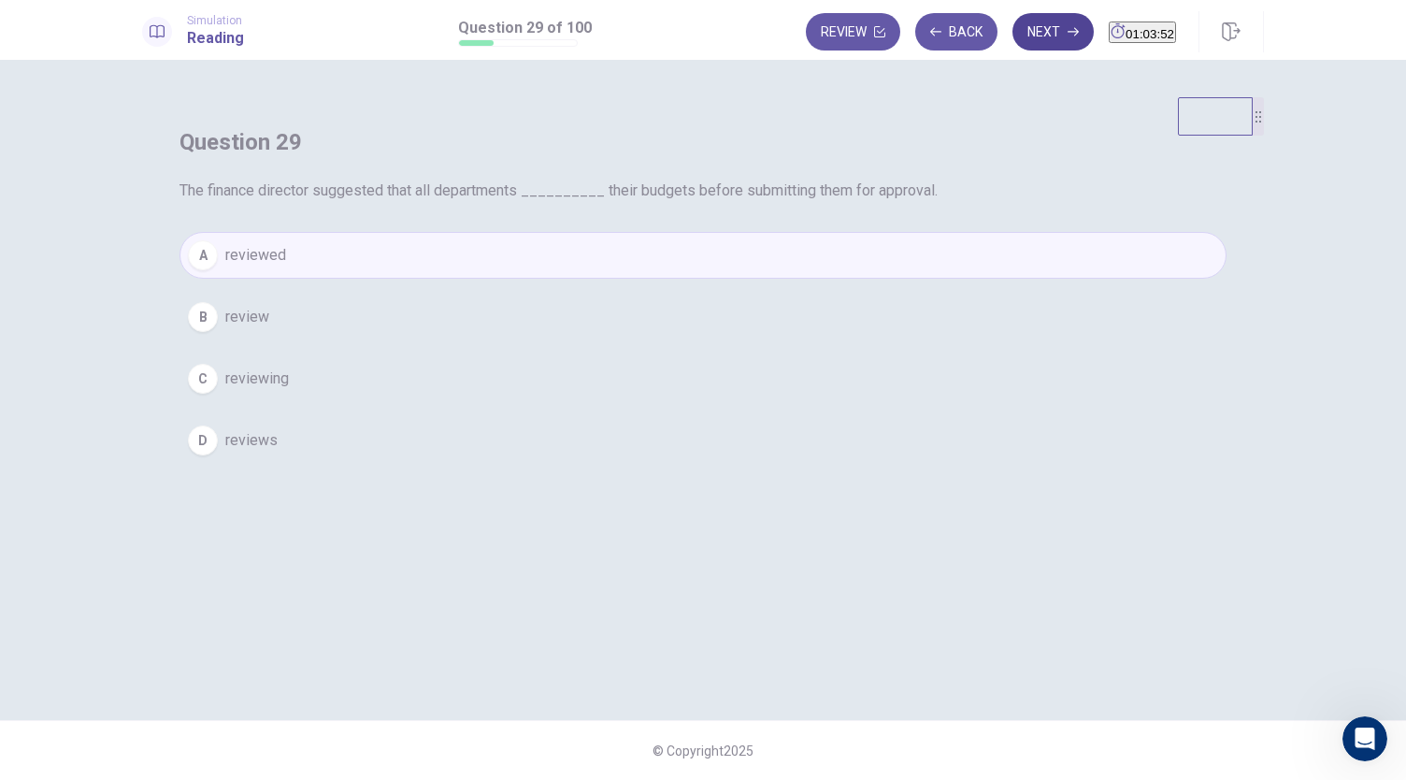
click at [1047, 30] on button "Next" at bounding box center [1052, 31] width 81 height 37
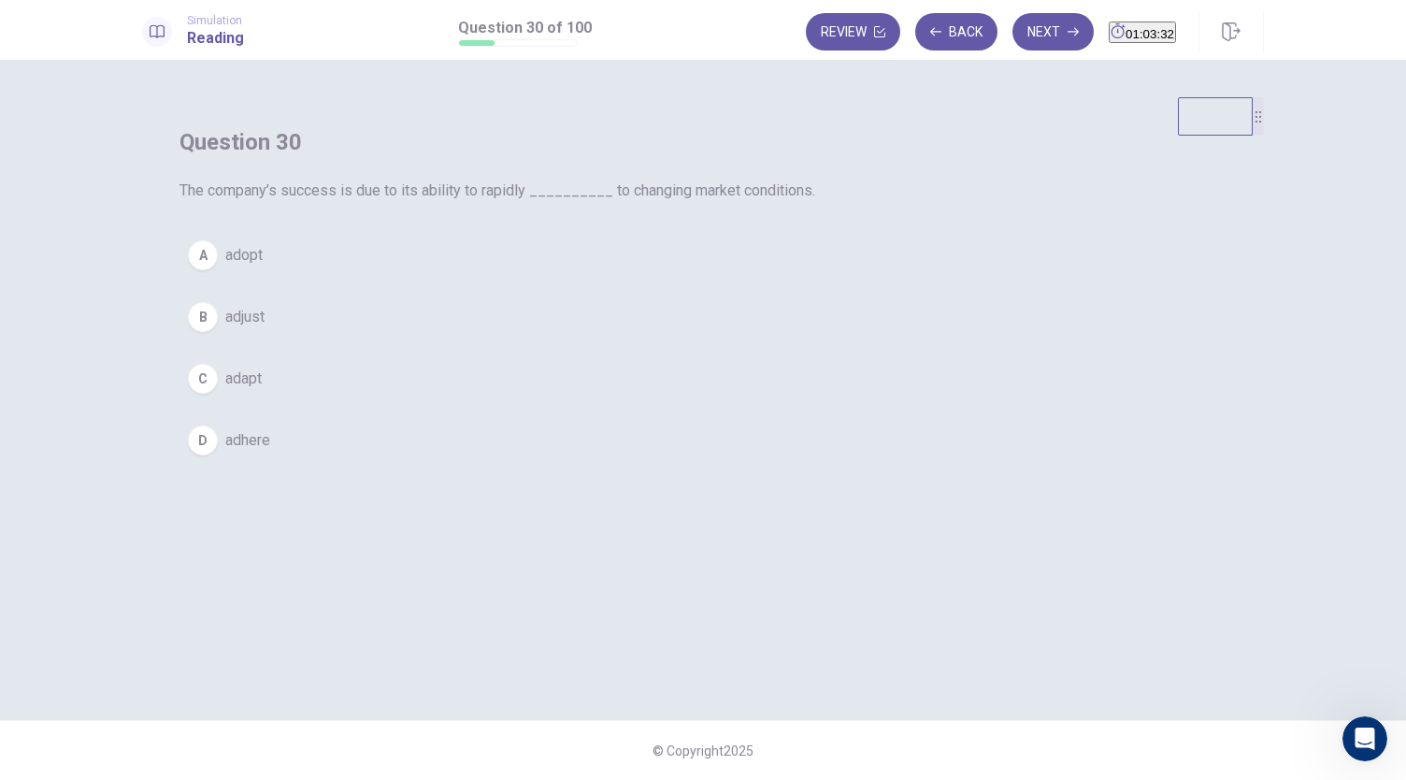
click at [606, 402] on button "C adapt" at bounding box center [702, 378] width 1047 height 47
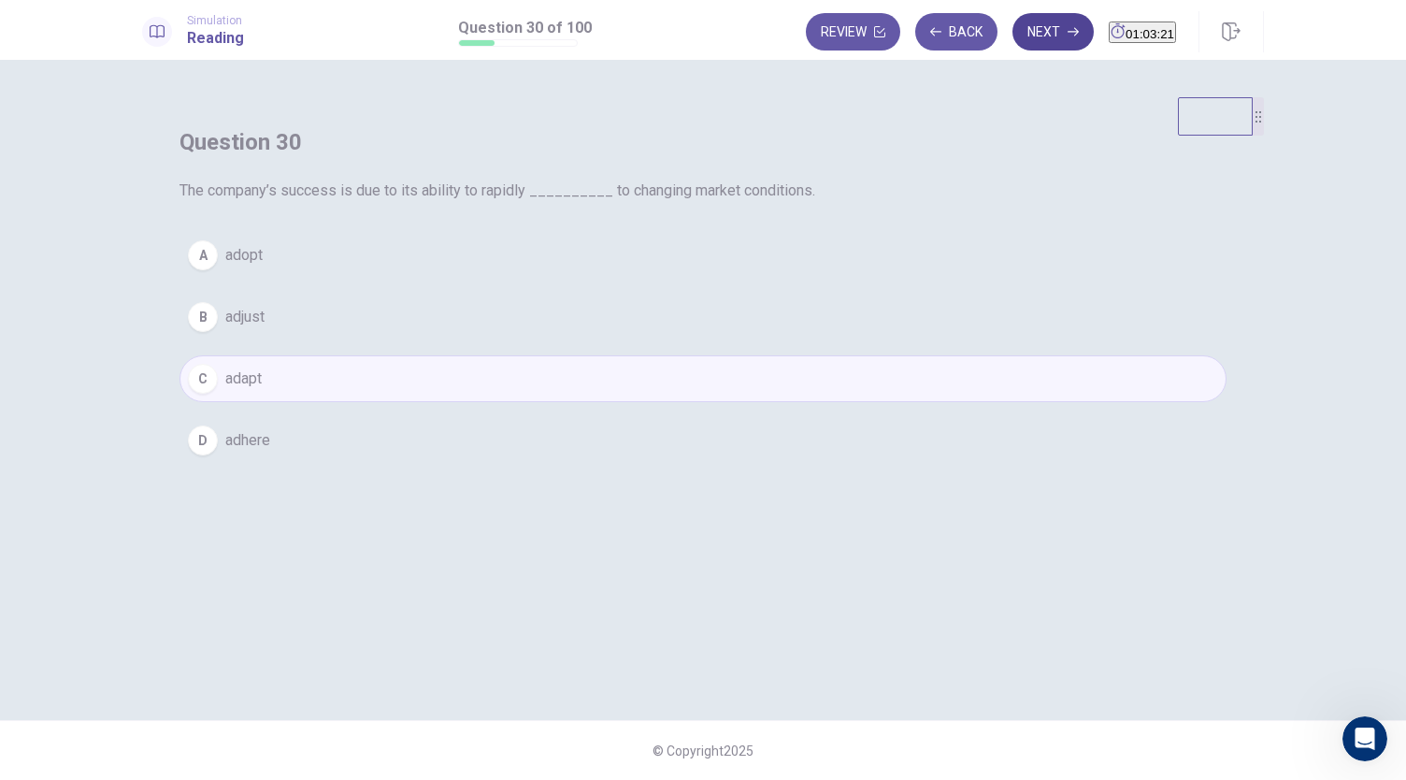
click at [1045, 30] on button "Next" at bounding box center [1052, 31] width 81 height 37
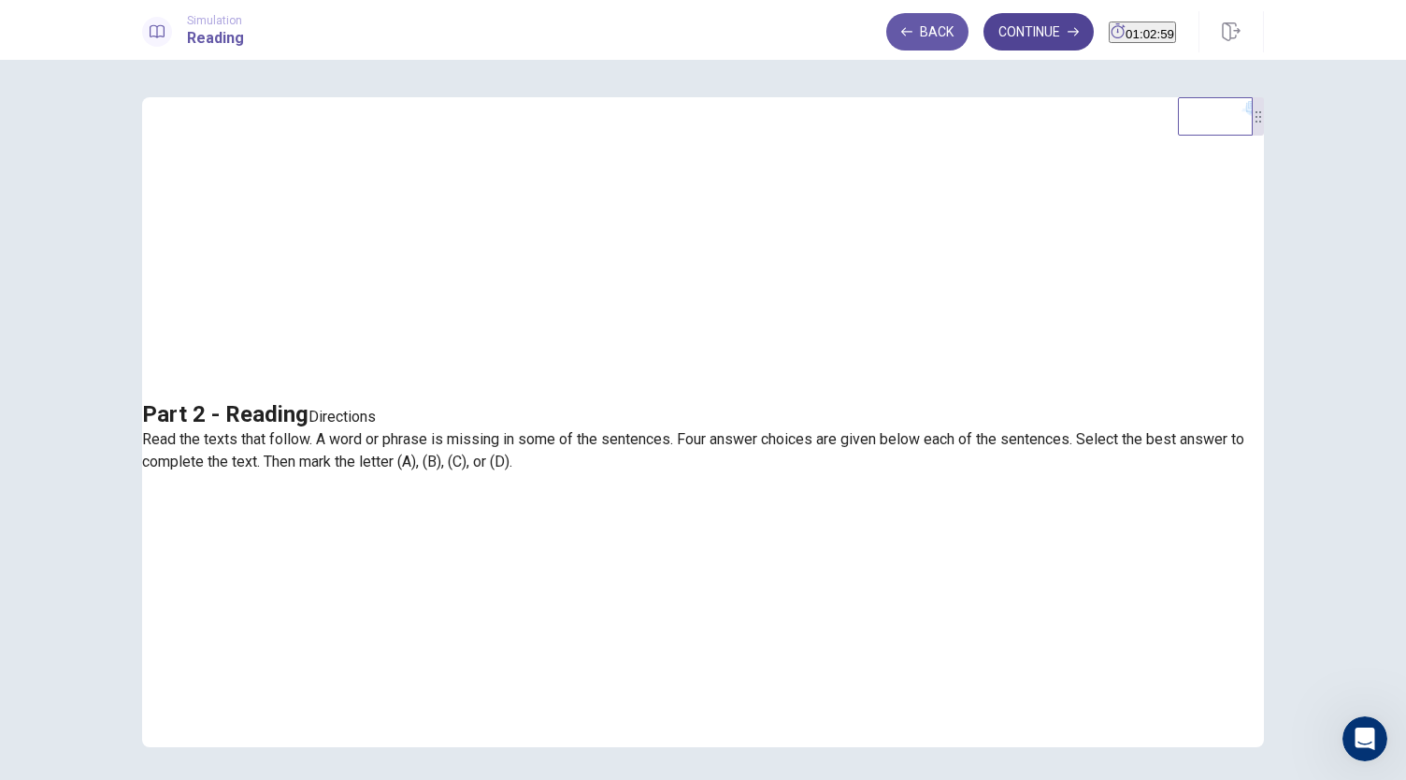
click at [1067, 34] on icon "button" at bounding box center [1072, 31] width 11 height 11
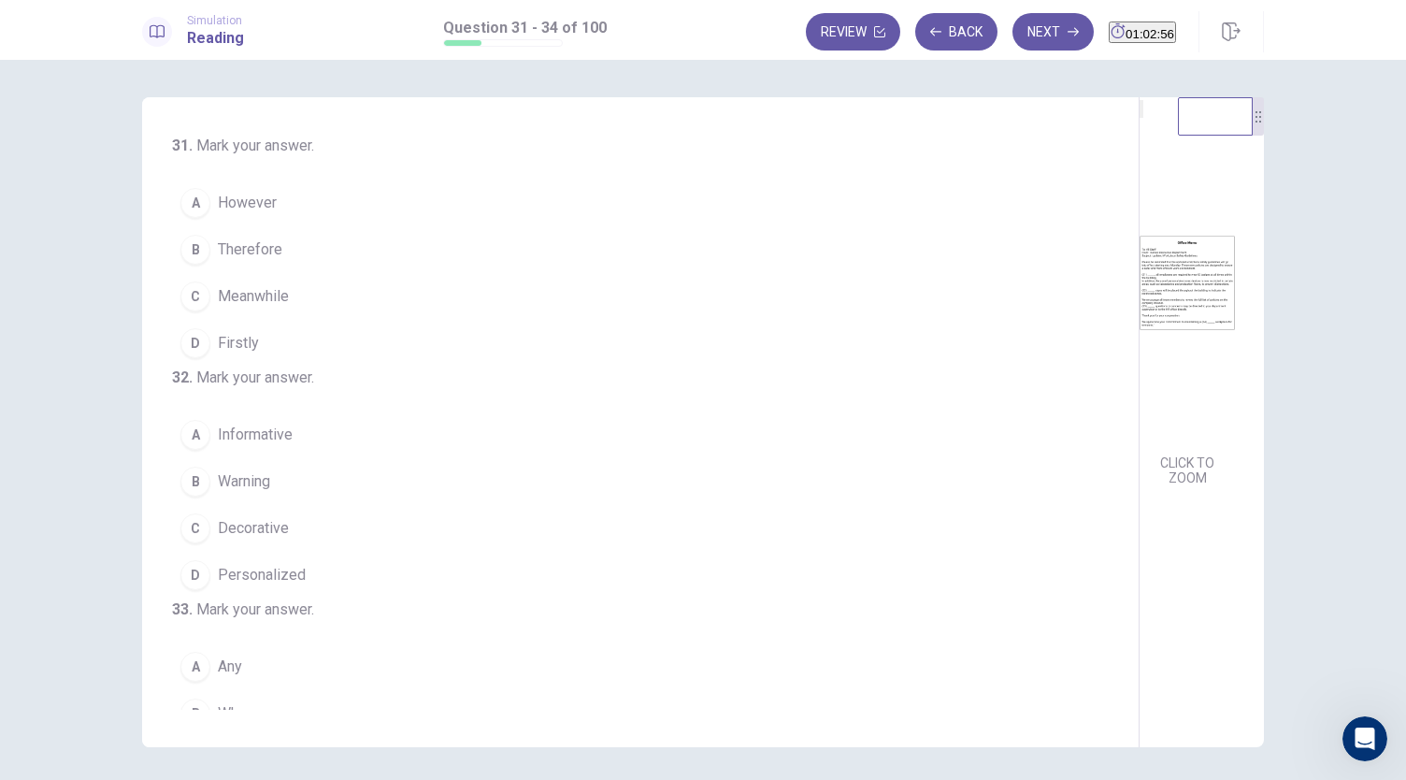
click at [1139, 349] on img at bounding box center [1186, 283] width 95 height 326
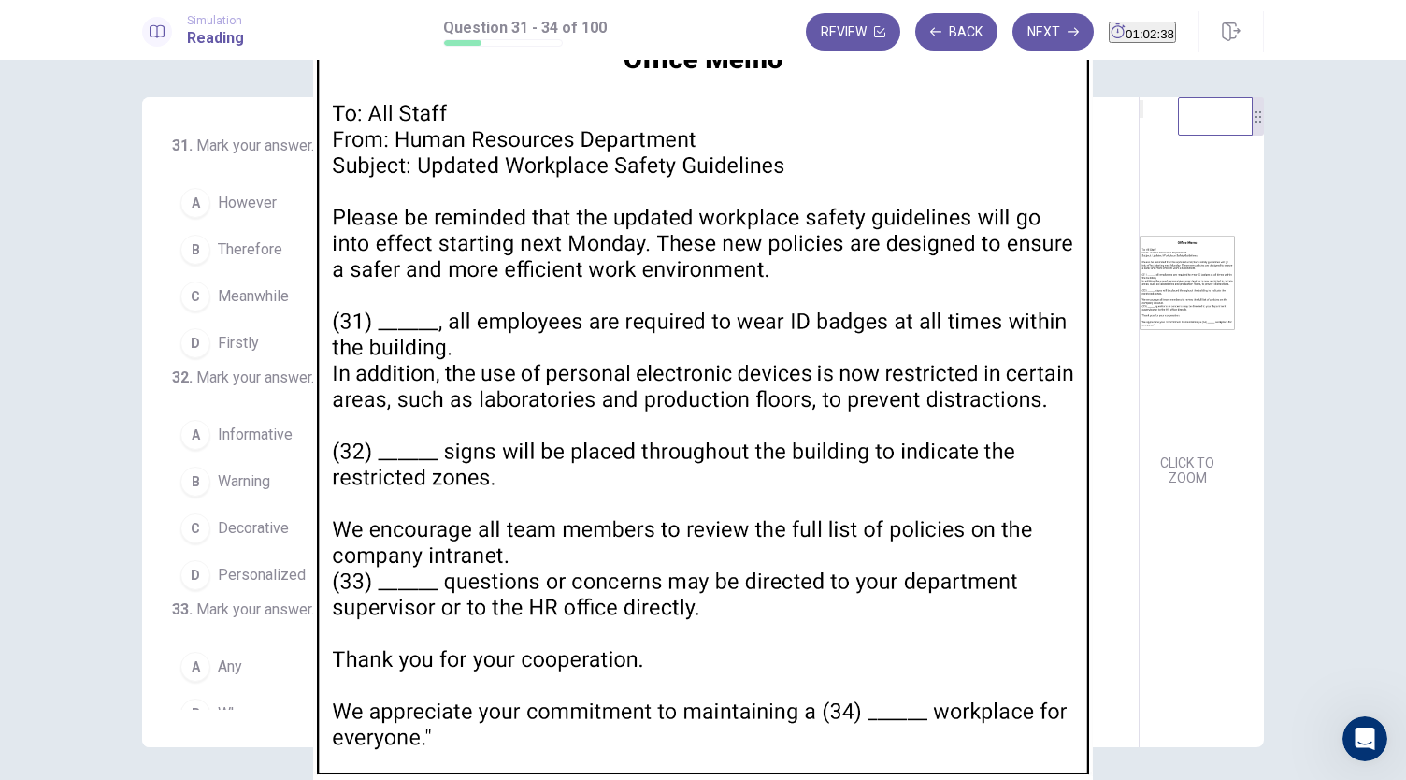
click at [1376, 779] on div at bounding box center [703, 780] width 1406 height 0
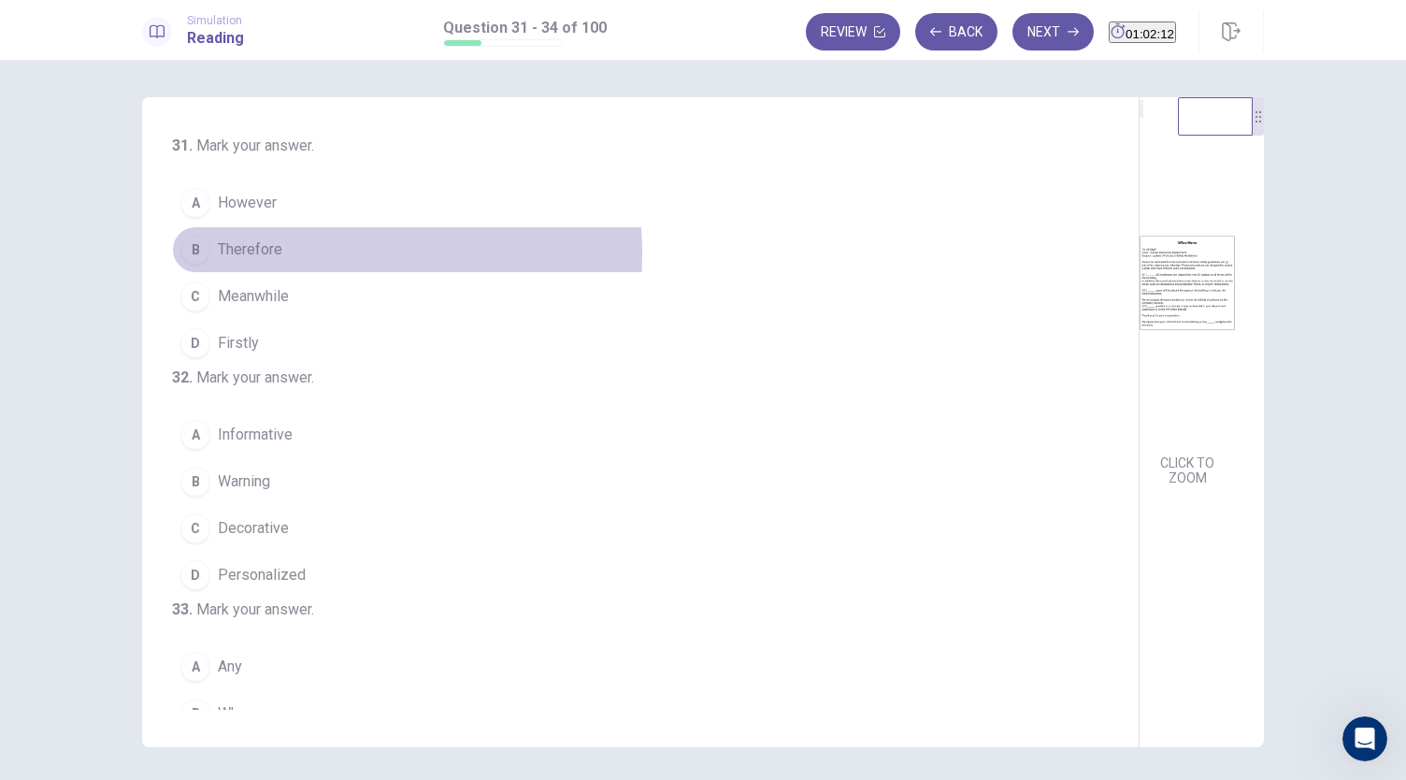
click at [308, 252] on button "B Therefore" at bounding box center [629, 249] width 914 height 47
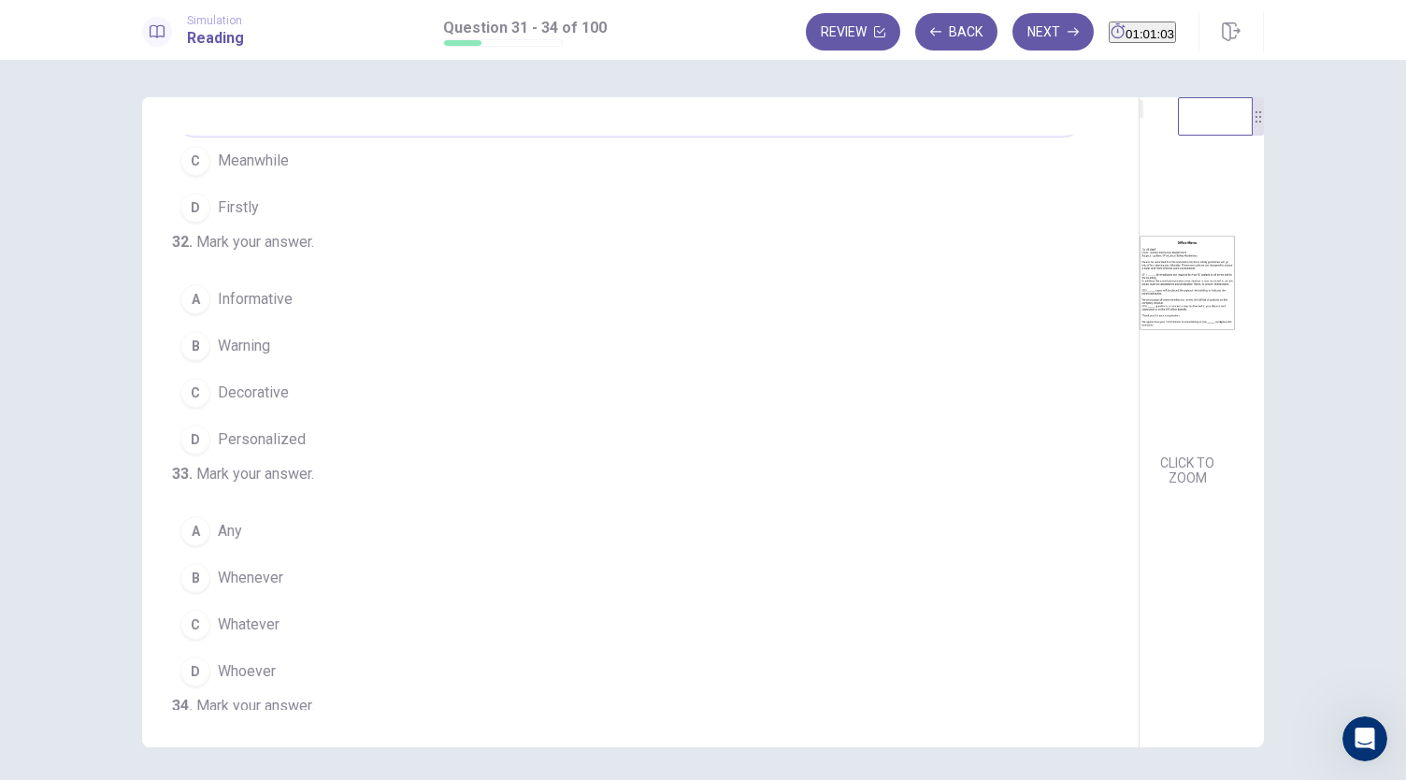
scroll to position [140, 0]
click at [279, 365] on button "B Warning" at bounding box center [629, 341] width 914 height 47
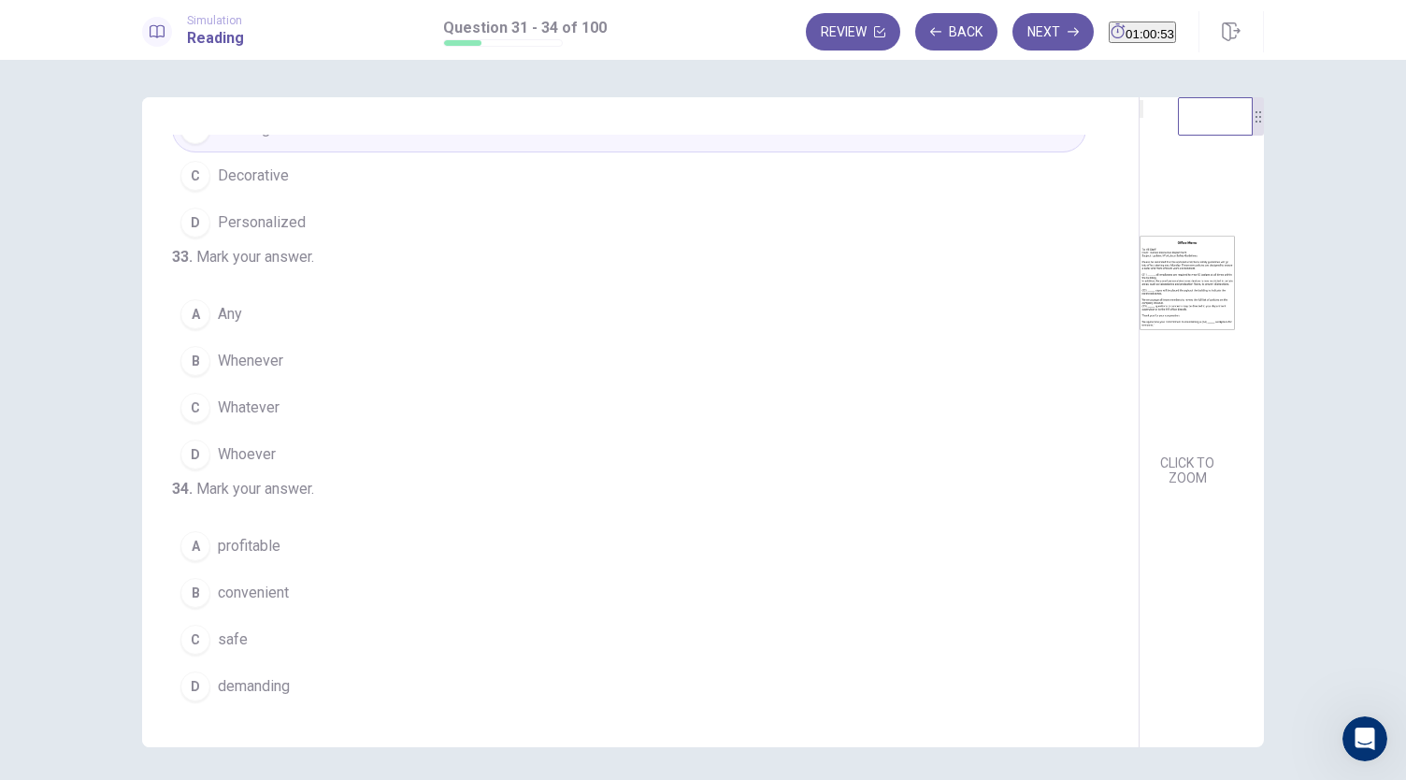
scroll to position [454, 0]
click at [295, 291] on button "A Any" at bounding box center [629, 314] width 914 height 47
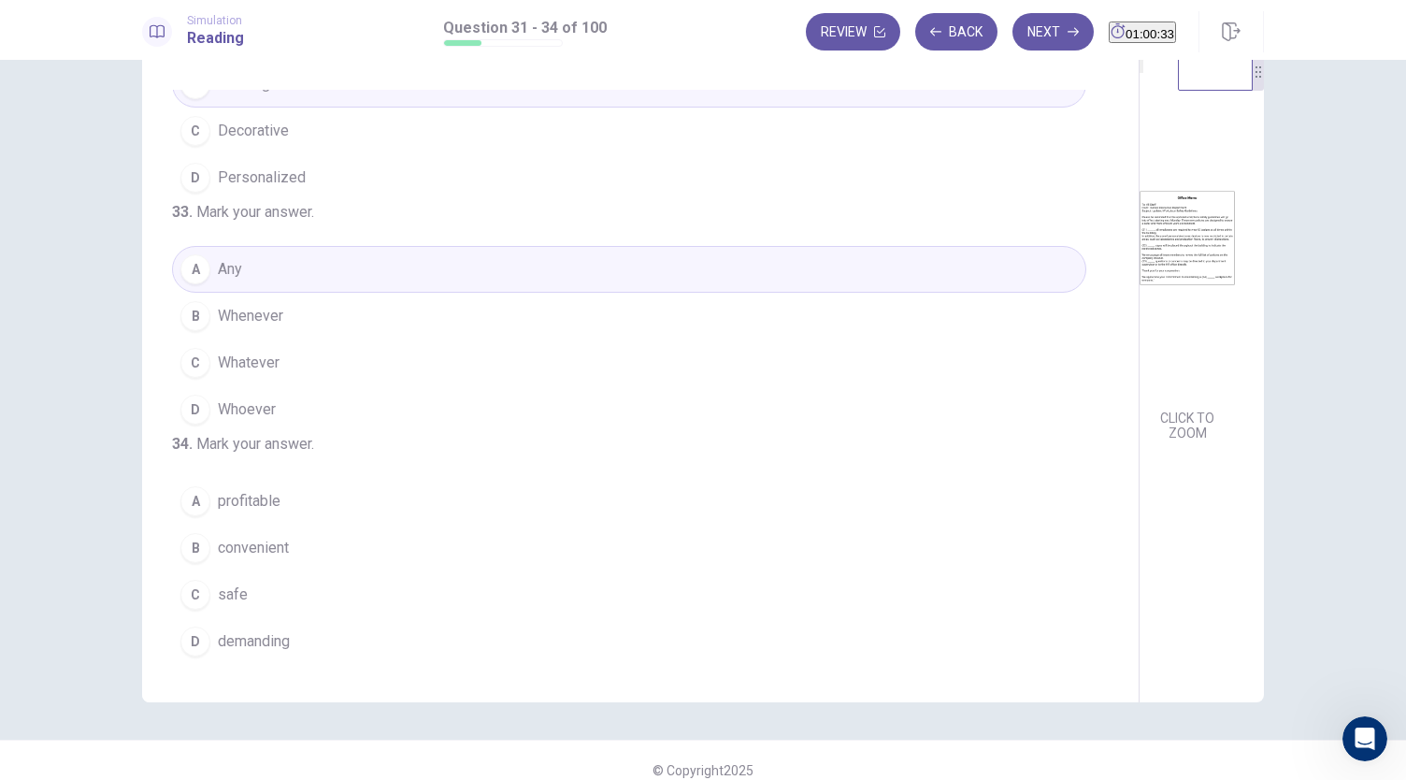
scroll to position [46, 0]
click at [230, 598] on span "safe" at bounding box center [233, 593] width 30 height 22
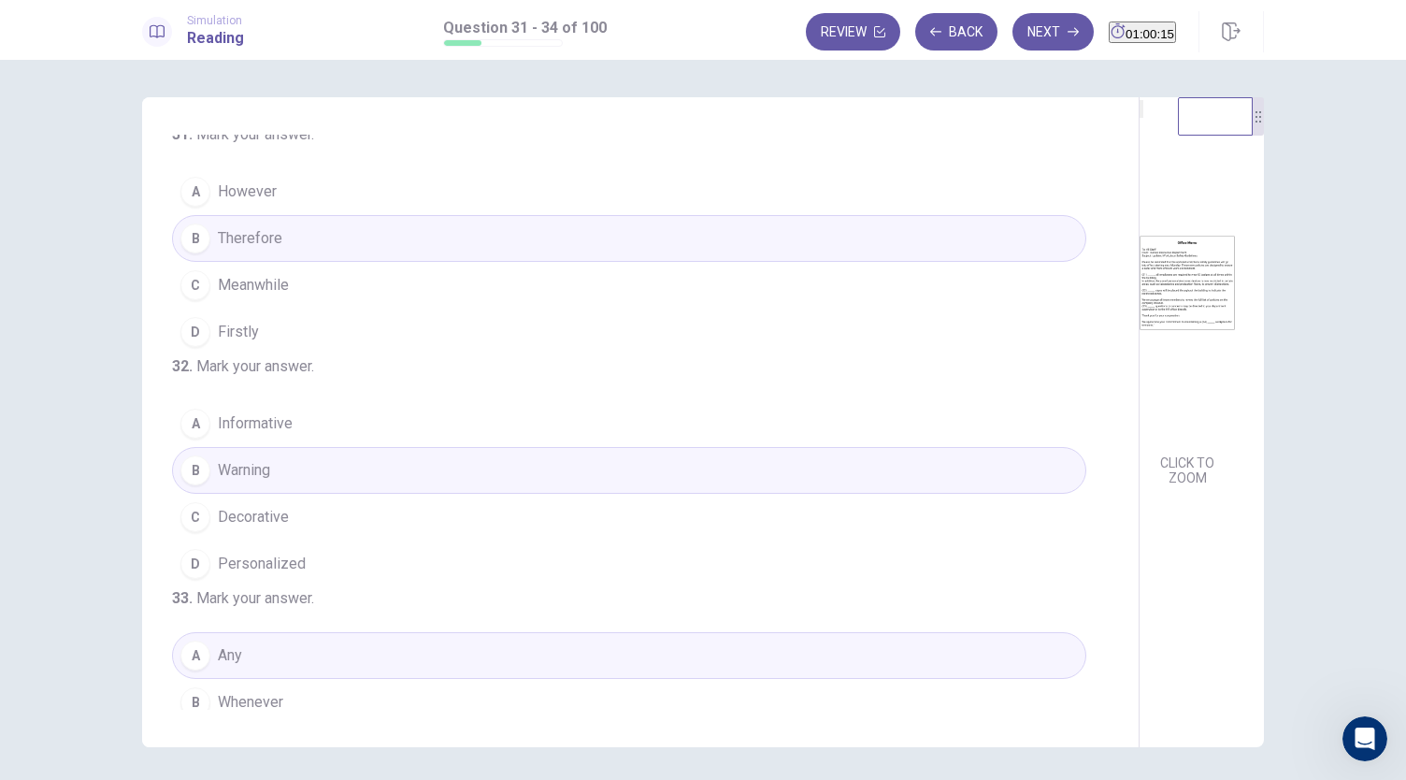
scroll to position [0, 0]
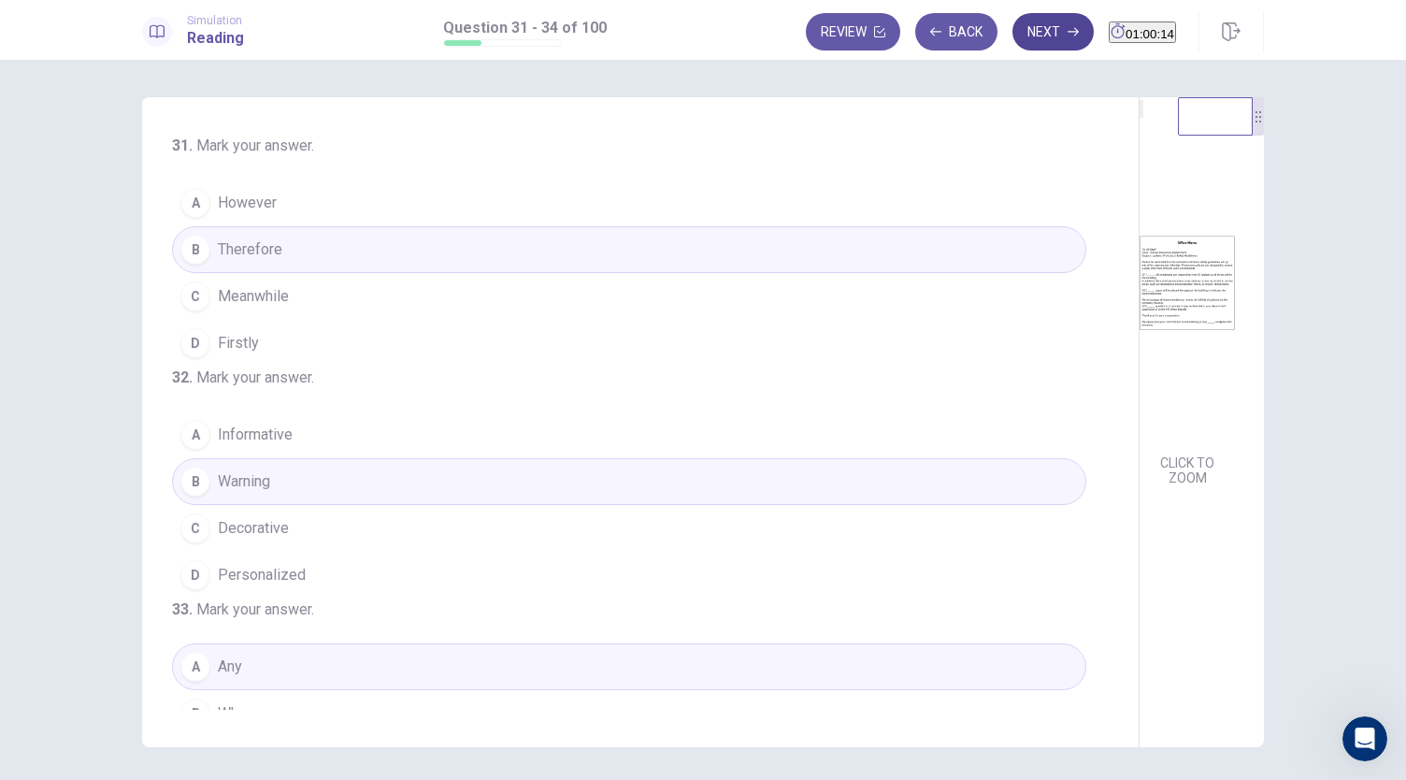
click at [1012, 42] on button "Next" at bounding box center [1052, 31] width 81 height 37
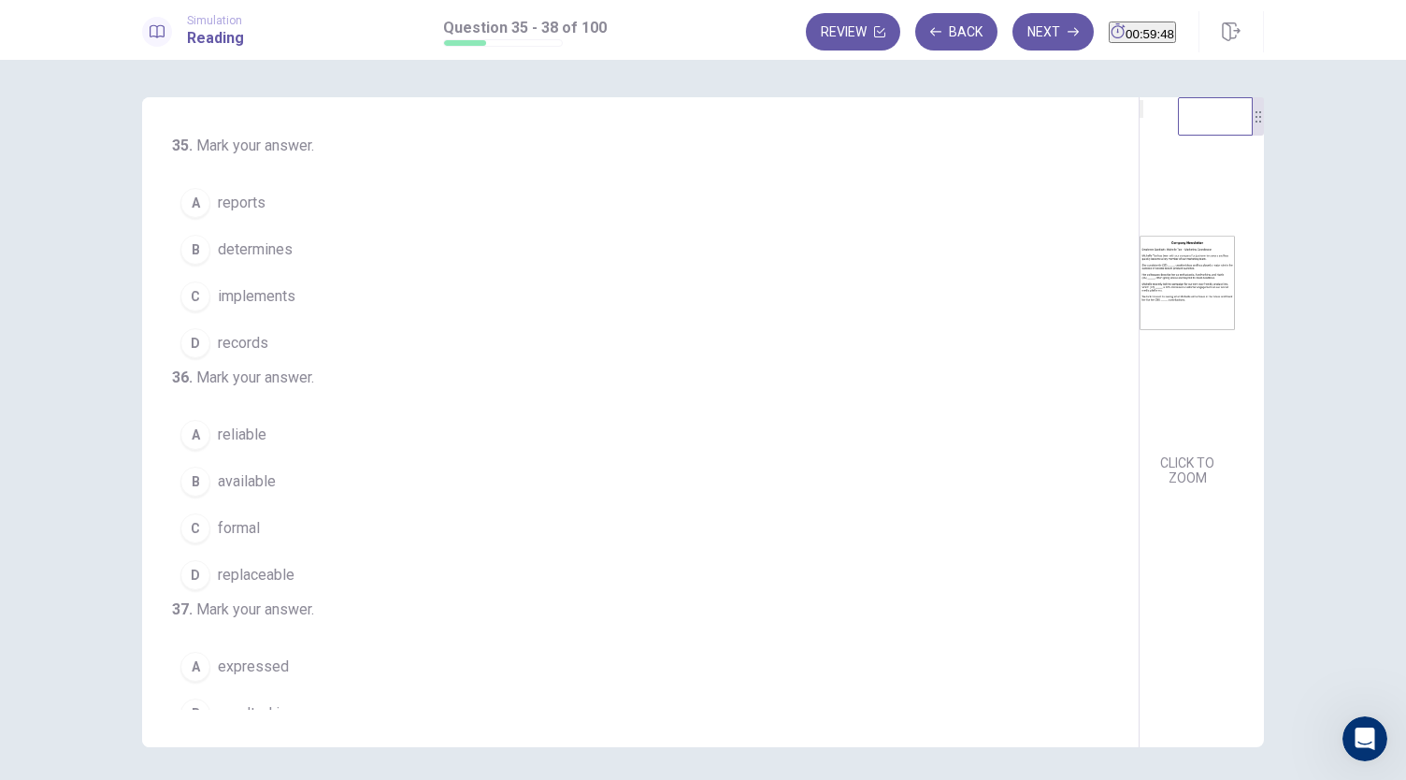
click at [252, 304] on span "implements" at bounding box center [257, 296] width 78 height 22
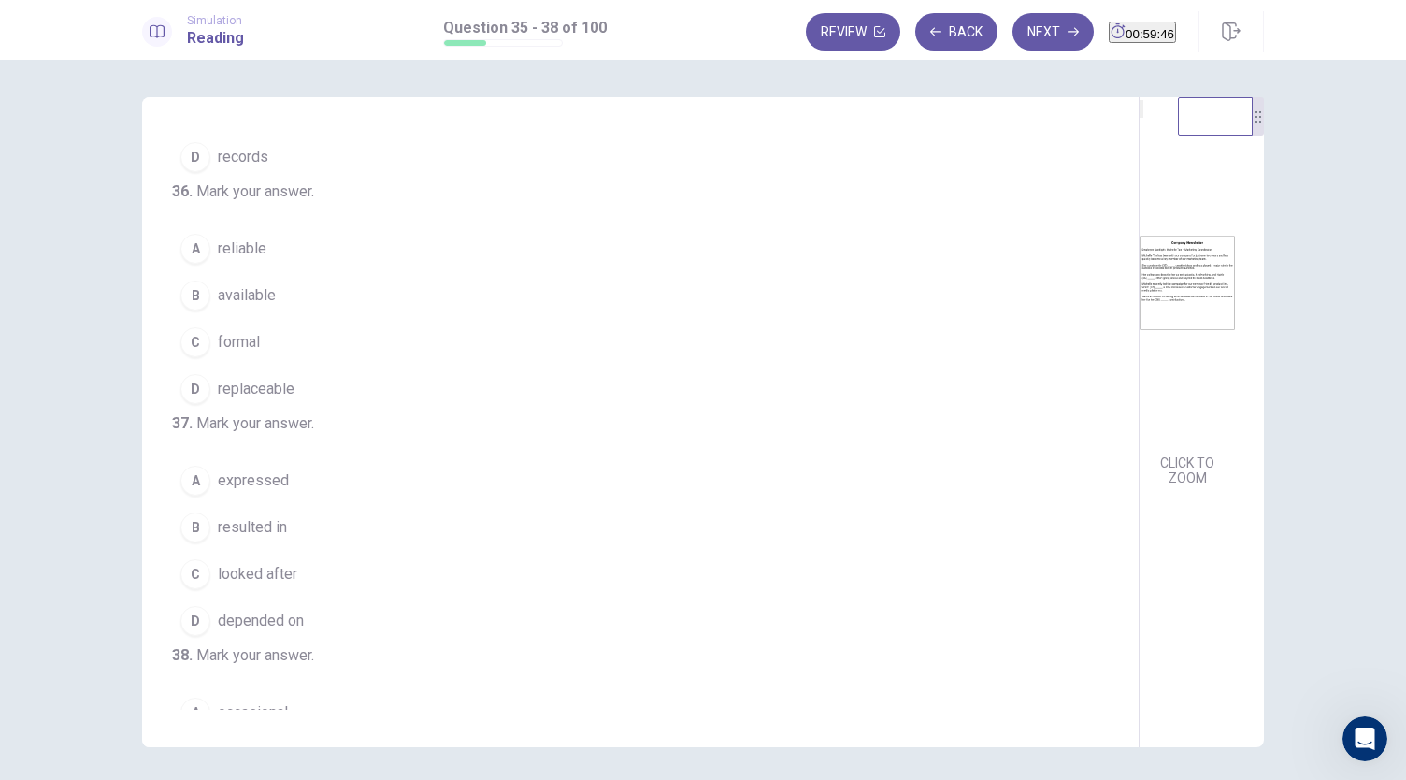
scroll to position [187, 0]
click at [262, 365] on button "C formal" at bounding box center [629, 341] width 914 height 47
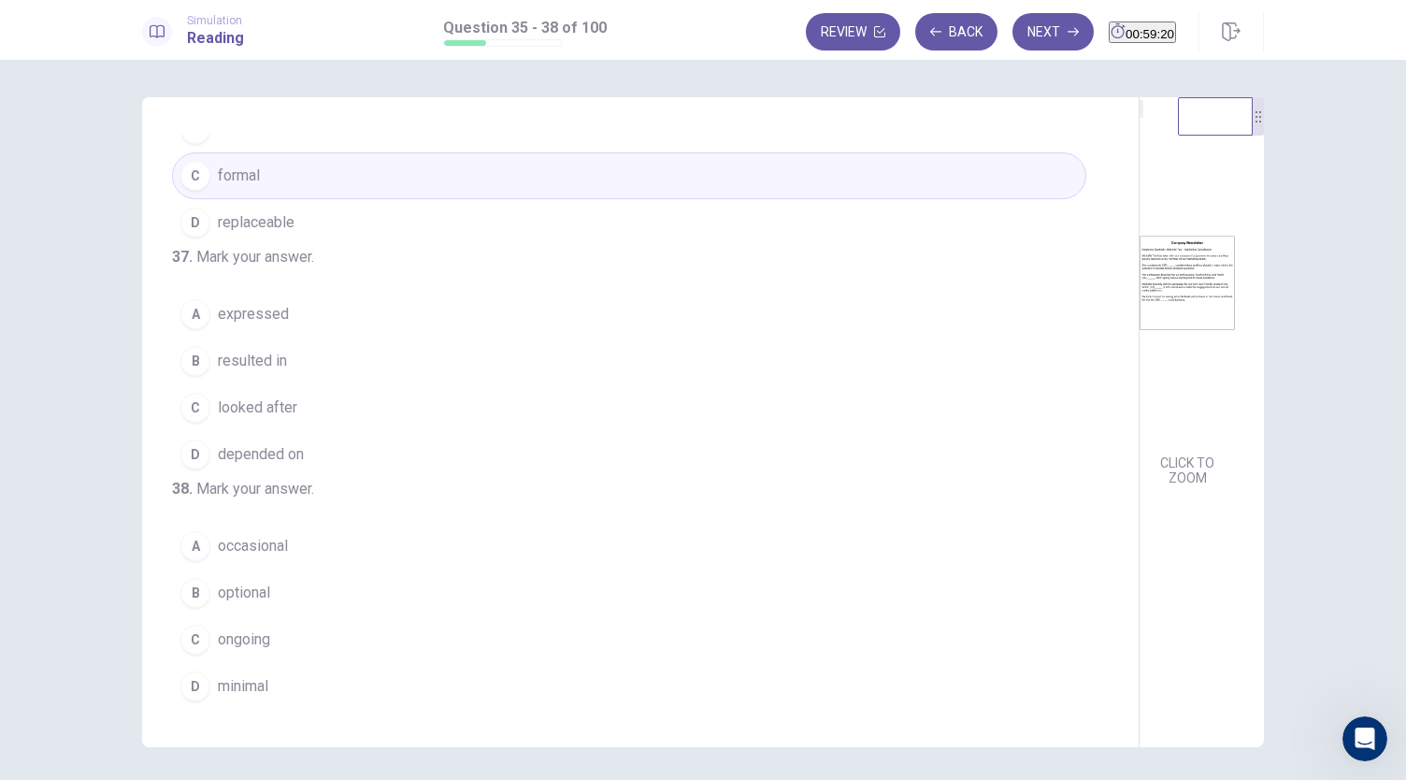
scroll to position [454, 0]
click at [226, 350] on span "resulted in" at bounding box center [252, 361] width 69 height 22
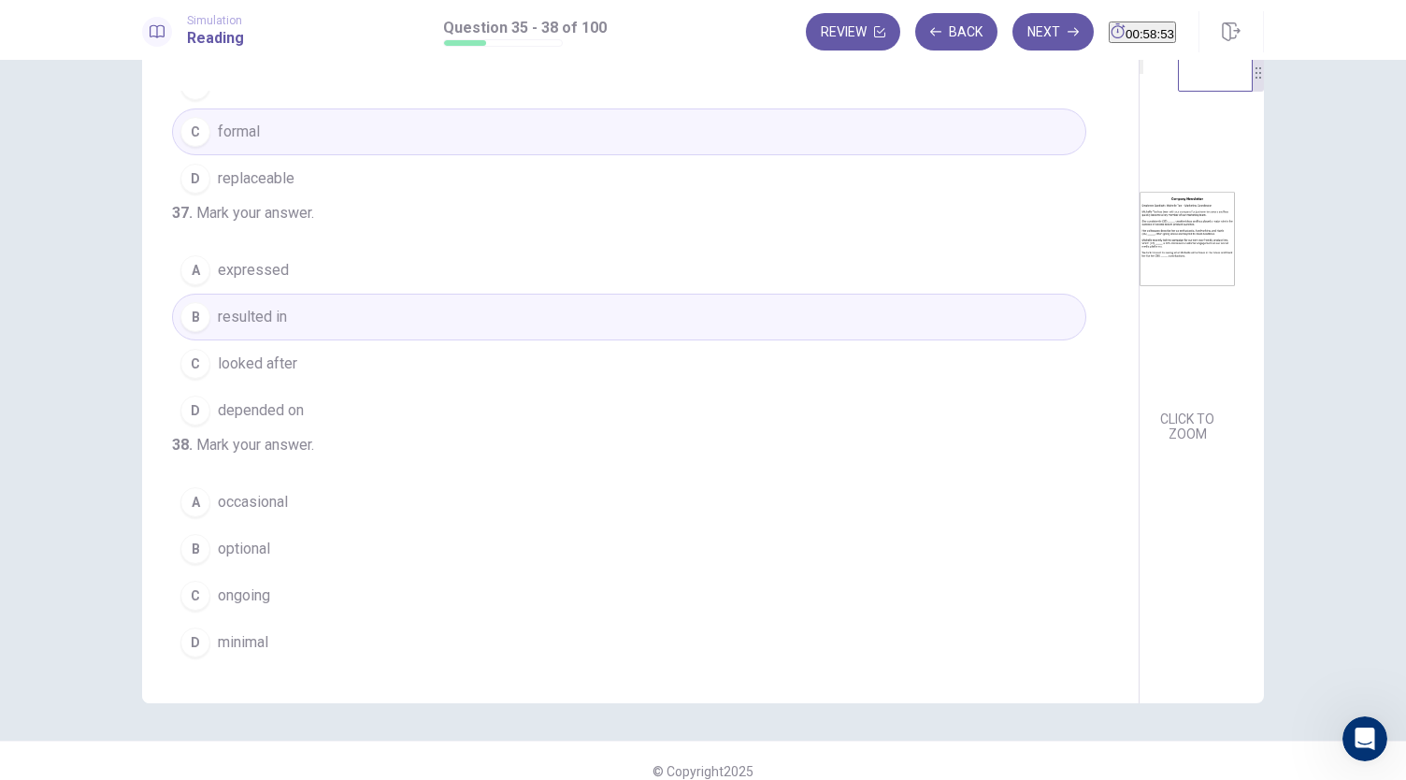
scroll to position [45, 0]
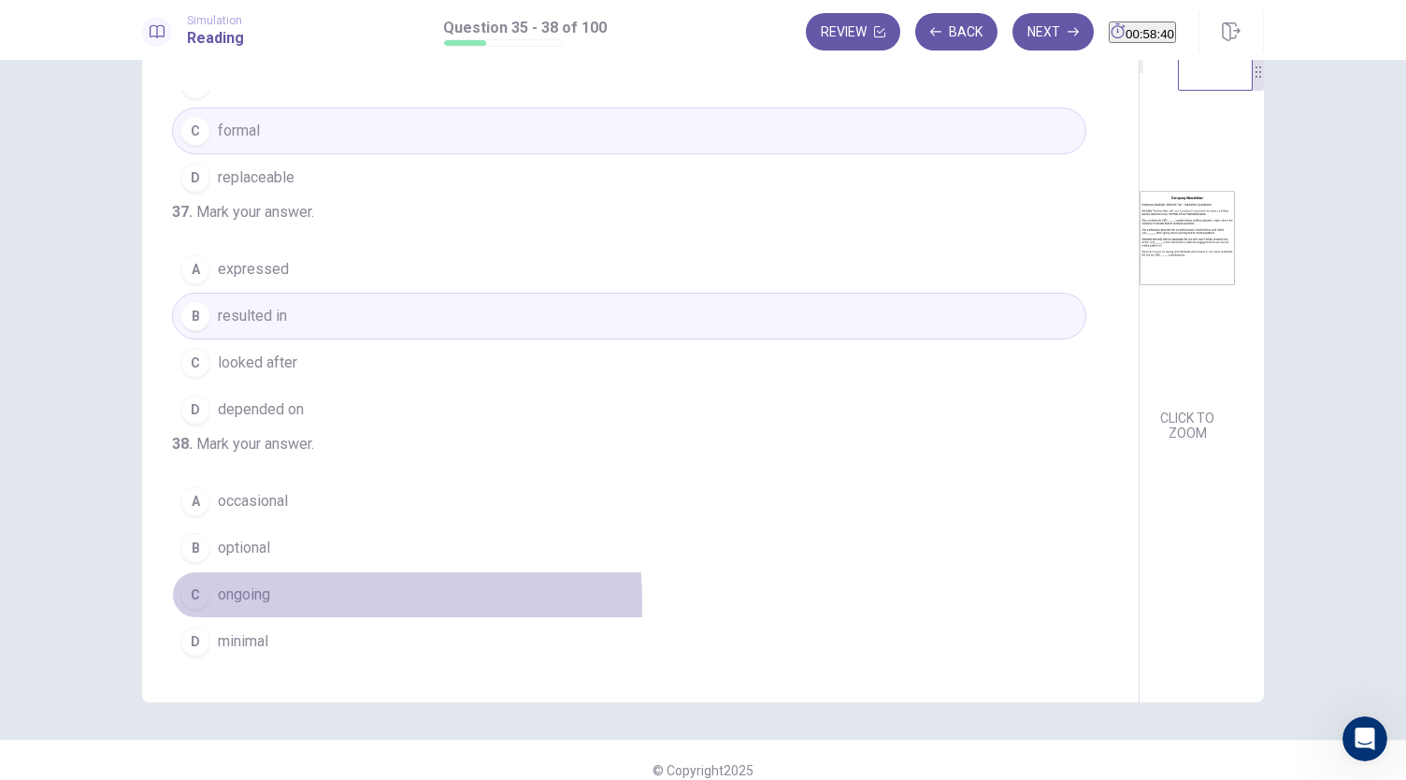
click at [250, 603] on span "ongoing" at bounding box center [244, 594] width 52 height 22
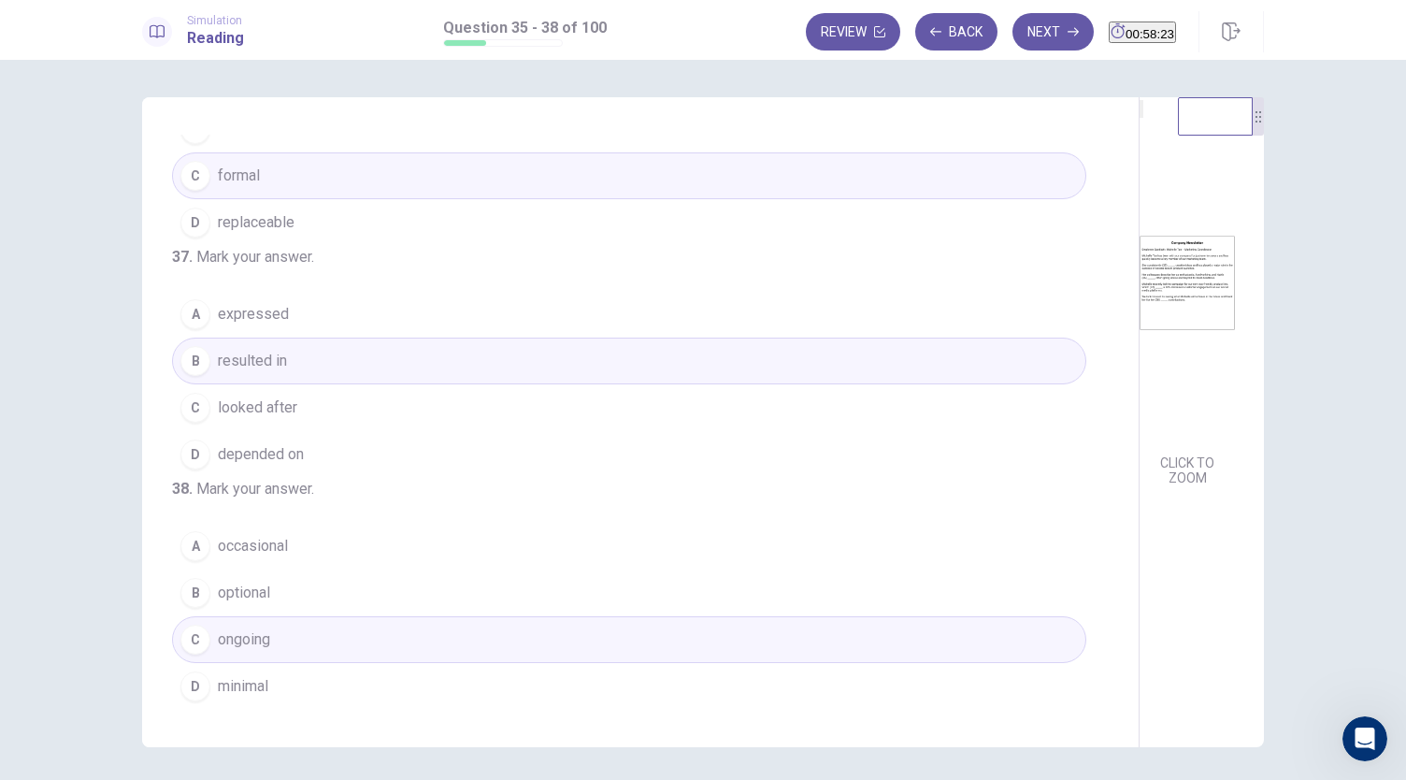
scroll to position [64, 0]
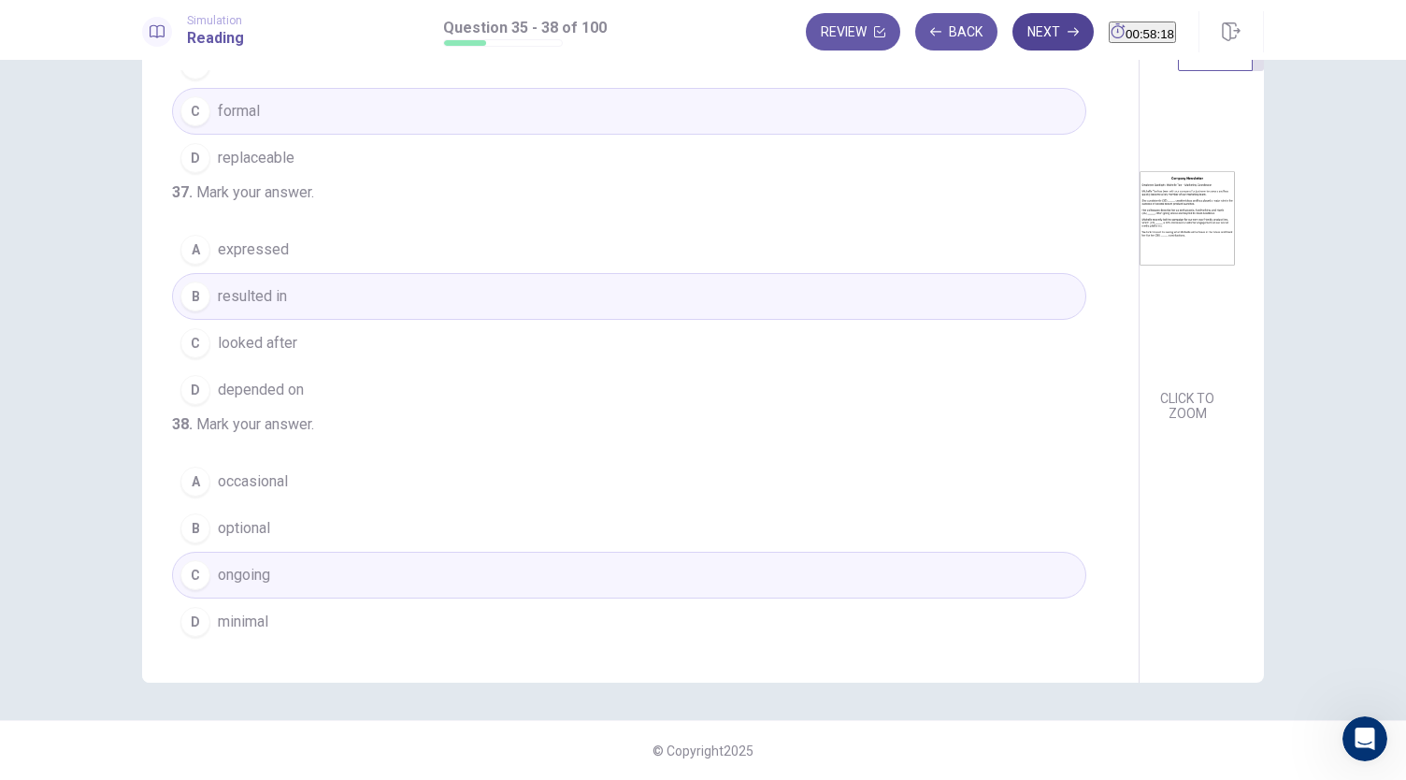
click at [1013, 42] on button "Next" at bounding box center [1052, 31] width 81 height 37
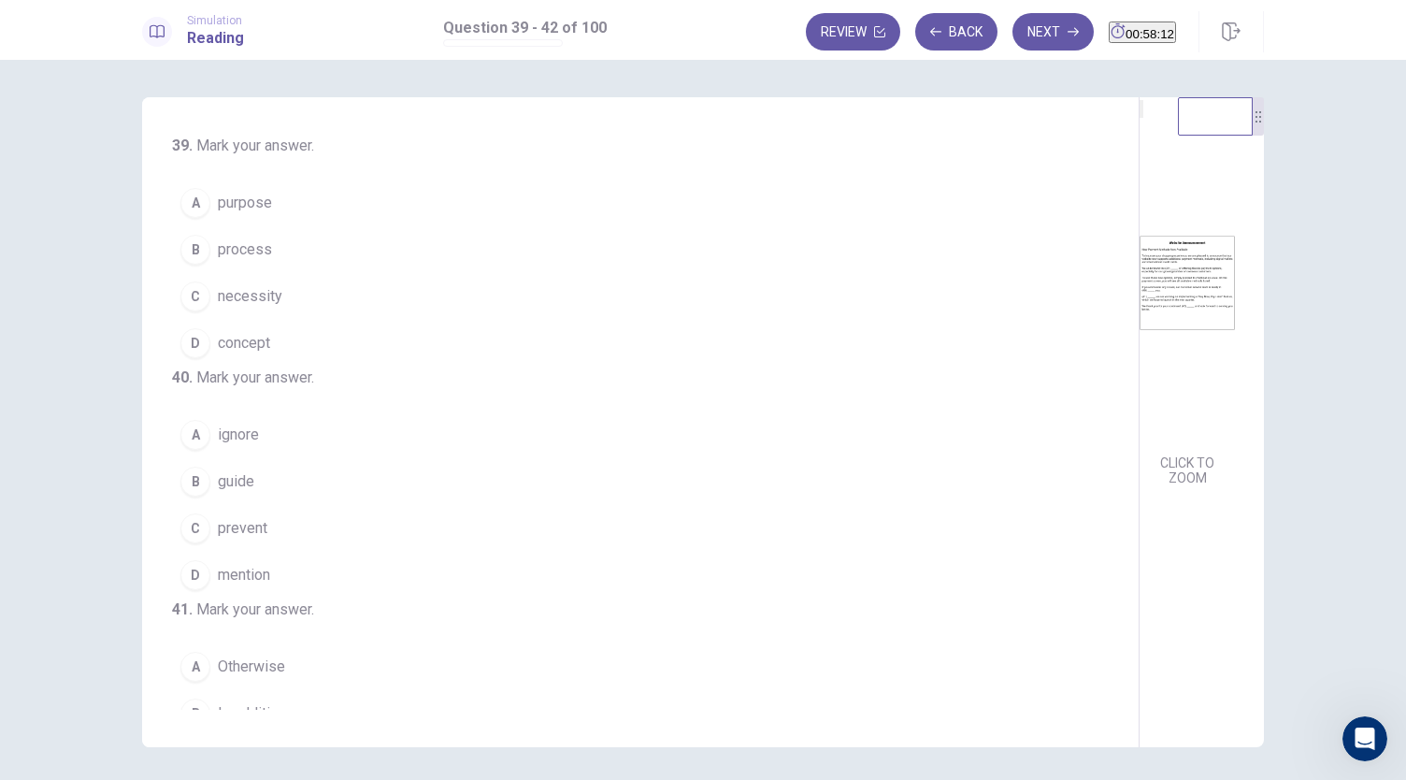
scroll to position [1, 0]
click at [243, 284] on span "necessity" at bounding box center [250, 295] width 64 height 22
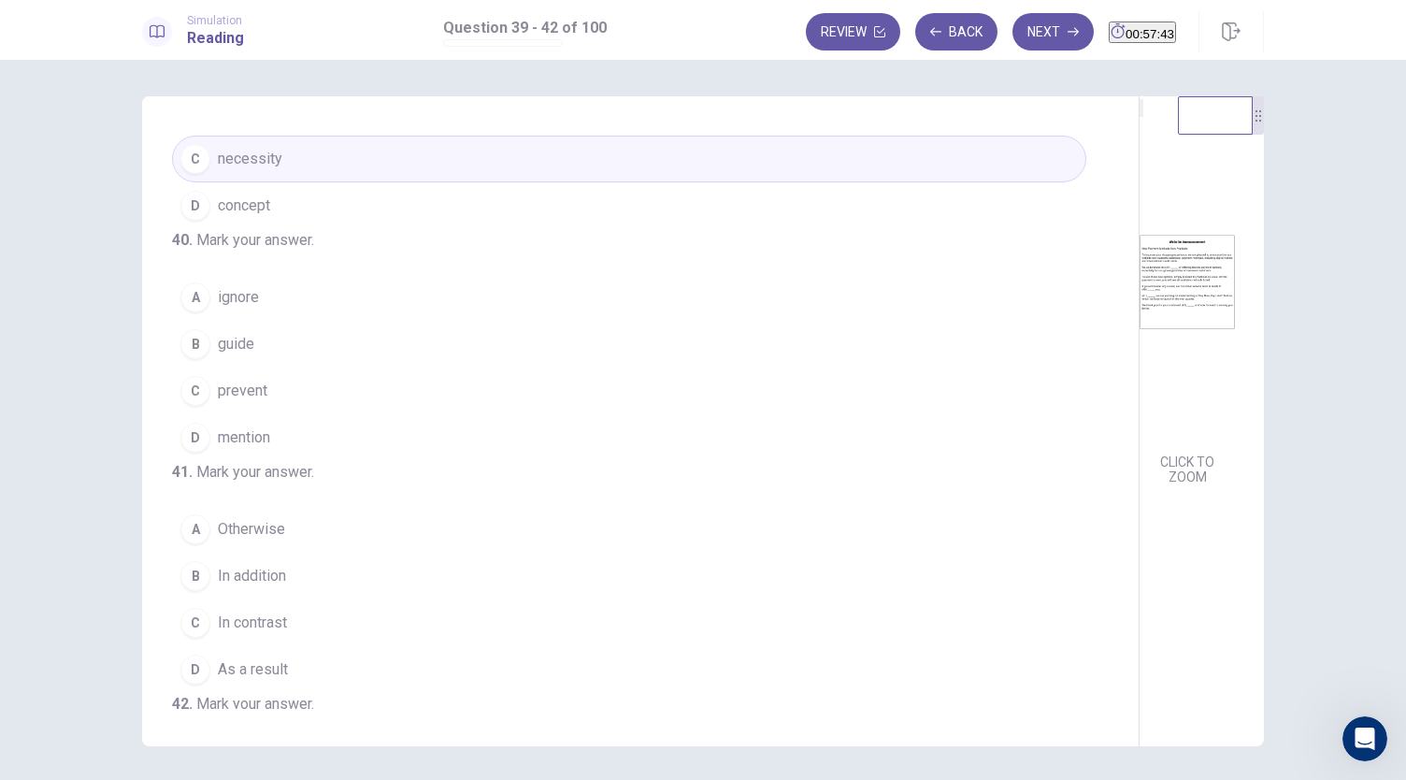
scroll to position [150, 0]
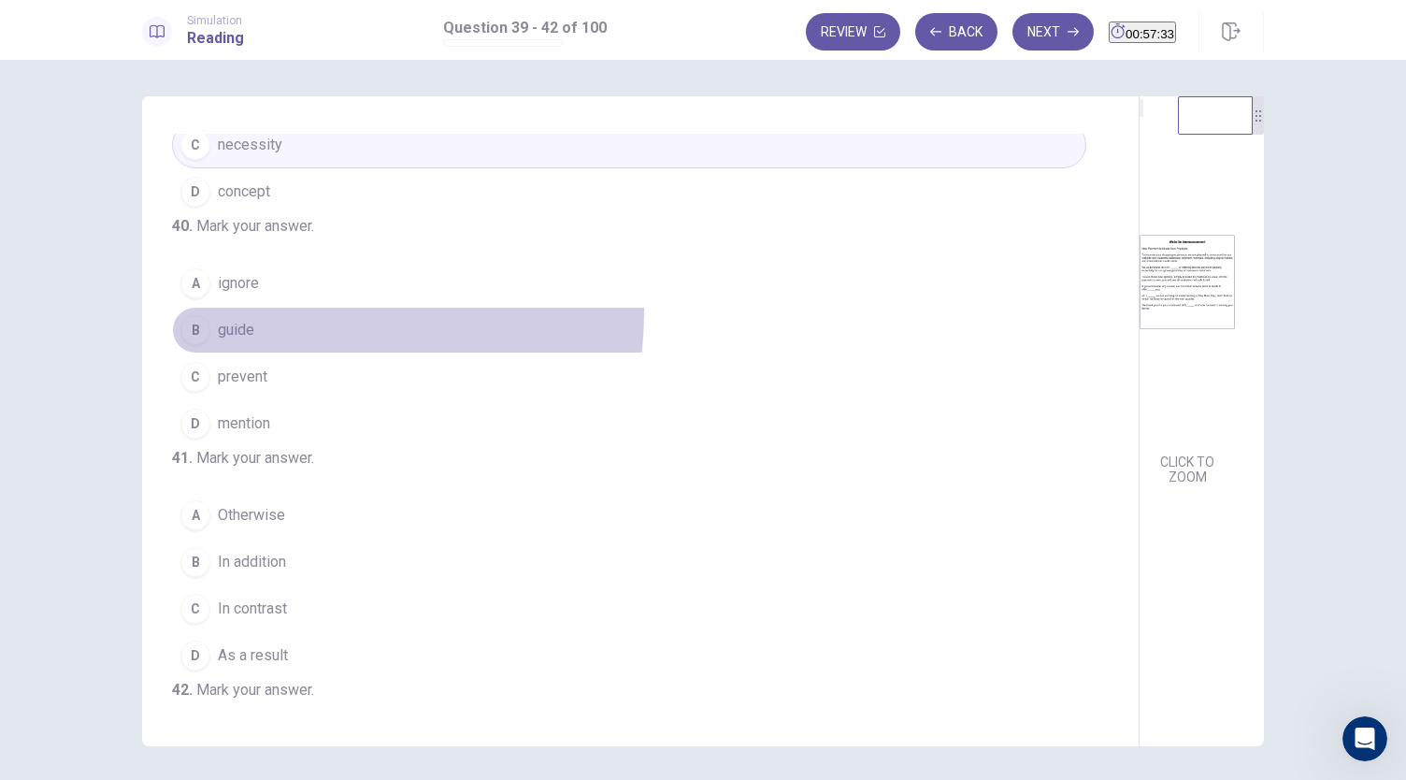
click at [256, 344] on button "B guide" at bounding box center [629, 330] width 914 height 47
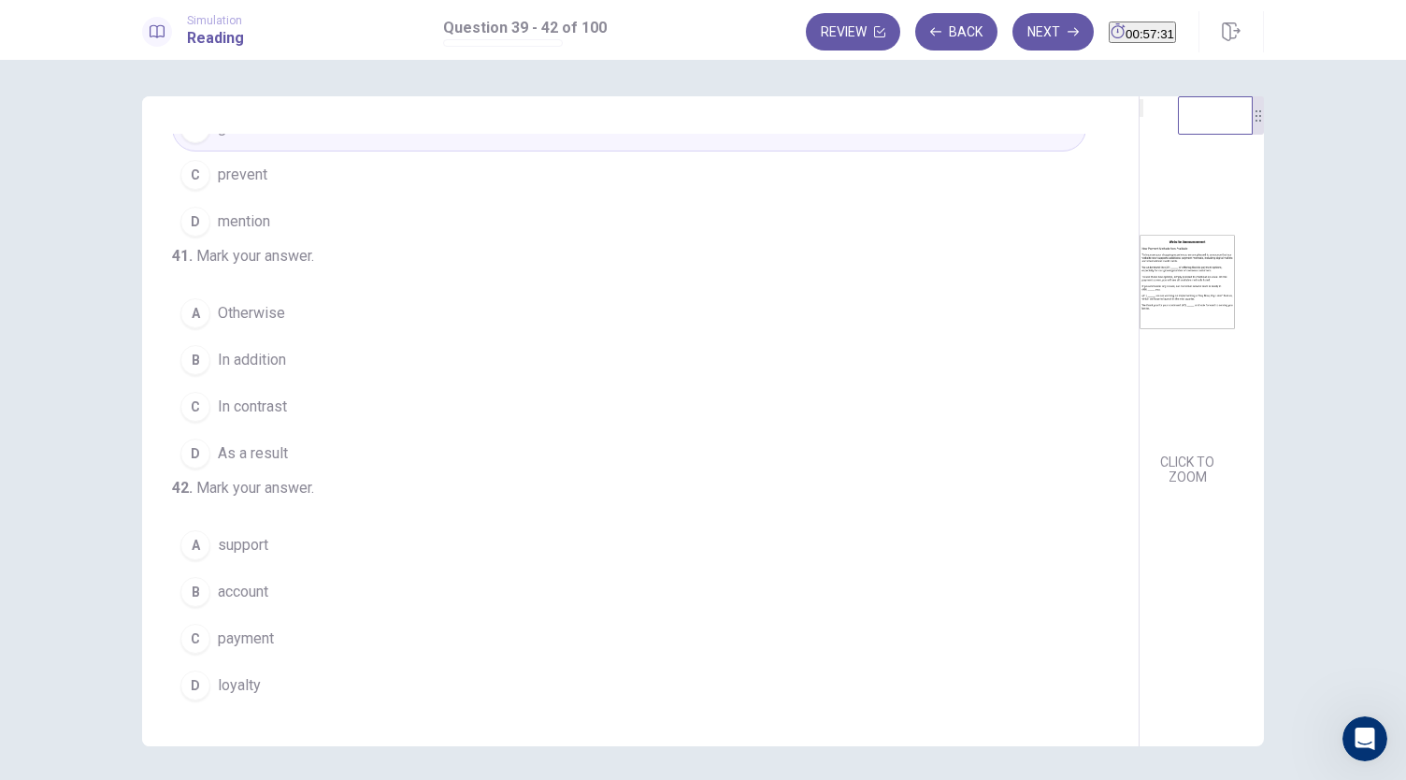
scroll to position [407, 0]
click at [258, 324] on span "Otherwise" at bounding box center [251, 313] width 67 height 22
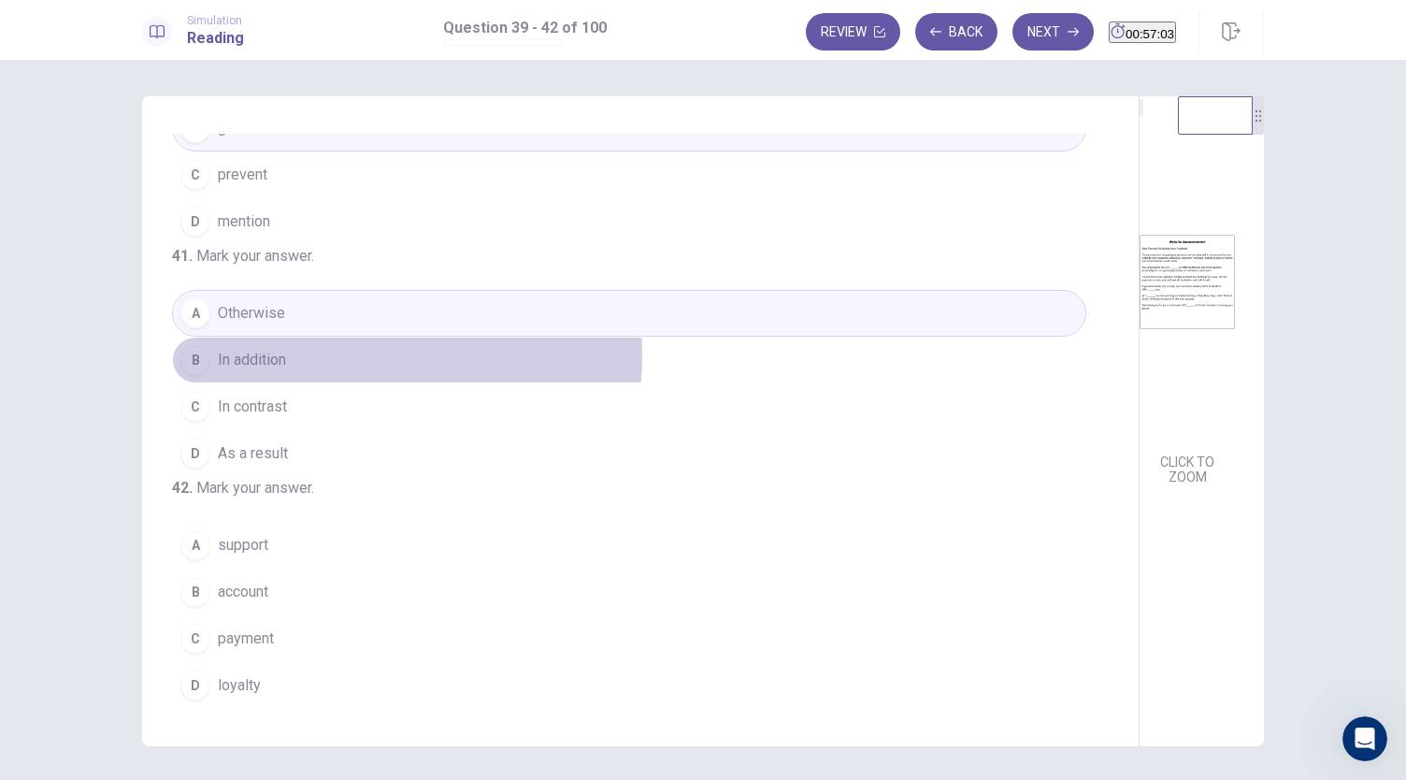
click at [288, 367] on button "B In addition" at bounding box center [629, 359] width 914 height 47
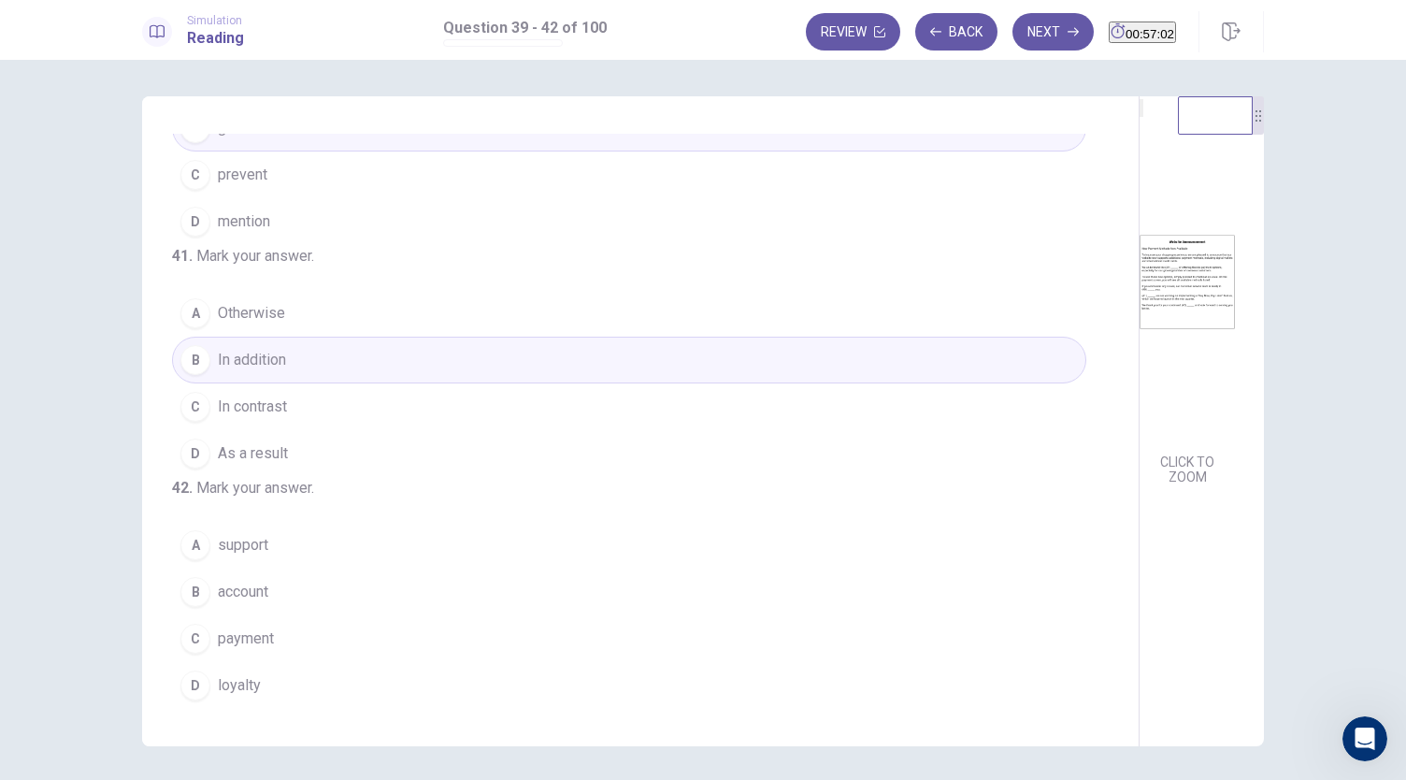
scroll to position [454, 0]
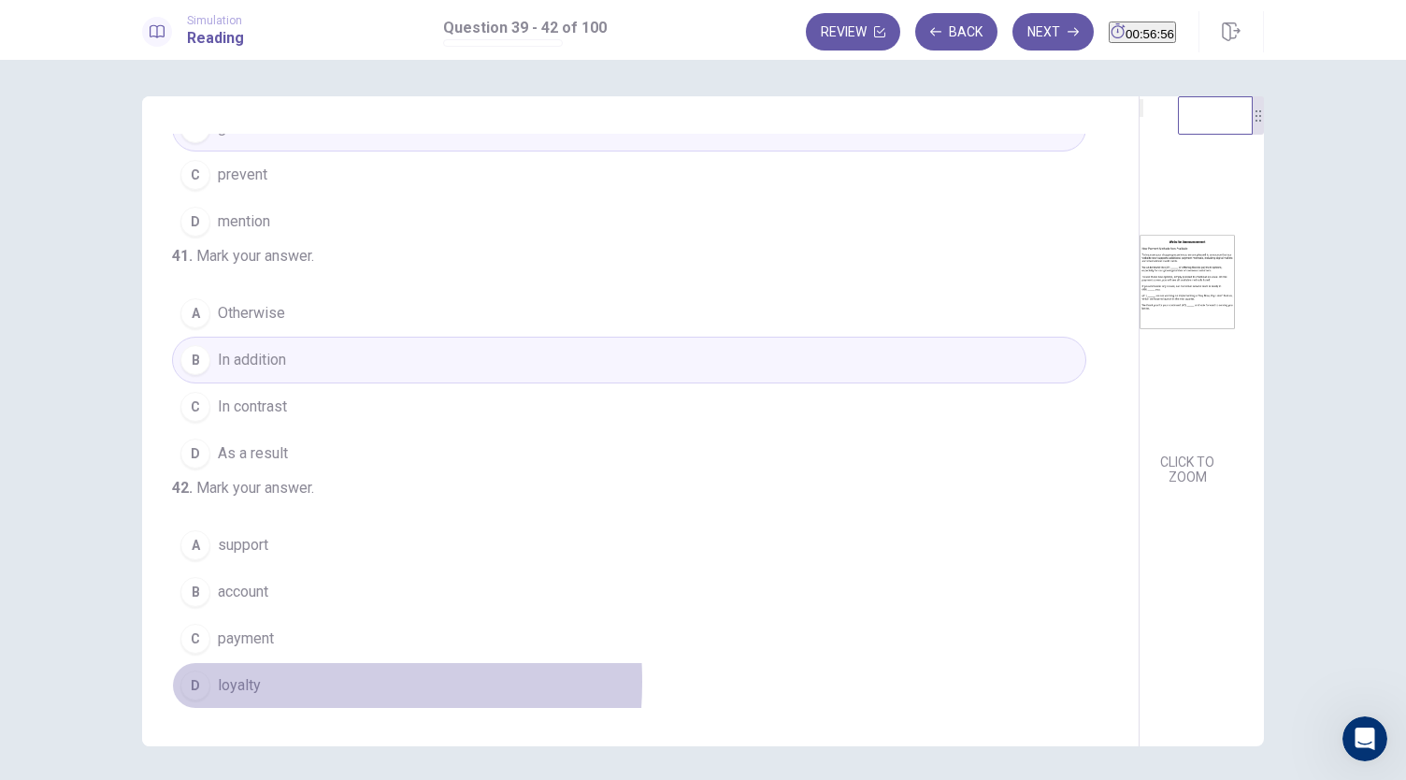
click at [250, 681] on span "loyalty" at bounding box center [239, 685] width 43 height 22
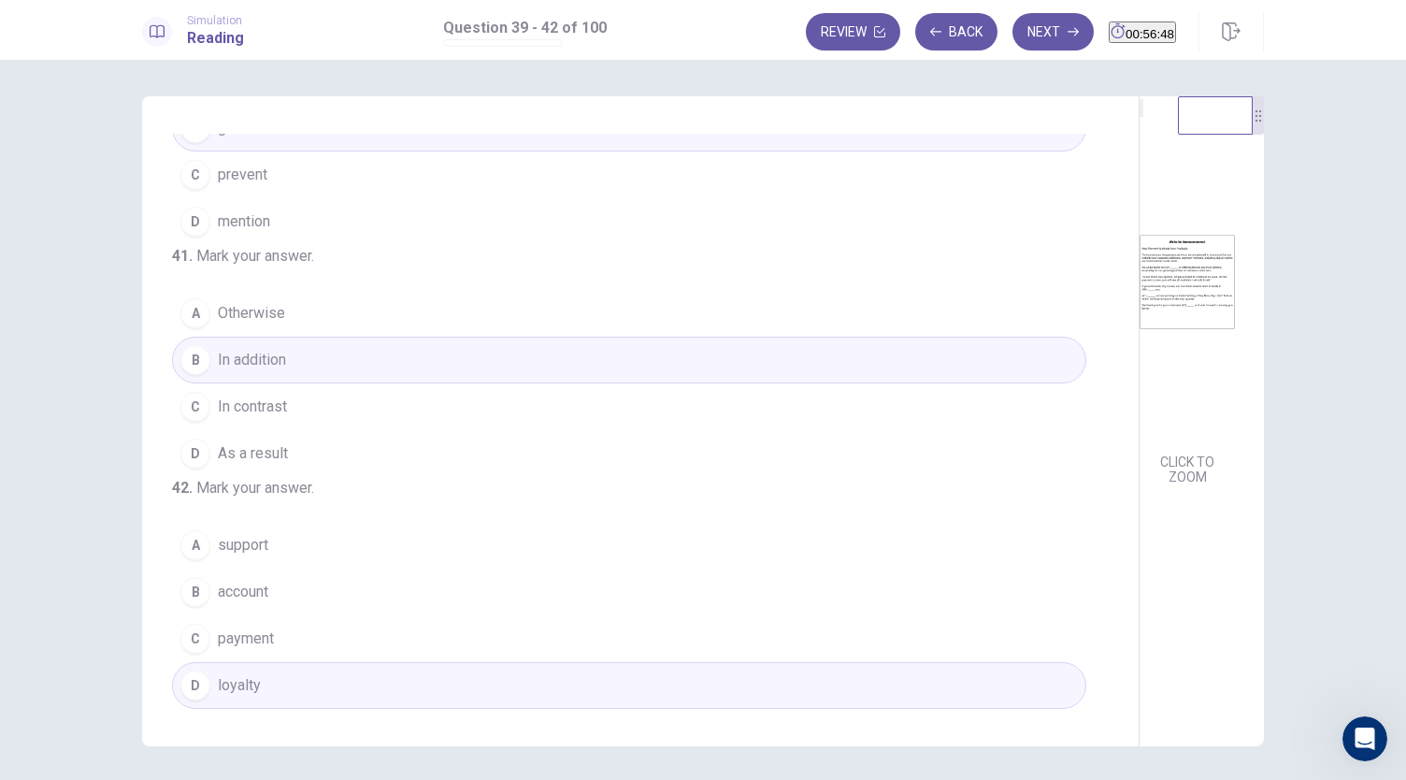
click at [269, 290] on button "A Otherwise" at bounding box center [629, 313] width 914 height 47
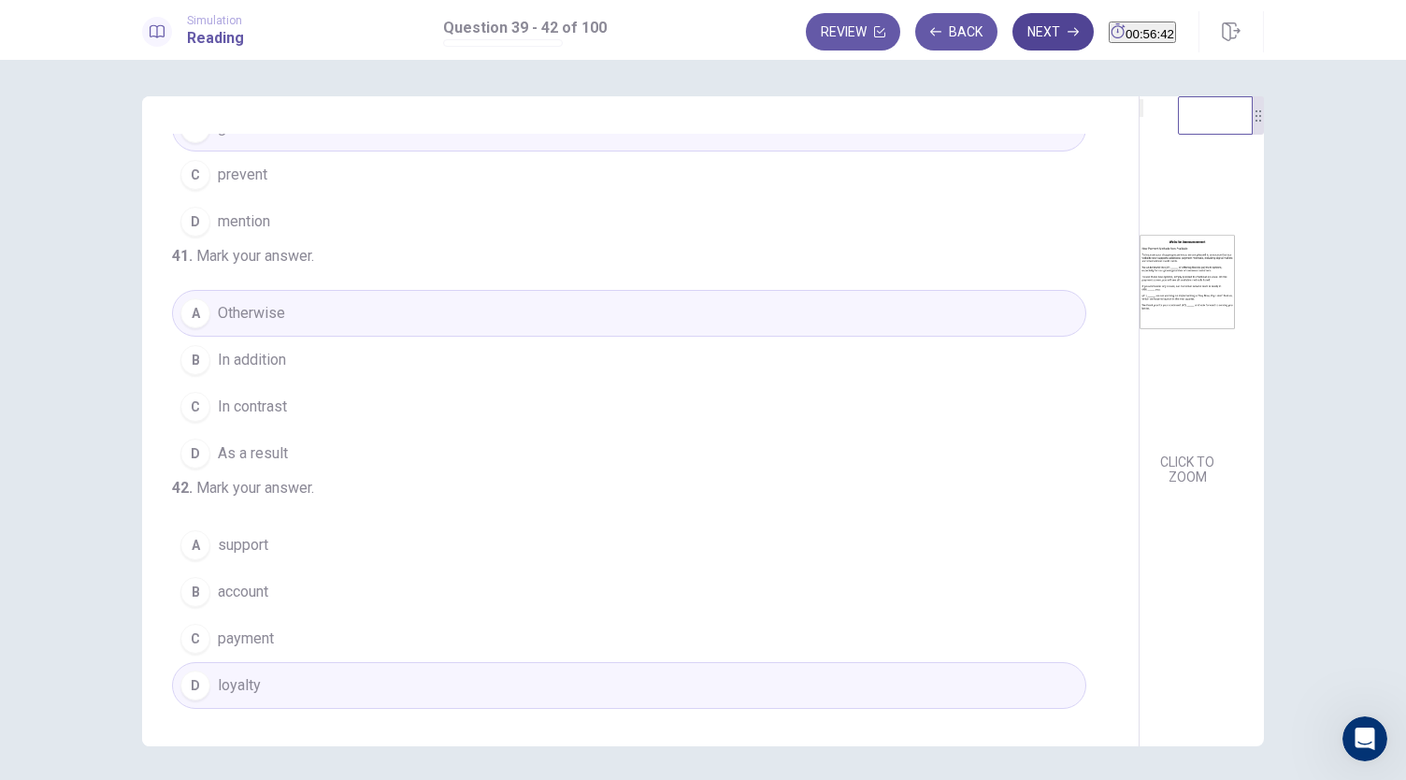
click at [1019, 38] on button "Next" at bounding box center [1052, 31] width 81 height 37
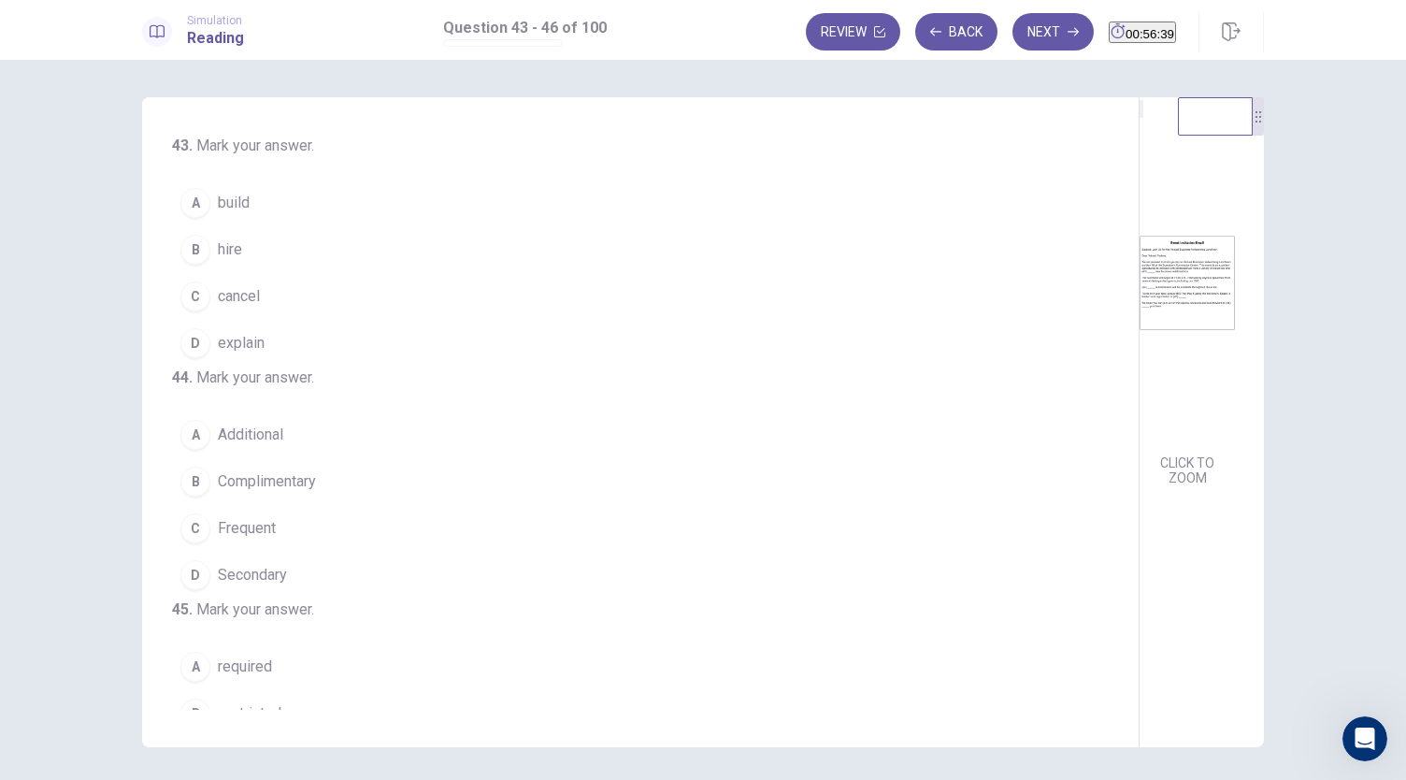
scroll to position [1, 0]
click at [236, 201] on span "build" at bounding box center [234, 202] width 32 height 22
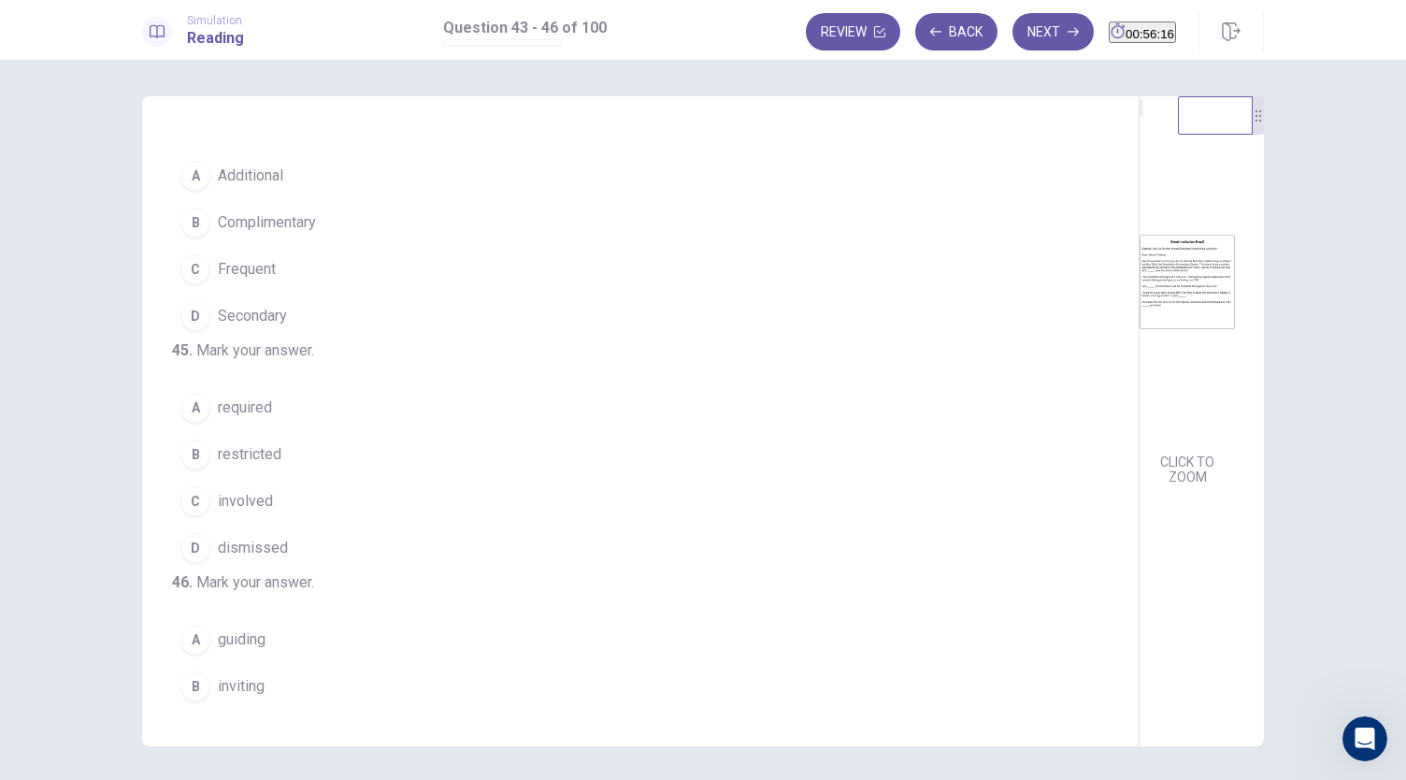
scroll to position [265, 0]
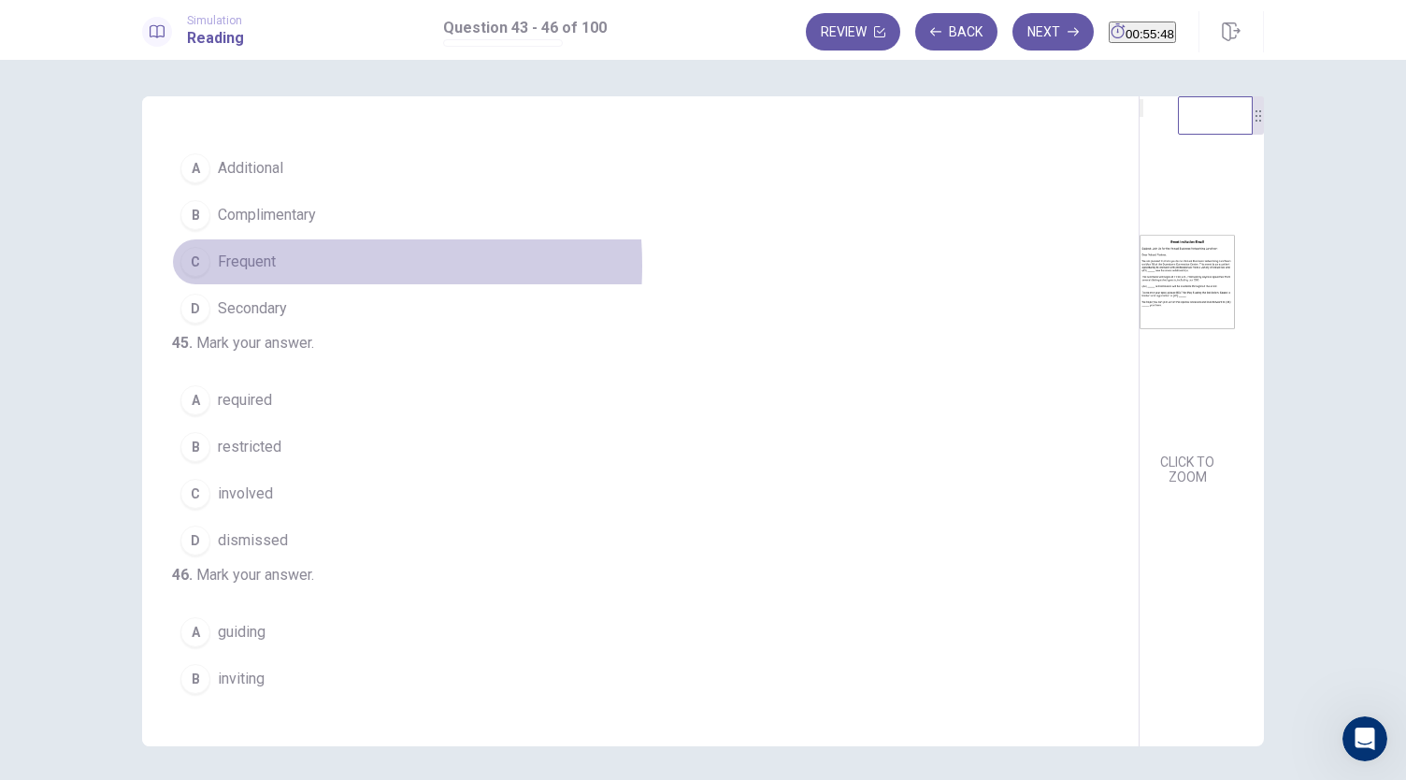
click at [254, 273] on span "Frequent" at bounding box center [247, 261] width 58 height 22
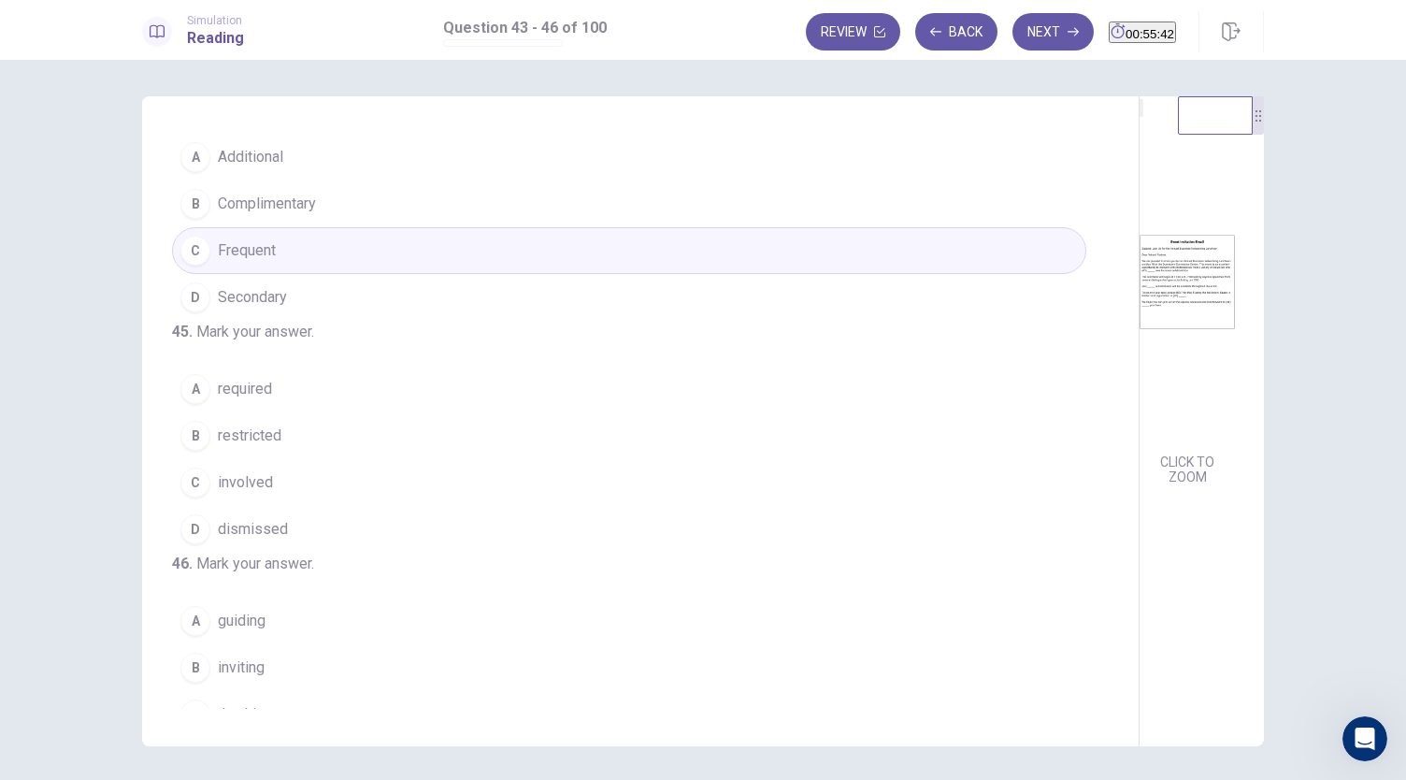
scroll to position [279, 0]
click at [271, 166] on span "Additional" at bounding box center [250, 155] width 65 height 22
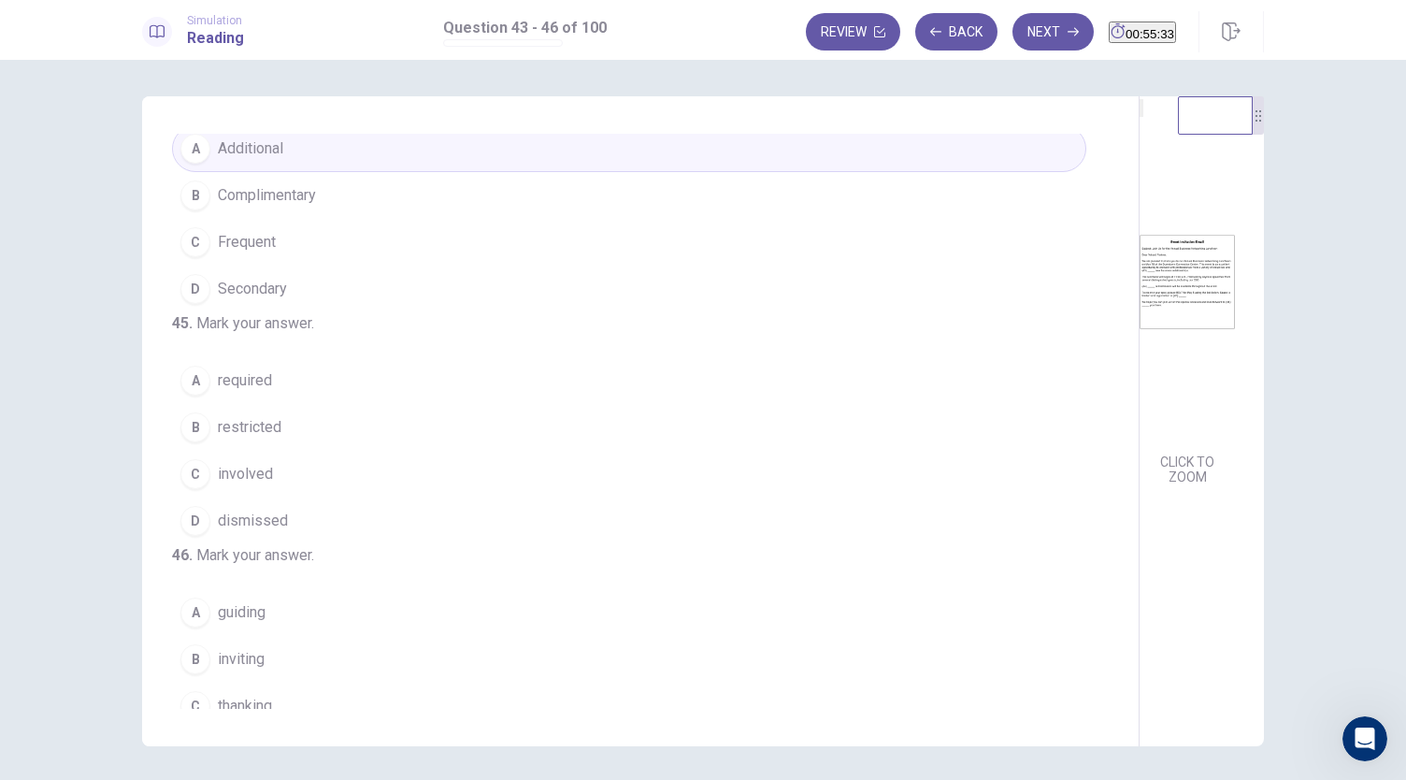
scroll to position [282, 0]
click at [323, 222] on button "B Complimentary" at bounding box center [629, 198] width 914 height 47
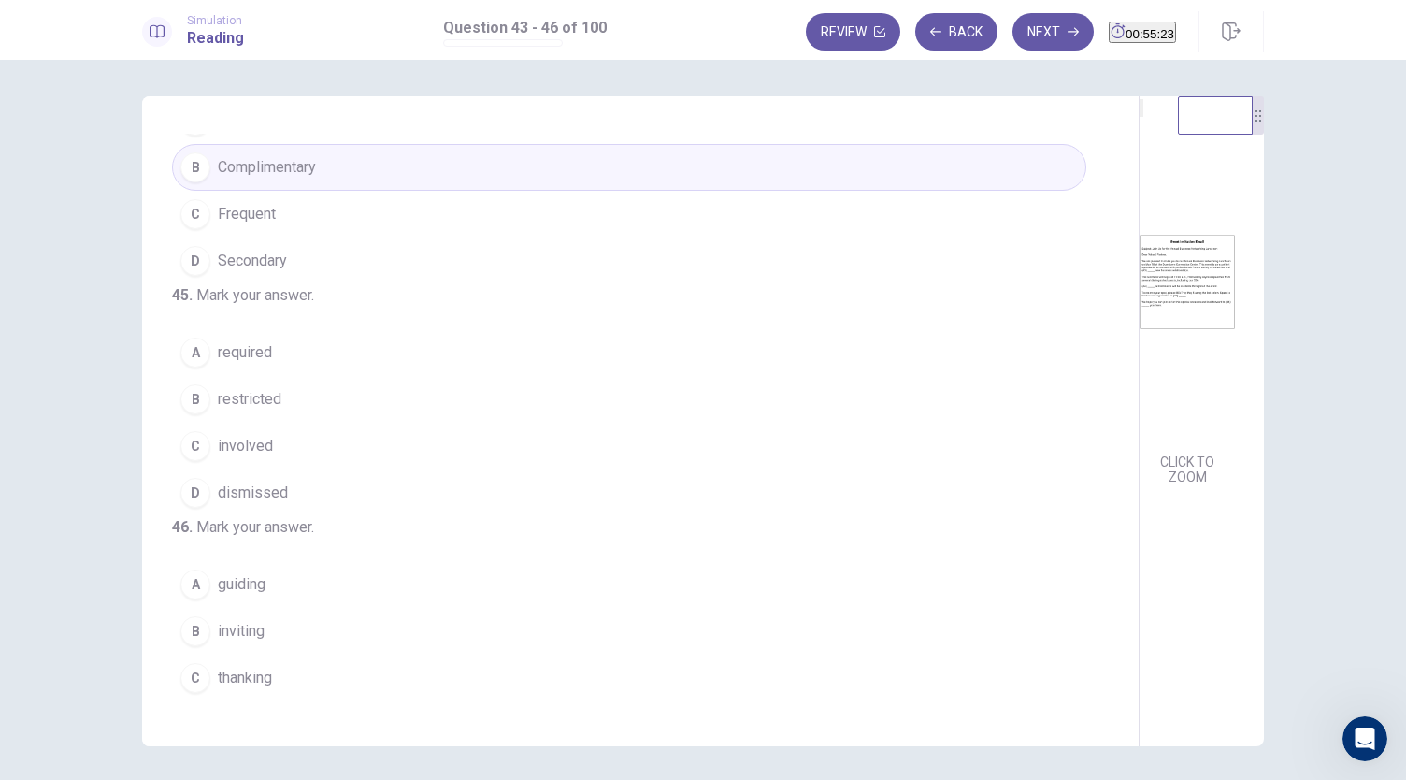
scroll to position [314, 0]
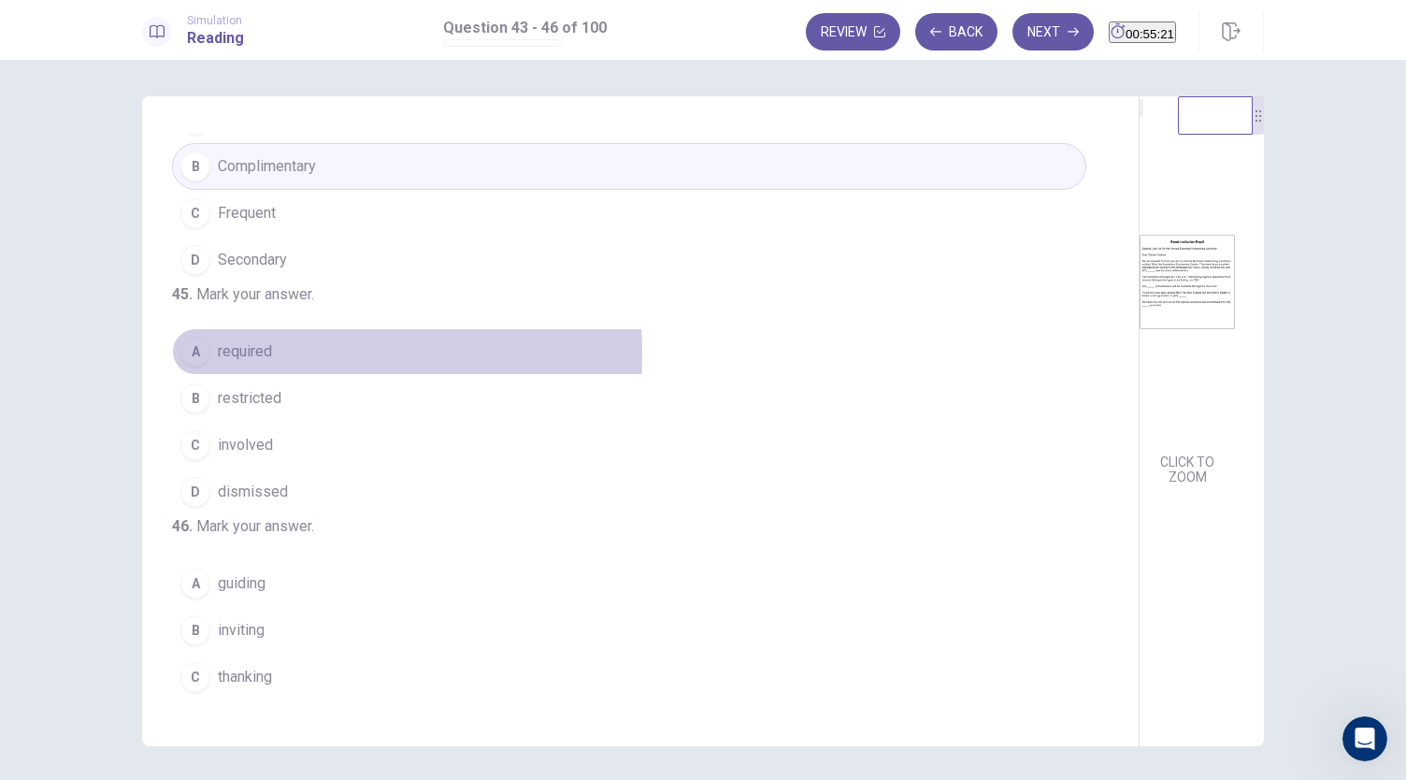
click at [249, 363] on span "required" at bounding box center [245, 351] width 54 height 22
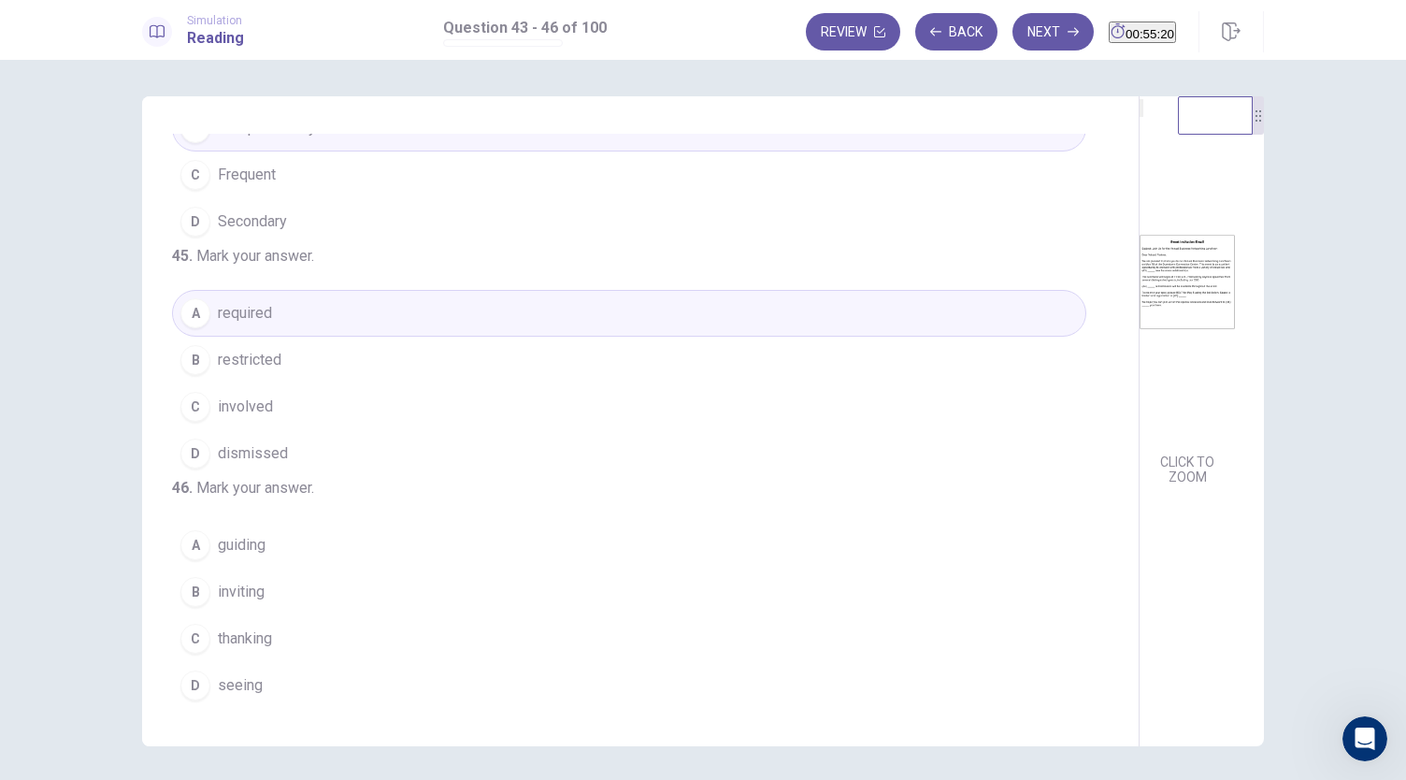
scroll to position [454, 0]
click at [238, 684] on span "seeing" at bounding box center [240, 685] width 45 height 22
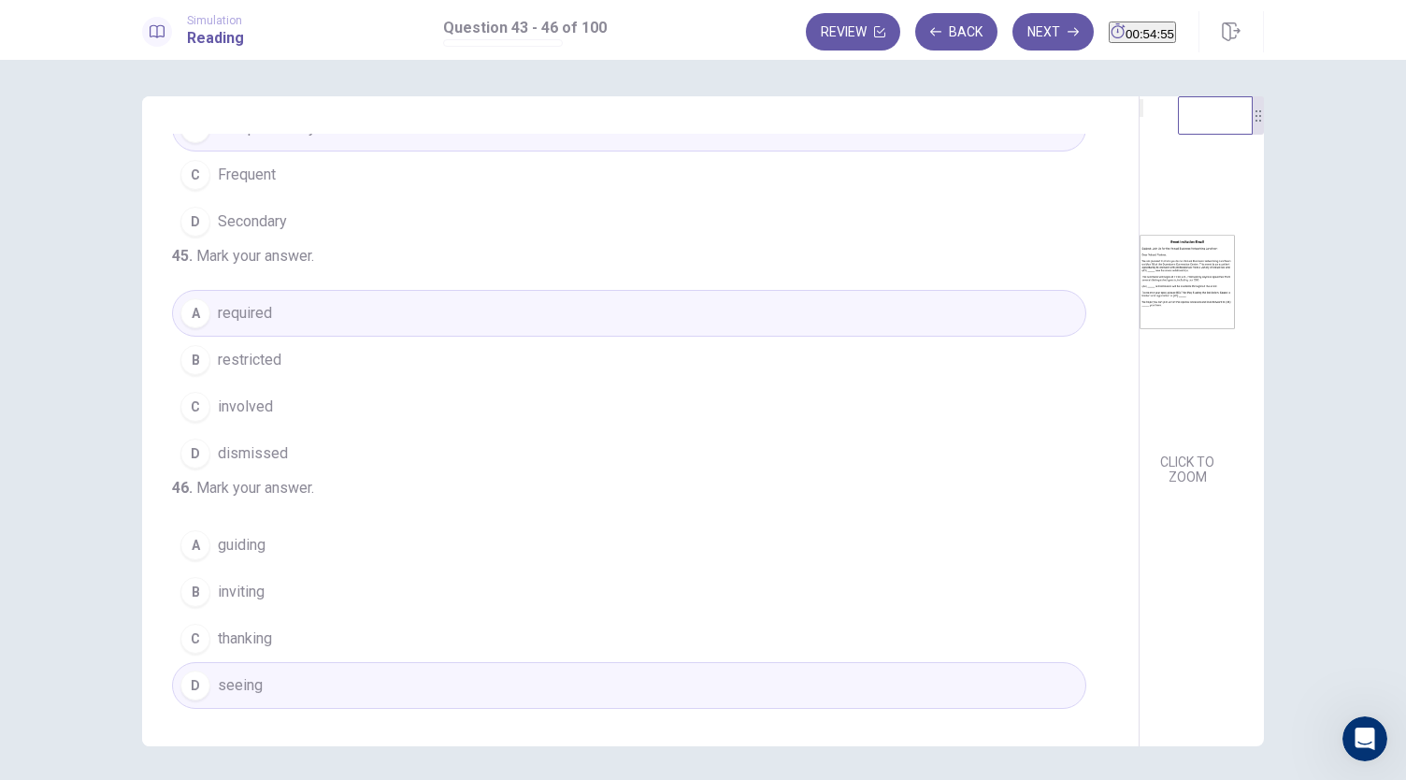
scroll to position [64, 0]
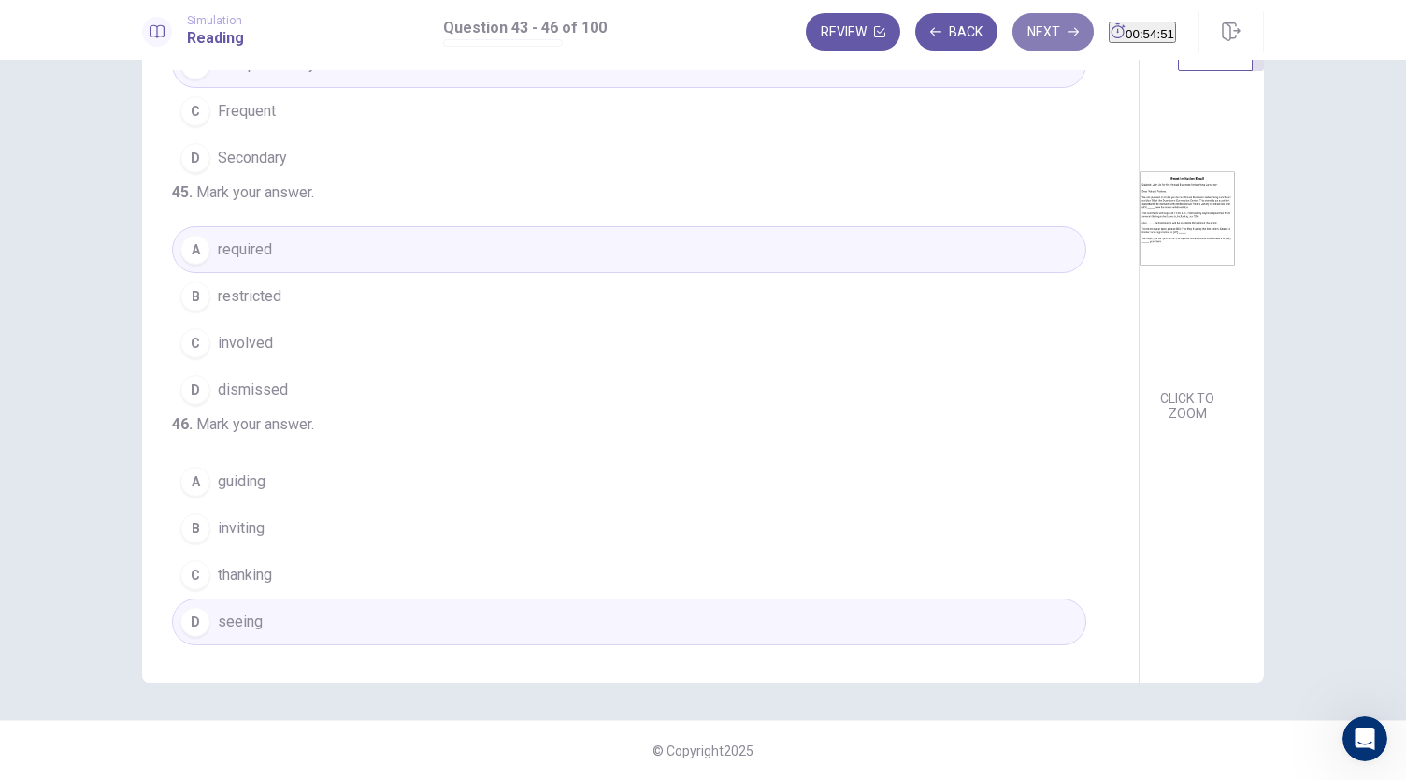
click at [1025, 38] on button "Next" at bounding box center [1052, 31] width 81 height 37
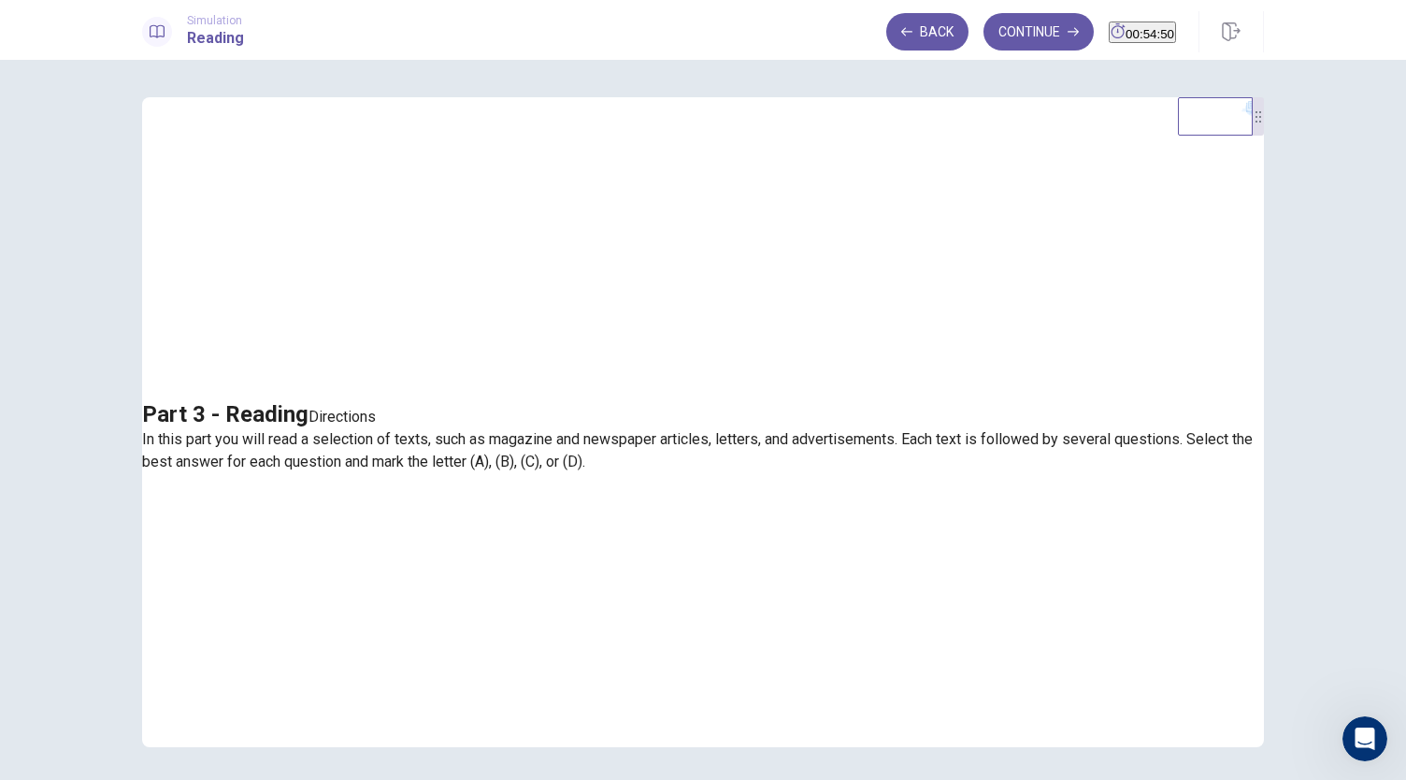
scroll to position [1, 0]
click at [901, 34] on button "Back" at bounding box center [927, 31] width 82 height 37
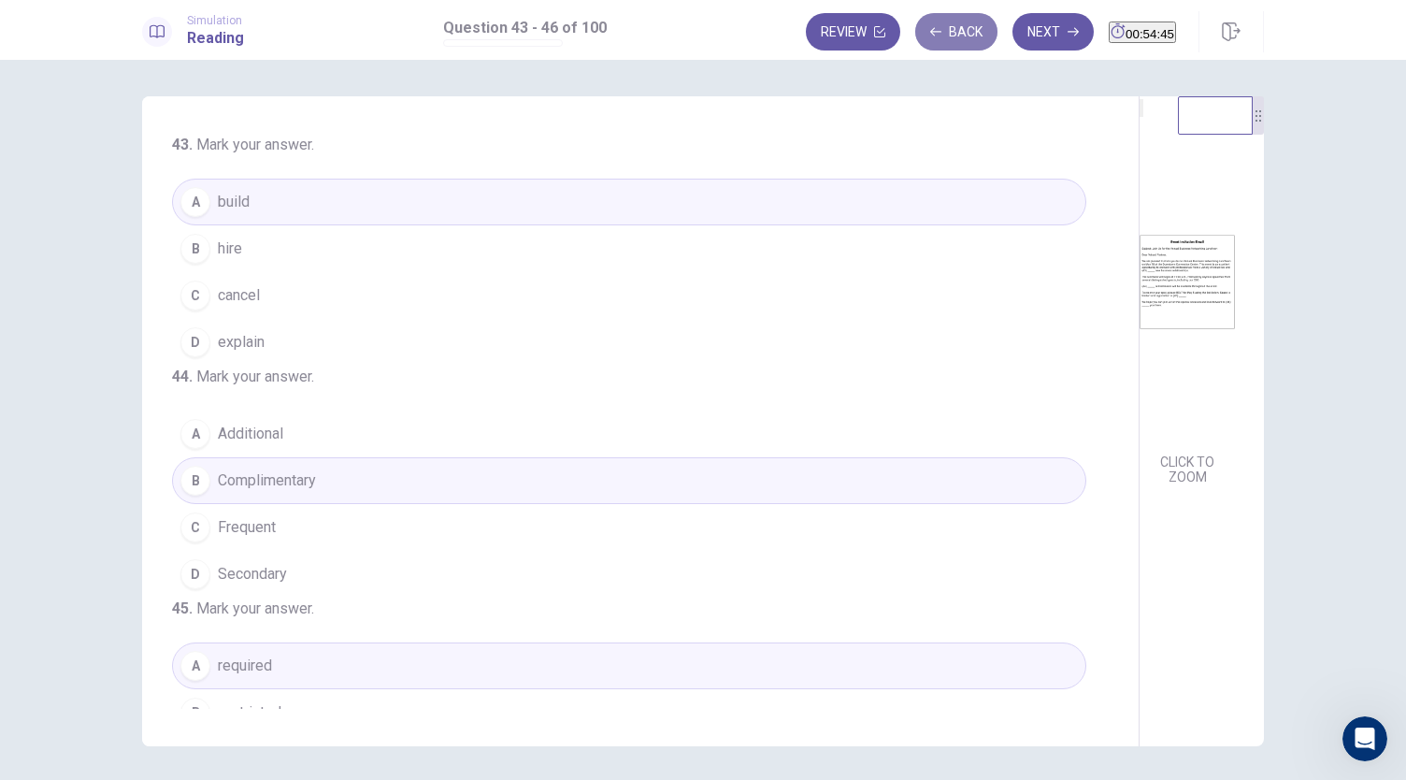
click at [928, 34] on button "Back" at bounding box center [956, 31] width 82 height 37
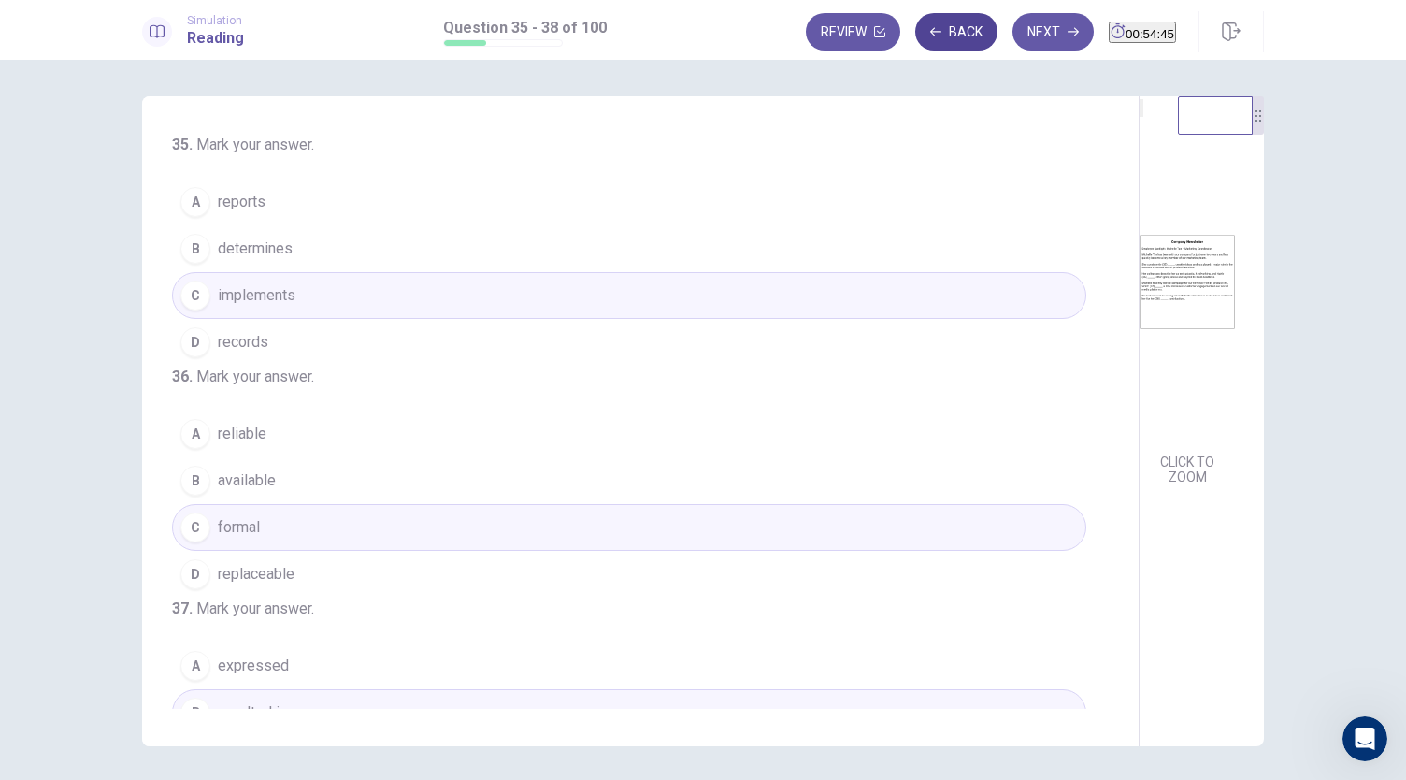
click at [928, 34] on button "Back" at bounding box center [956, 31] width 82 height 37
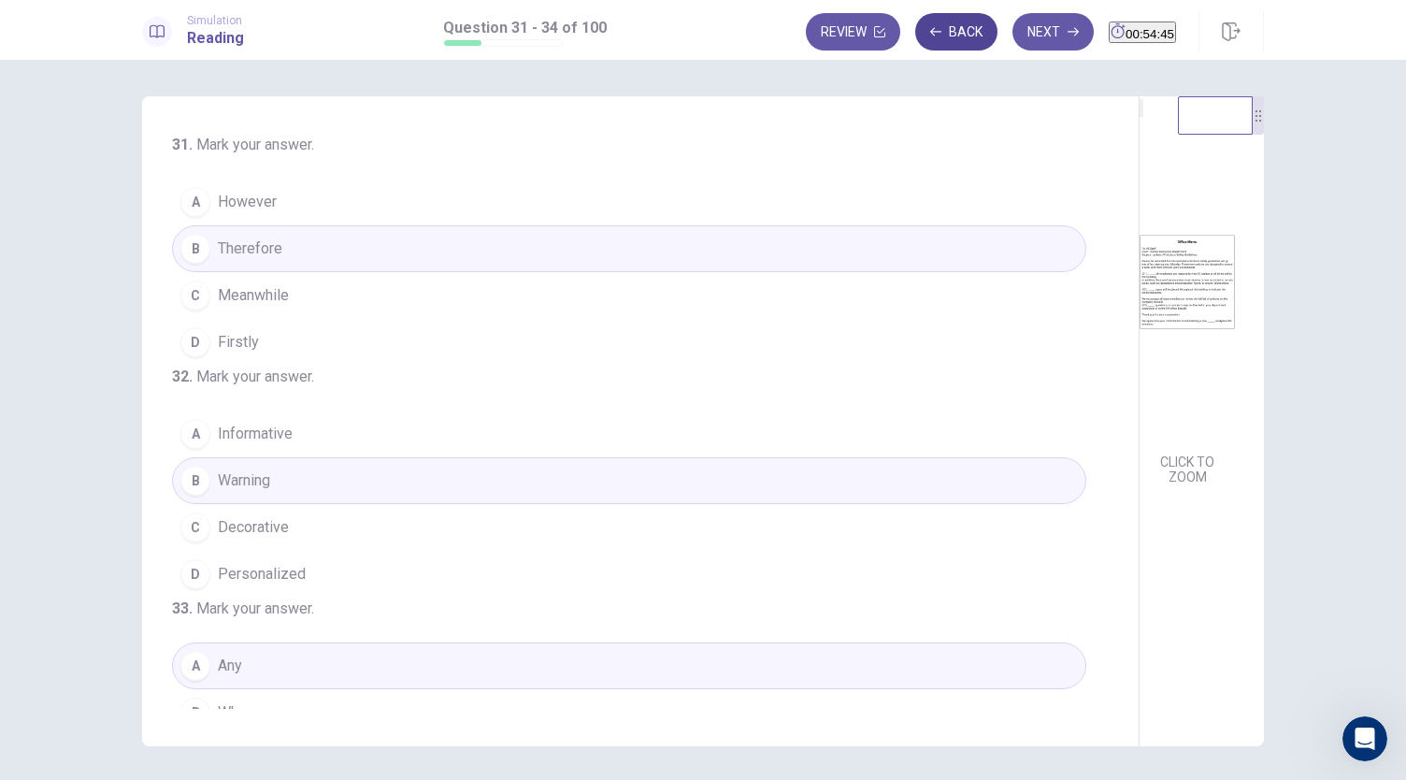
click at [928, 34] on button "Back" at bounding box center [956, 31] width 82 height 37
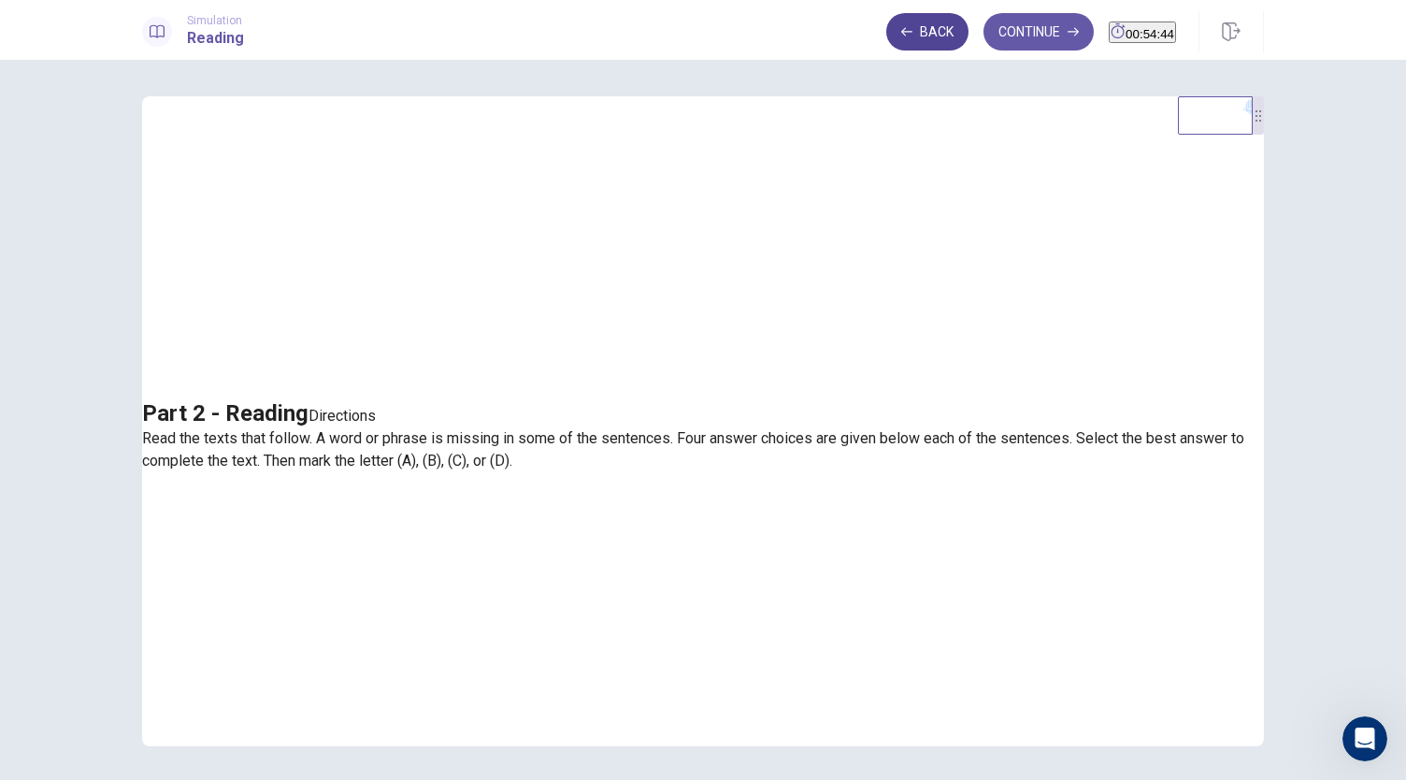
click at [928, 34] on button "Back" at bounding box center [927, 31] width 82 height 37
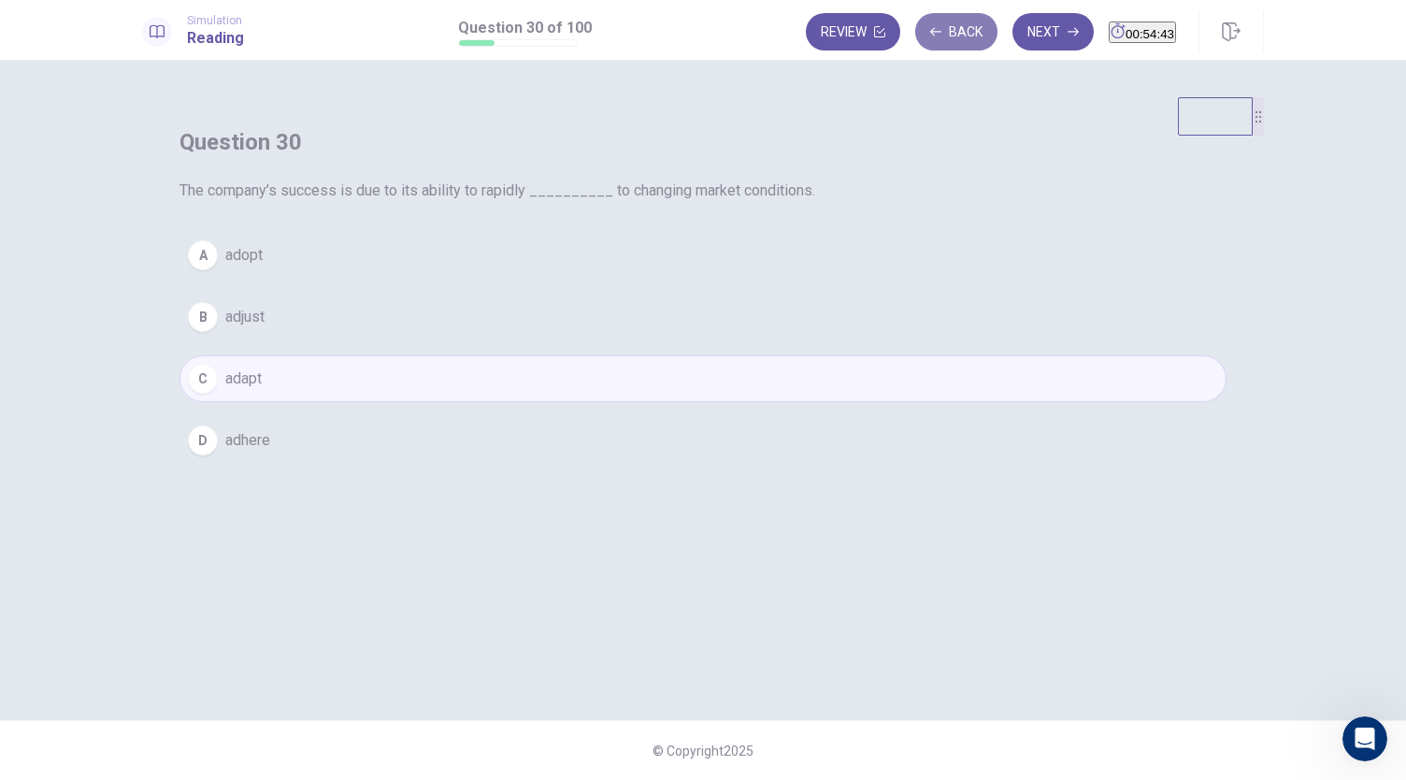
click at [928, 34] on button "Back" at bounding box center [956, 31] width 82 height 37
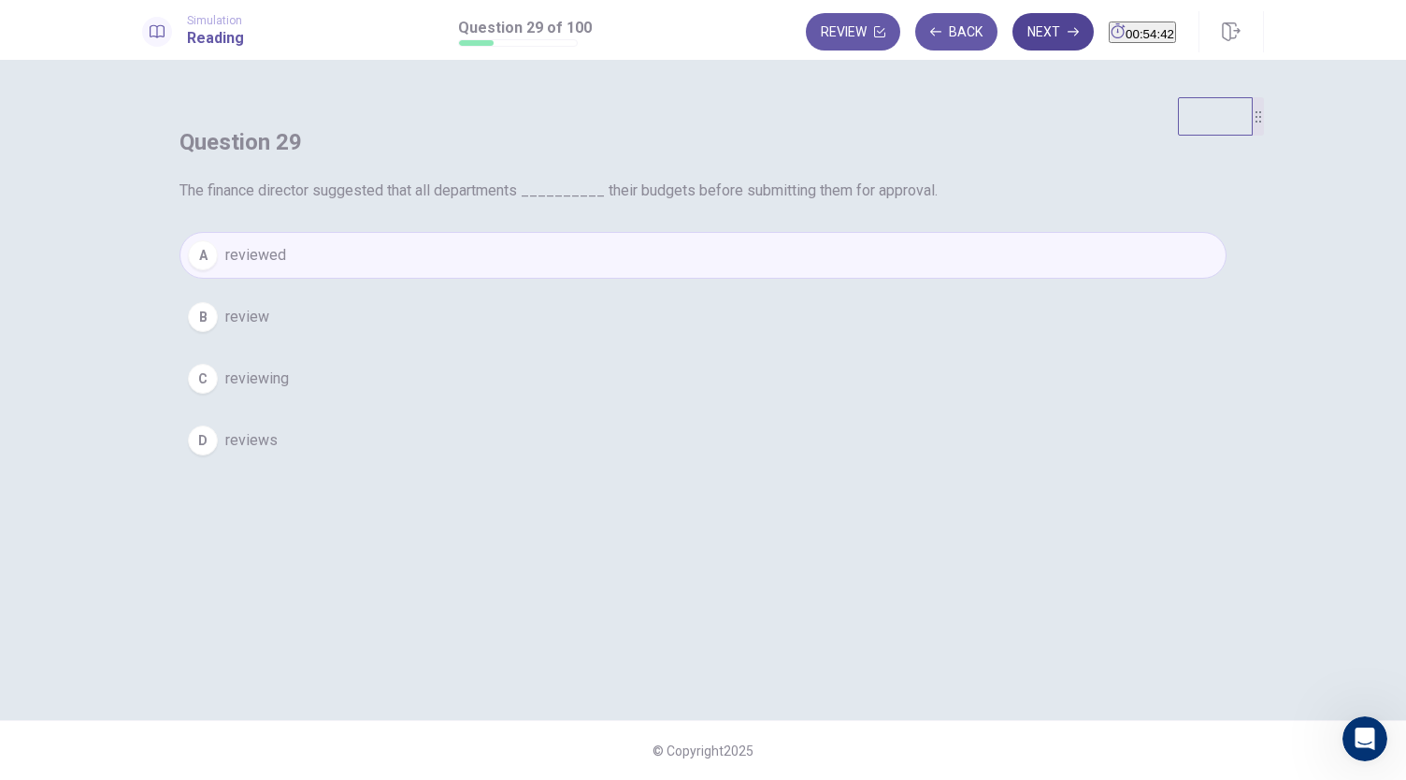
click at [1012, 42] on button "Next" at bounding box center [1052, 31] width 81 height 37
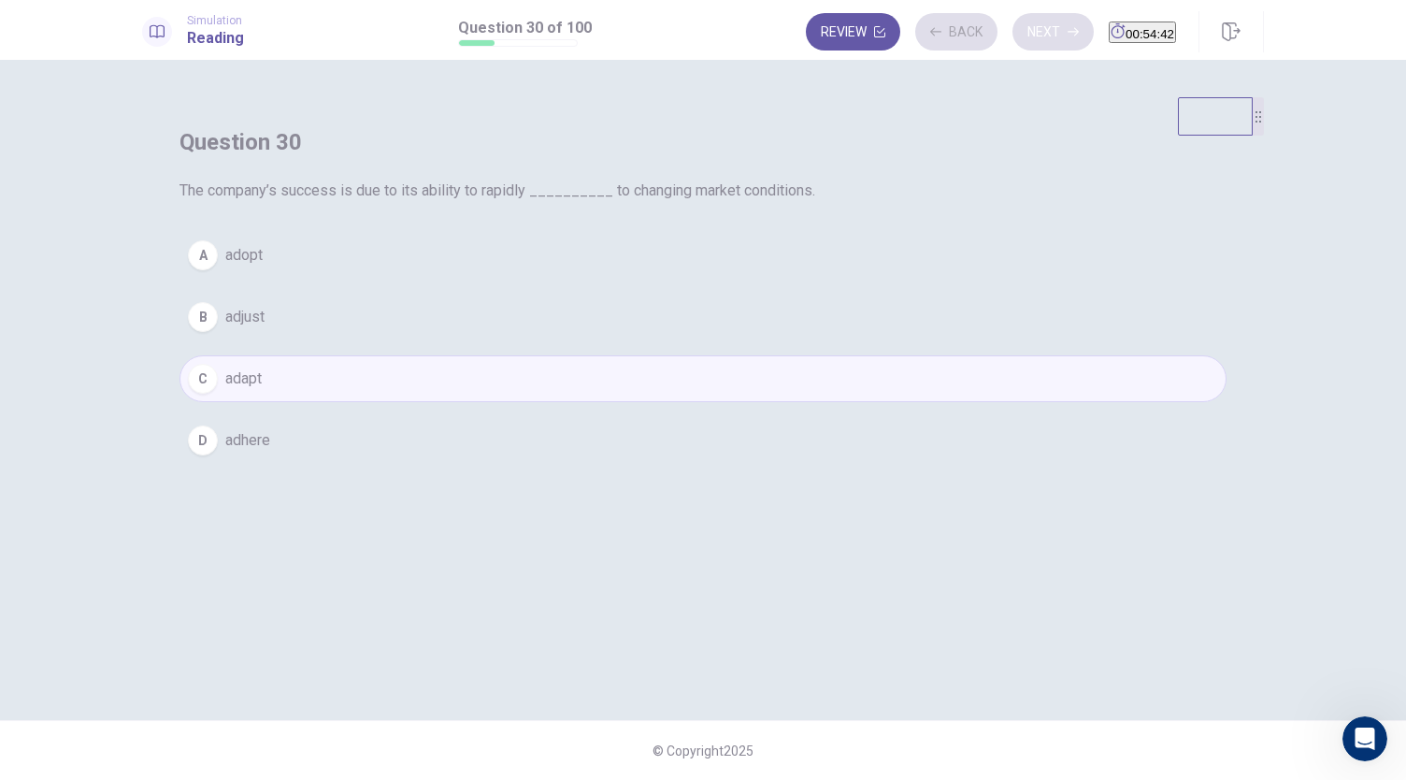
click at [987, 42] on div "Review Back Next 00:54:42" at bounding box center [991, 31] width 370 height 37
click at [987, 42] on div "Review Back Next 00:54:41" at bounding box center [991, 31] width 370 height 37
click at [1012, 42] on button "Next" at bounding box center [1052, 31] width 81 height 37
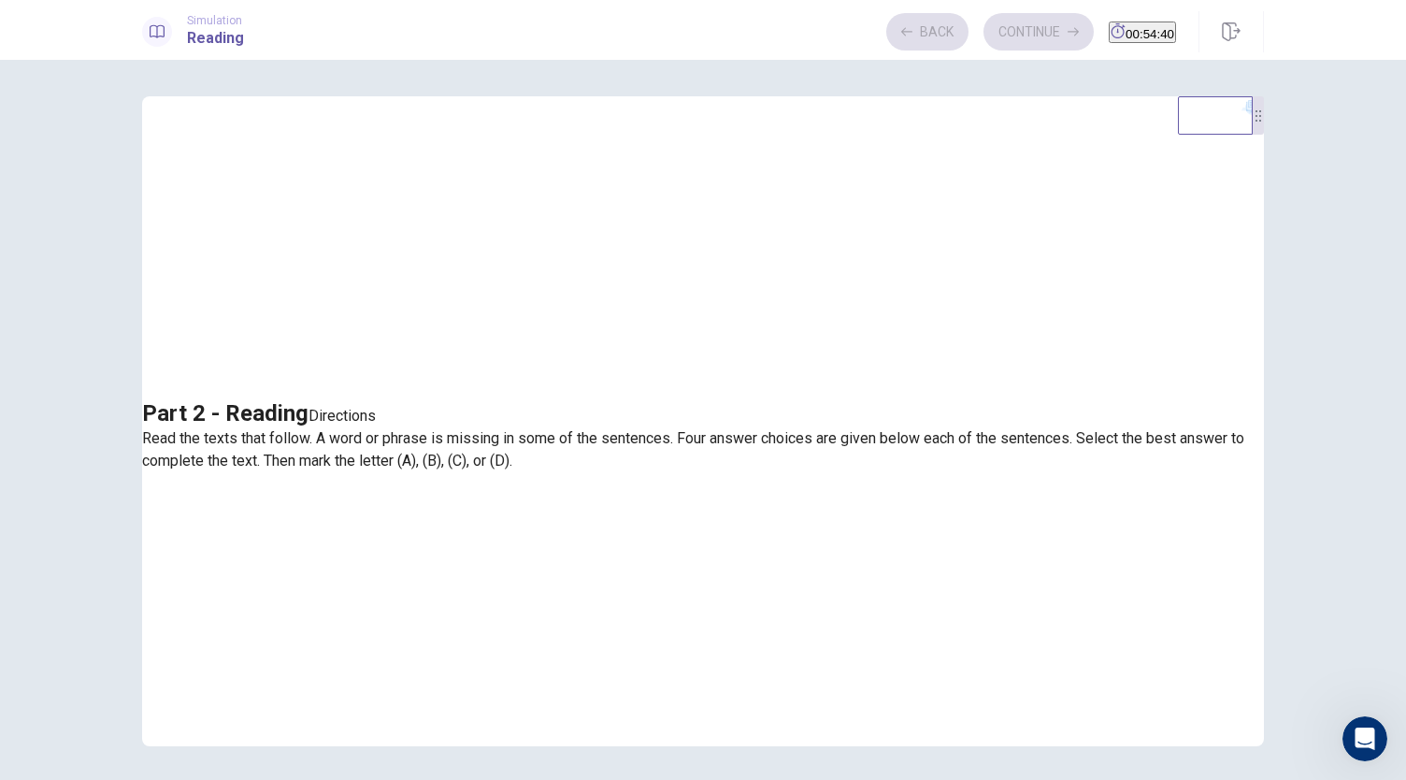
click at [987, 42] on div "Back Continue 00:54:40" at bounding box center [1031, 31] width 290 height 37
click at [987, 42] on button "Continue" at bounding box center [1038, 31] width 110 height 37
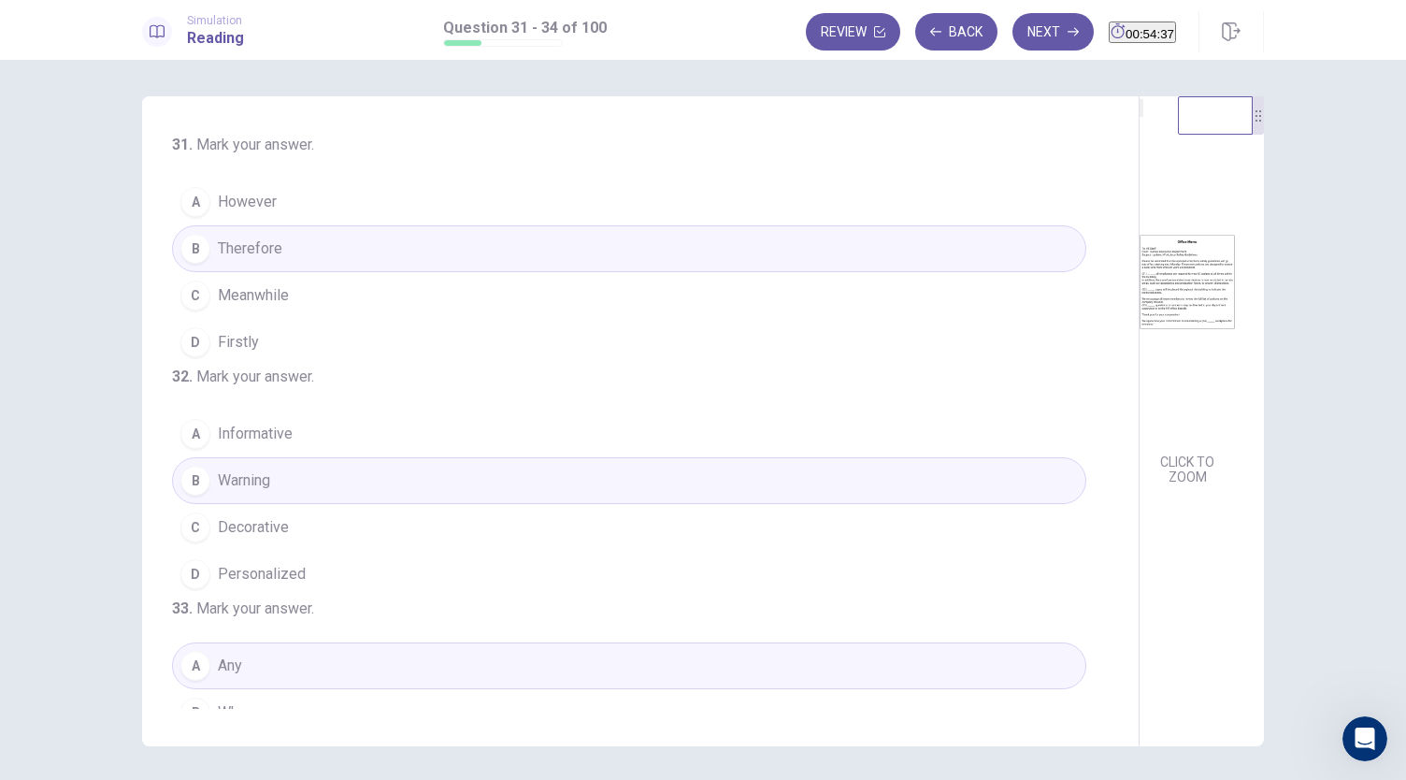
click at [1012, 42] on button "Next" at bounding box center [1052, 31] width 81 height 37
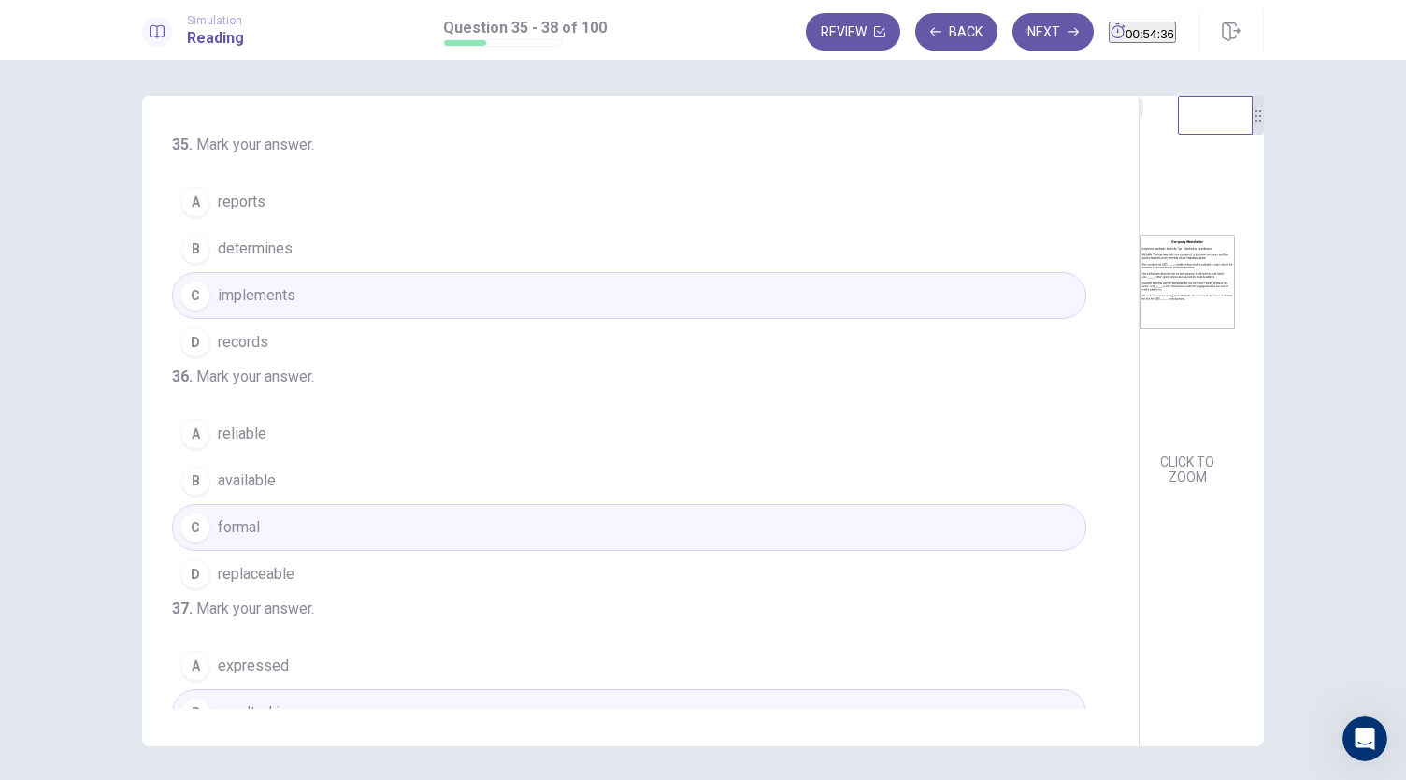
click at [1012, 42] on button "Next" at bounding box center [1052, 31] width 81 height 37
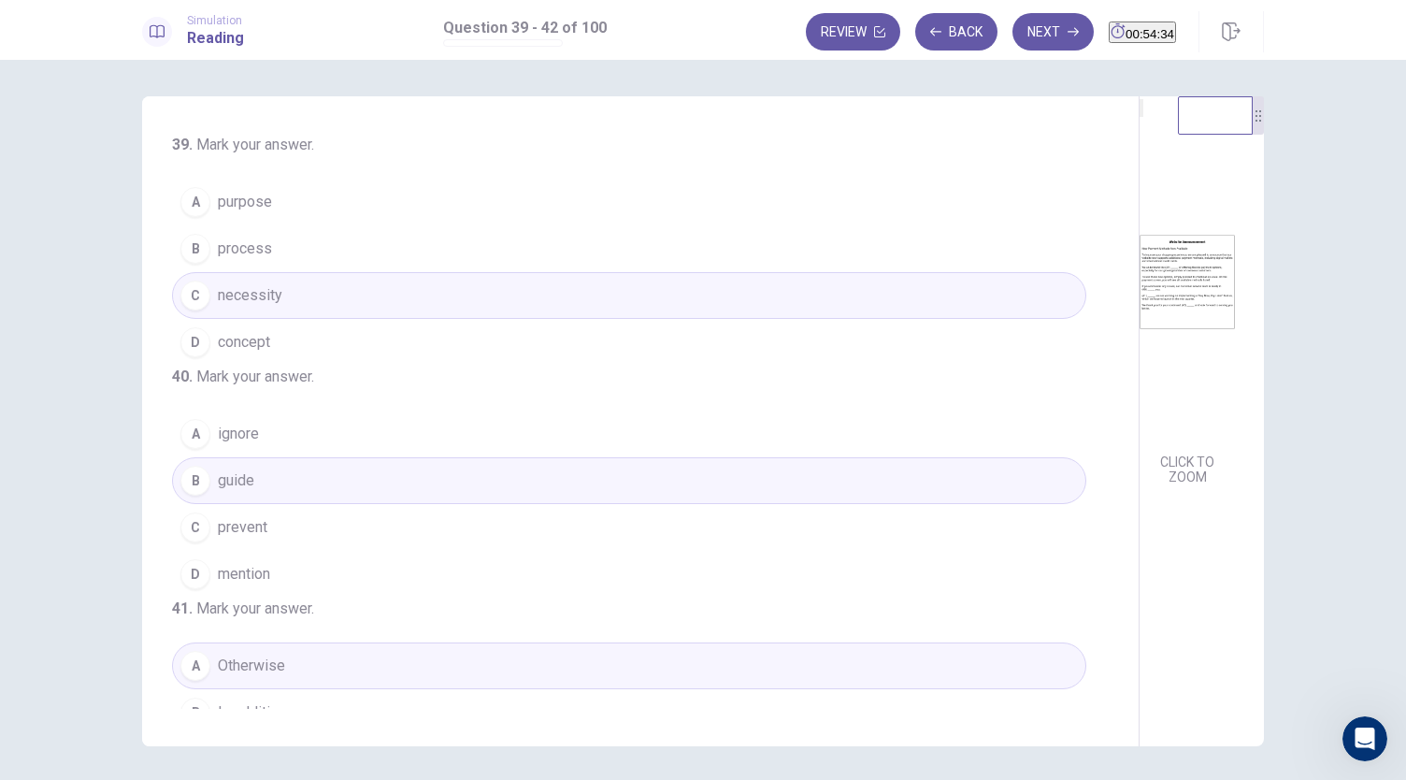
click at [1012, 42] on button "Next" at bounding box center [1052, 31] width 81 height 37
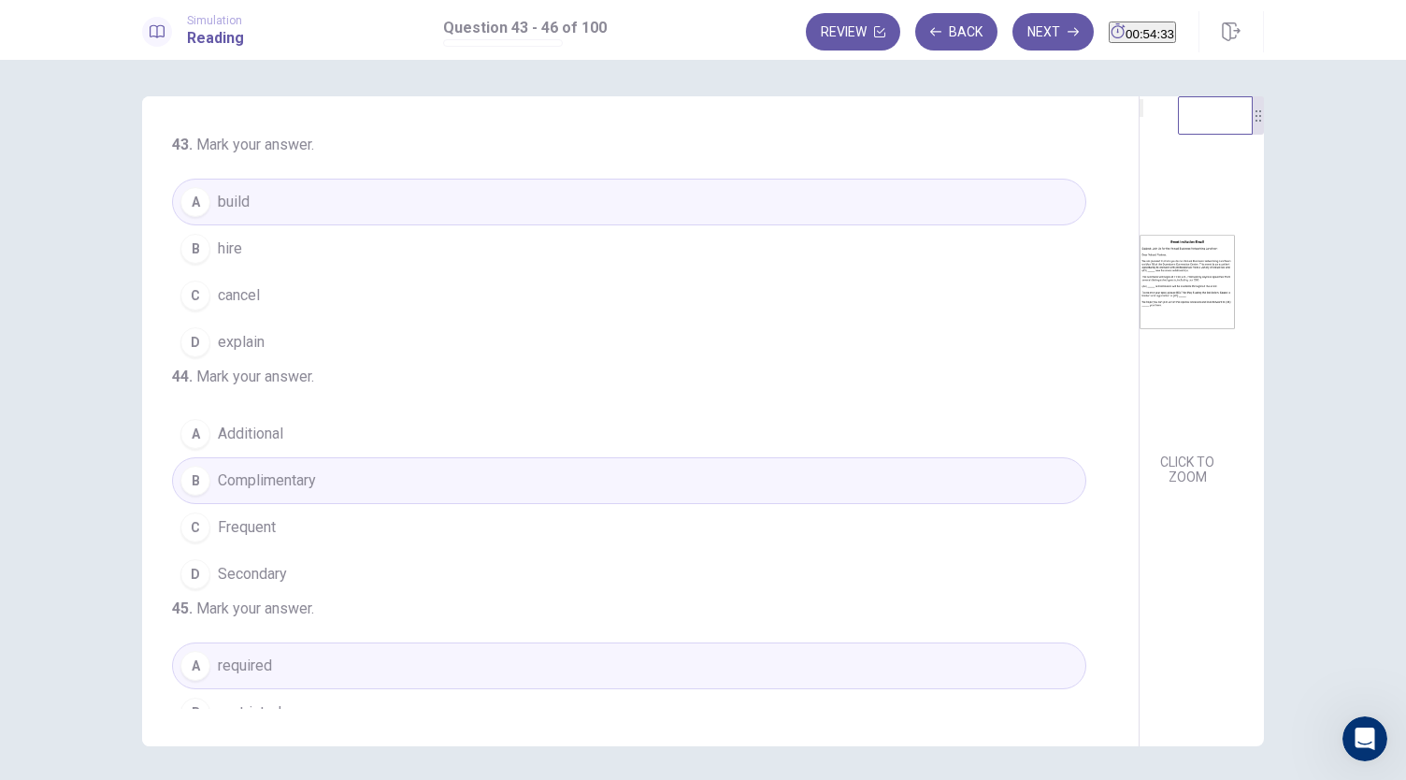
click at [1012, 42] on button "Next" at bounding box center [1052, 31] width 81 height 37
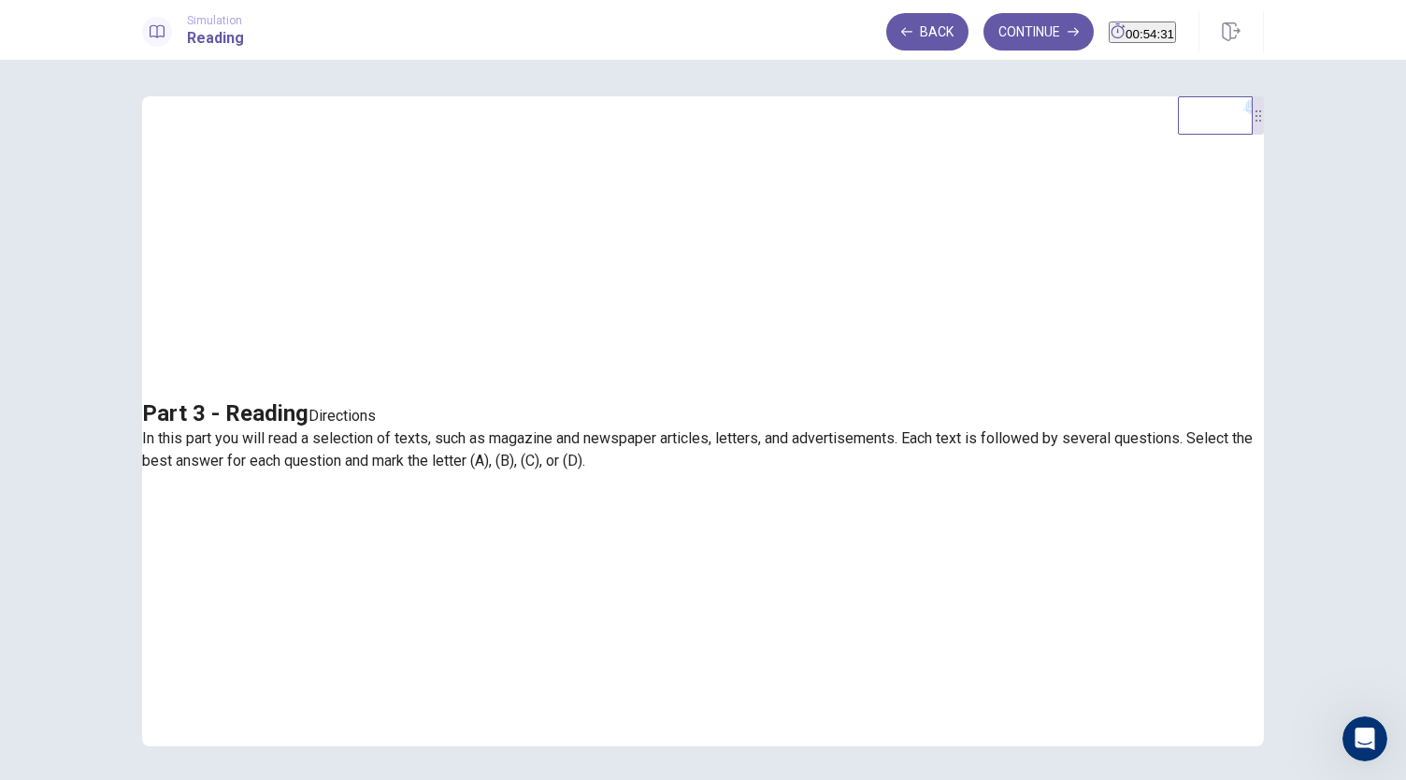
click at [987, 42] on button "Continue" at bounding box center [1038, 31] width 110 height 37
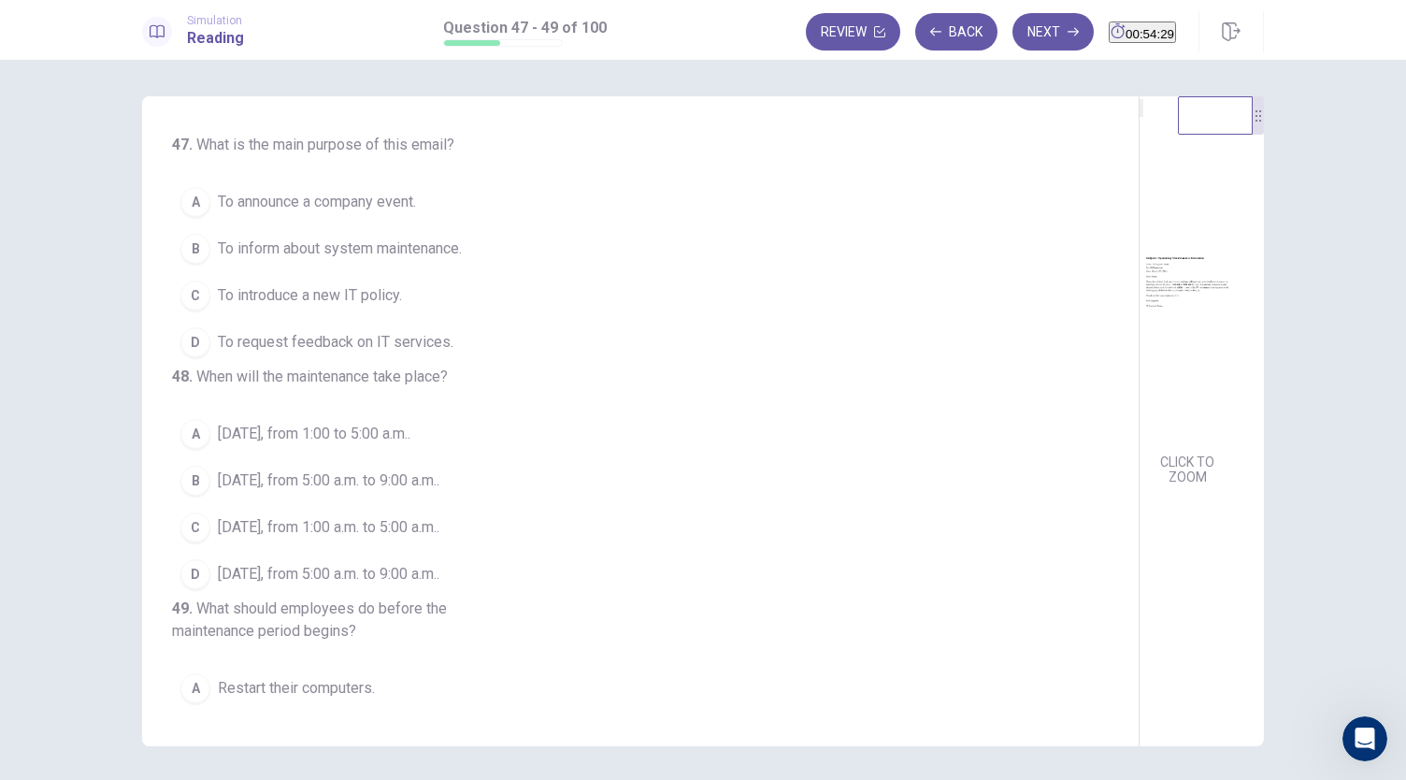
scroll to position [0, 0]
click at [1139, 328] on img at bounding box center [1186, 283] width 95 height 326
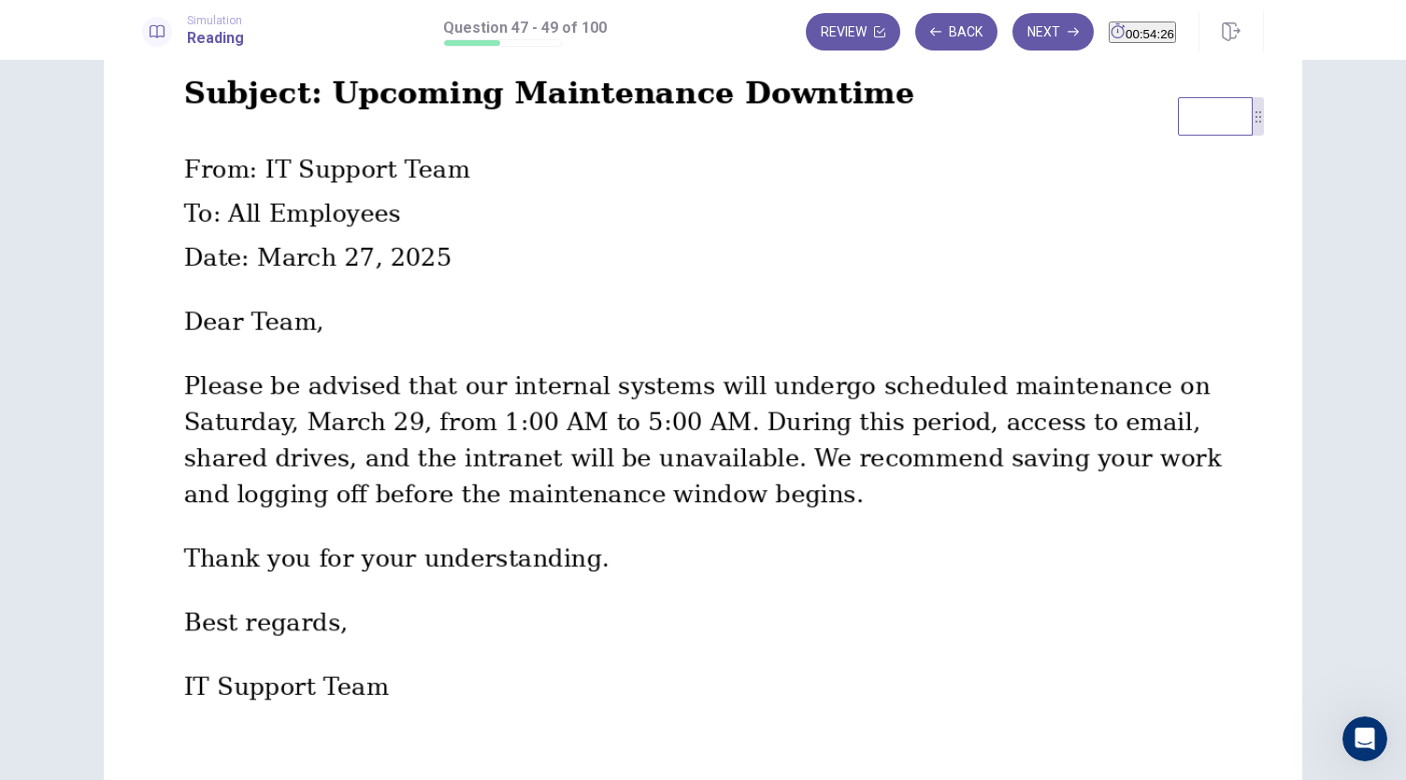
click at [987, 328] on img at bounding box center [703, 390] width 1406 height 780
click at [1381, 779] on div at bounding box center [703, 780] width 1406 height 0
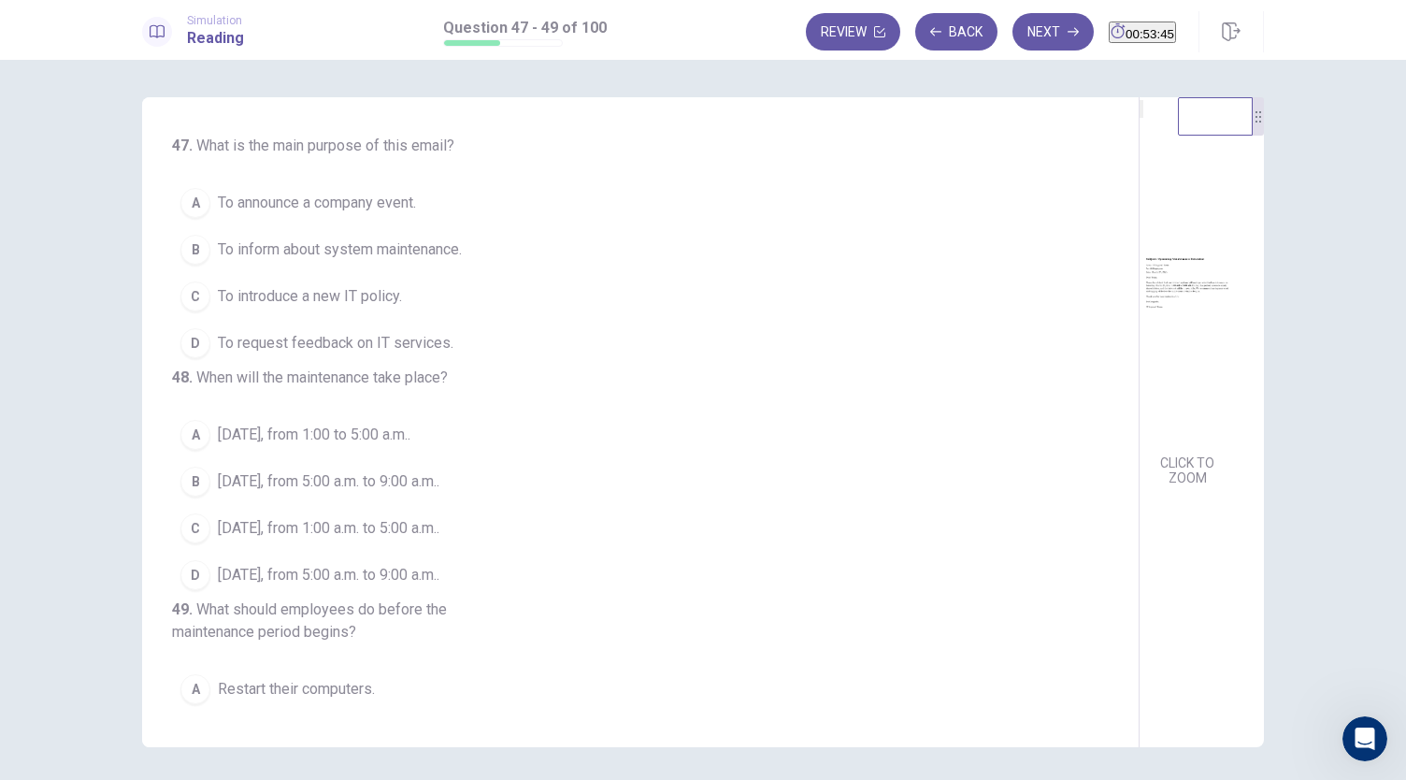
click at [371, 246] on span "To inform about system maintenance." at bounding box center [340, 249] width 244 height 22
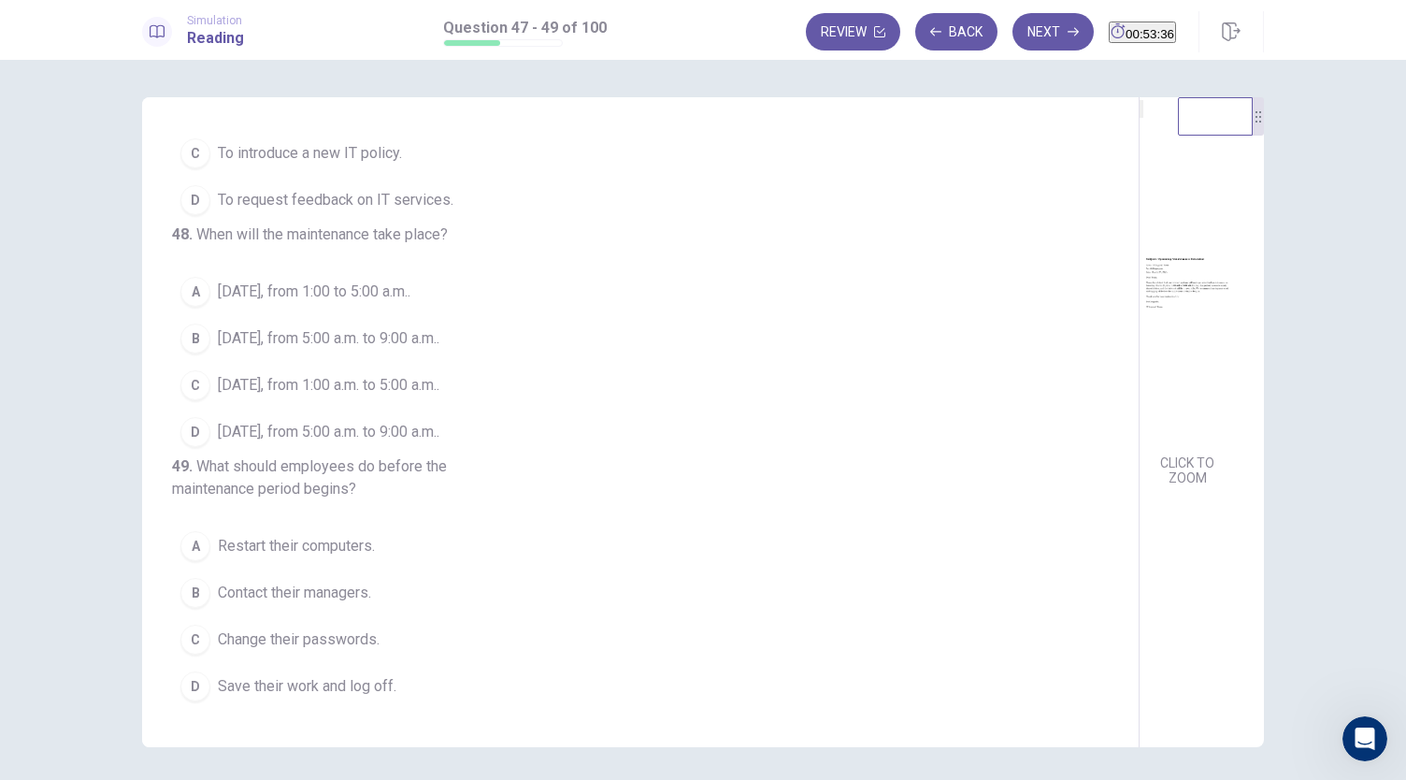
scroll to position [198, 0]
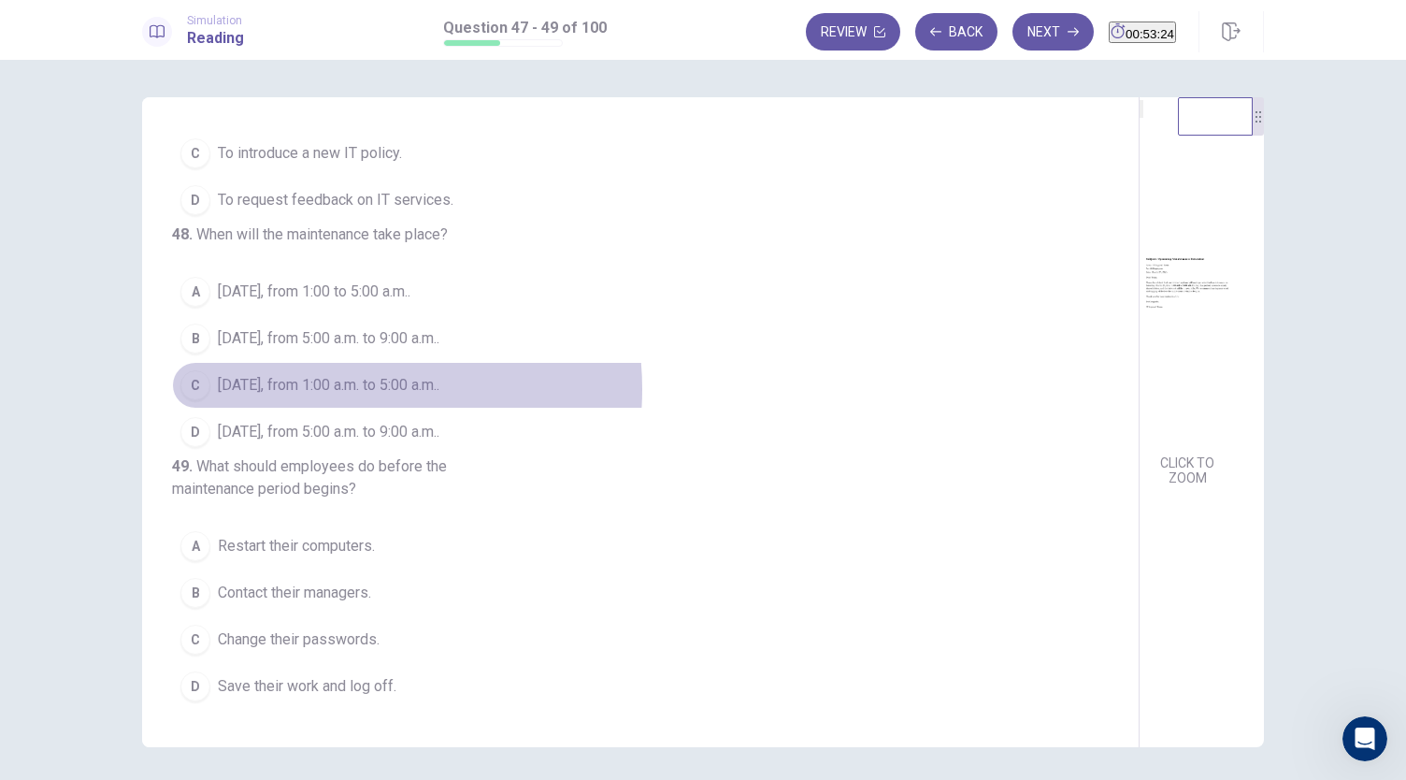
click at [320, 374] on span "March 29, from 1:00 a.m. to 5:00 a.m.." at bounding box center [329, 385] width 222 height 22
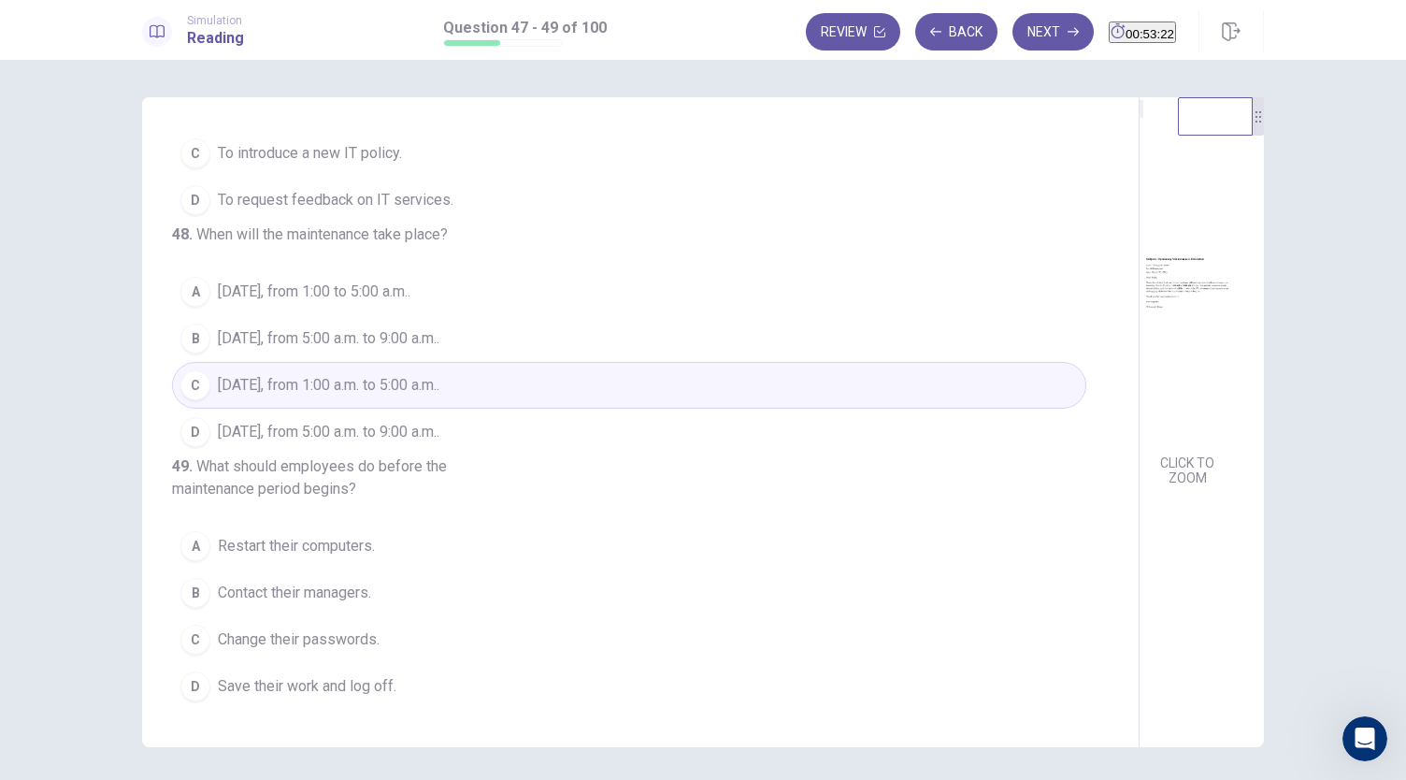
scroll to position [64, 0]
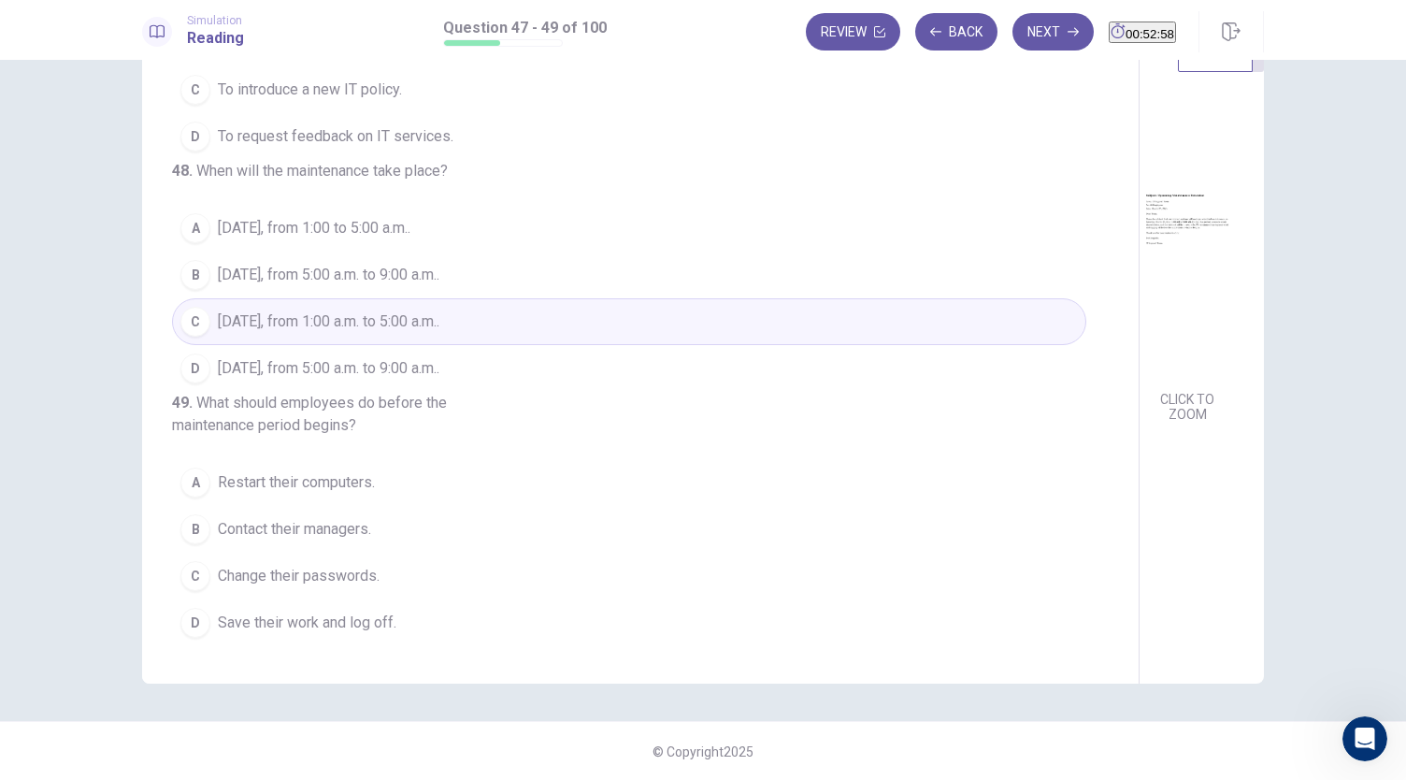
click at [265, 629] on span "Save their work and log off." at bounding box center [307, 622] width 179 height 22
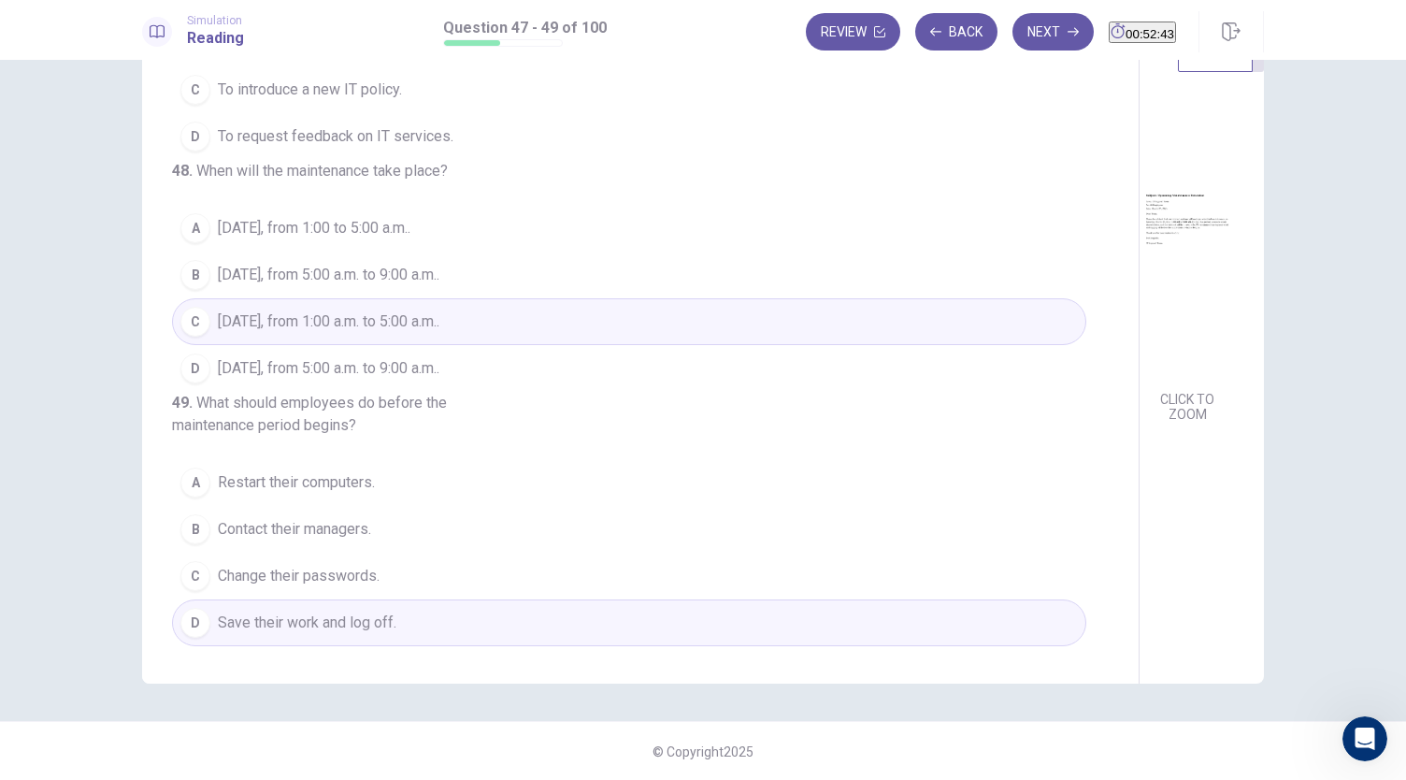
scroll to position [0, 0]
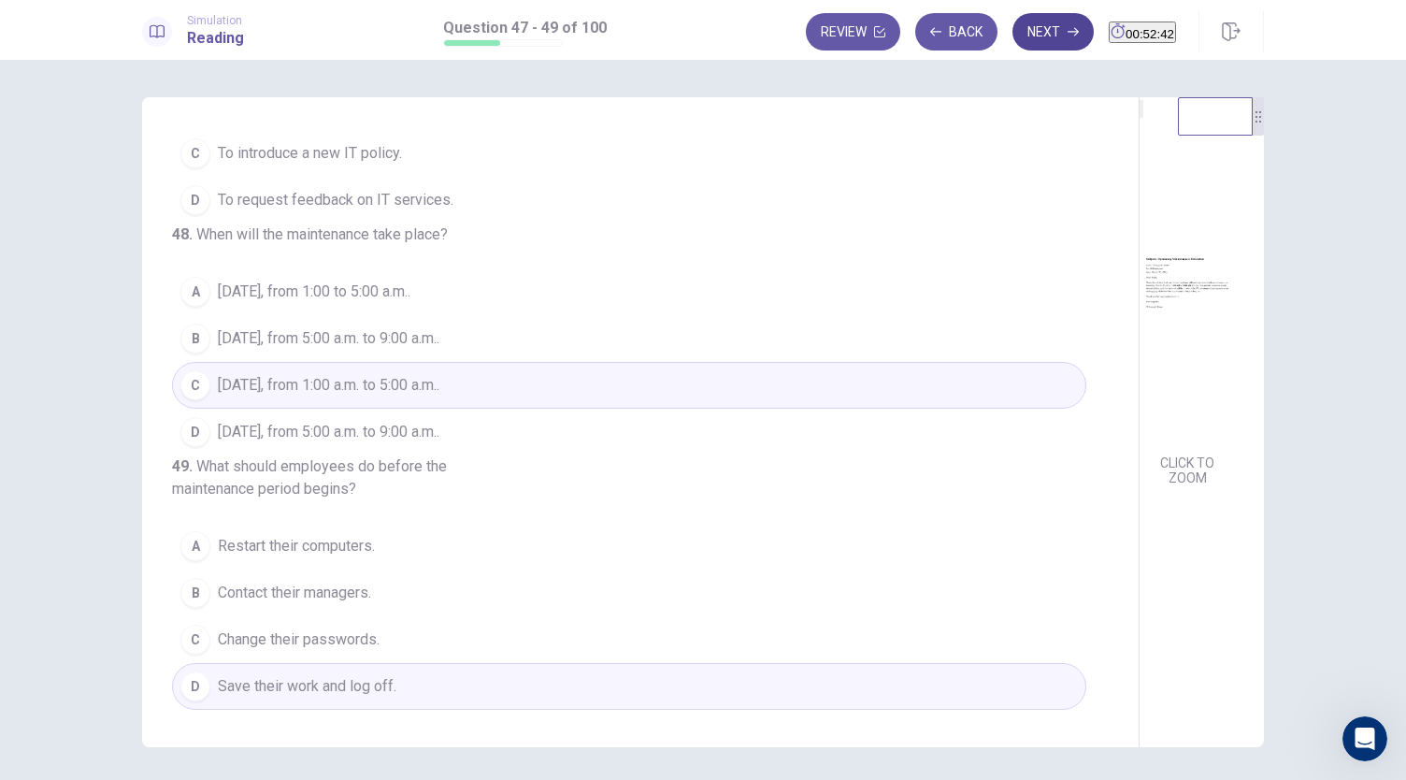
click at [1029, 38] on button "Next" at bounding box center [1052, 31] width 81 height 37
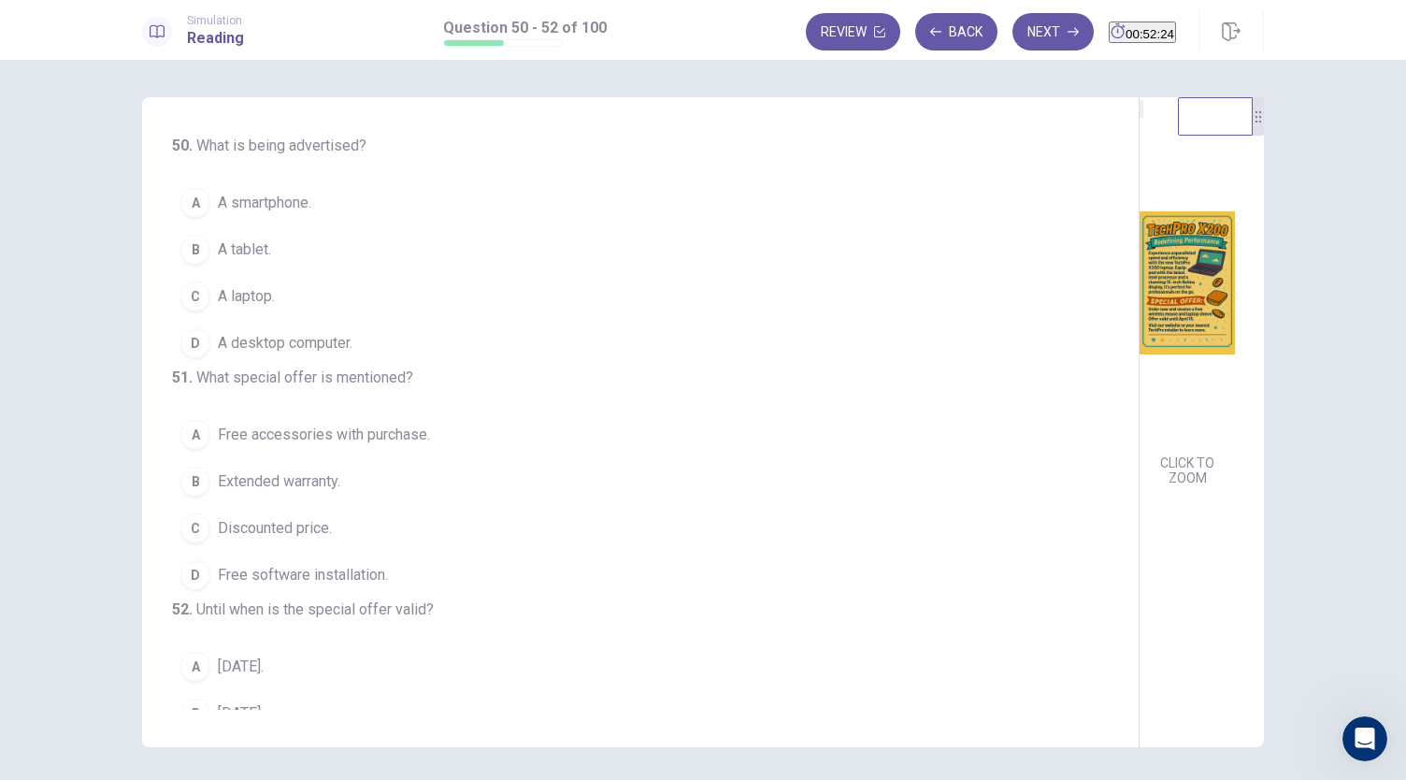
click at [247, 294] on span "A laptop." at bounding box center [246, 296] width 57 height 22
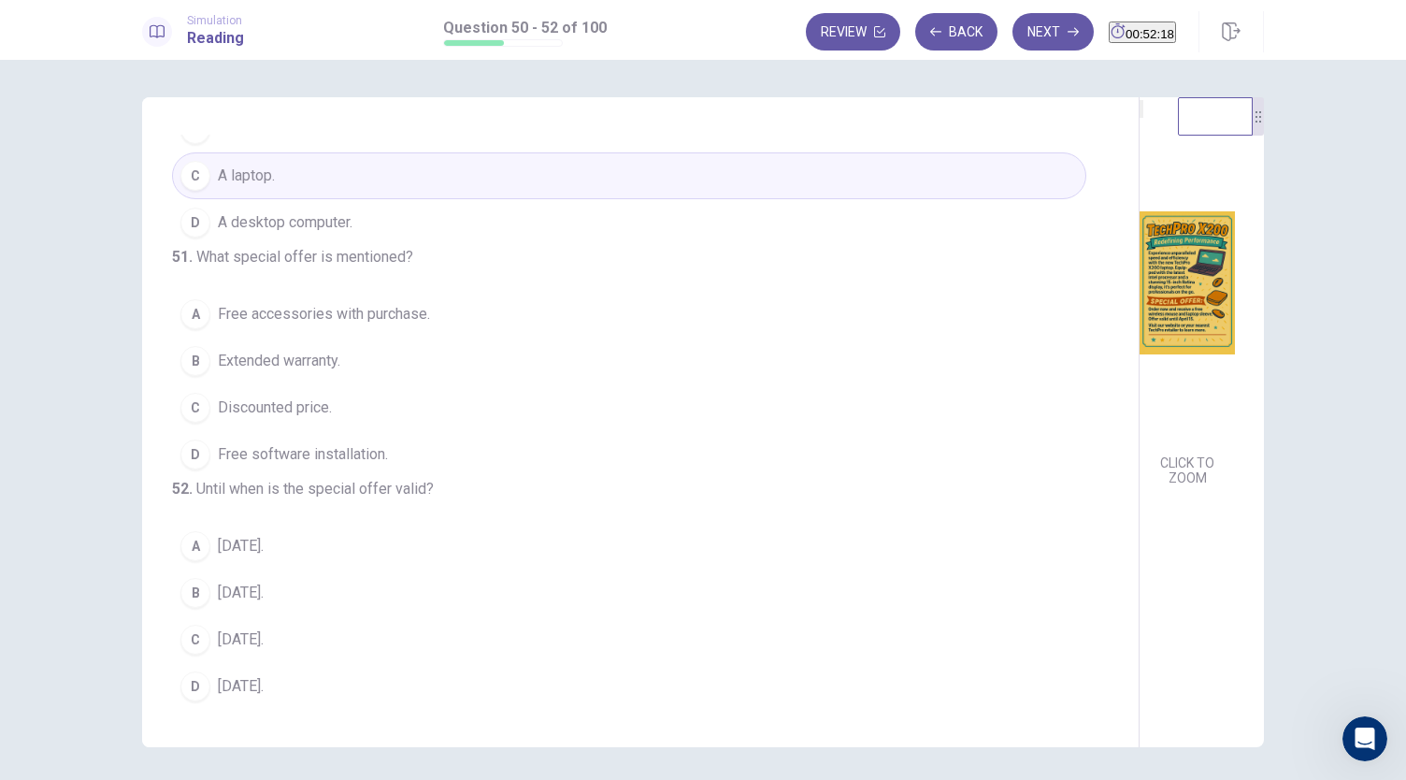
scroll to position [156, 0]
click at [344, 309] on span "Free accessories with purchase." at bounding box center [324, 314] width 212 height 22
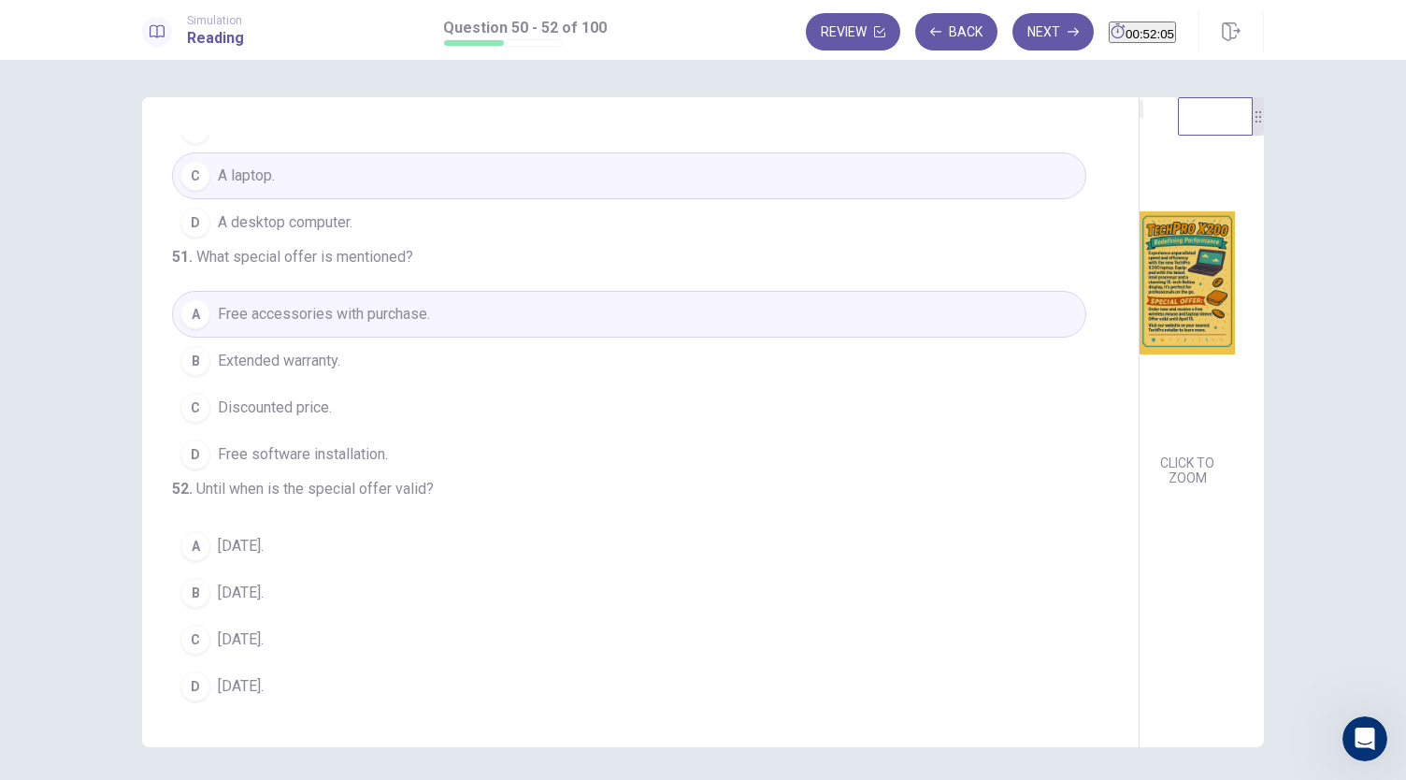
scroll to position [187, 0]
click at [222, 642] on span "April 15." at bounding box center [241, 639] width 46 height 22
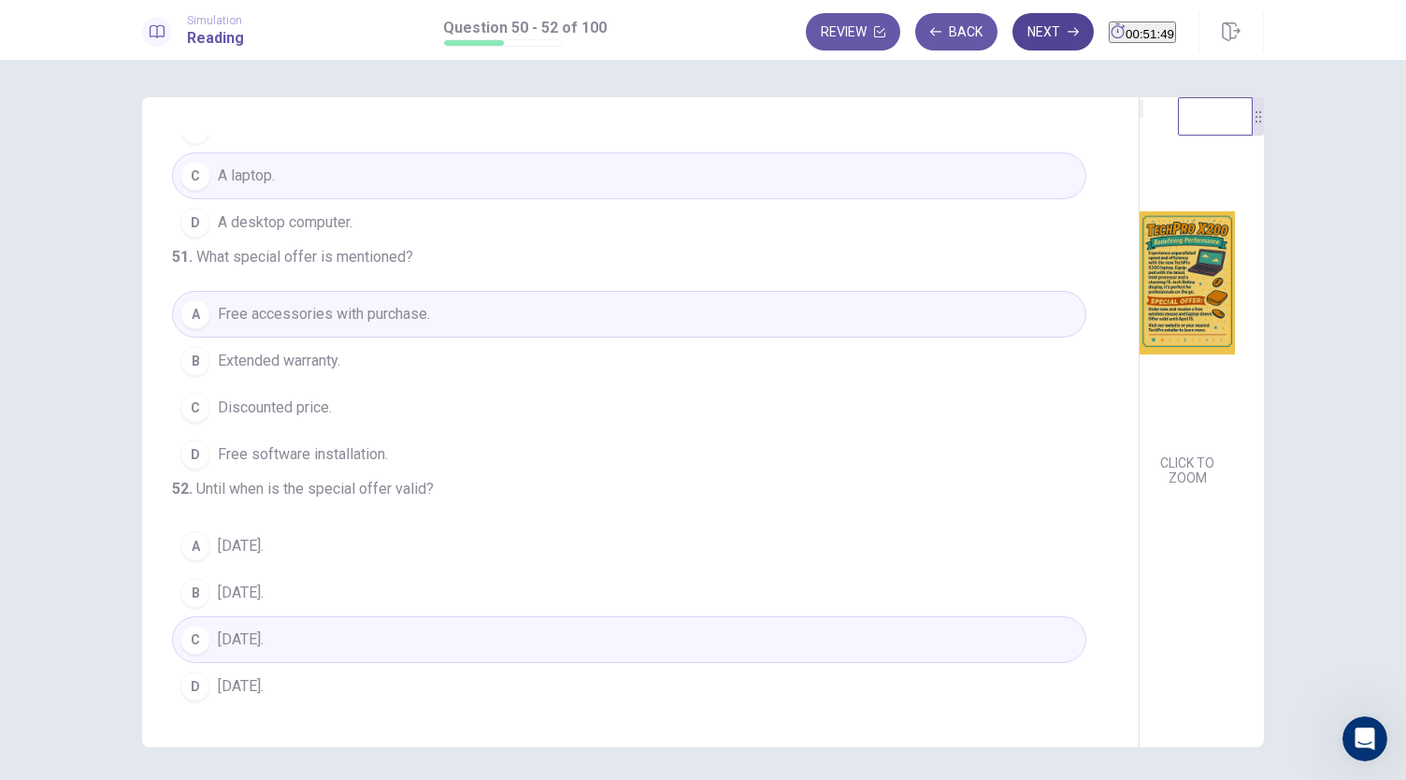
click at [1025, 37] on button "Next" at bounding box center [1052, 31] width 81 height 37
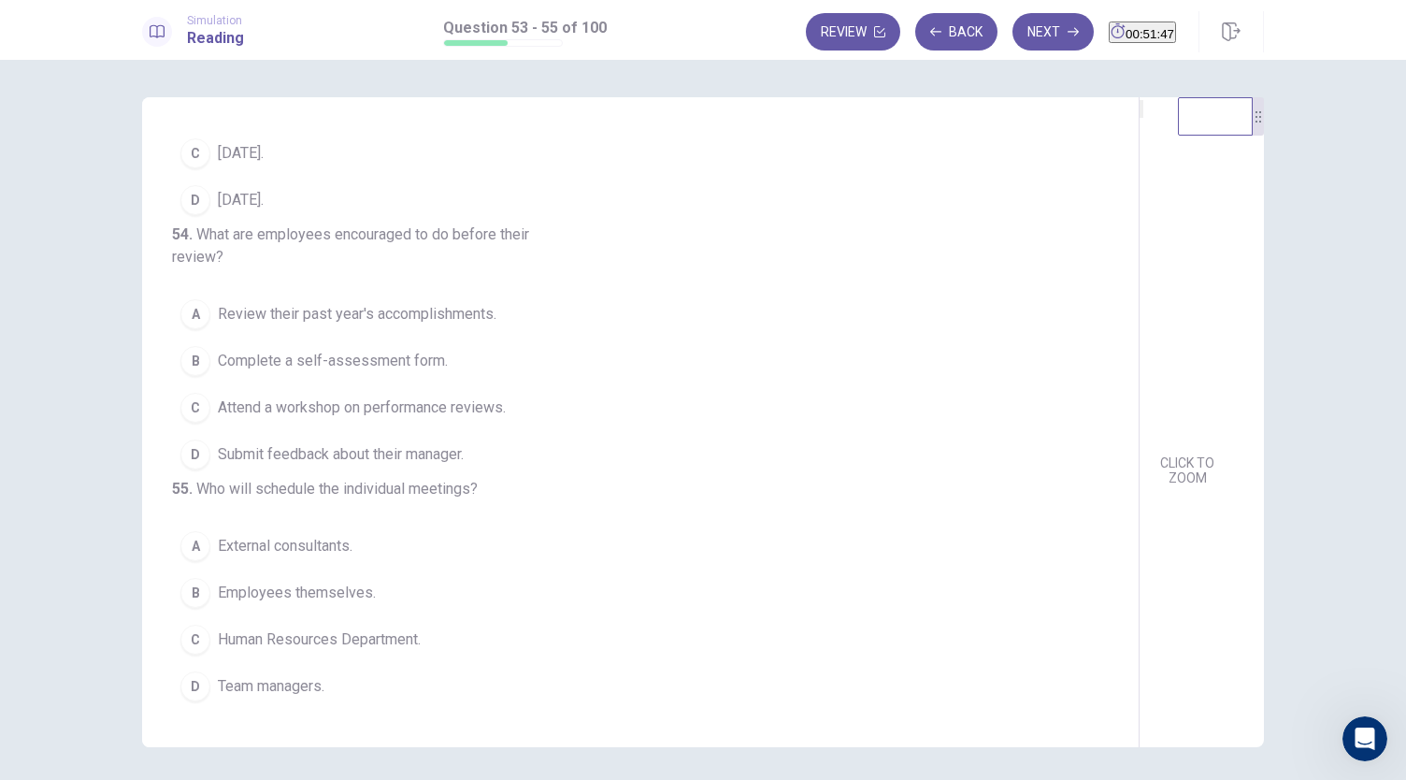
scroll to position [0, 0]
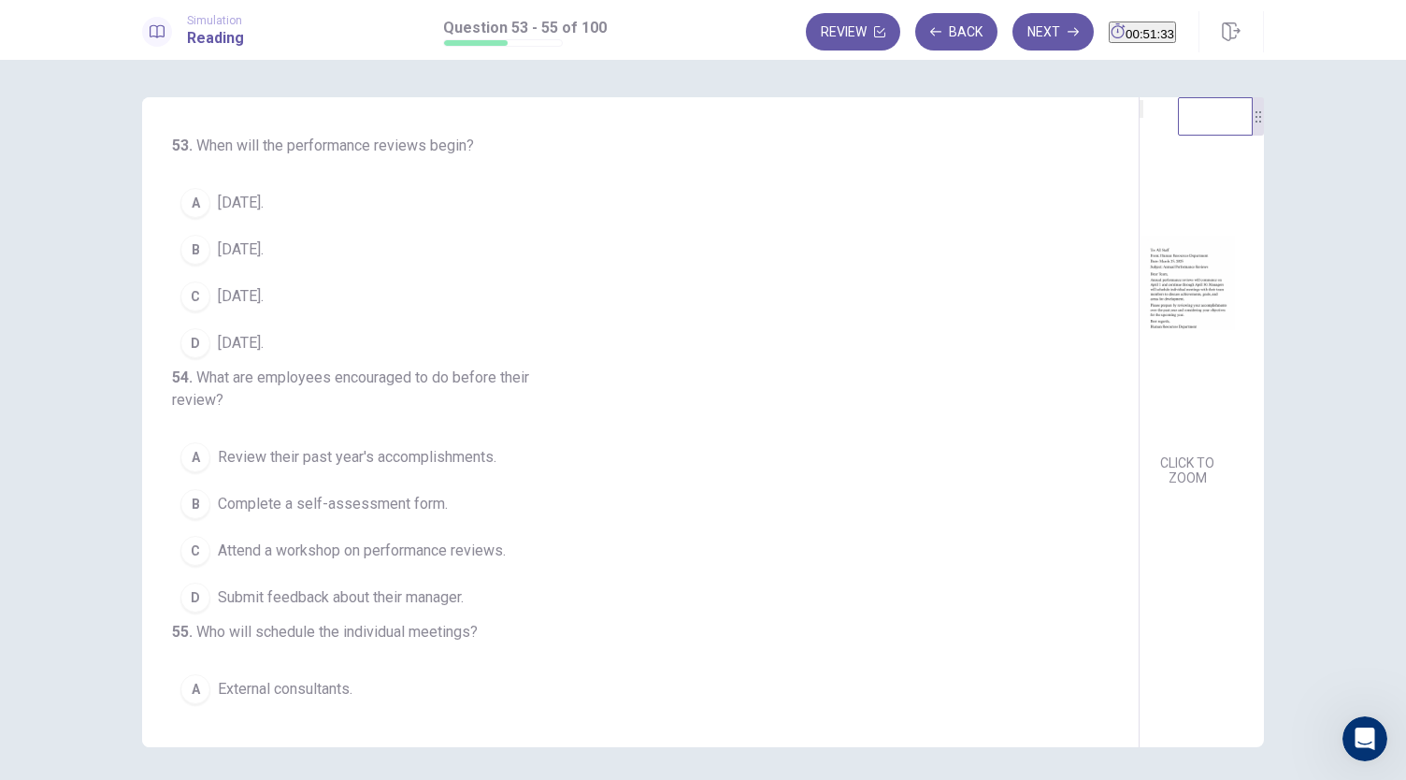
click at [234, 345] on span "April 30." at bounding box center [241, 343] width 46 height 22
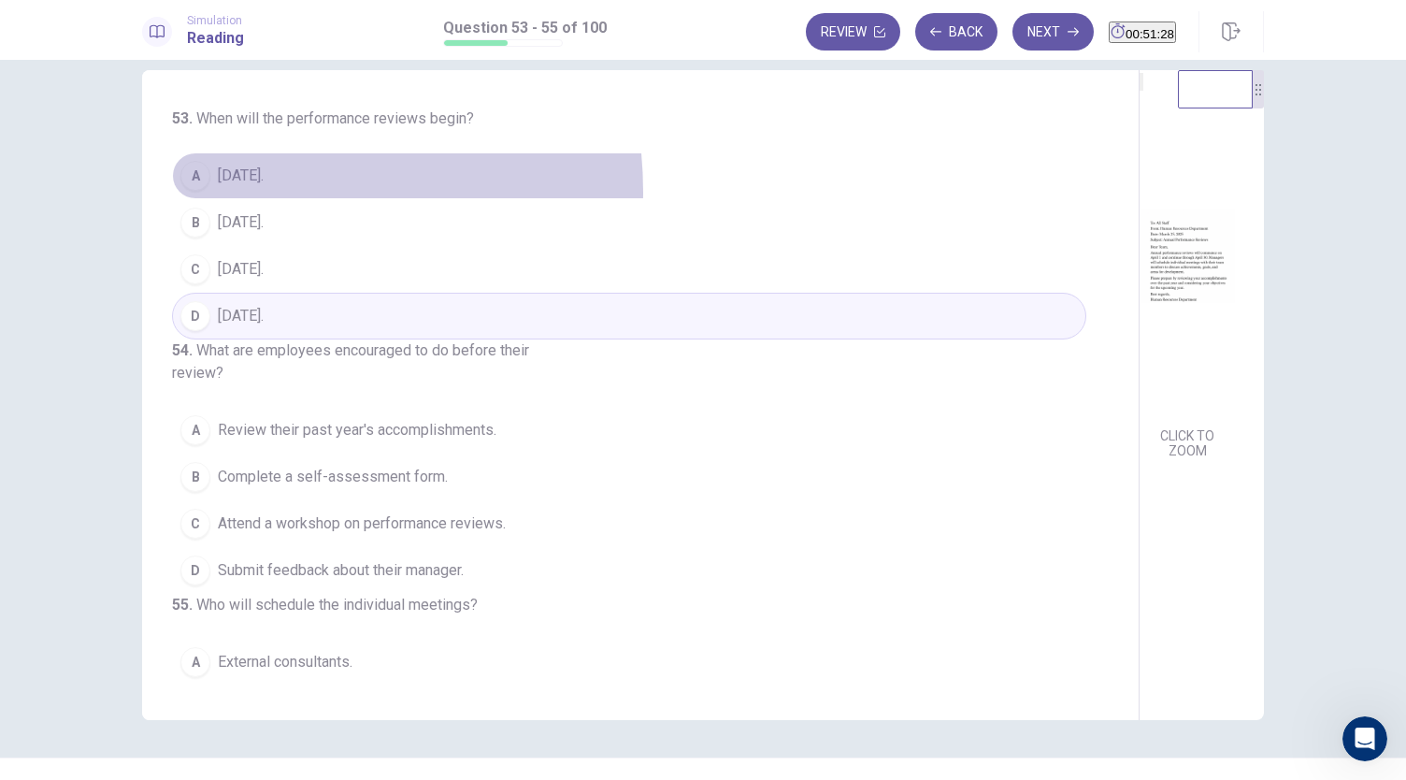
click at [239, 191] on button "A April 1." at bounding box center [629, 175] width 914 height 47
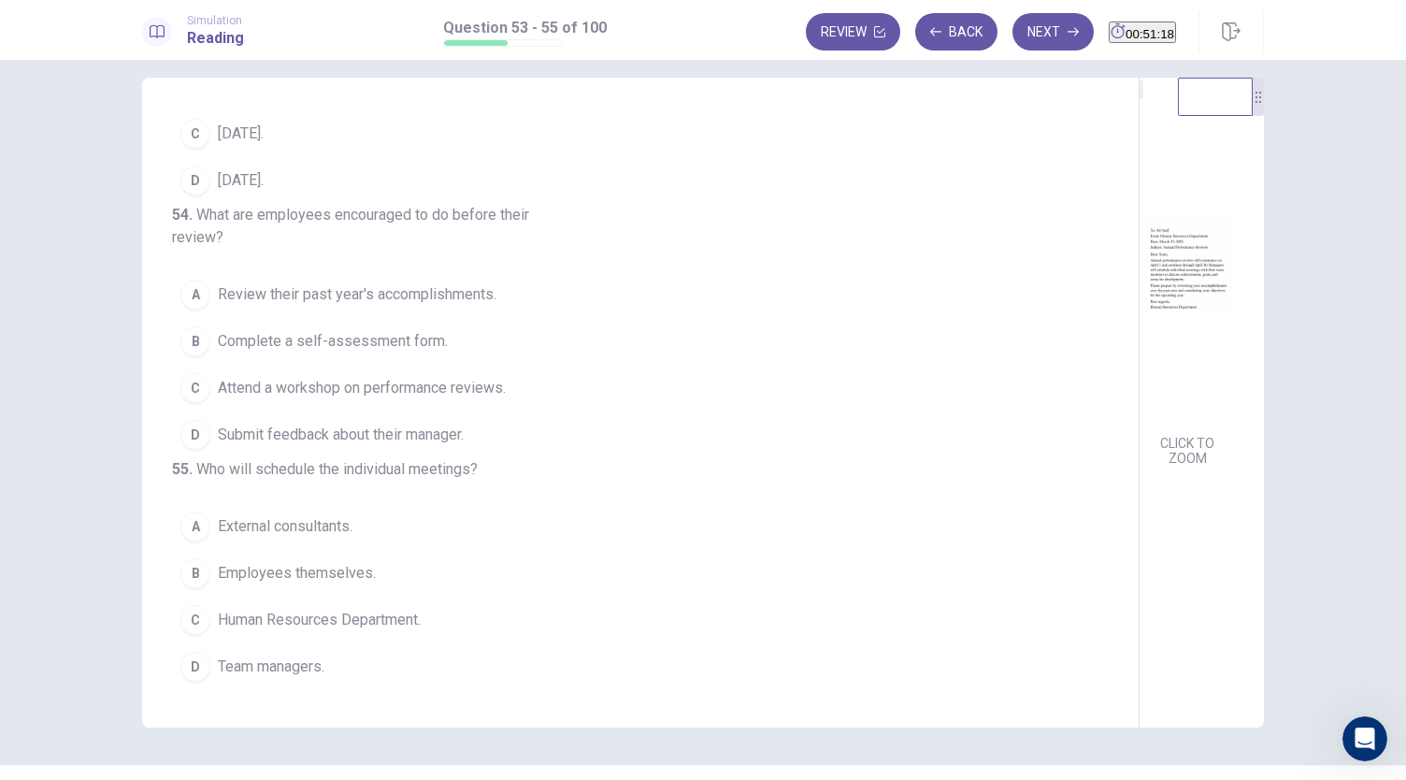
scroll to position [209, 0]
click at [284, 283] on span "Review their past year's accomplishments." at bounding box center [357, 294] width 279 height 22
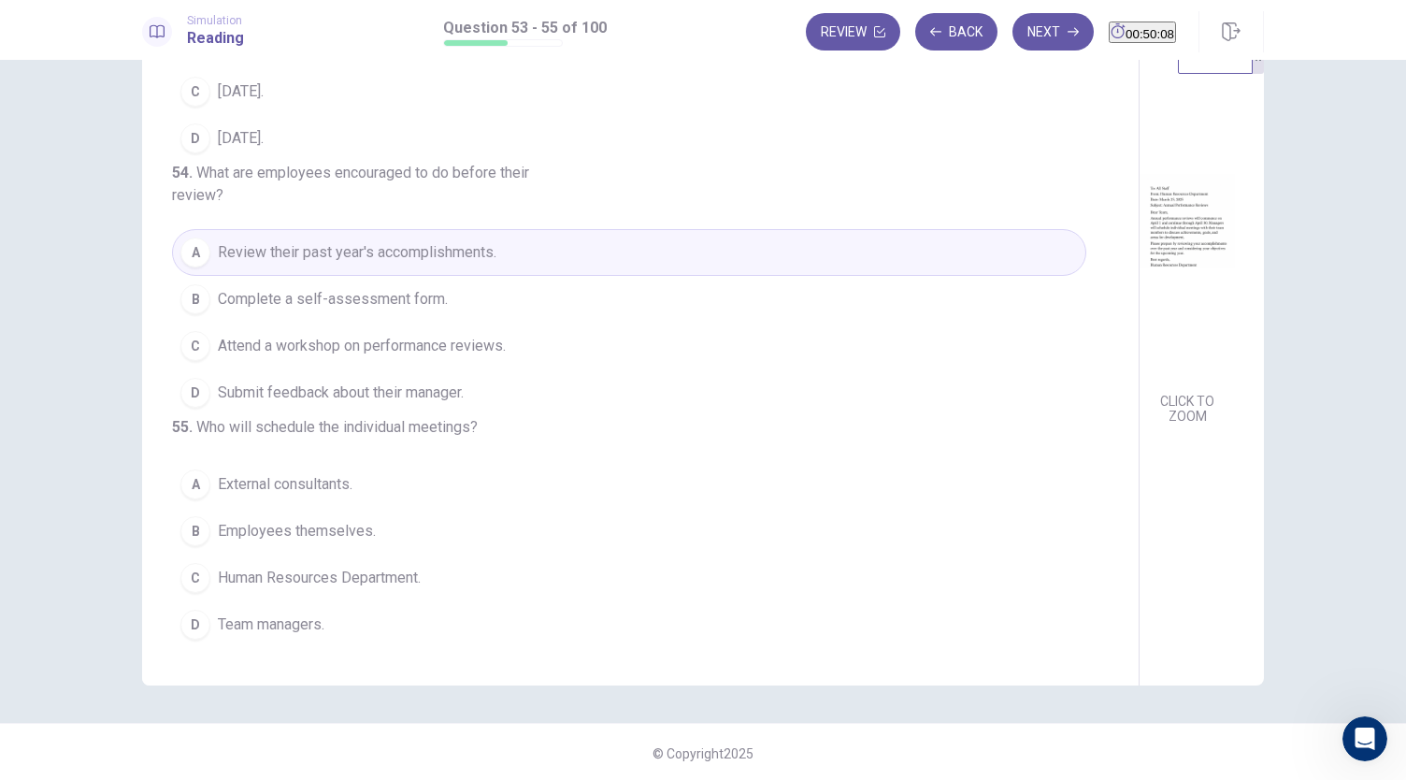
scroll to position [64, 0]
click at [280, 618] on span "Team managers." at bounding box center [271, 621] width 107 height 22
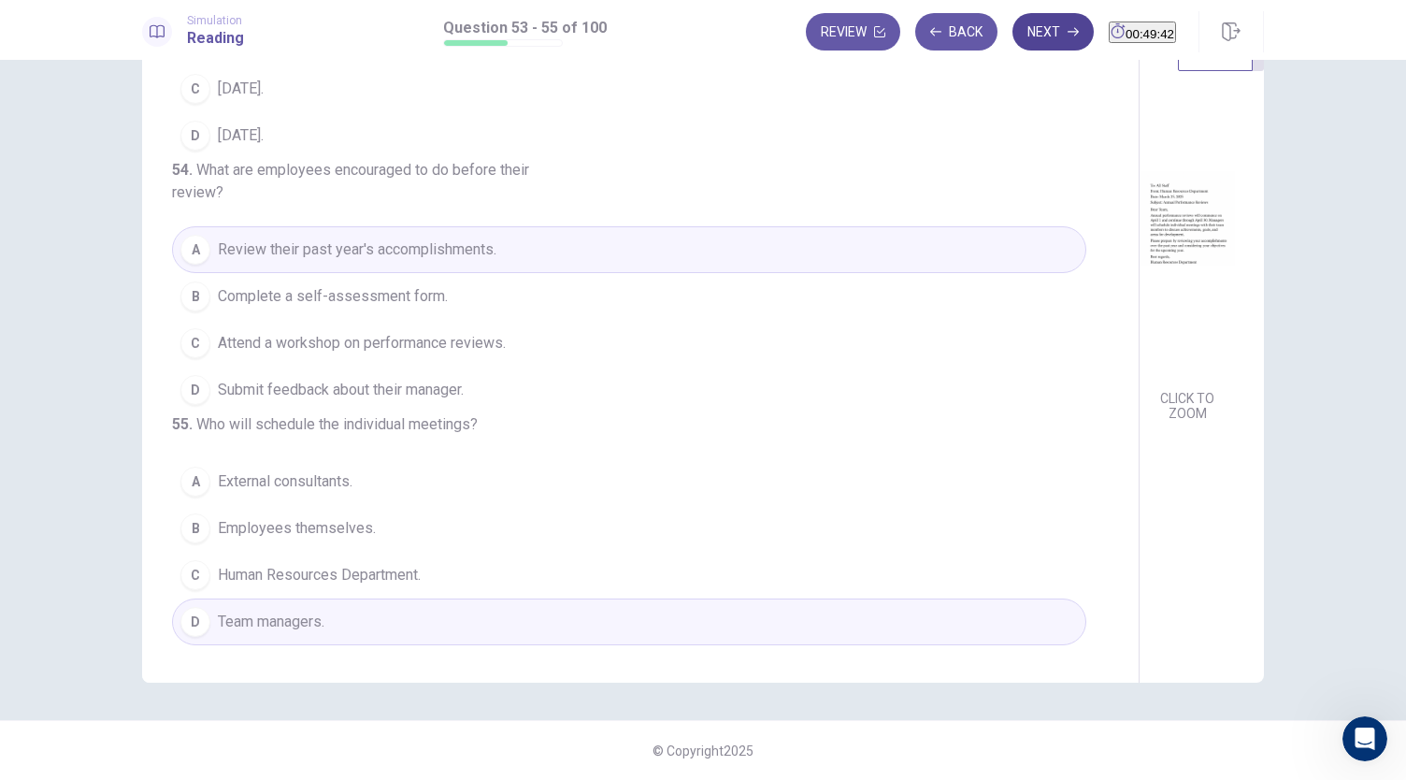
click at [1018, 46] on button "Next" at bounding box center [1052, 31] width 81 height 37
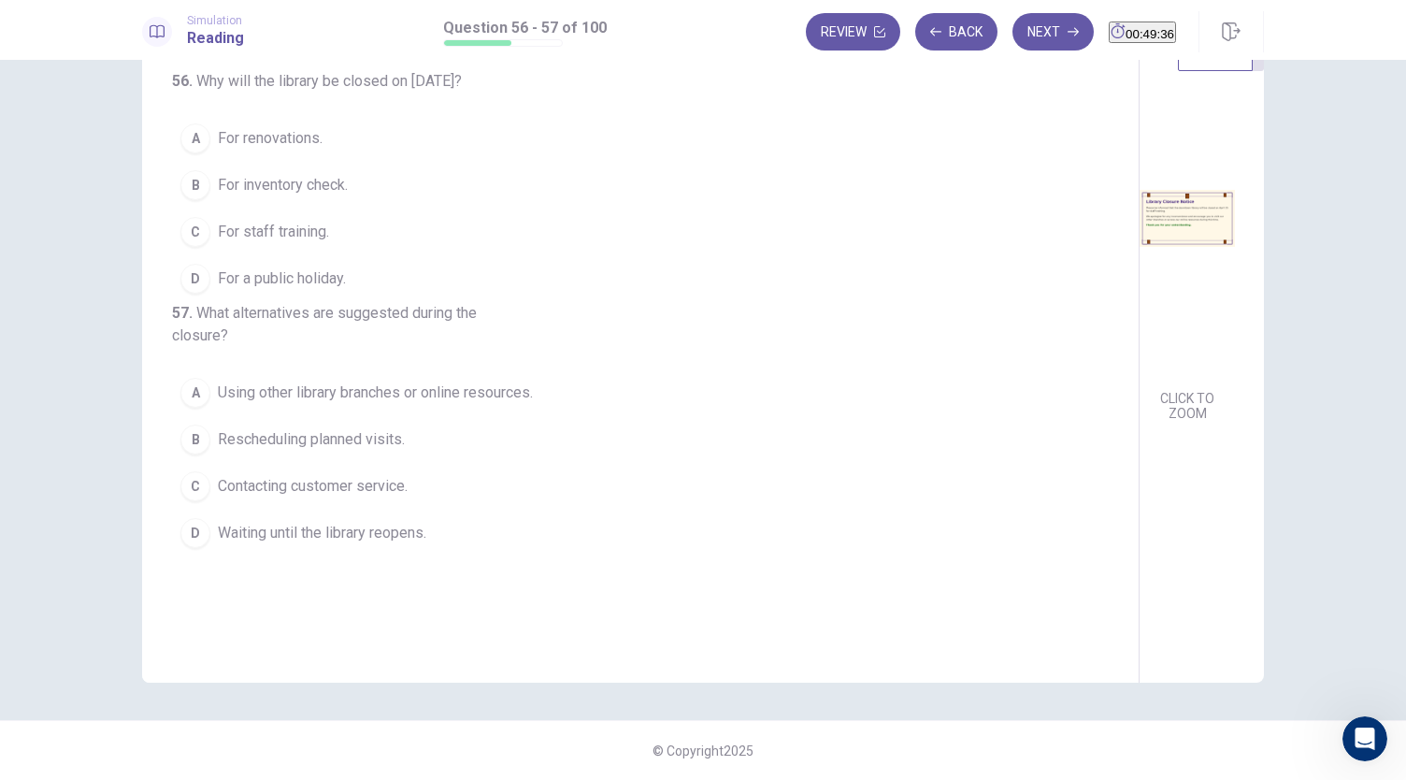
scroll to position [0, 0]
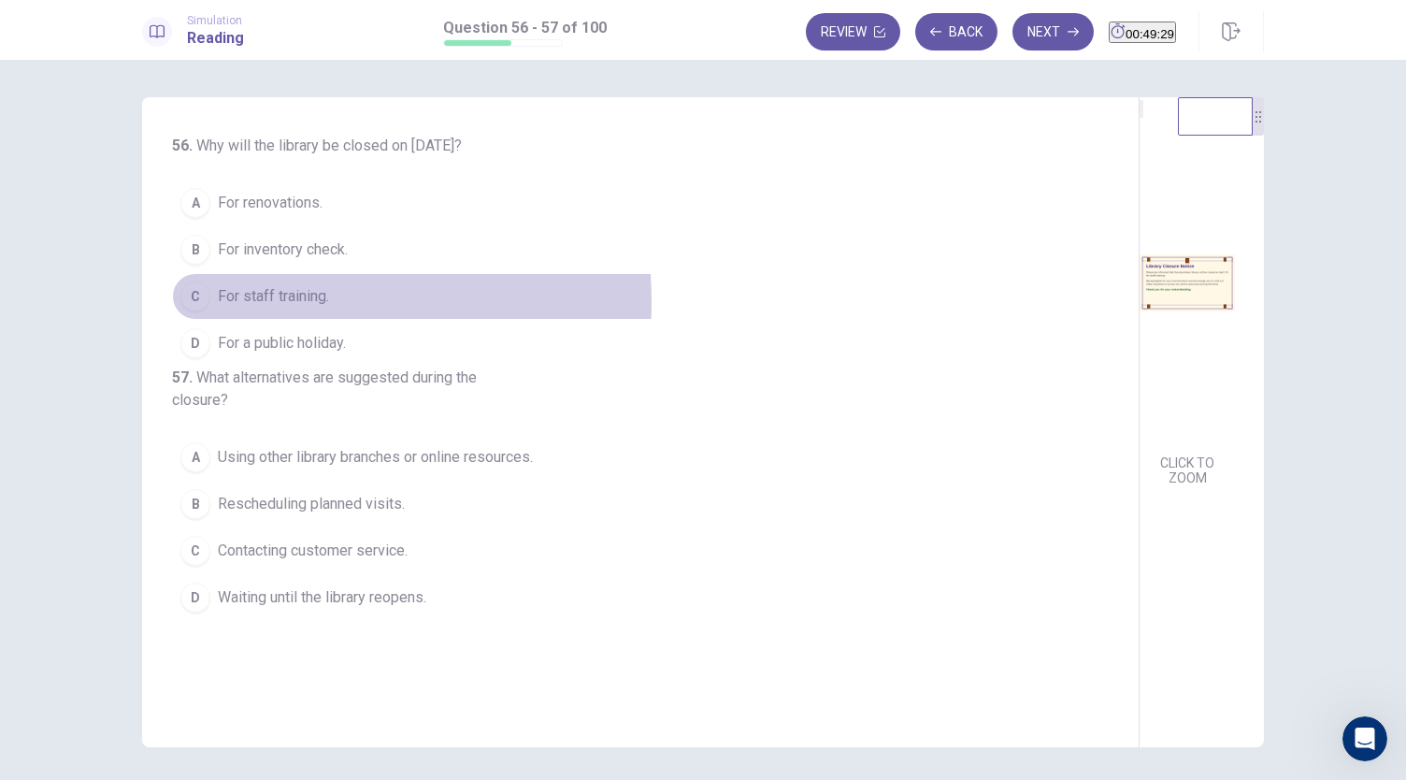
click at [254, 300] on span "For staff training." at bounding box center [273, 296] width 111 height 22
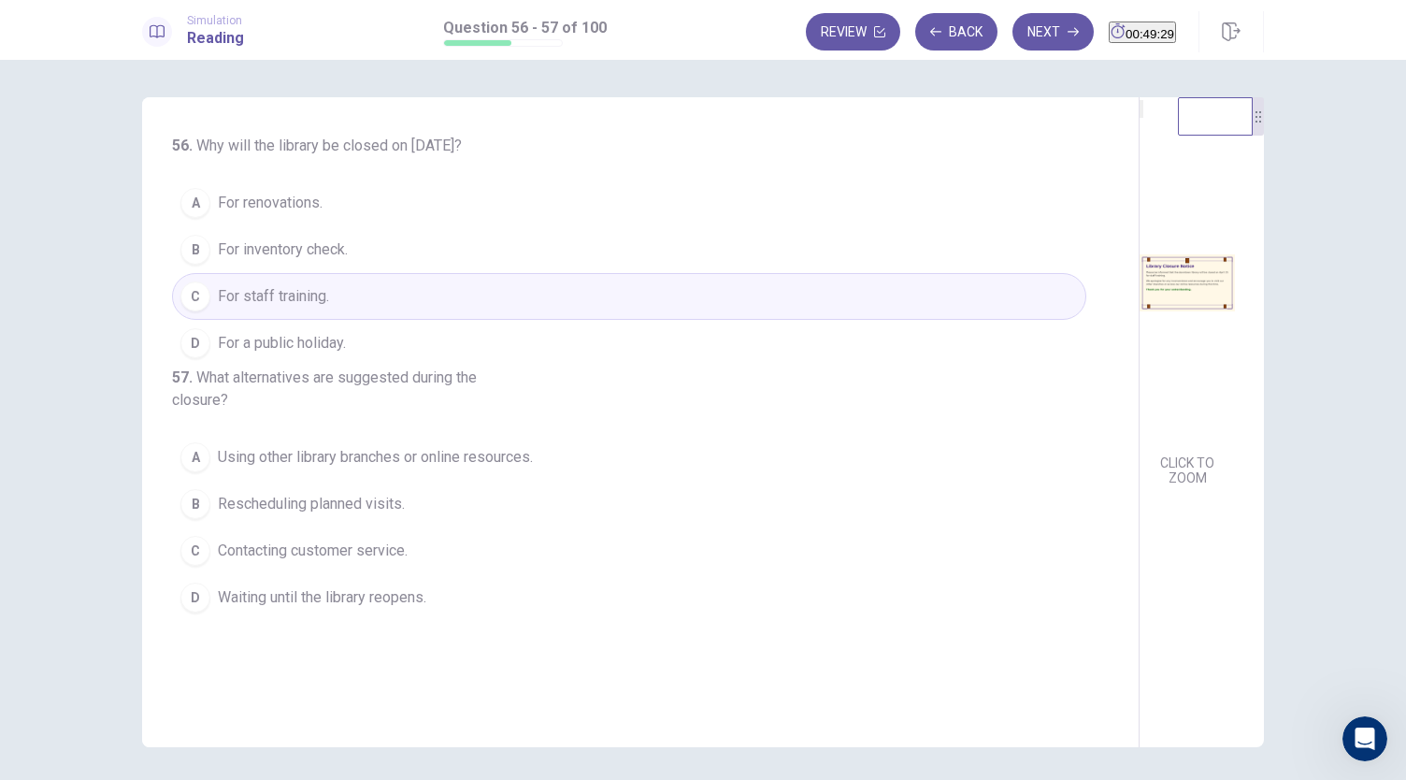
scroll to position [64, 0]
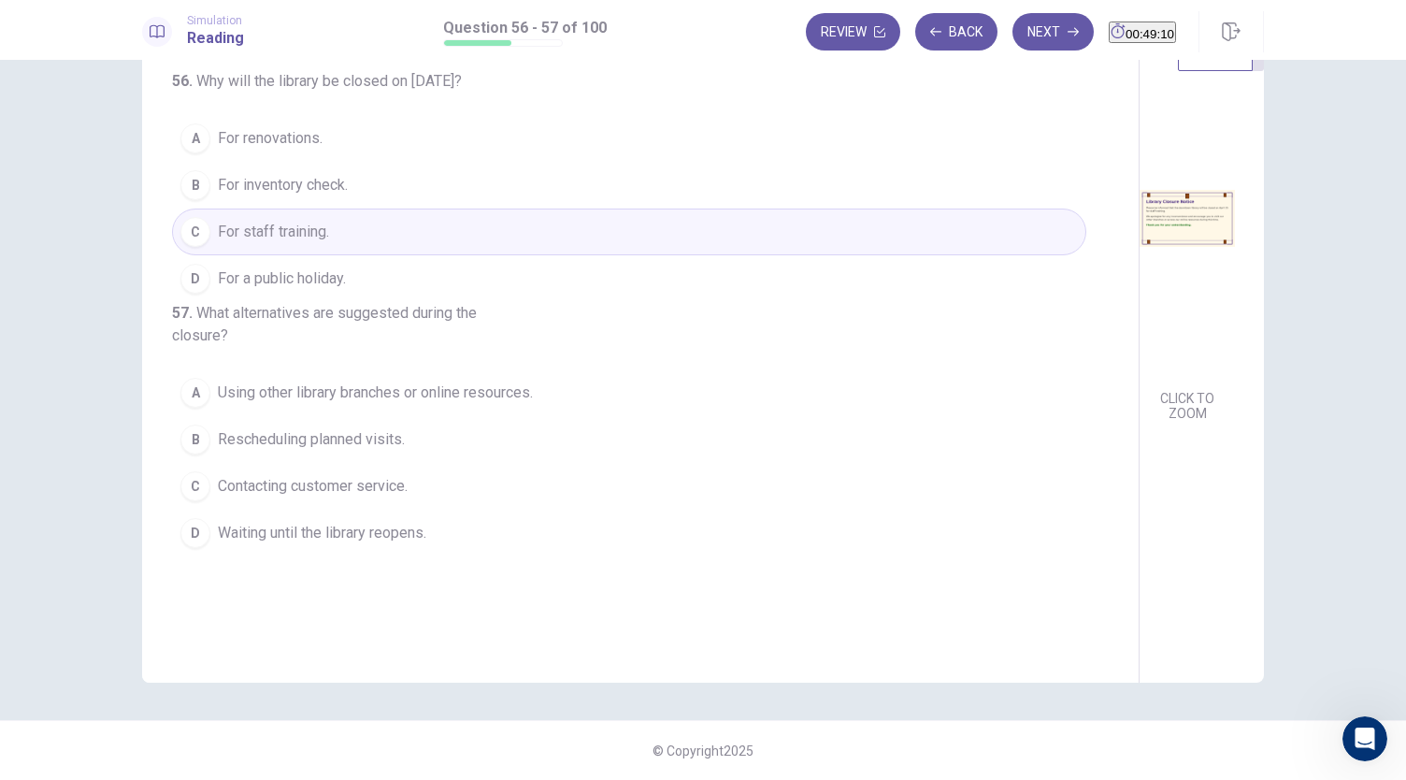
click at [357, 404] on span "Using other library branches or online resources." at bounding box center [375, 392] width 315 height 22
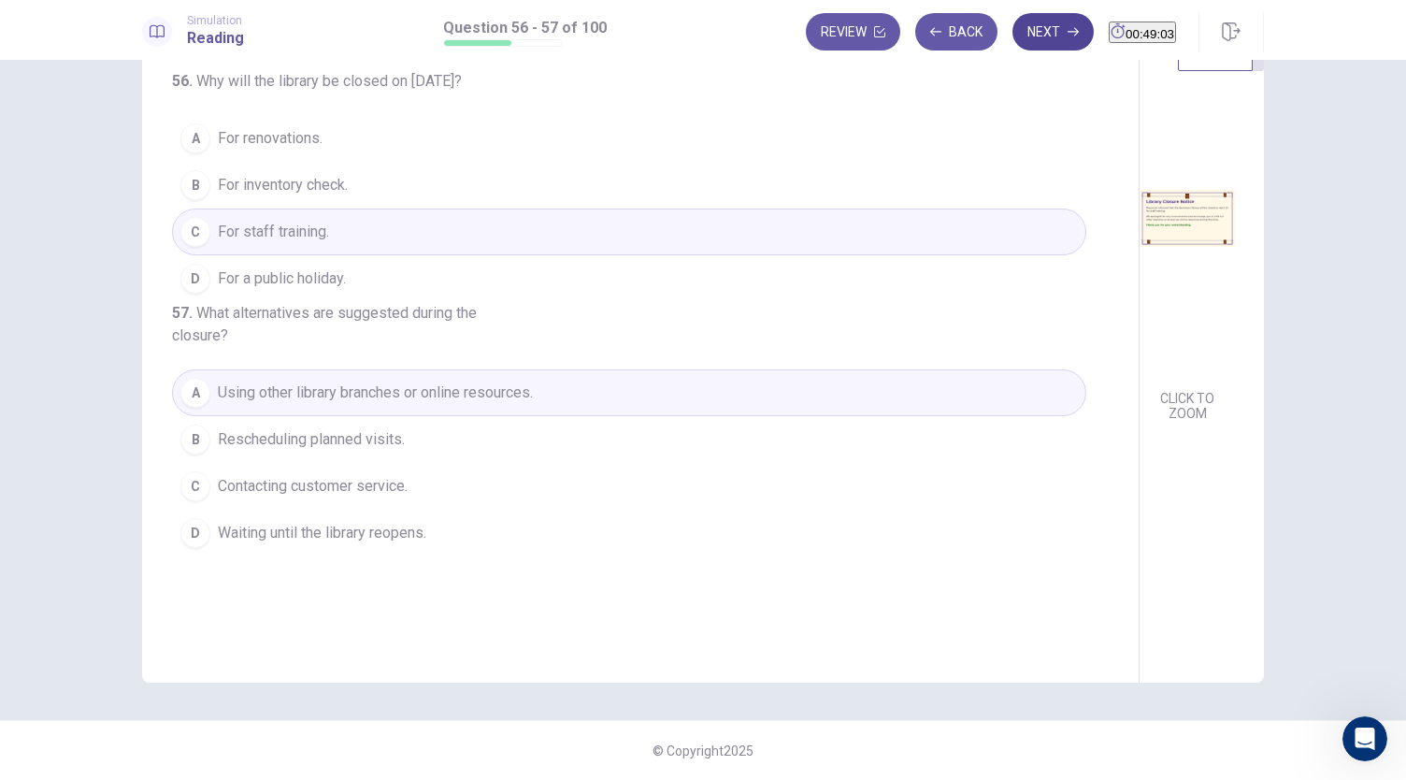
click at [1067, 26] on icon "button" at bounding box center [1072, 31] width 11 height 11
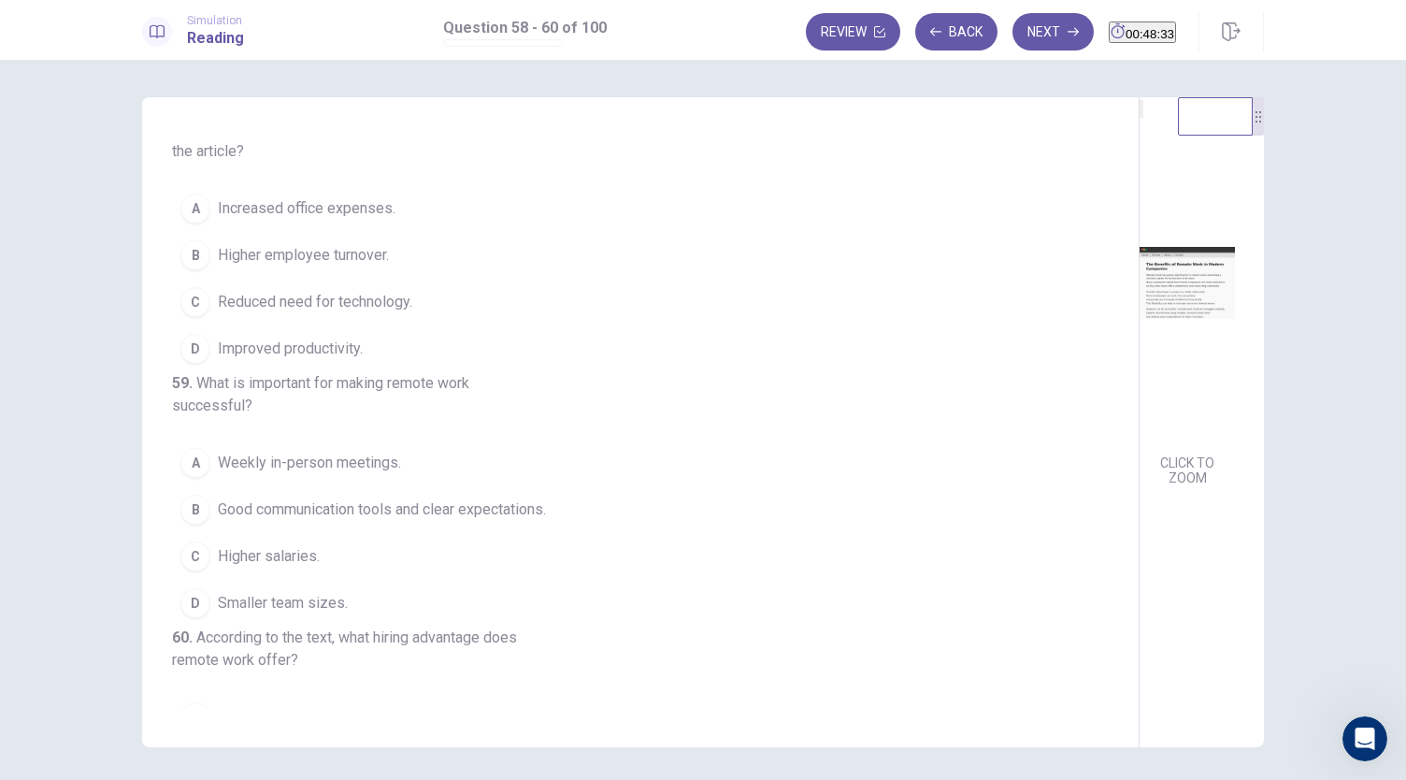
scroll to position [0, 0]
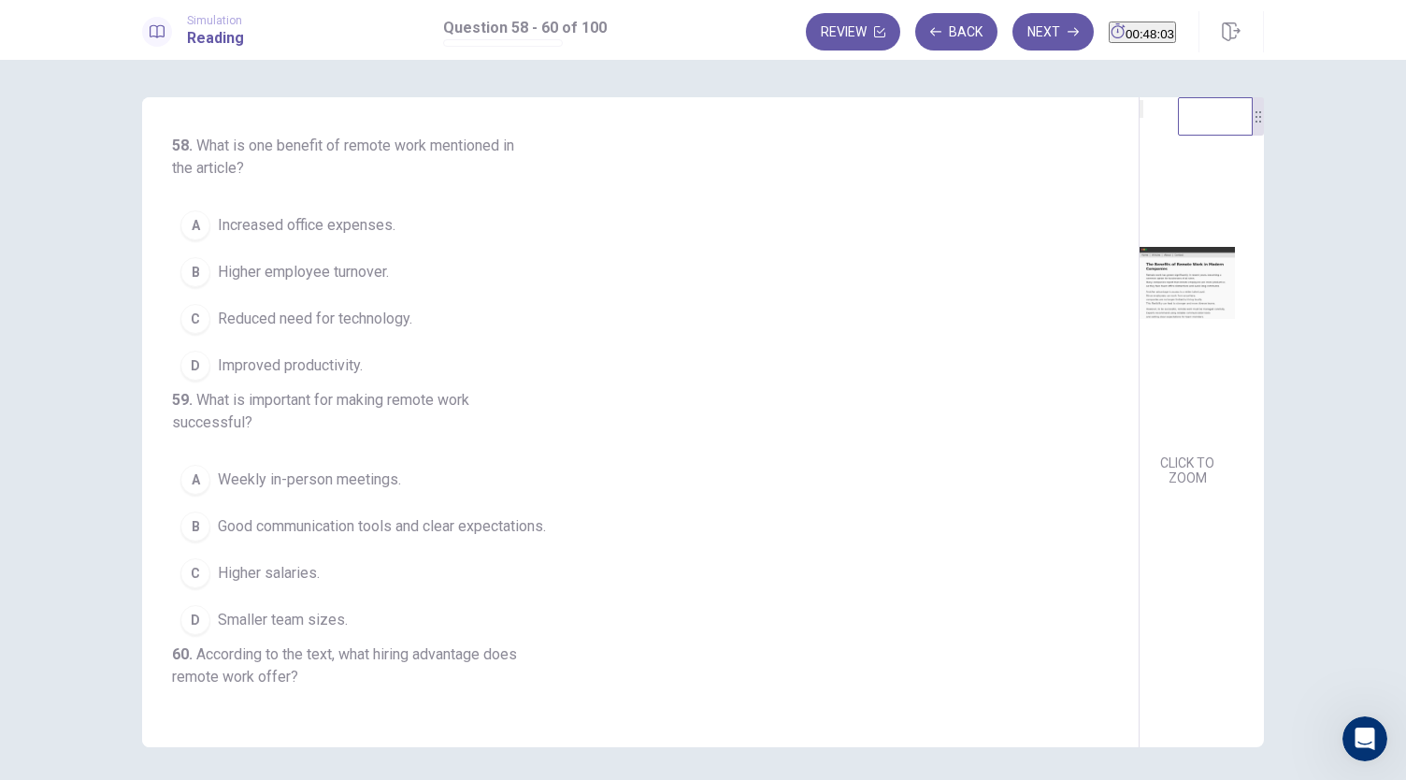
click at [339, 362] on span "Improved productivity." at bounding box center [290, 365] width 145 height 22
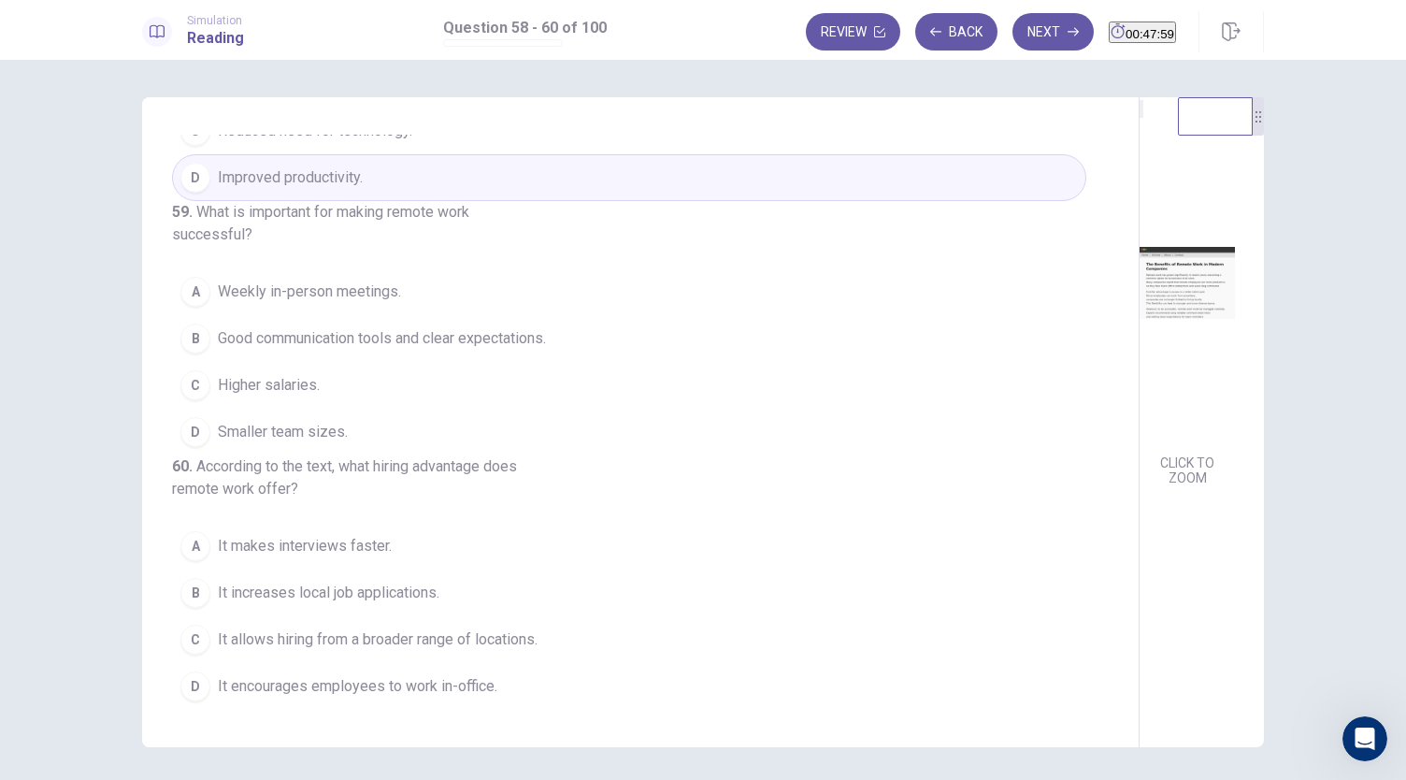
scroll to position [254, 0]
click at [940, 25] on button "Back" at bounding box center [956, 31] width 82 height 37
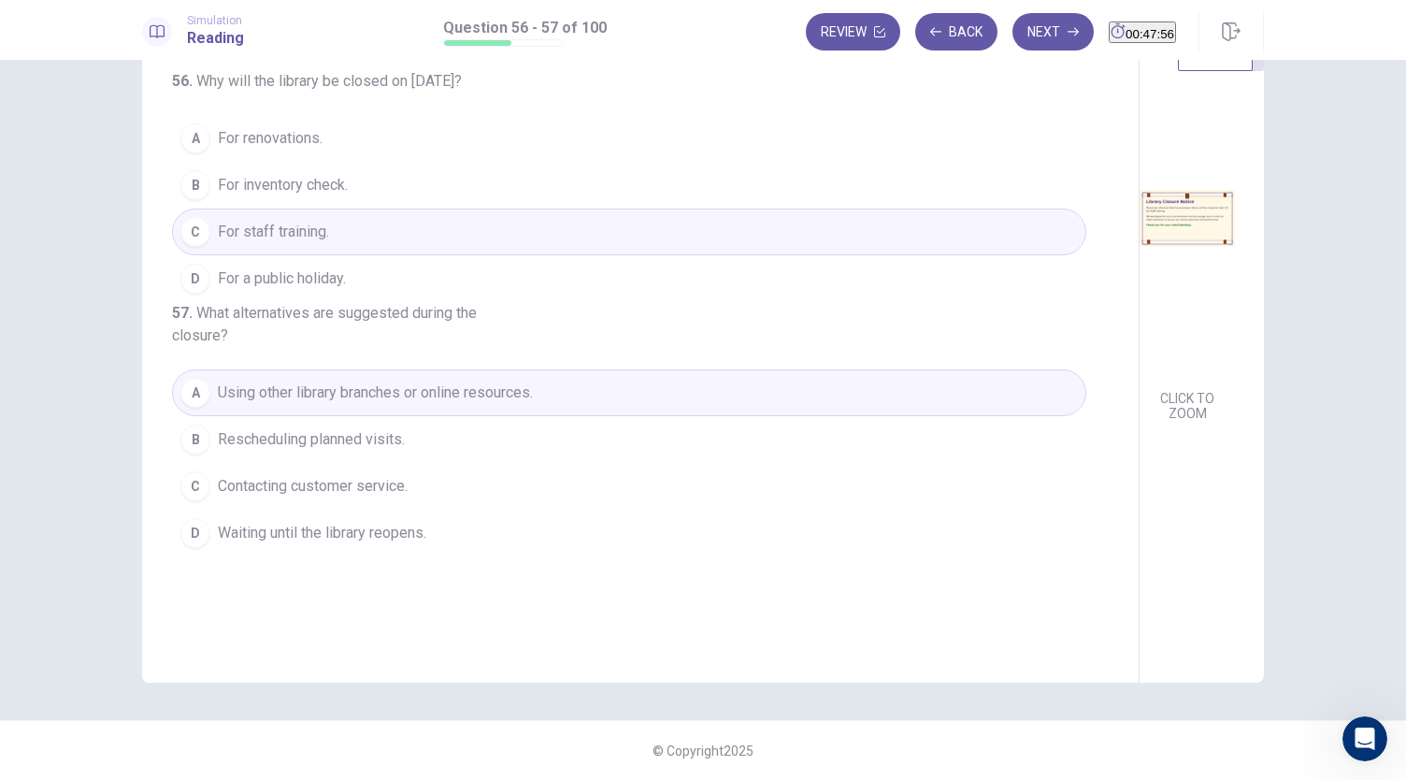
scroll to position [0, 0]
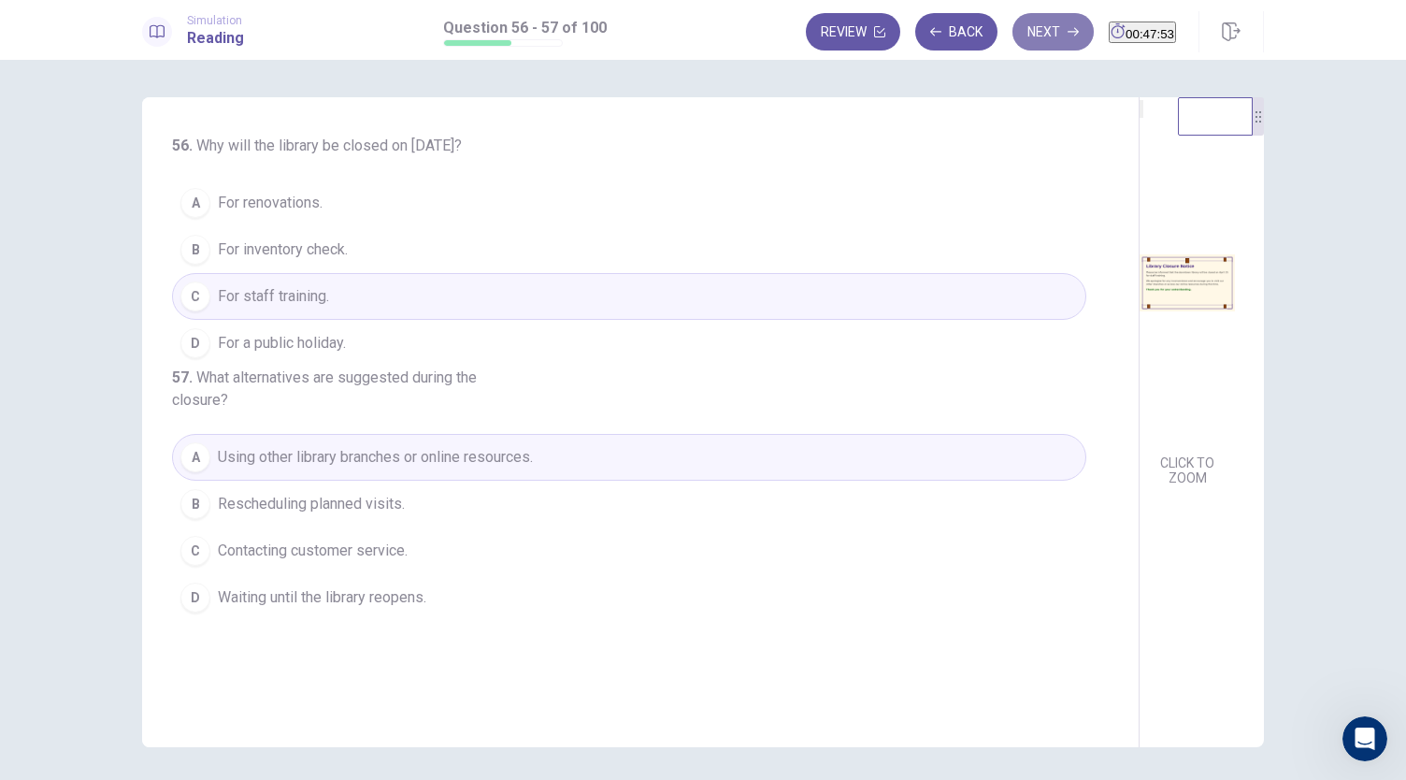
click at [1028, 37] on button "Next" at bounding box center [1052, 31] width 81 height 37
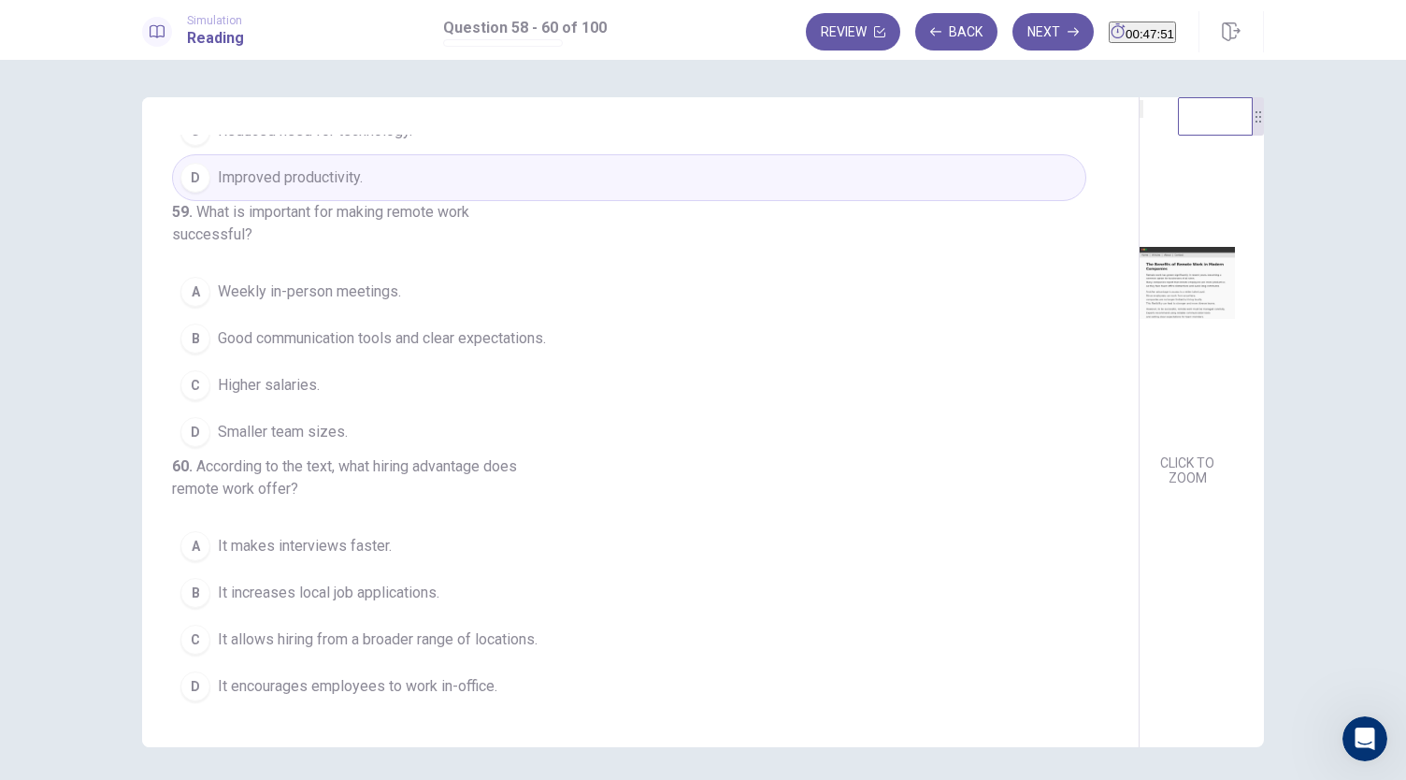
scroll to position [254, 0]
click at [533, 327] on span "Good communication tools and clear expectations." at bounding box center [382, 338] width 328 height 22
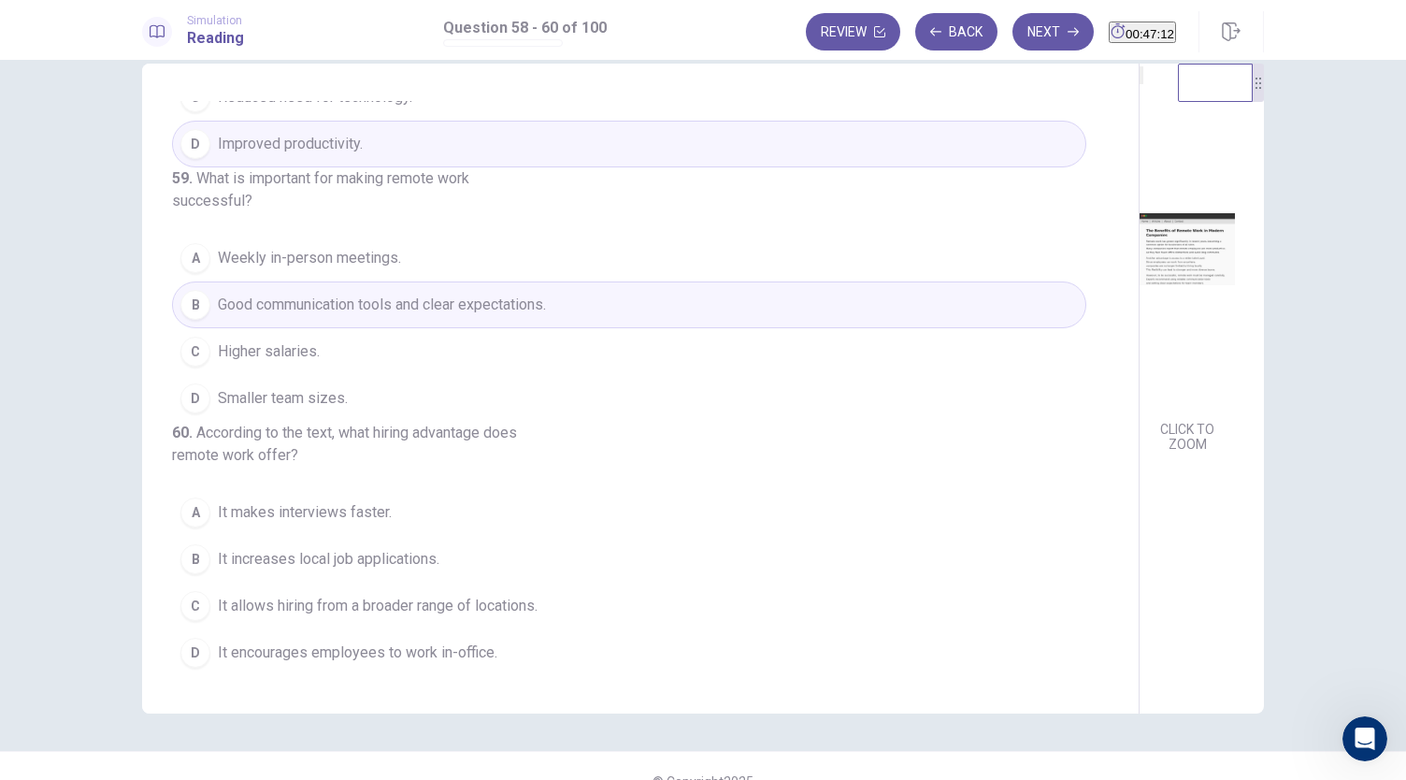
scroll to position [64, 0]
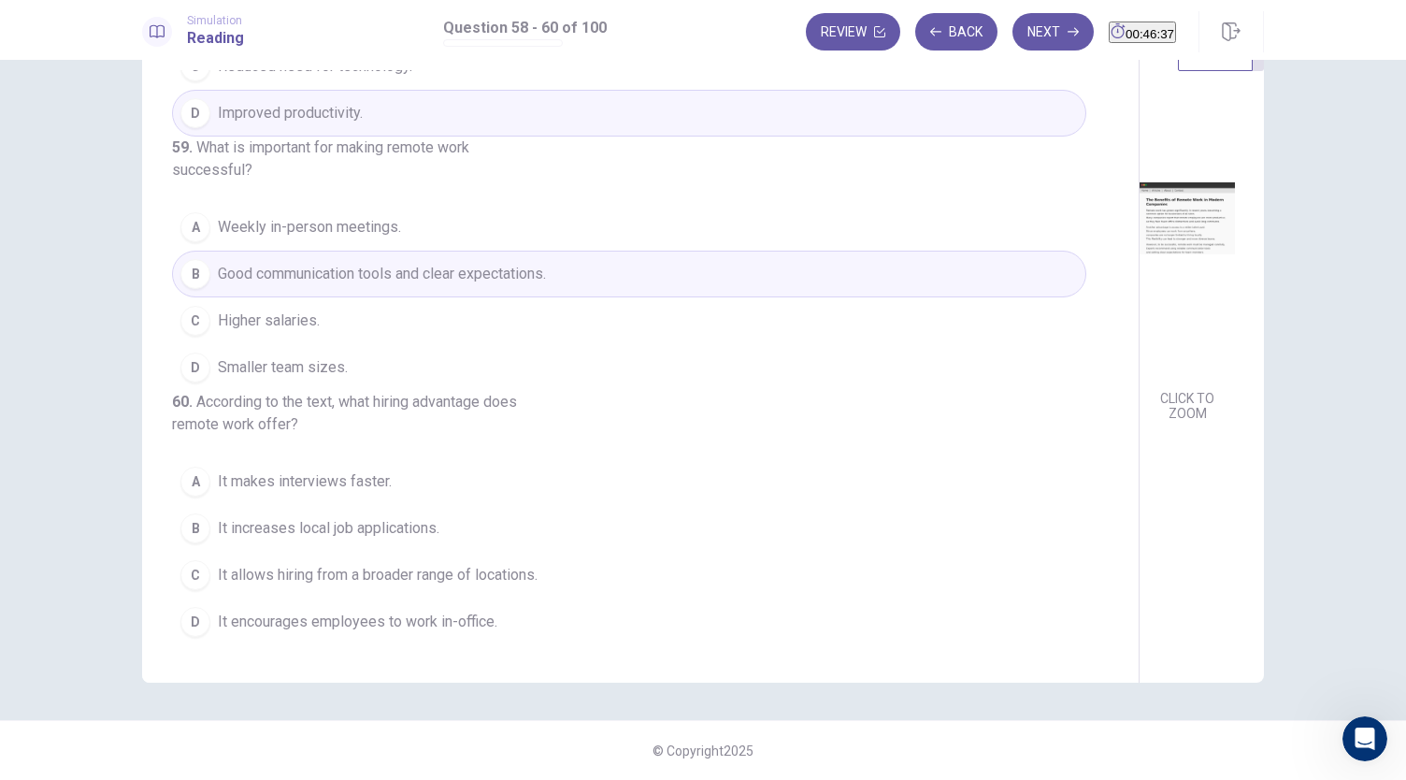
click at [424, 584] on span "It allows hiring from a broader range of locations." at bounding box center [378, 575] width 320 height 22
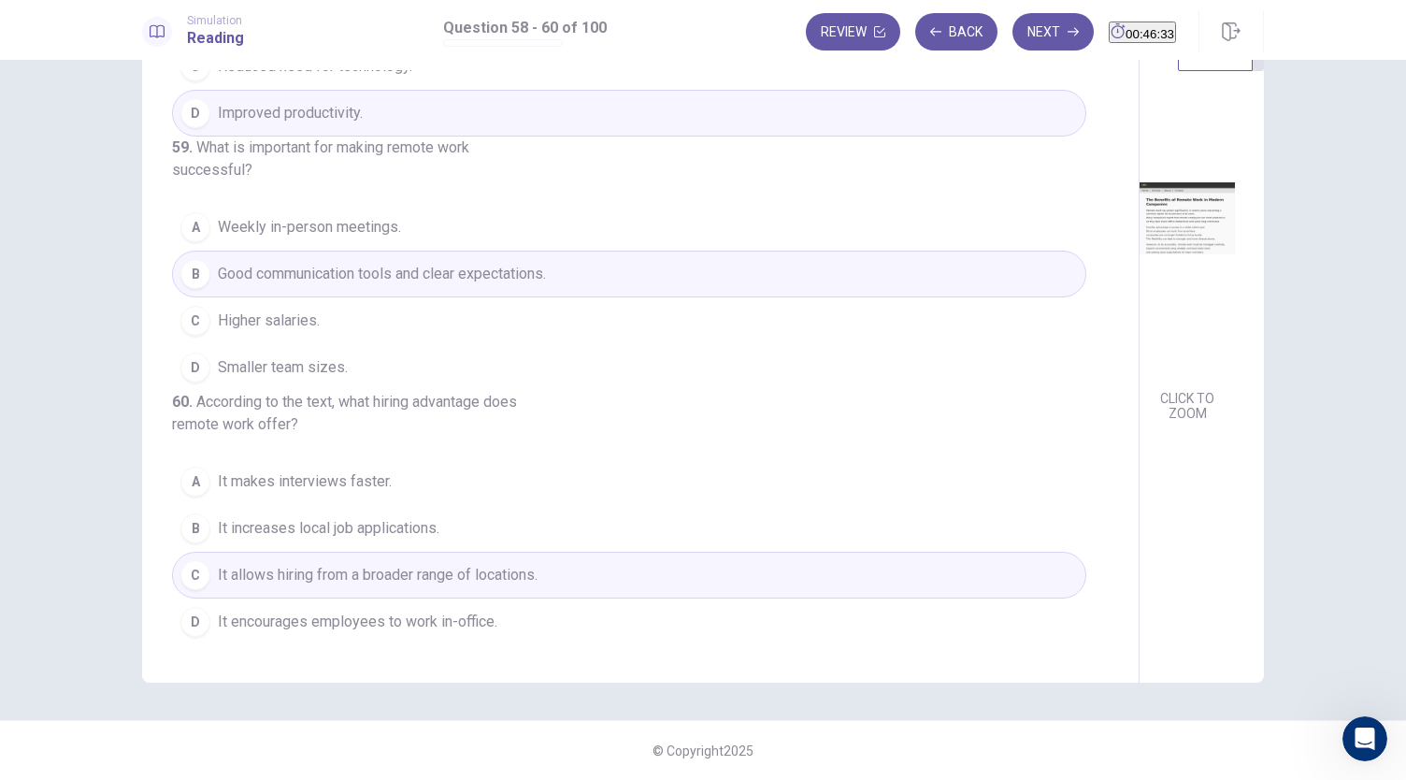
scroll to position [0, 0]
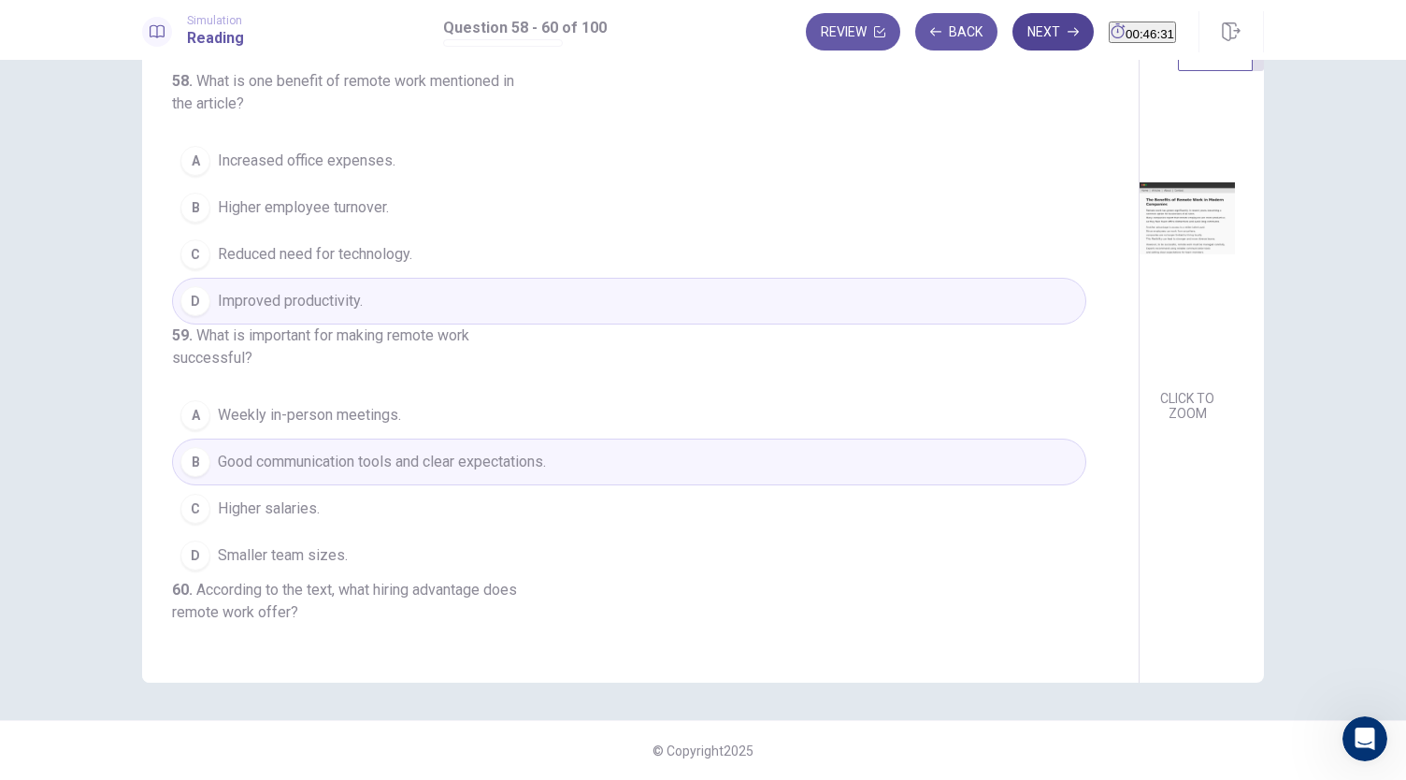
click at [1034, 45] on button "Next" at bounding box center [1052, 31] width 81 height 37
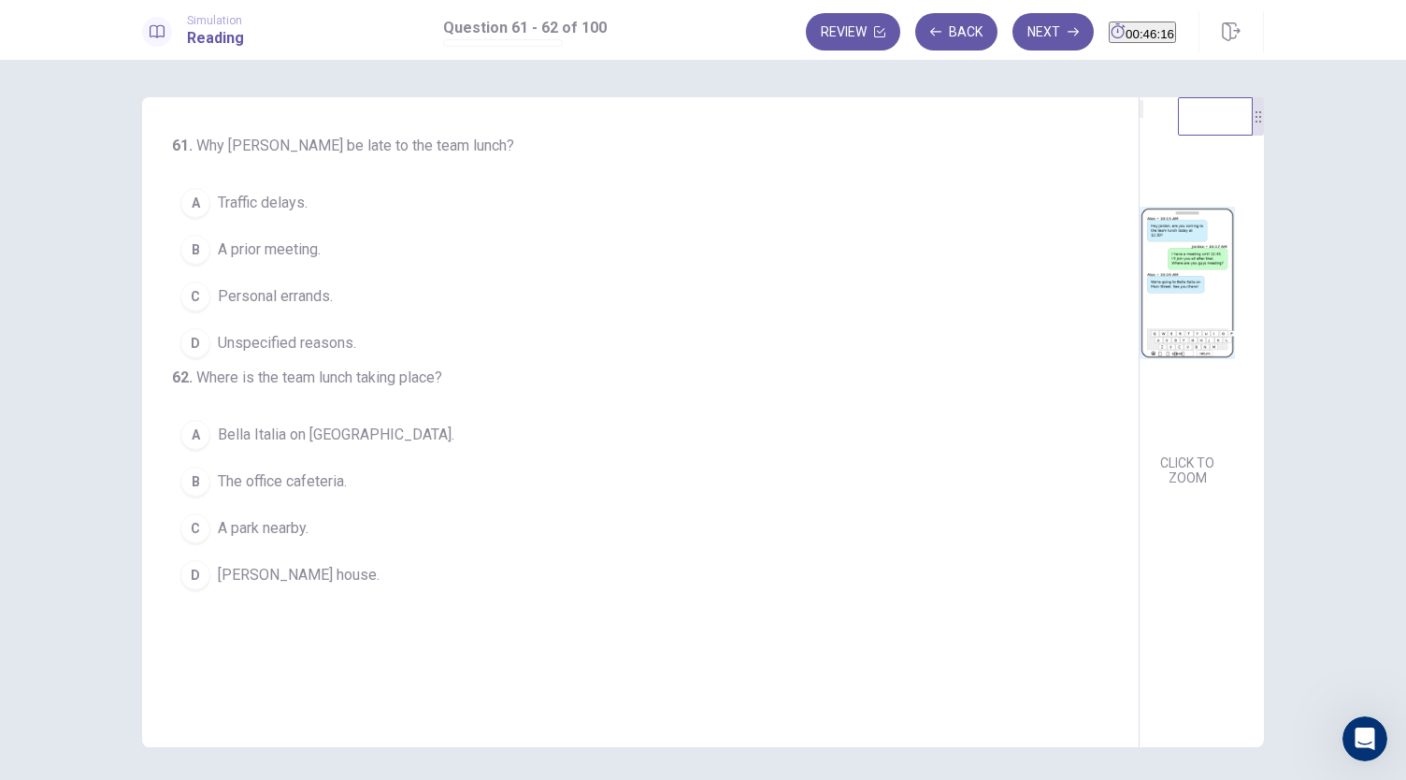
click at [308, 250] on span "A prior meeting." at bounding box center [269, 249] width 103 height 22
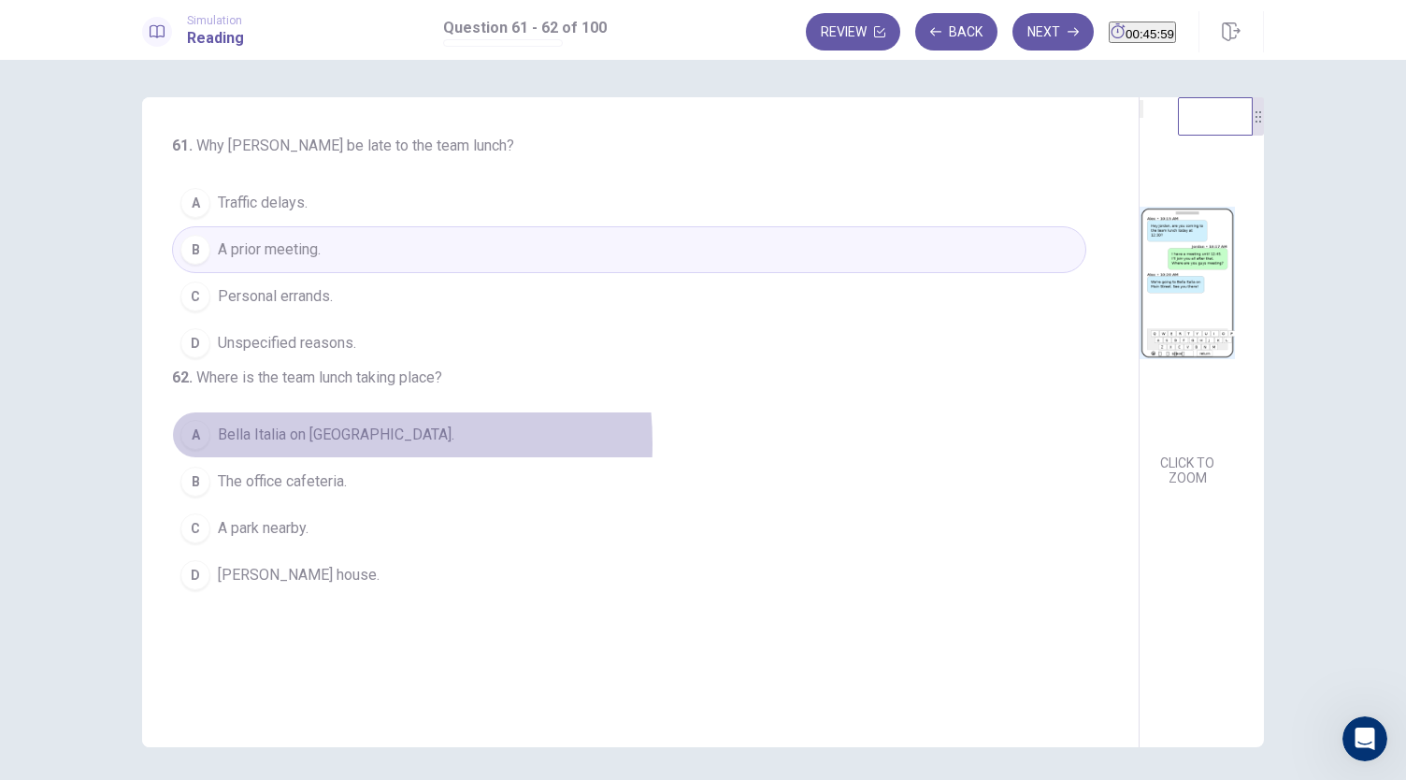
click at [310, 446] on span "Bella Italia on Main Street." at bounding box center [336, 434] width 236 height 22
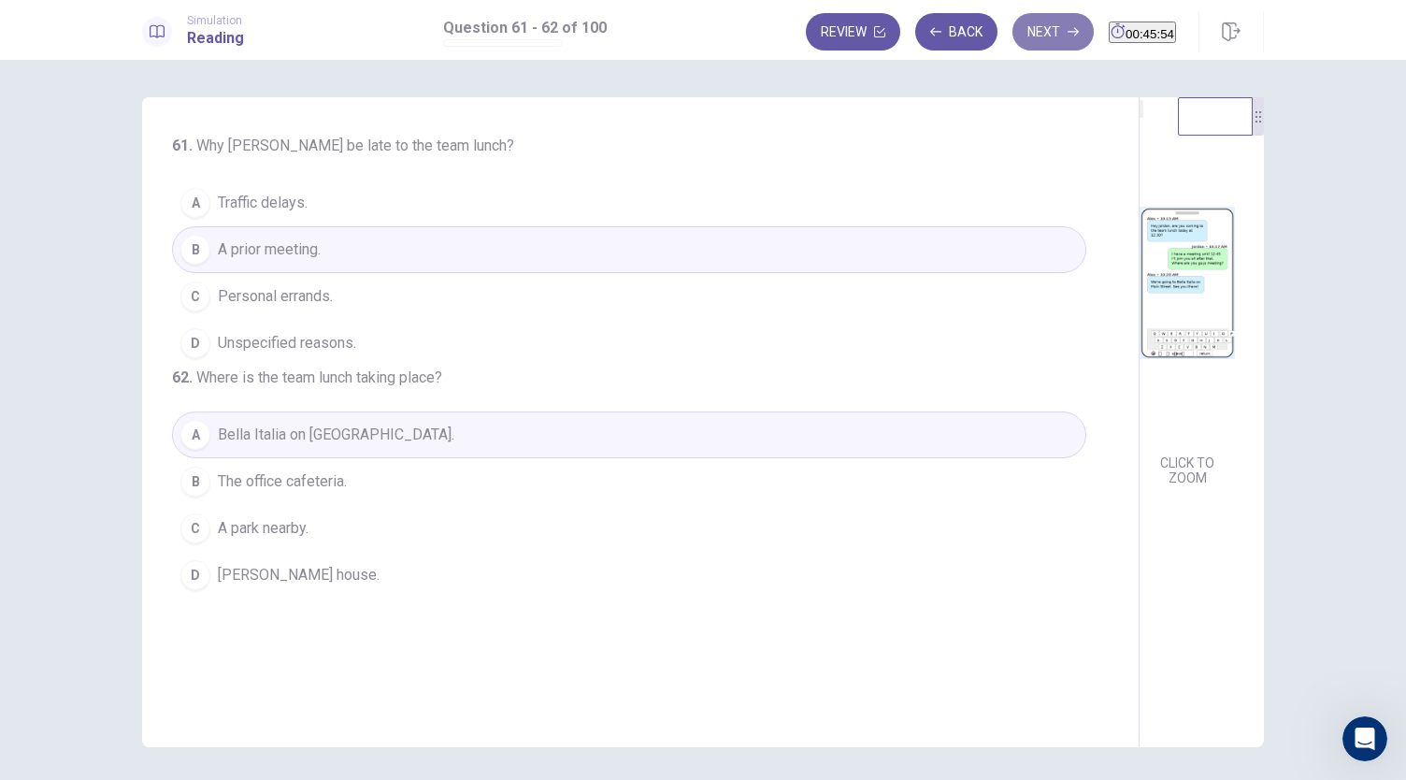
click at [1036, 42] on button "Next" at bounding box center [1052, 31] width 81 height 37
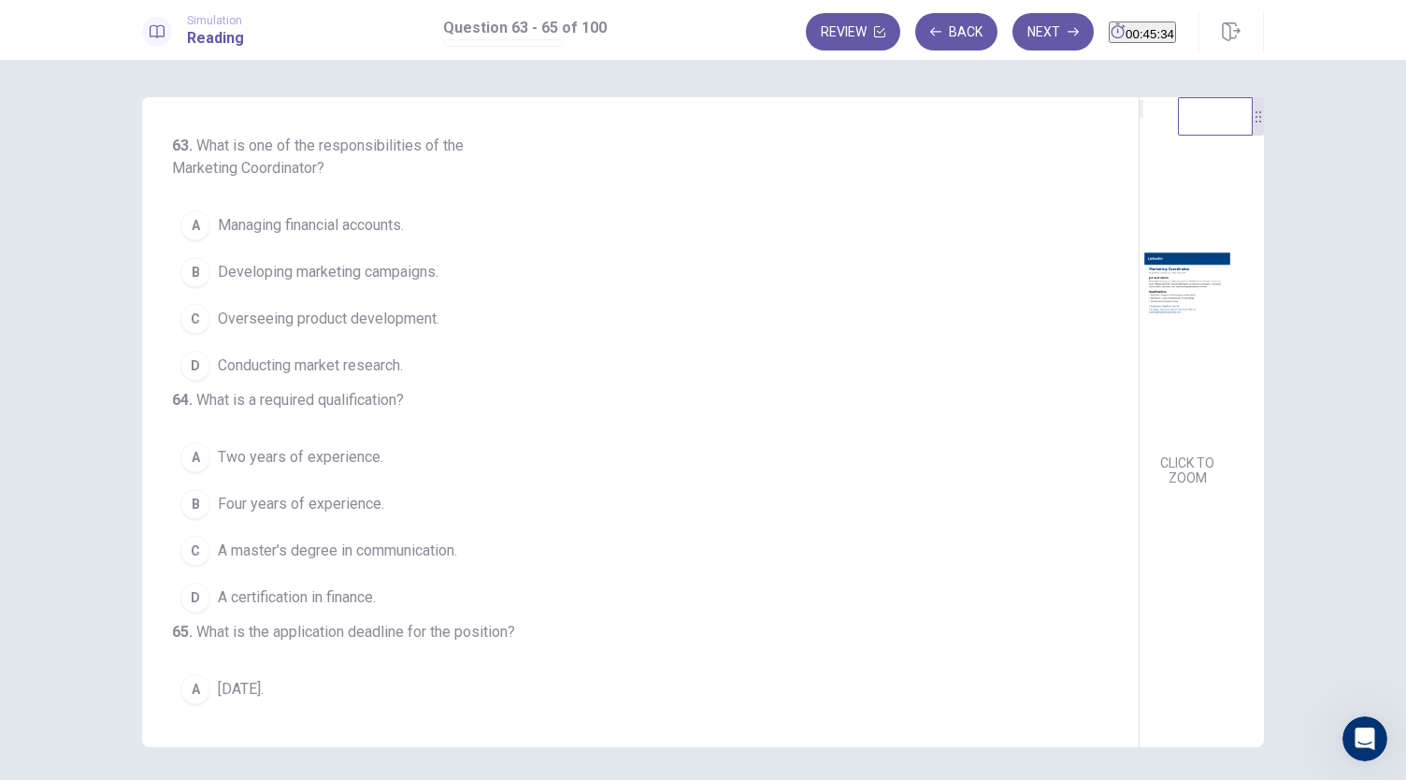
click at [359, 272] on span "Developing marketing campaigns." at bounding box center [328, 272] width 221 height 22
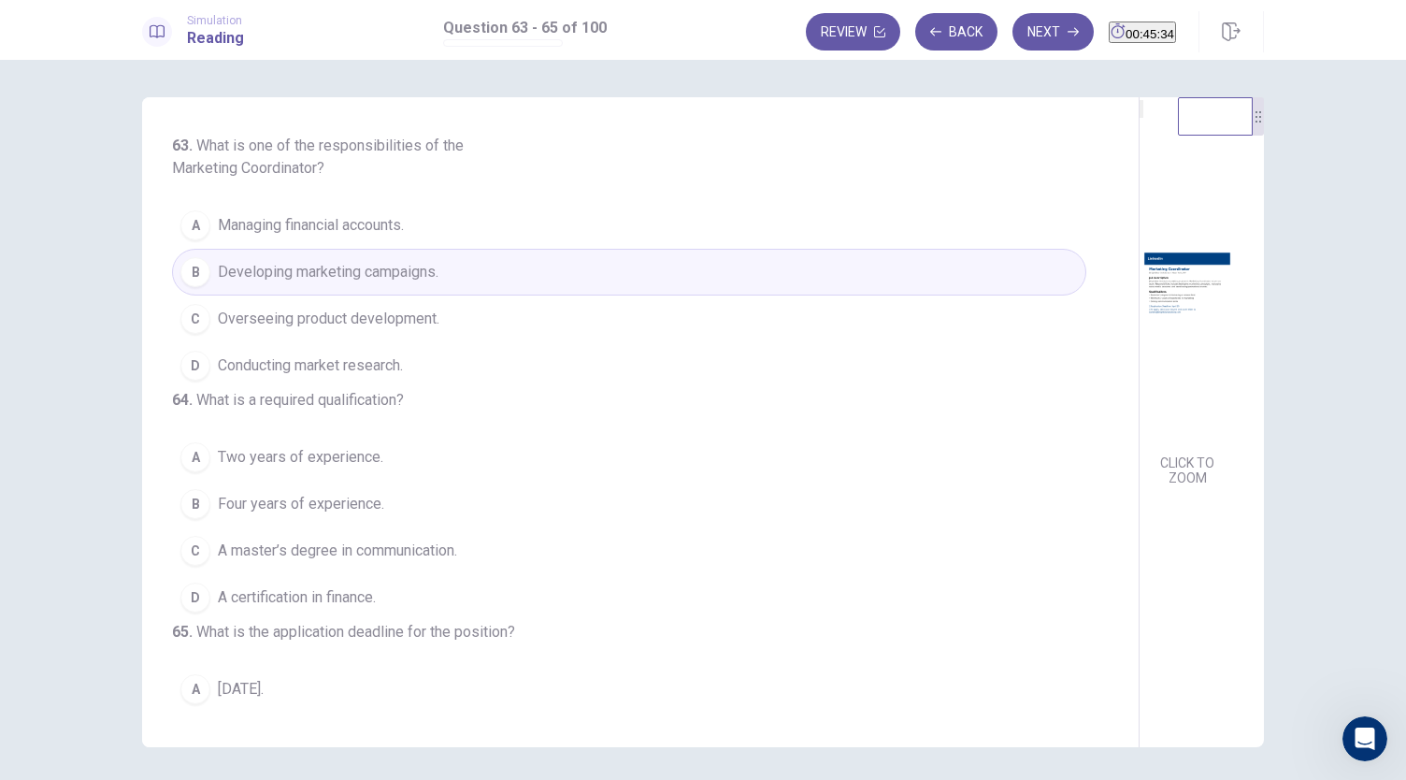
click at [359, 272] on span "Developing marketing campaigns." at bounding box center [328, 272] width 221 height 22
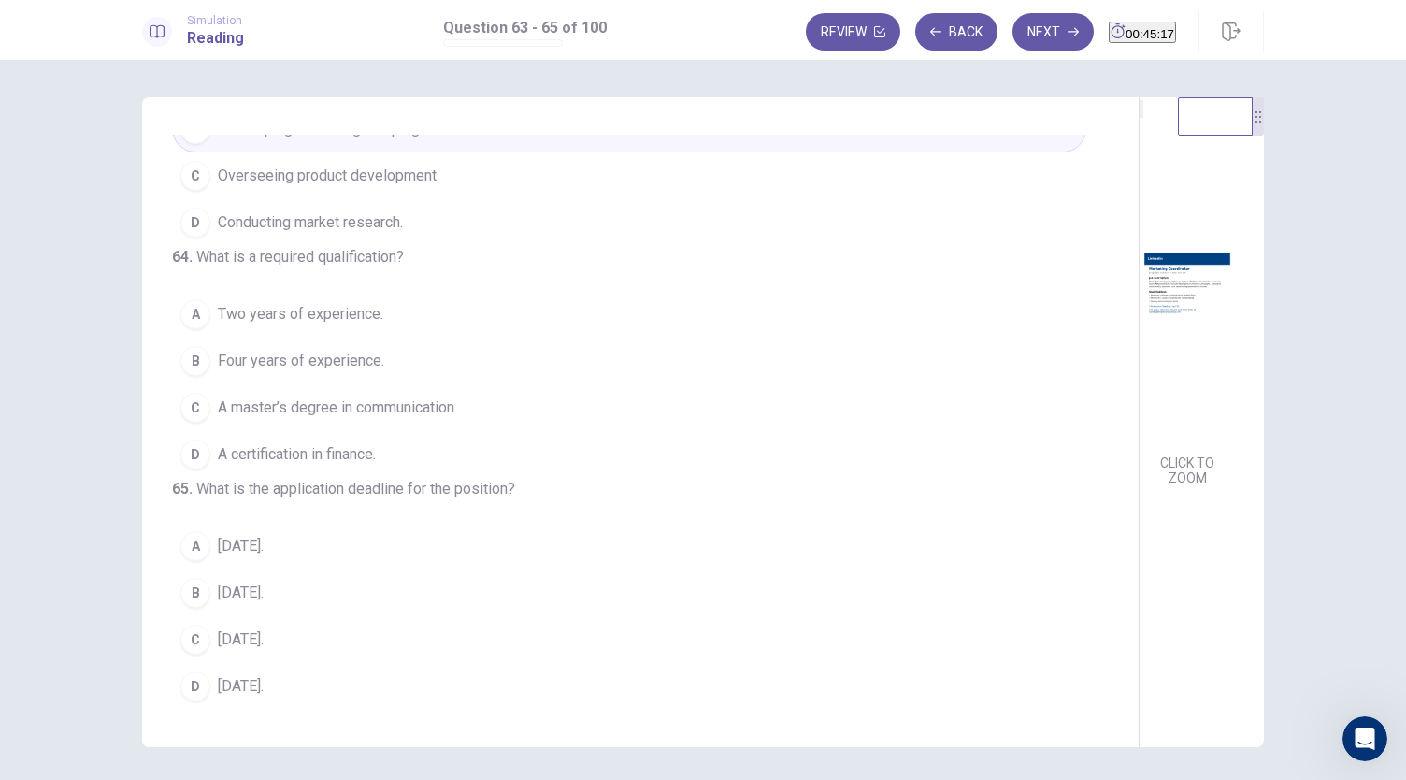
scroll to position [172, 0]
click at [341, 324] on span "Two years of experience." at bounding box center [300, 314] width 165 height 22
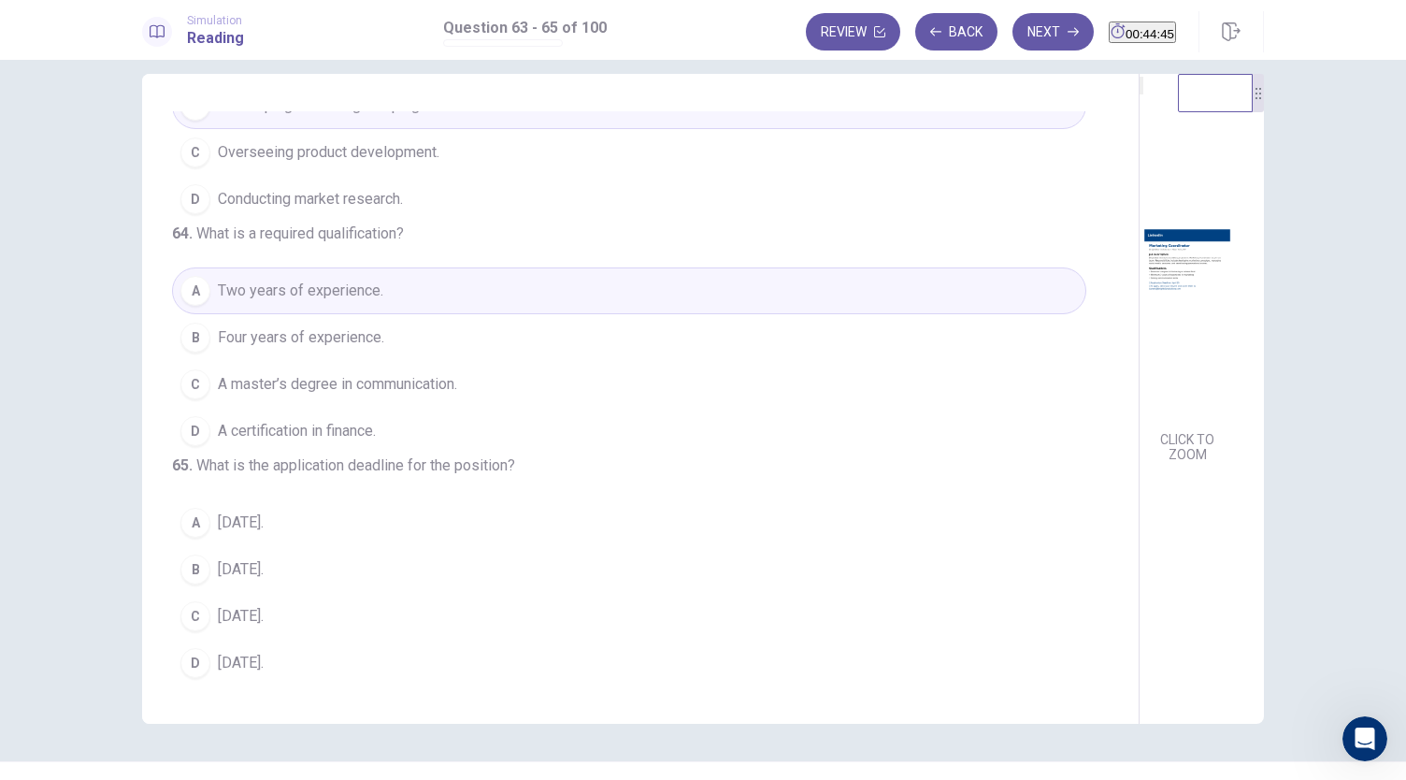
scroll to position [24, 0]
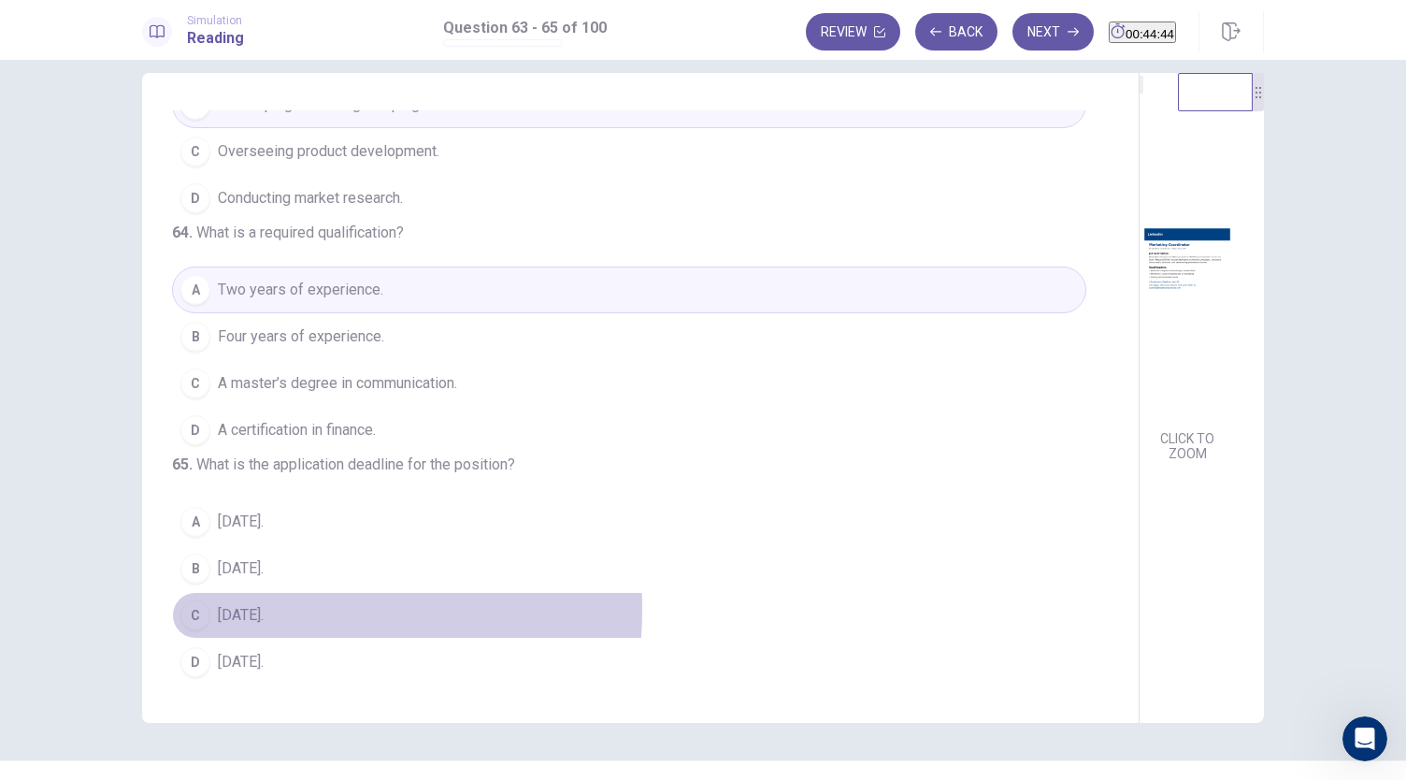
click at [245, 609] on span "April 20." at bounding box center [241, 615] width 46 height 22
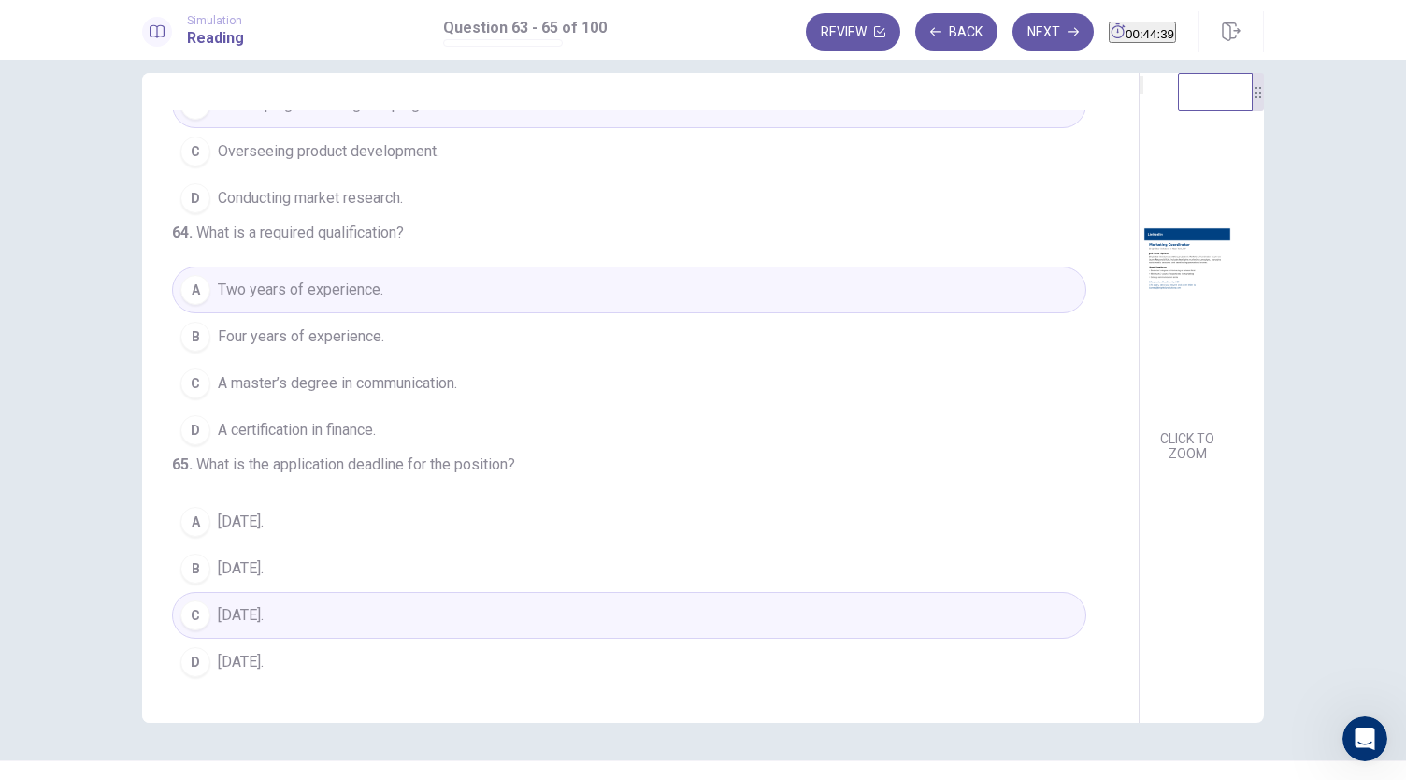
scroll to position [64, 0]
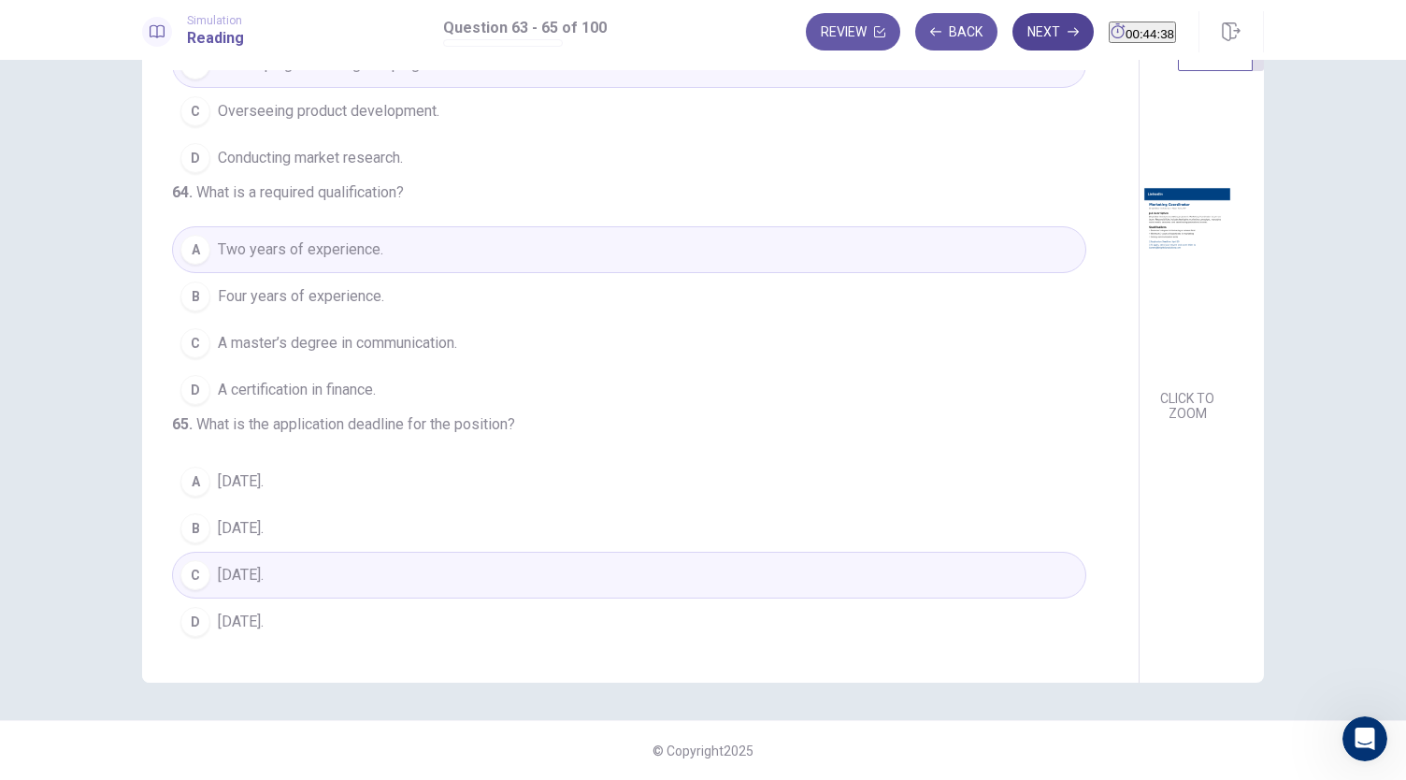
click at [1012, 46] on button "Next" at bounding box center [1052, 31] width 81 height 37
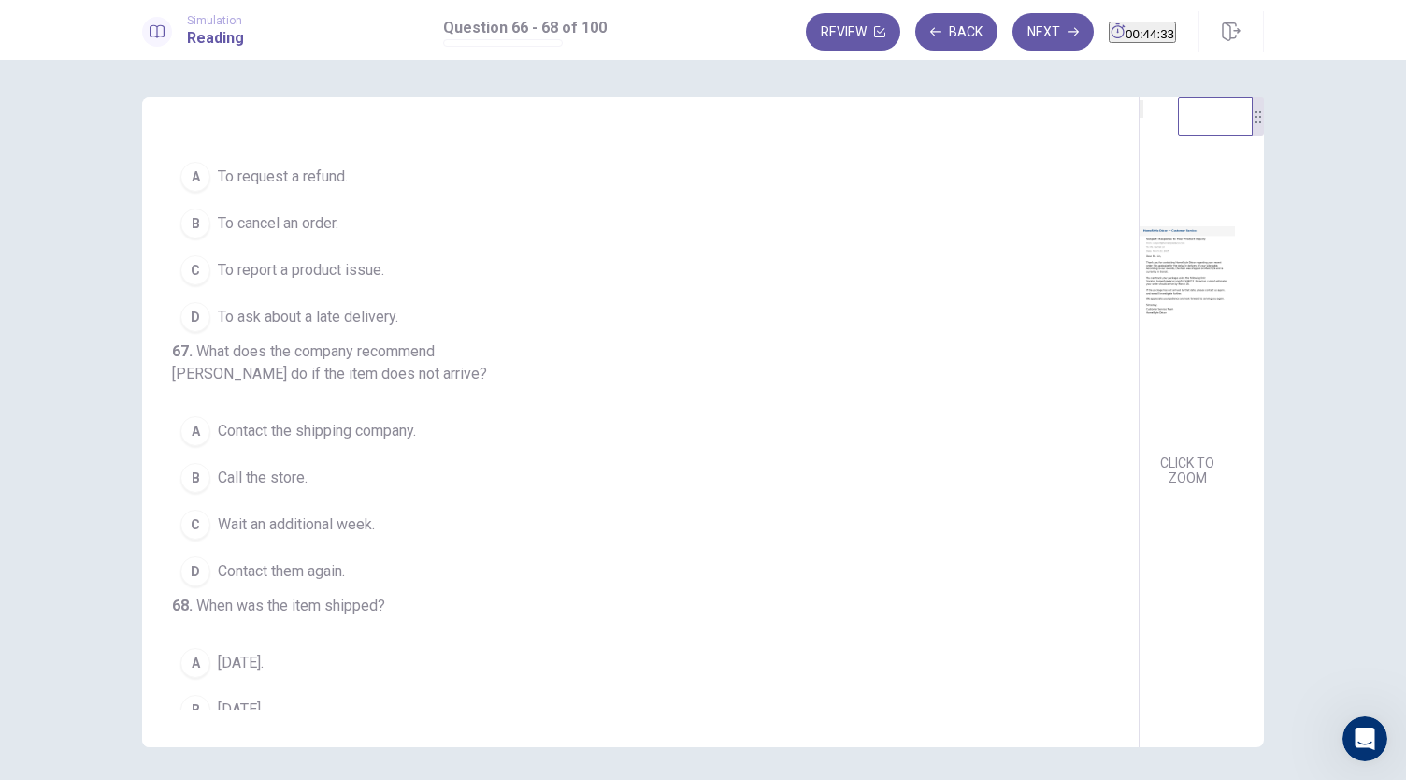
scroll to position [0, 0]
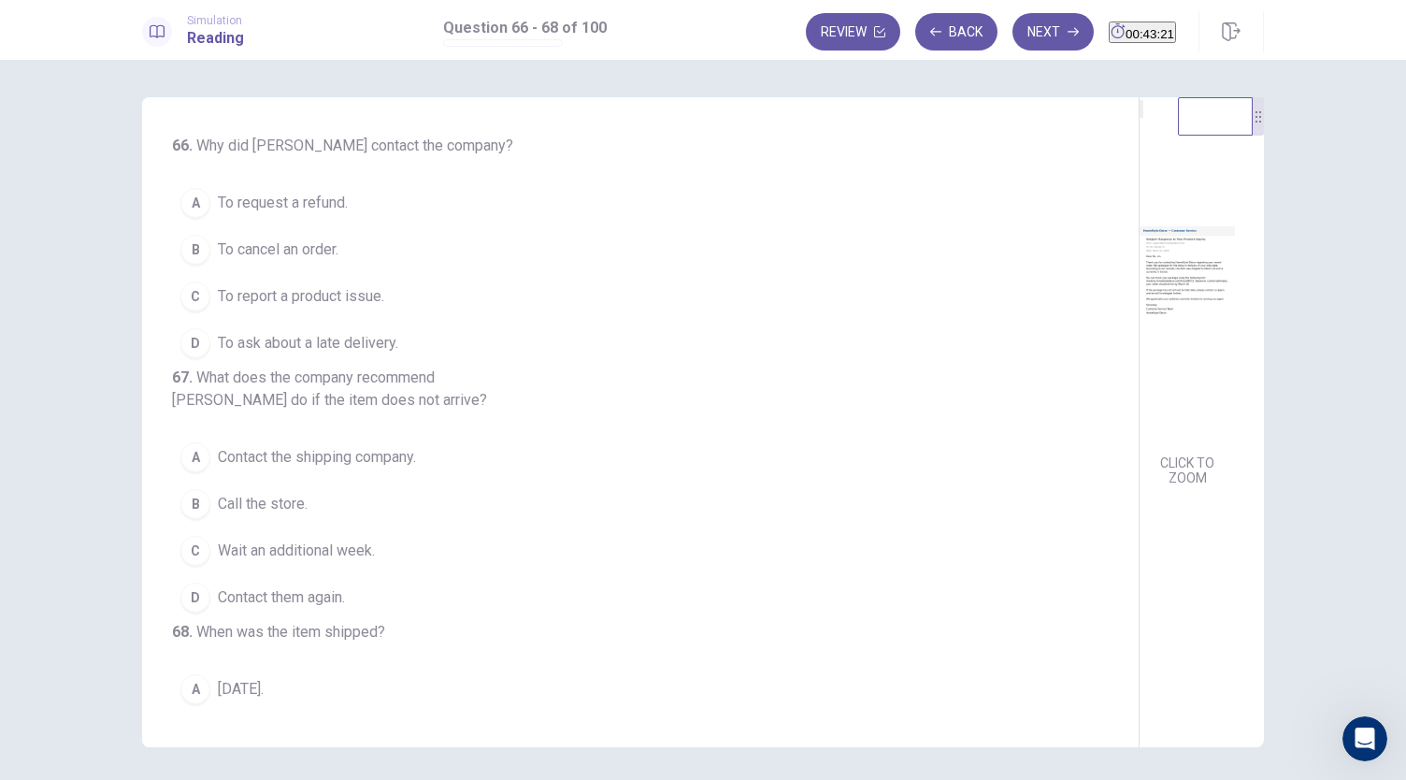
click at [373, 345] on span "To ask about a late delivery." at bounding box center [308, 343] width 180 height 22
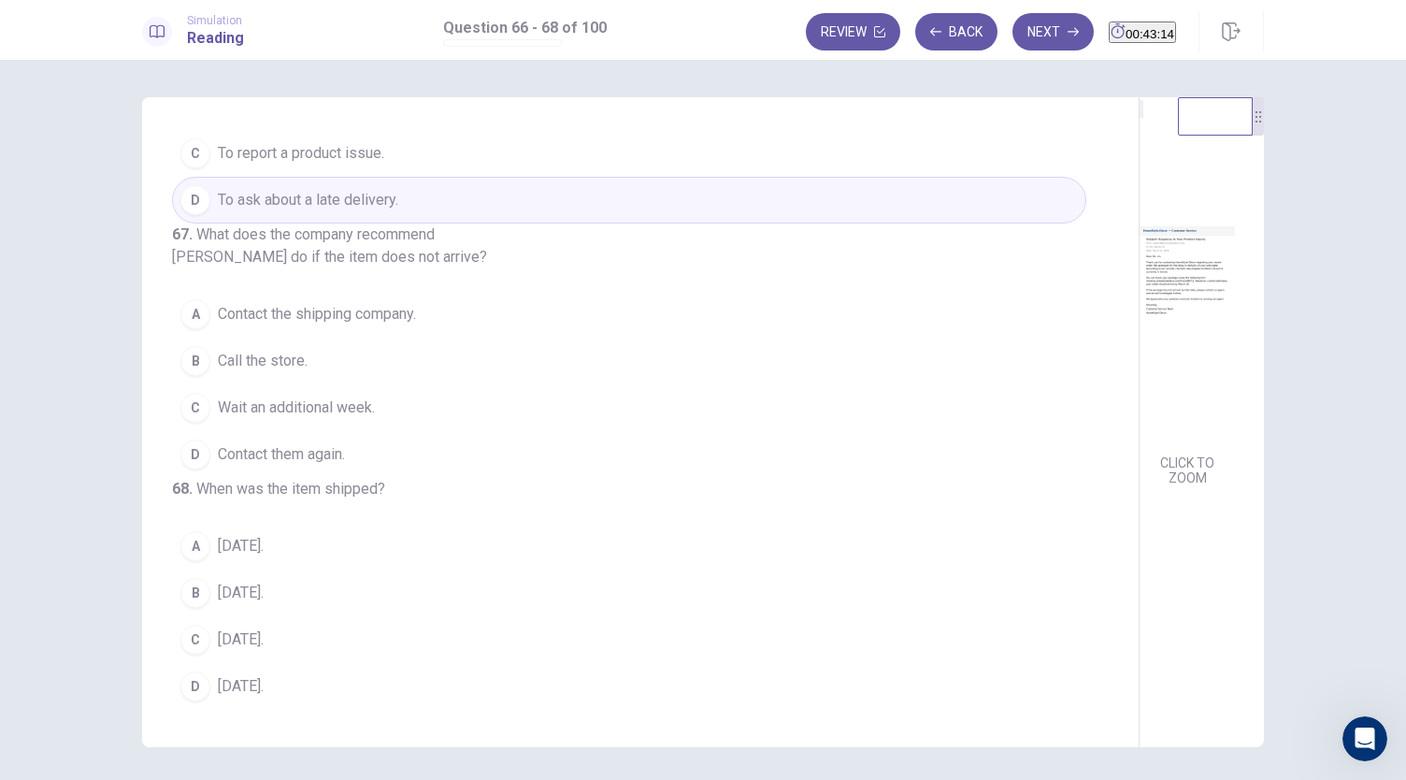
scroll to position [179, 0]
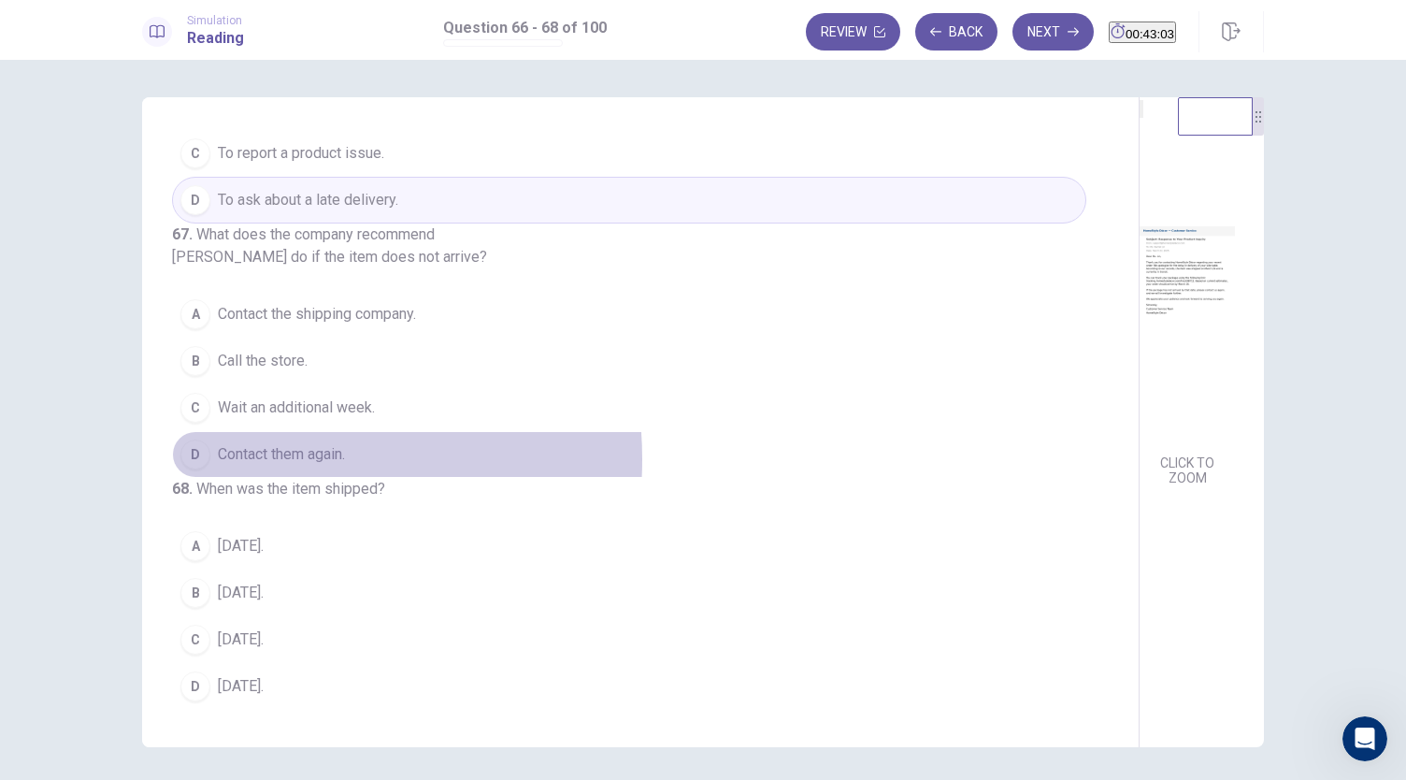
click at [249, 455] on span "Contact them again." at bounding box center [281, 454] width 127 height 22
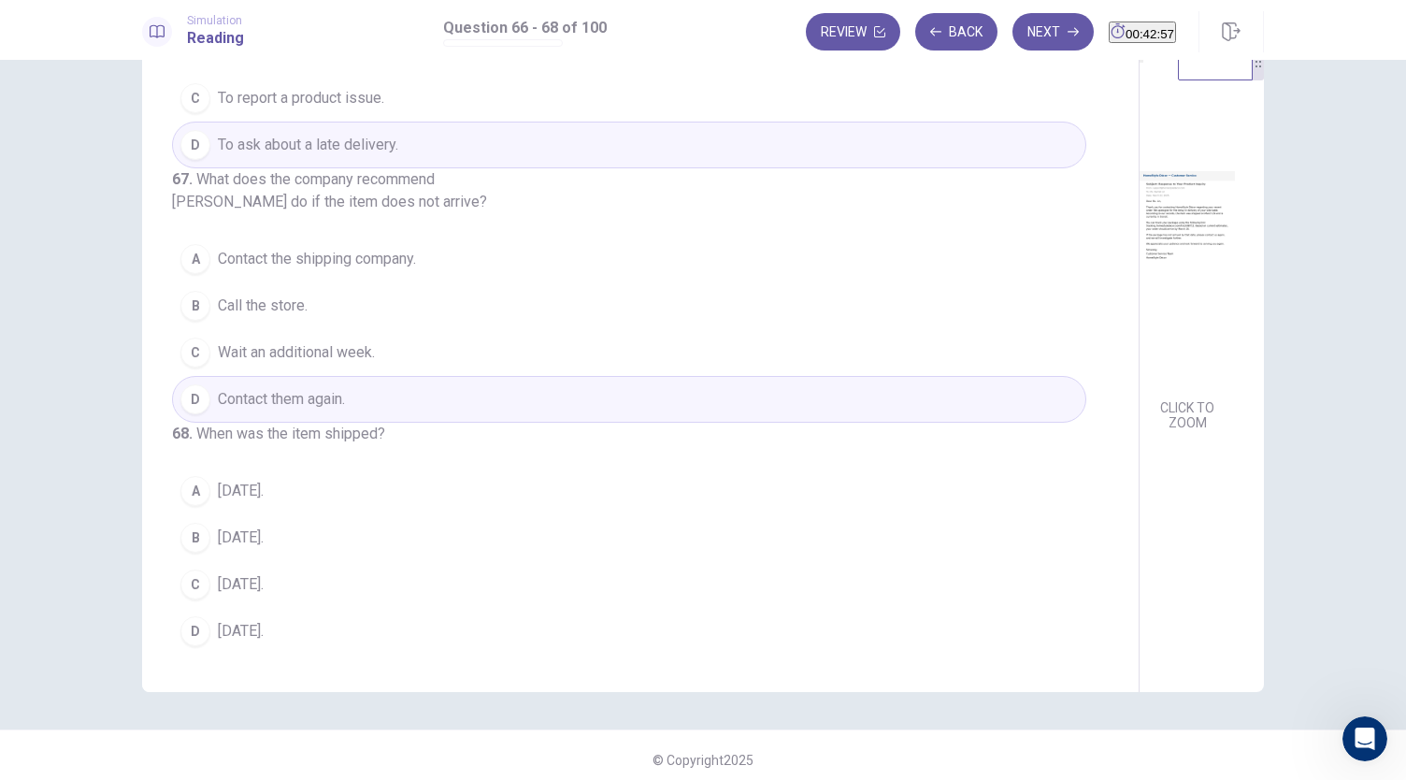
scroll to position [64, 0]
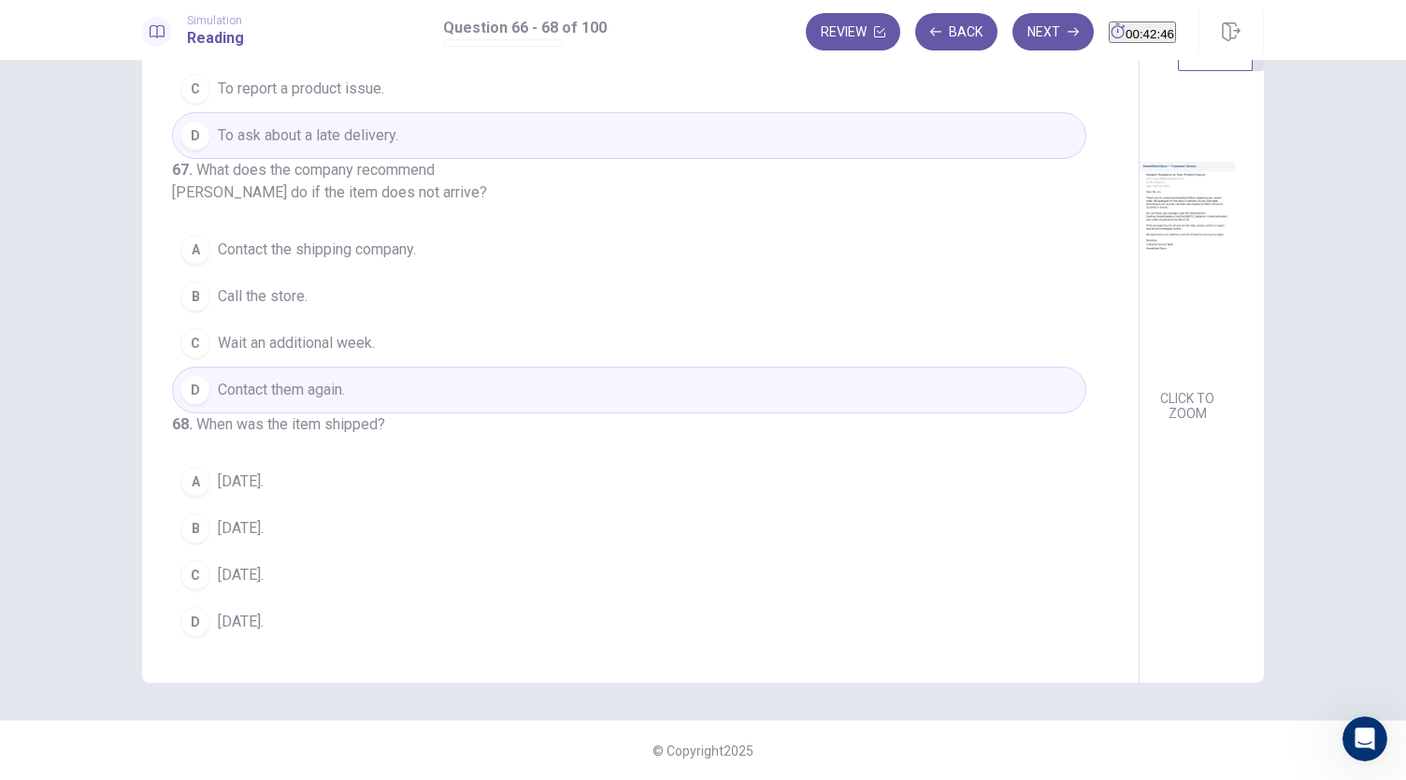
click at [264, 521] on span "March 19." at bounding box center [241, 528] width 46 height 22
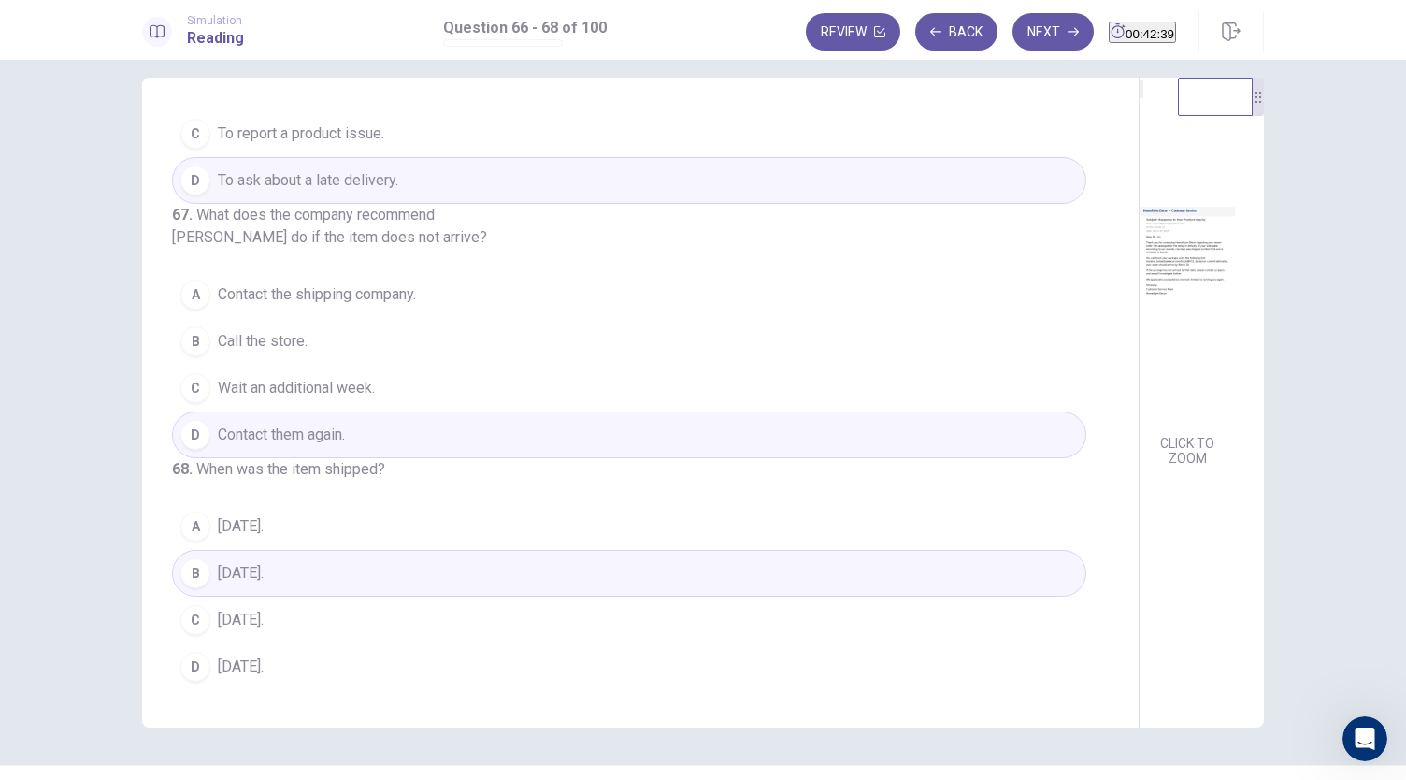
scroll to position [0, 0]
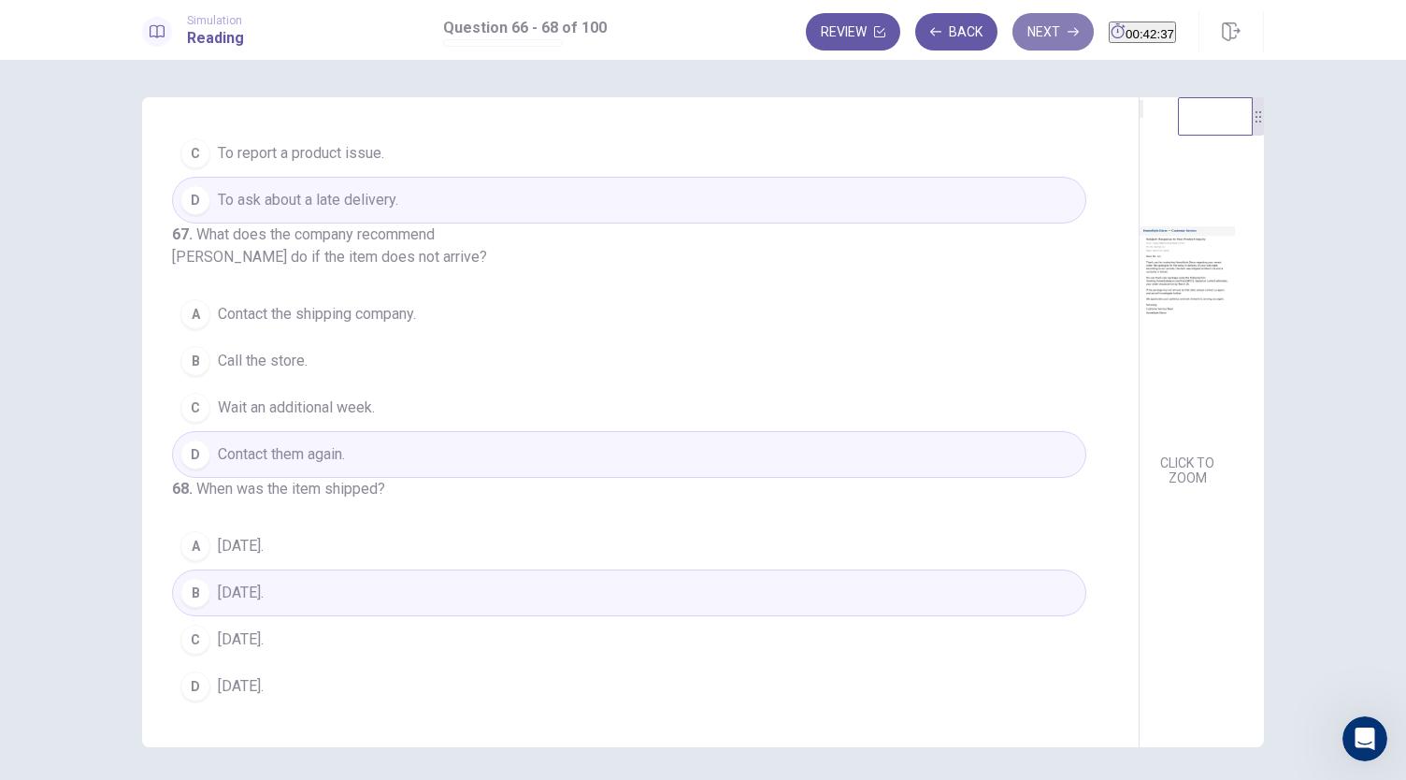
click at [1012, 34] on button "Next" at bounding box center [1052, 31] width 81 height 37
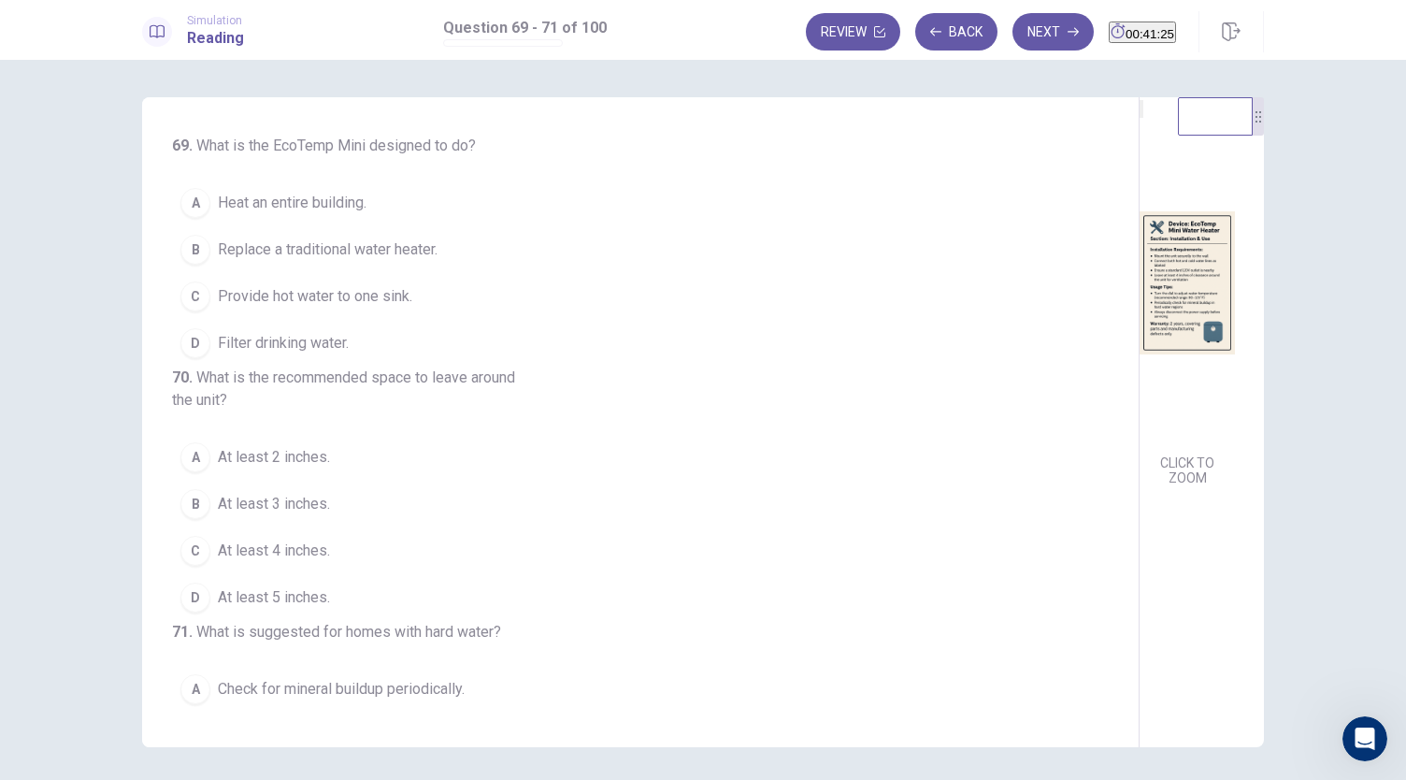
click at [359, 260] on button "B Replace a traditional water heater." at bounding box center [629, 249] width 914 height 47
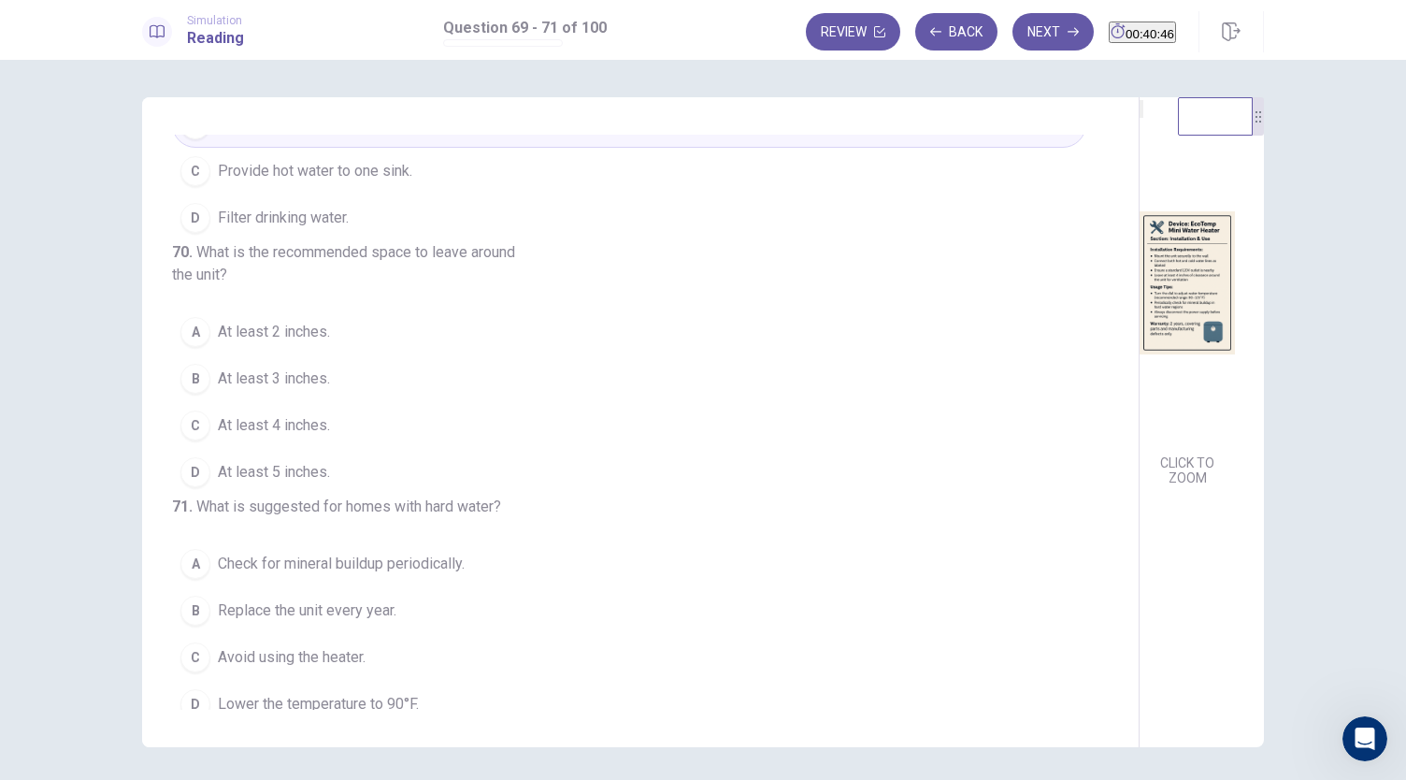
scroll to position [127, 0]
click at [294, 435] on span "At least 4 inches." at bounding box center [274, 423] width 112 height 22
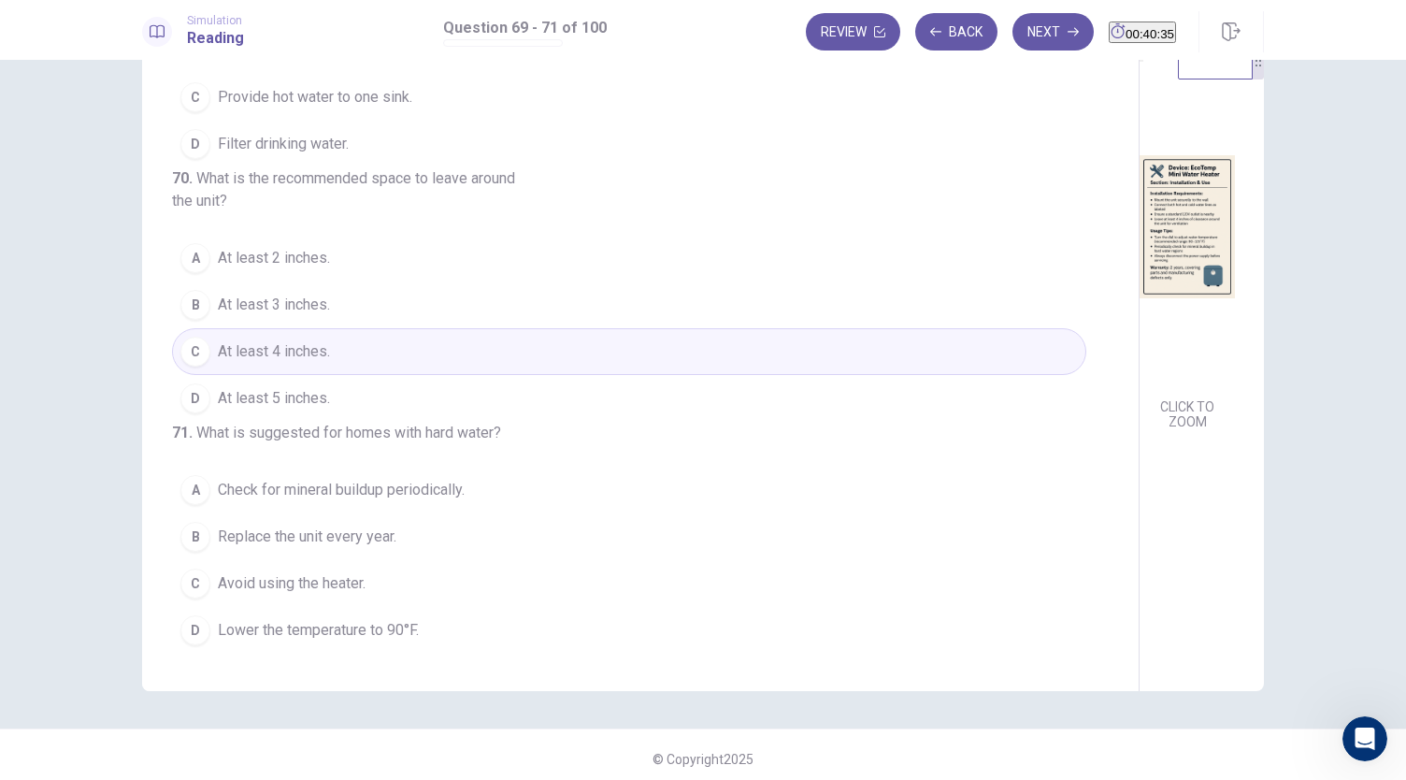
scroll to position [64, 0]
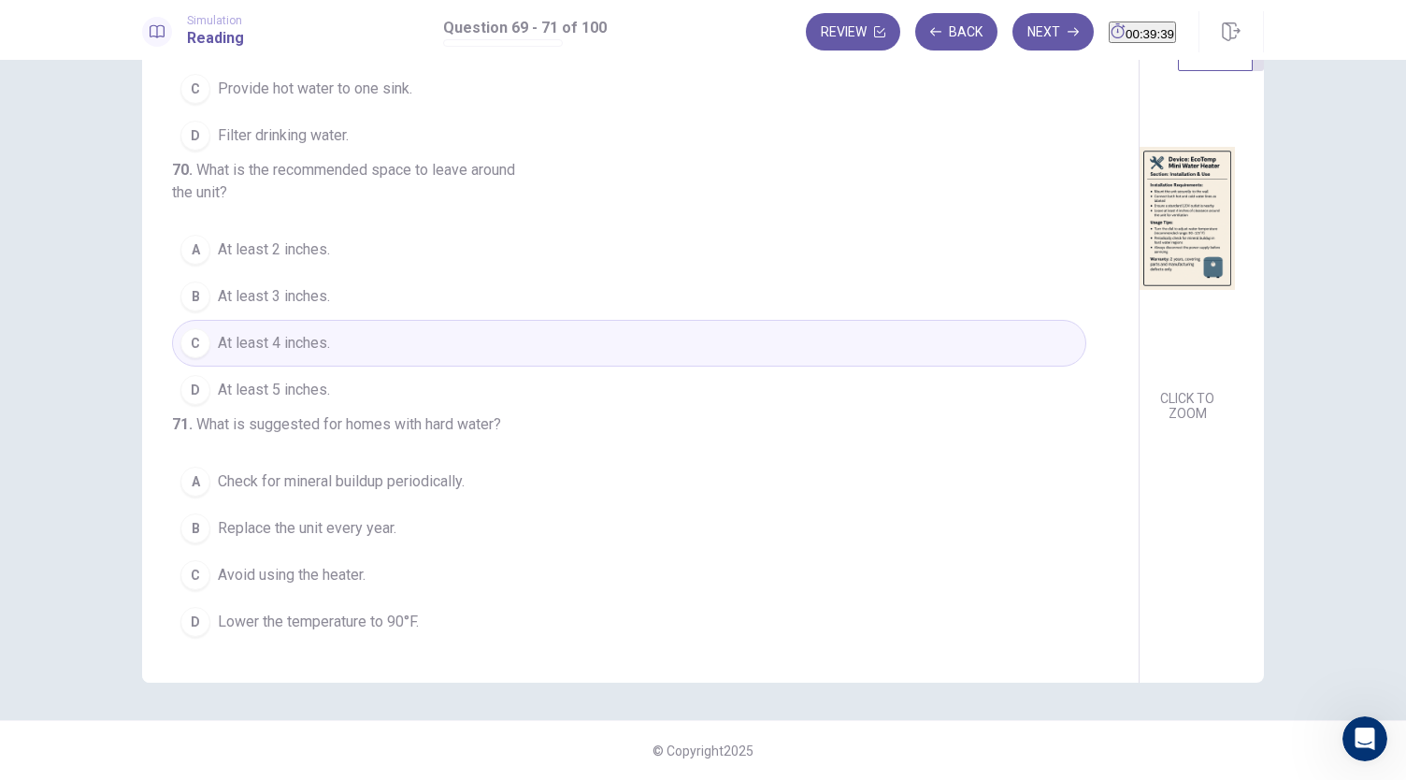
click at [429, 476] on span "Check for mineral buildup periodically." at bounding box center [341, 481] width 247 height 22
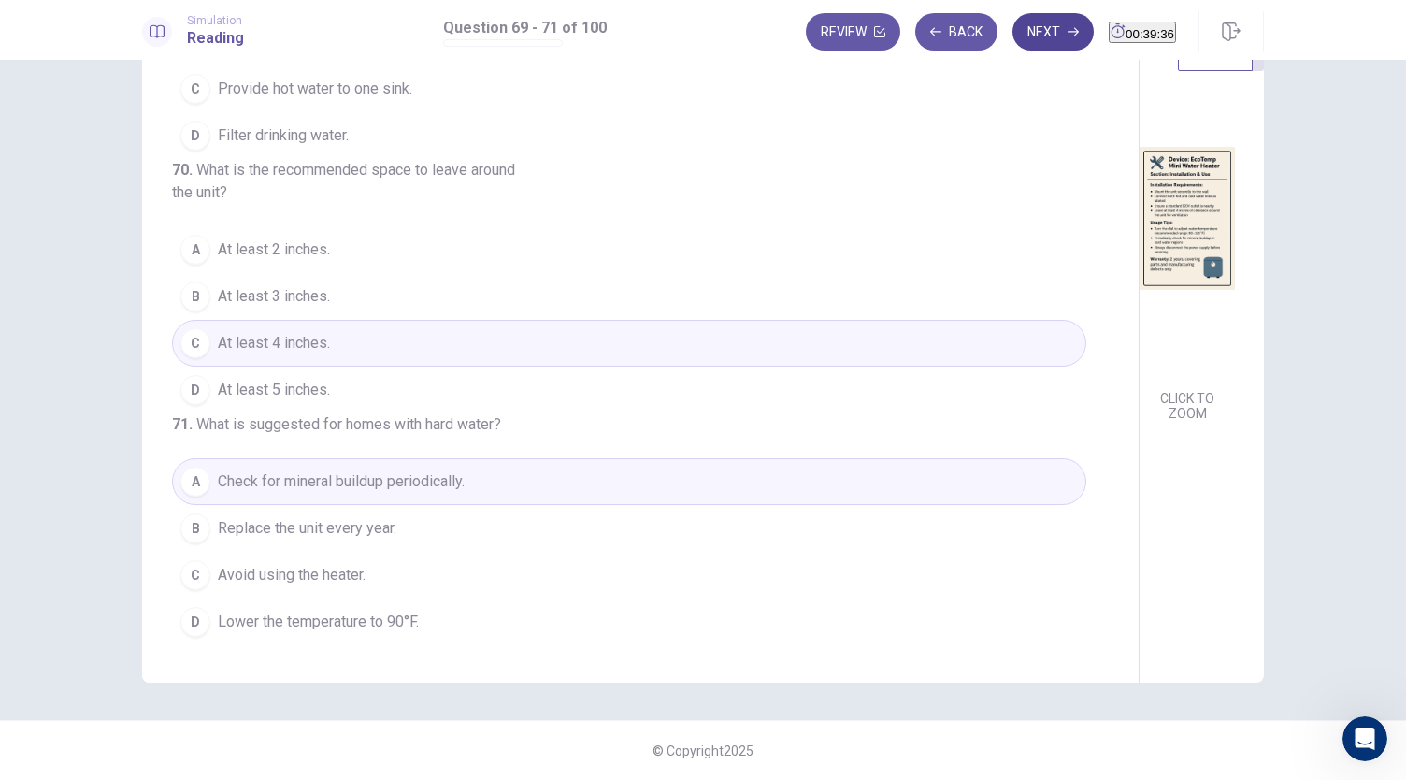
click at [1028, 36] on button "Next" at bounding box center [1052, 31] width 81 height 37
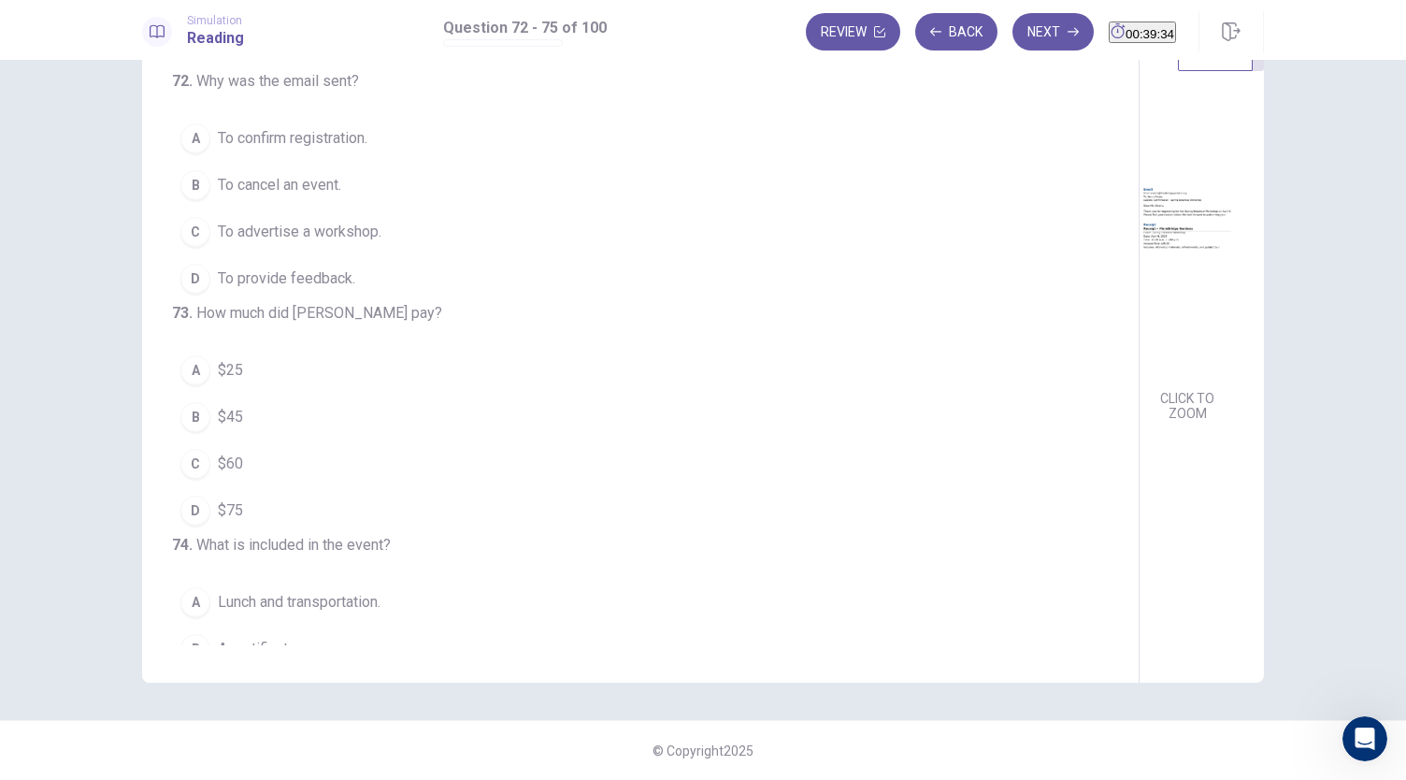
scroll to position [0, 0]
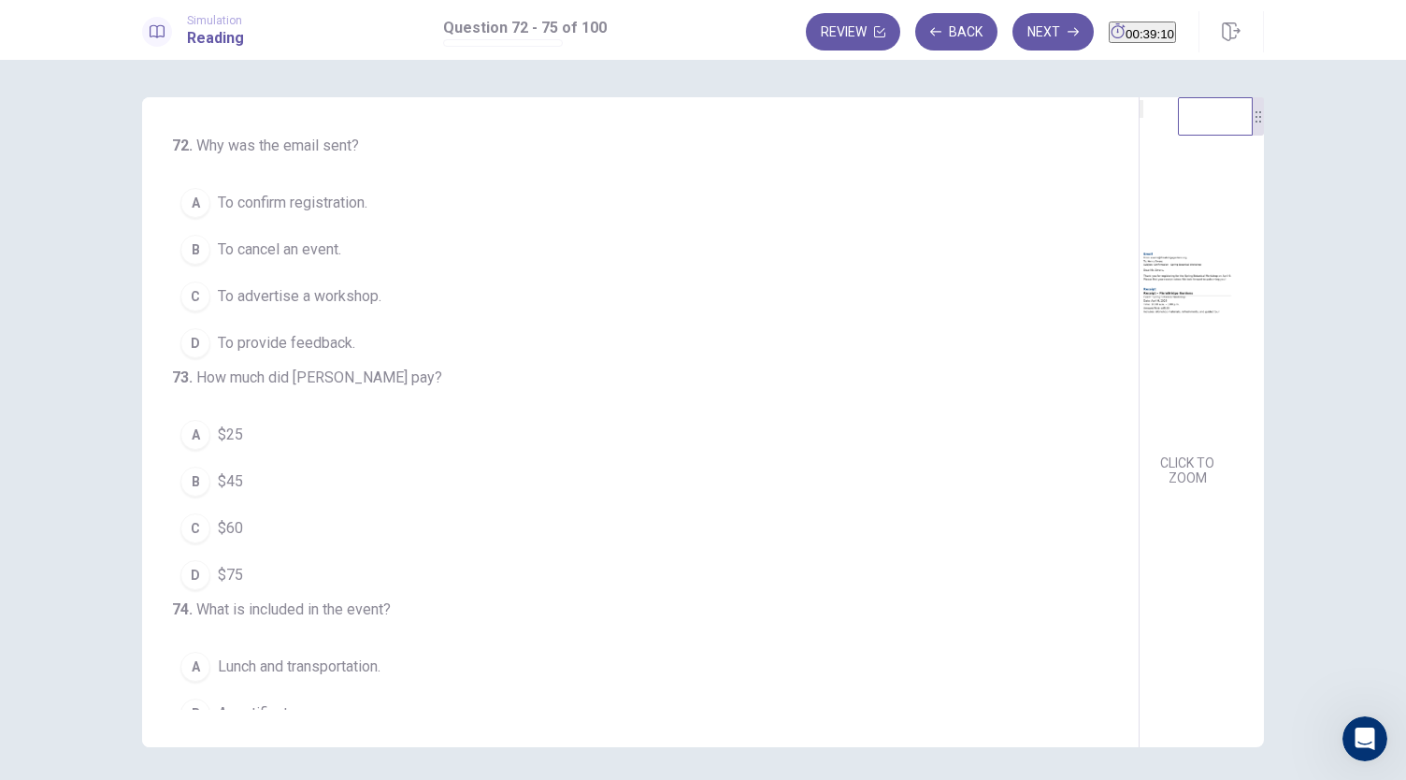
click at [400, 195] on button "A To confirm registration." at bounding box center [629, 202] width 914 height 47
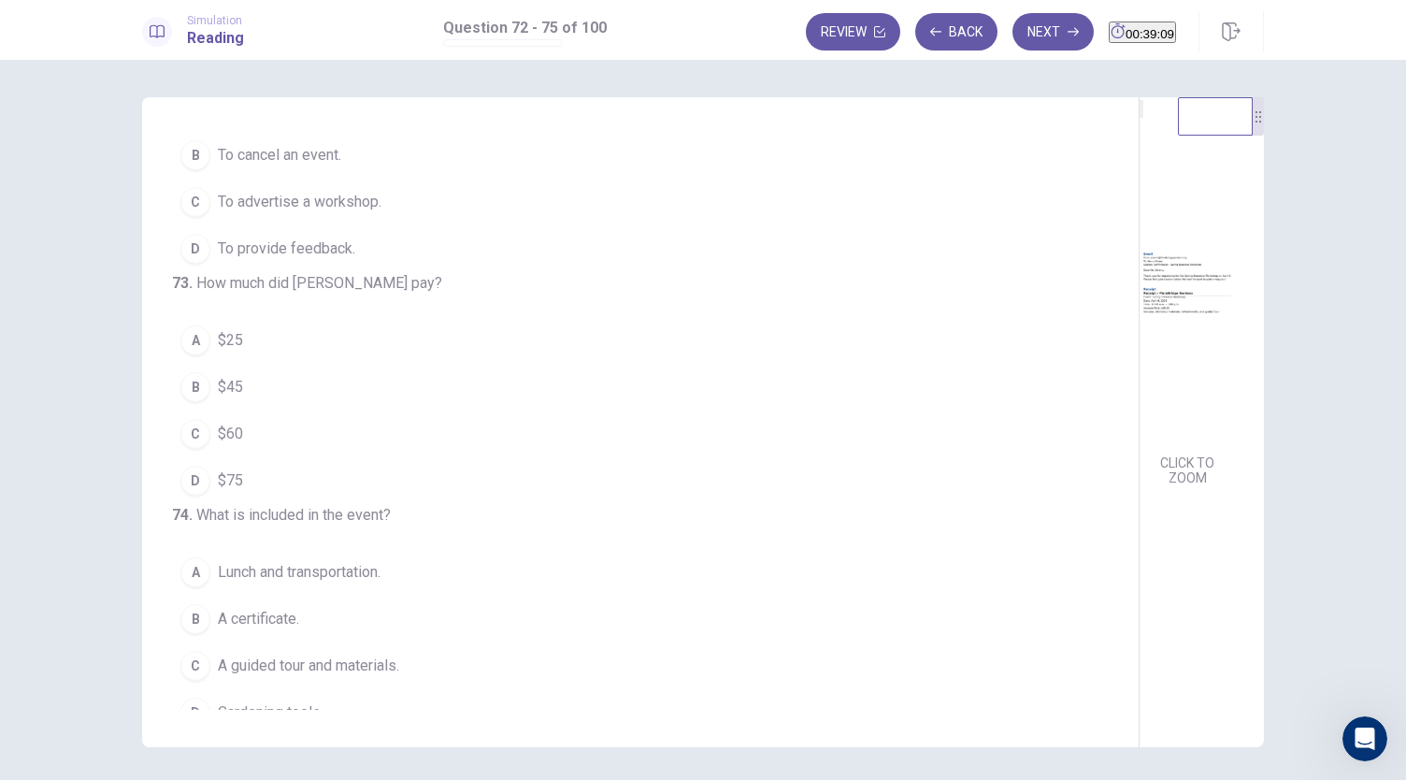
scroll to position [95, 0]
click at [249, 408] on button "B $45" at bounding box center [629, 386] width 914 height 47
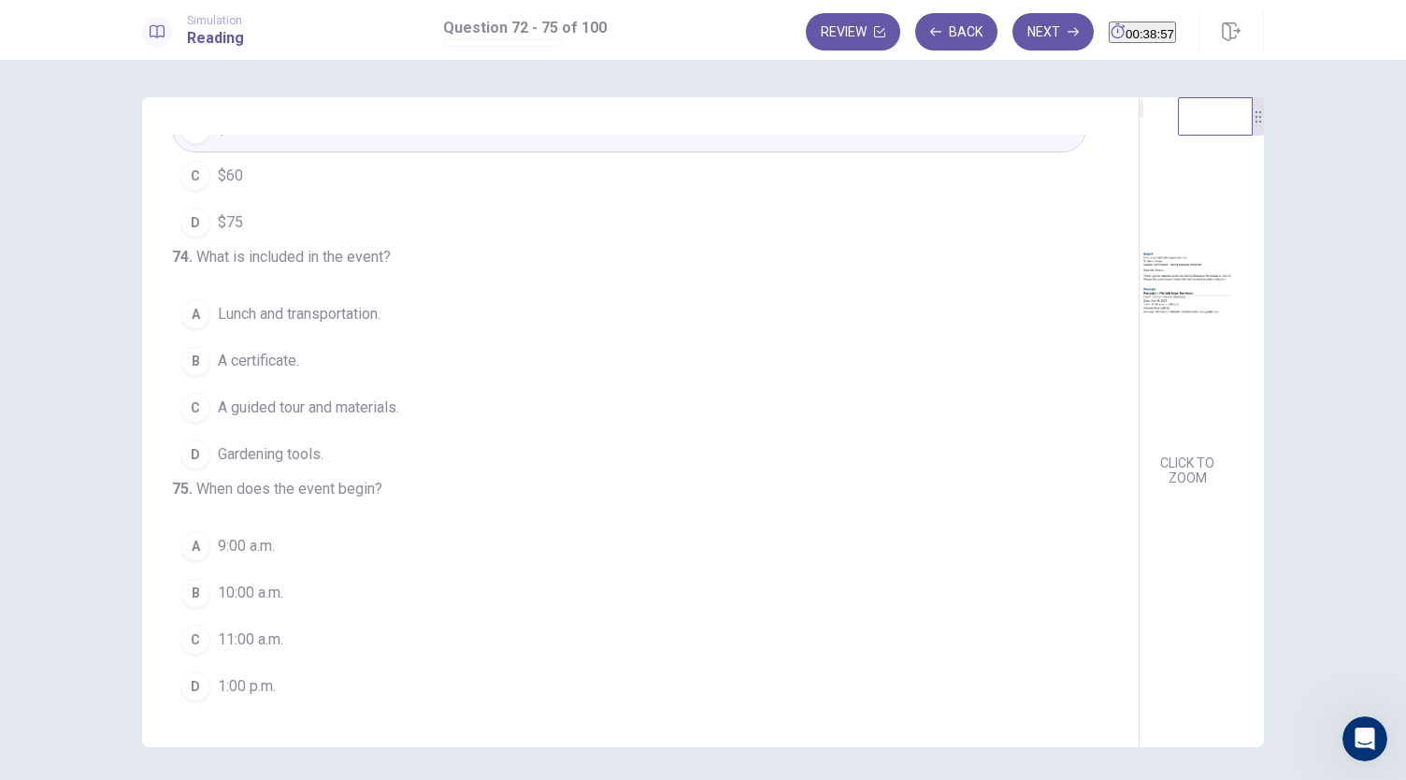
scroll to position [451, 0]
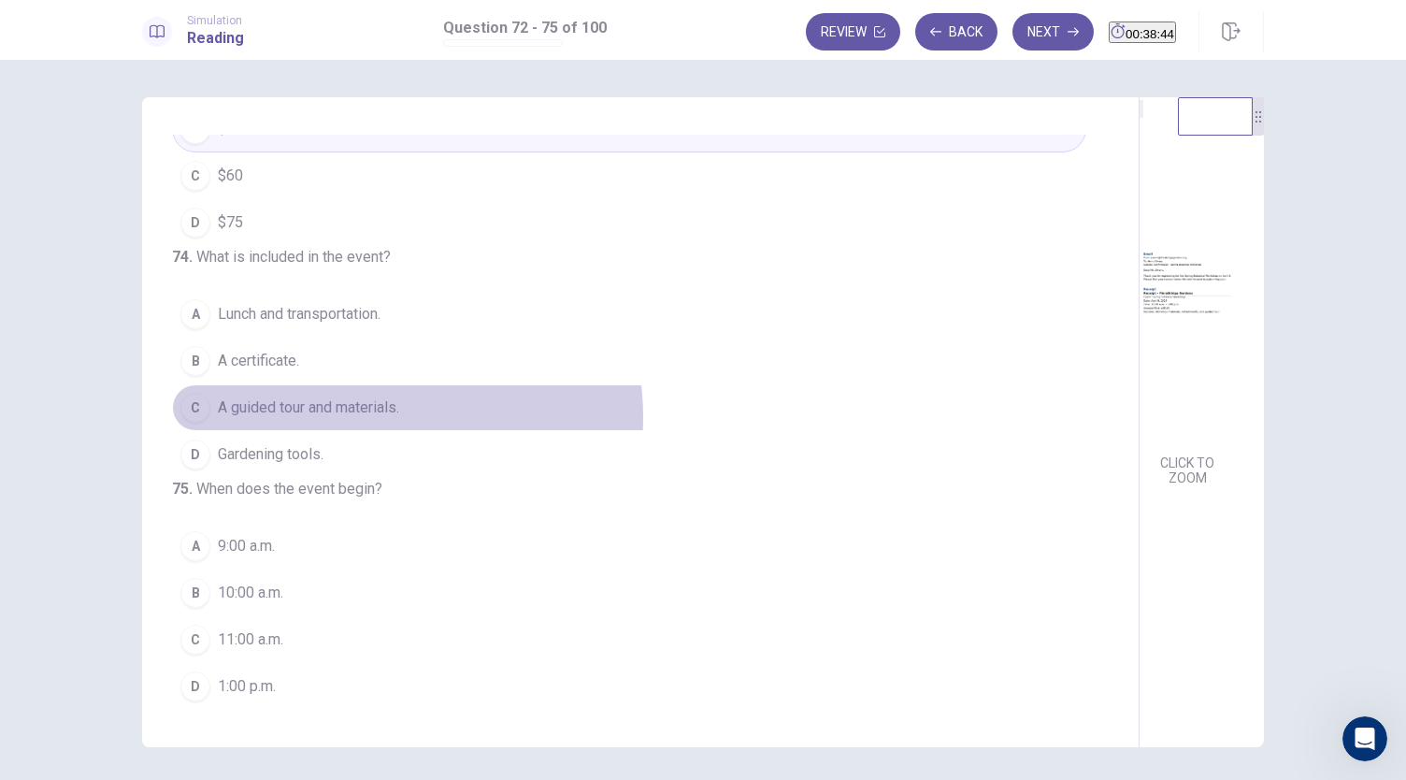
click at [370, 396] on span "A guided tour and materials." at bounding box center [308, 407] width 181 height 22
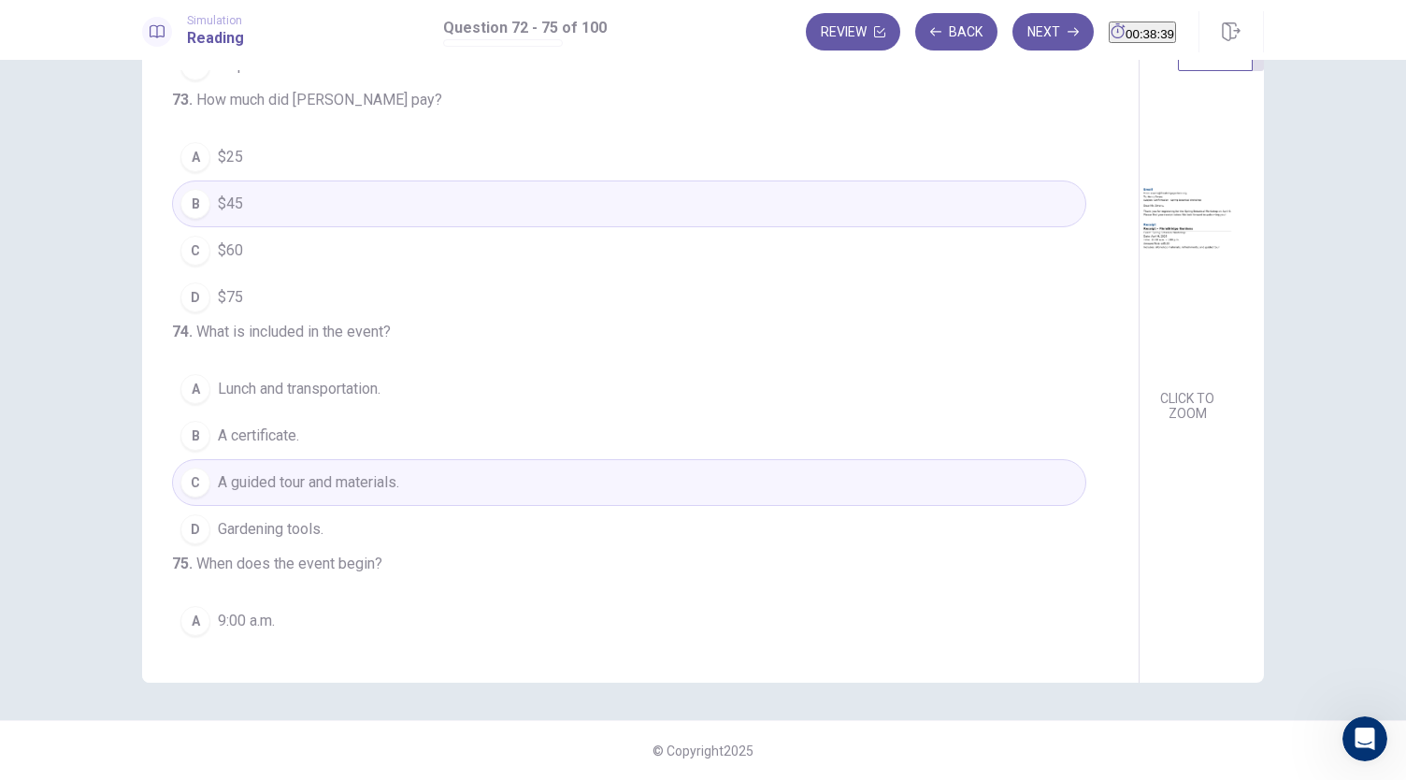
scroll to position [454, 0]
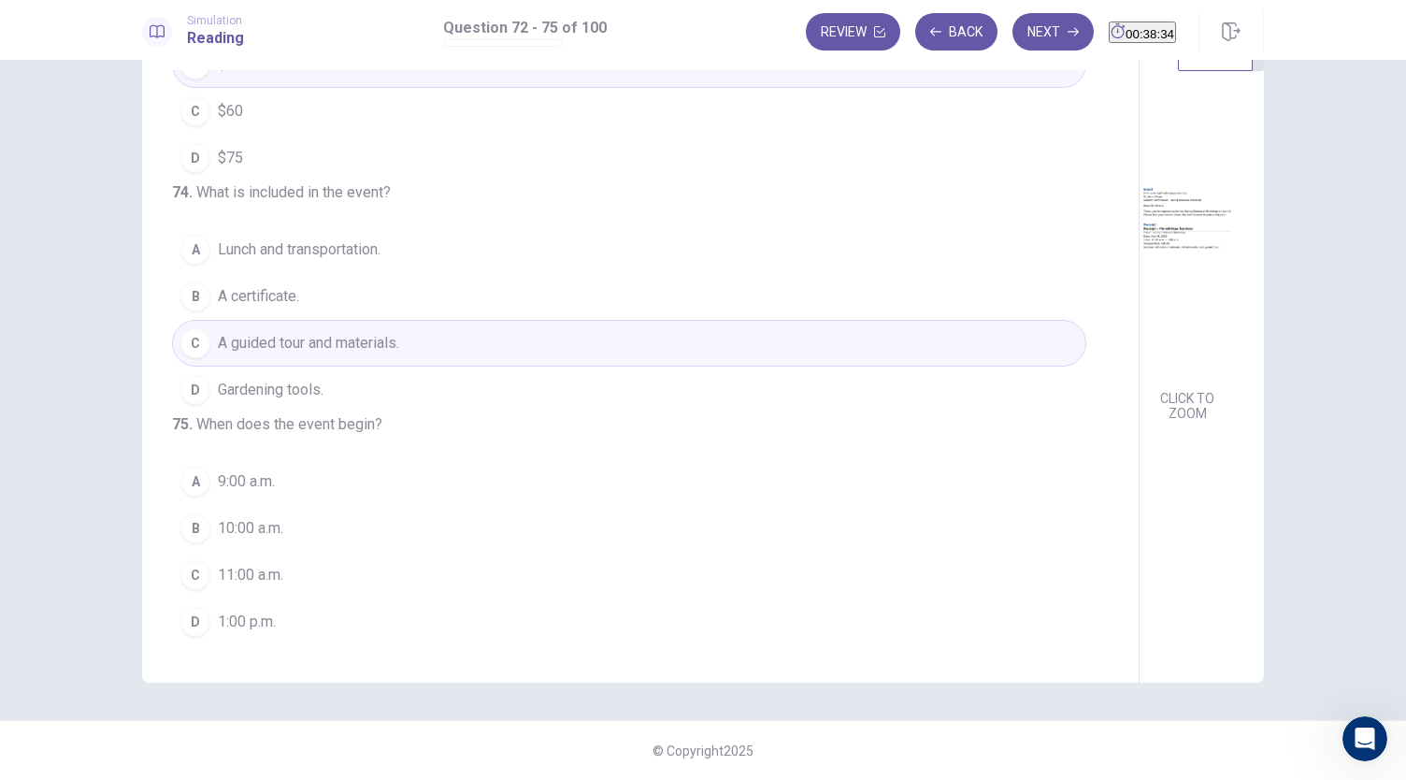
click at [274, 526] on span "10:00 a.m." at bounding box center [250, 528] width 65 height 22
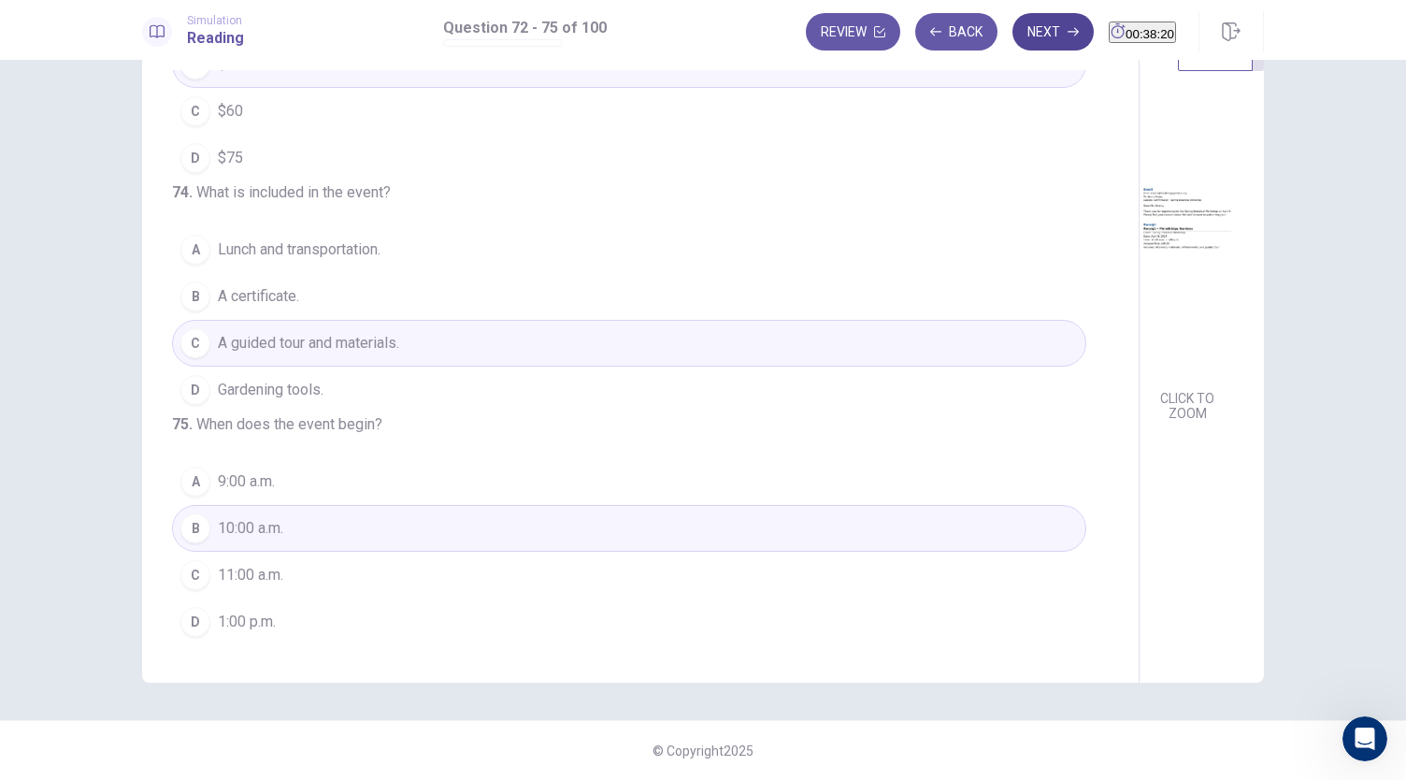
click at [1016, 41] on button "Next" at bounding box center [1052, 31] width 81 height 37
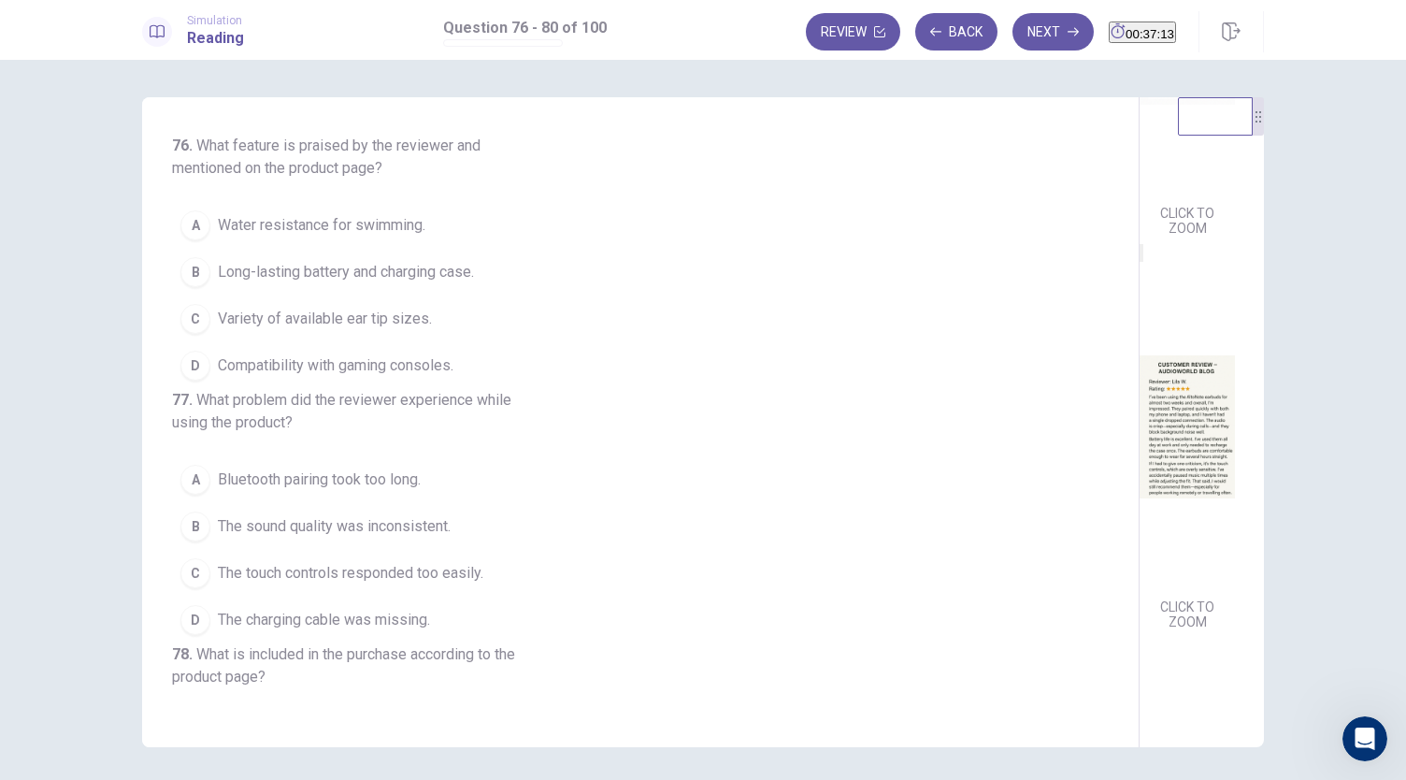
scroll to position [279, 0]
click at [409, 273] on span "Long-lasting battery and charging case." at bounding box center [346, 272] width 256 height 22
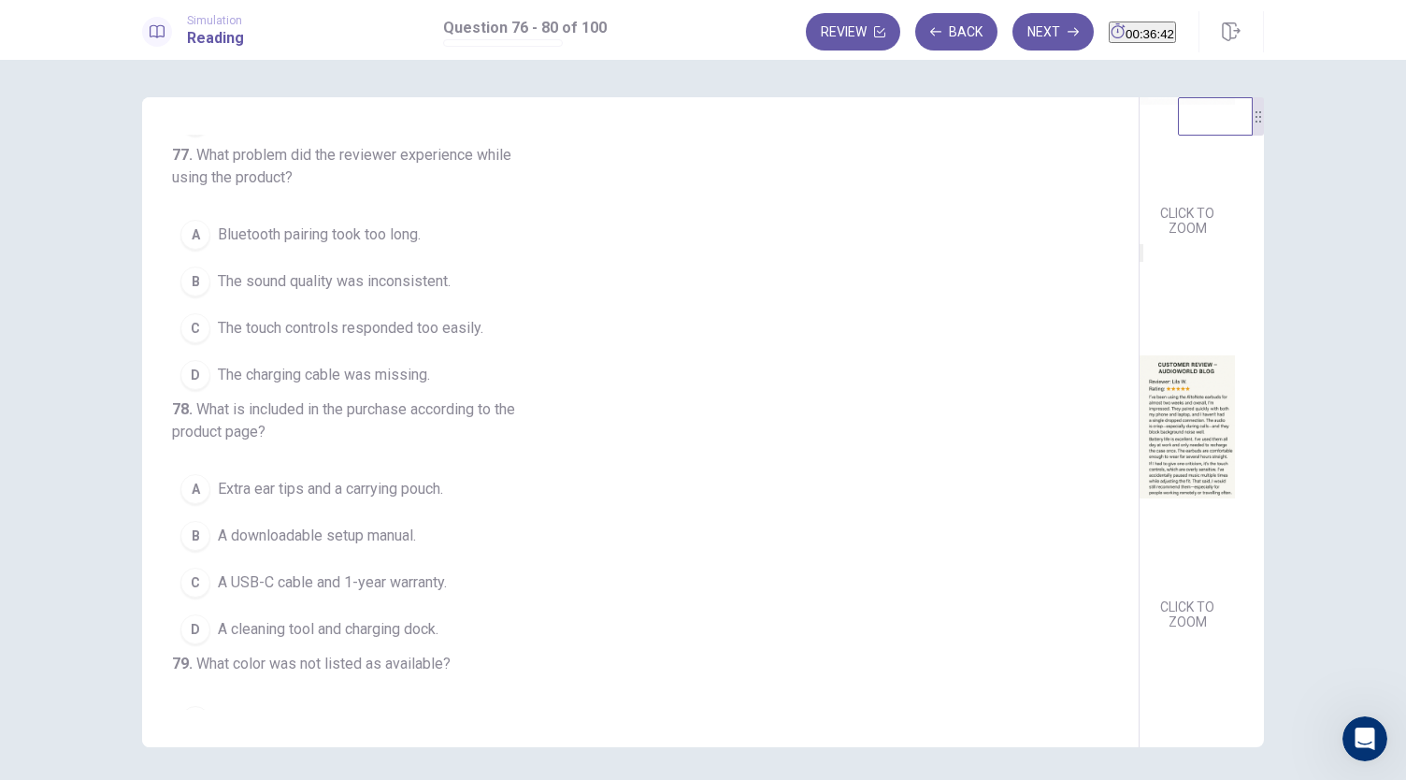
scroll to position [64, 0]
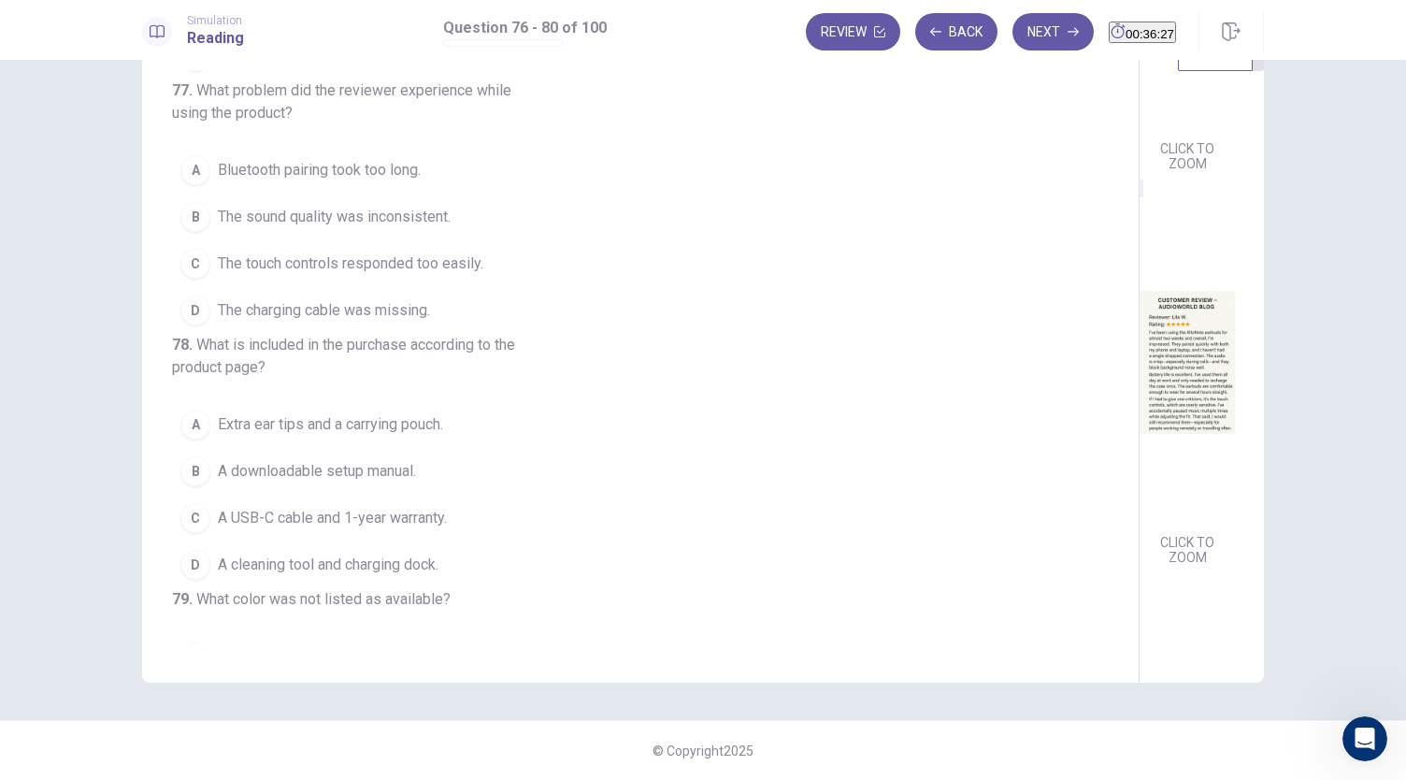
click at [490, 287] on button "C The touch controls responded too easily." at bounding box center [629, 263] width 914 height 47
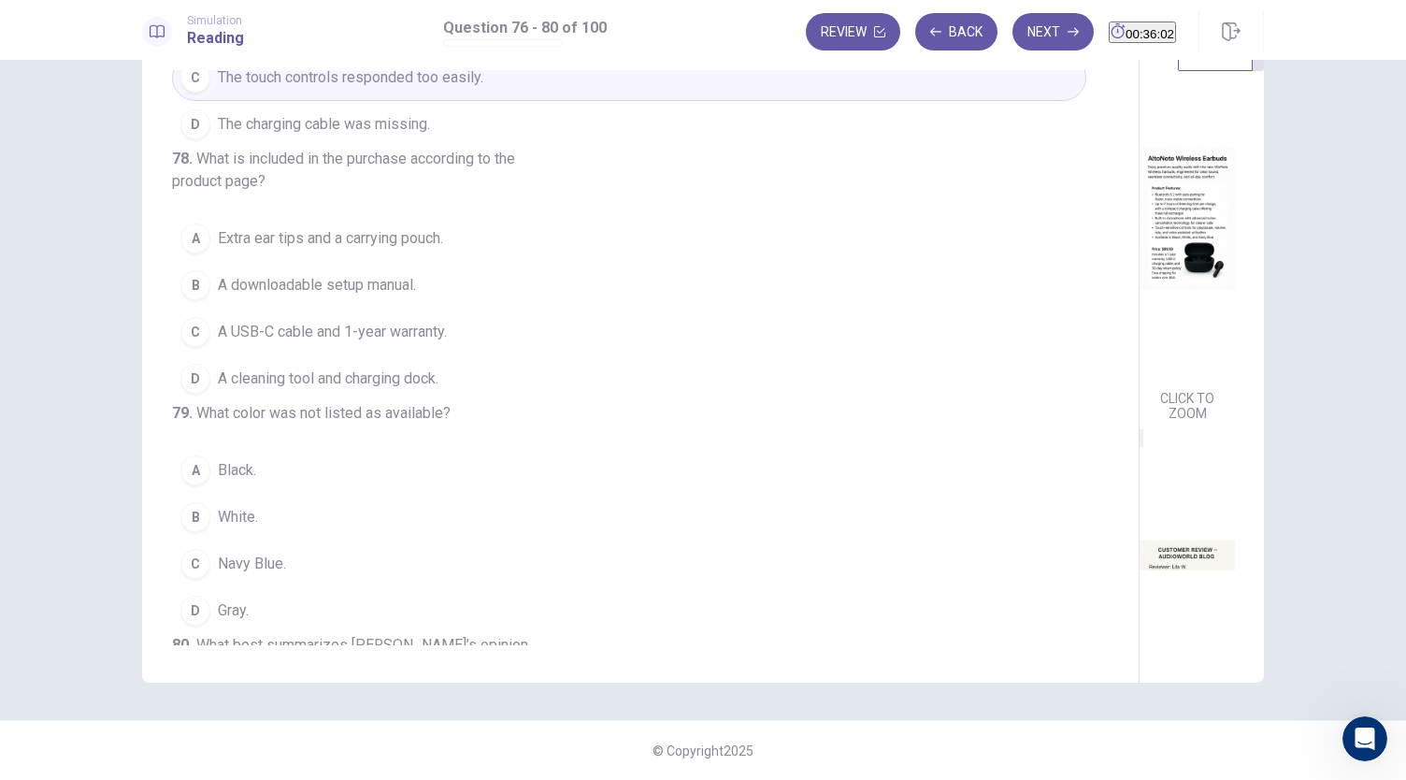
scroll to position [2, 0]
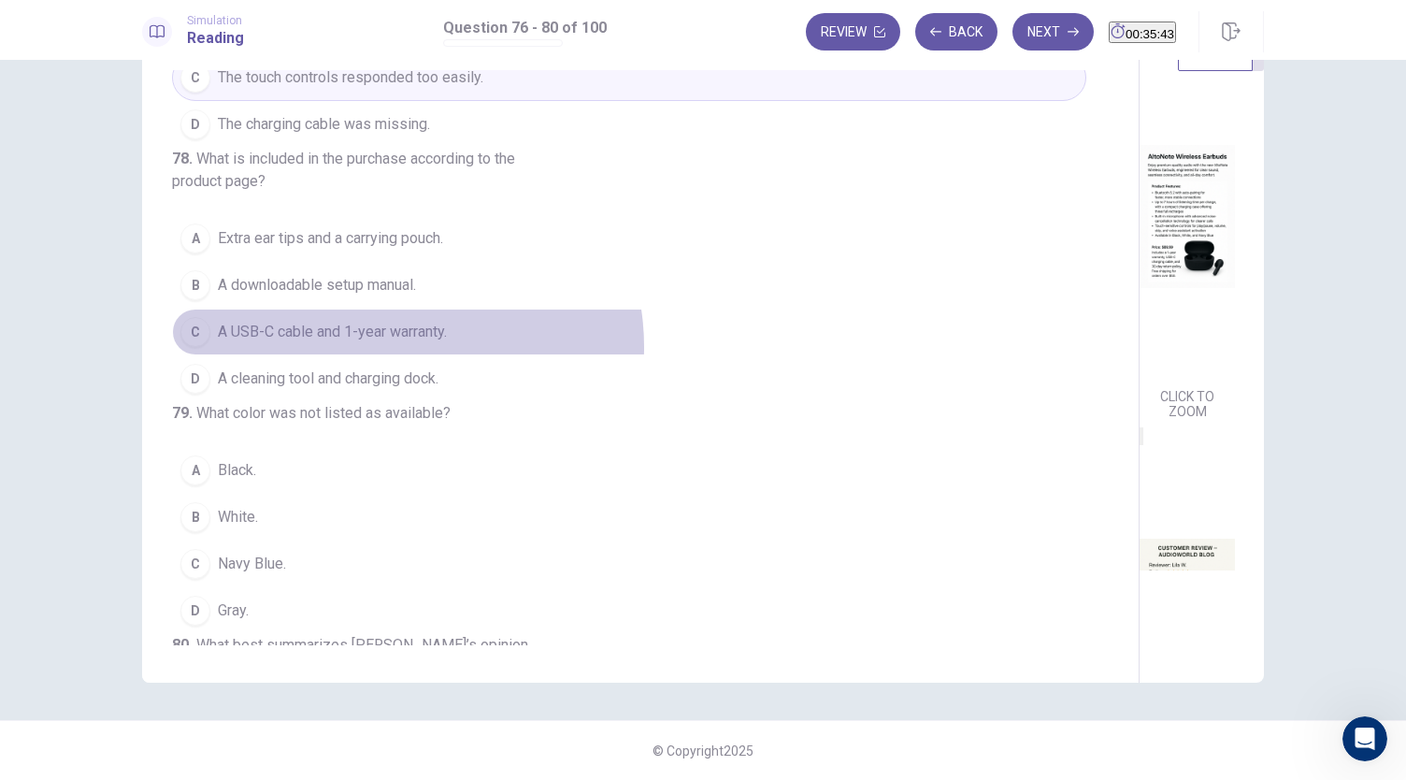
click at [387, 355] on button "C A USB-C cable and 1-year warranty." at bounding box center [629, 331] width 914 height 47
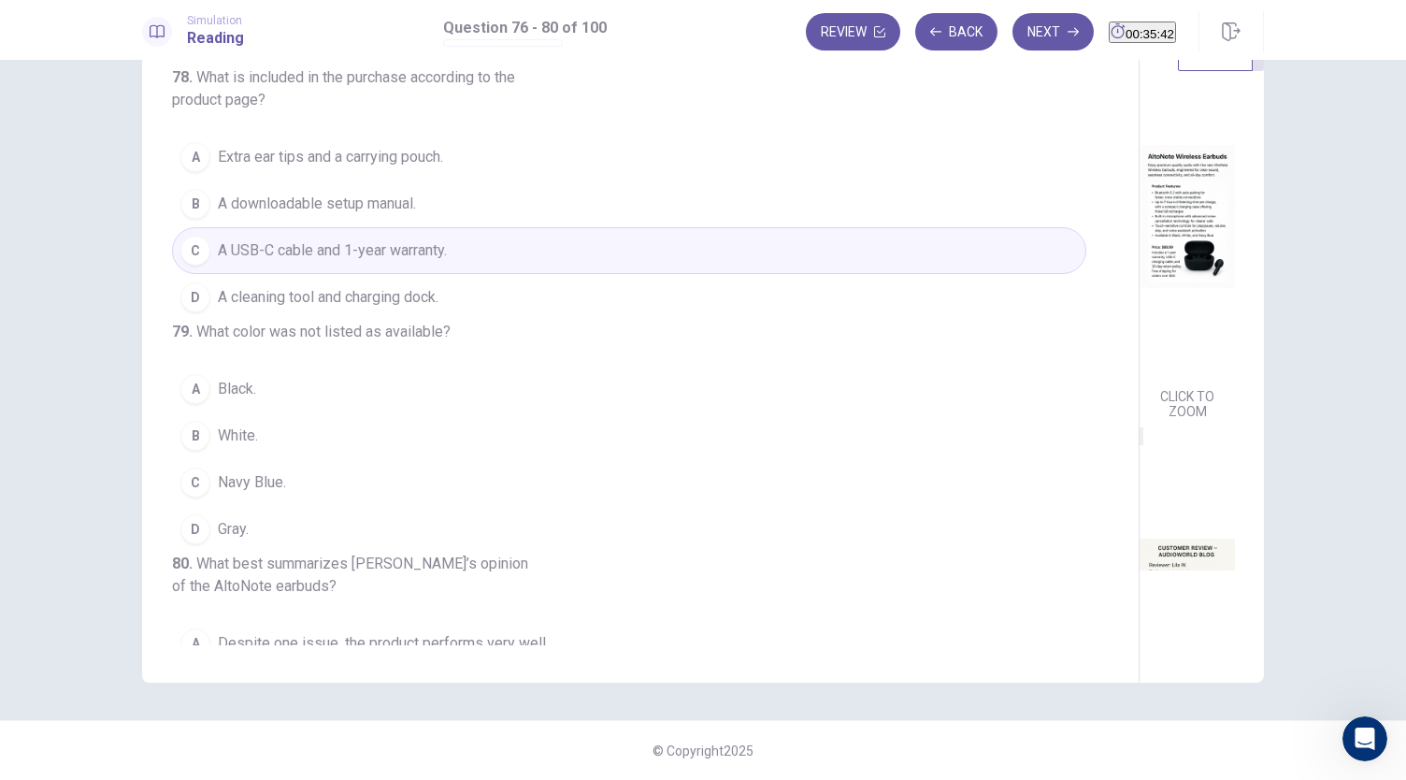
scroll to position [536, 0]
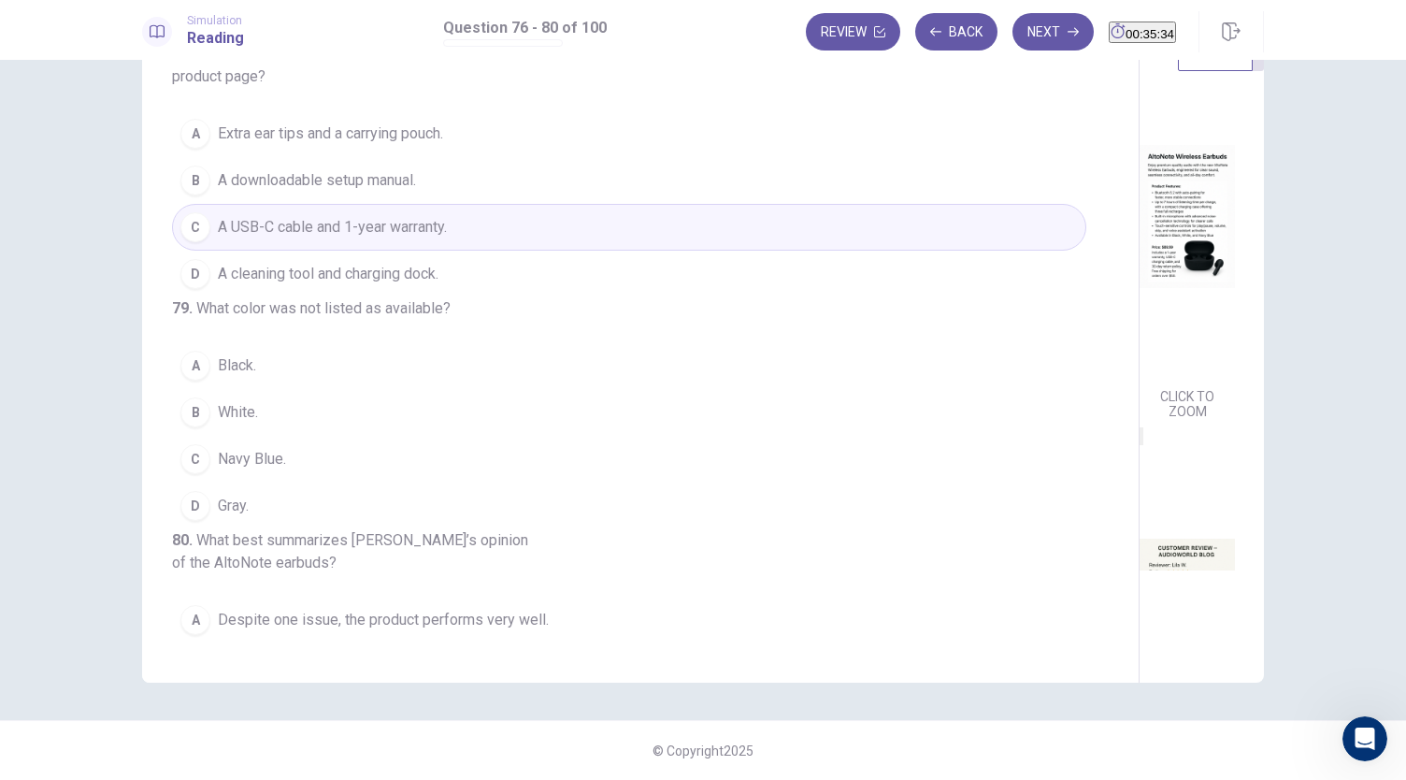
click at [308, 529] on button "D Gray." at bounding box center [629, 505] width 914 height 47
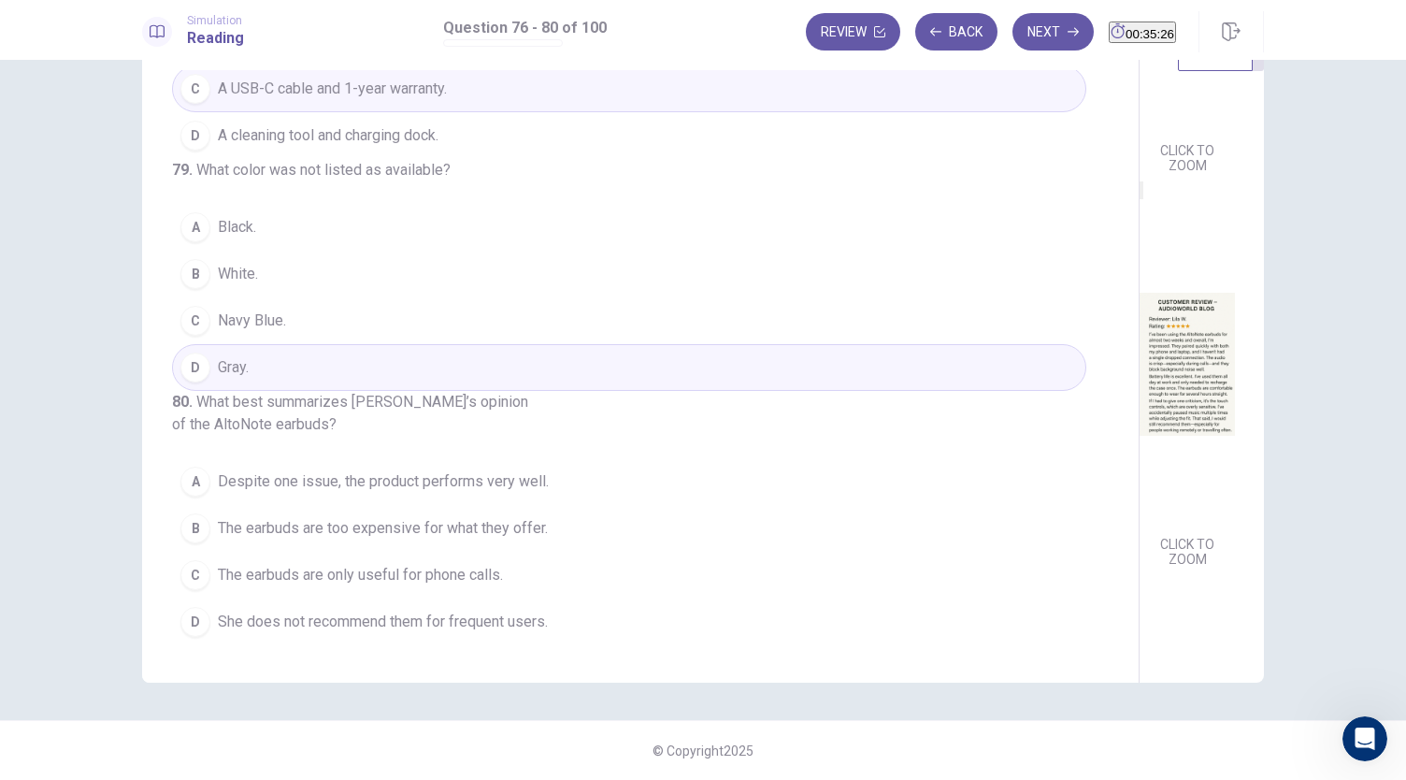
scroll to position [279, 0]
click at [434, 474] on span "Despite one issue, the product performs very well." at bounding box center [383, 481] width 331 height 22
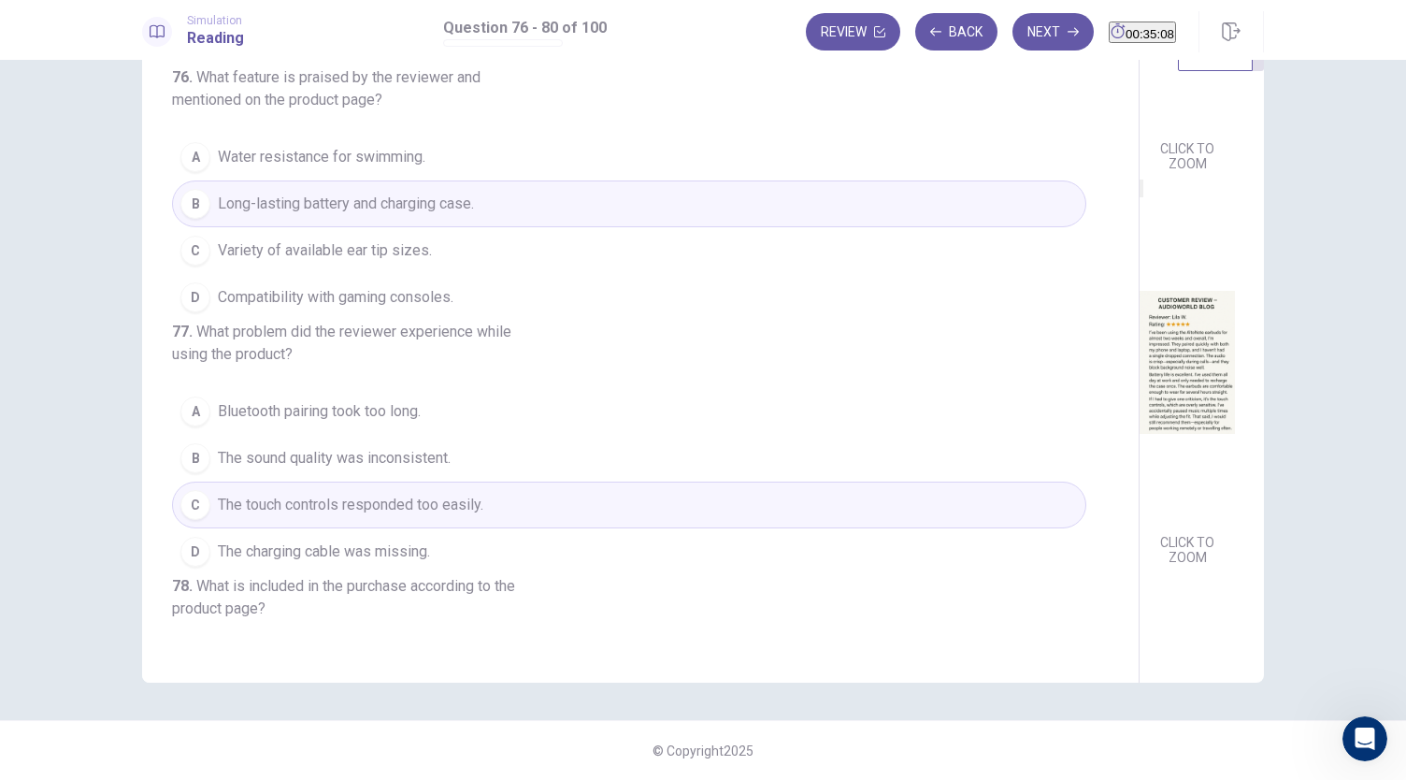
scroll to position [0, 0]
click at [1028, 42] on button "Next" at bounding box center [1052, 31] width 81 height 37
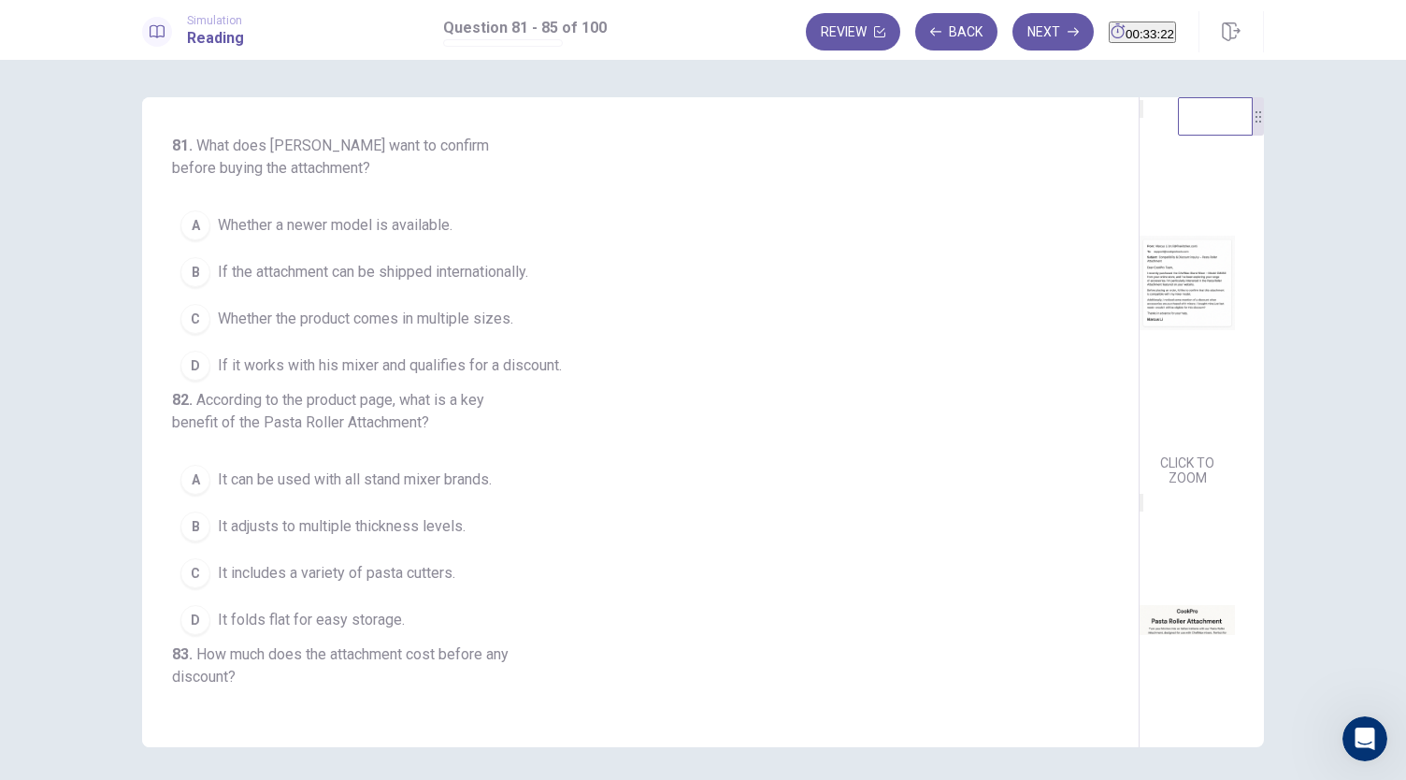
click at [329, 363] on span "If it works with his mixer and qualifies for a discount." at bounding box center [390, 365] width 344 height 22
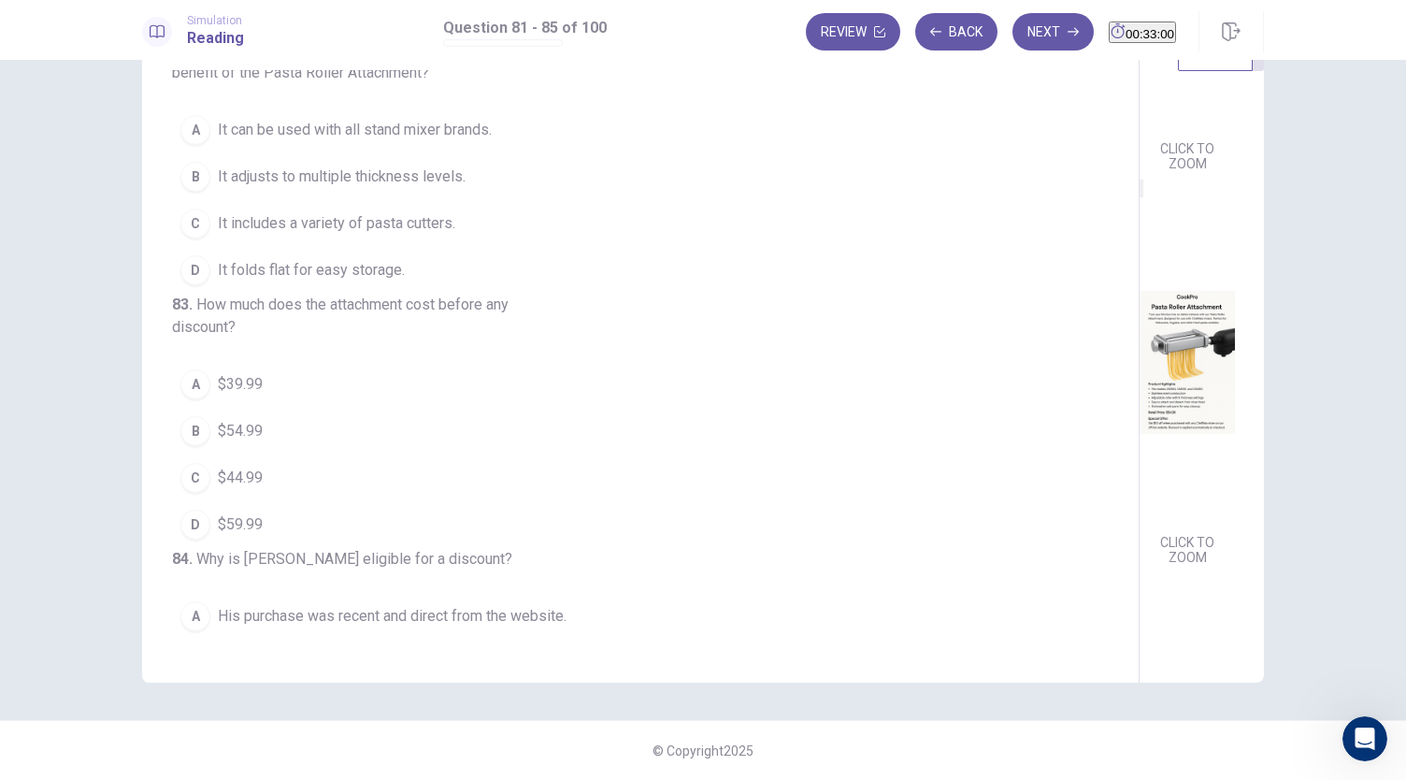
scroll to position [284, 0]
click at [400, 199] on button "B It adjusts to multiple thickness levels." at bounding box center [629, 177] width 914 height 47
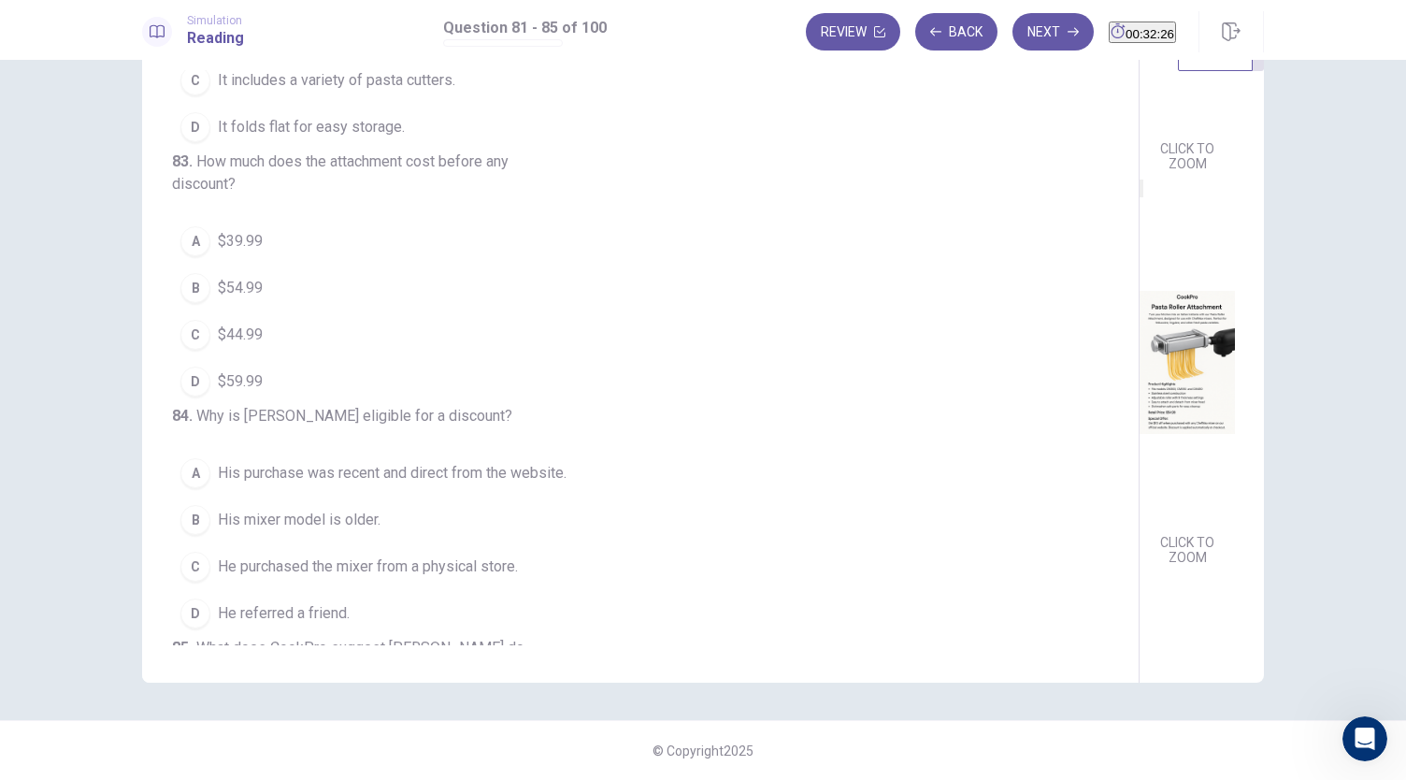
scroll to position [429, 0]
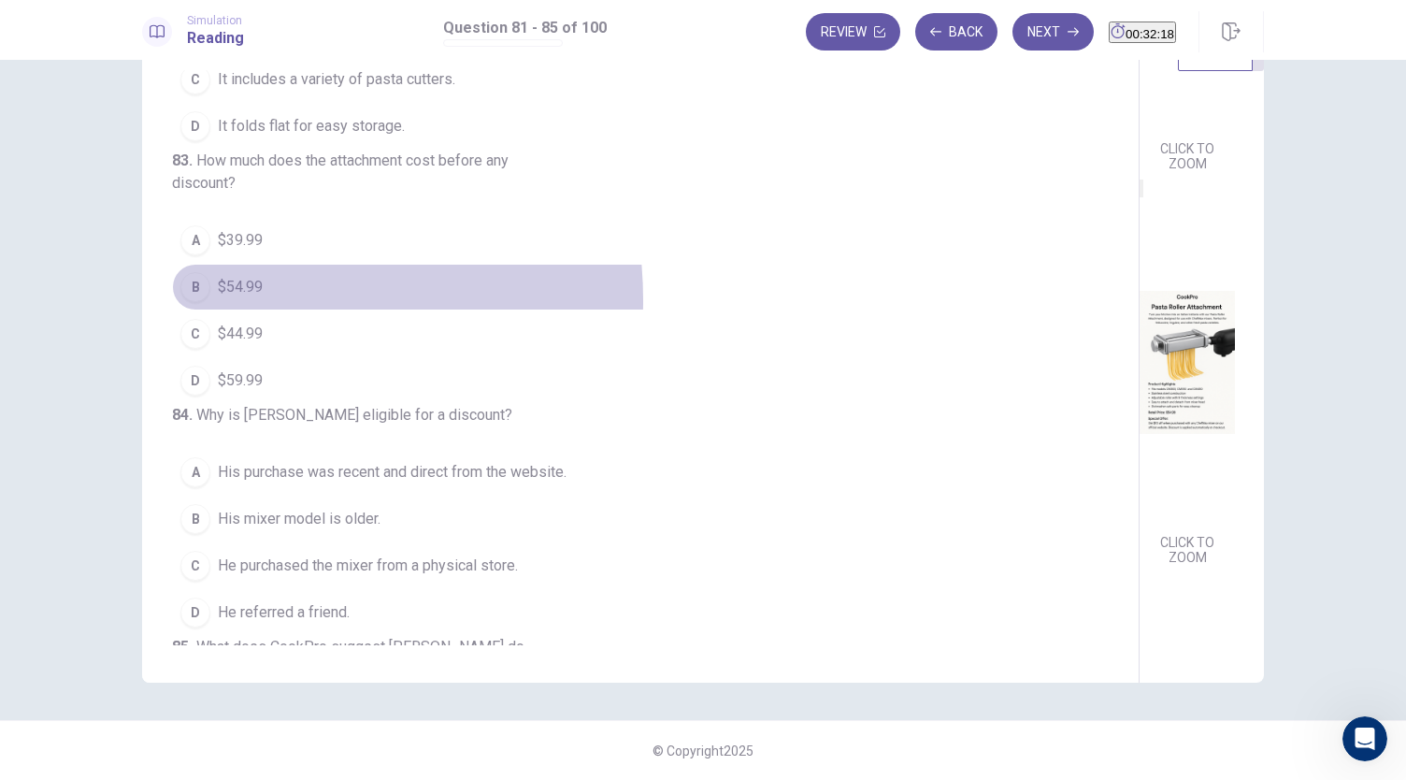
click at [226, 310] on button "B $54.99" at bounding box center [629, 287] width 914 height 47
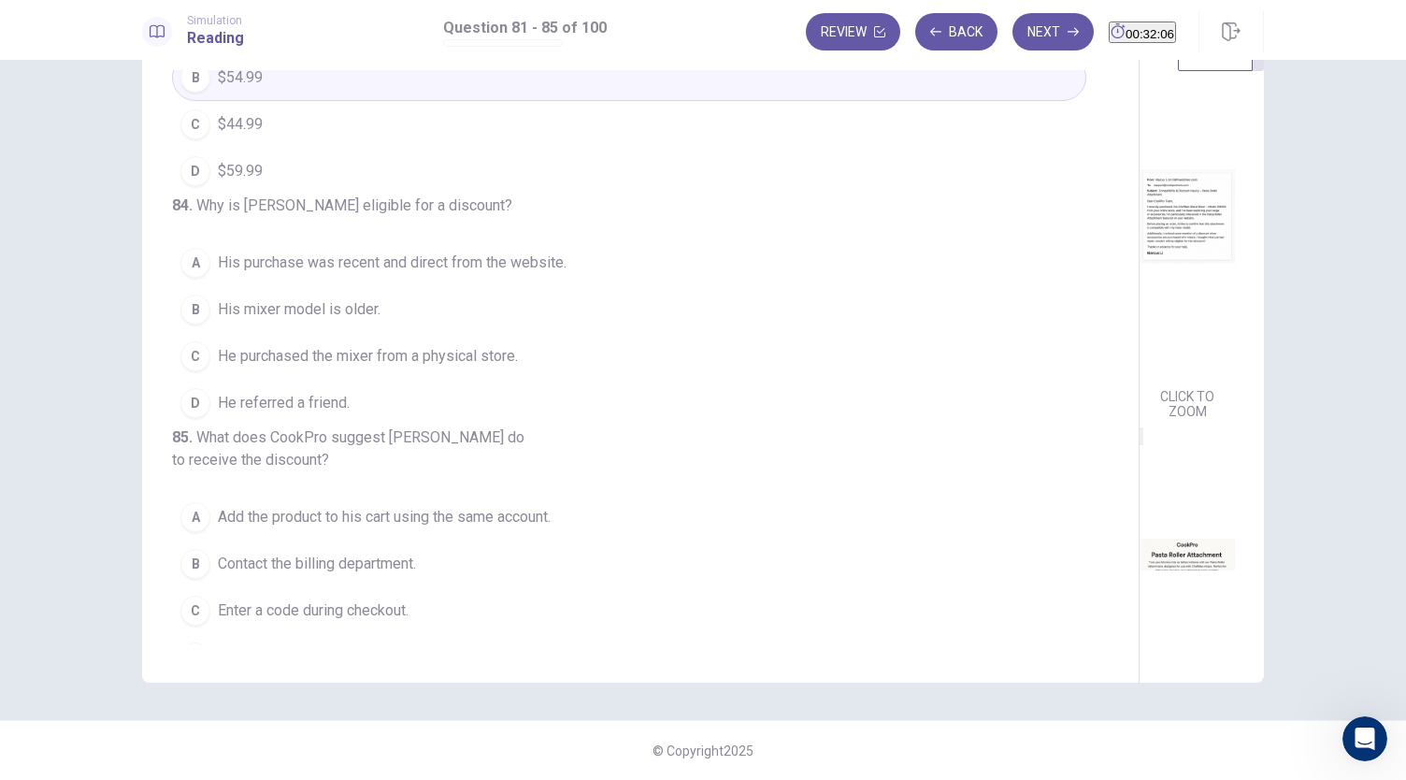
scroll to position [639, 0]
click at [348, 320] on span "His mixer model is older." at bounding box center [299, 308] width 163 height 22
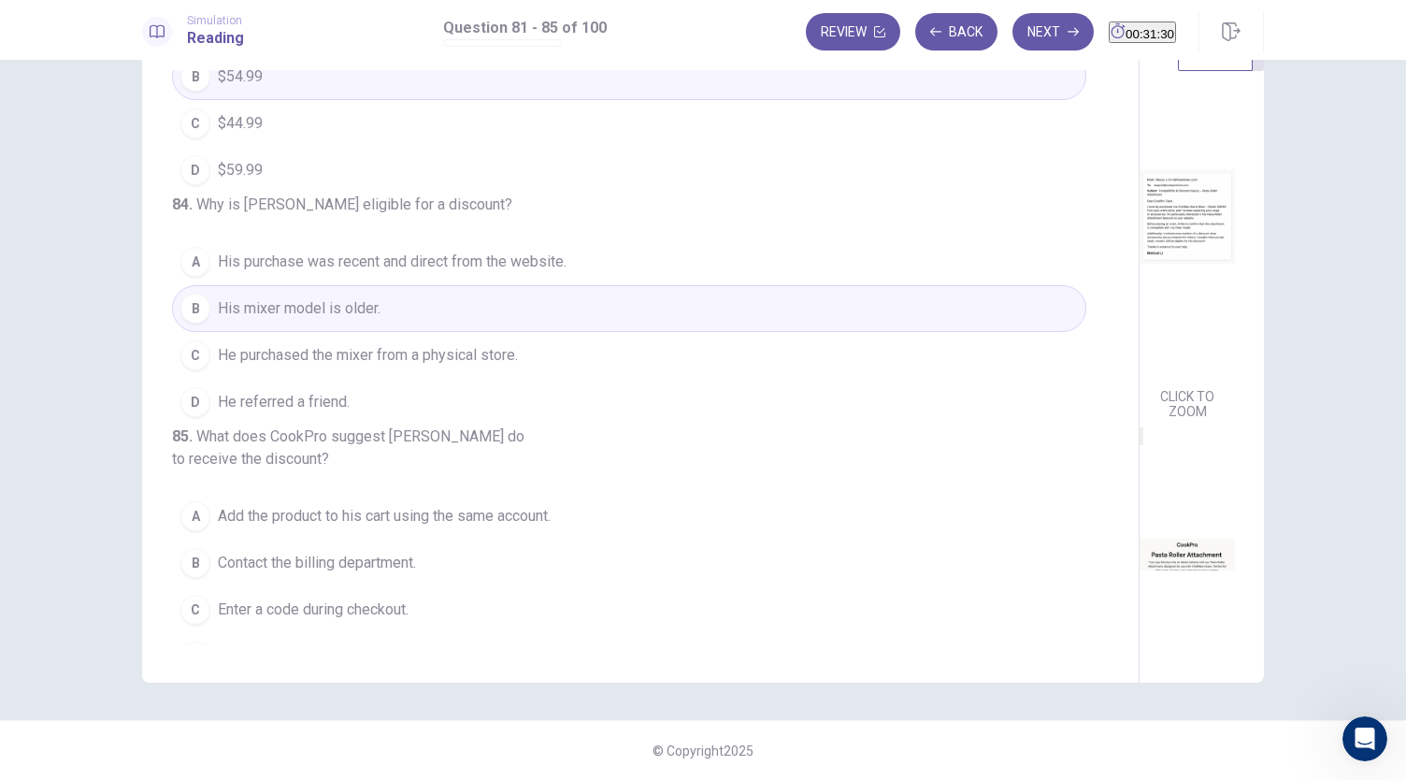
click at [355, 366] on span "He purchased the mixer from a physical store." at bounding box center [368, 355] width 300 height 22
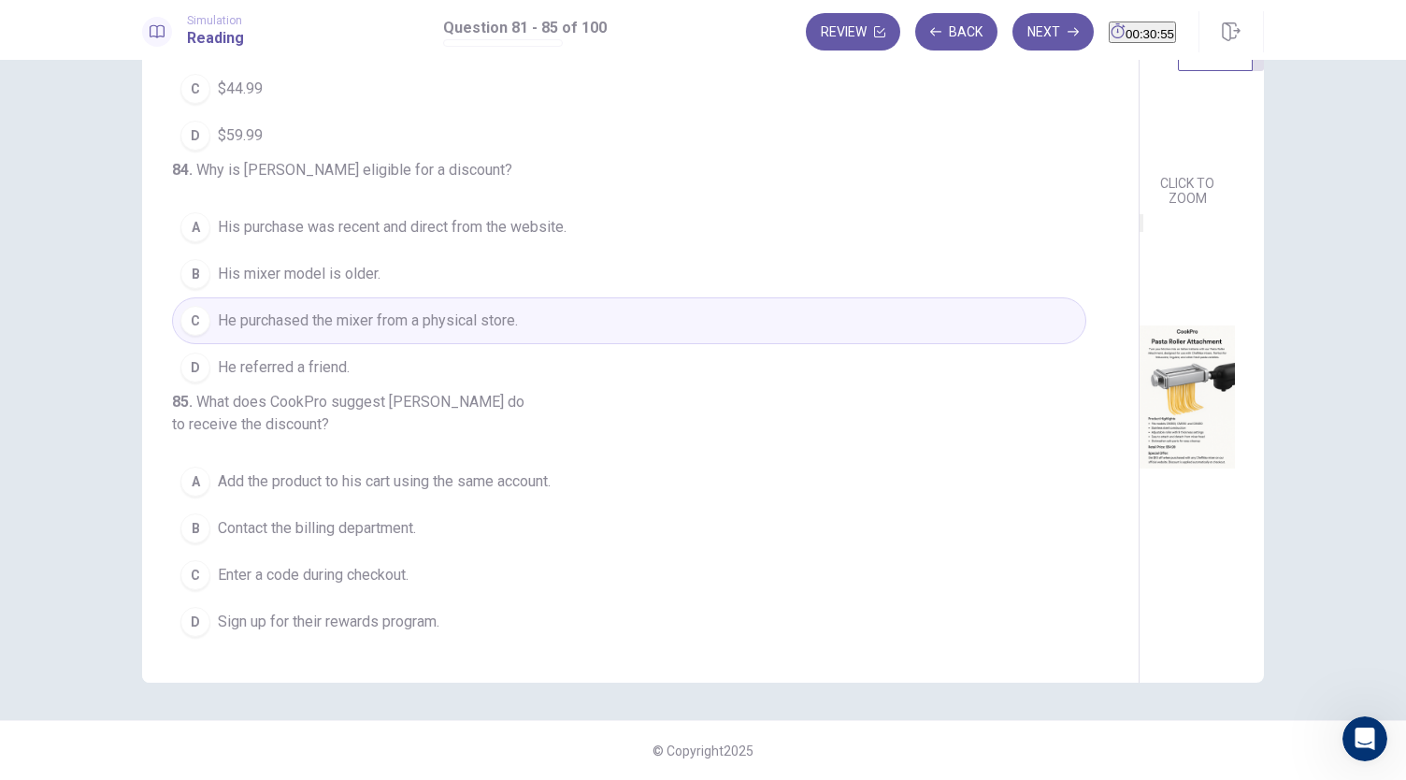
scroll to position [228, 0]
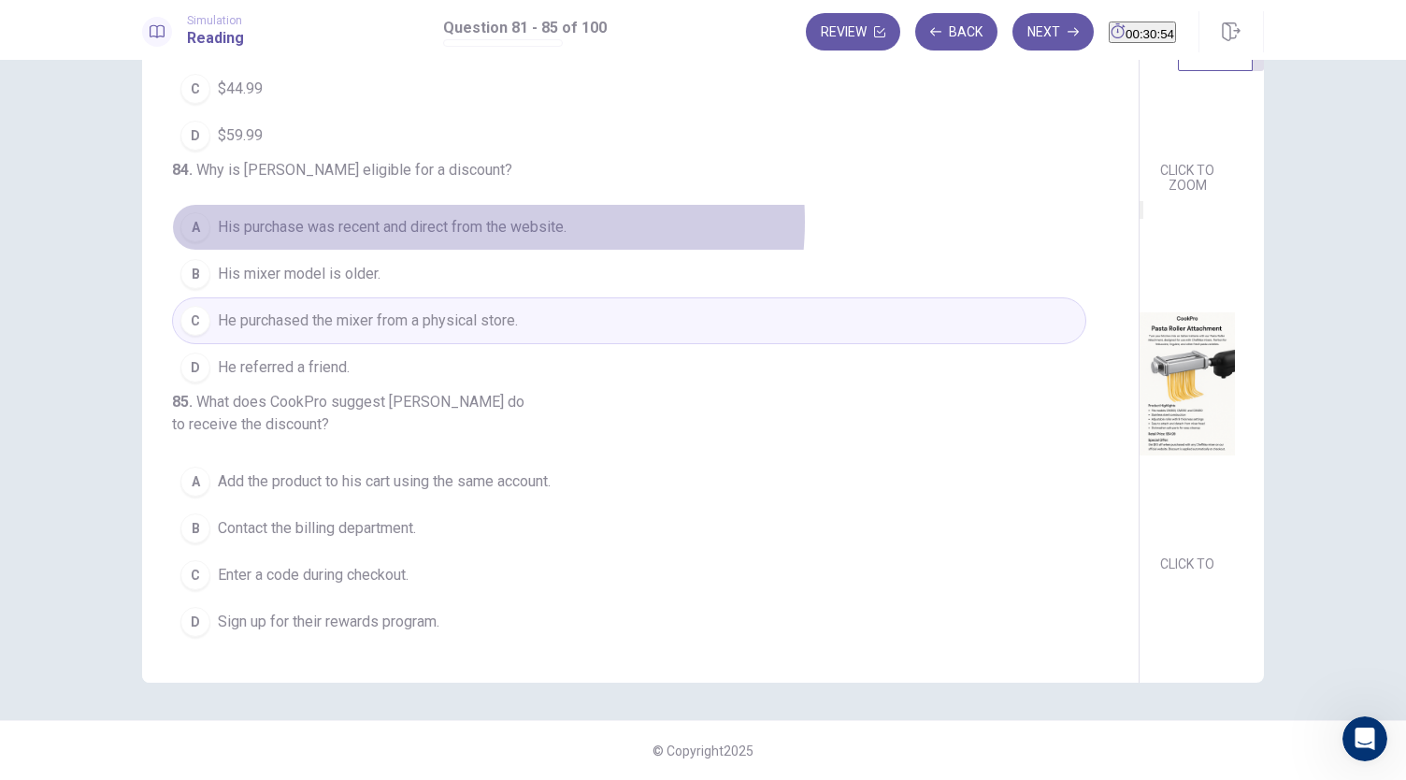
click at [483, 216] on span "His purchase was recent and direct from the website." at bounding box center [392, 227] width 349 height 22
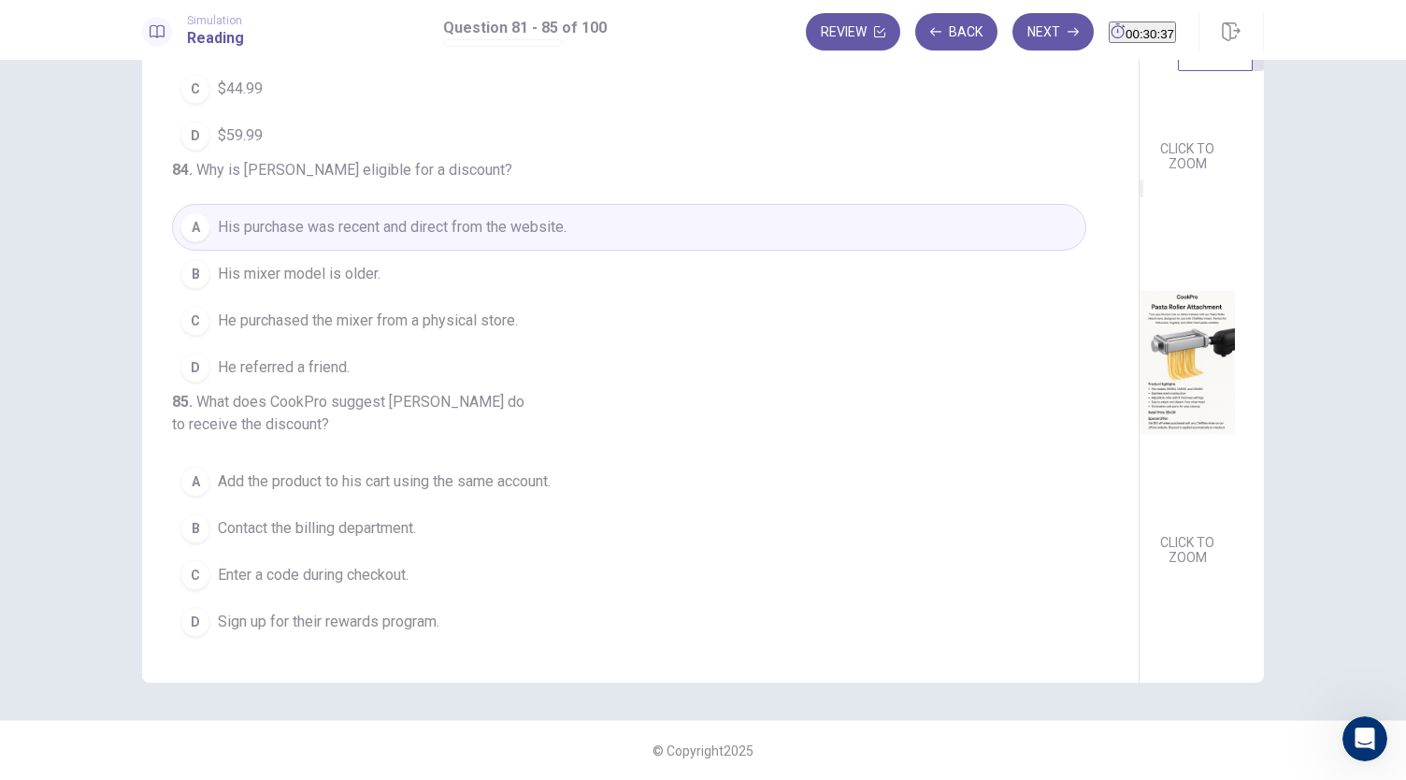
scroll to position [279, 0]
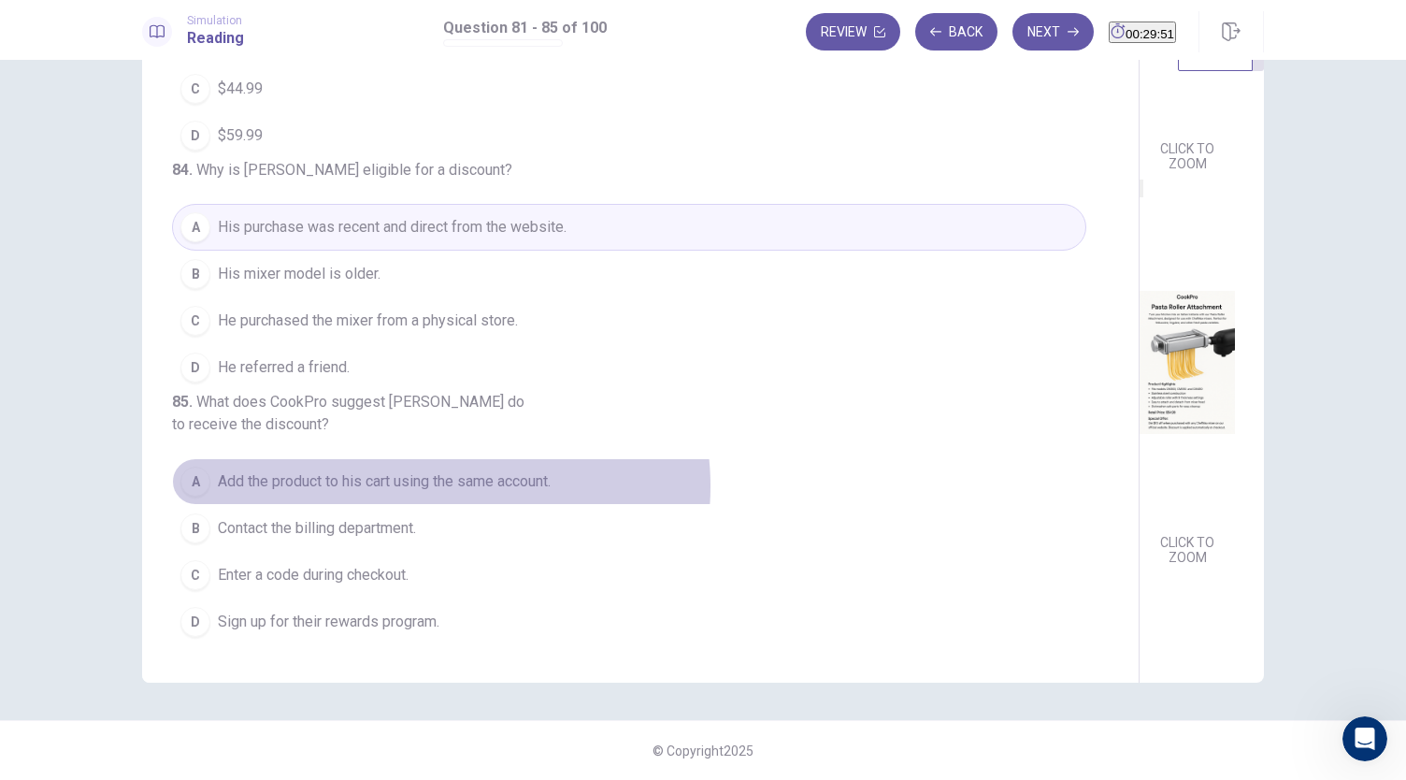
click at [436, 488] on span "Add the product to his cart using the same account." at bounding box center [384, 481] width 333 height 22
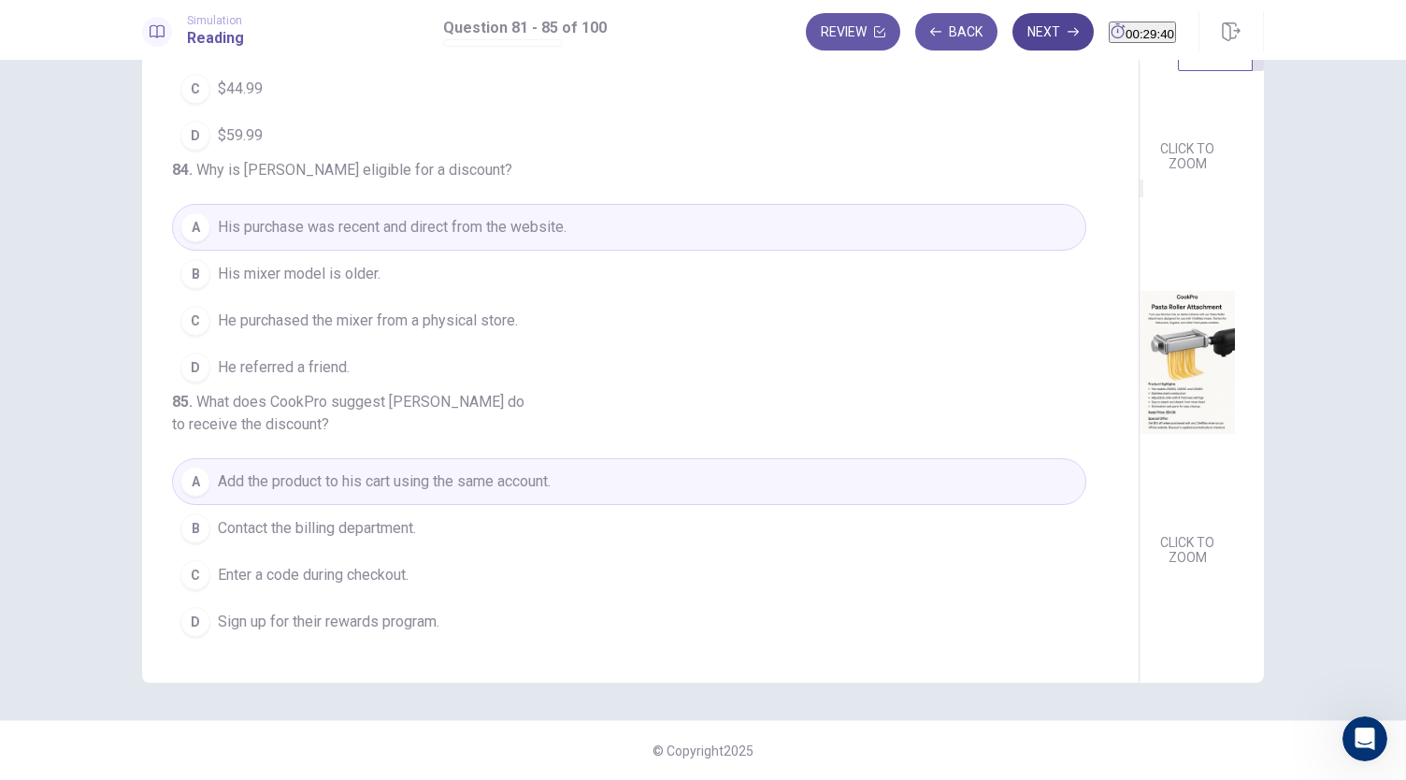
click at [1012, 25] on button "Next" at bounding box center [1052, 31] width 81 height 37
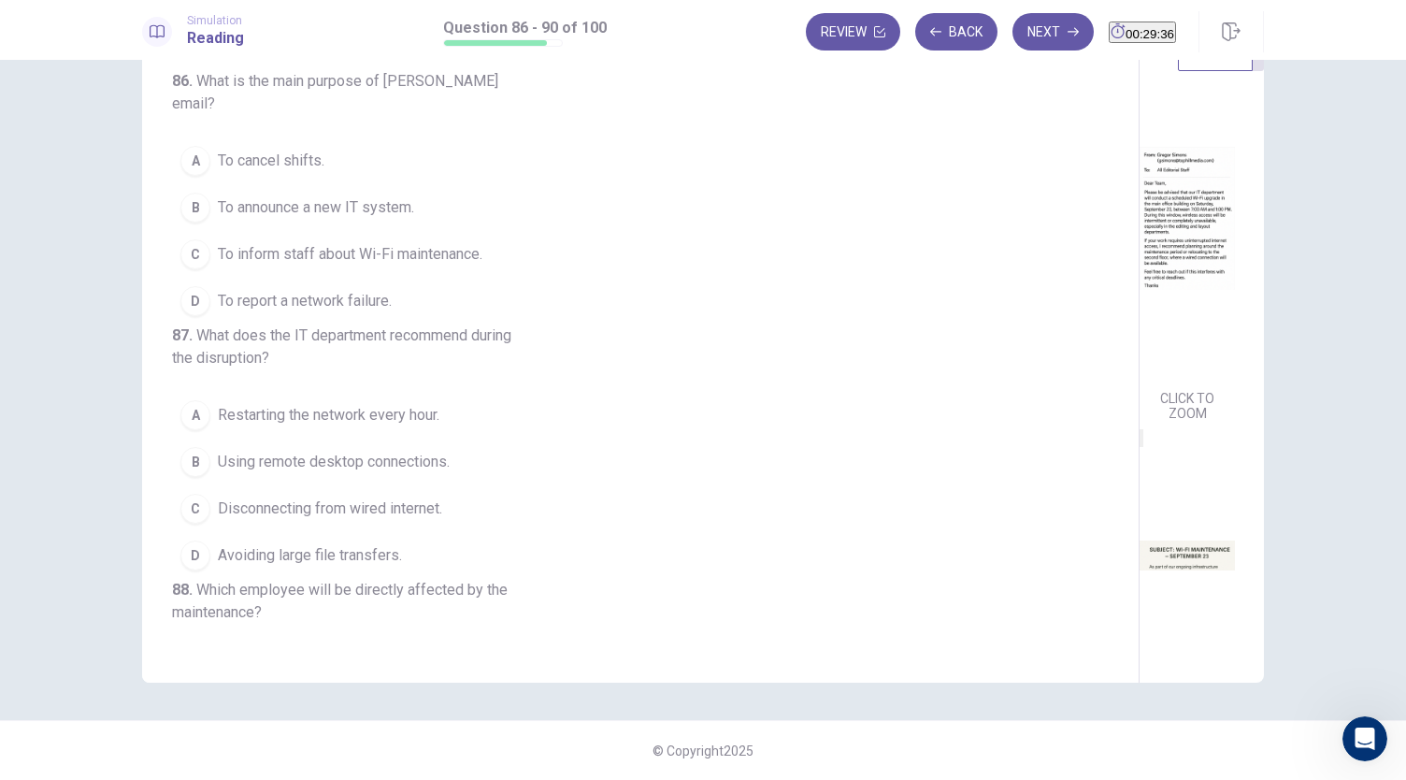
scroll to position [0, 0]
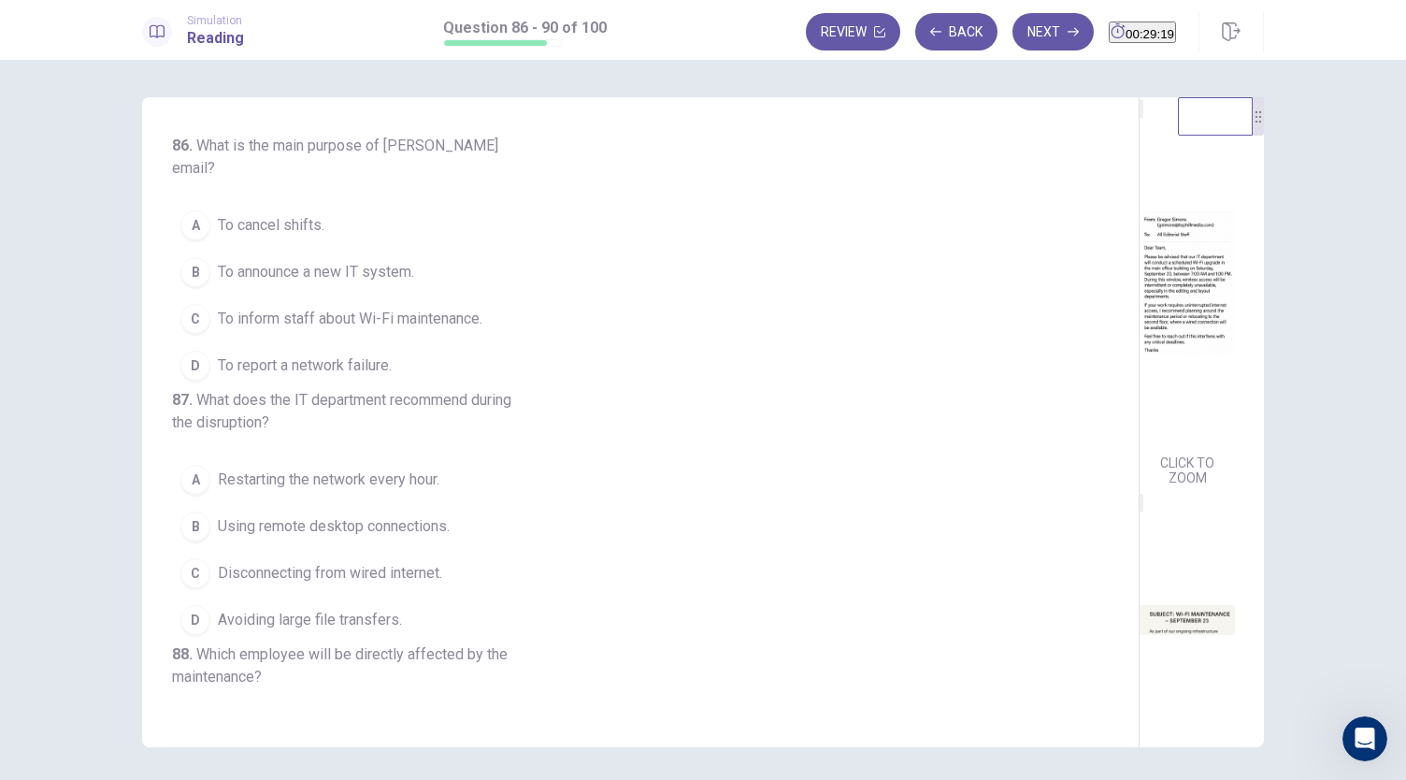
click at [335, 308] on span "To inform staff about Wi-Fi maintenance." at bounding box center [350, 319] width 265 height 22
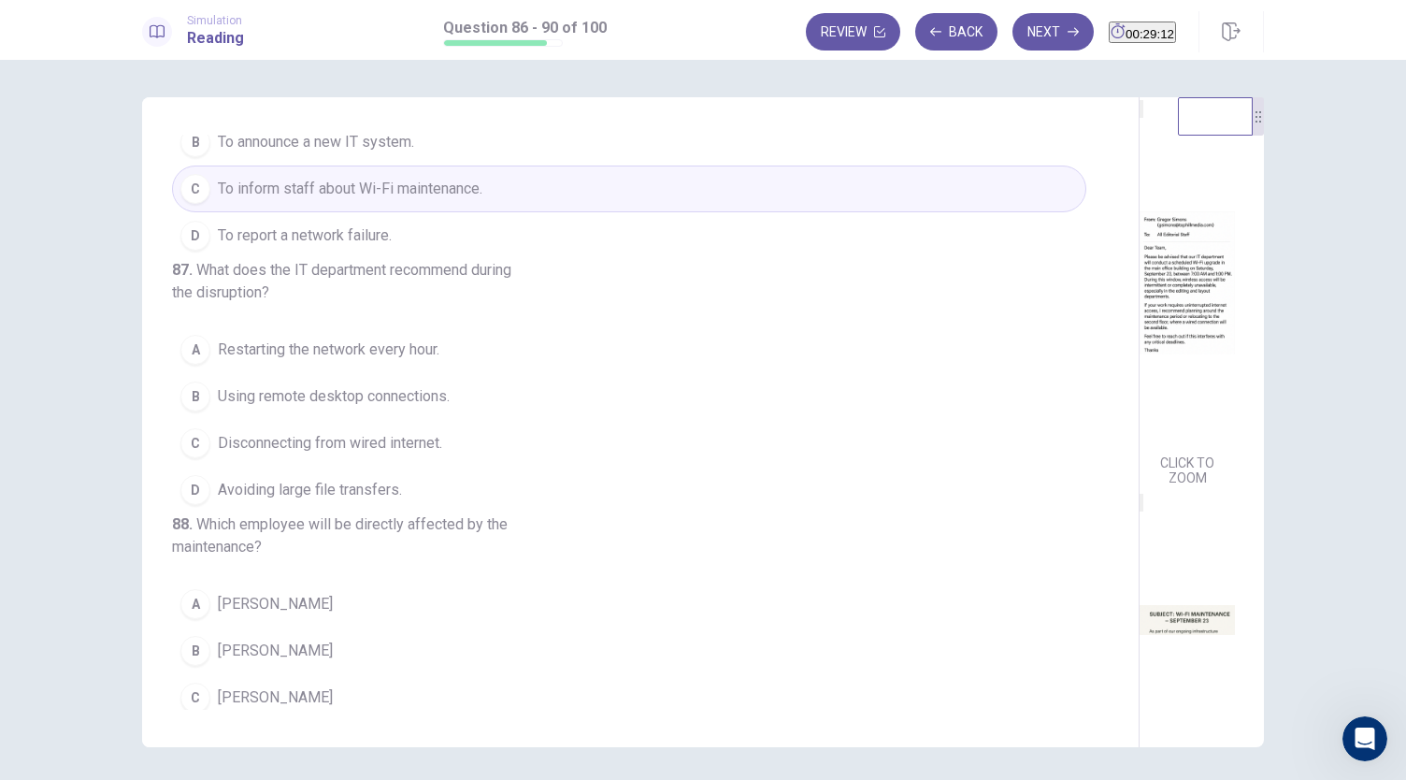
scroll to position [131, 0]
click at [406, 453] on span "Disconnecting from wired internet." at bounding box center [330, 442] width 224 height 22
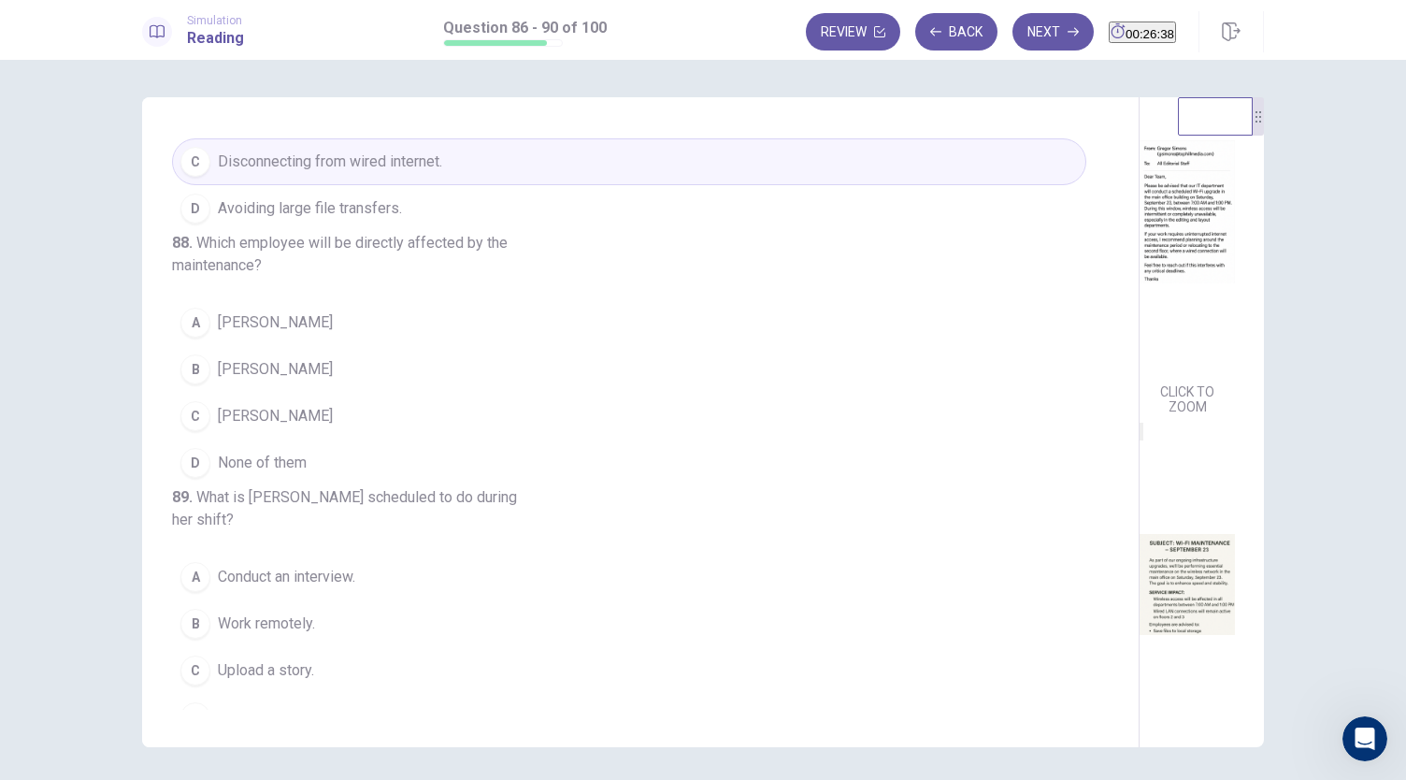
scroll to position [0, 0]
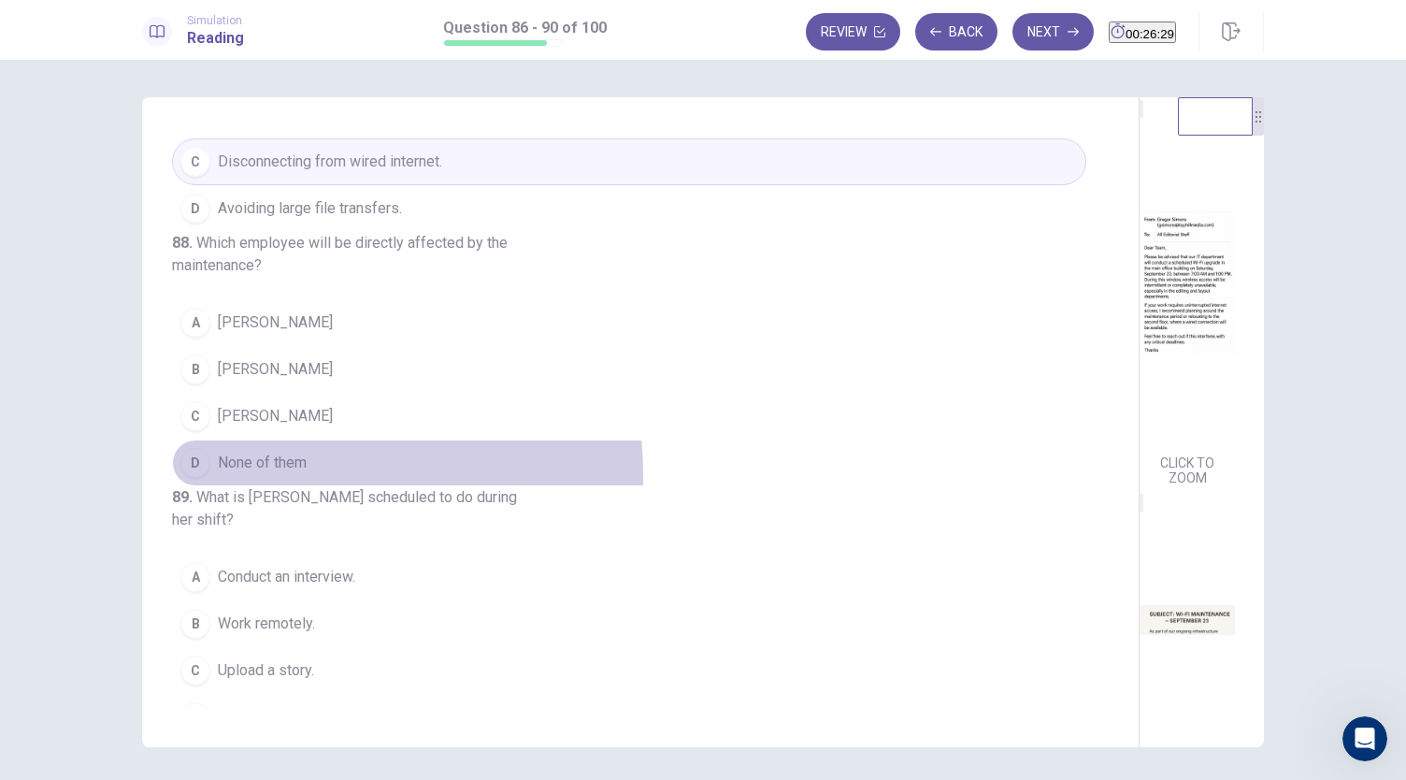
click at [243, 486] on button "D None of them" at bounding box center [629, 462] width 914 height 47
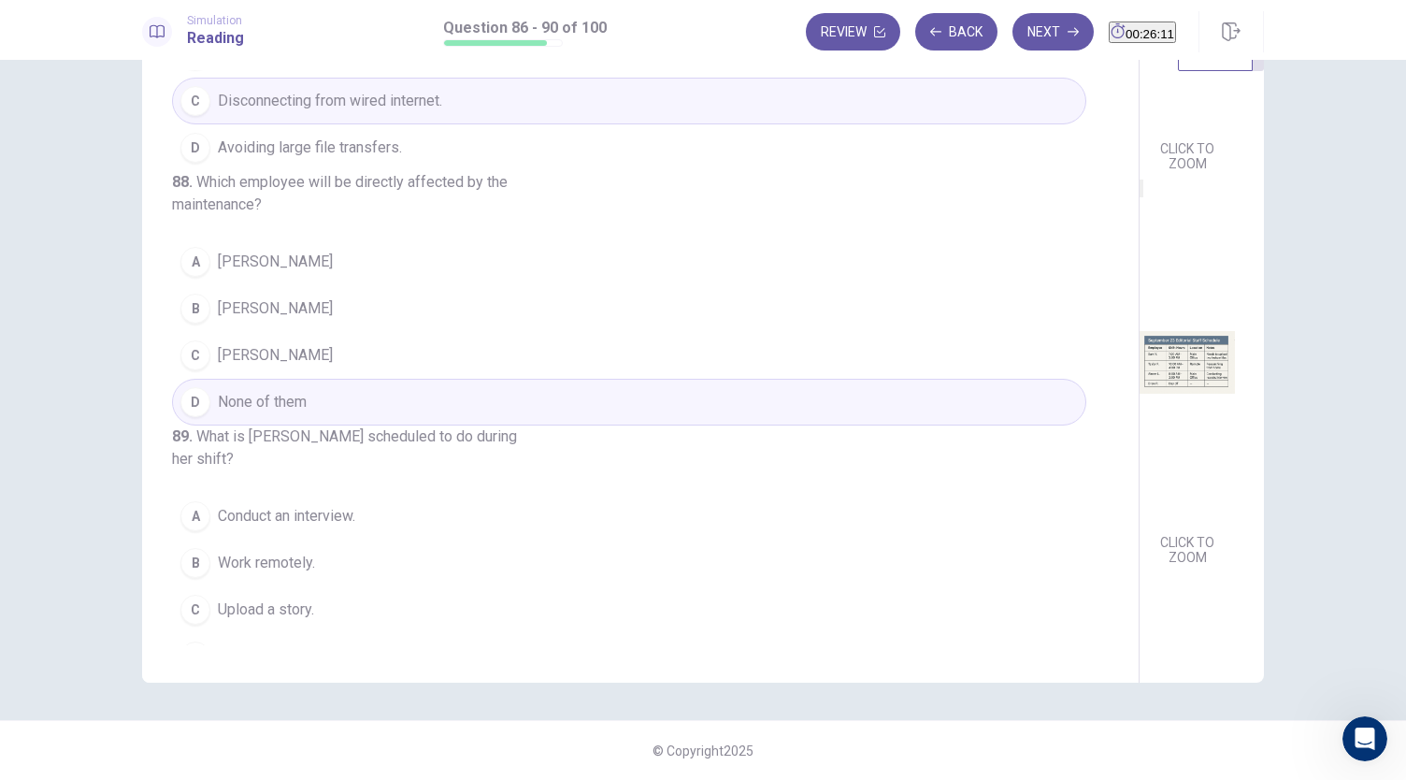
scroll to position [408, 0]
click at [302, 378] on button "C Sam Y." at bounding box center [629, 354] width 914 height 47
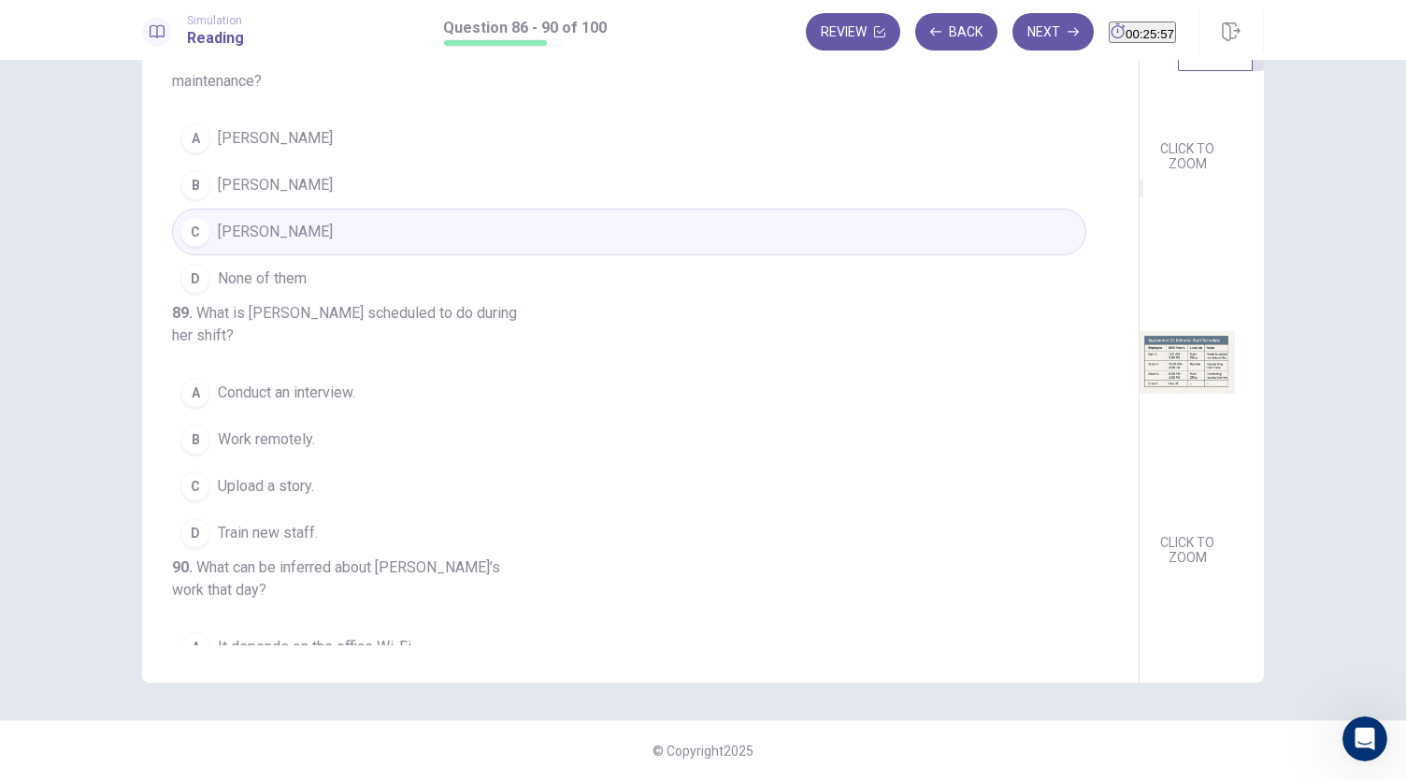
scroll to position [535, 0]
click at [279, 400] on span "Conduct an interview." at bounding box center [286, 389] width 137 height 22
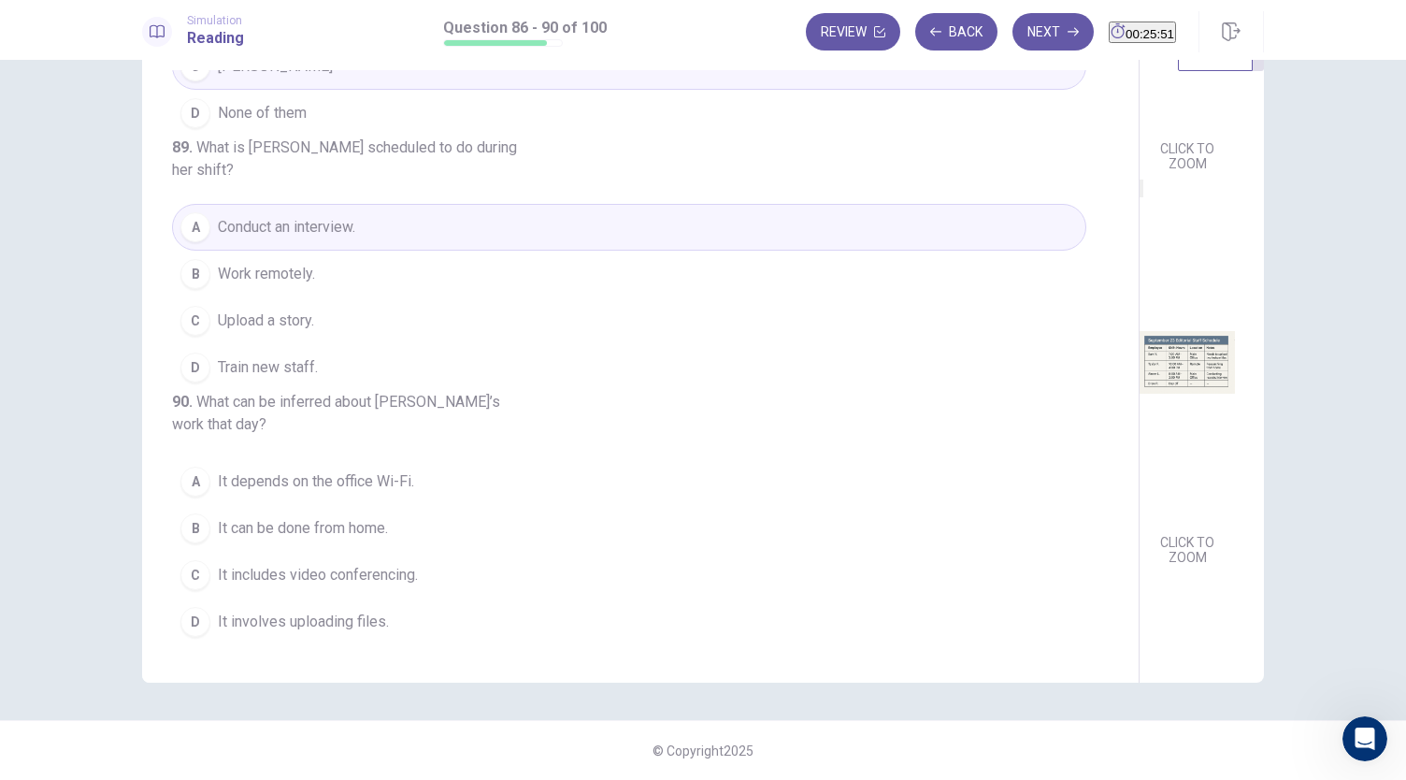
scroll to position [788, 0]
click at [364, 518] on span "It can be done from home." at bounding box center [303, 528] width 170 height 22
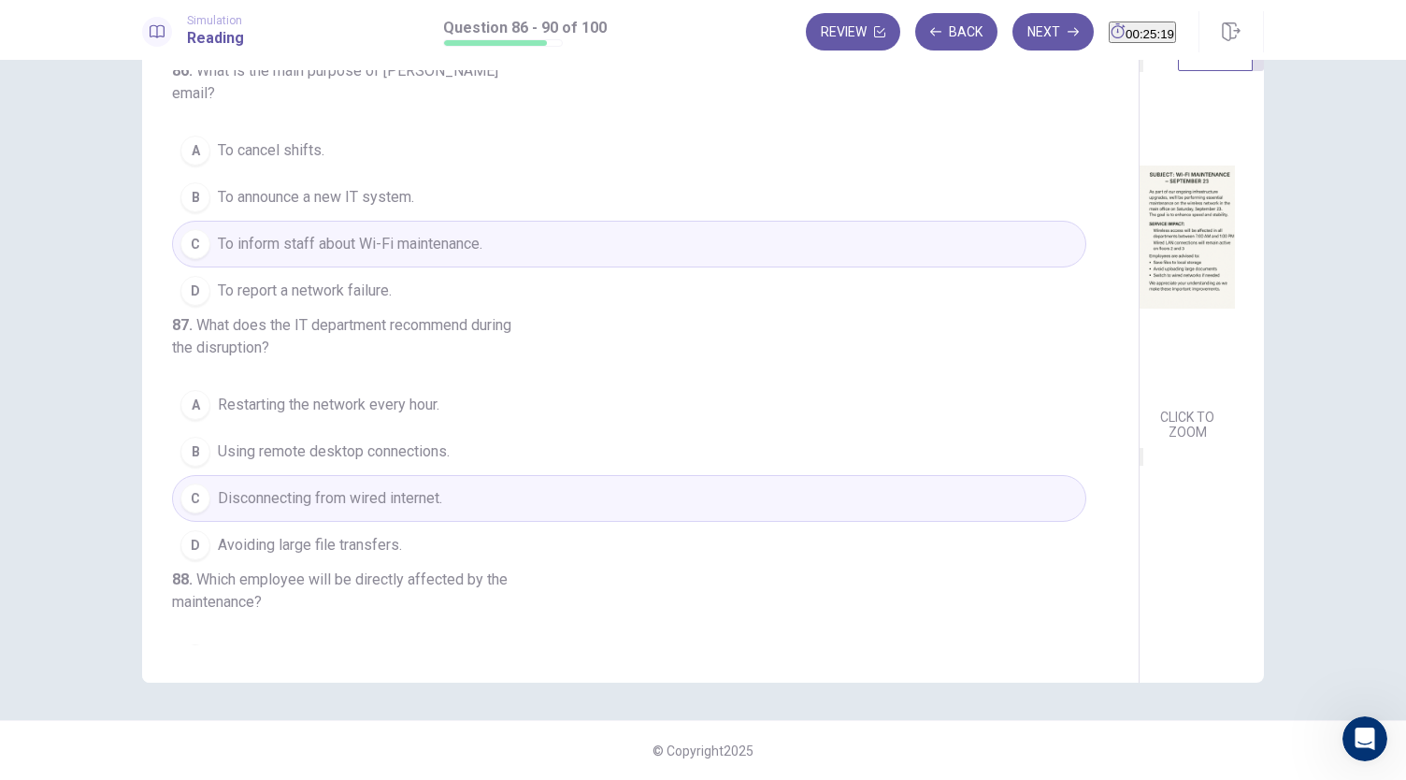
scroll to position [374, 0]
click at [416, 556] on button "D Avoiding large file transfers." at bounding box center [629, 545] width 914 height 47
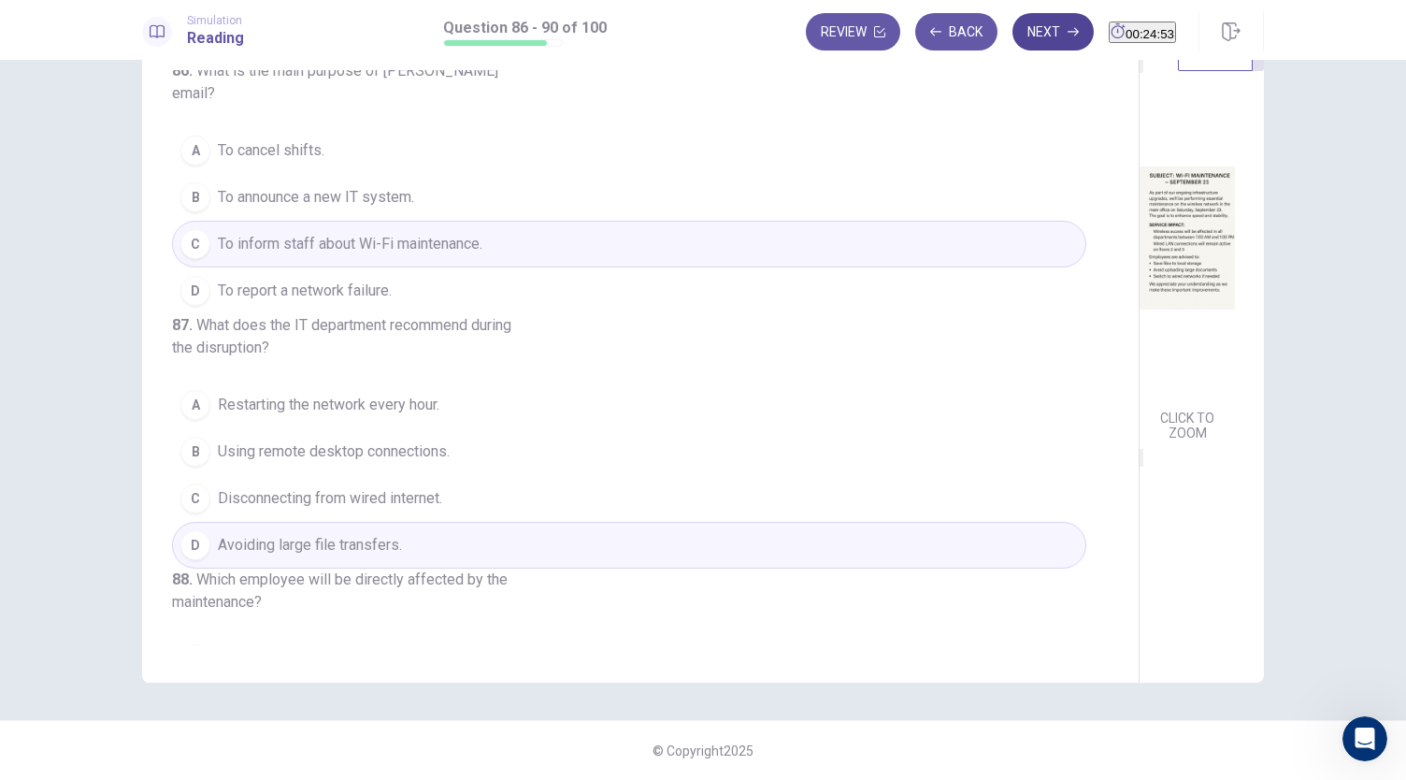
click at [1029, 50] on button "Next" at bounding box center [1052, 31] width 81 height 37
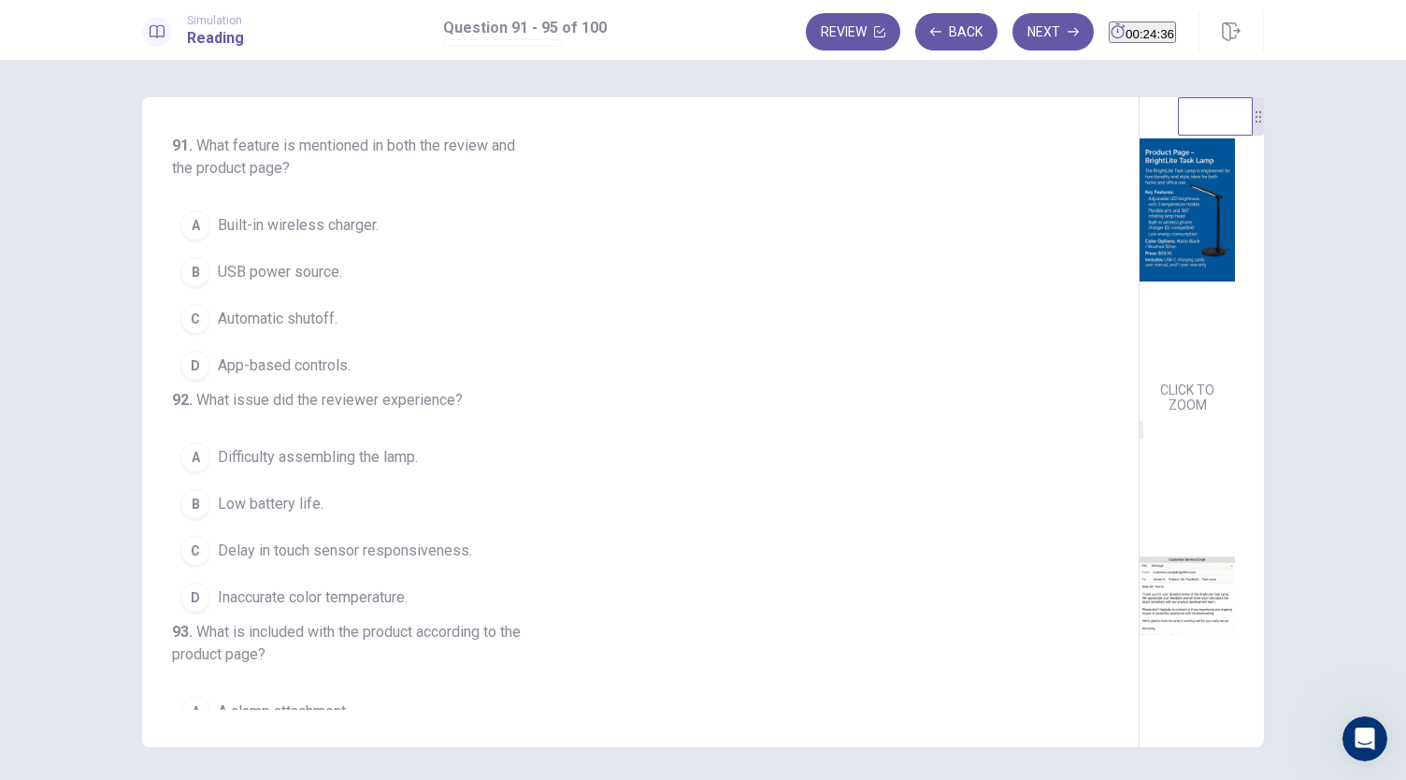
scroll to position [467, 0]
click at [357, 314] on button "C Automatic shutoff." at bounding box center [629, 318] width 914 height 47
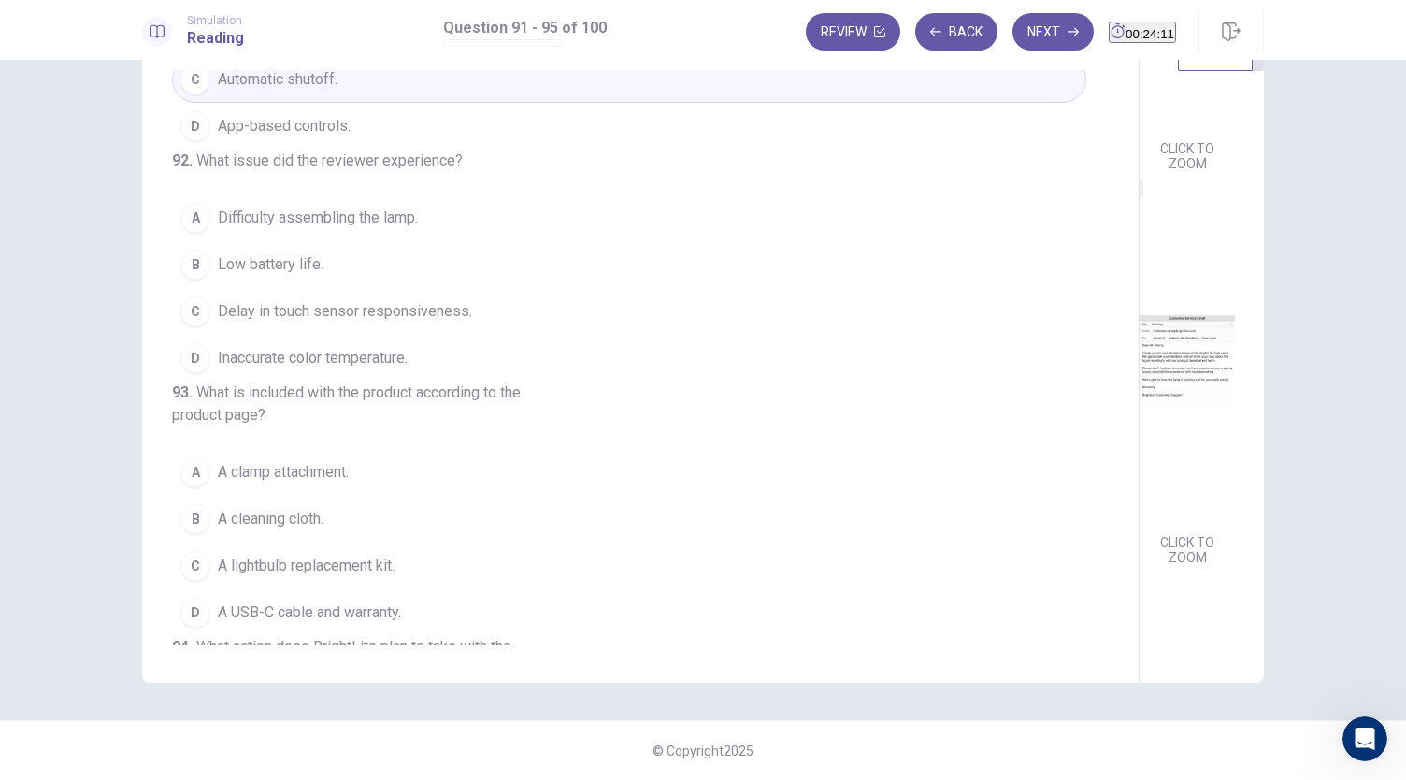
scroll to position [176, 0]
click at [389, 322] on span "Delay in touch sensor responsiveness." at bounding box center [345, 310] width 254 height 22
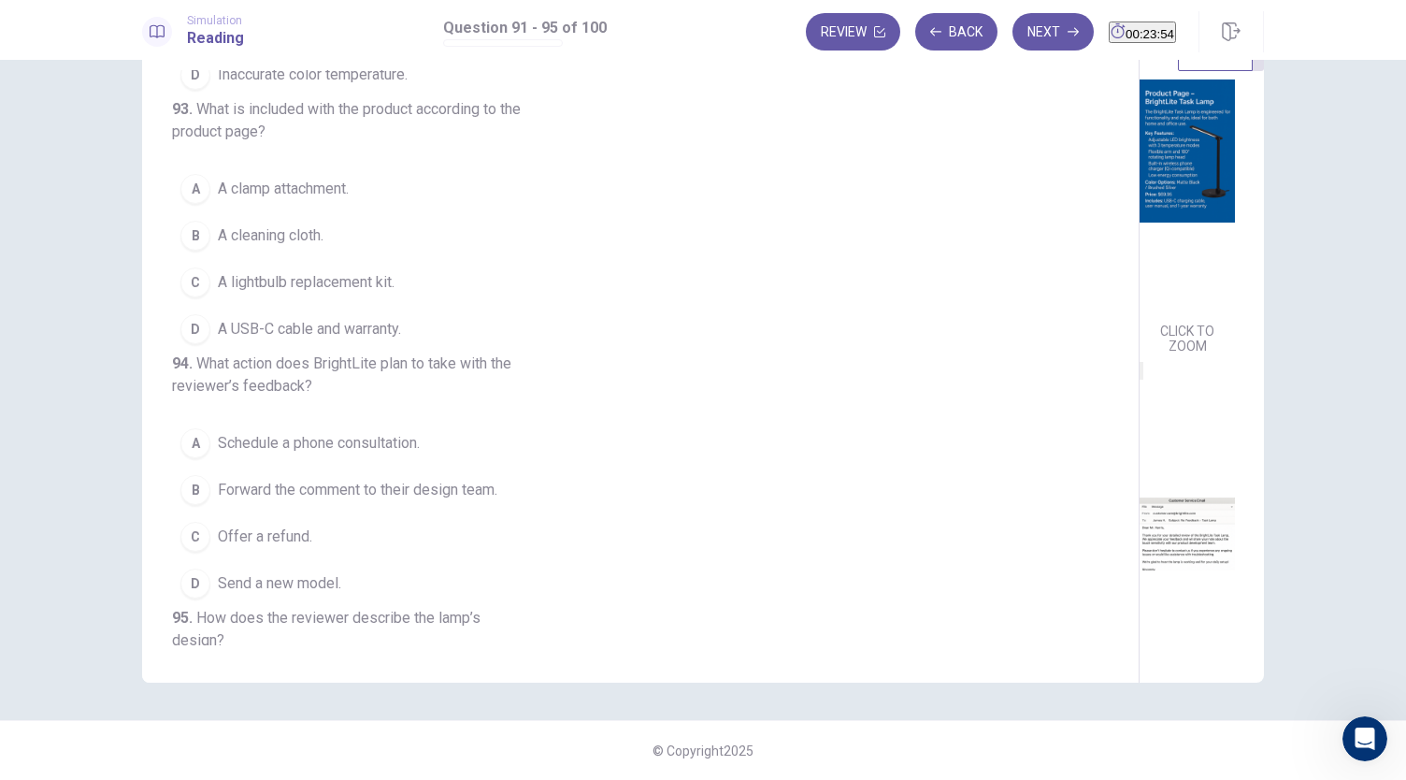
scroll to position [460, 0]
click at [355, 340] on span "A USB-C cable and warranty." at bounding box center [309, 329] width 183 height 22
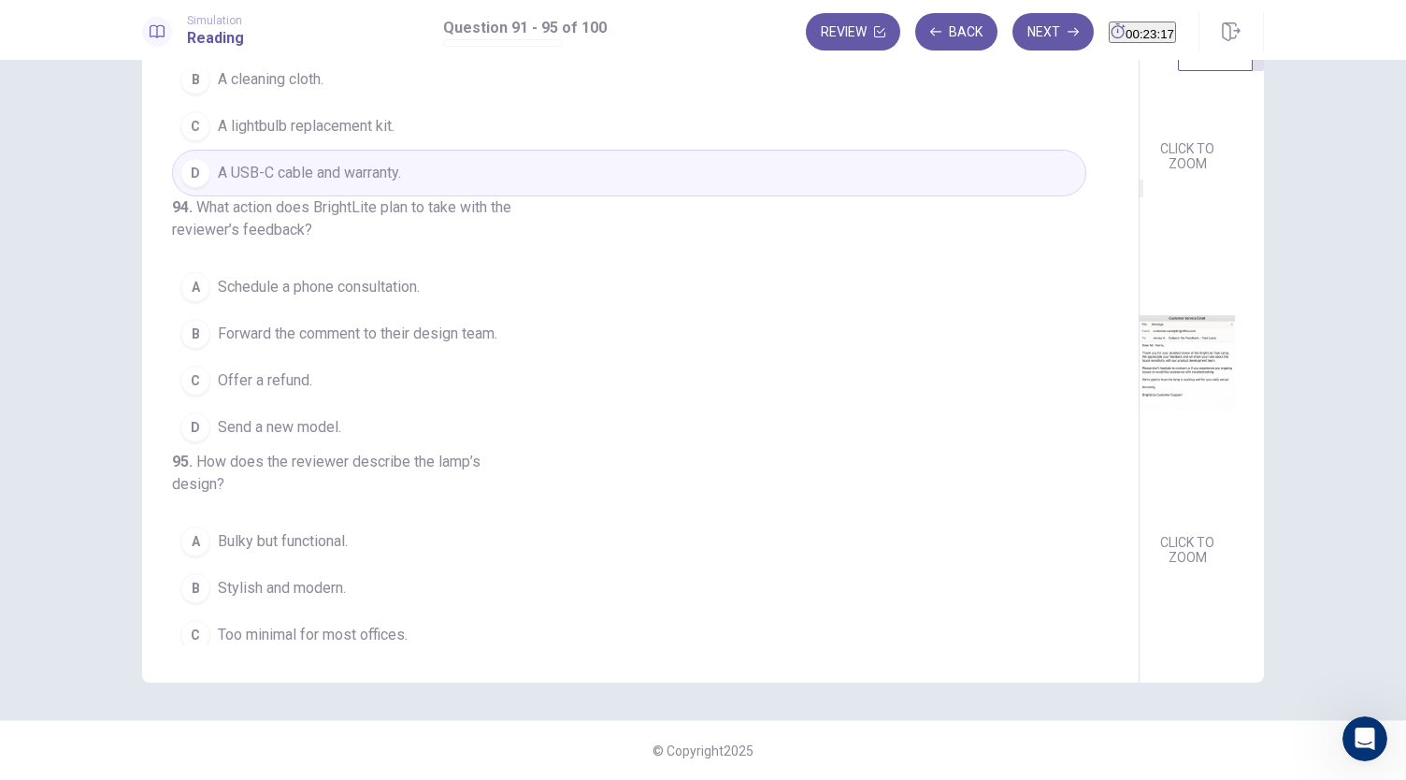
scroll to position [660, 0]
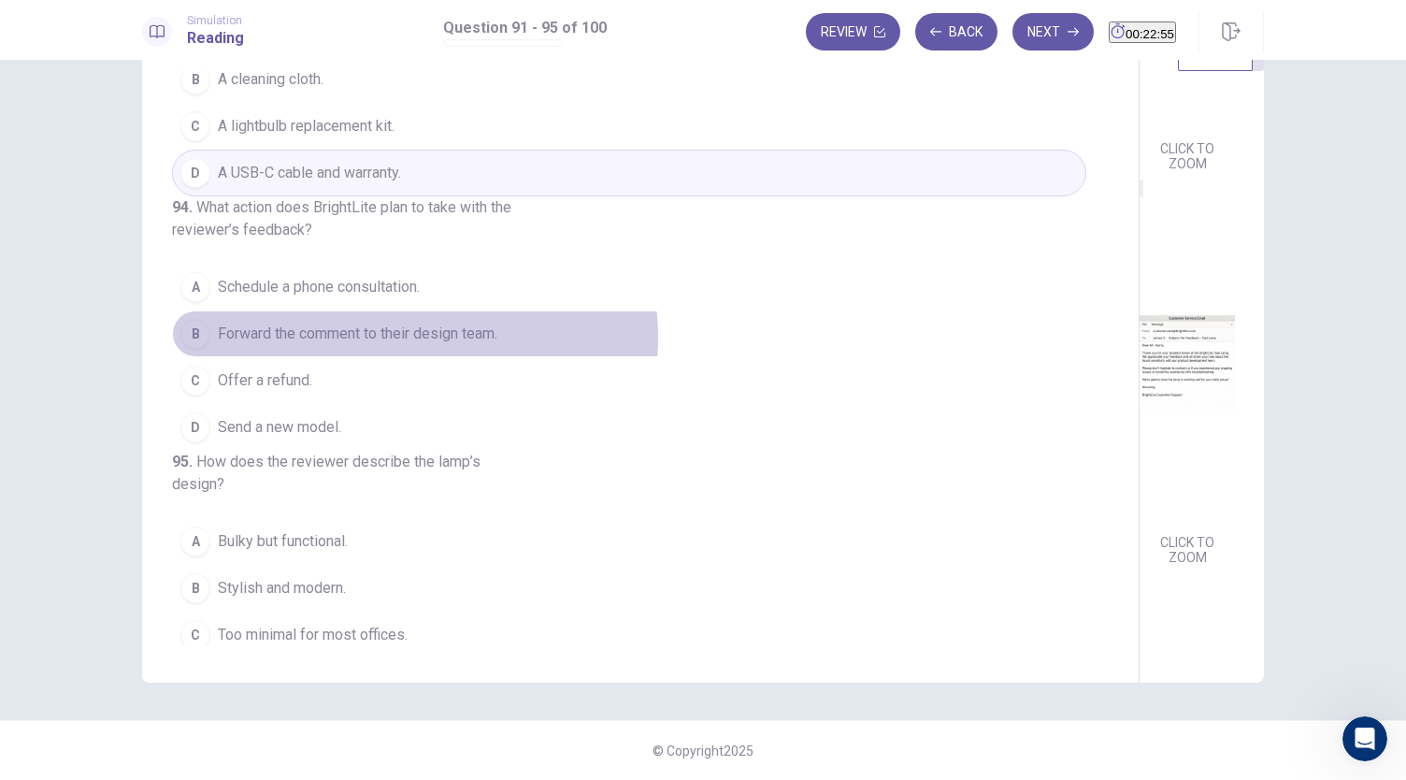
click at [409, 345] on span "Forward the comment to their design team." at bounding box center [357, 333] width 279 height 22
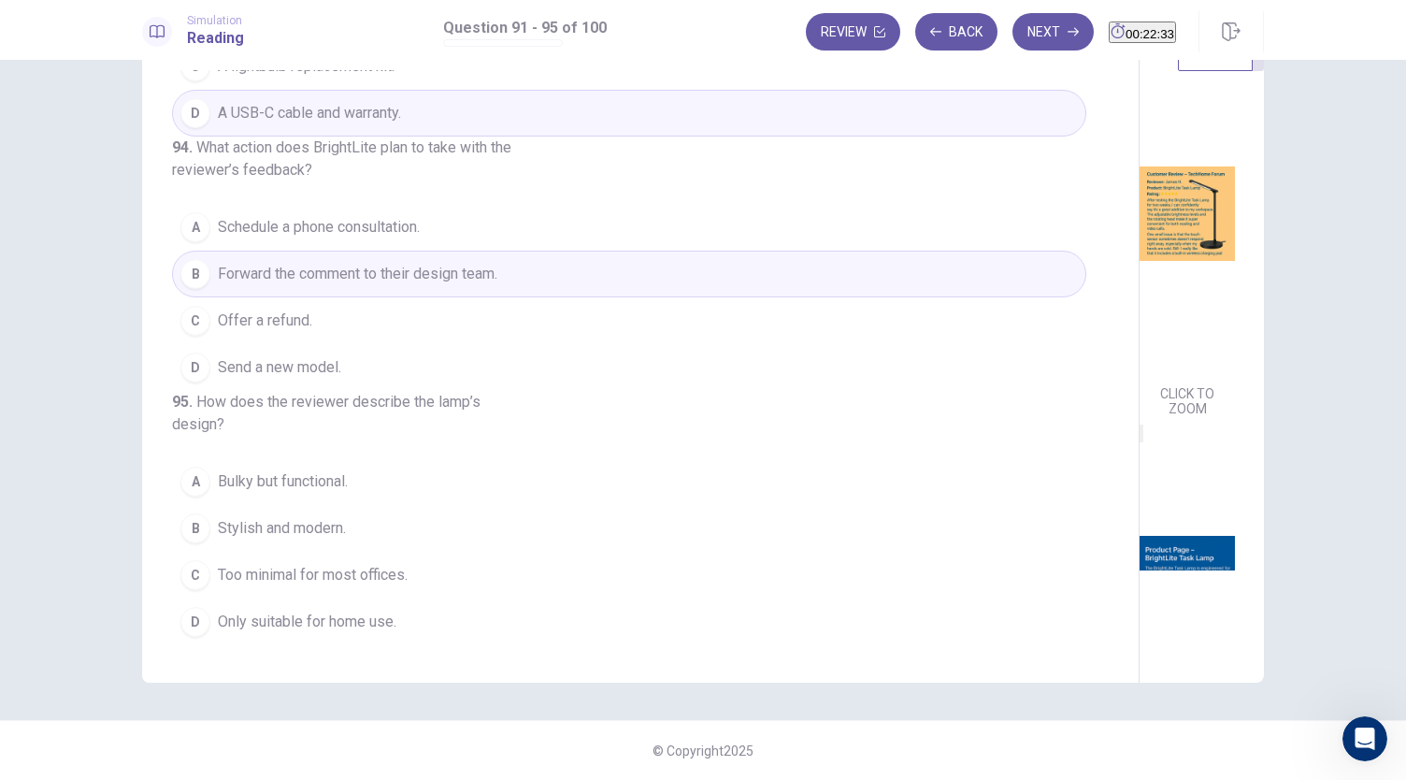
scroll to position [0, 0]
click at [325, 491] on span "Bulky but functional." at bounding box center [283, 481] width 130 height 22
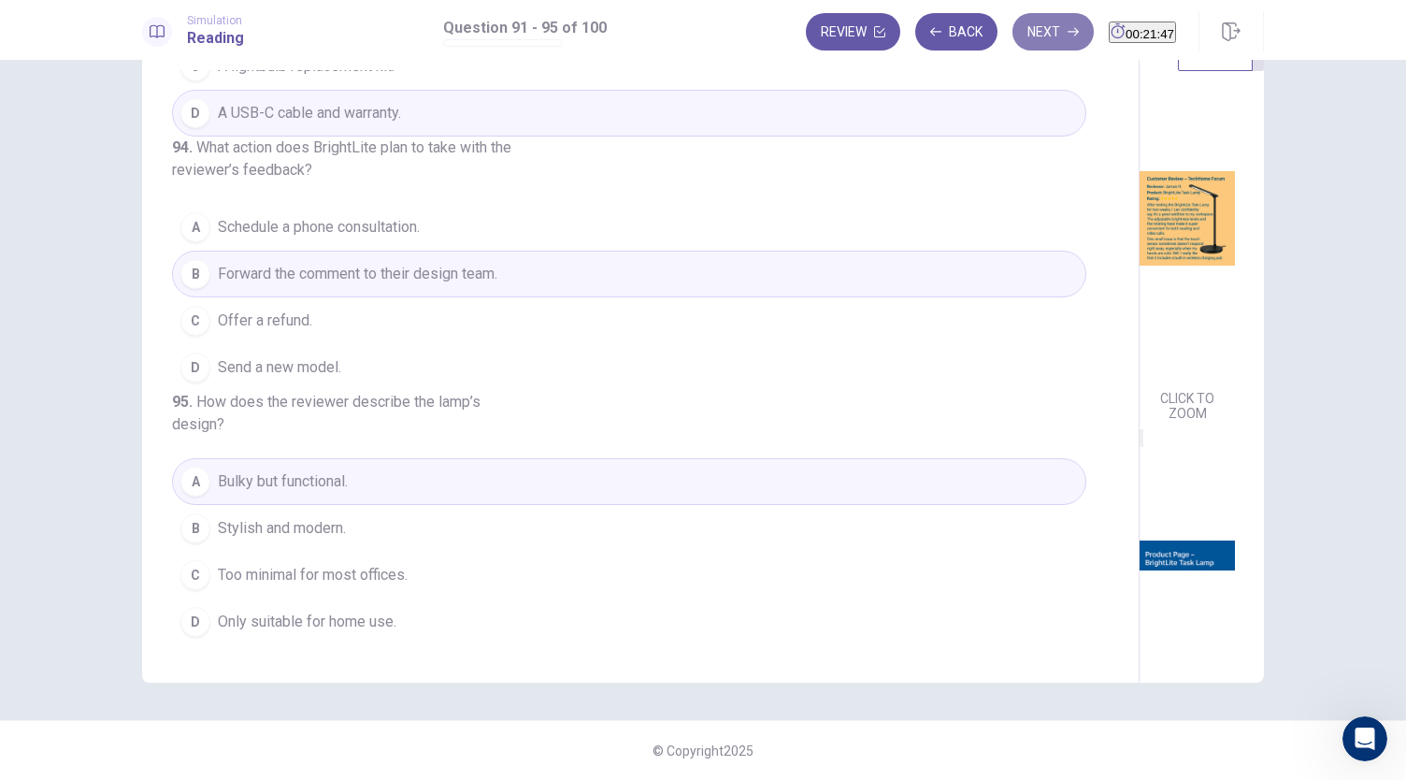
click at [1012, 29] on button "Next" at bounding box center [1052, 31] width 81 height 37
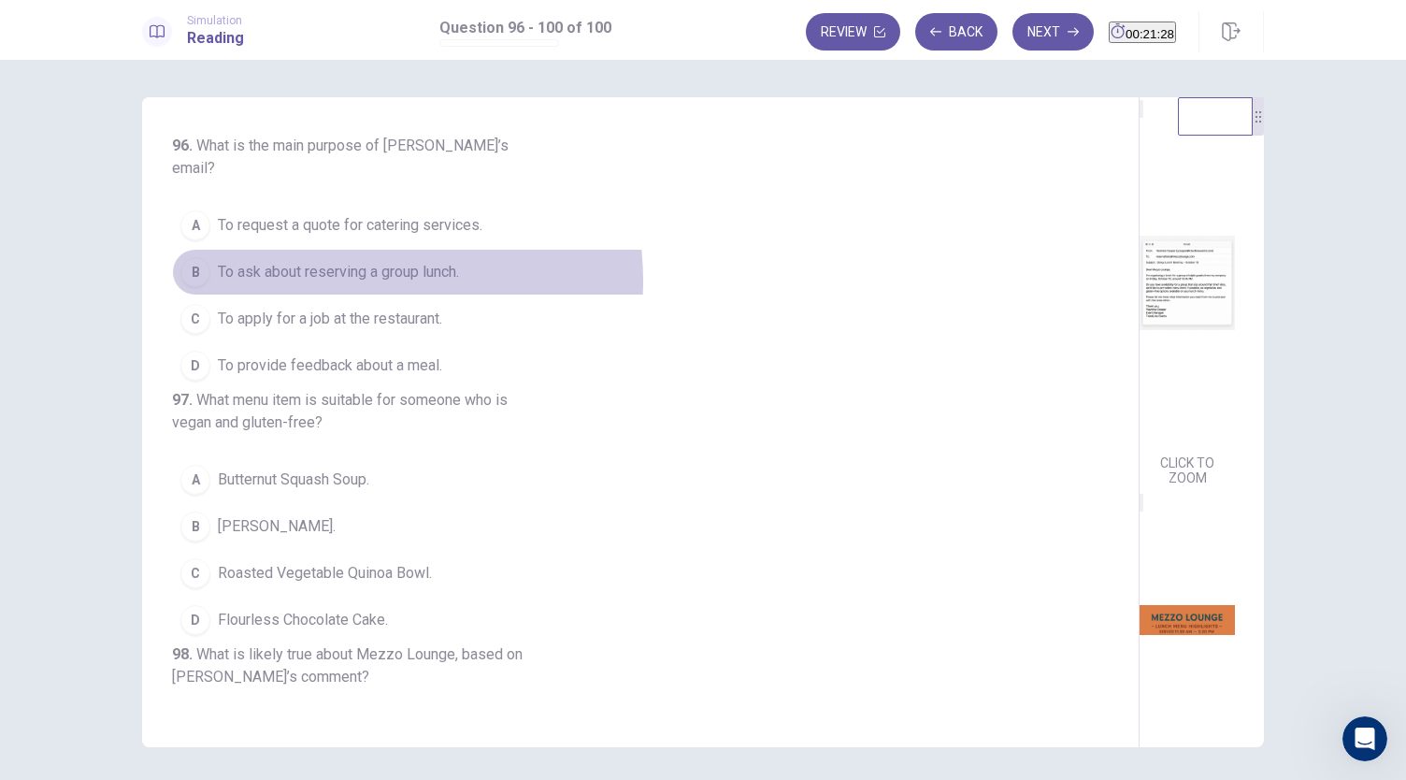
click at [355, 261] on span "To ask about reserving a group lunch." at bounding box center [338, 272] width 241 height 22
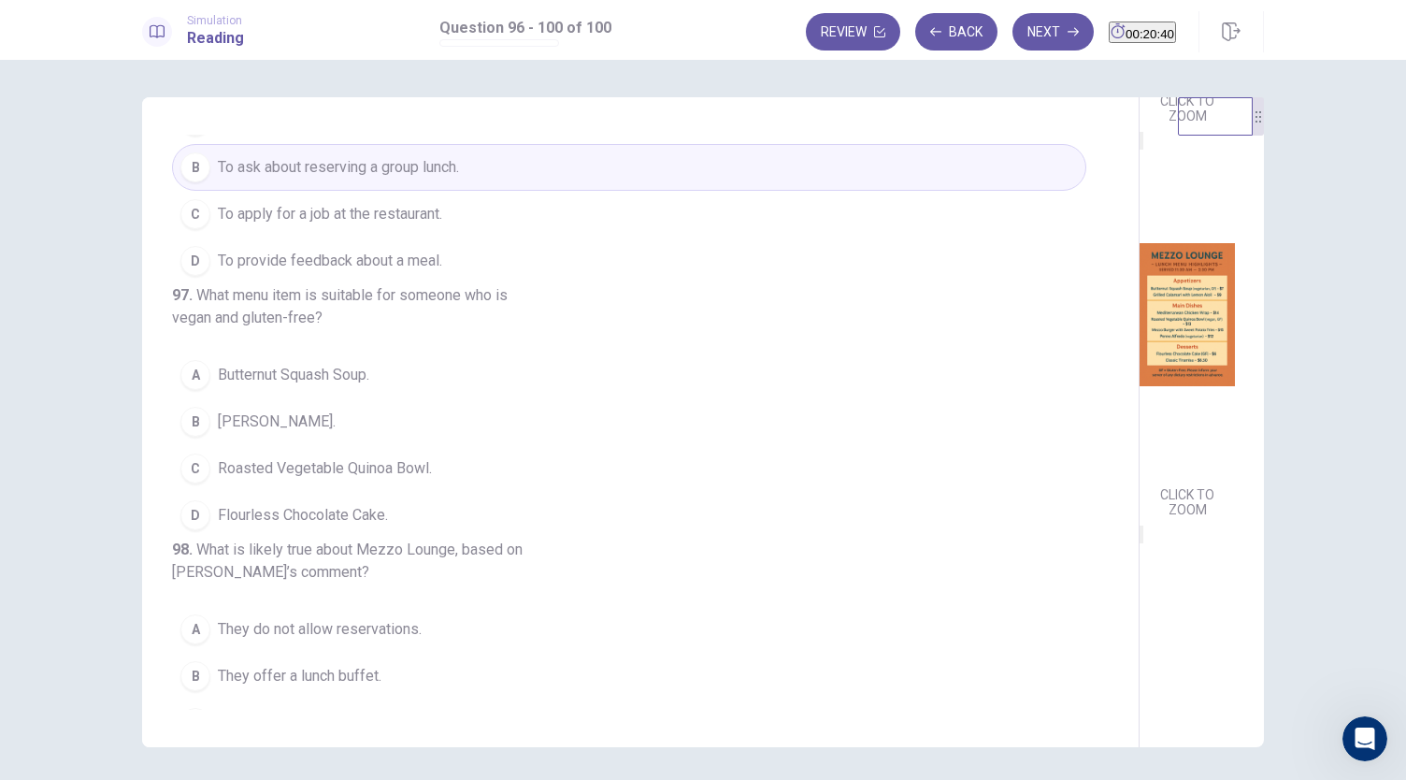
scroll to position [380, 0]
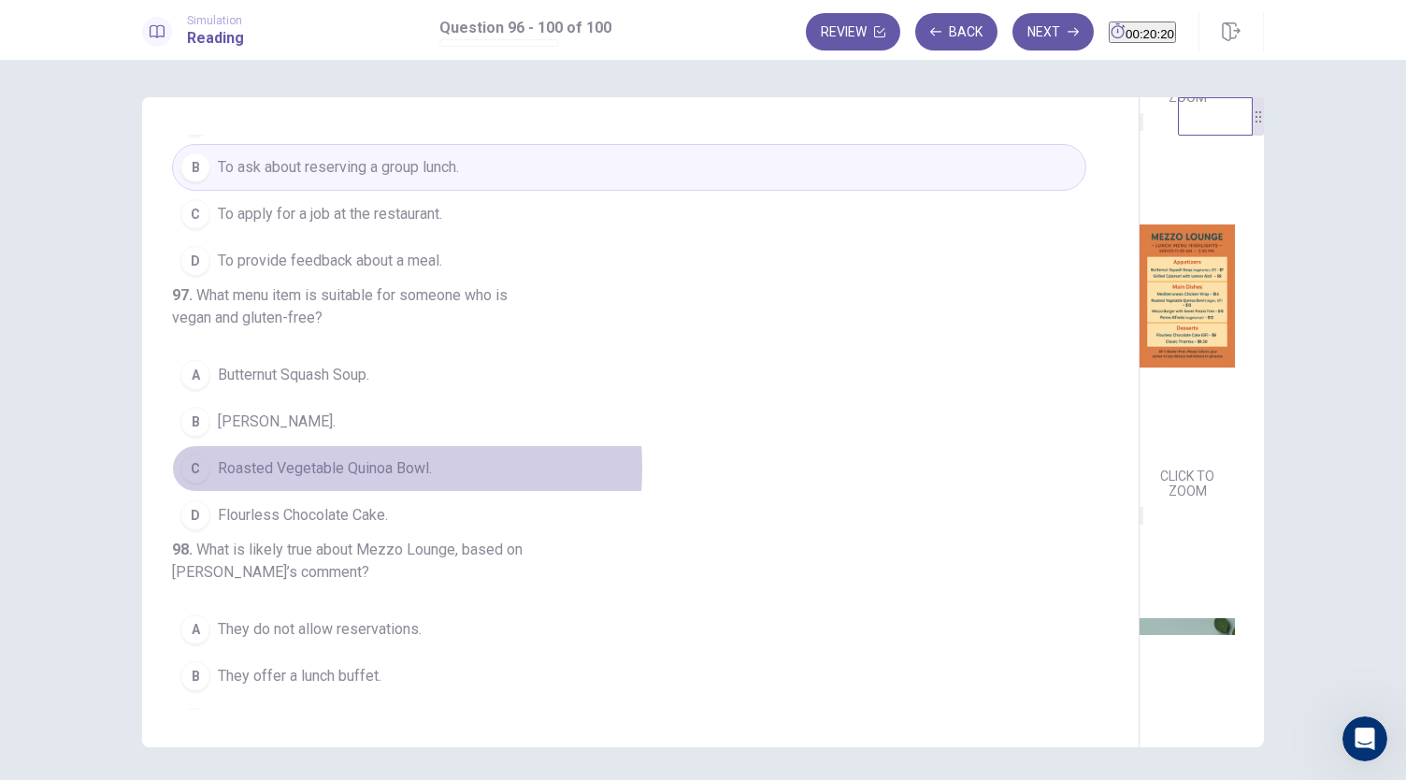
click at [322, 479] on span "Roasted Vegetable Quinoa Bowl." at bounding box center [325, 468] width 214 height 22
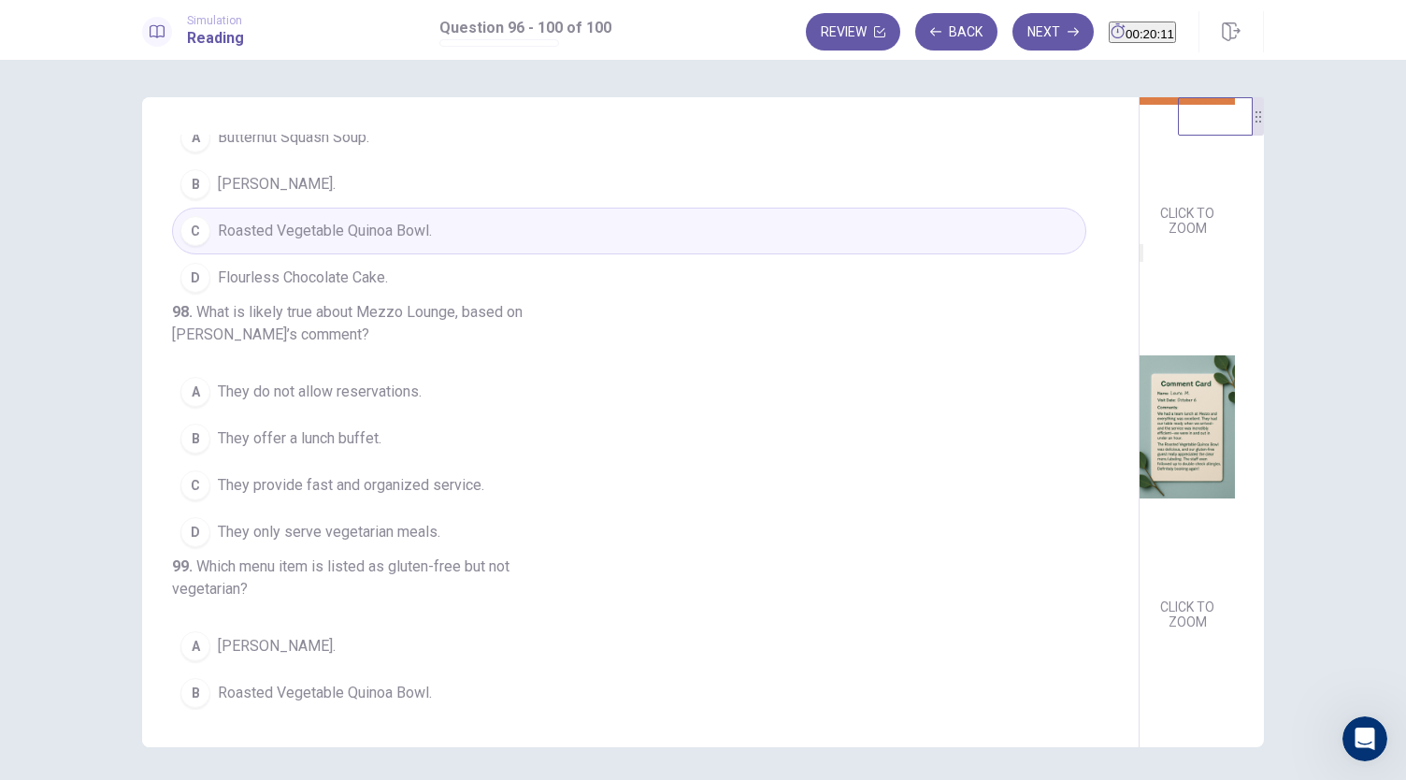
scroll to position [688, 0]
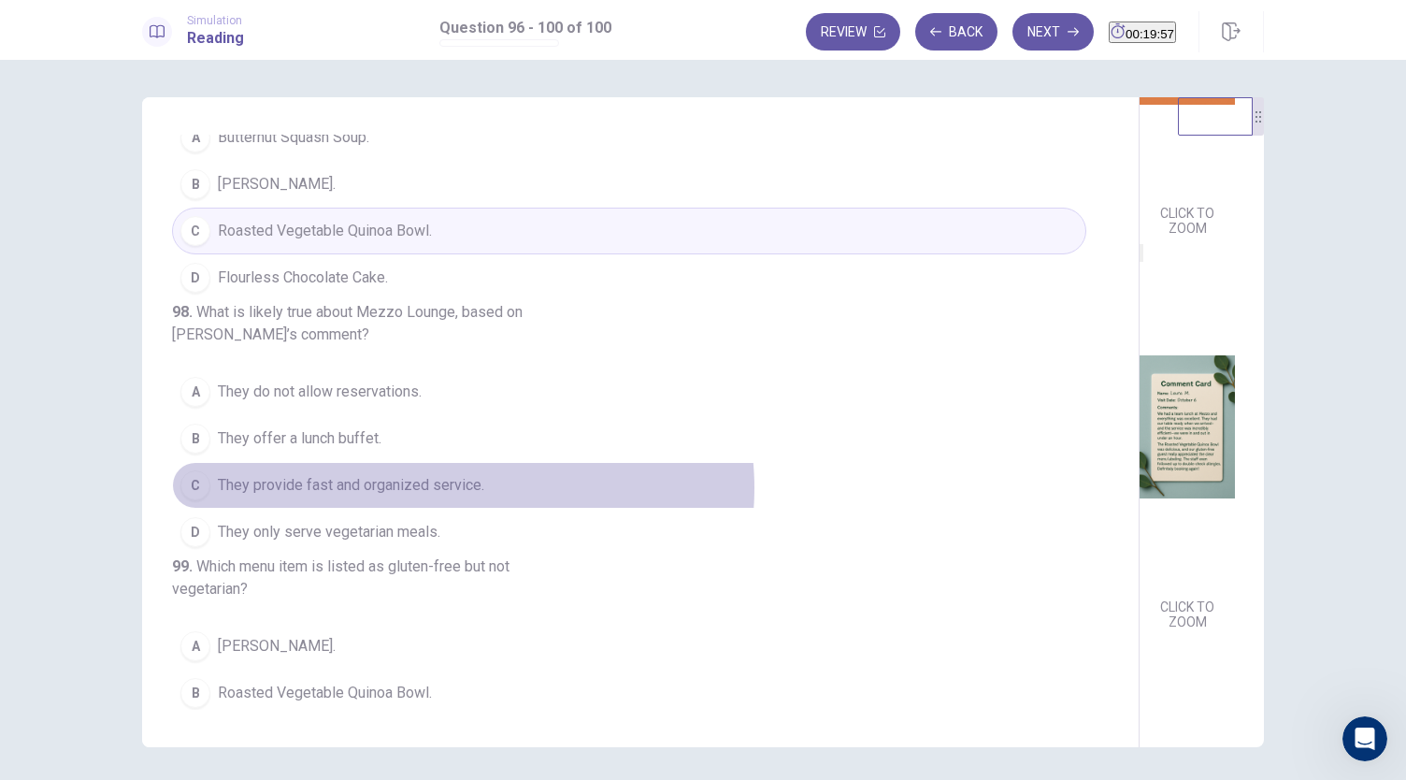
click at [458, 496] on span "They provide fast and organized service." at bounding box center [351, 485] width 266 height 22
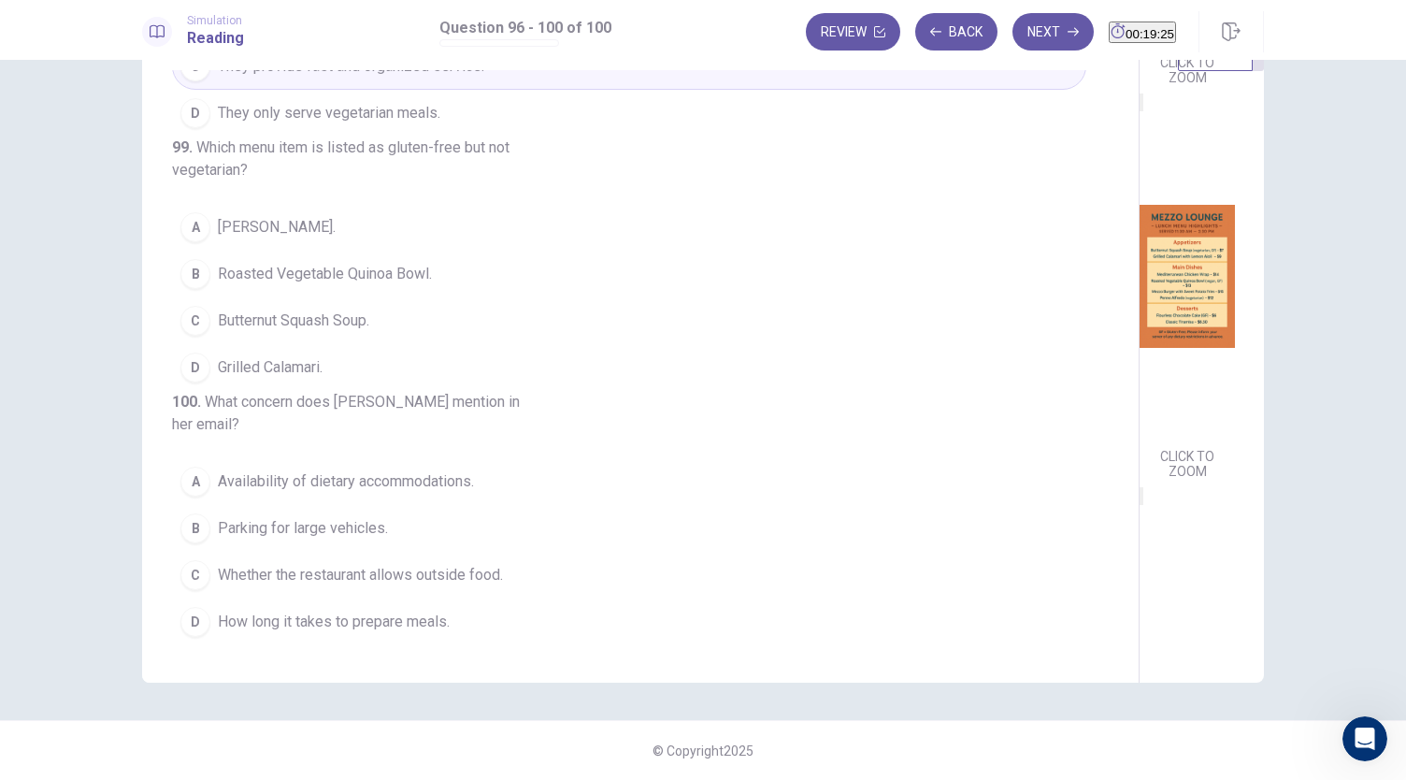
scroll to position [343, 0]
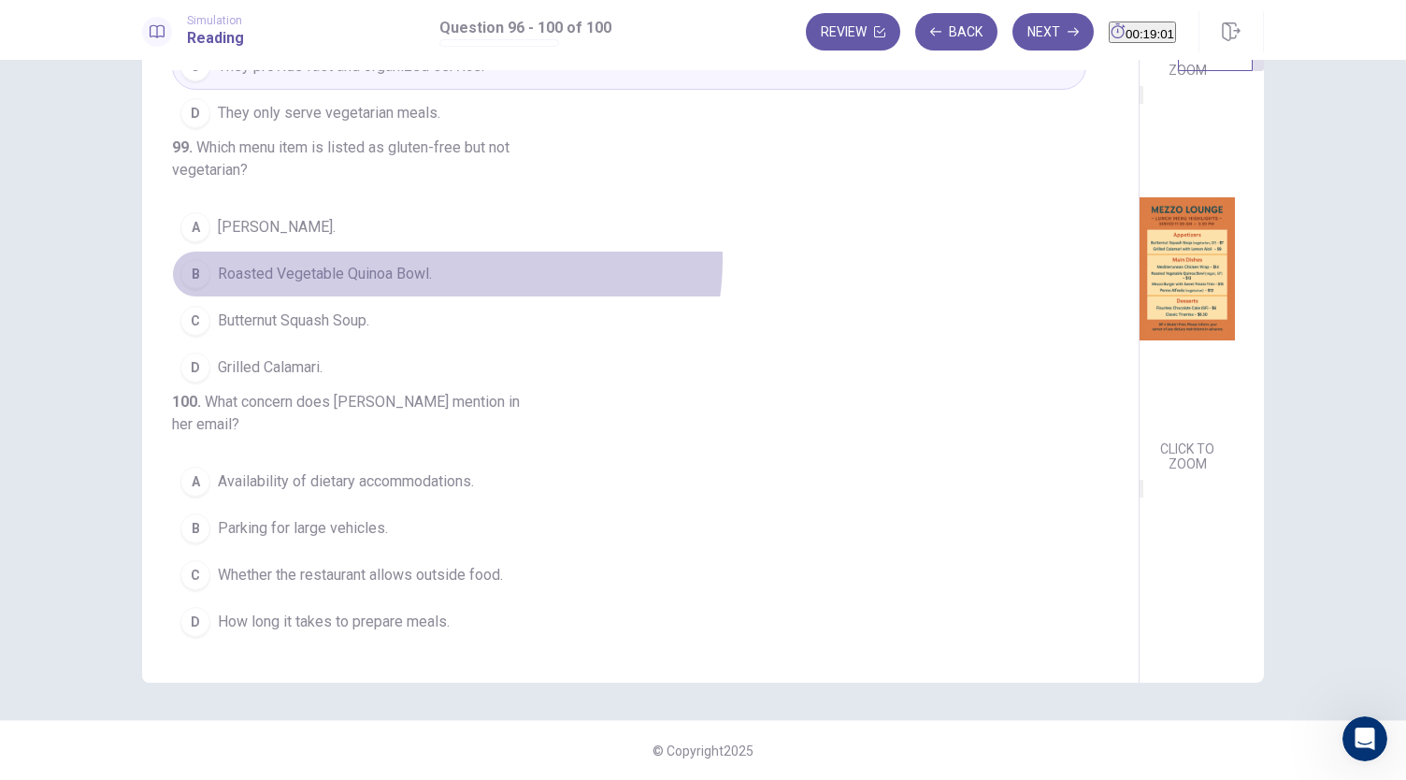
click at [441, 250] on button "B Roasted Vegetable Quinoa Bowl." at bounding box center [629, 273] width 914 height 47
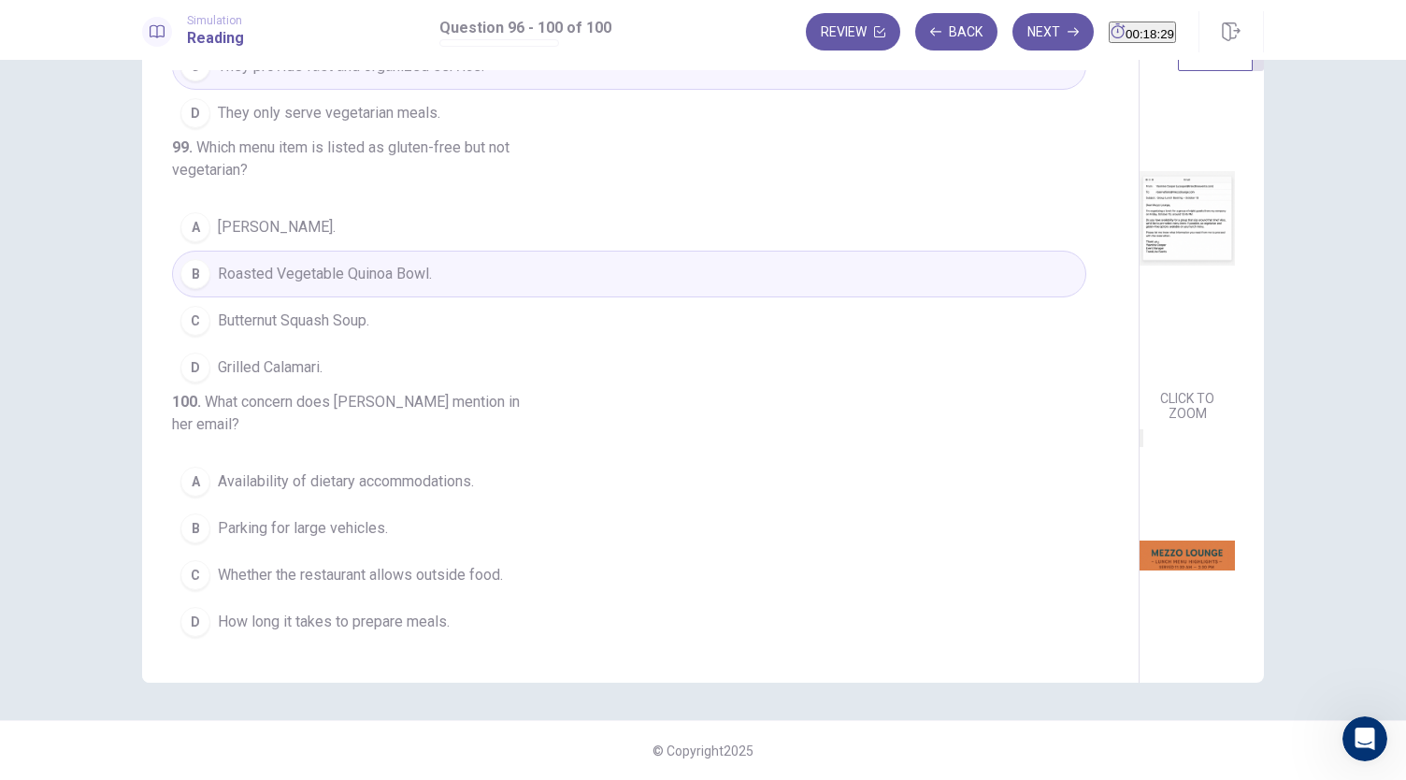
scroll to position [61, 0]
click at [443, 489] on span "Availability of dietary accommodations." at bounding box center [346, 485] width 256 height 22
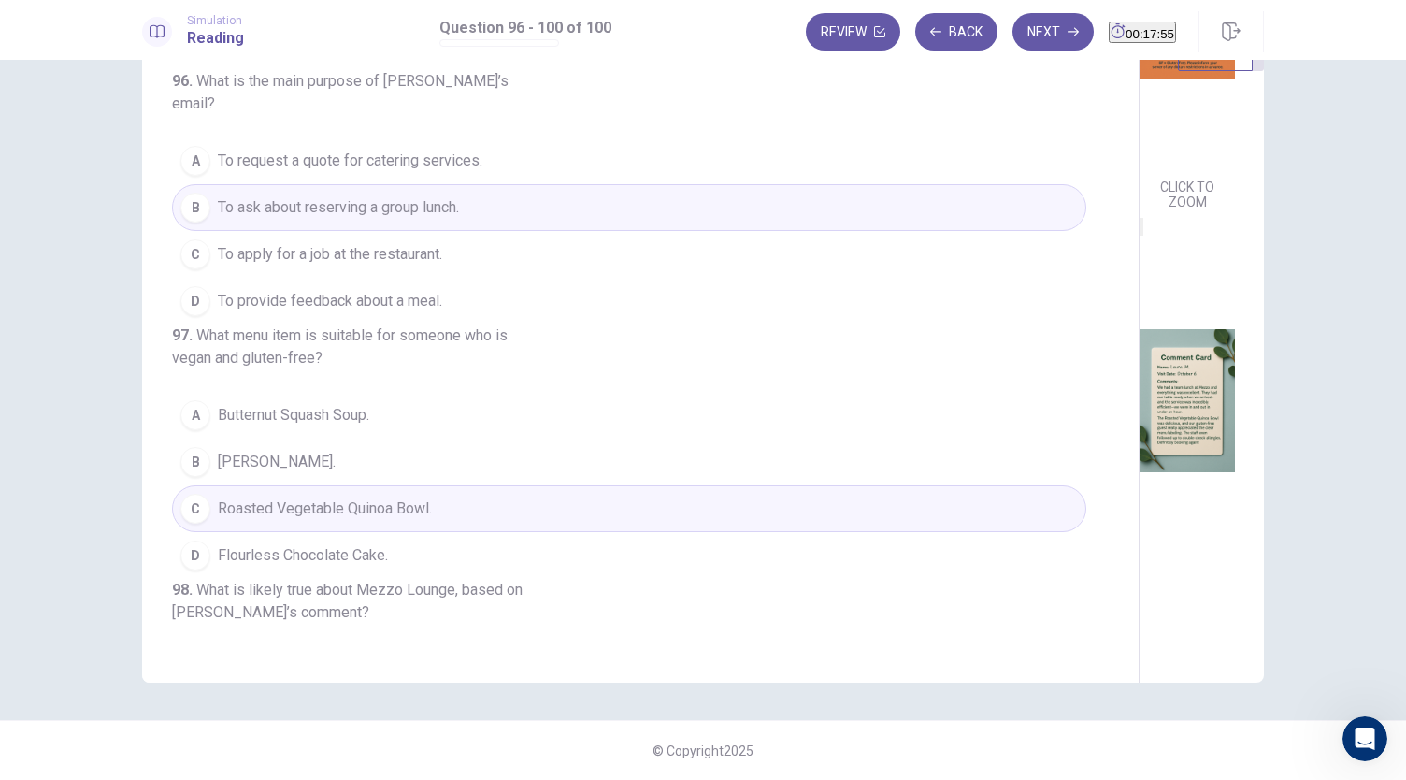
scroll to position [0, 0]
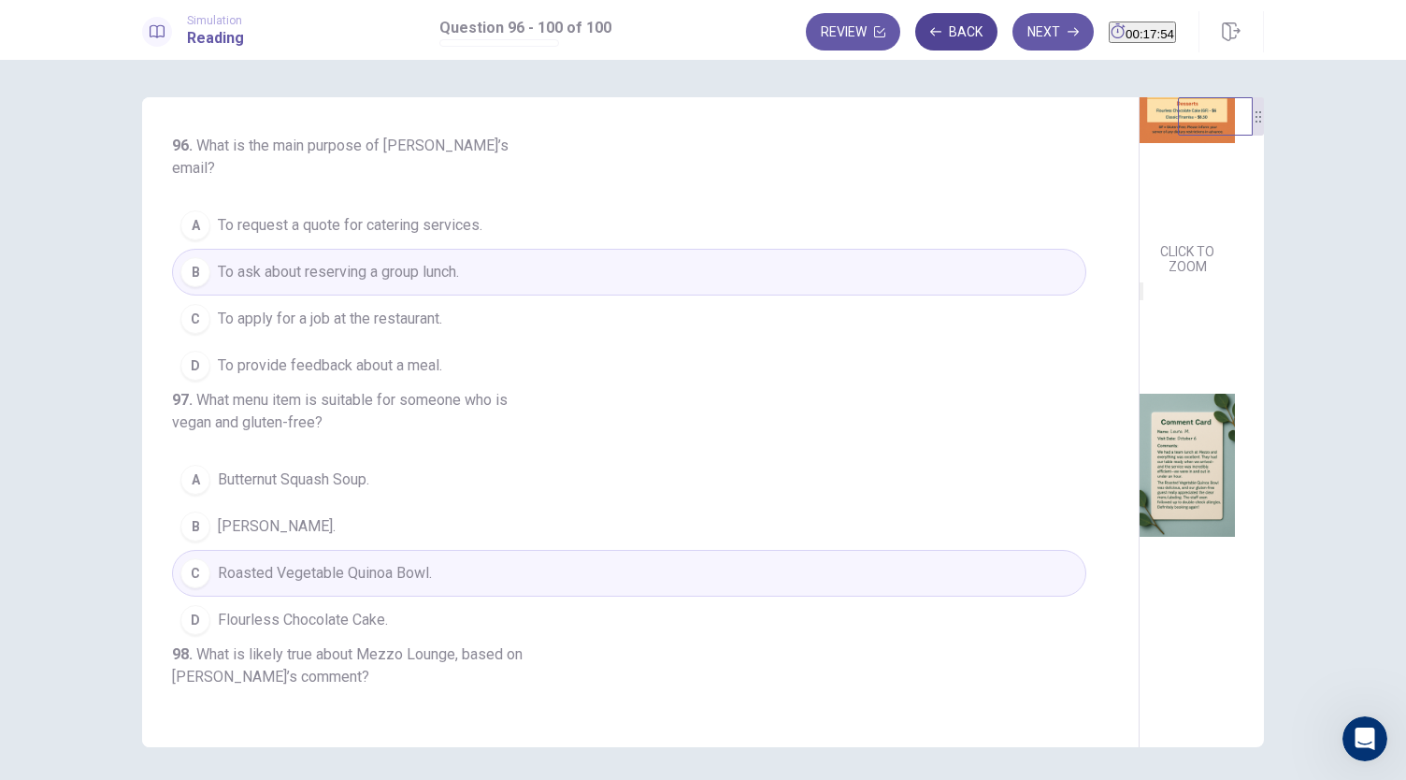
click at [925, 26] on button "Back" at bounding box center [956, 31] width 82 height 37
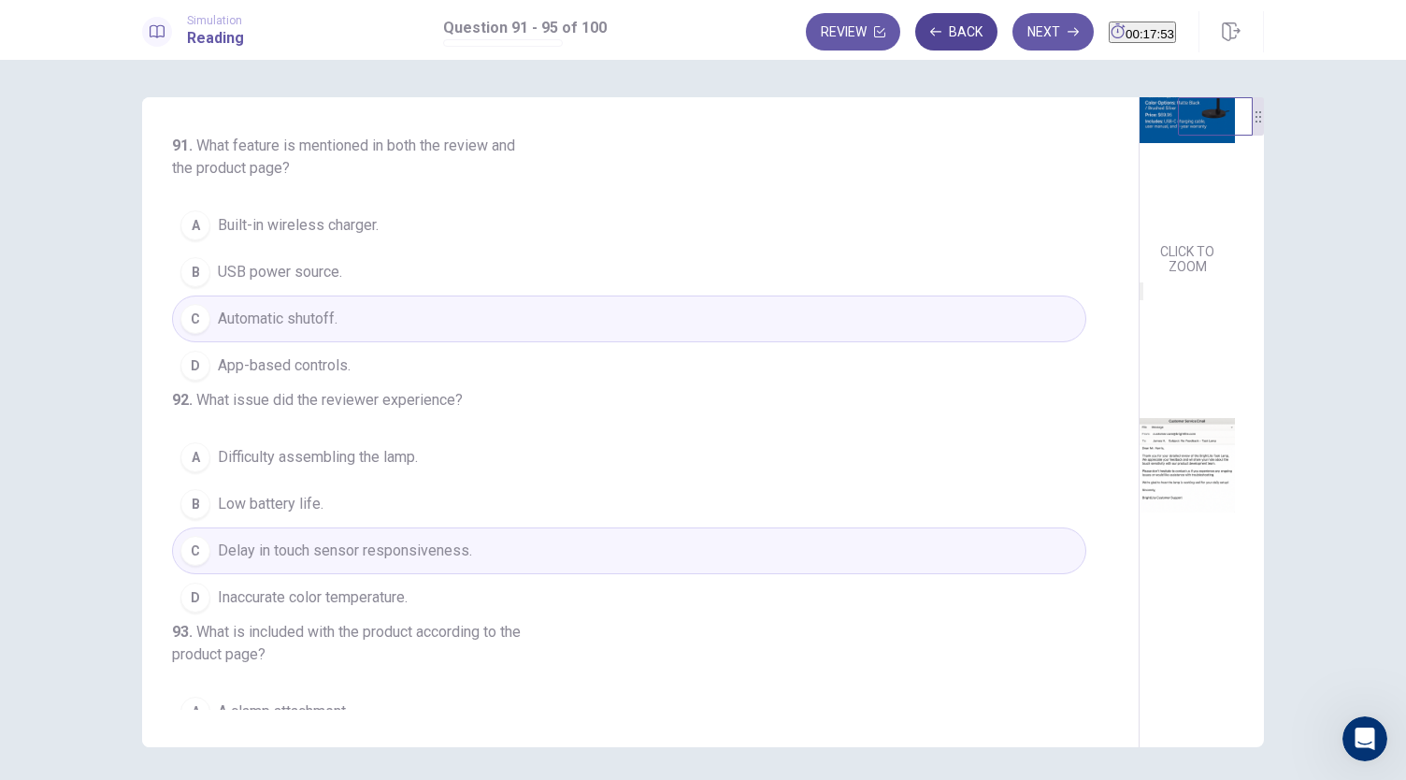
click at [925, 26] on button "Back" at bounding box center [956, 31] width 82 height 37
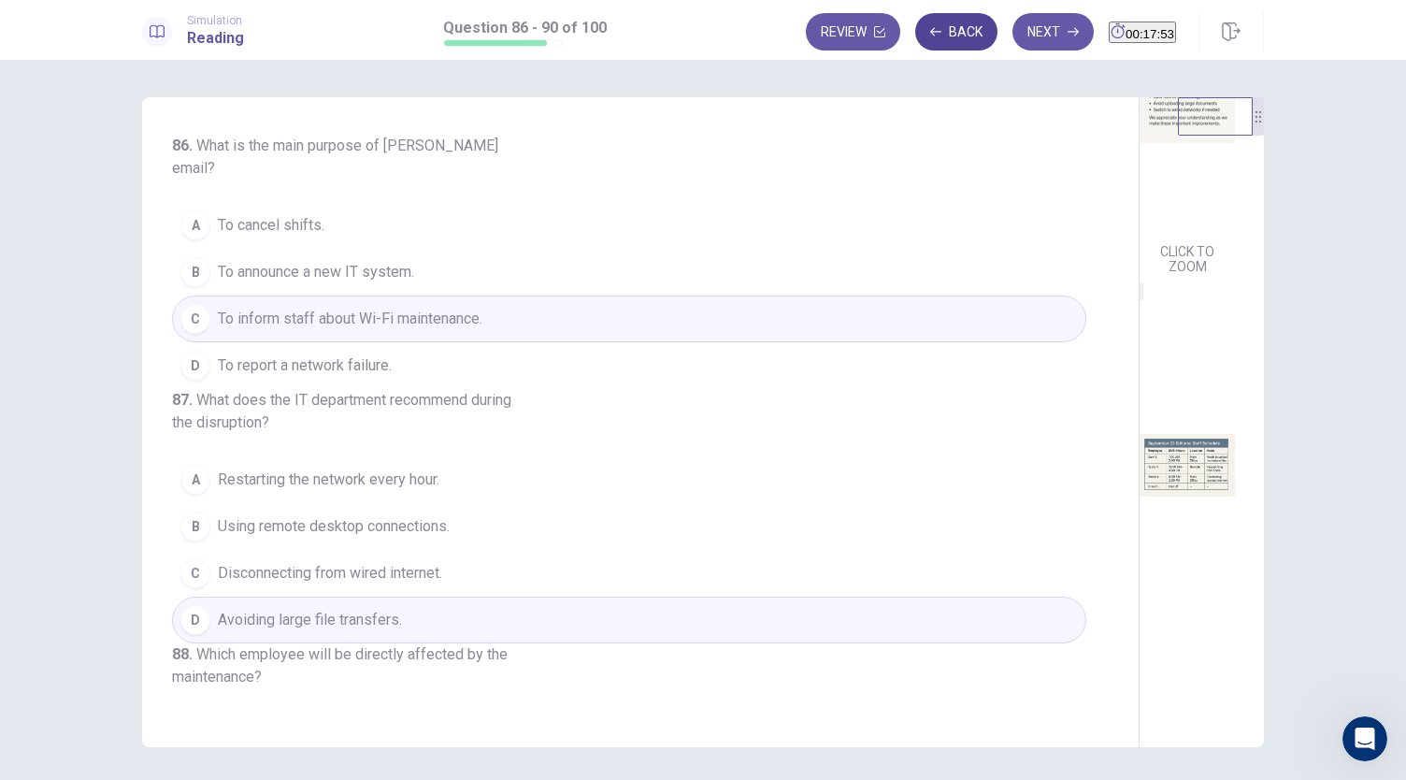
click at [925, 26] on button "Back" at bounding box center [956, 31] width 82 height 37
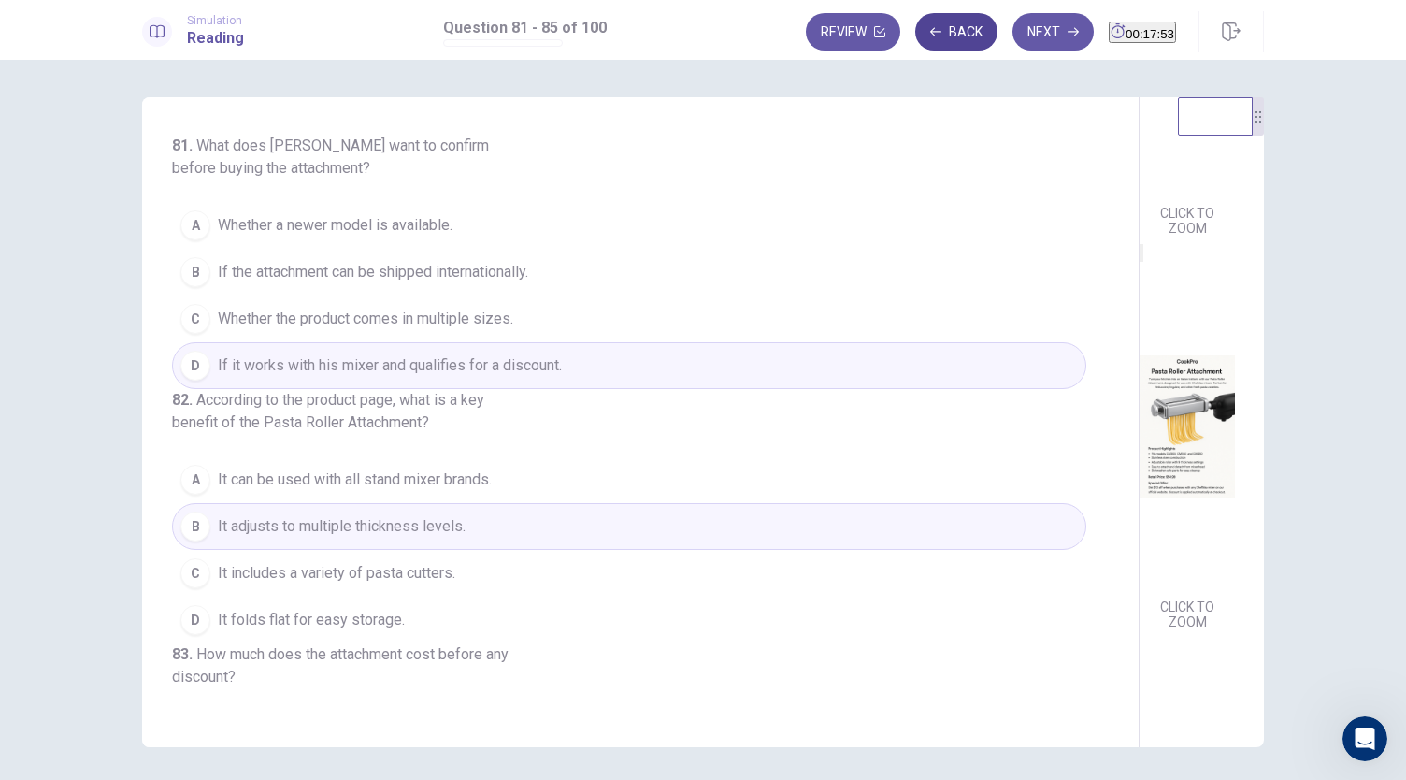
scroll to position [279, 0]
click at [925, 26] on button "Back" at bounding box center [956, 31] width 82 height 37
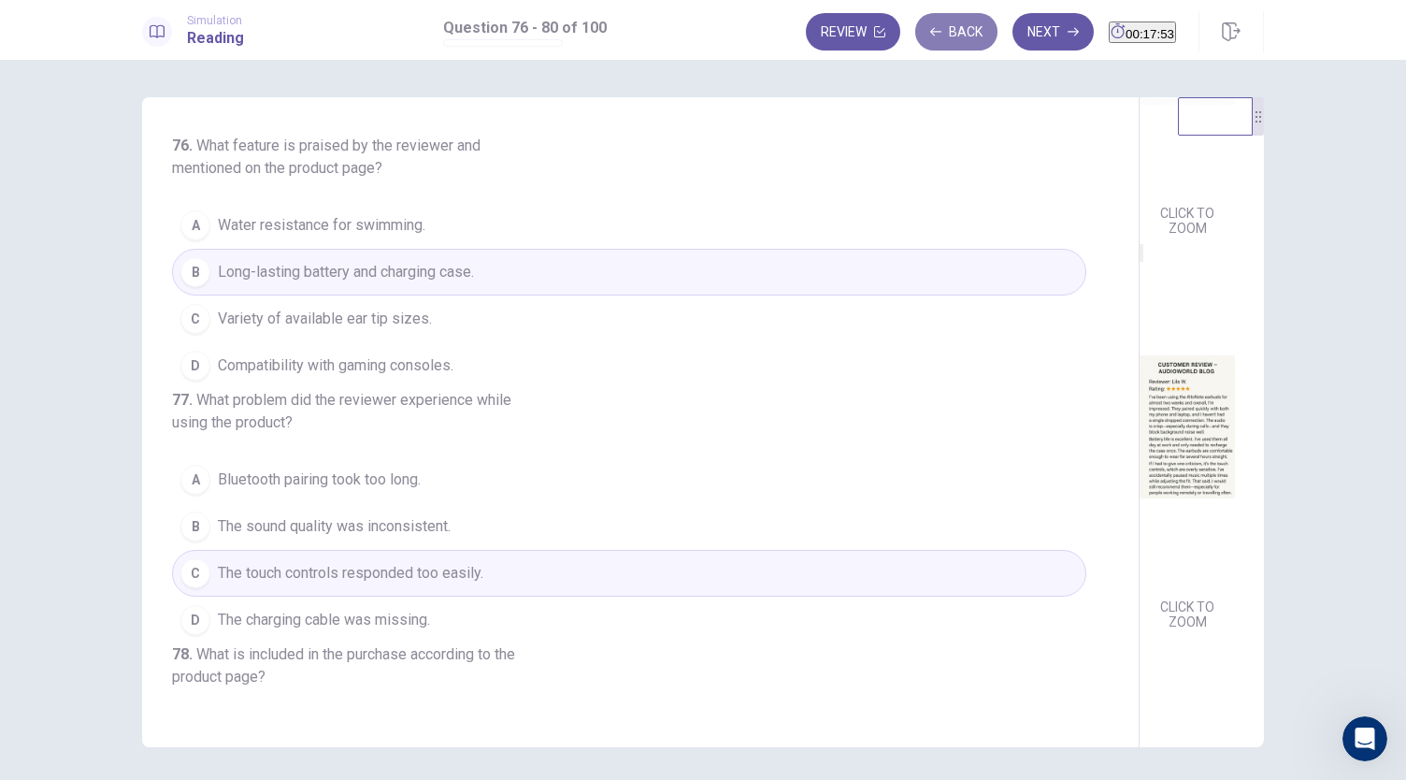
click at [925, 26] on button "Back" at bounding box center [956, 31] width 82 height 37
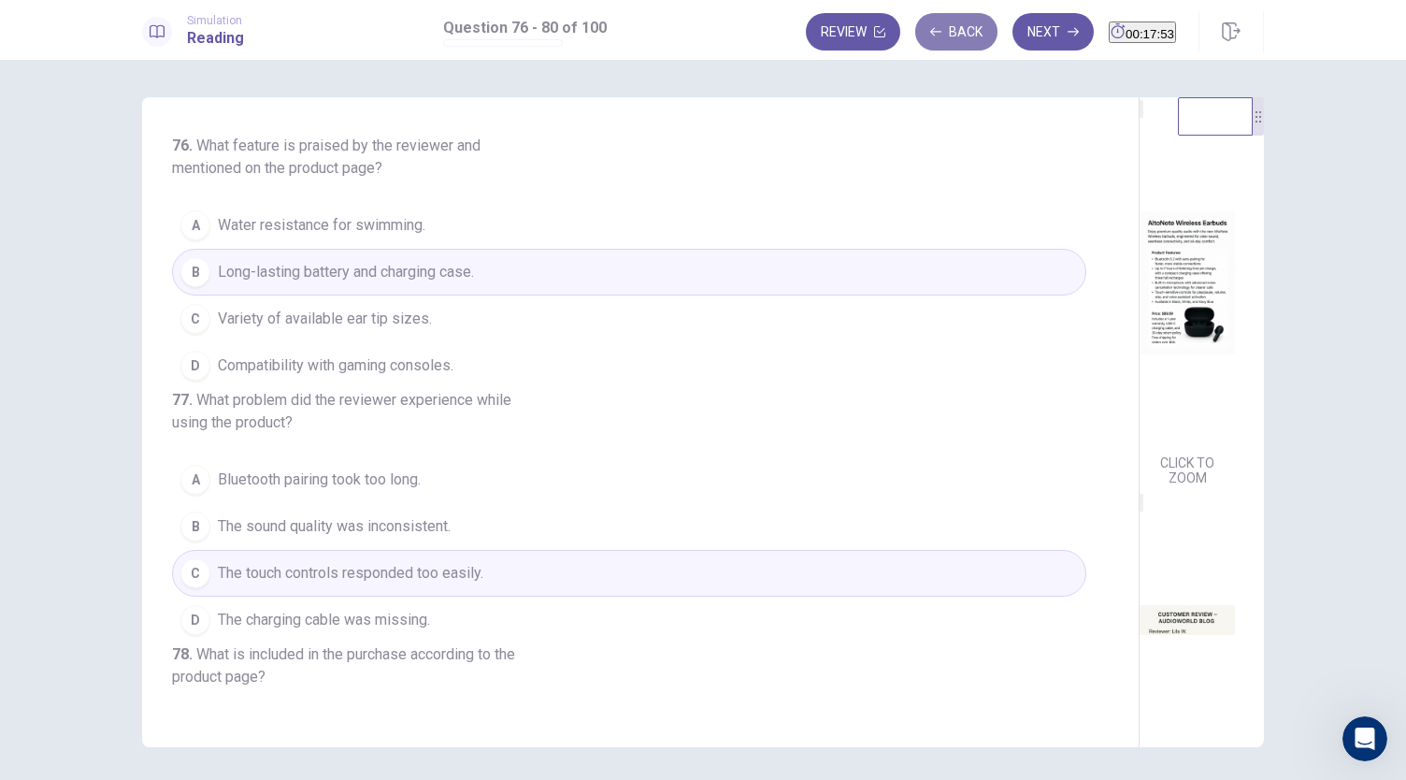
click at [925, 26] on button "Back" at bounding box center [956, 31] width 82 height 37
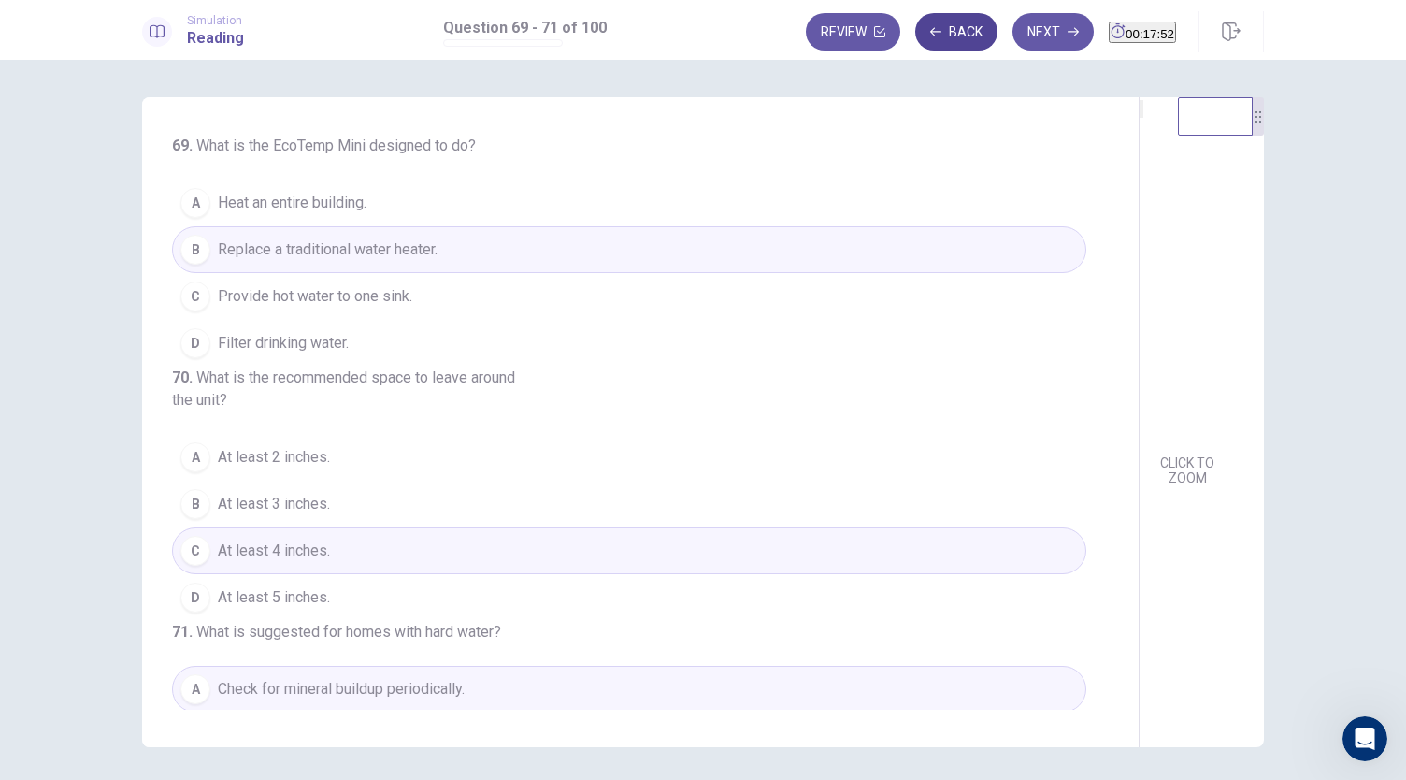
click at [925, 26] on button "Back" at bounding box center [956, 31] width 82 height 37
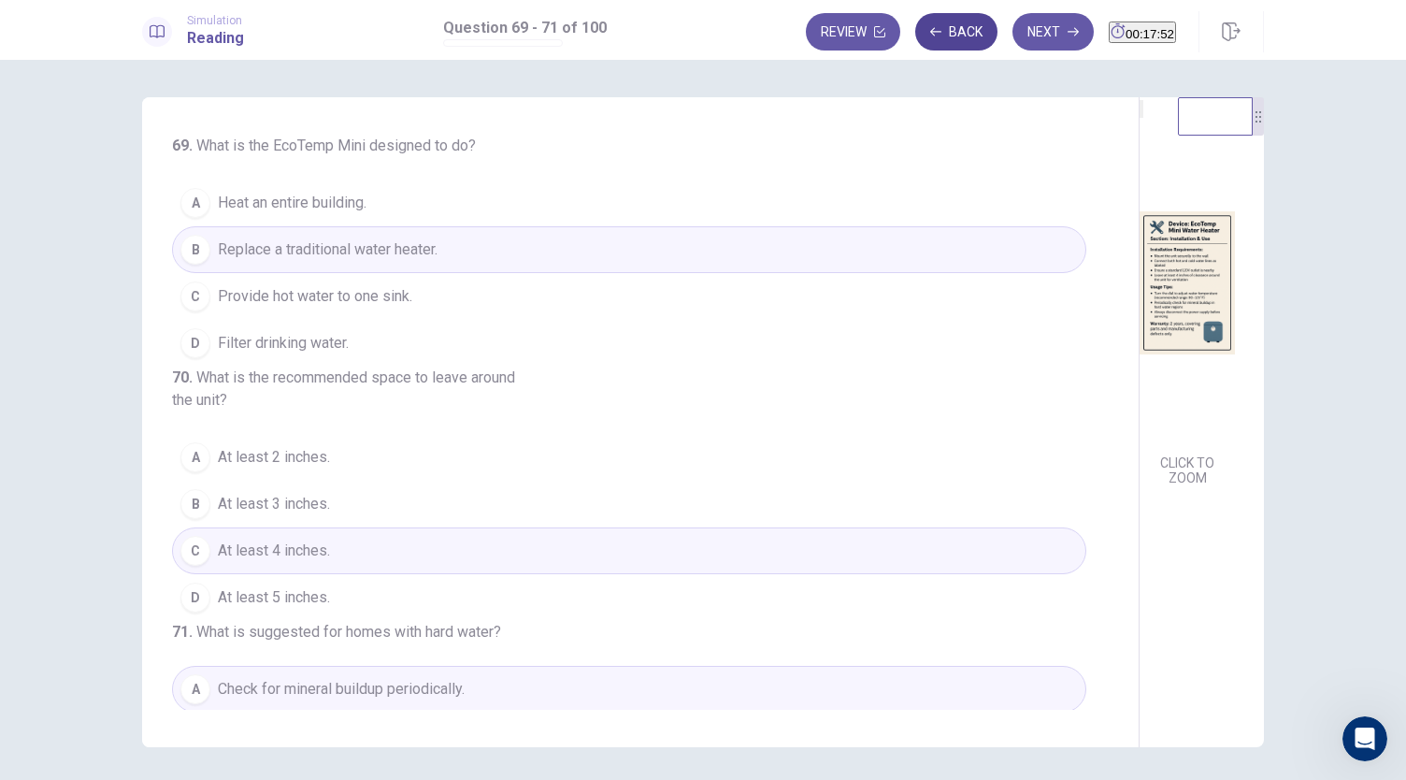
click at [925, 26] on button "Back" at bounding box center [956, 31] width 82 height 37
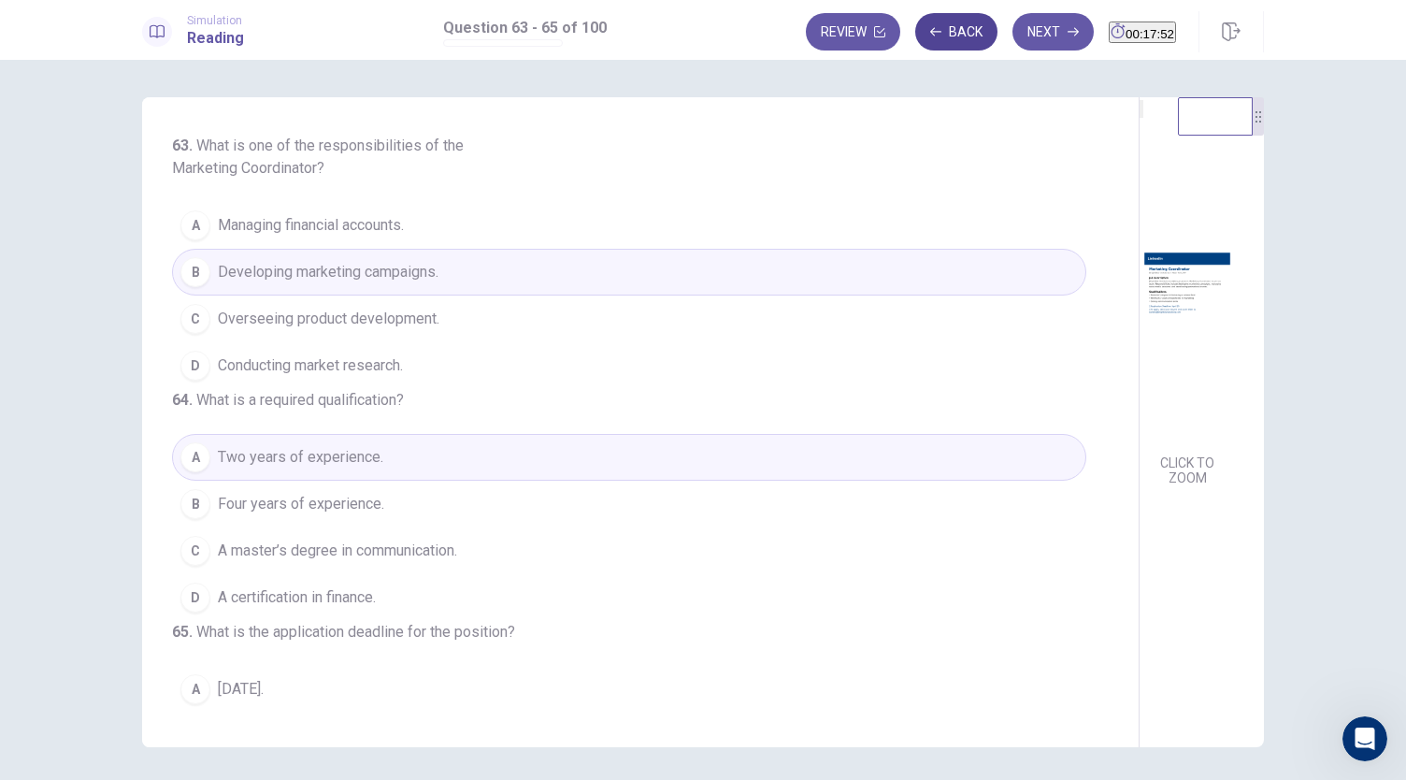
click at [925, 26] on button "Back" at bounding box center [956, 31] width 82 height 37
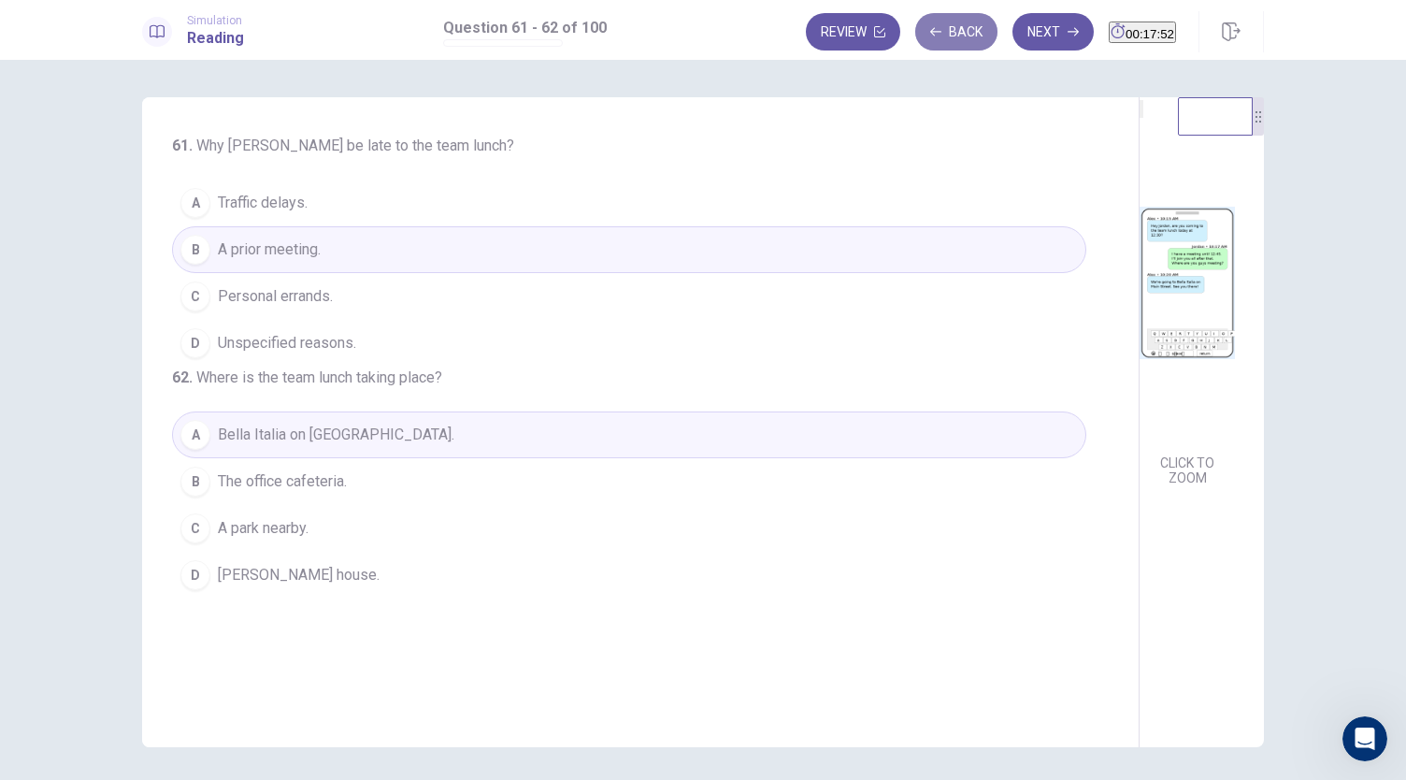
click at [925, 26] on button "Back" at bounding box center [956, 31] width 82 height 37
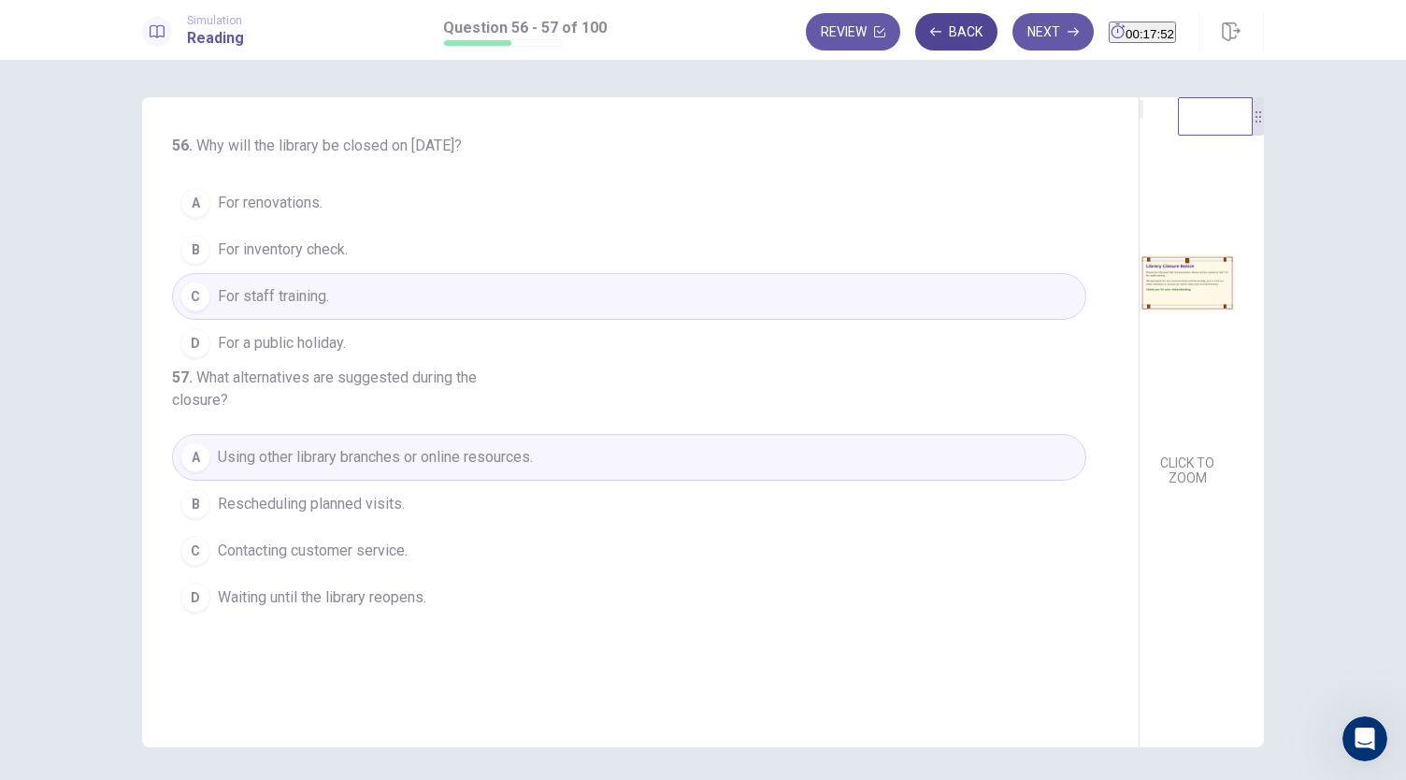
click at [925, 26] on button "Back" at bounding box center [956, 31] width 82 height 37
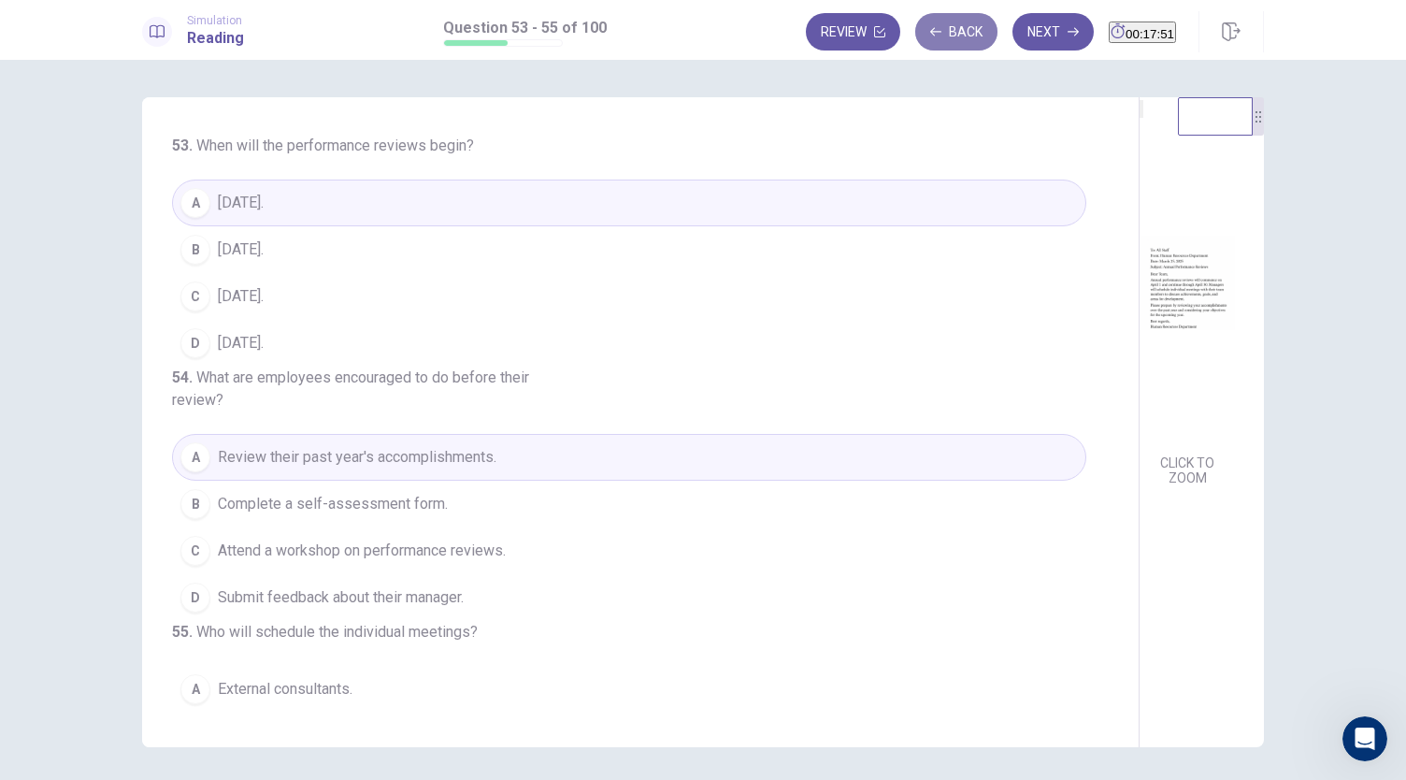
click at [925, 26] on button "Back" at bounding box center [956, 31] width 82 height 37
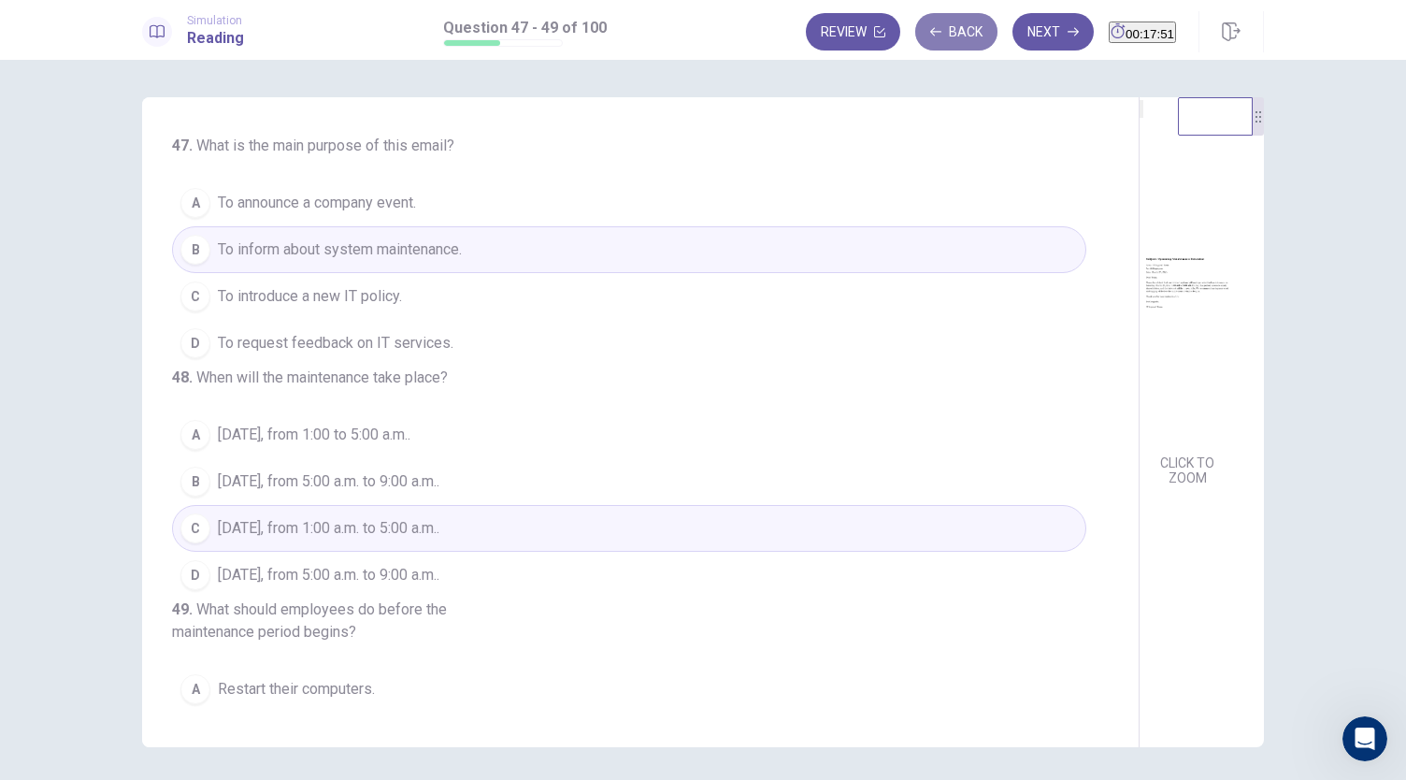
click at [925, 26] on button "Back" at bounding box center [956, 31] width 82 height 37
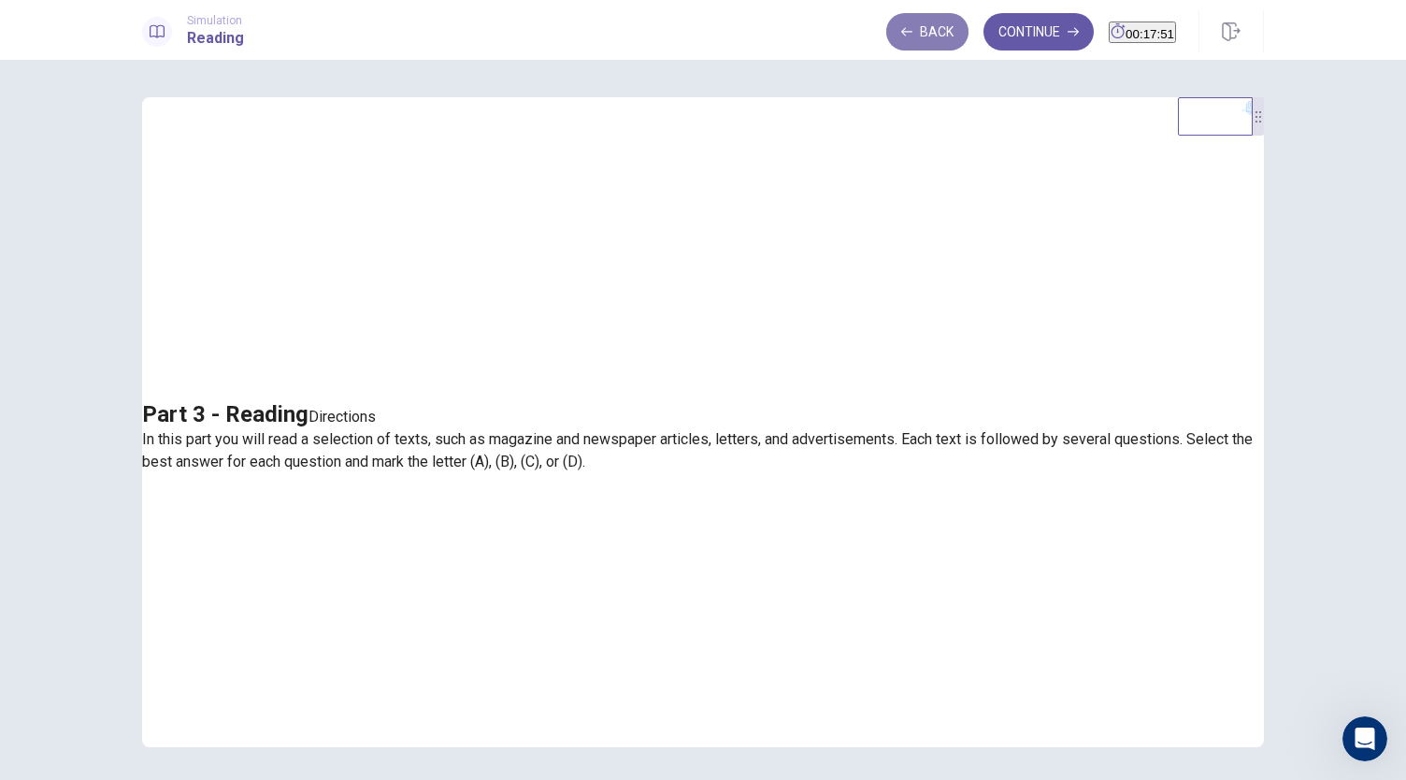
click at [925, 26] on button "Back" at bounding box center [927, 31] width 82 height 37
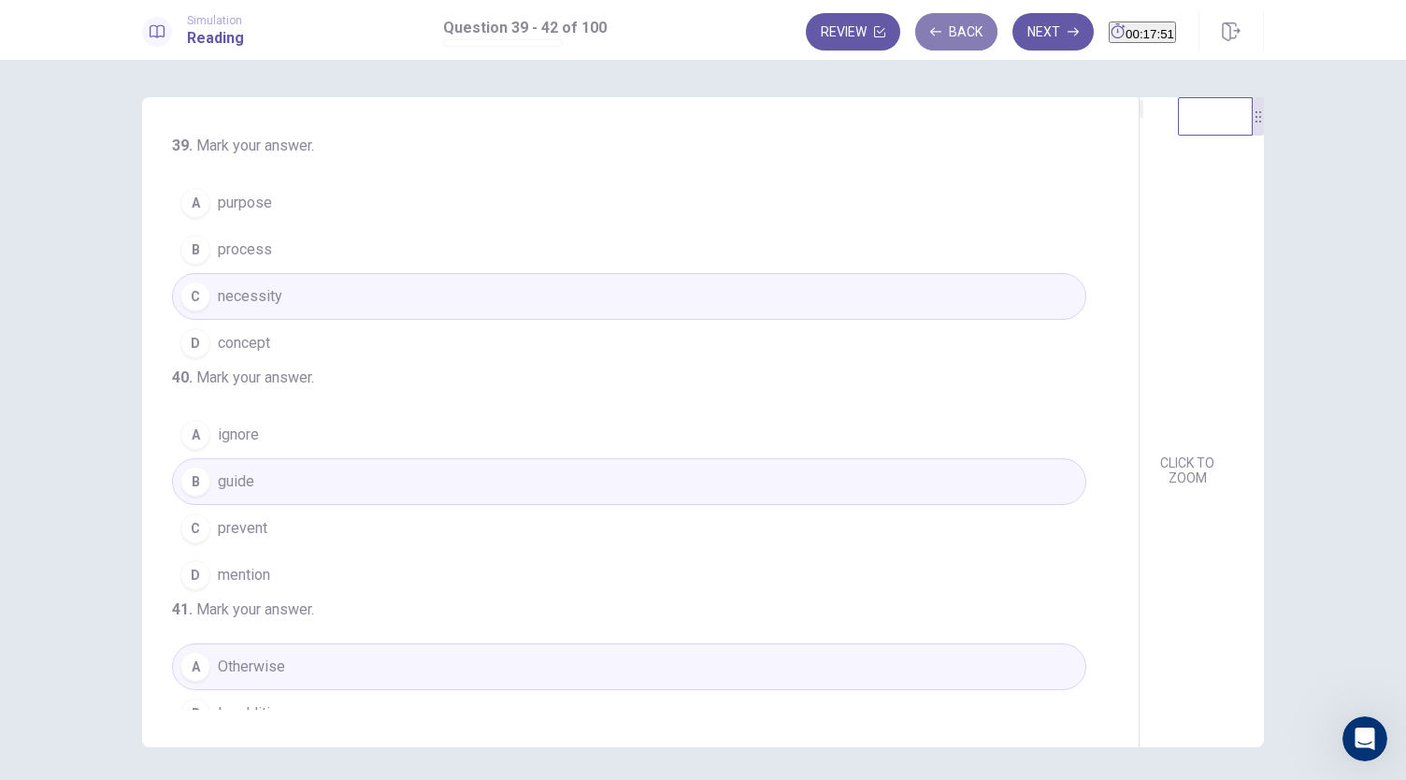
click at [925, 26] on button "Back" at bounding box center [956, 31] width 82 height 37
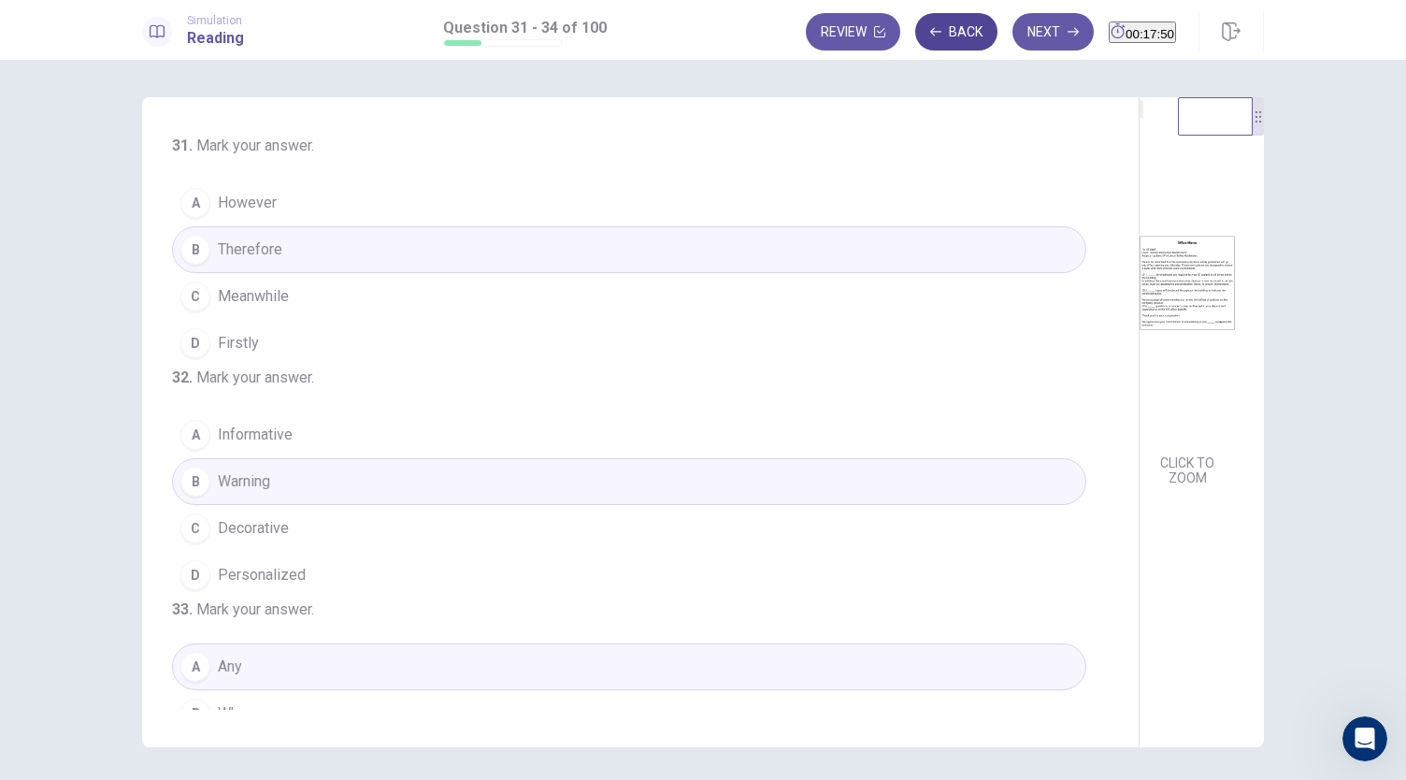
click at [925, 26] on button "Back" at bounding box center [956, 31] width 82 height 37
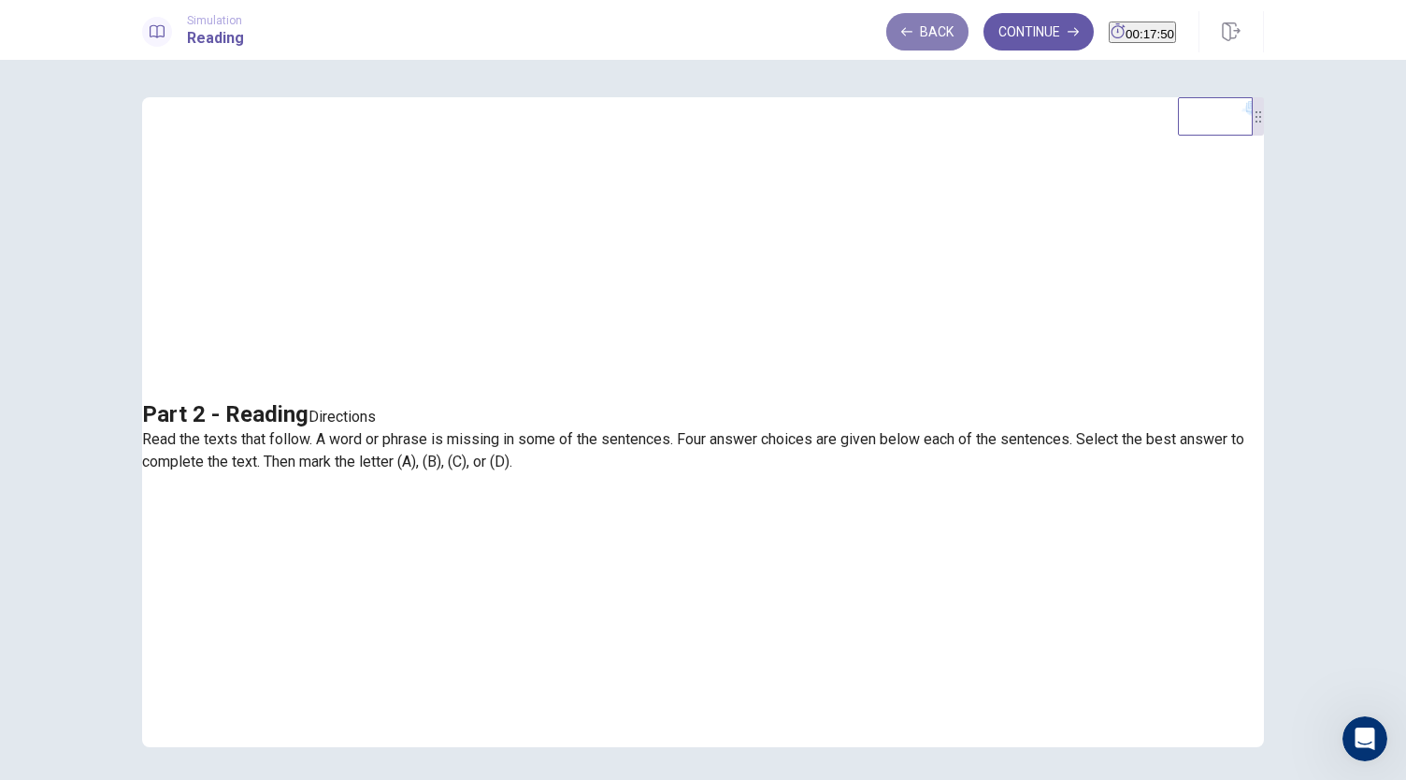
click at [925, 26] on button "Back" at bounding box center [927, 31] width 82 height 37
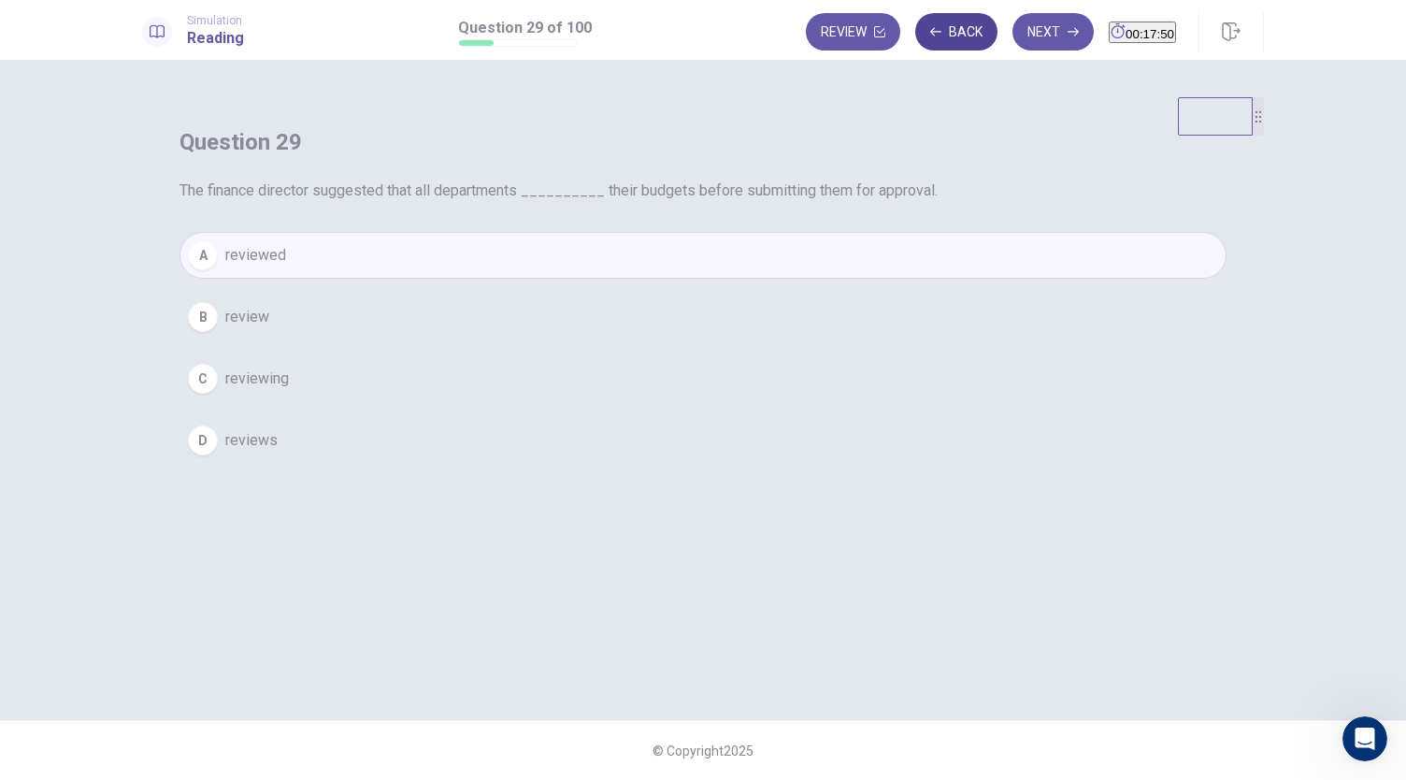
click at [925, 26] on button "Back" at bounding box center [956, 31] width 82 height 37
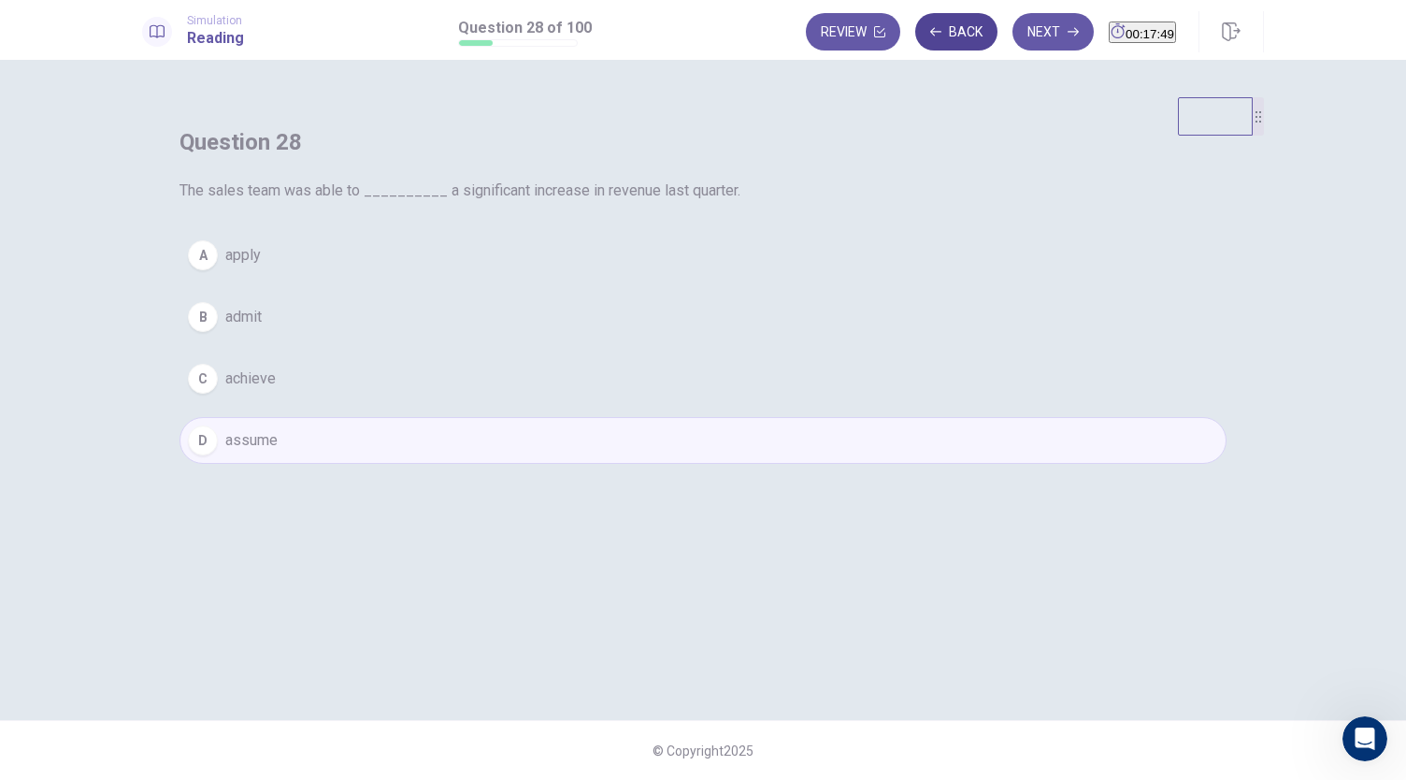
click at [925, 26] on button "Back" at bounding box center [956, 31] width 82 height 37
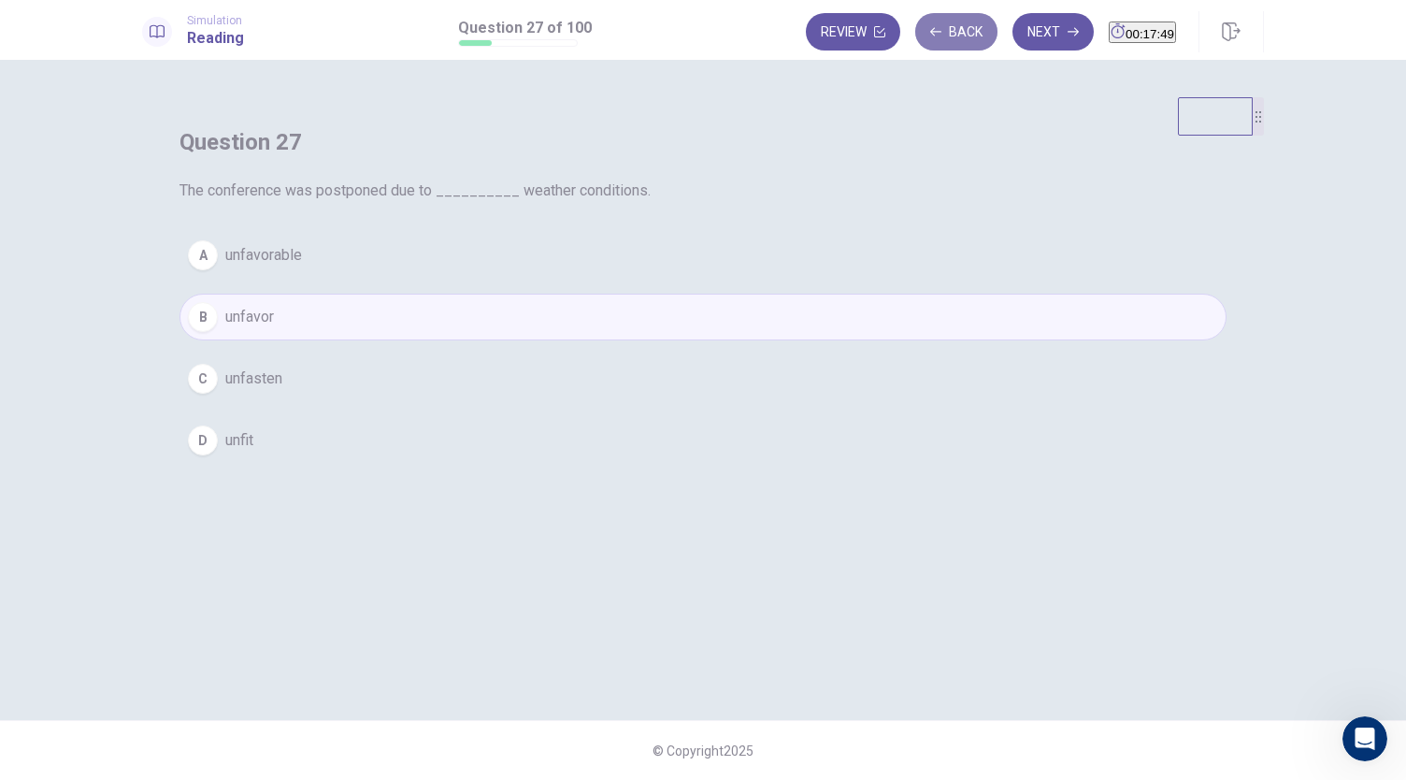
click at [925, 26] on button "Back" at bounding box center [956, 31] width 82 height 37
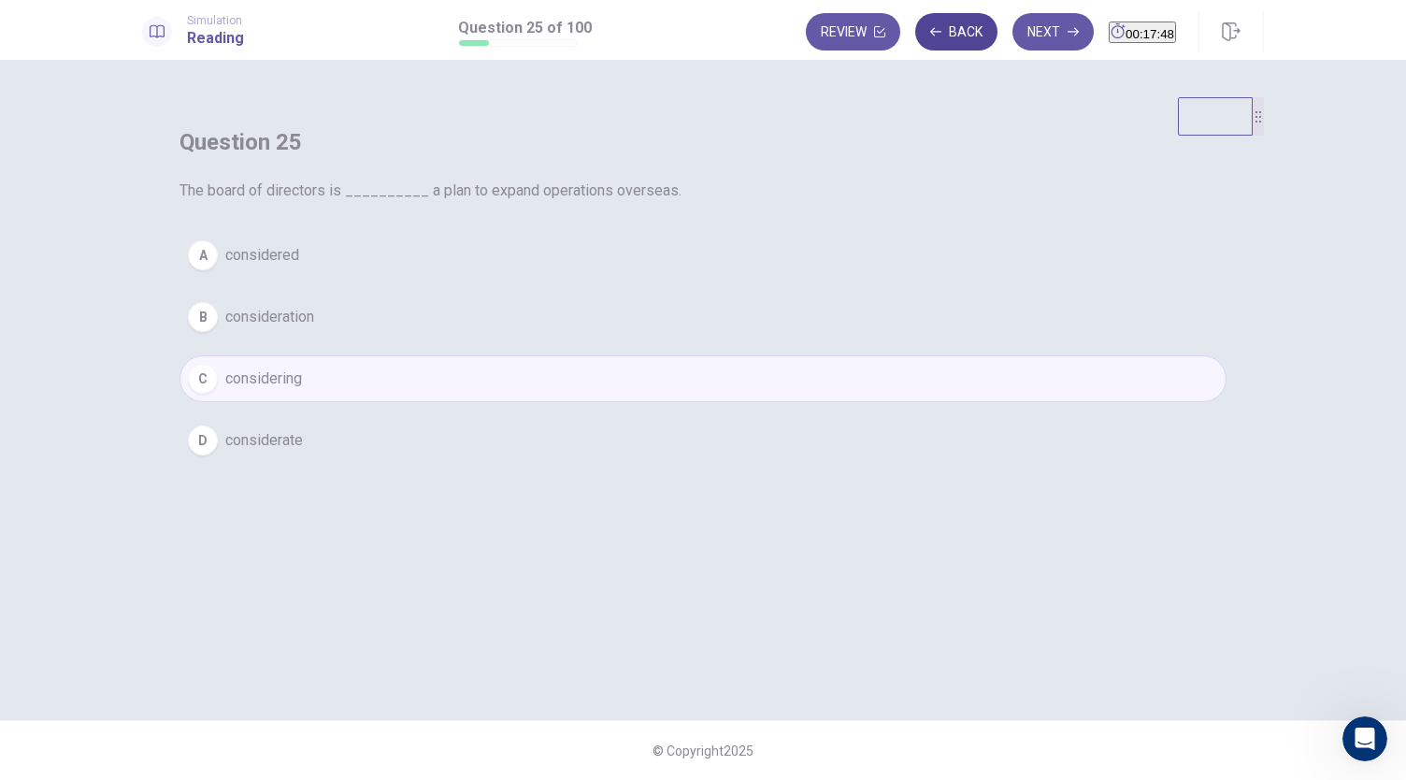
click at [925, 26] on button "Back" at bounding box center [956, 31] width 82 height 37
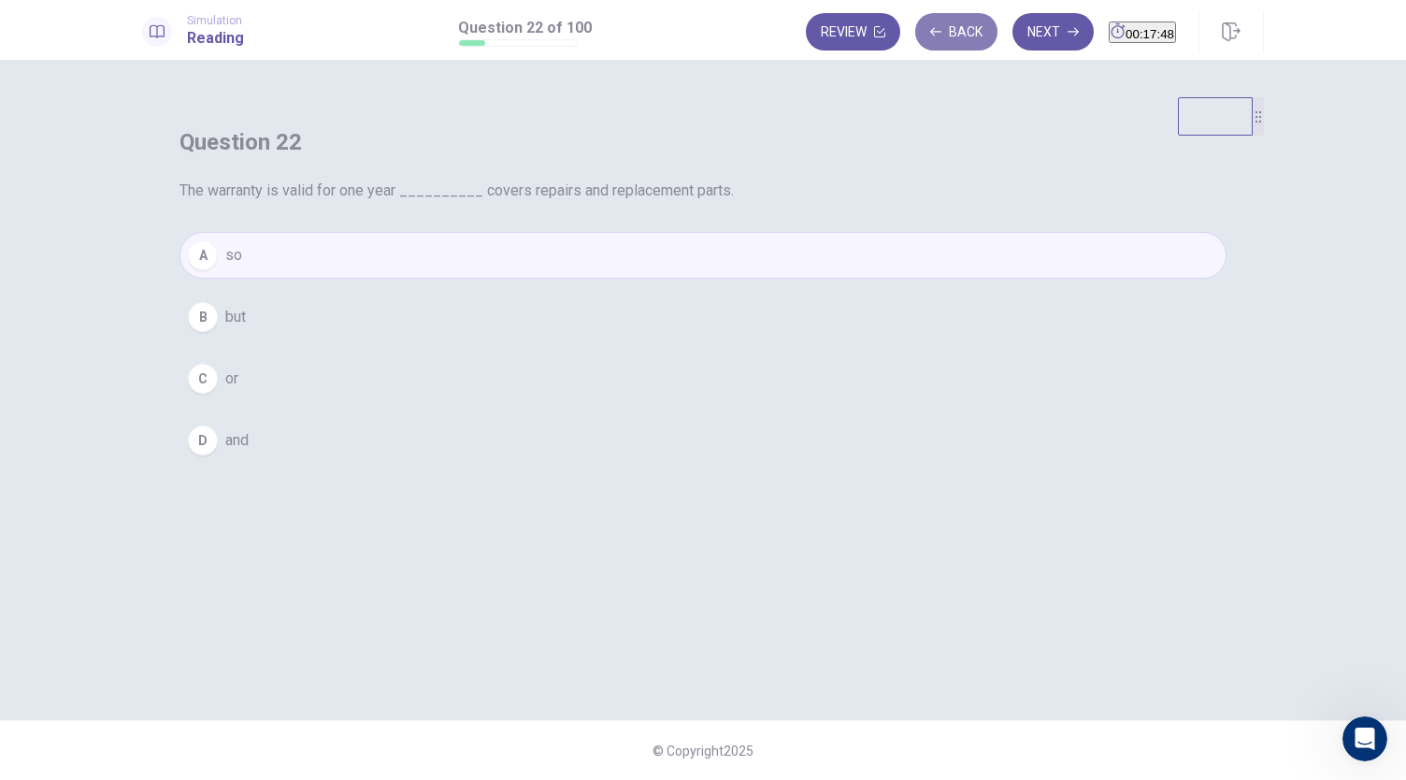
click at [925, 26] on button "Back" at bounding box center [956, 31] width 82 height 37
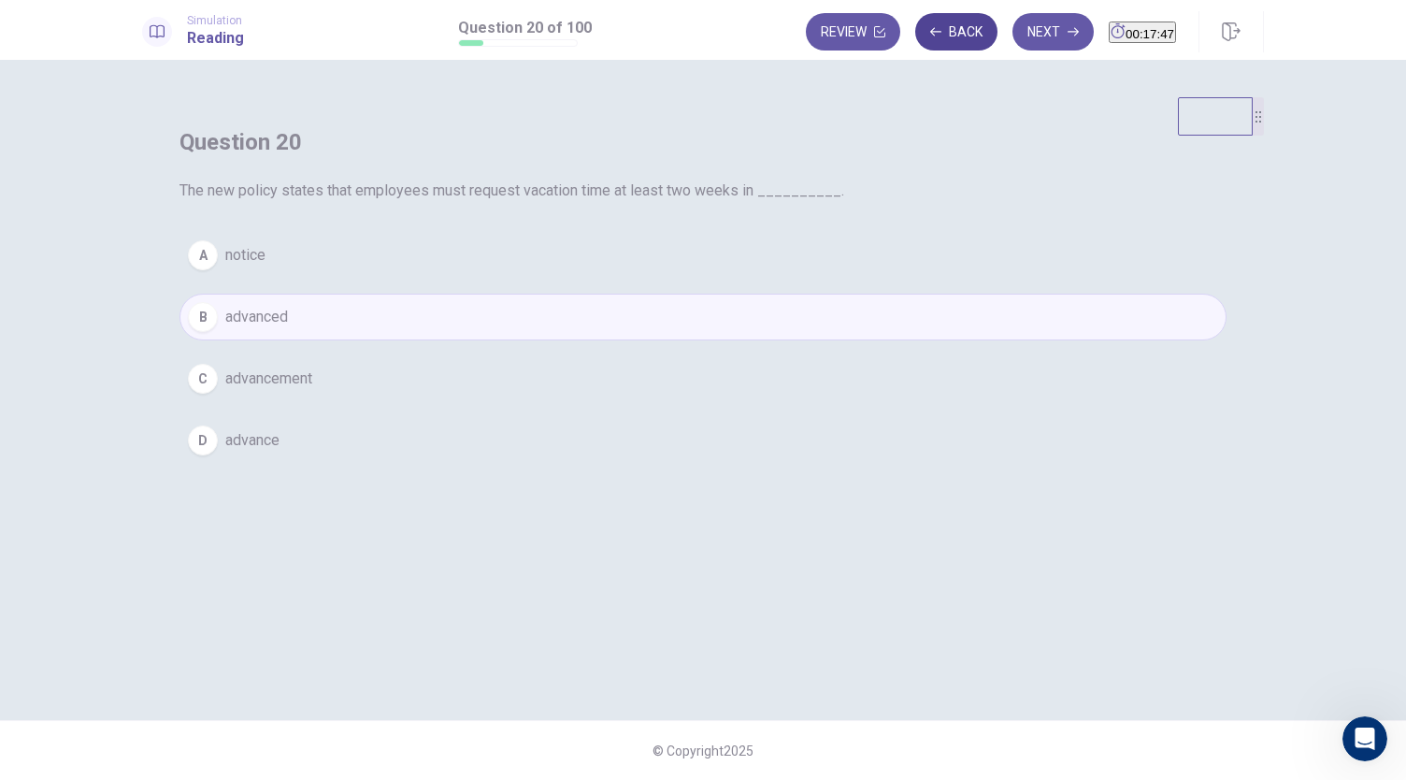
click at [925, 26] on button "Back" at bounding box center [956, 31] width 82 height 37
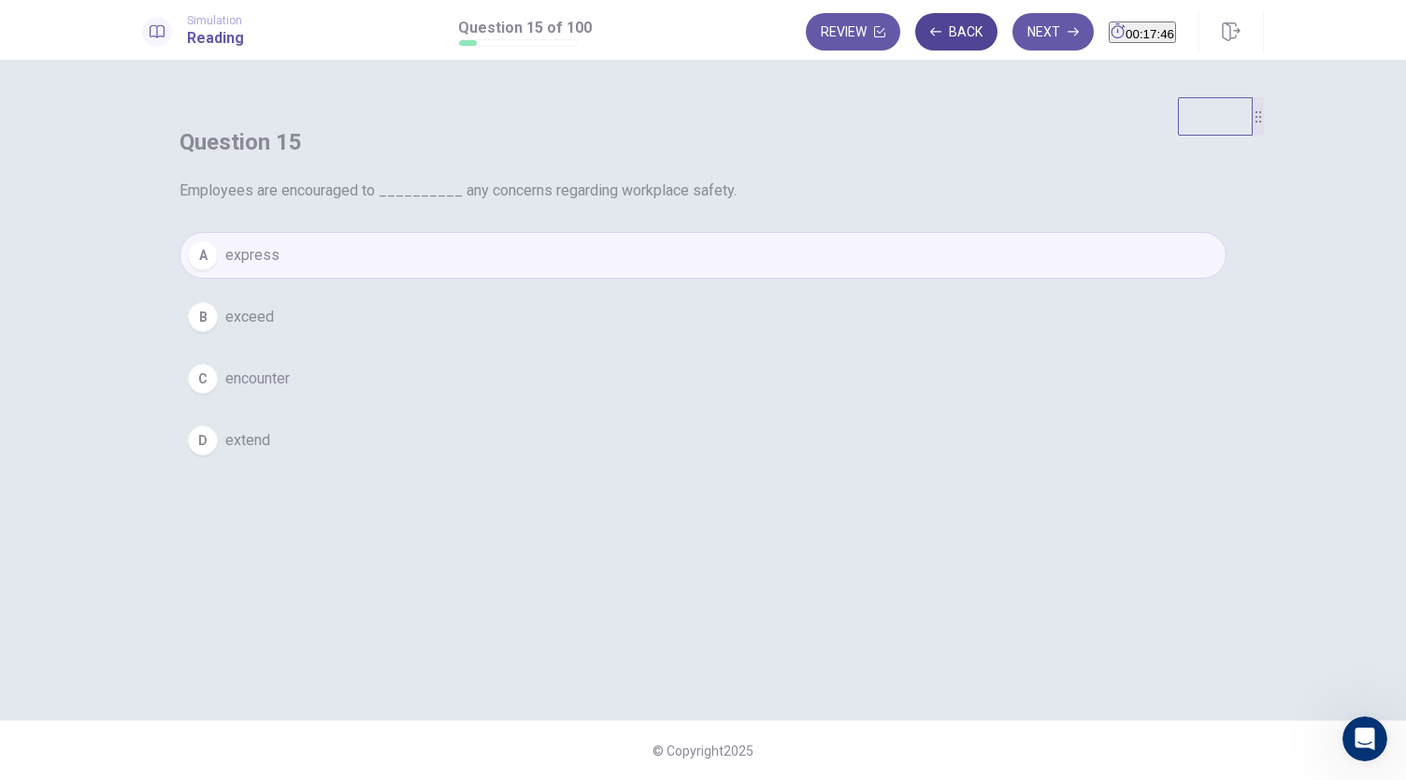
click at [925, 26] on button "Back" at bounding box center [956, 31] width 82 height 37
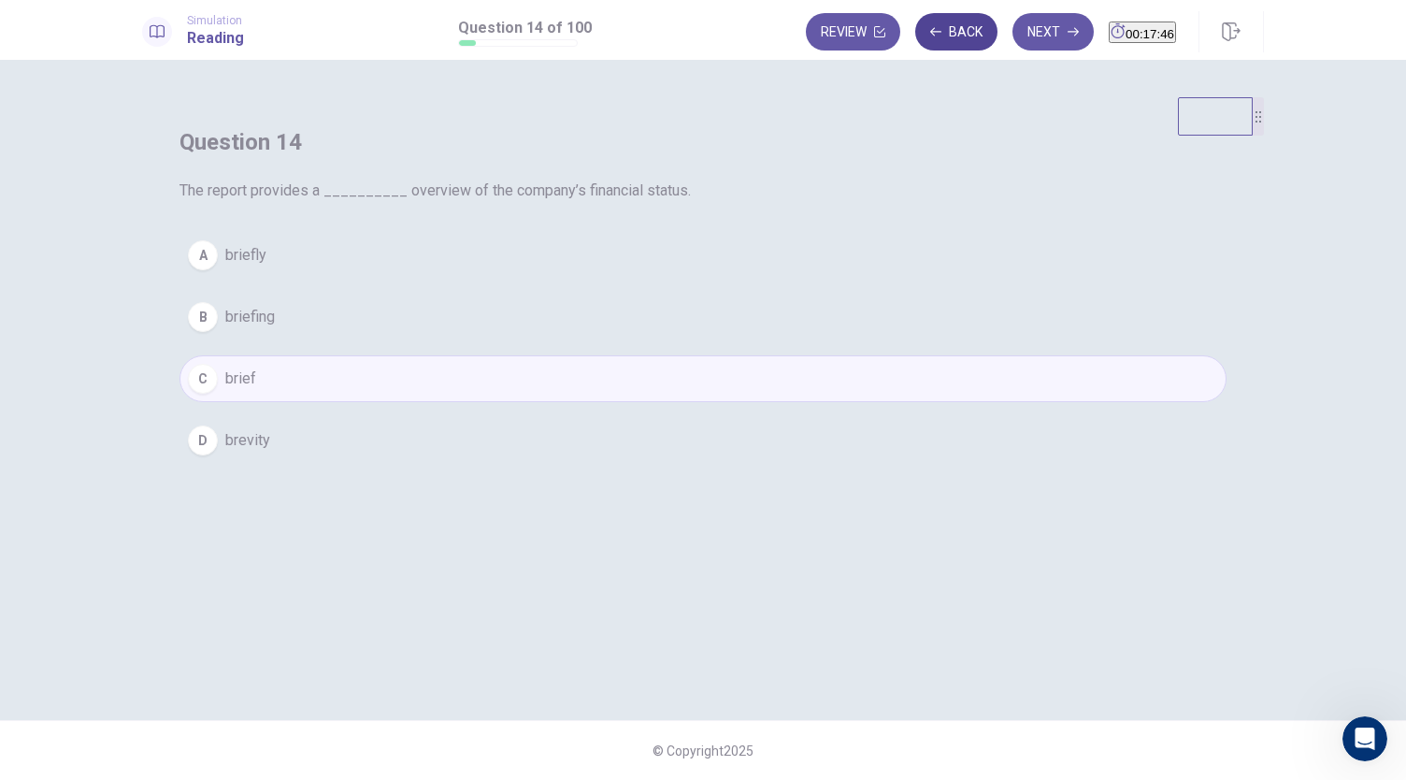
click at [925, 26] on button "Back" at bounding box center [956, 31] width 82 height 37
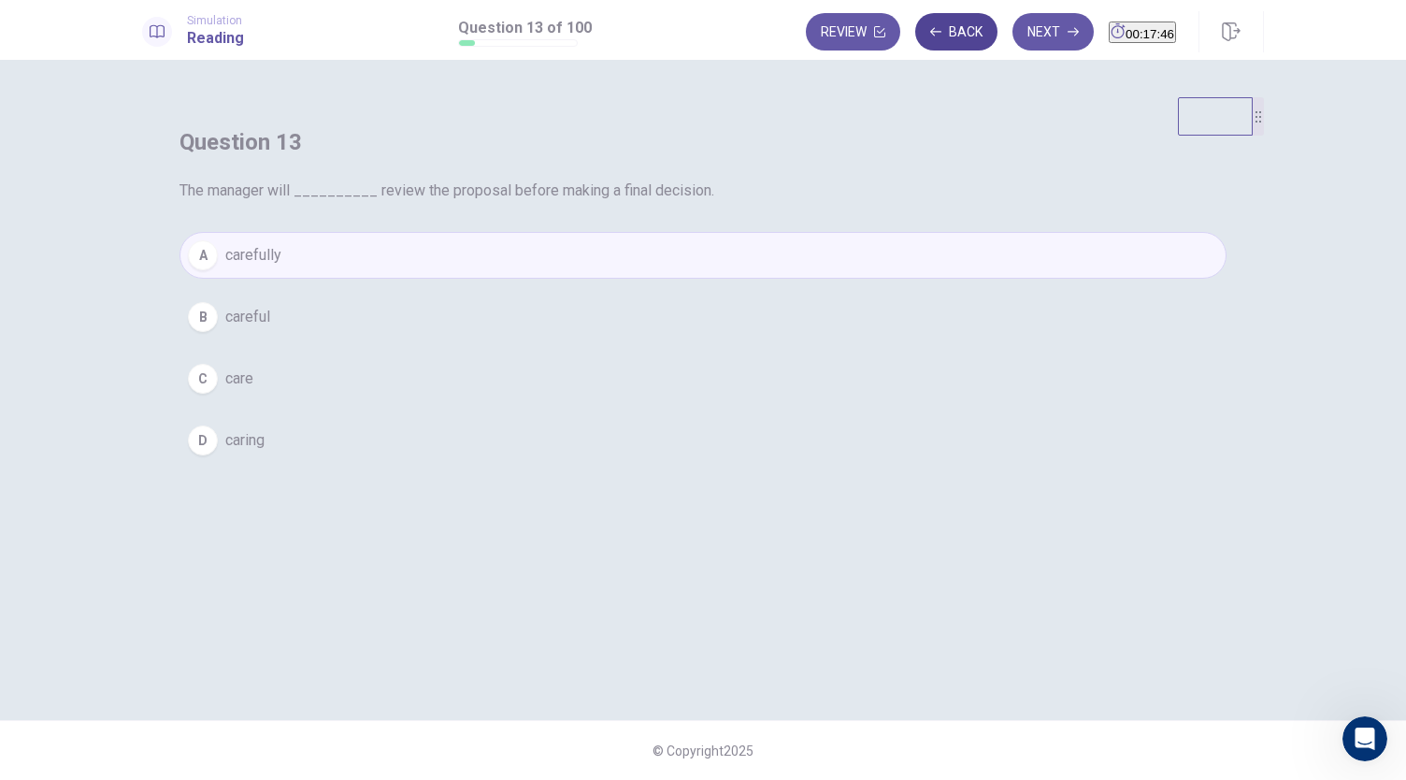
click at [925, 26] on button "Back" at bounding box center [956, 31] width 82 height 37
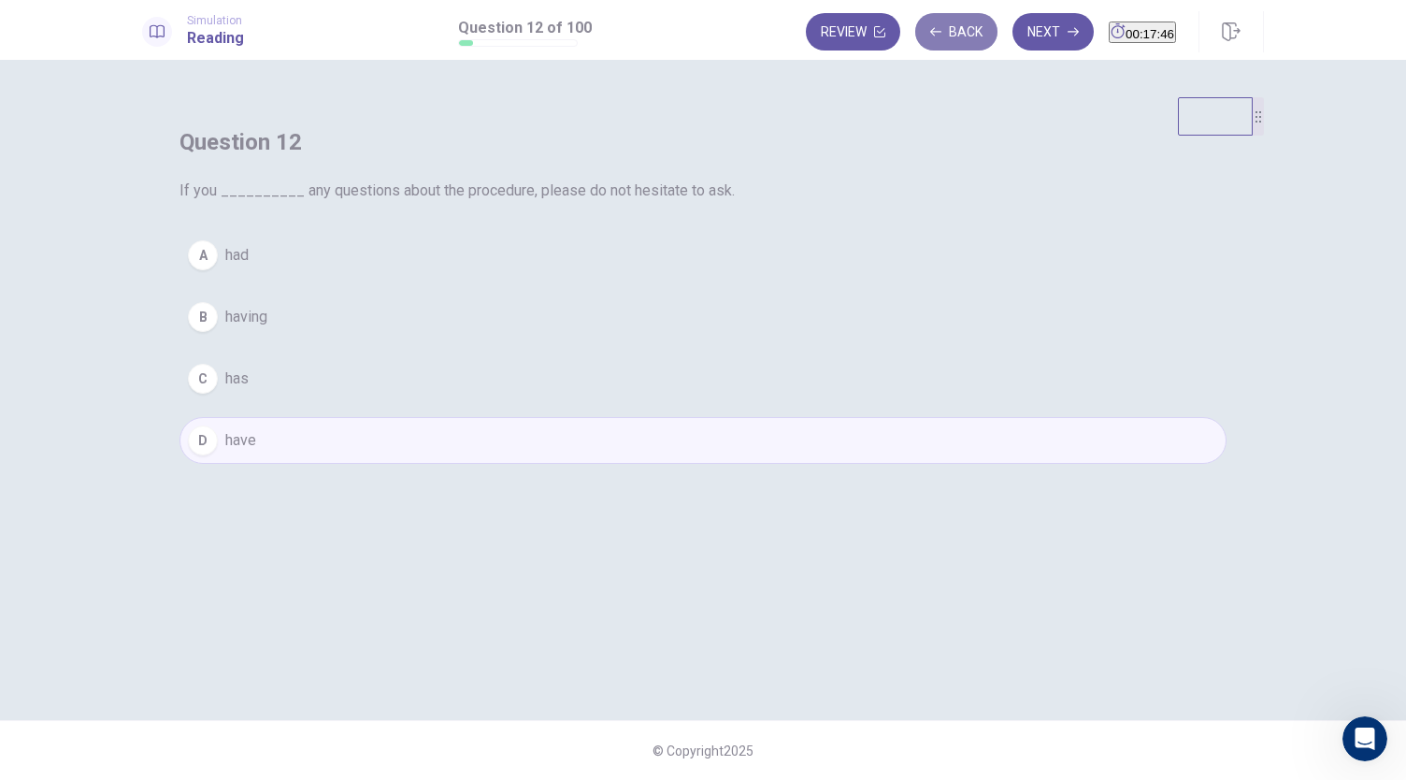
click at [925, 26] on button "Back" at bounding box center [956, 31] width 82 height 37
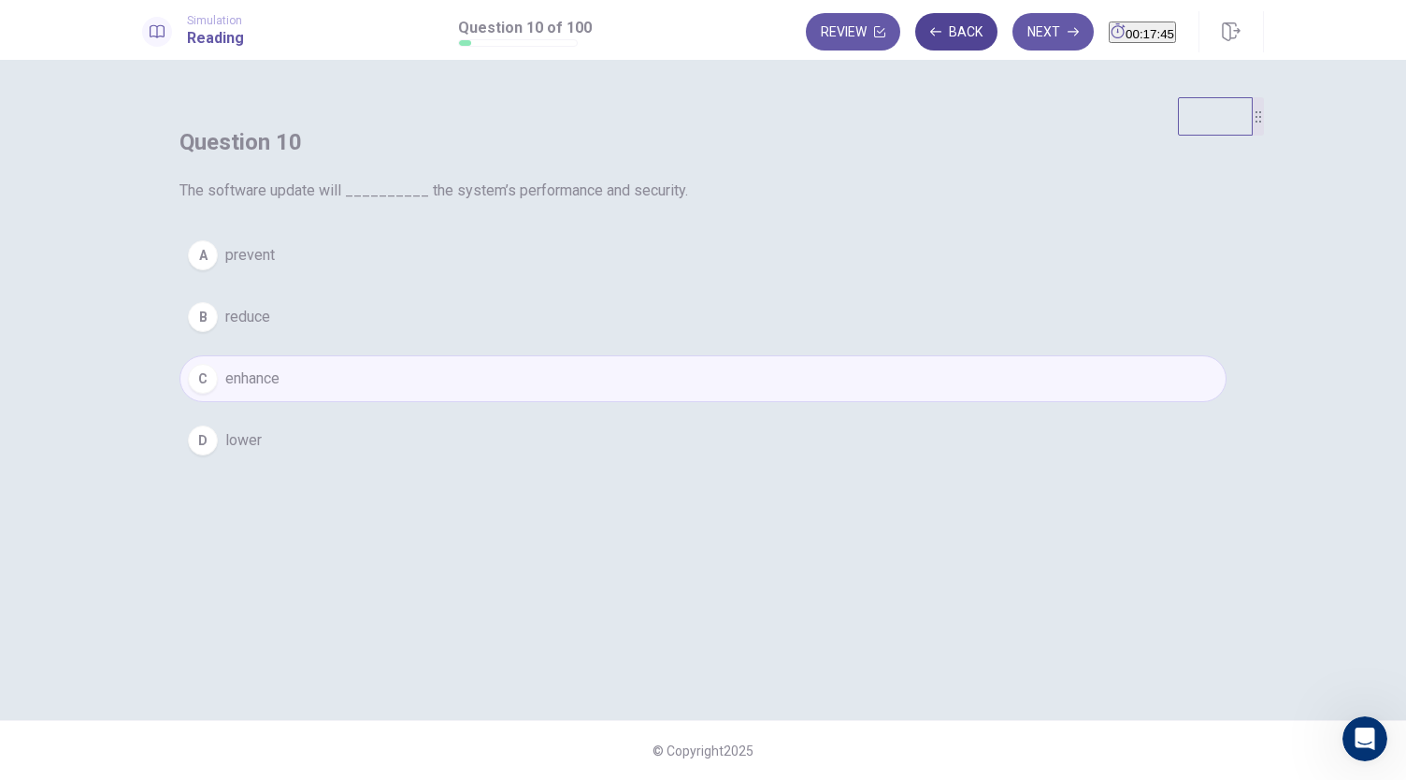
click at [925, 26] on button "Back" at bounding box center [956, 31] width 82 height 37
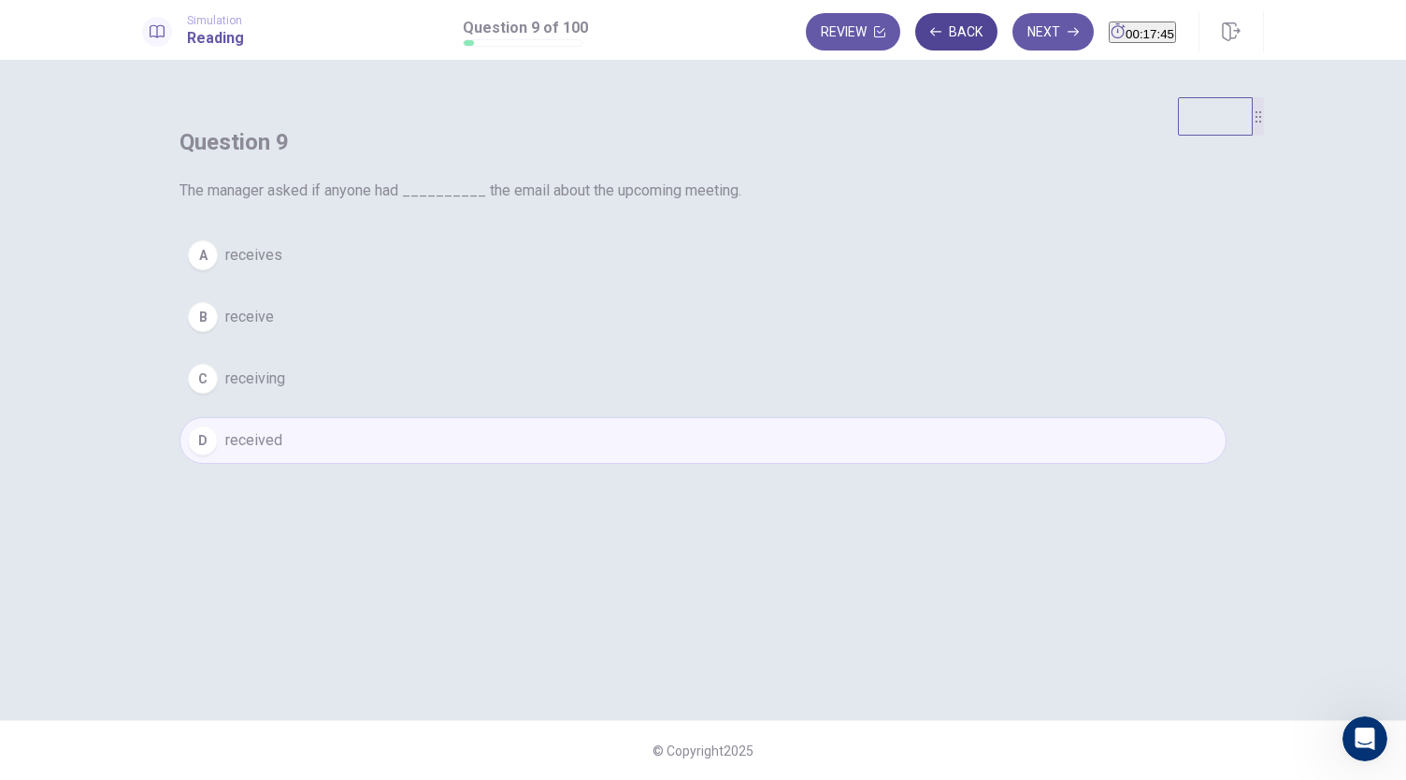
click at [925, 26] on button "Back" at bounding box center [956, 31] width 82 height 37
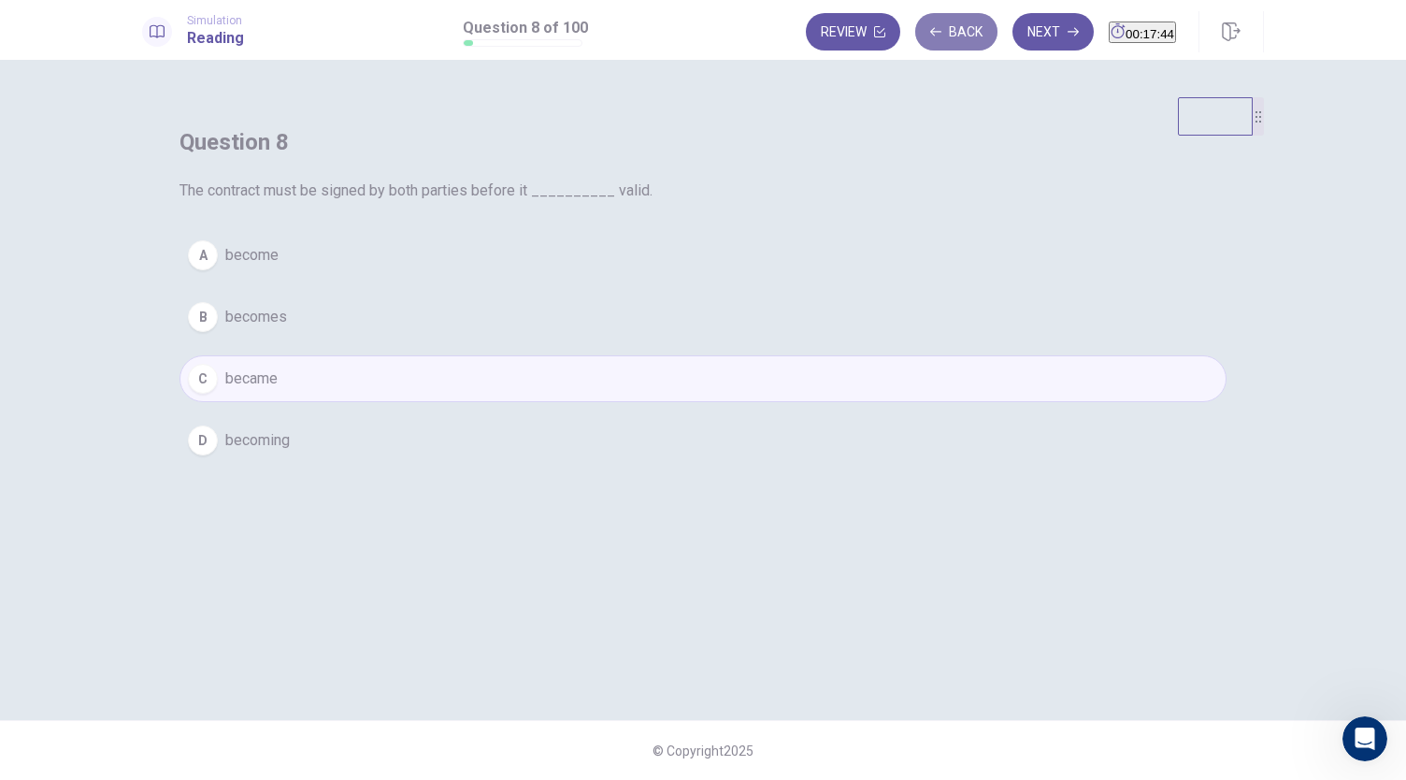
click at [925, 26] on button "Back" at bounding box center [956, 31] width 82 height 37
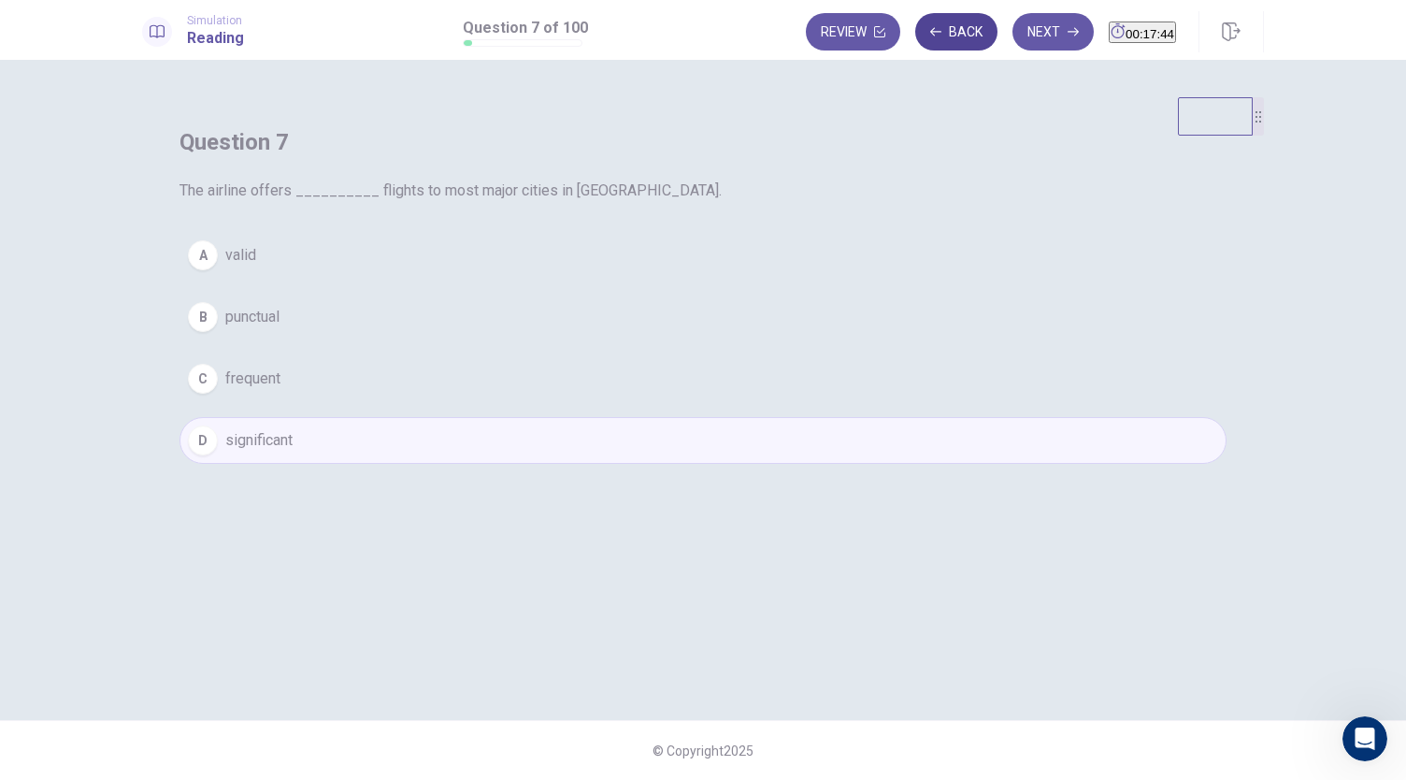
click at [925, 26] on button "Back" at bounding box center [956, 31] width 82 height 37
click at [815, 38] on button "Review" at bounding box center [853, 31] width 94 height 37
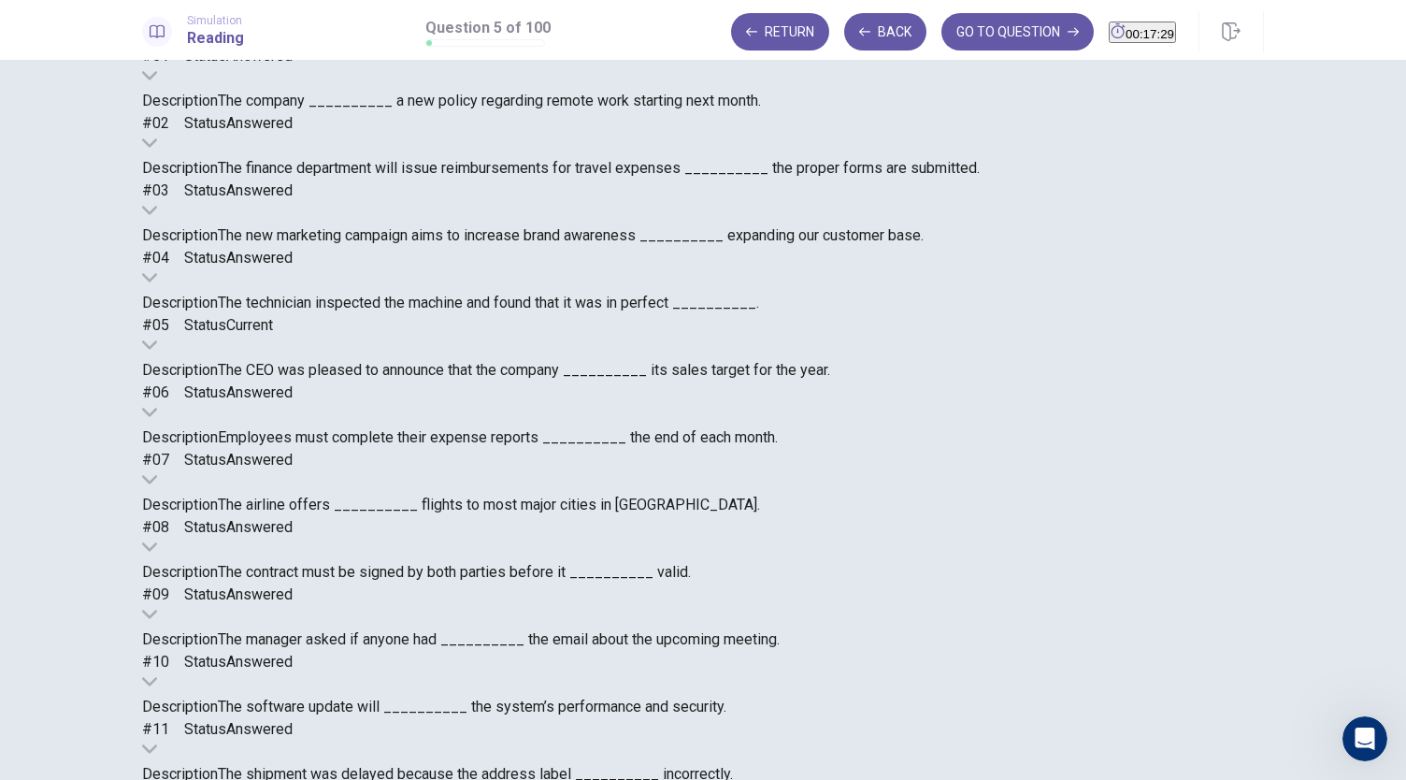
scroll to position [151, 0]
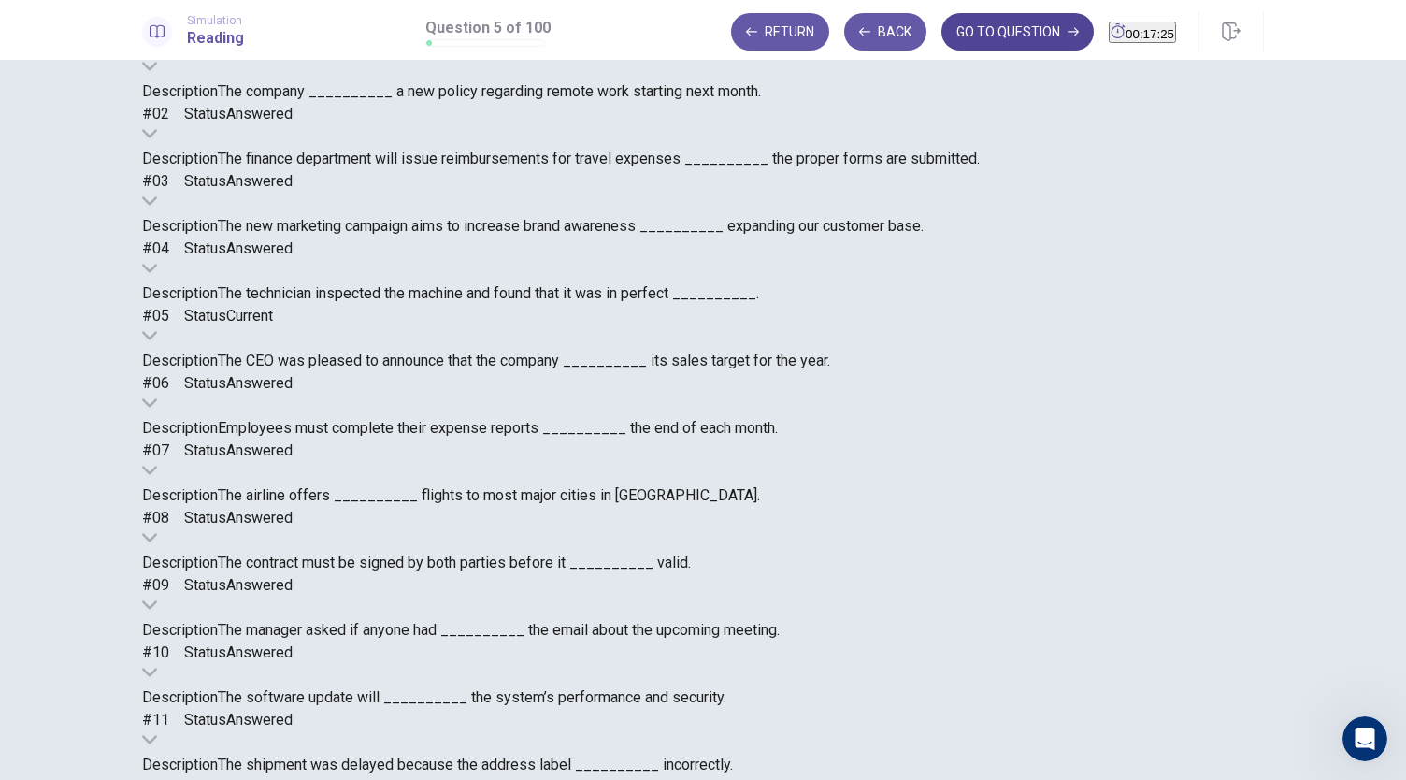
click at [985, 47] on button "GO TO QUESTION" at bounding box center [1017, 31] width 152 height 37
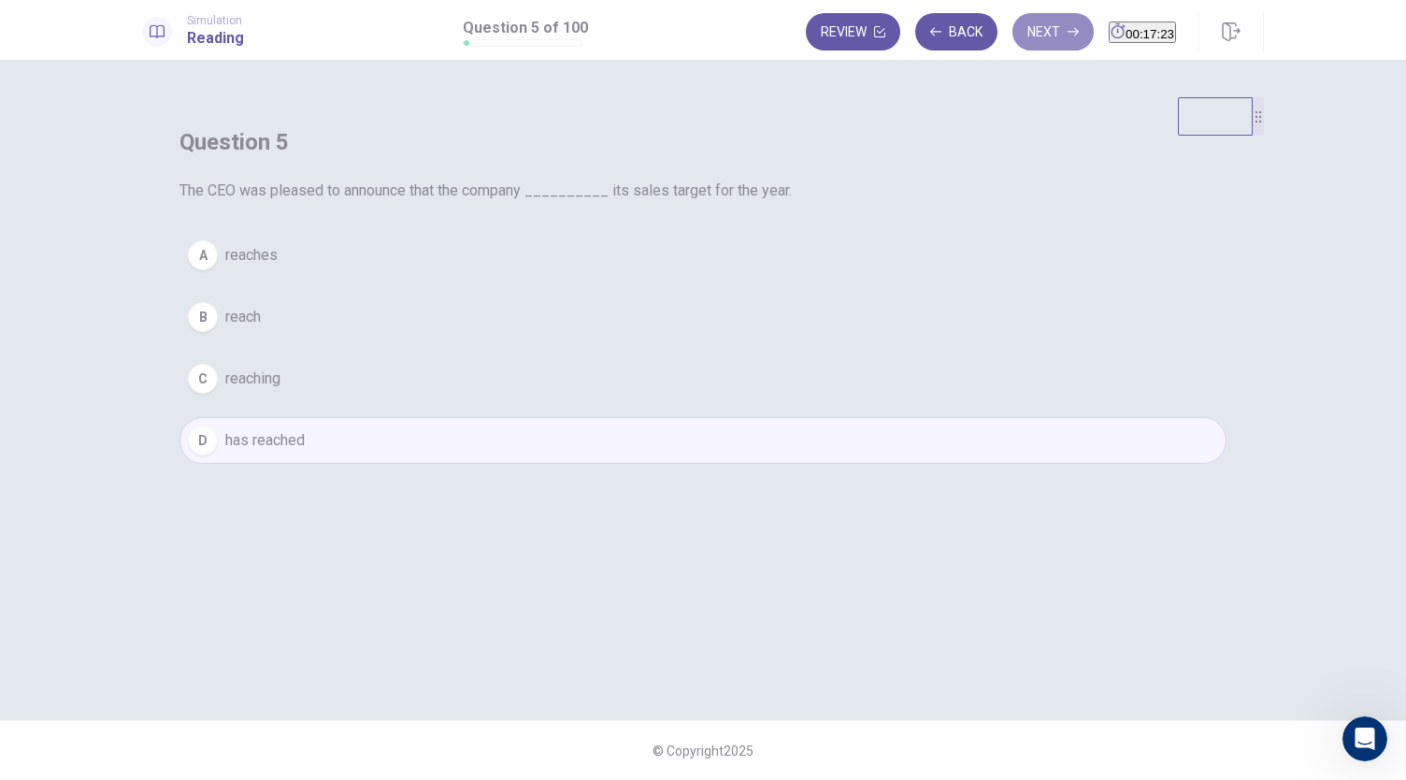
click at [1012, 47] on button "Next" at bounding box center [1052, 31] width 81 height 37
click at [985, 47] on div "Review Back Next 00:17:23" at bounding box center [991, 31] width 370 height 37
click at [1012, 39] on button "Next" at bounding box center [1052, 31] width 81 height 37
click at [1013, 39] on button "Next" at bounding box center [1052, 31] width 81 height 37
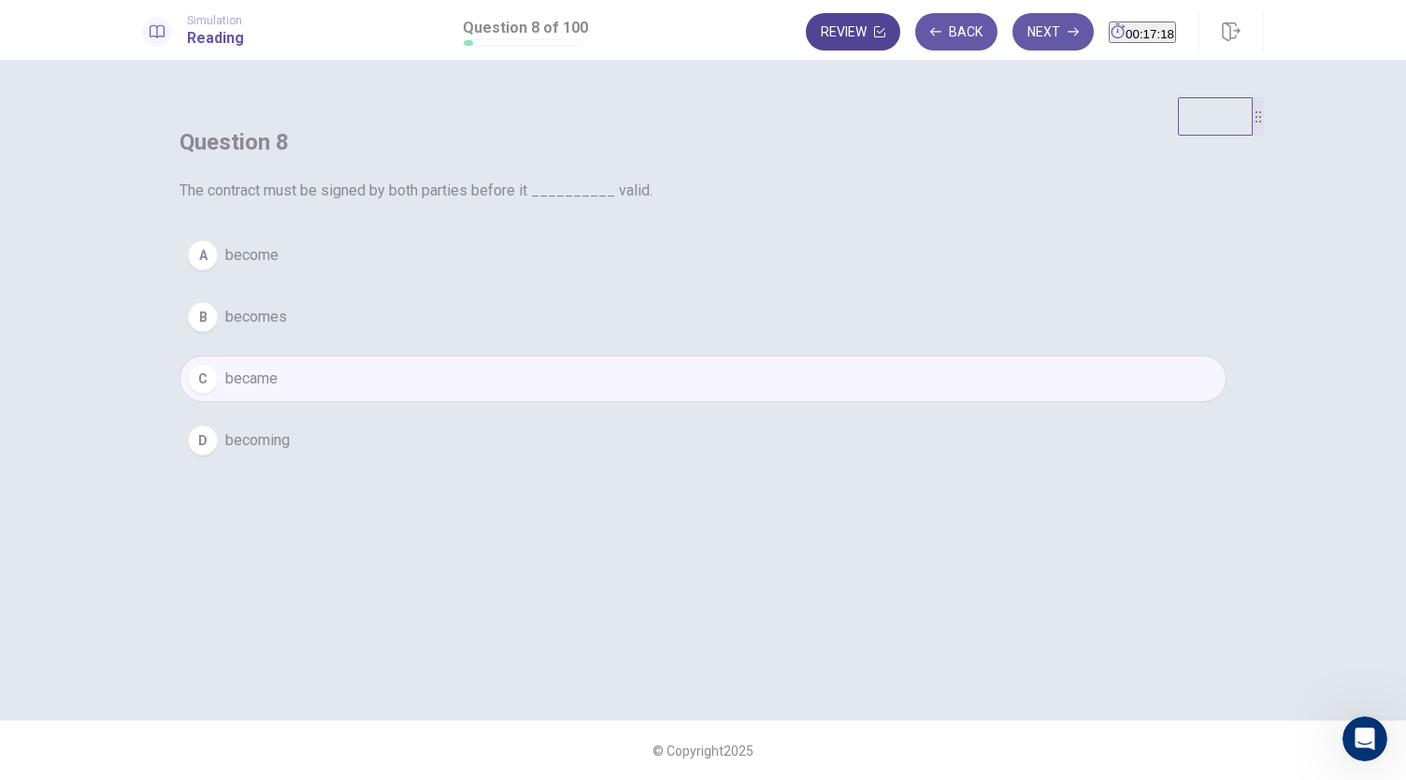
click at [811, 31] on button "Review" at bounding box center [853, 31] width 94 height 37
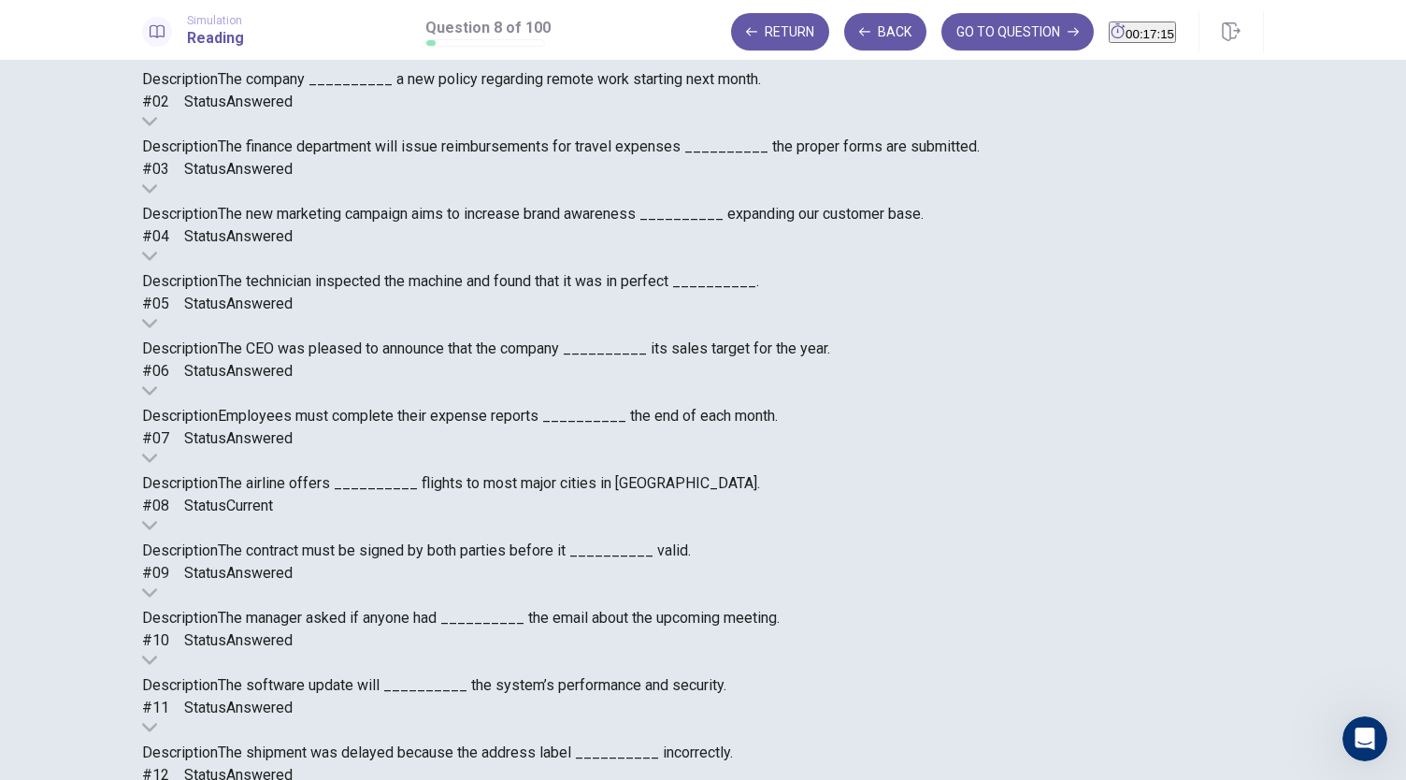
scroll to position [1819, 0]
click at [998, 26] on button "GO TO QUESTION" at bounding box center [1017, 31] width 152 height 37
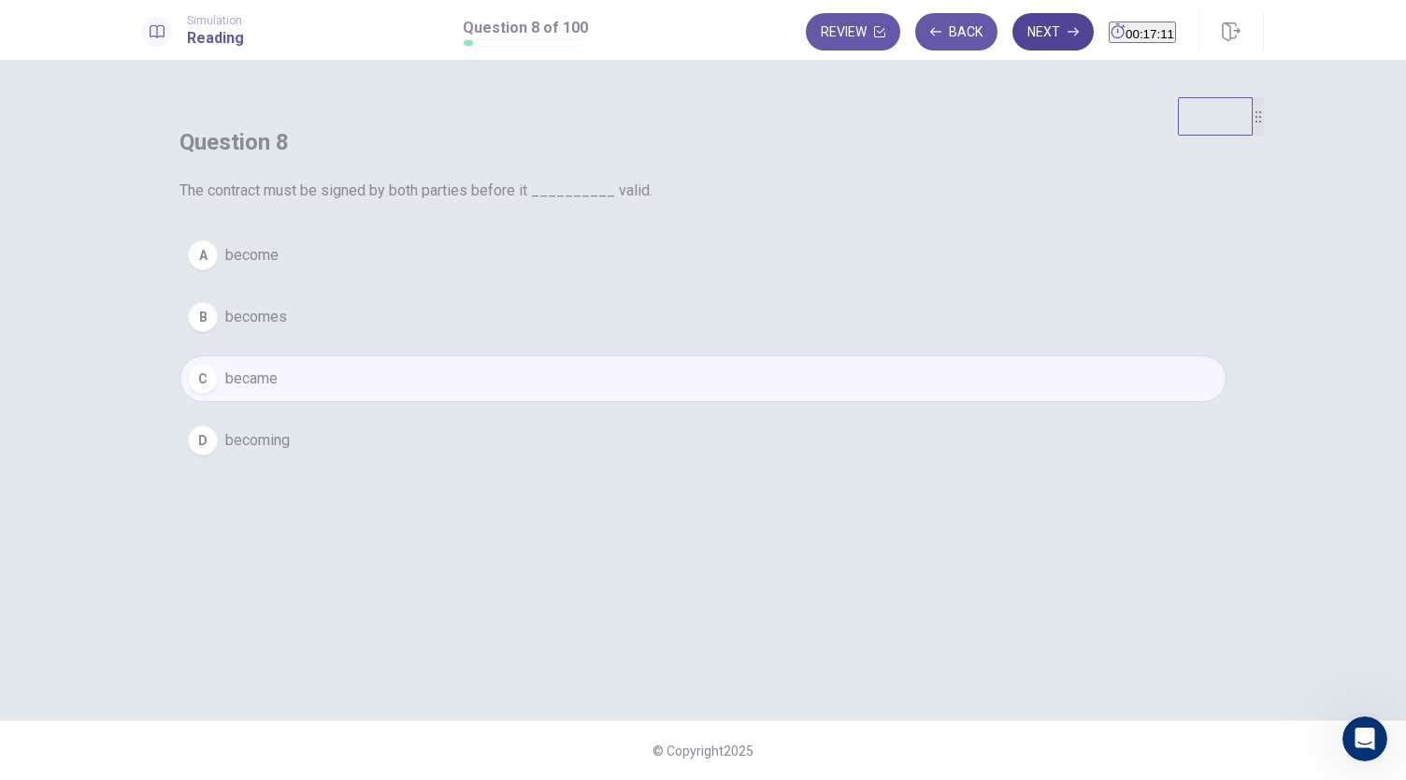
click at [1025, 26] on button "Next" at bounding box center [1052, 31] width 81 height 37
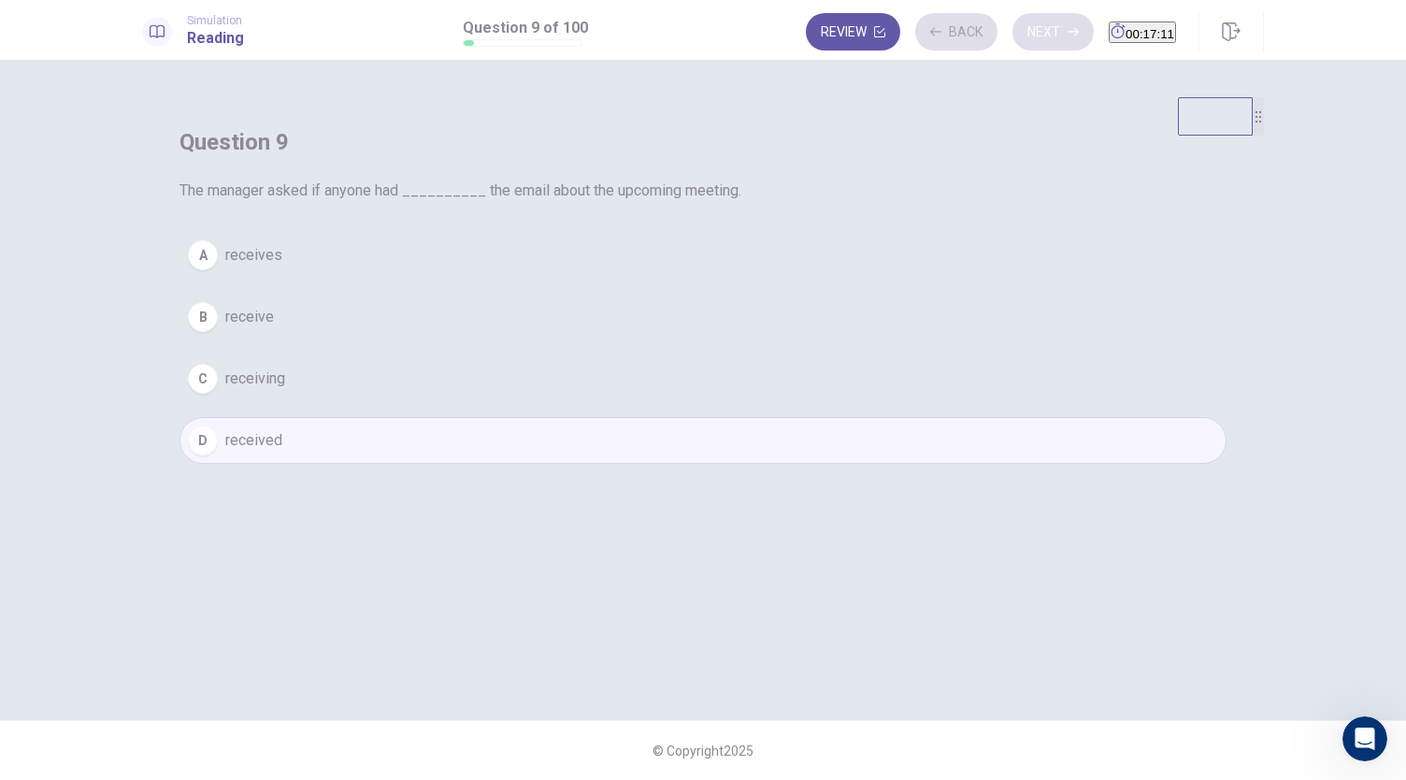
click at [1025, 26] on div "Review Back Next 00:17:11" at bounding box center [991, 31] width 370 height 37
click at [1025, 26] on div "Review Back Next 00:17:10" at bounding box center [991, 31] width 370 height 37
click at [1025, 26] on button "Next" at bounding box center [1052, 31] width 81 height 37
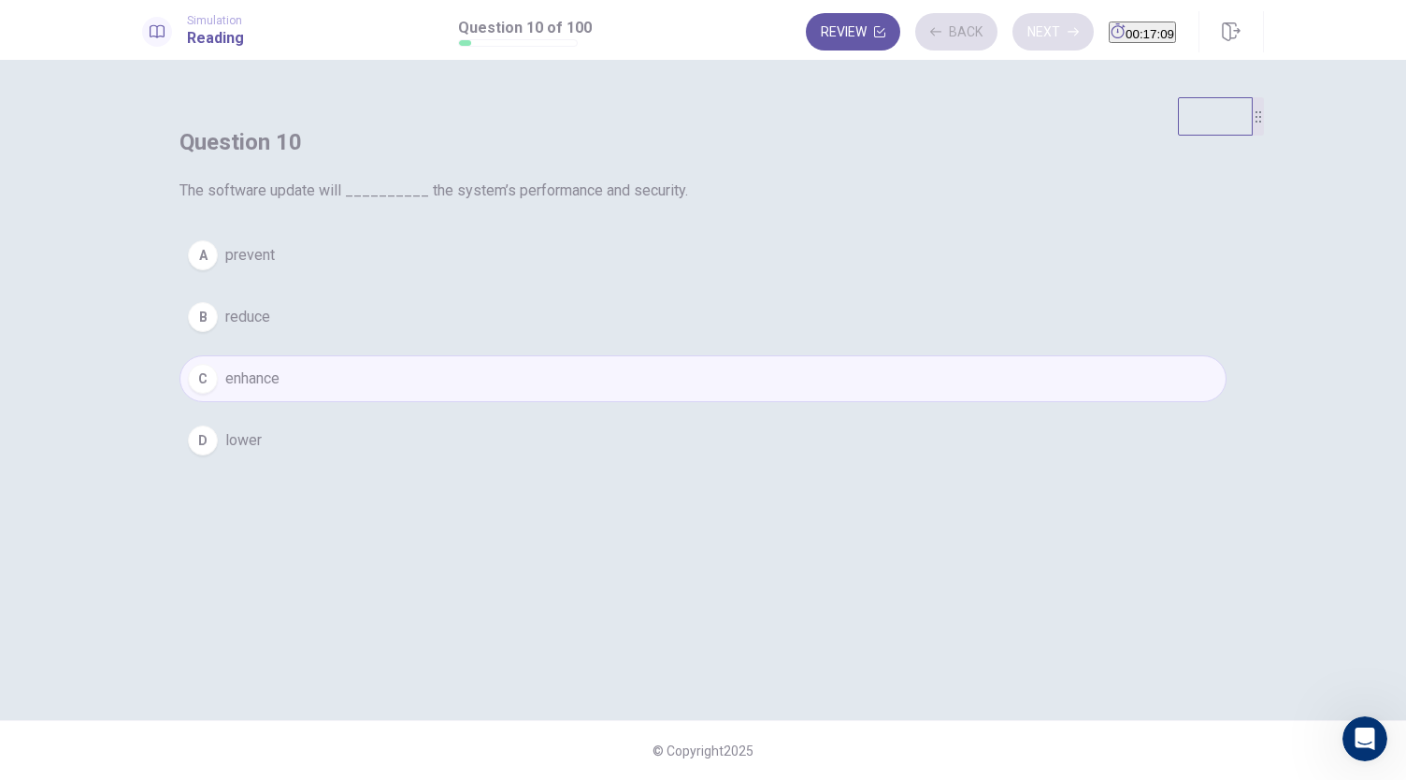
click at [1025, 26] on div "Review Back Next 00:17:09" at bounding box center [991, 31] width 370 height 37
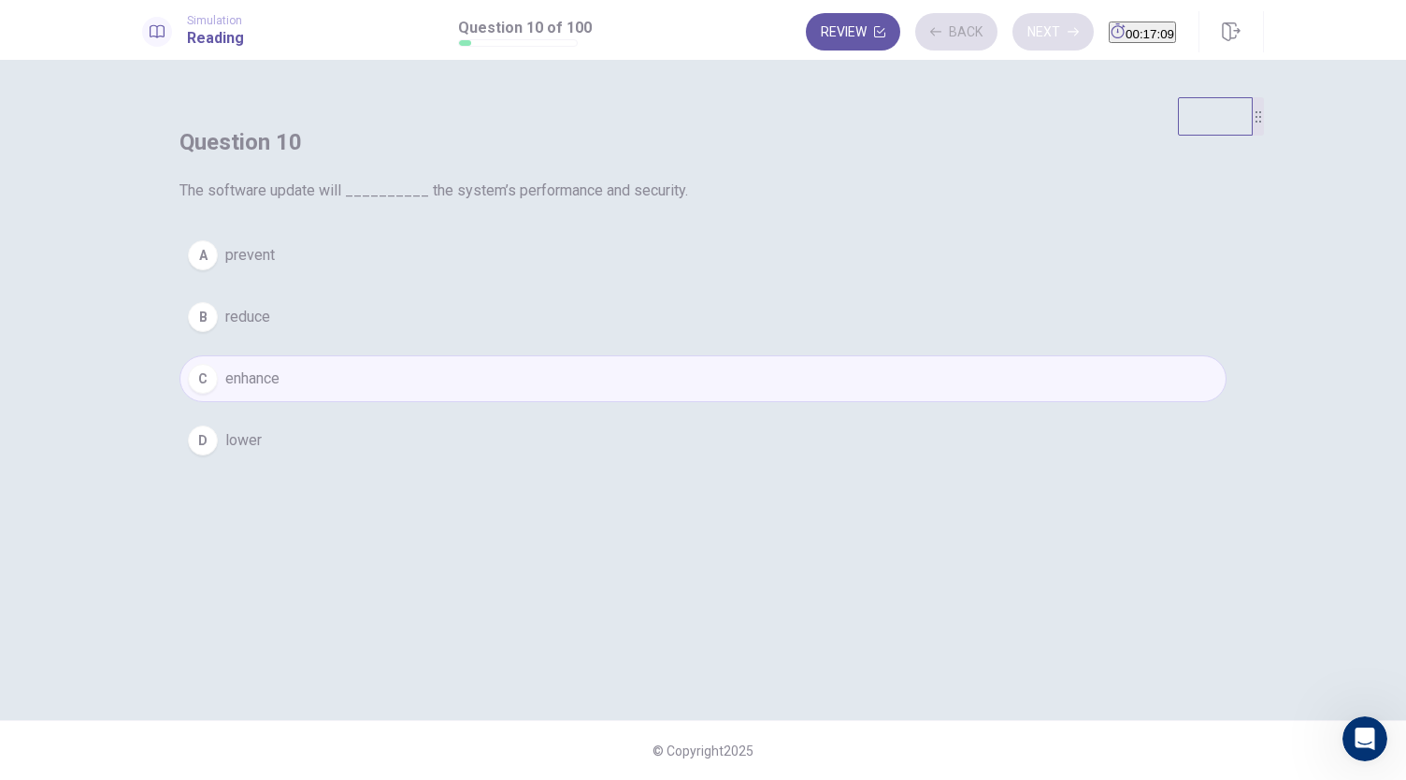
click at [1025, 26] on div "Review Back Next 00:17:09" at bounding box center [991, 31] width 370 height 37
click at [1025, 26] on button "Next" at bounding box center [1052, 31] width 81 height 37
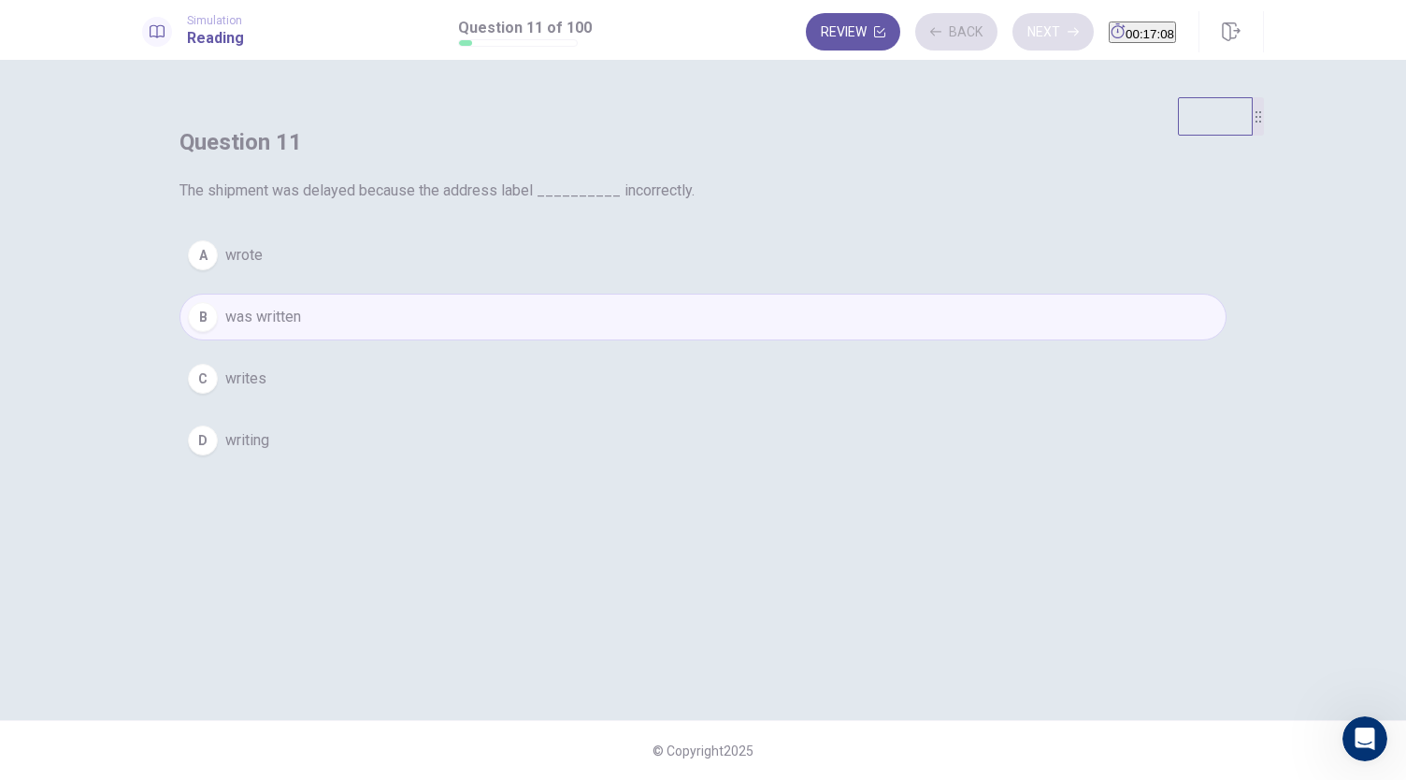
click at [1025, 26] on div "Review Back Next 00:17:08" at bounding box center [991, 31] width 370 height 37
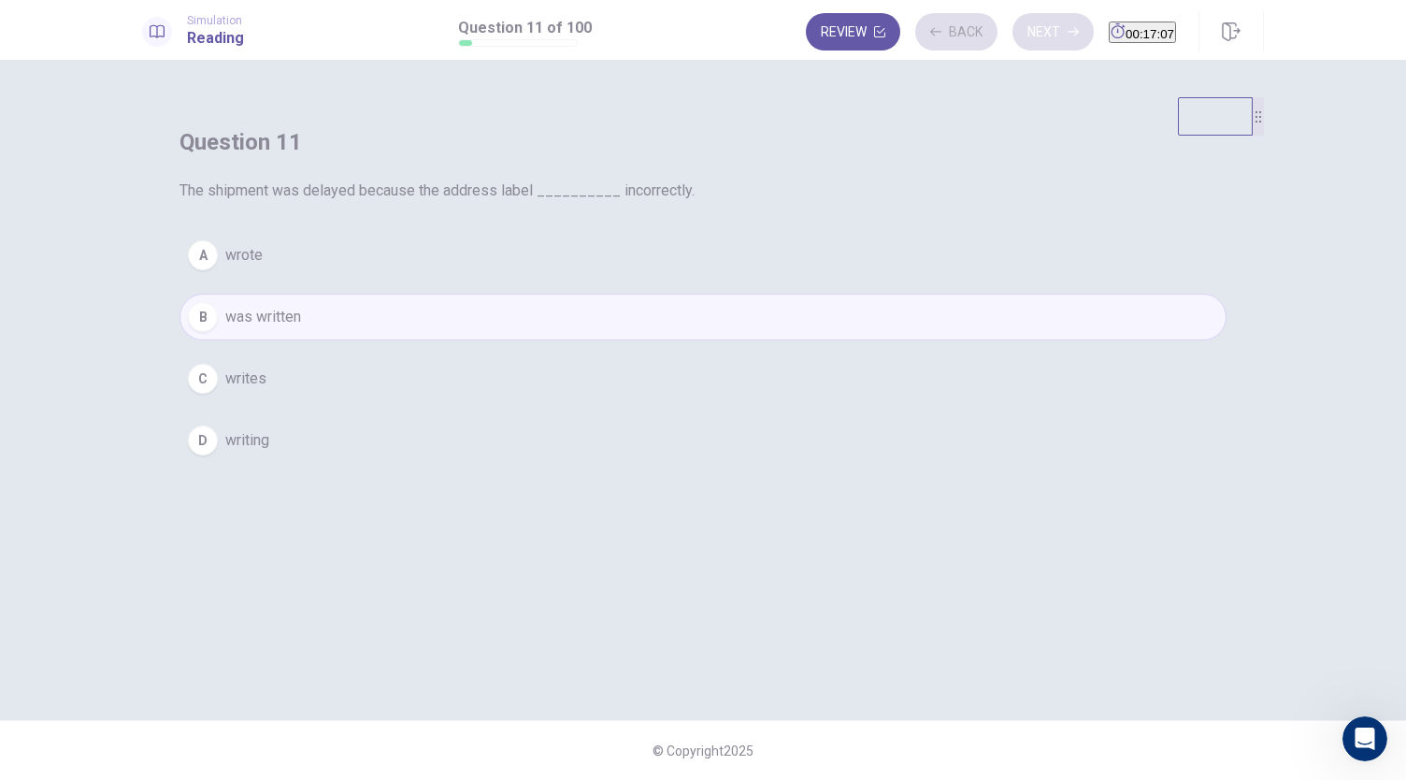
click at [1025, 26] on div "Review Back Next 00:17:07" at bounding box center [991, 31] width 370 height 37
click at [1025, 26] on button "Next" at bounding box center [1052, 31] width 81 height 37
click at [1025, 26] on div "Review Back Next 00:17:07" at bounding box center [991, 31] width 370 height 37
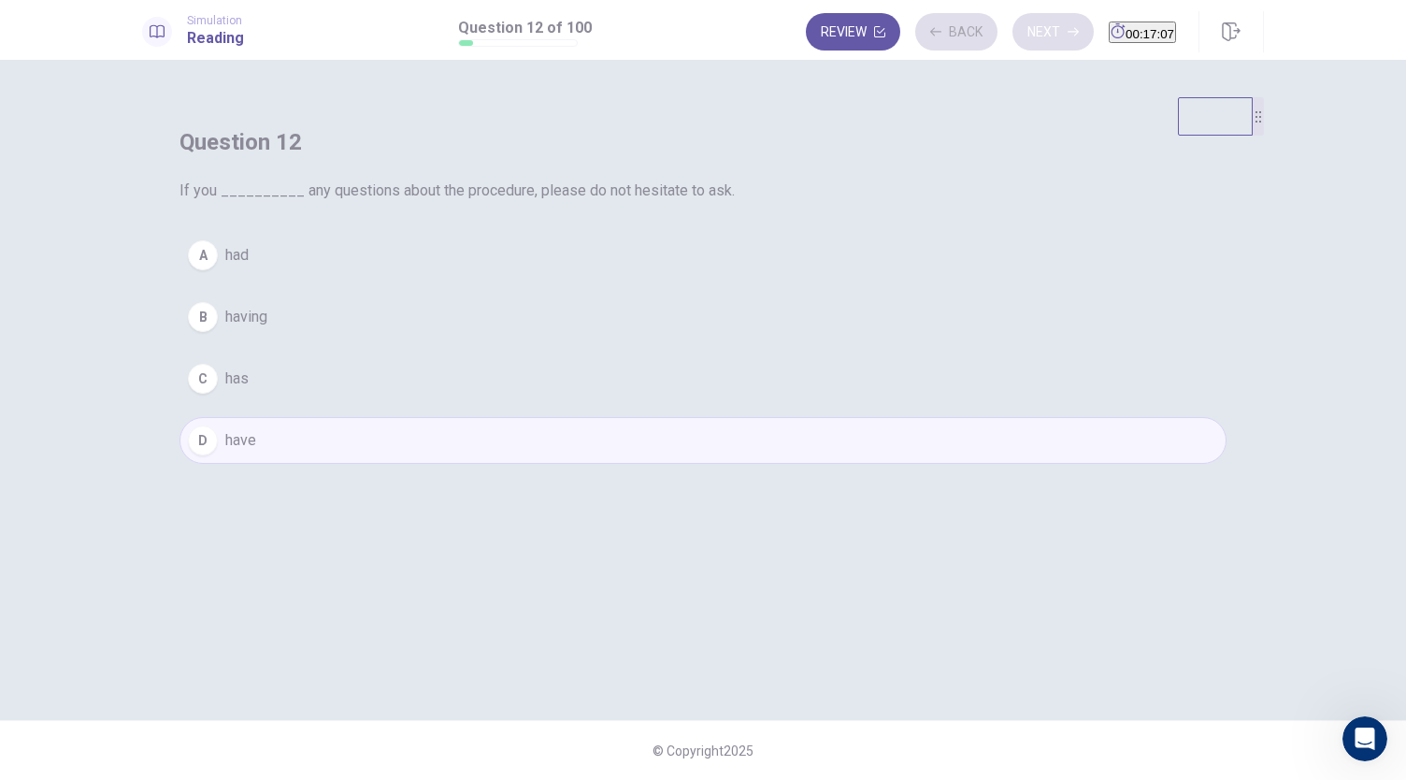
click at [1025, 26] on div "Review Back Next 00:17:07" at bounding box center [991, 31] width 370 height 37
click at [1025, 26] on button "Next" at bounding box center [1052, 31] width 81 height 37
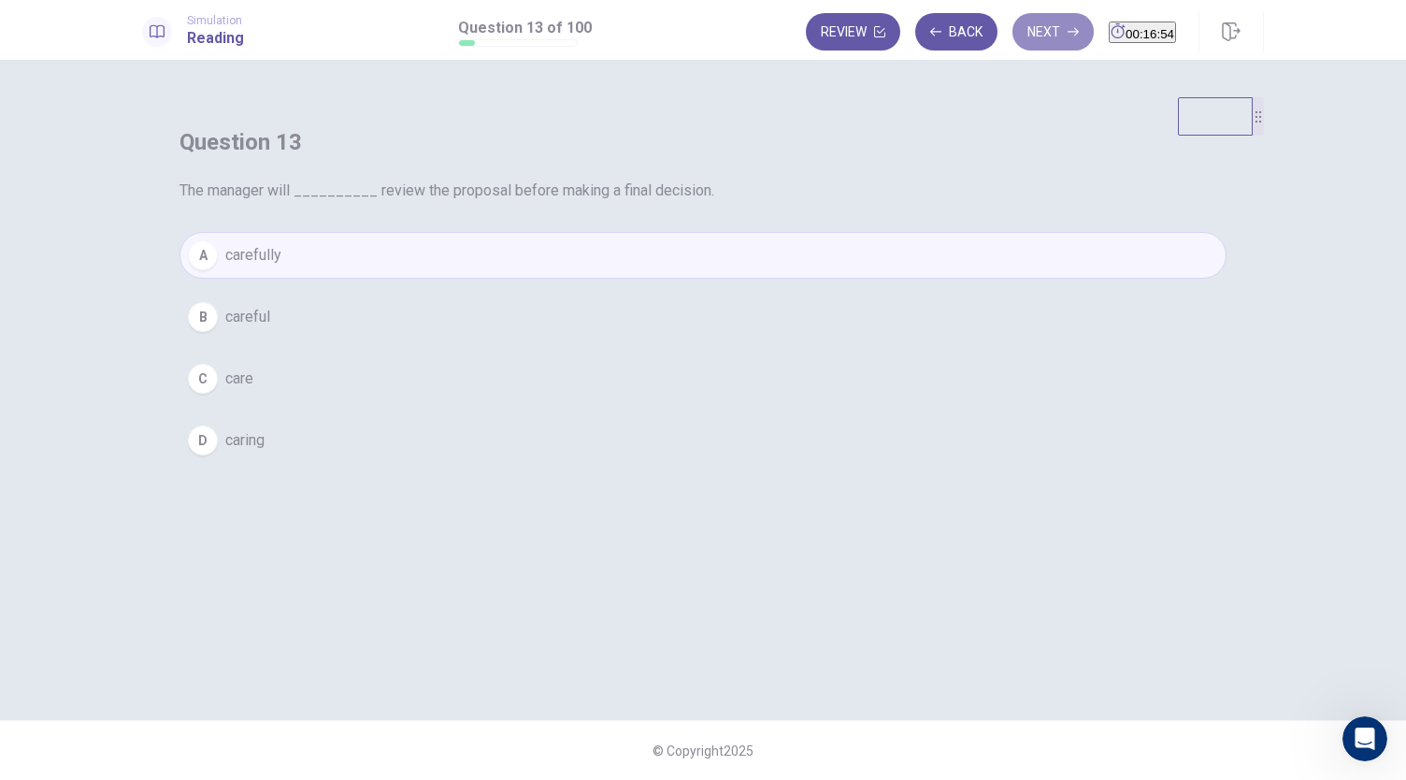
click at [1025, 26] on button "Next" at bounding box center [1052, 31] width 81 height 37
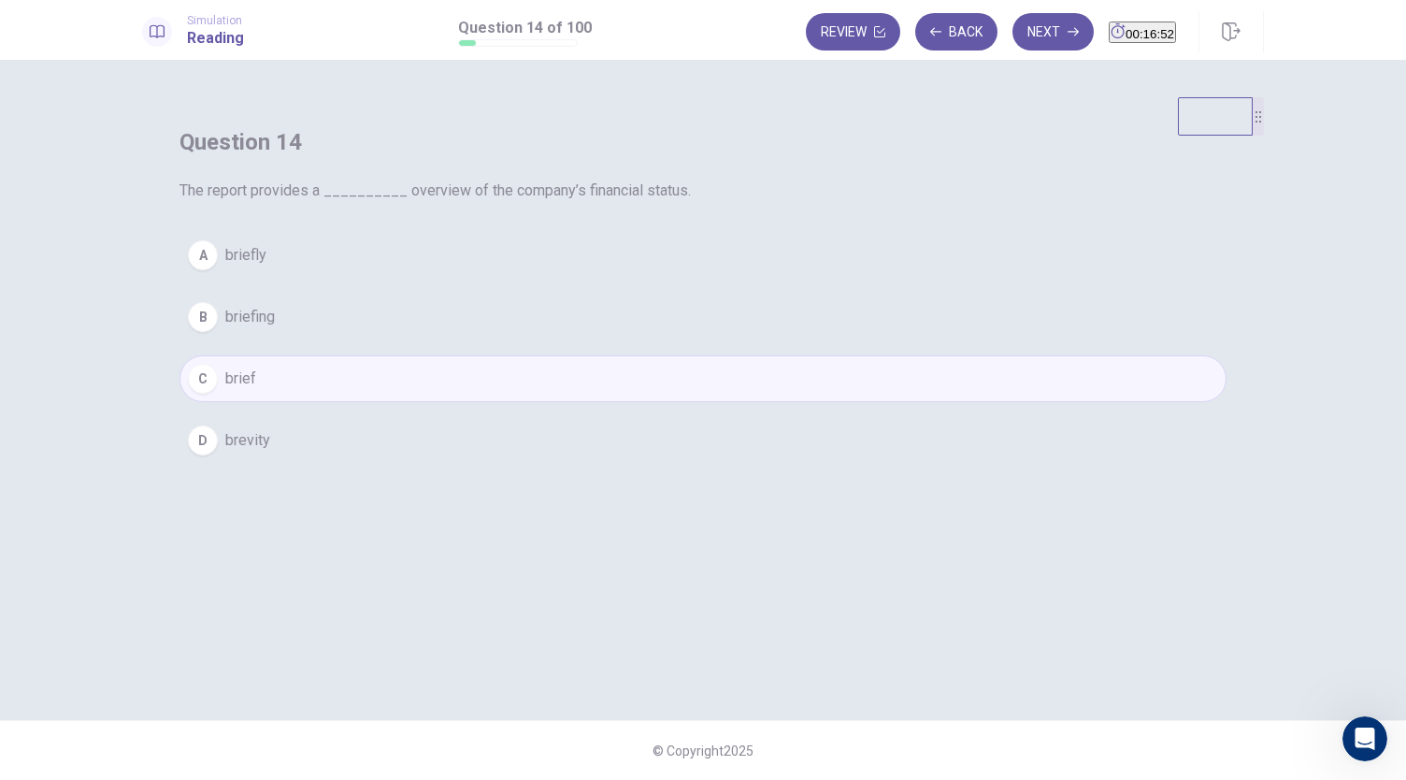
click at [1025, 26] on button "Next" at bounding box center [1052, 31] width 81 height 37
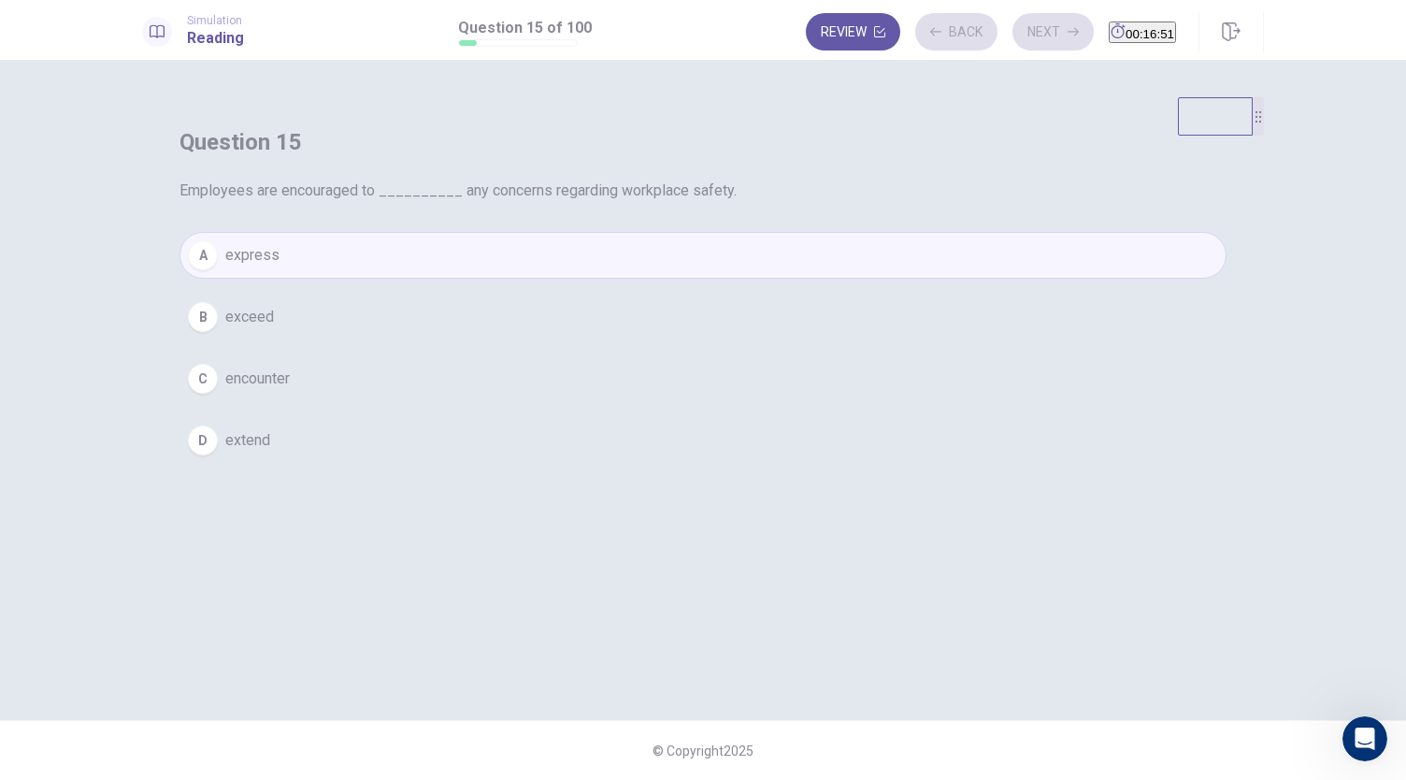
click at [1025, 26] on div "Review Back Next 00:16:51" at bounding box center [991, 31] width 370 height 37
click at [927, 46] on button "Back" at bounding box center [956, 31] width 82 height 37
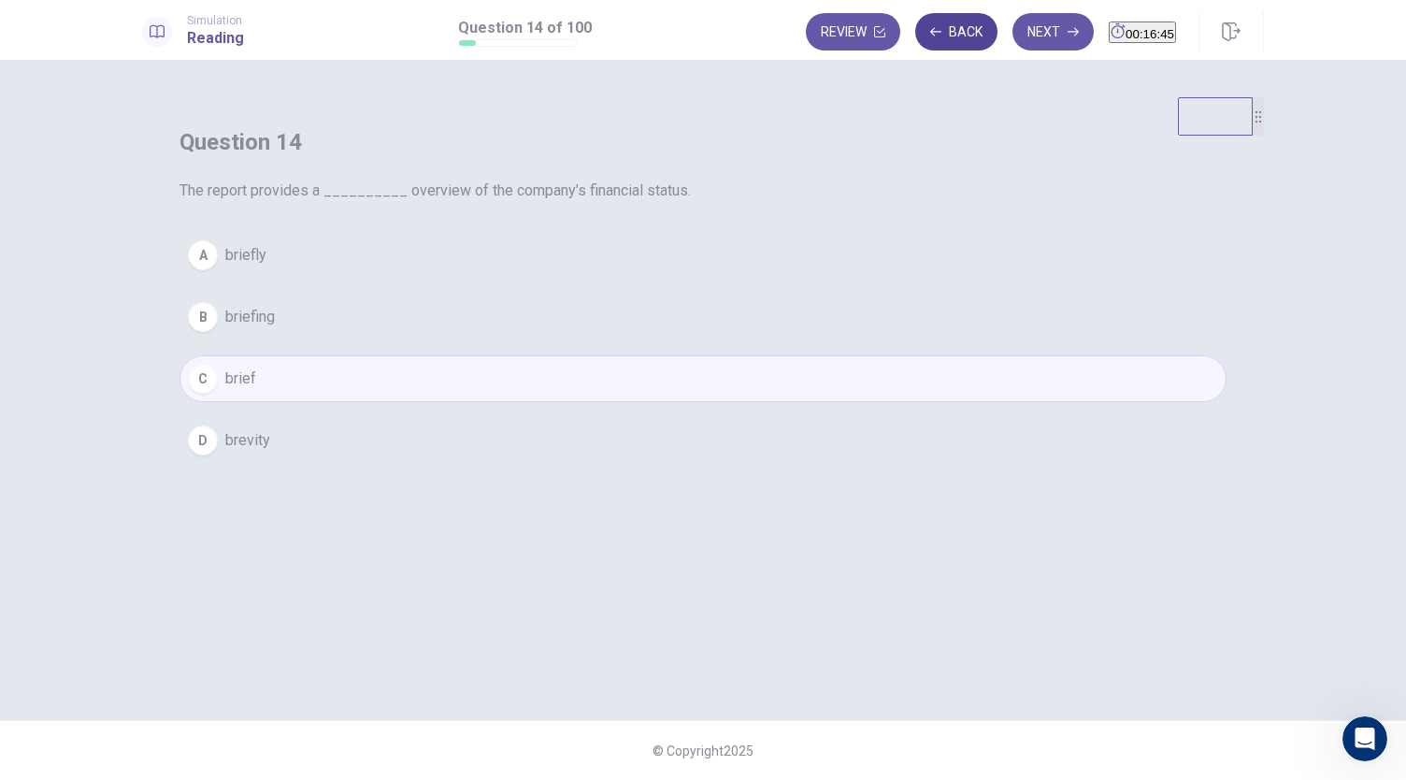
click at [927, 46] on button "Back" at bounding box center [956, 31] width 82 height 37
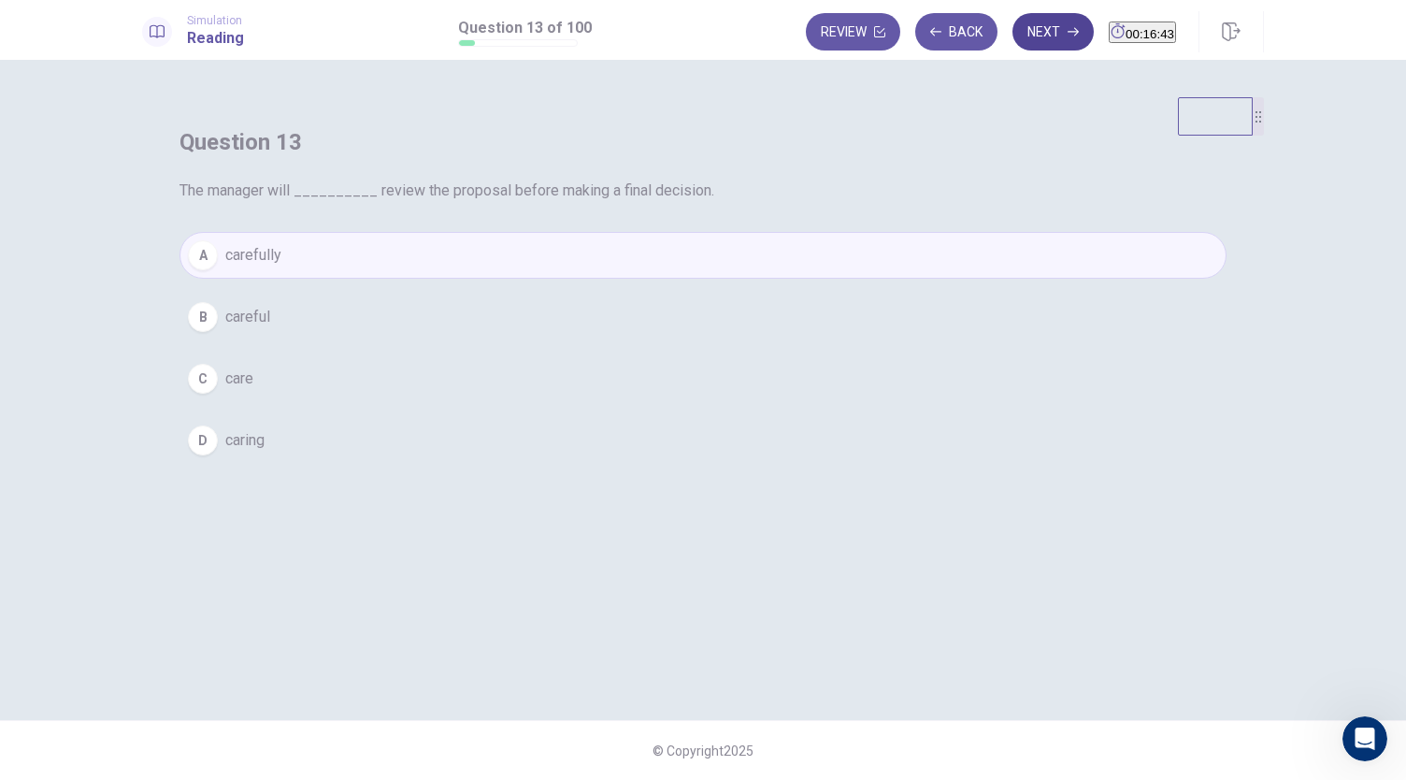
click at [1013, 27] on button "Next" at bounding box center [1052, 31] width 81 height 37
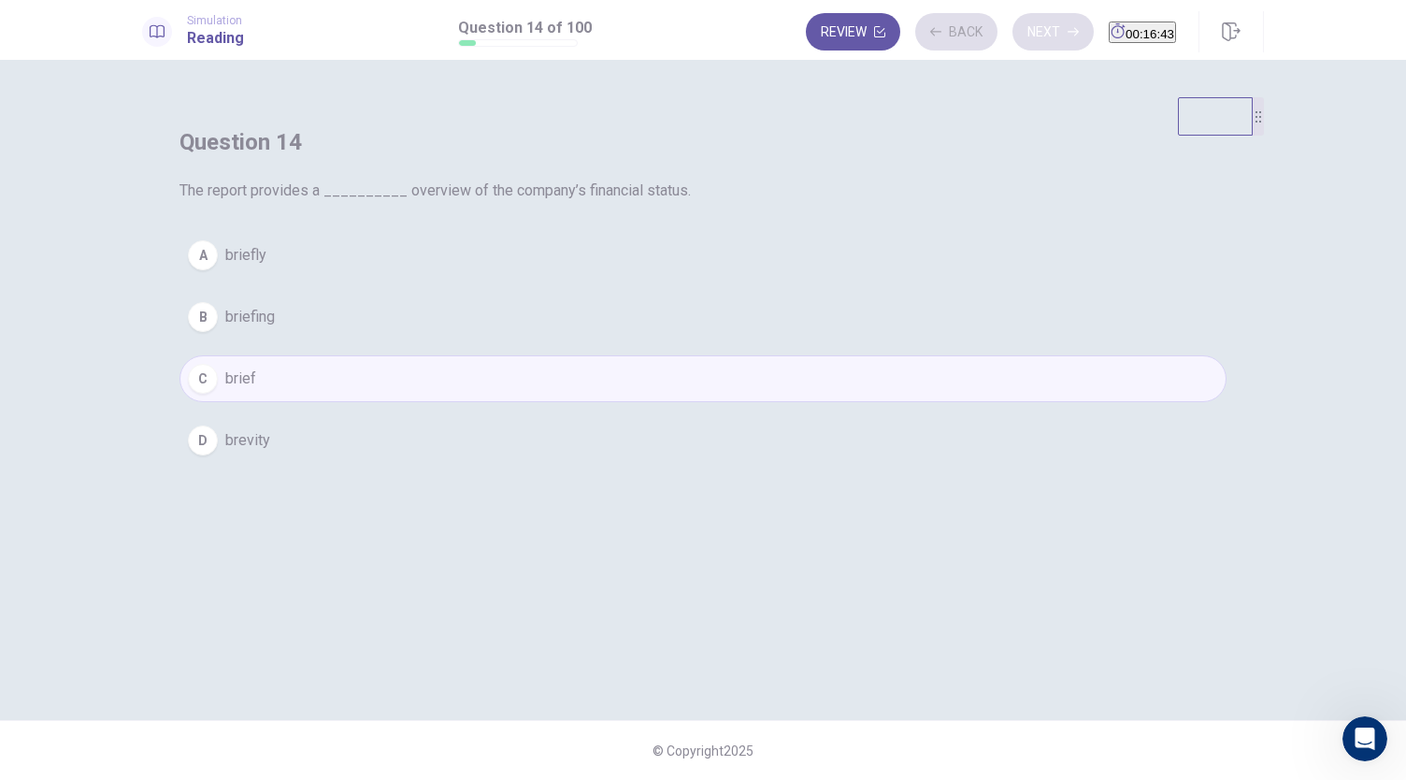
click at [1013, 27] on div "Review Back Next 00:16:43" at bounding box center [991, 31] width 370 height 37
click at [1013, 27] on div "Review Back Next 00:16:42" at bounding box center [991, 31] width 370 height 37
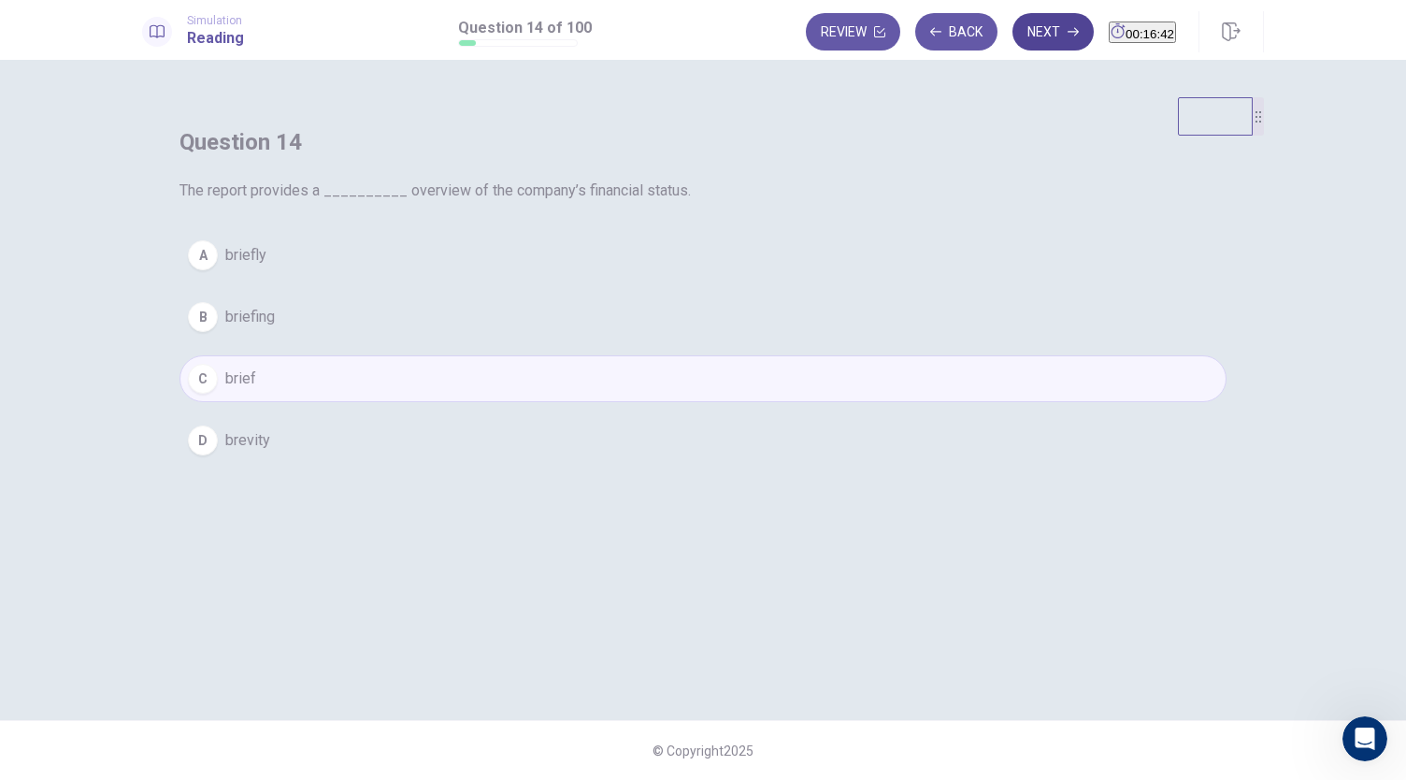
click at [1013, 27] on button "Next" at bounding box center [1052, 31] width 81 height 37
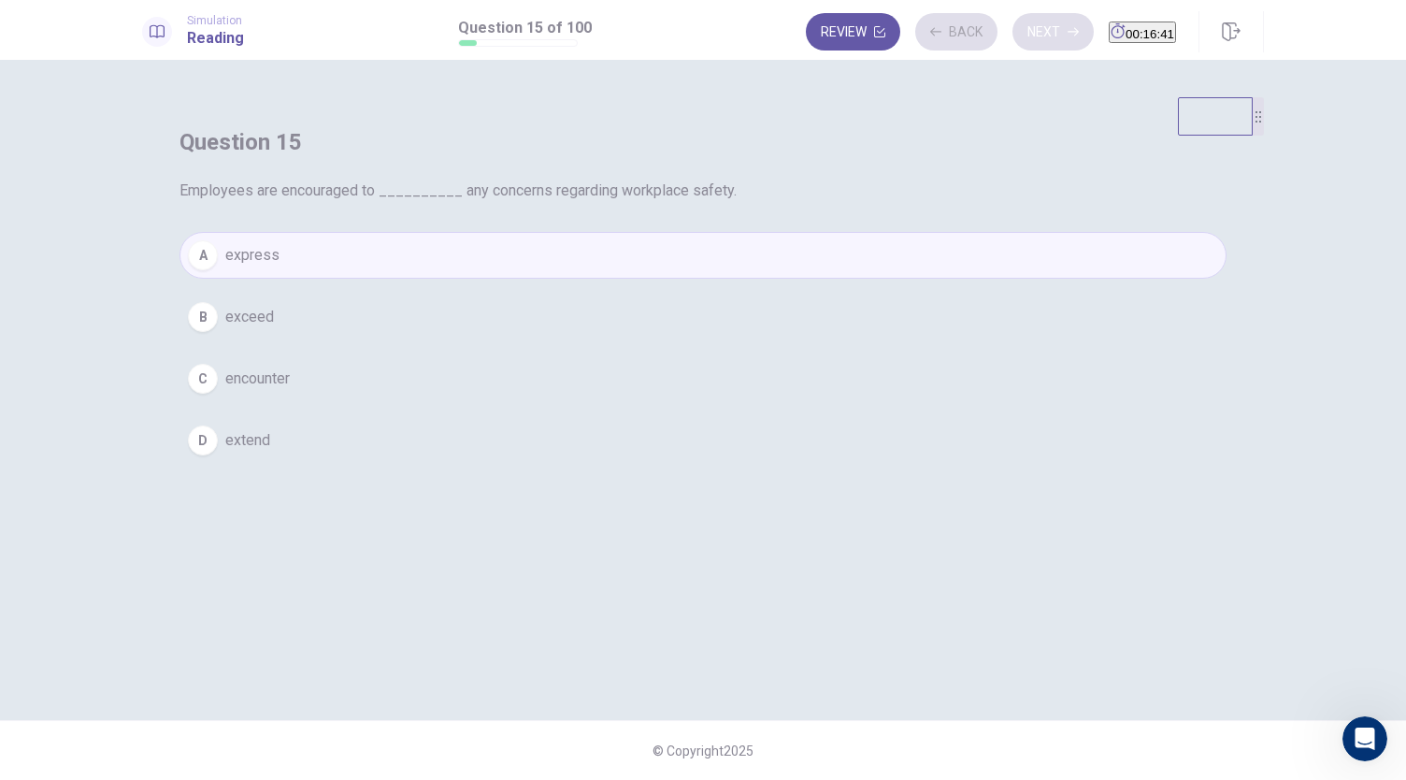
click at [1013, 27] on div "Review Back Next 00:16:41" at bounding box center [991, 31] width 370 height 37
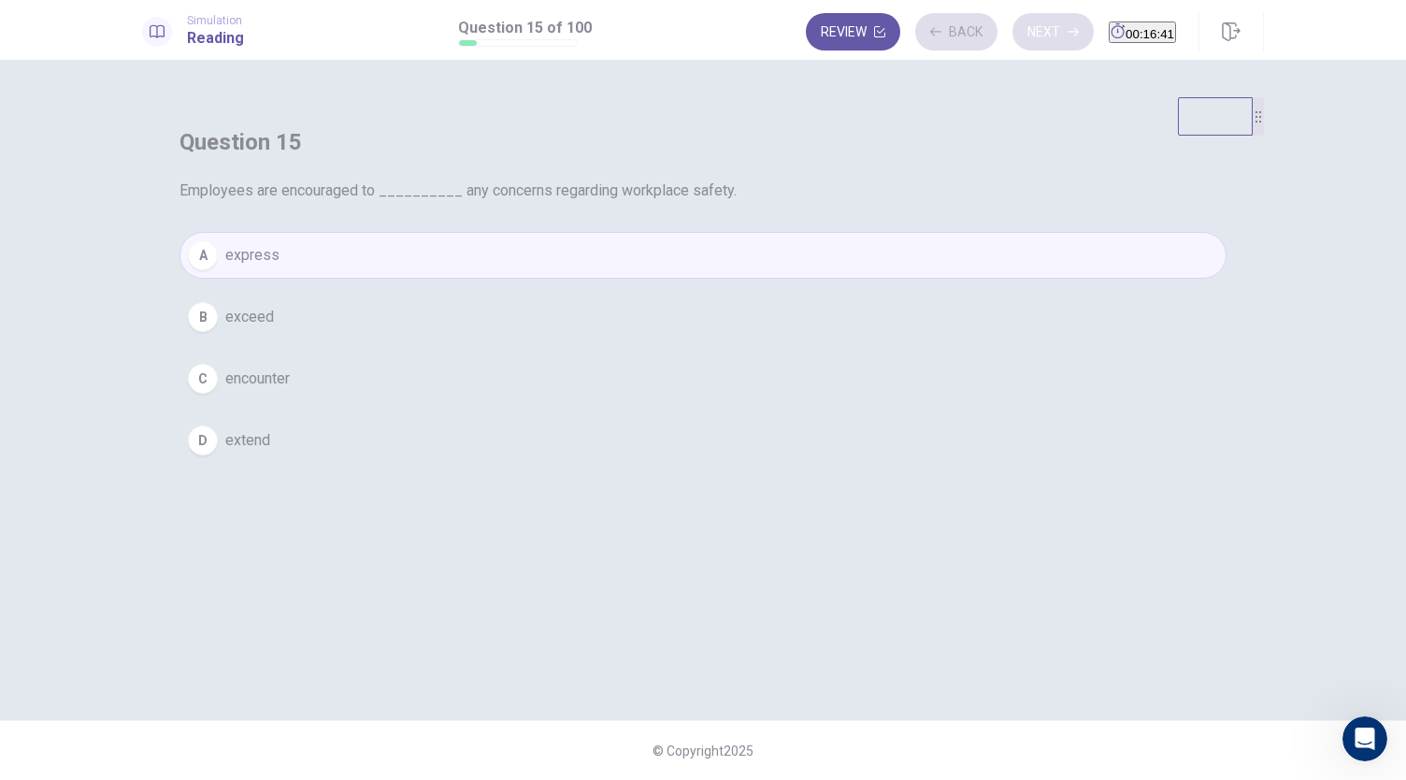
click at [1013, 27] on button "Next" at bounding box center [1052, 31] width 81 height 37
click at [1013, 27] on div "Review Back Next 00:16:40" at bounding box center [991, 31] width 370 height 37
click at [1013, 27] on button "Next" at bounding box center [1052, 31] width 81 height 37
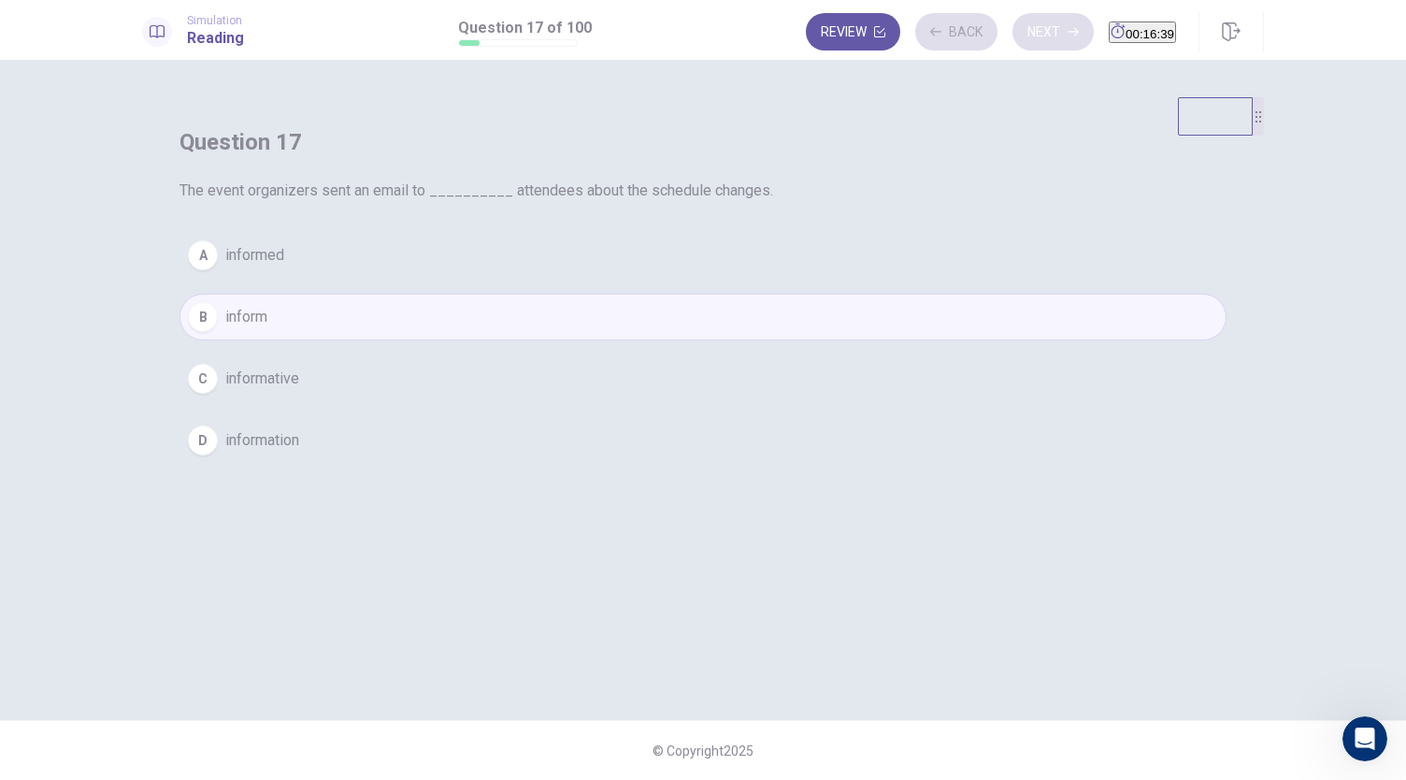
click at [1013, 27] on div "Review Back Next 00:16:39" at bounding box center [991, 31] width 370 height 37
click at [1013, 27] on button "Next" at bounding box center [1052, 31] width 81 height 37
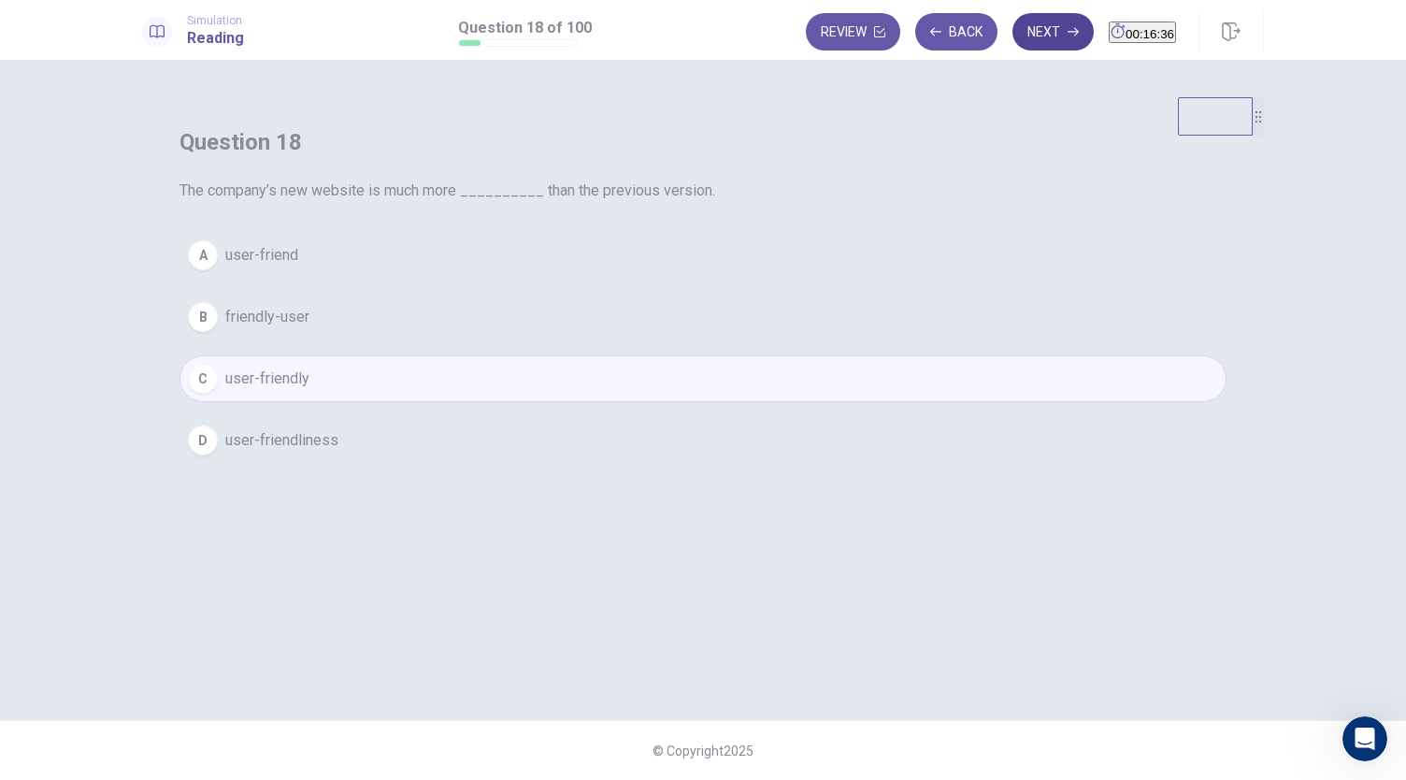
click at [1013, 27] on button "Next" at bounding box center [1052, 31] width 81 height 37
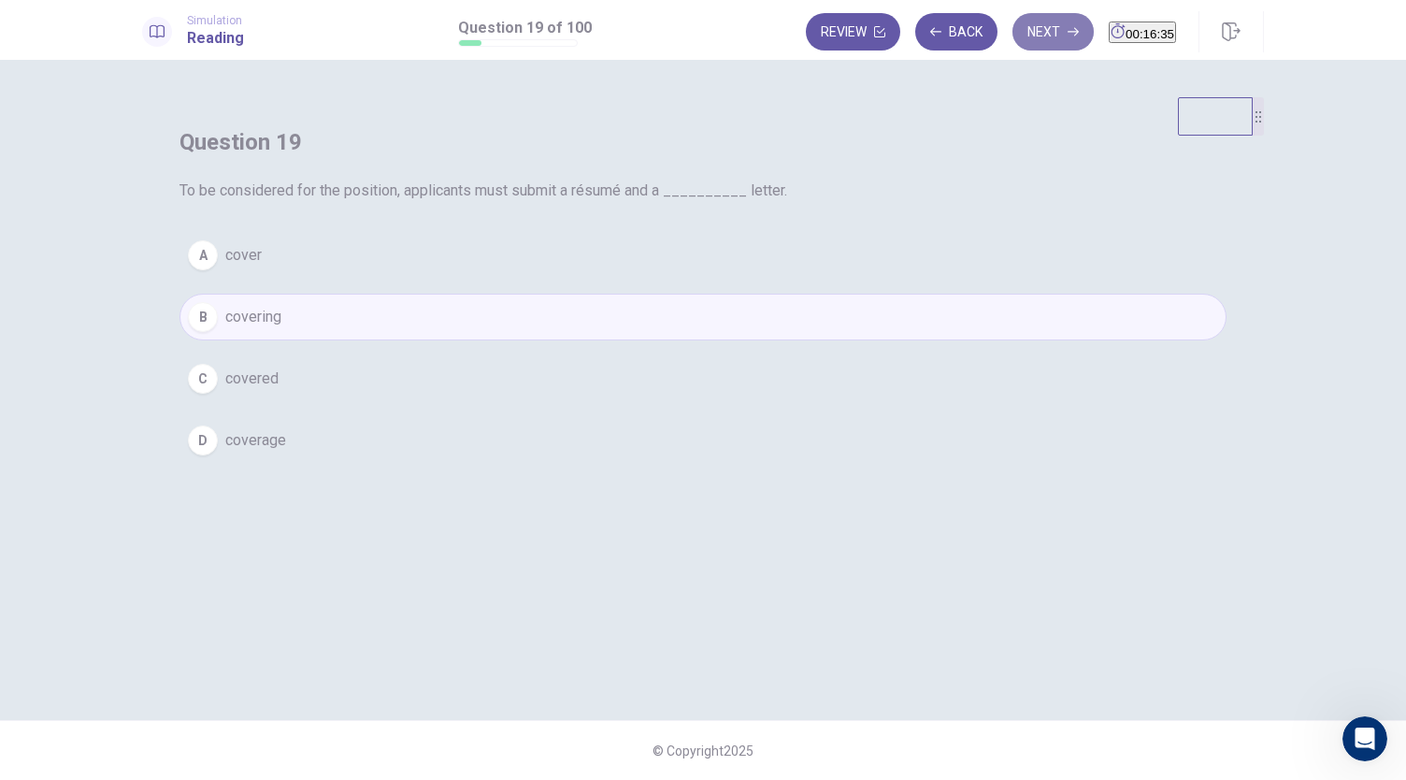
click at [1013, 27] on button "Next" at bounding box center [1052, 31] width 81 height 37
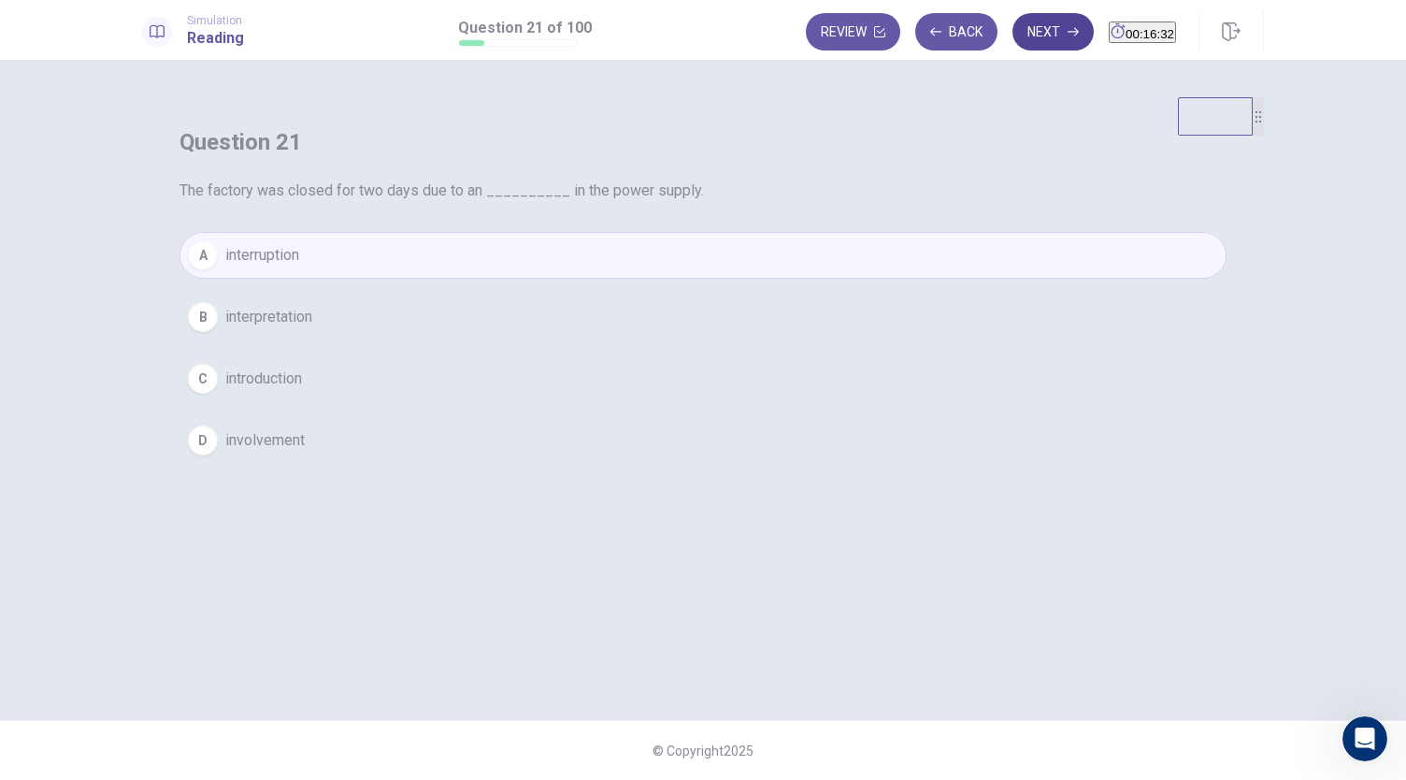
click at [1013, 27] on button "Next" at bounding box center [1052, 31] width 81 height 37
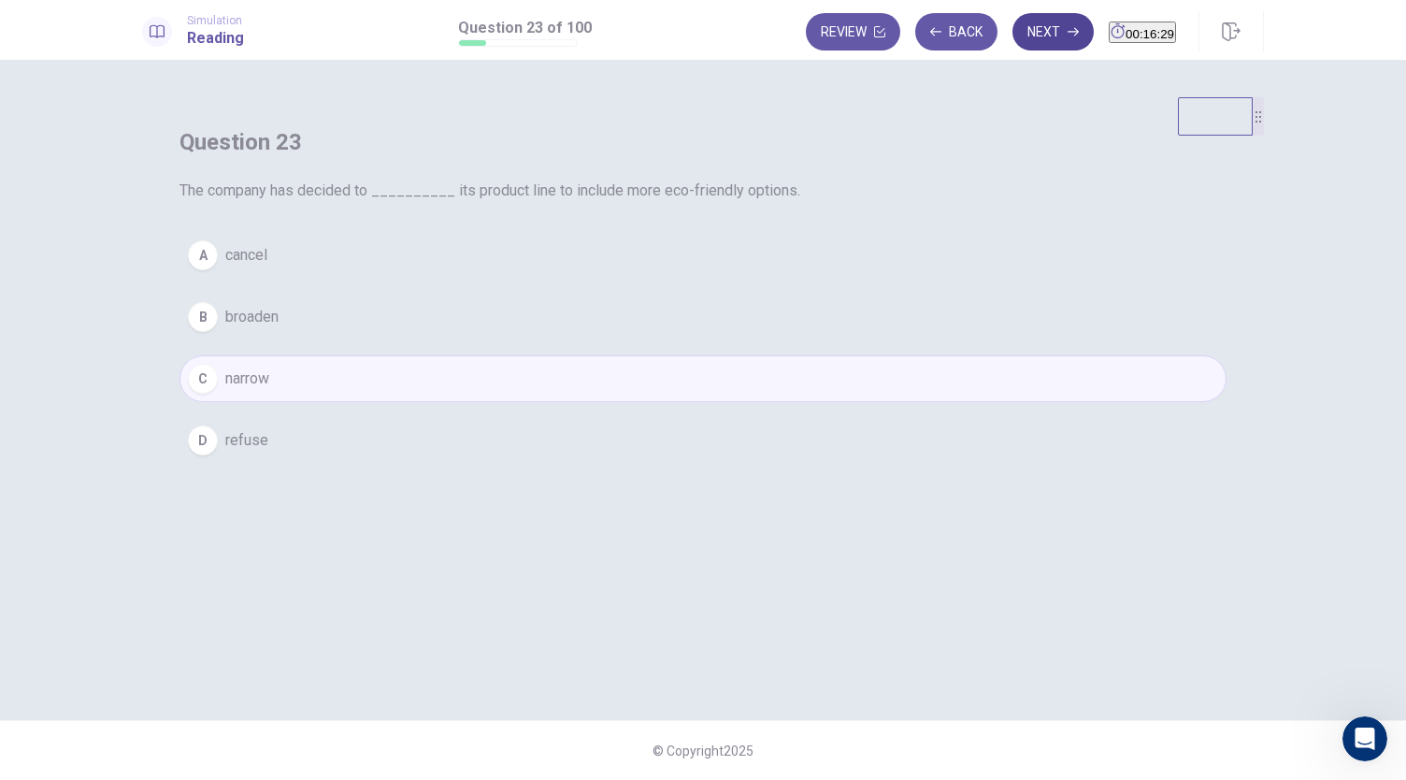
click at [1013, 27] on button "Next" at bounding box center [1052, 31] width 81 height 37
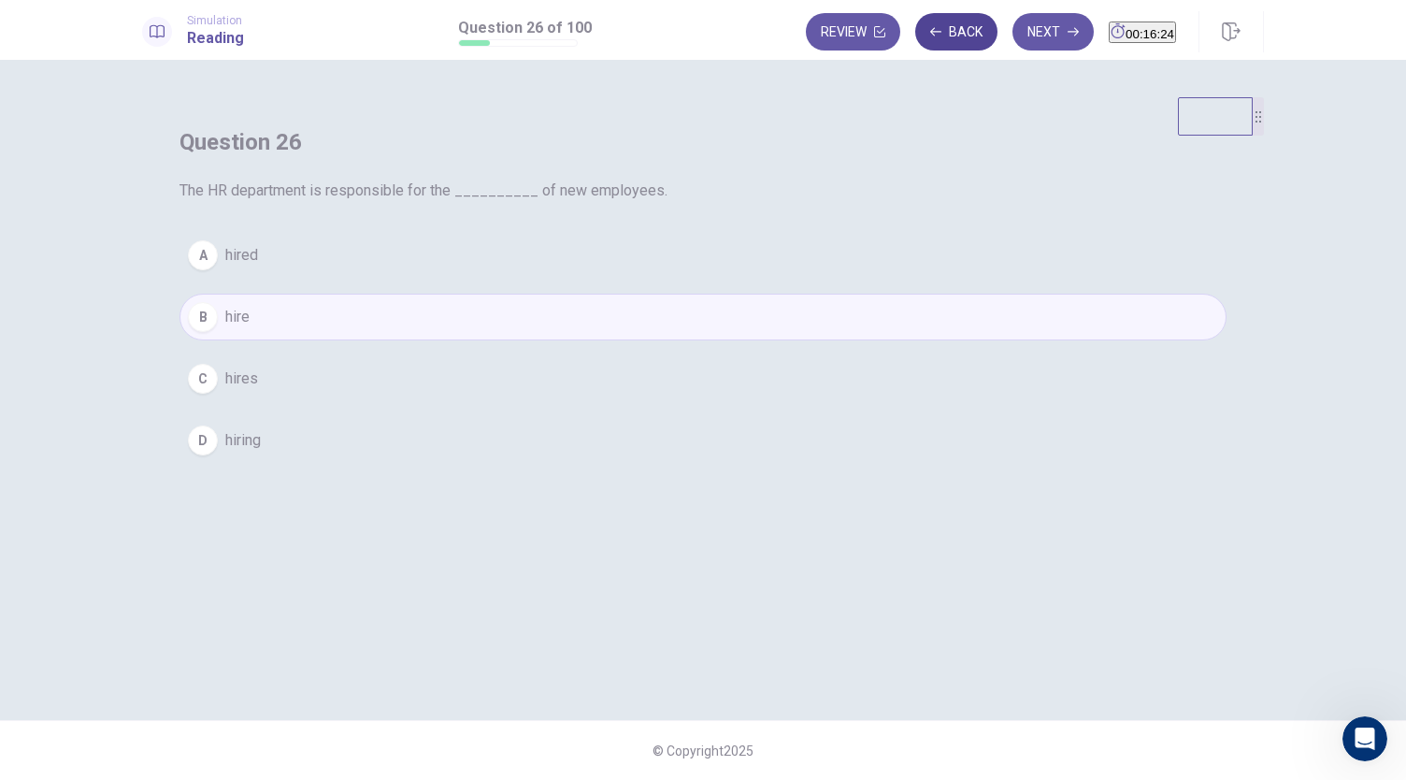
click at [939, 31] on button "Back" at bounding box center [956, 31] width 82 height 37
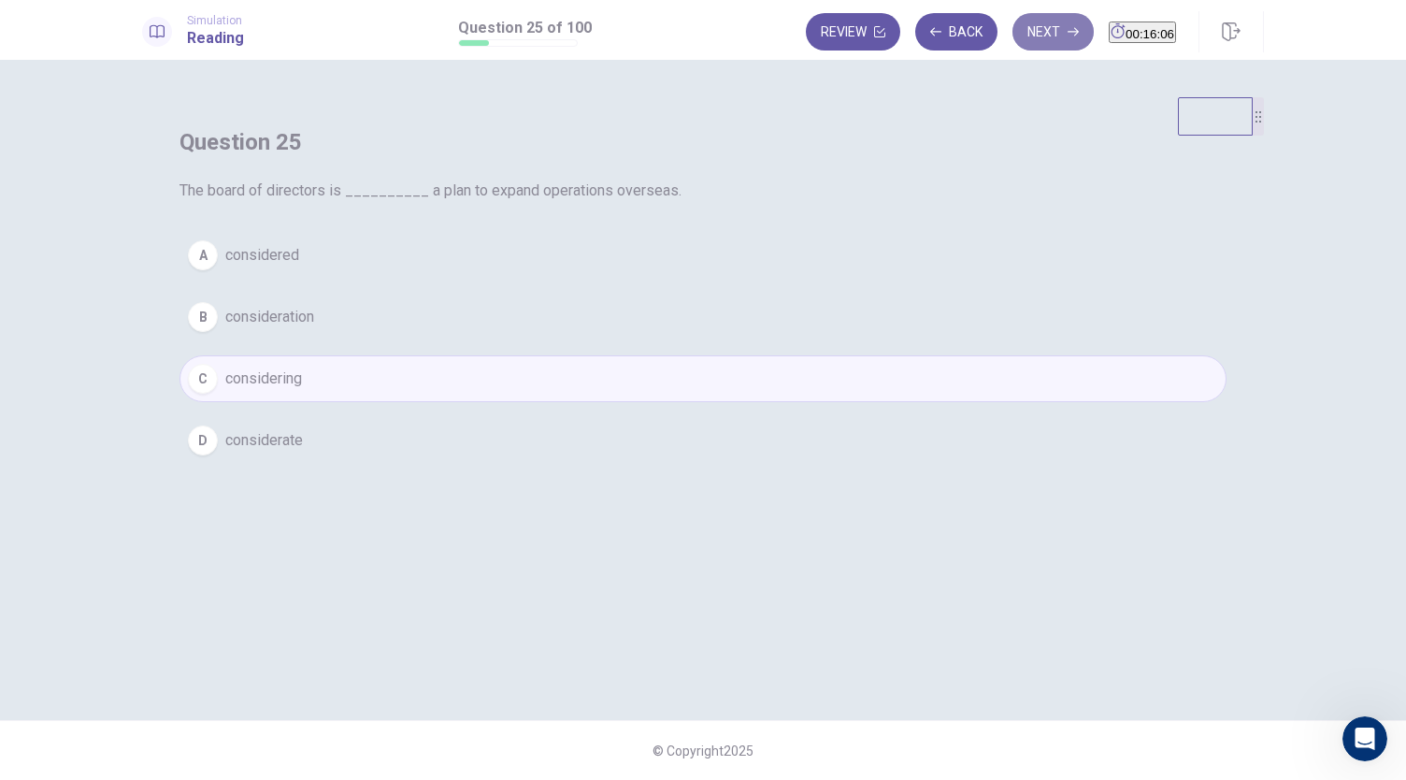
click at [1012, 48] on button "Next" at bounding box center [1052, 31] width 81 height 37
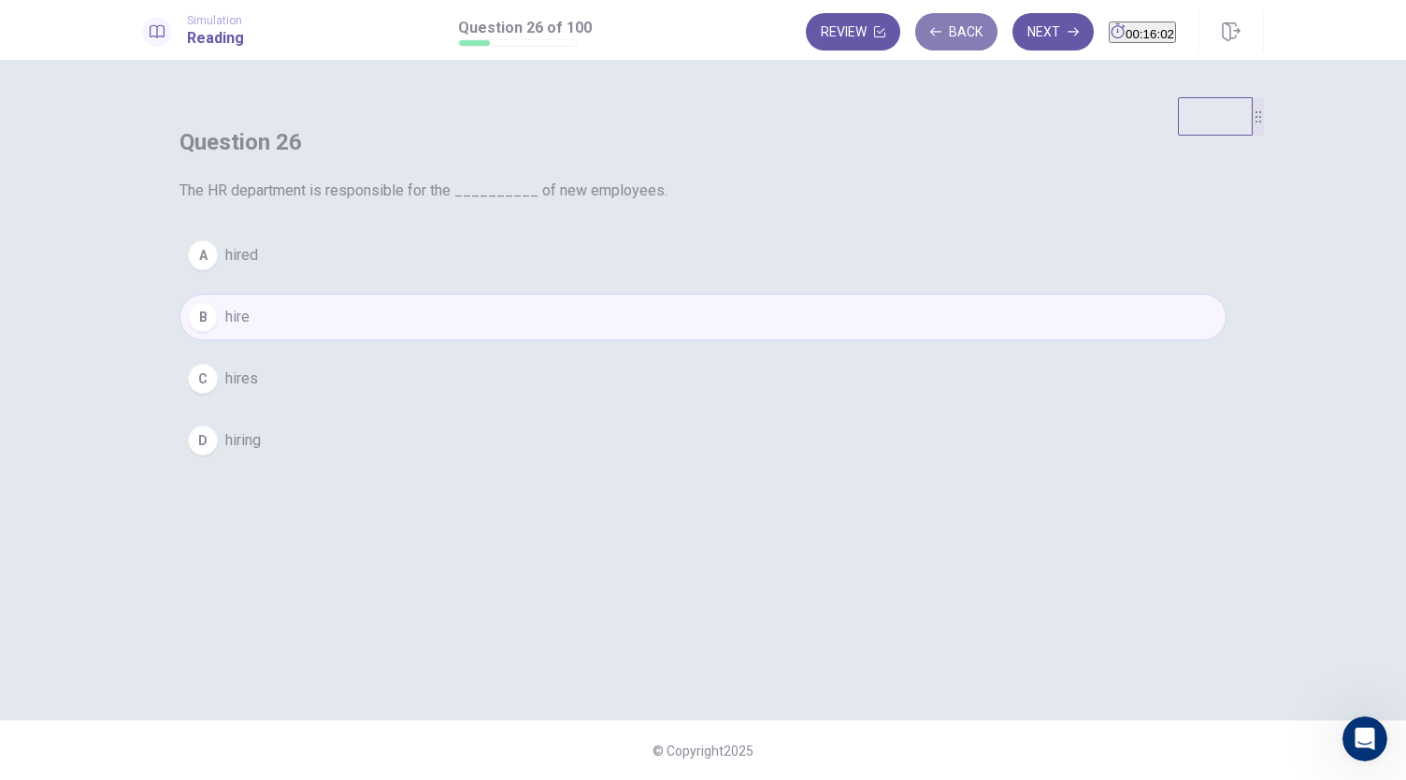
click at [921, 36] on button "Back" at bounding box center [956, 31] width 82 height 37
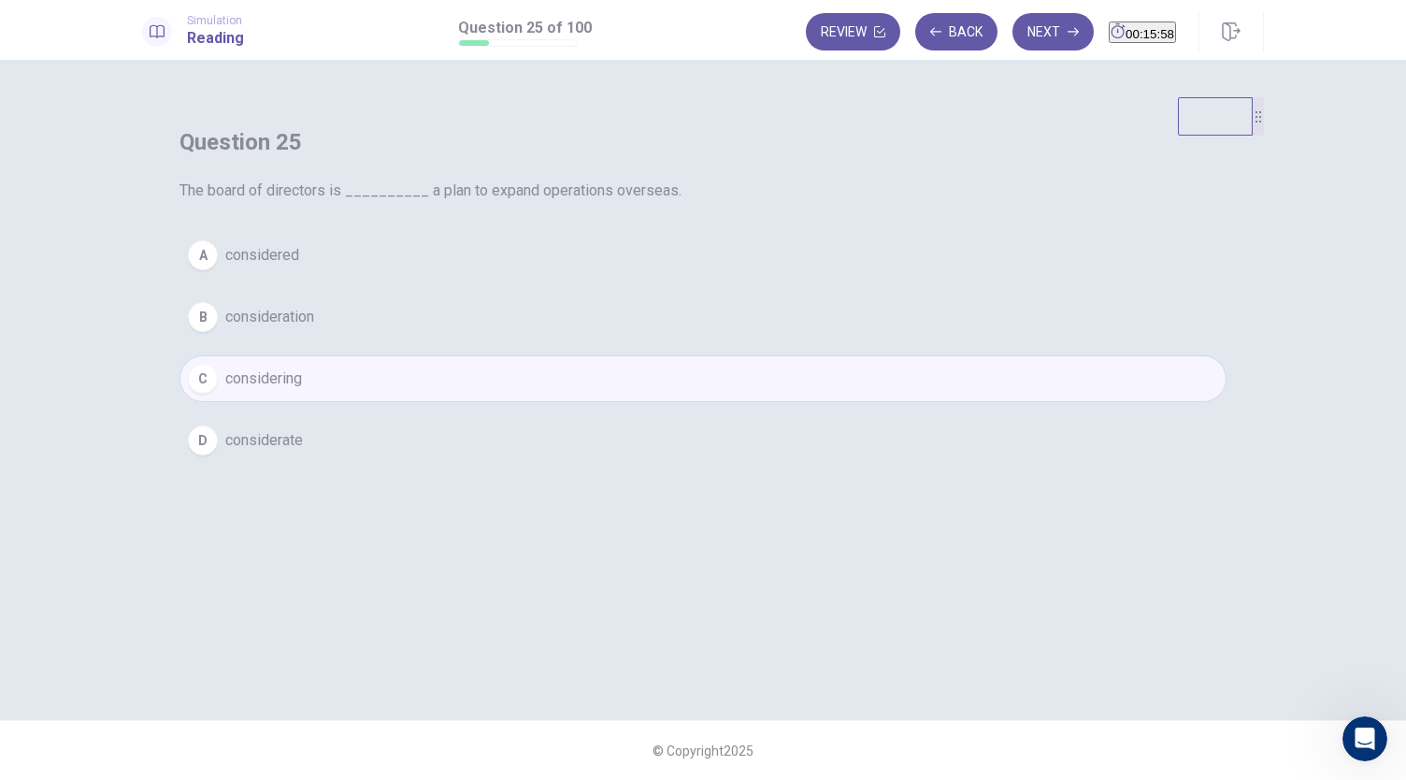
click at [667, 261] on button "A considered" at bounding box center [702, 255] width 1047 height 47
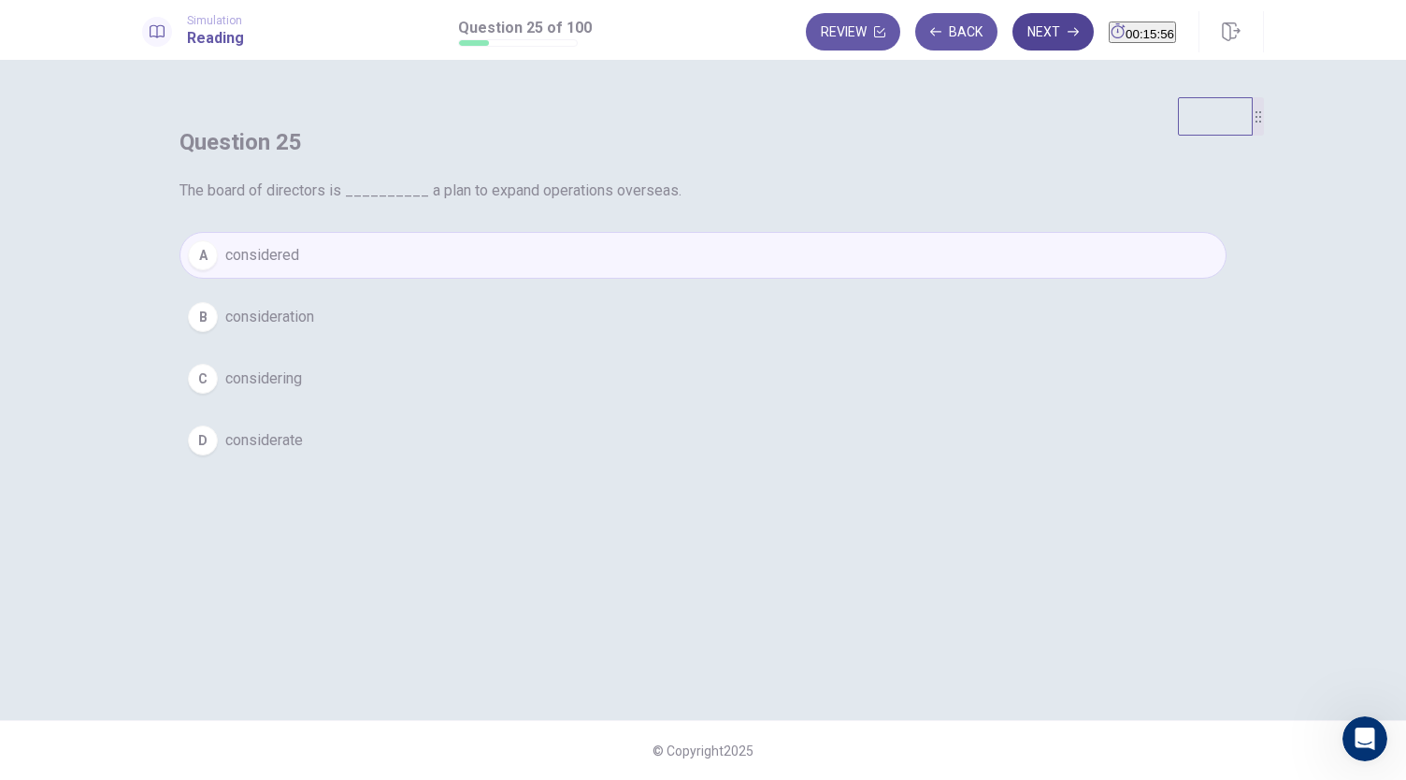
click at [1023, 28] on button "Next" at bounding box center [1052, 31] width 81 height 37
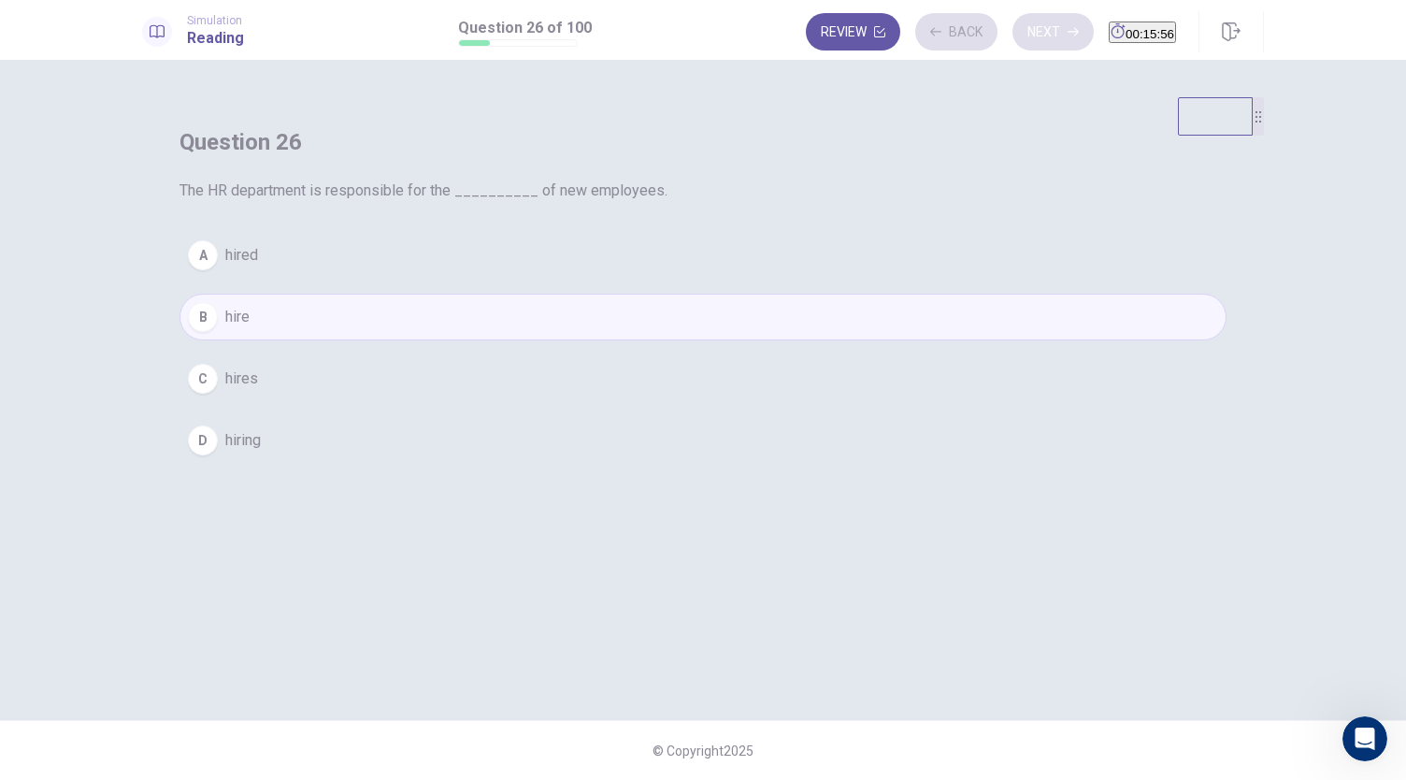
click at [1023, 28] on div "Review Back Next 00:15:56" at bounding box center [991, 31] width 370 height 37
click at [1023, 28] on button "Next" at bounding box center [1052, 31] width 81 height 37
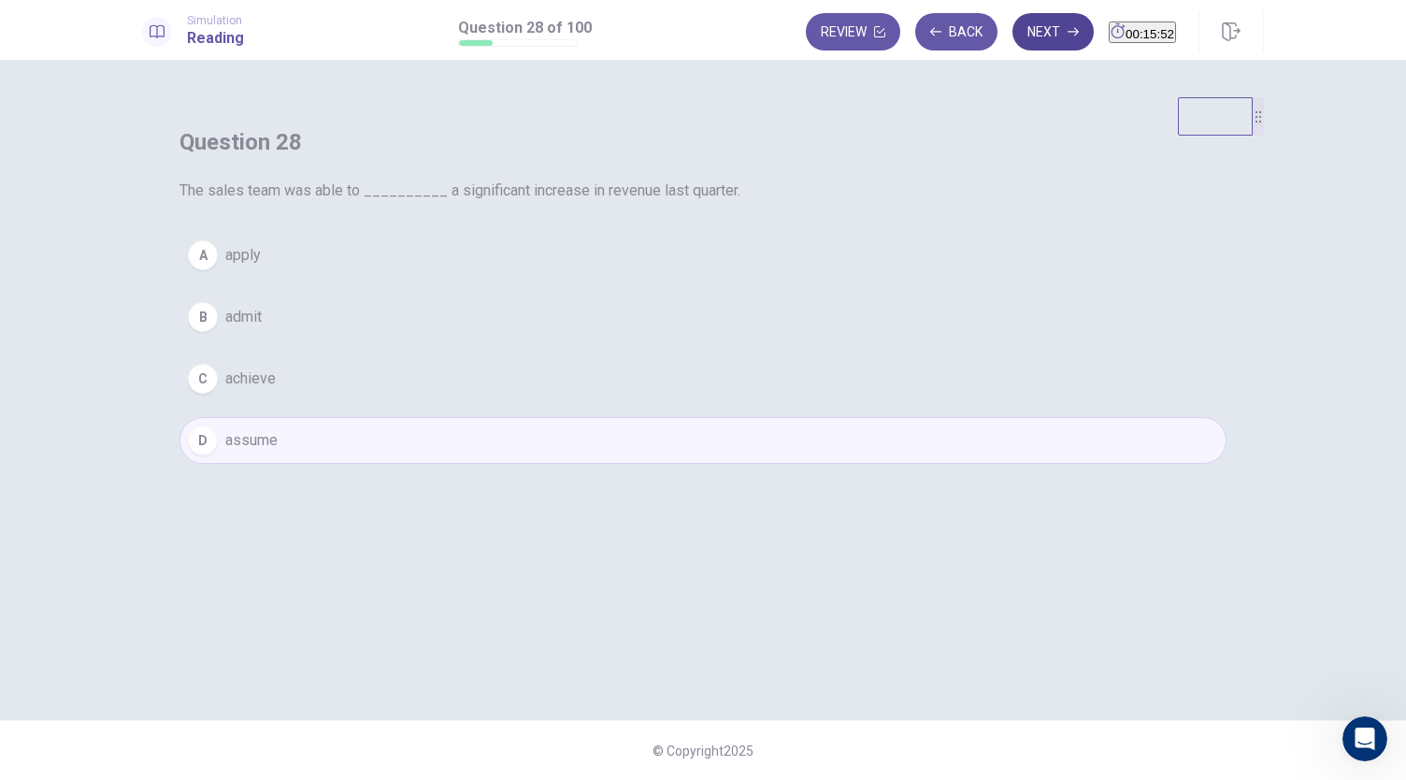
click at [1023, 28] on button "Next" at bounding box center [1052, 31] width 81 height 37
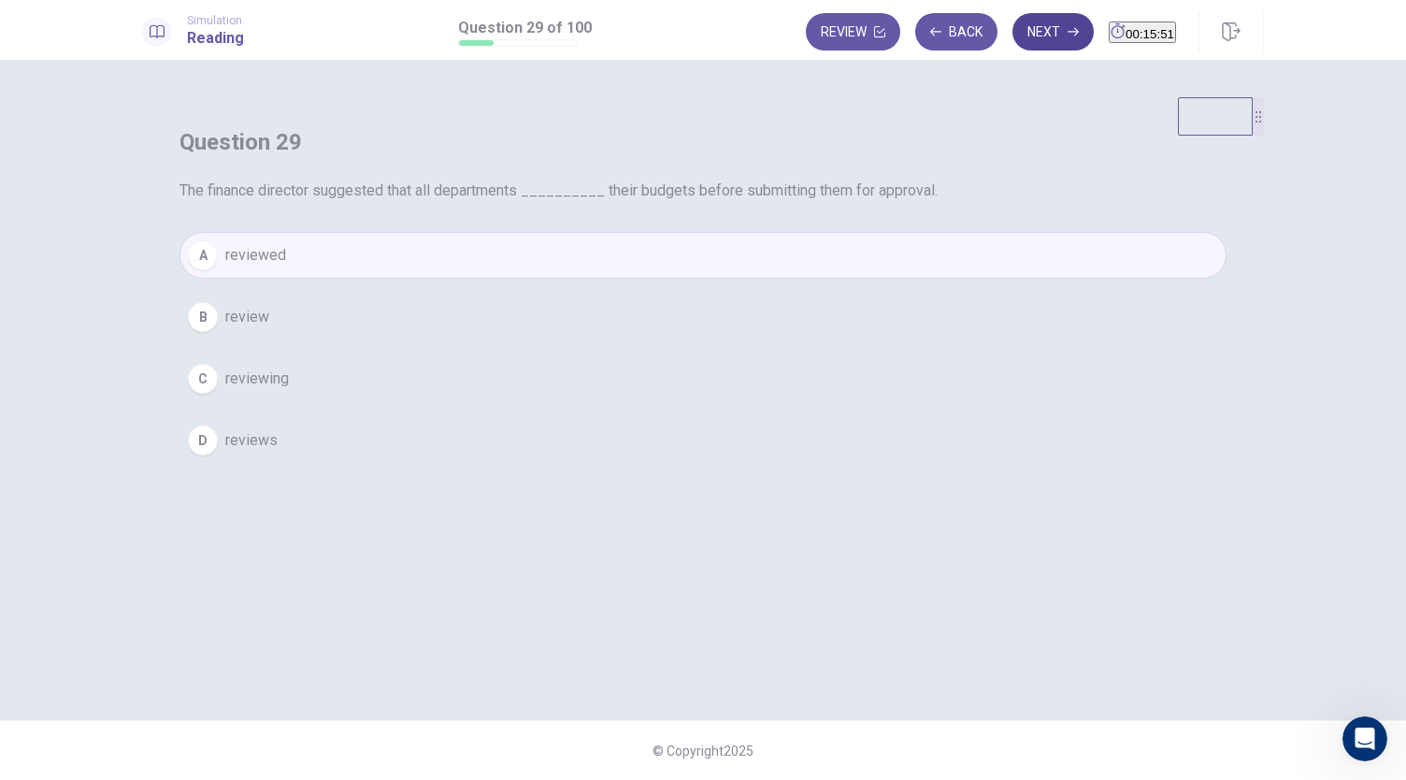
click at [1023, 28] on button "Next" at bounding box center [1052, 31] width 81 height 37
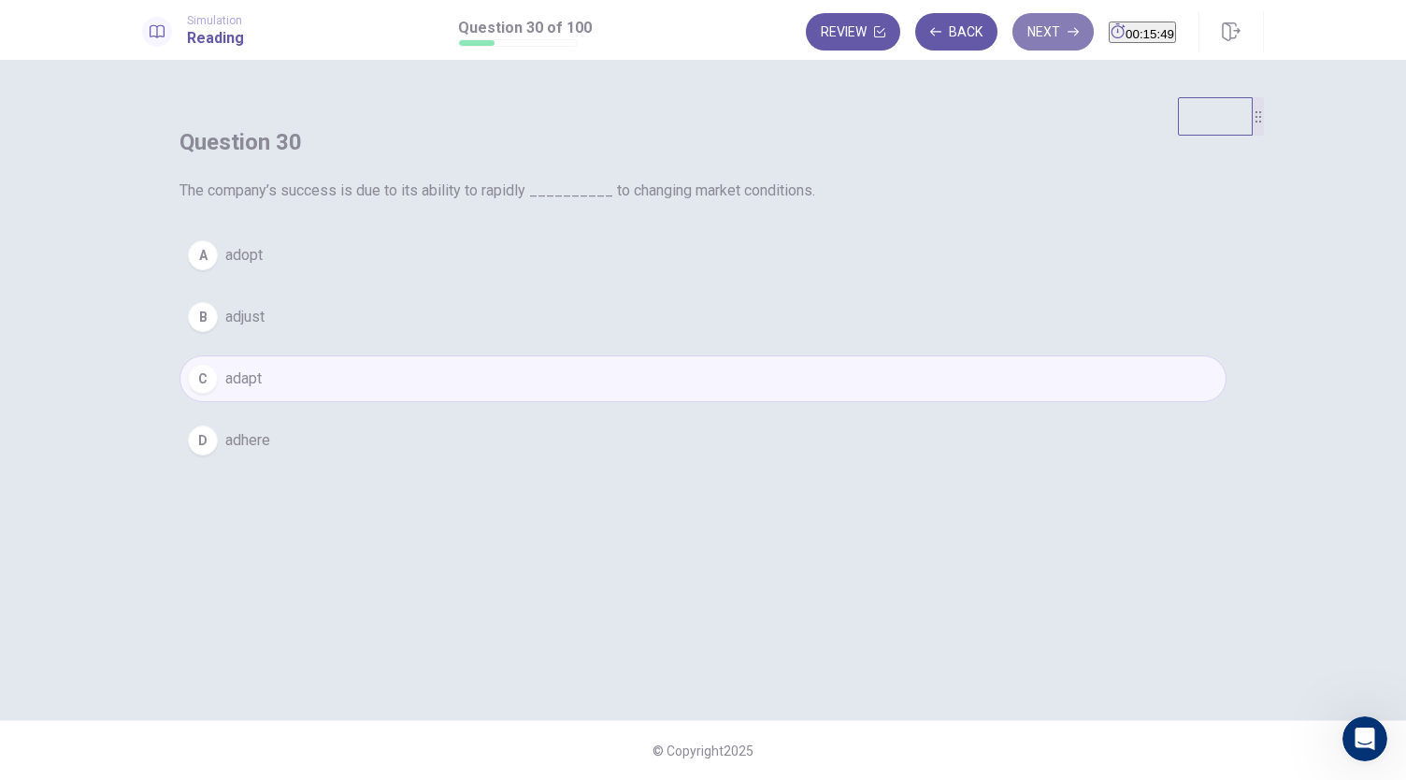
click at [1023, 28] on button "Next" at bounding box center [1052, 31] width 81 height 37
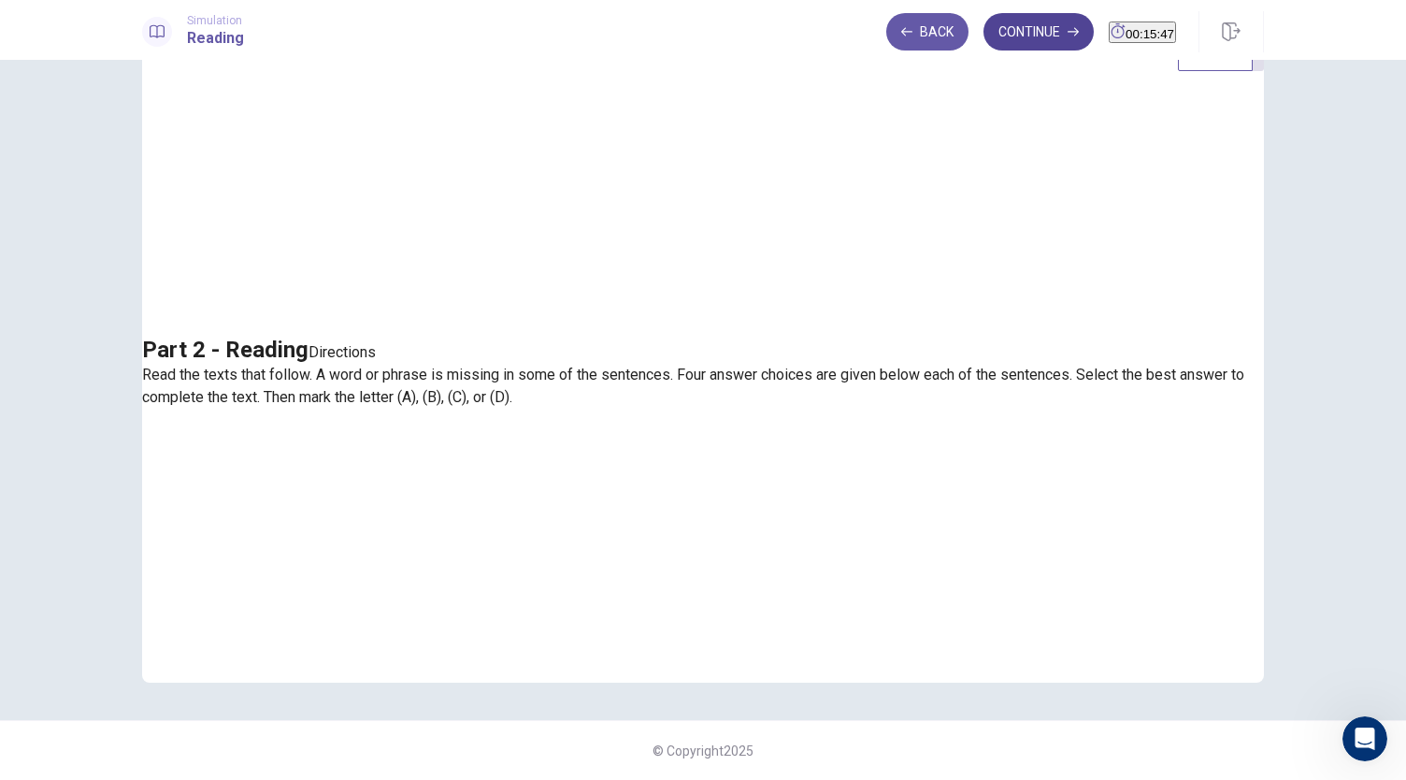
click at [1023, 26] on button "Continue" at bounding box center [1038, 31] width 110 height 37
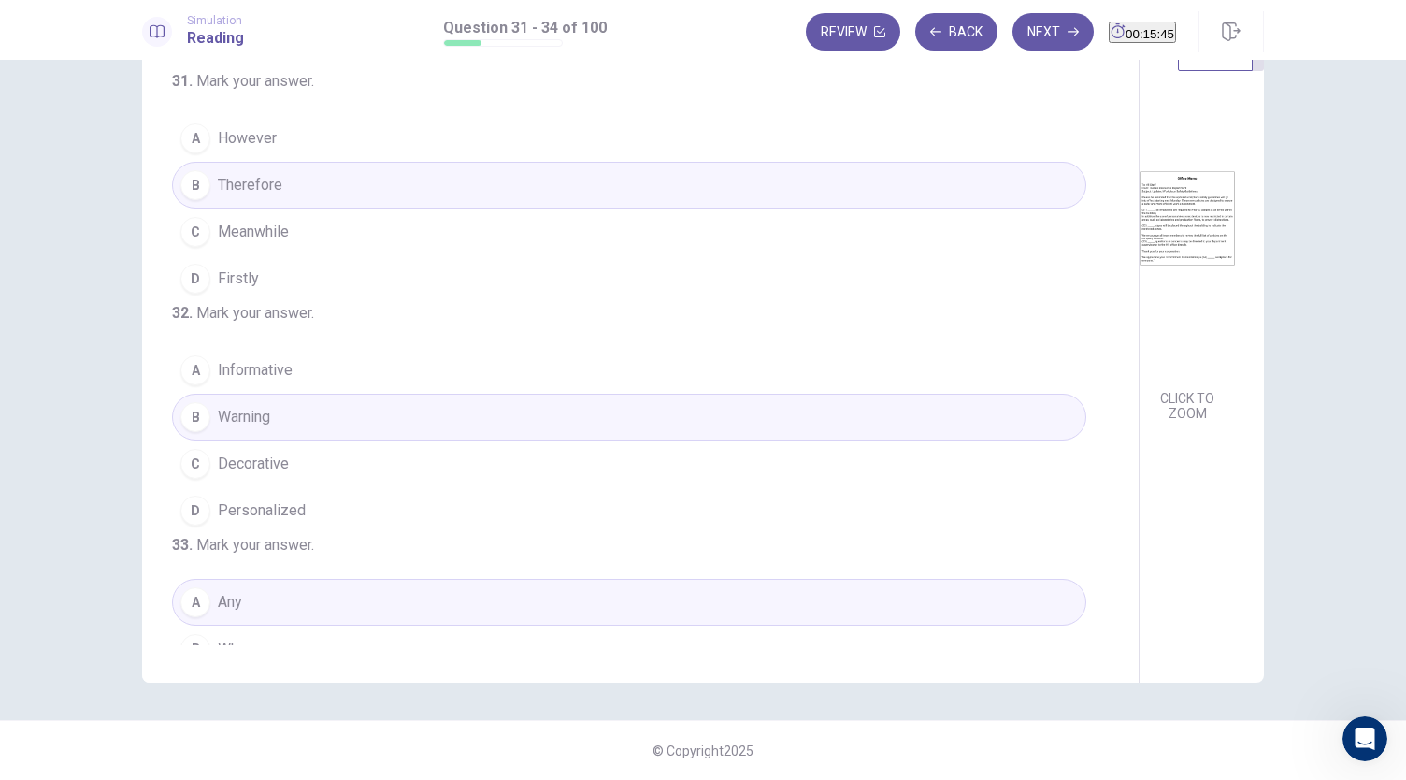
click at [1023, 26] on button "Next" at bounding box center [1052, 31] width 81 height 37
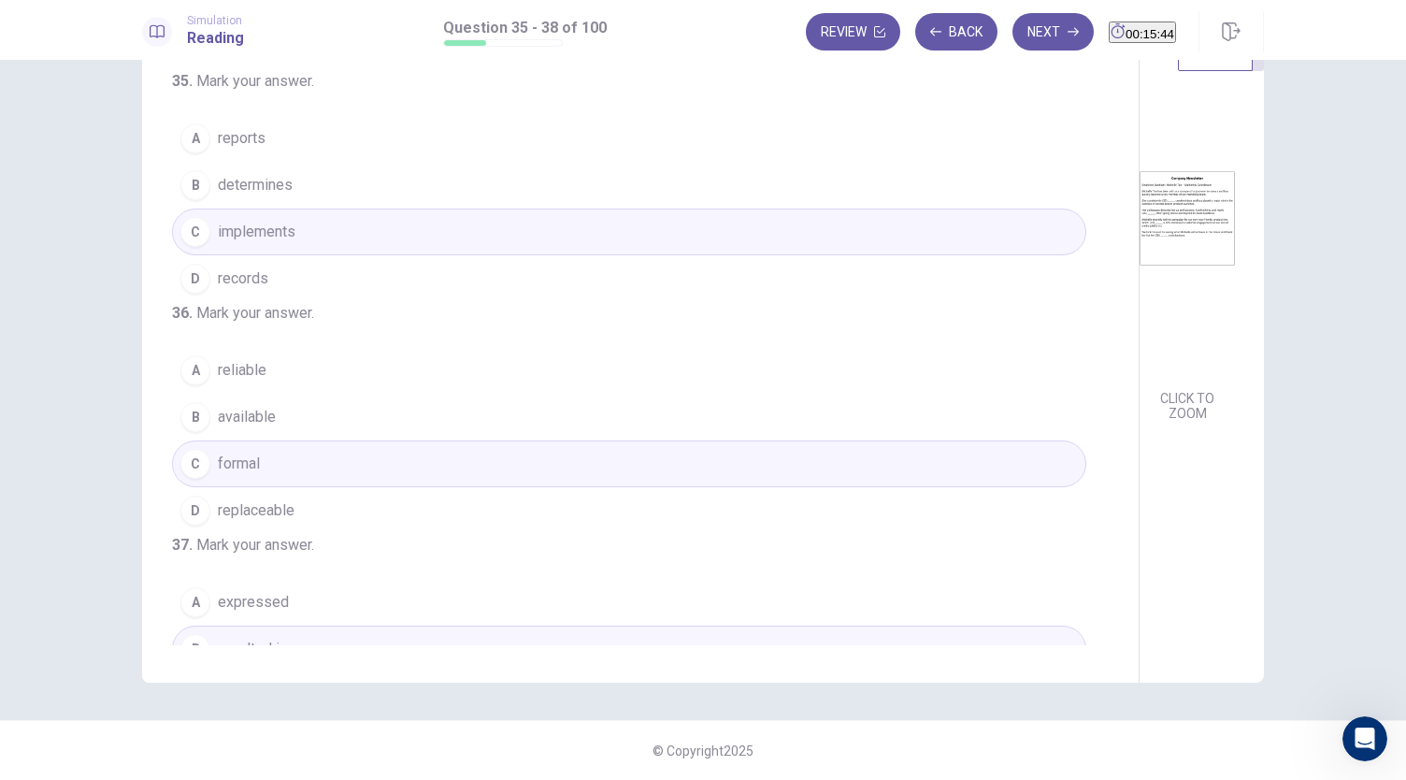
click at [1023, 26] on button "Next" at bounding box center [1052, 31] width 81 height 37
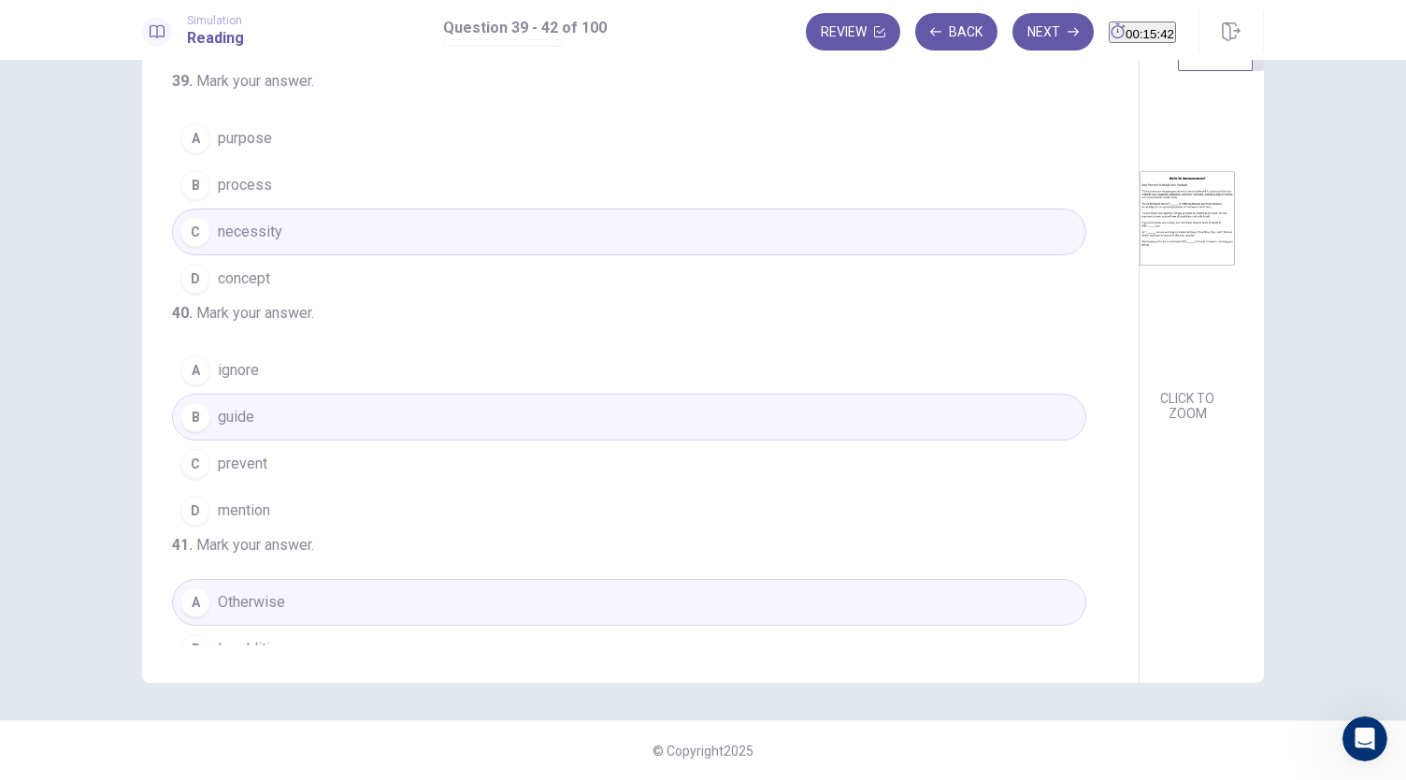
click at [1023, 26] on button "Next" at bounding box center [1052, 31] width 81 height 37
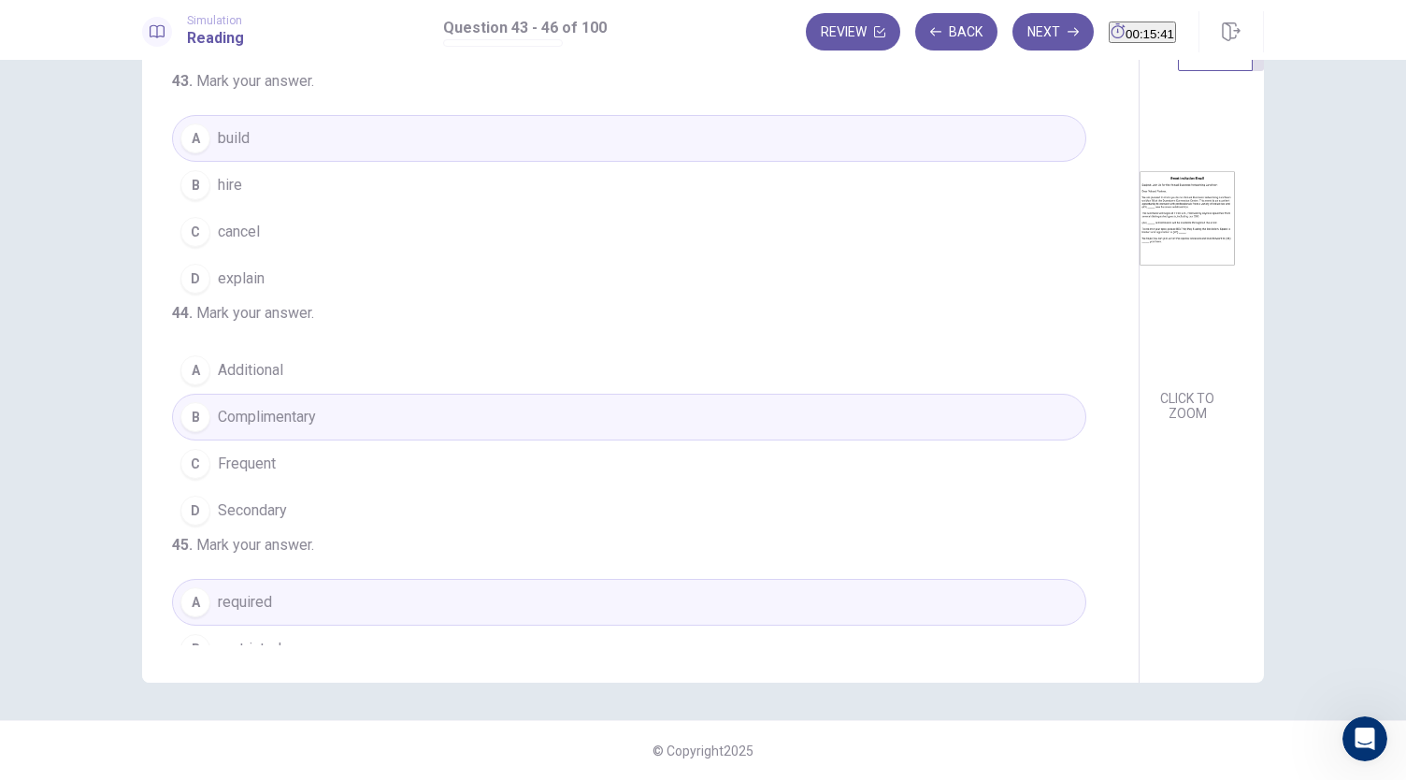
click at [1023, 26] on button "Next" at bounding box center [1052, 31] width 81 height 37
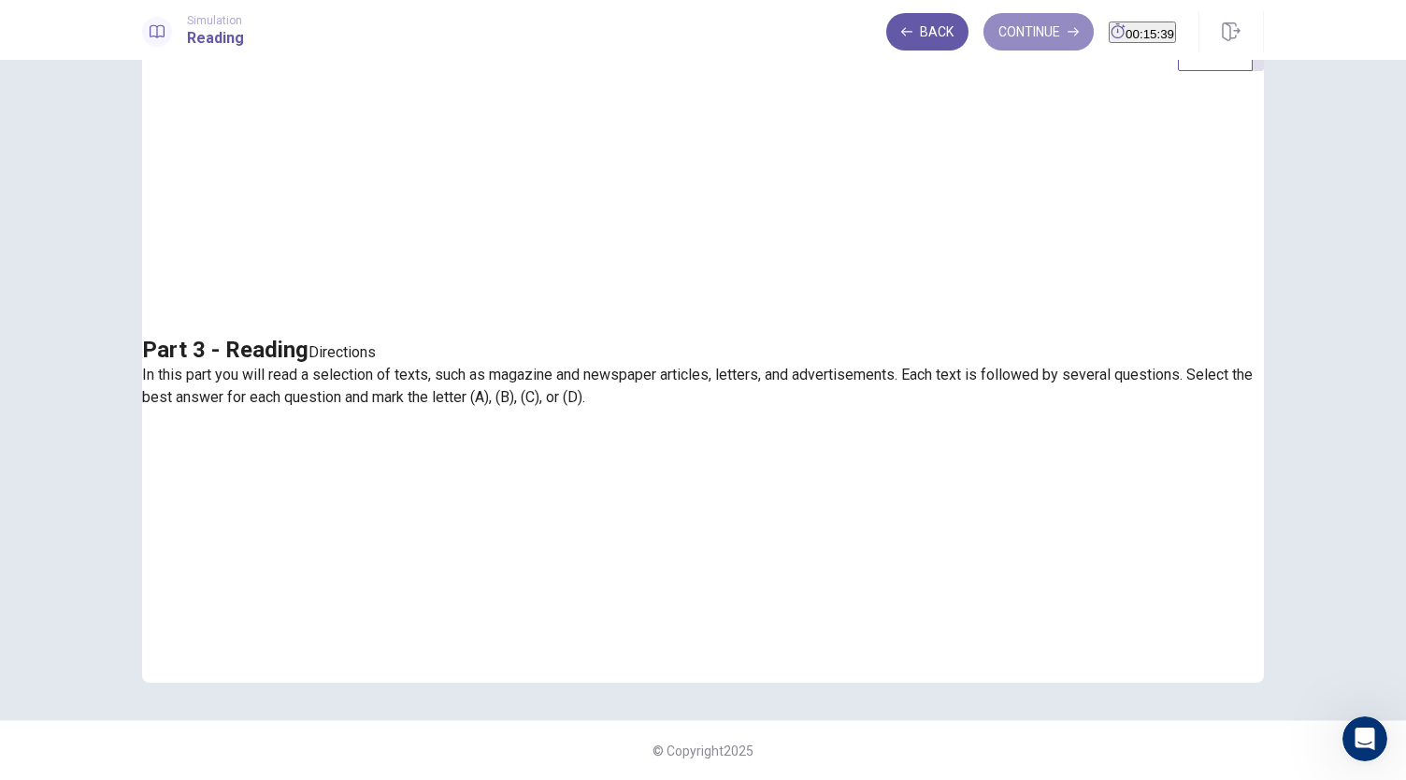
click at [1023, 26] on button "Continue" at bounding box center [1038, 31] width 110 height 37
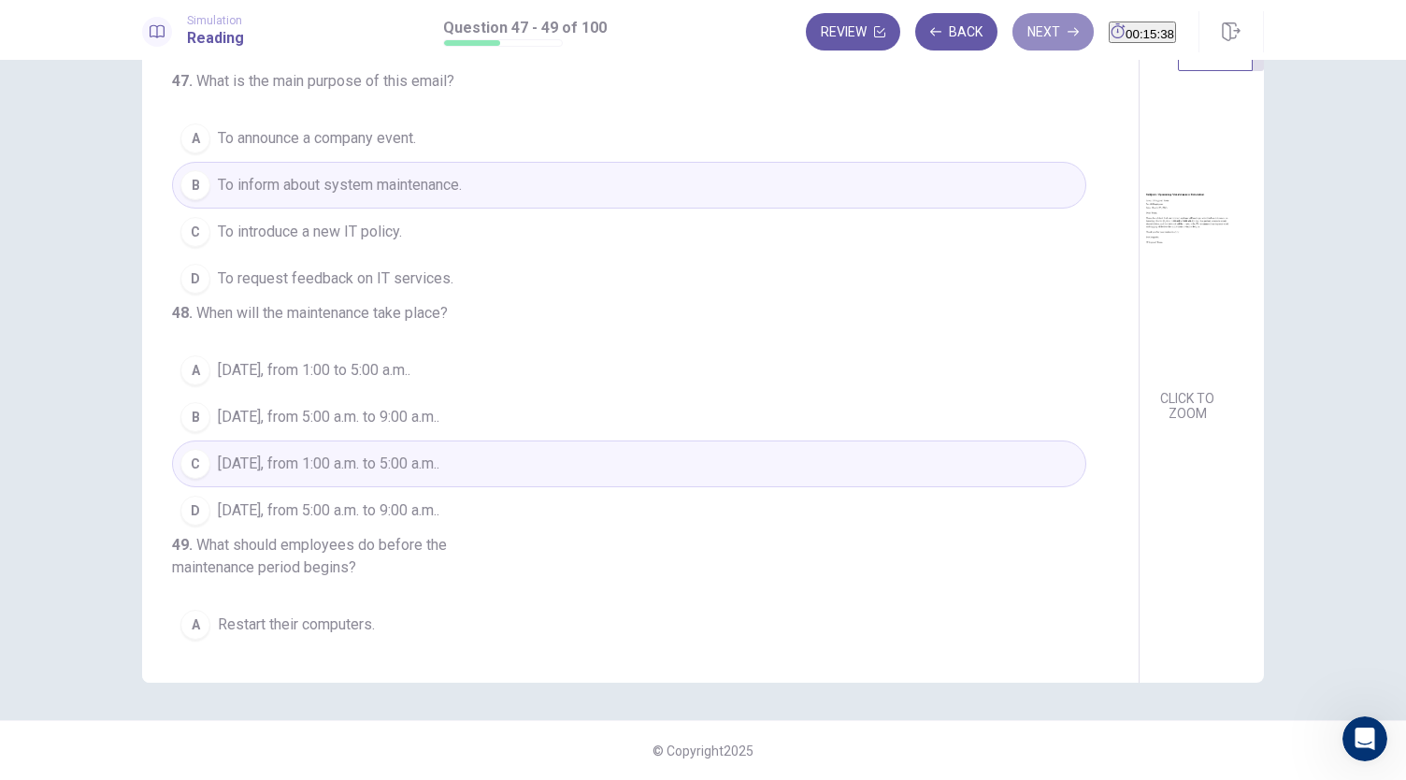
click at [1023, 26] on button "Next" at bounding box center [1052, 31] width 81 height 37
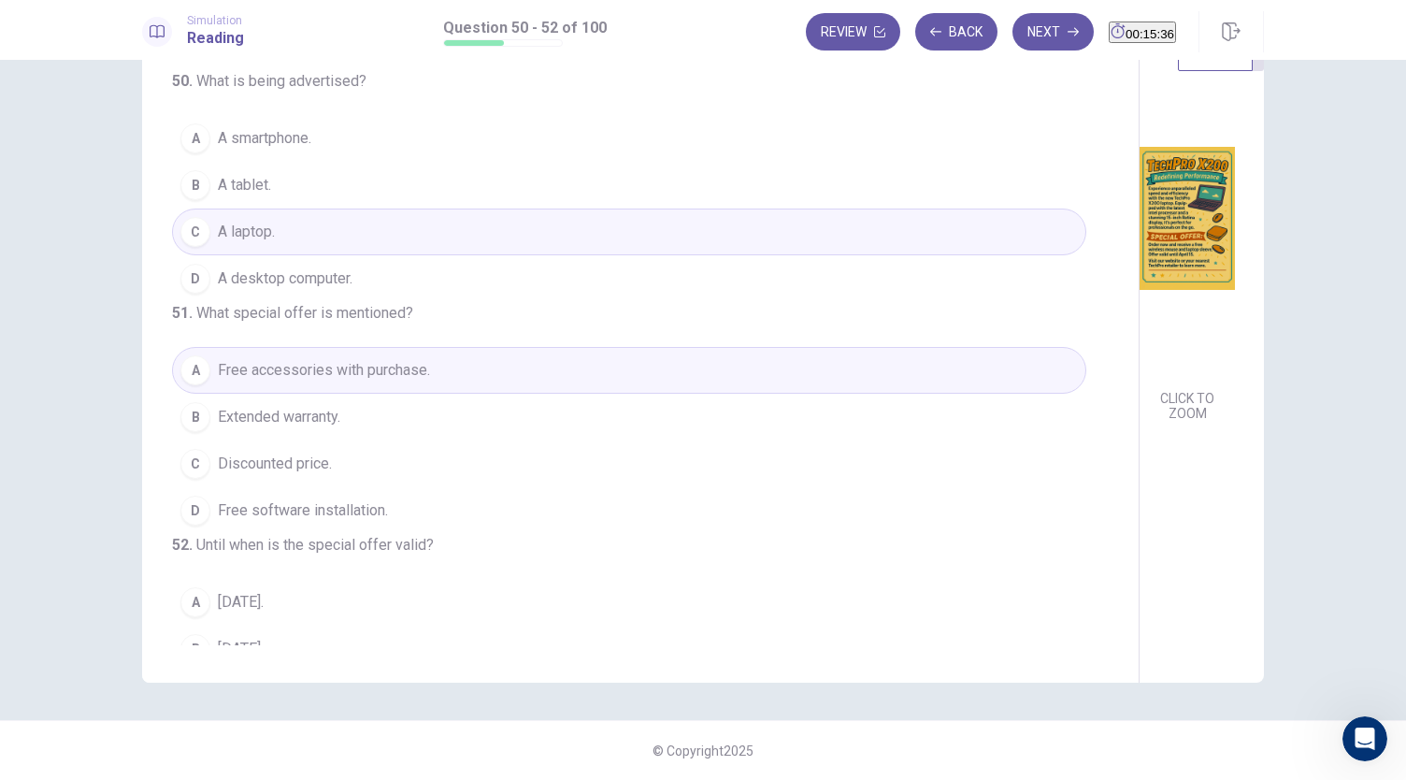
click at [1023, 26] on button "Next" at bounding box center [1052, 31] width 81 height 37
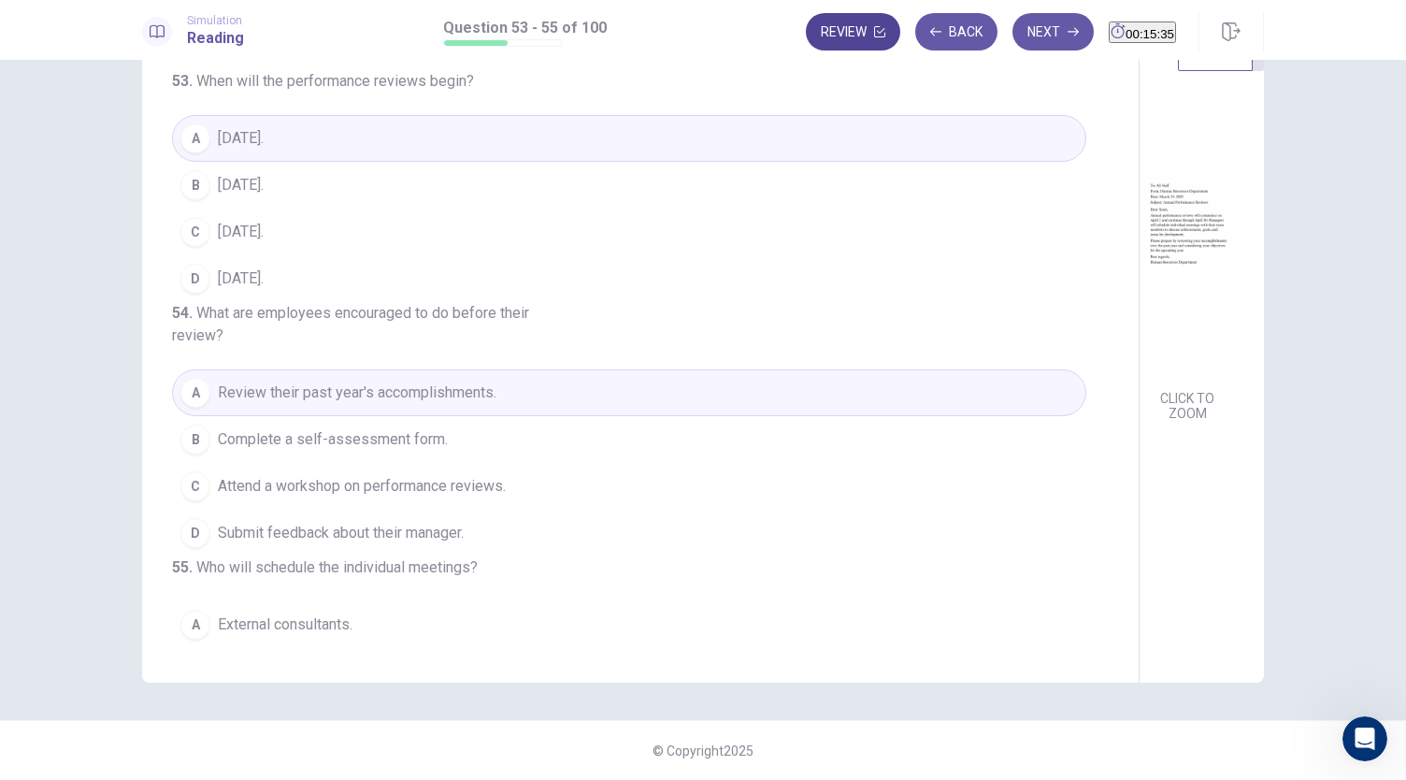
click at [834, 36] on button "Review" at bounding box center [853, 31] width 94 height 37
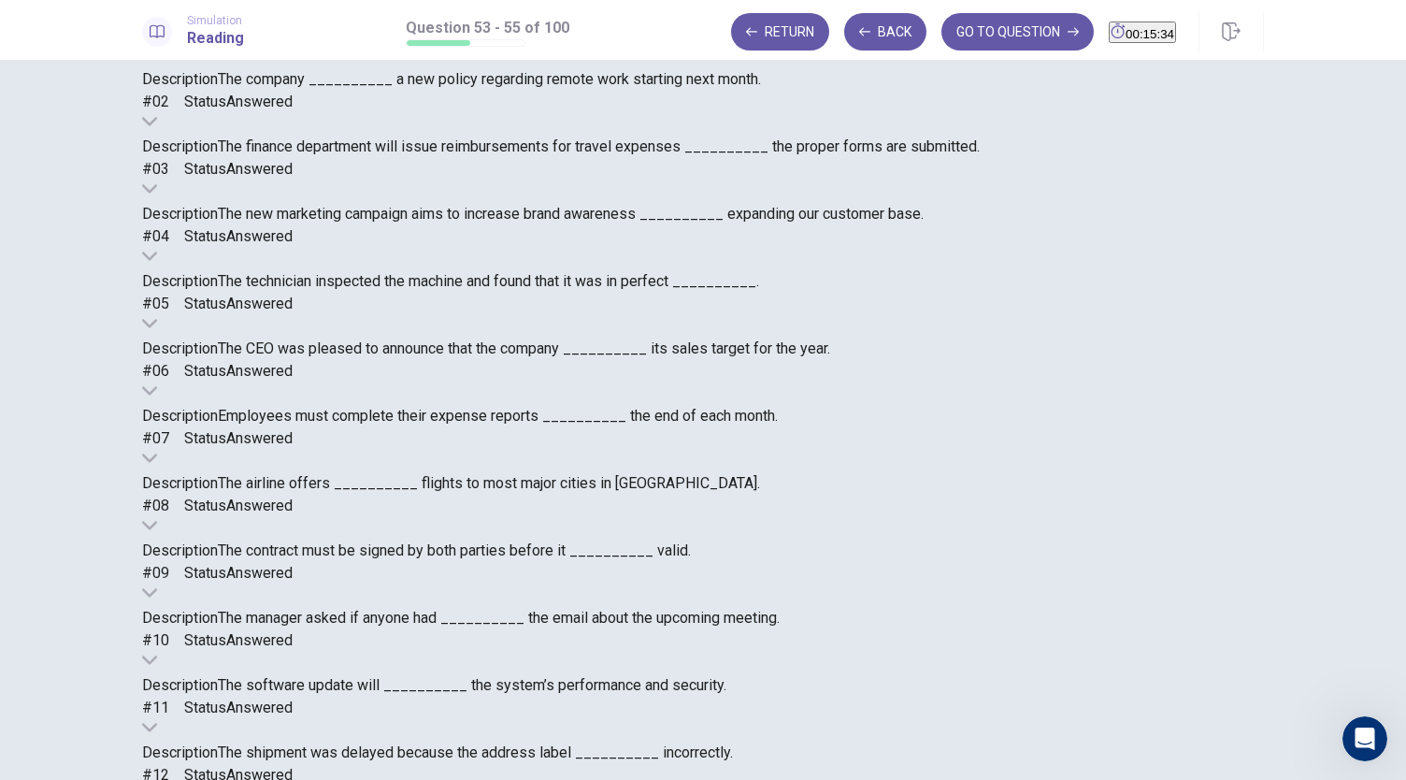
scroll to position [1637, 0]
click at [1016, 38] on button "GO TO QUESTION" at bounding box center [1017, 31] width 152 height 37
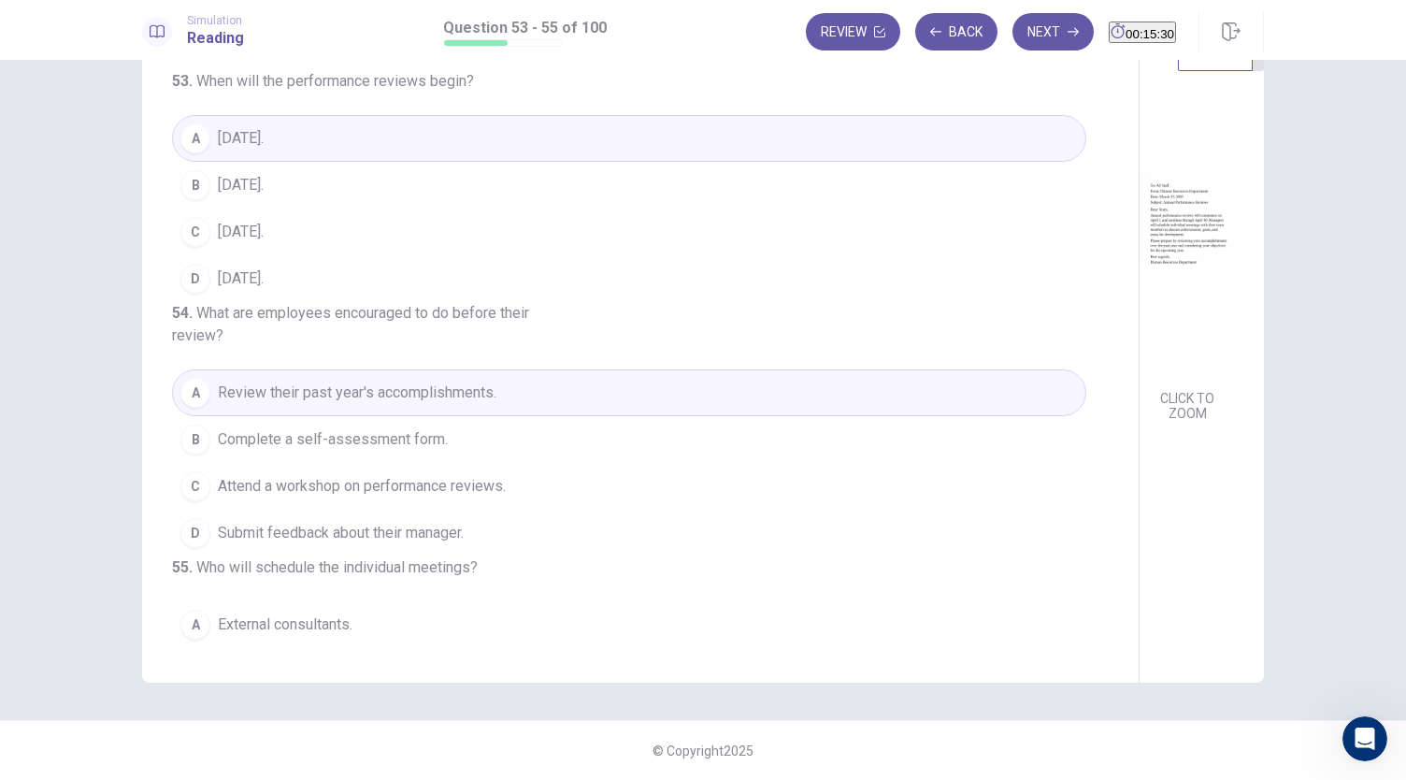
scroll to position [64, 0]
click at [1016, 38] on button "Next" at bounding box center [1052, 31] width 81 height 37
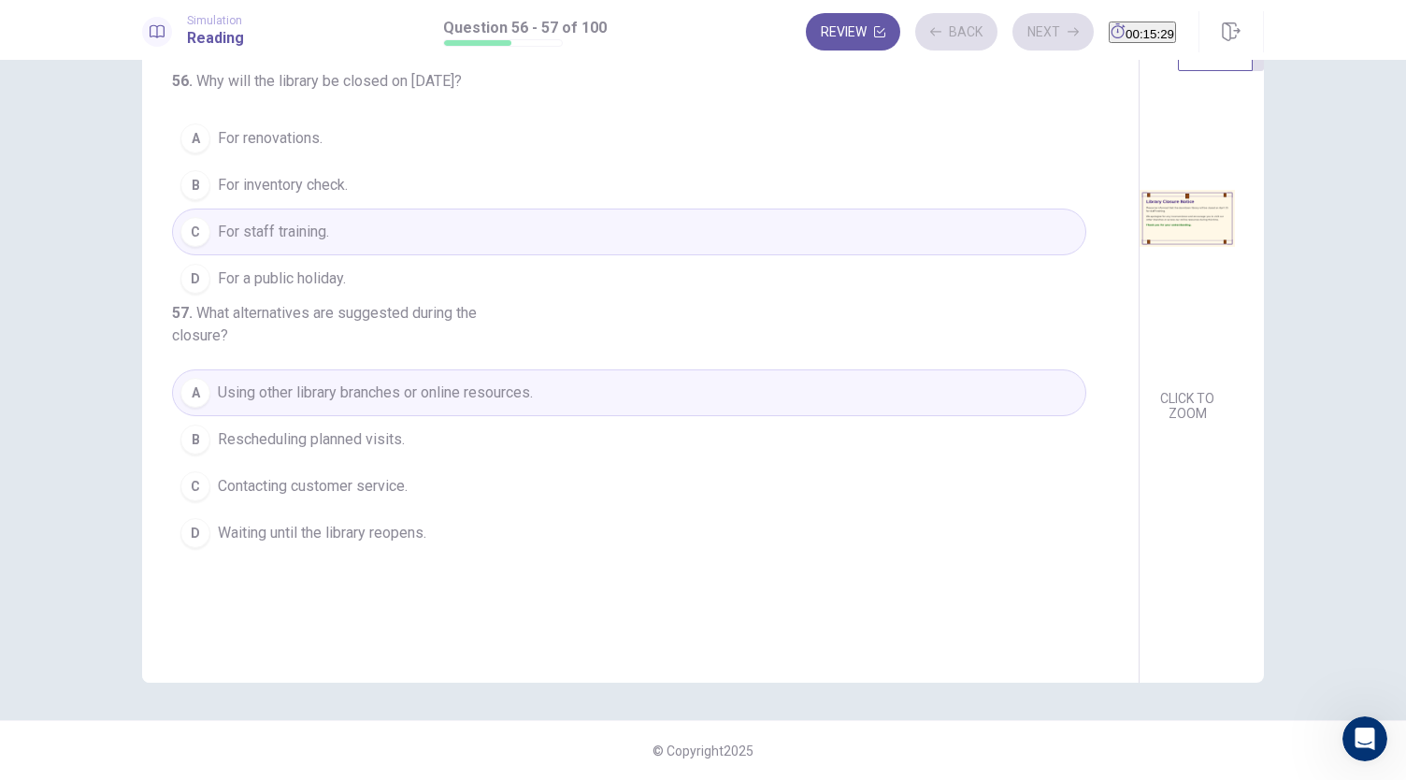
click at [1016, 38] on div "Review Back Next 00:15:29" at bounding box center [991, 31] width 370 height 37
click at [1016, 38] on div "Review Back Next 00:15:28" at bounding box center [991, 31] width 370 height 37
click at [1016, 38] on button "Next" at bounding box center [1052, 31] width 81 height 37
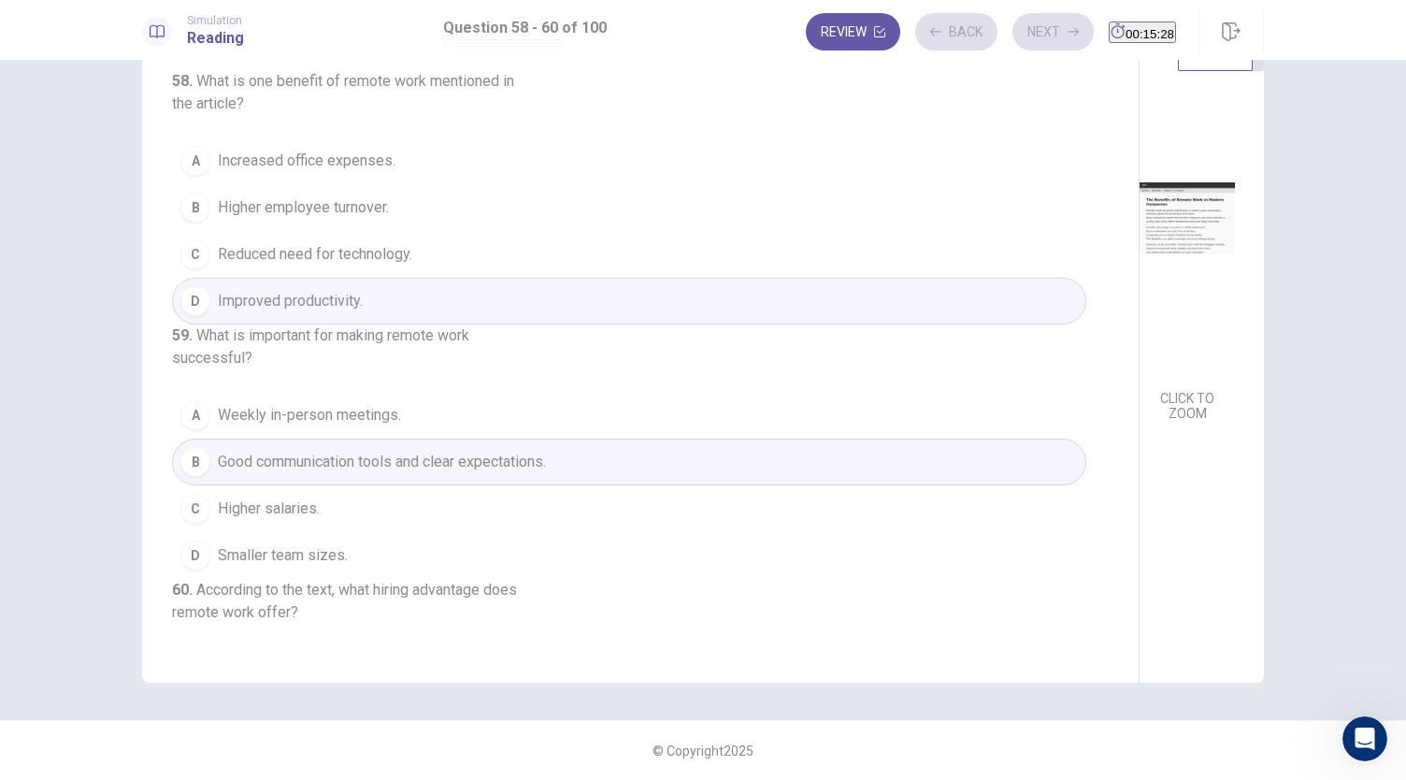
click at [1016, 38] on div "Review Back Next 00:15:28" at bounding box center [991, 31] width 370 height 37
click at [1016, 38] on button "Next" at bounding box center [1052, 31] width 81 height 37
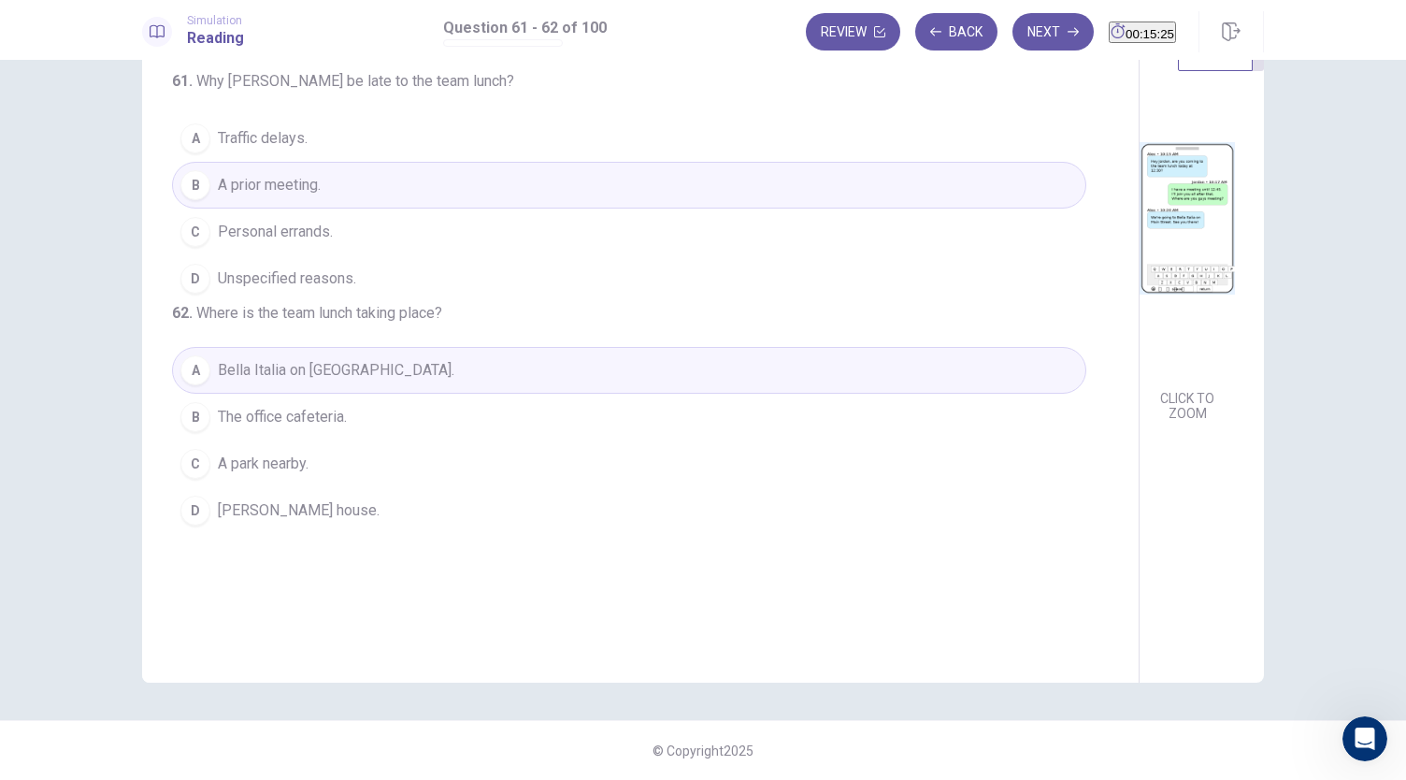
click at [1016, 38] on button "Next" at bounding box center [1052, 31] width 81 height 37
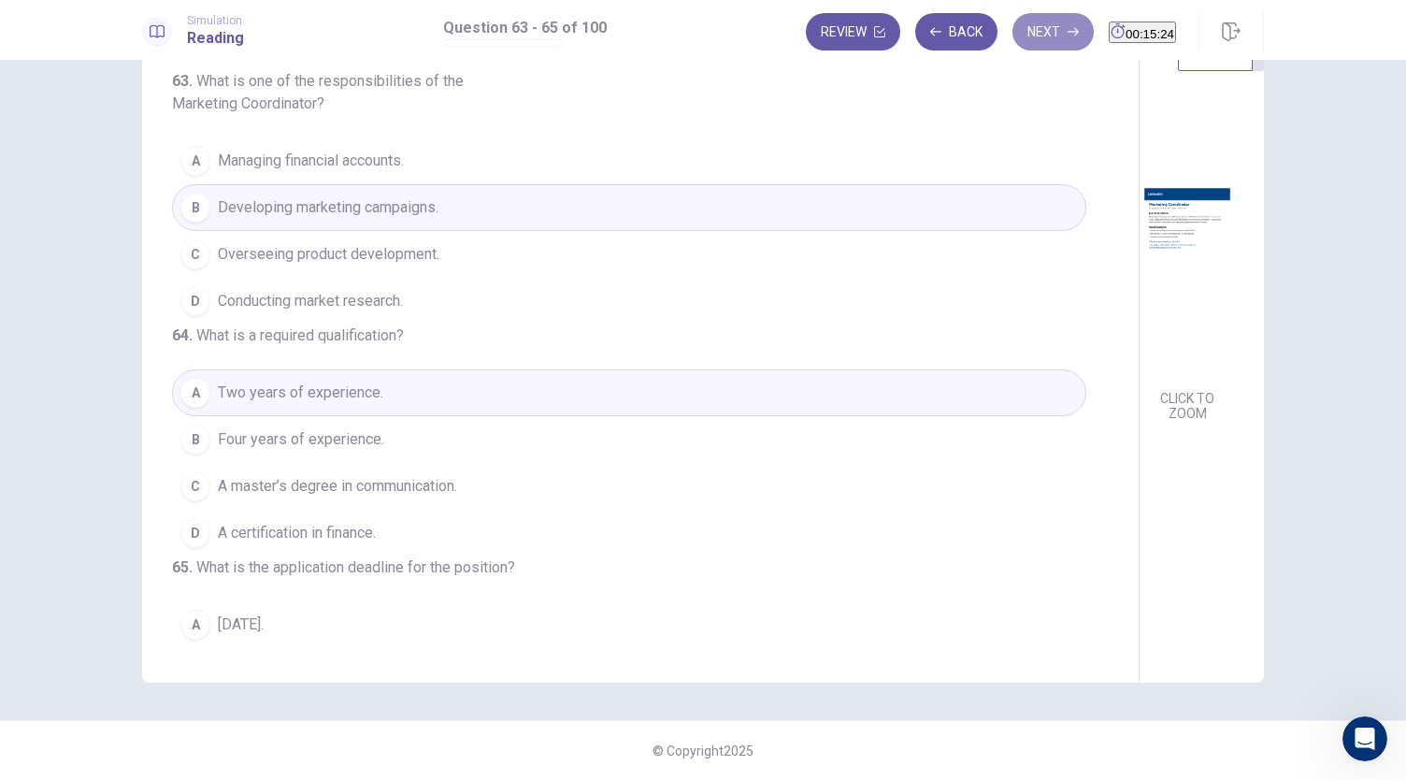
click at [1016, 38] on button "Next" at bounding box center [1052, 31] width 81 height 37
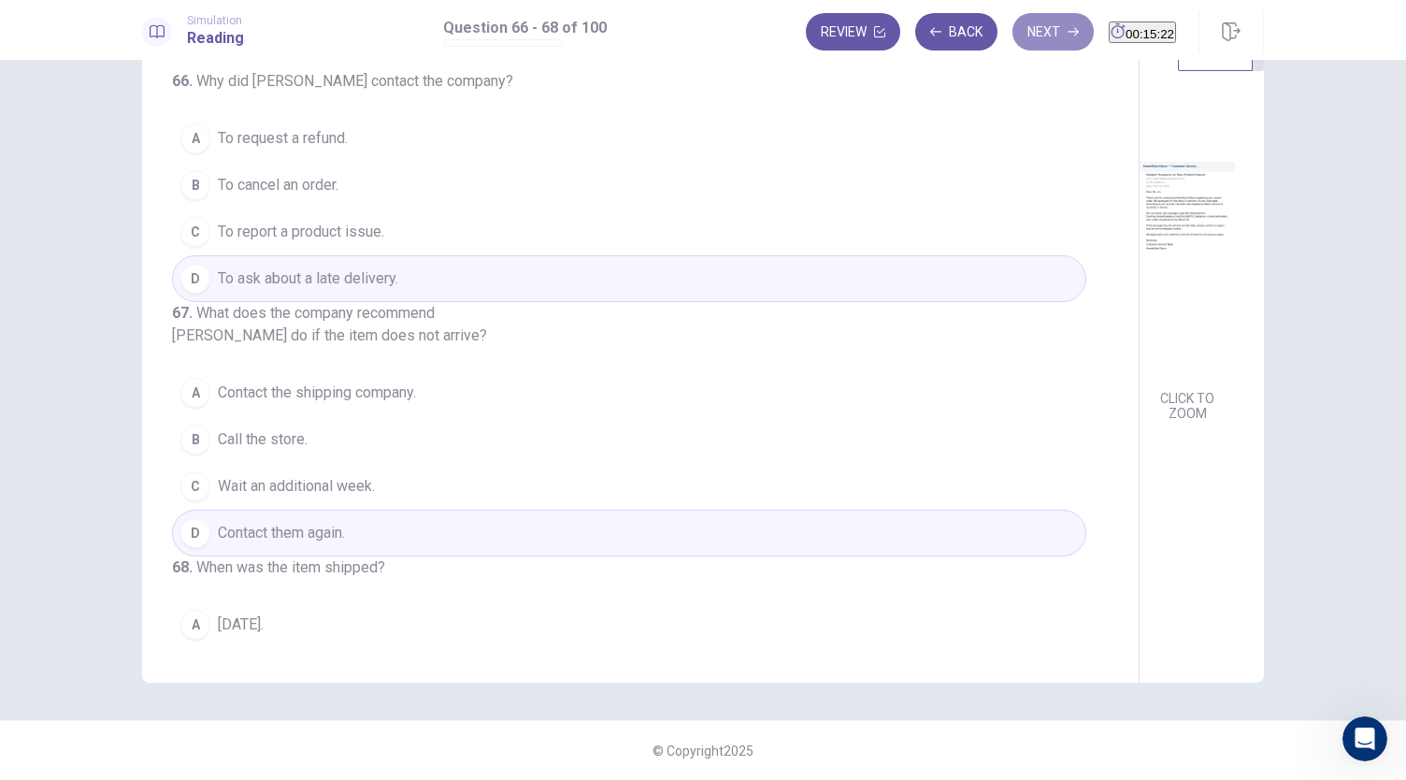
click at [1016, 38] on button "Next" at bounding box center [1052, 31] width 81 height 37
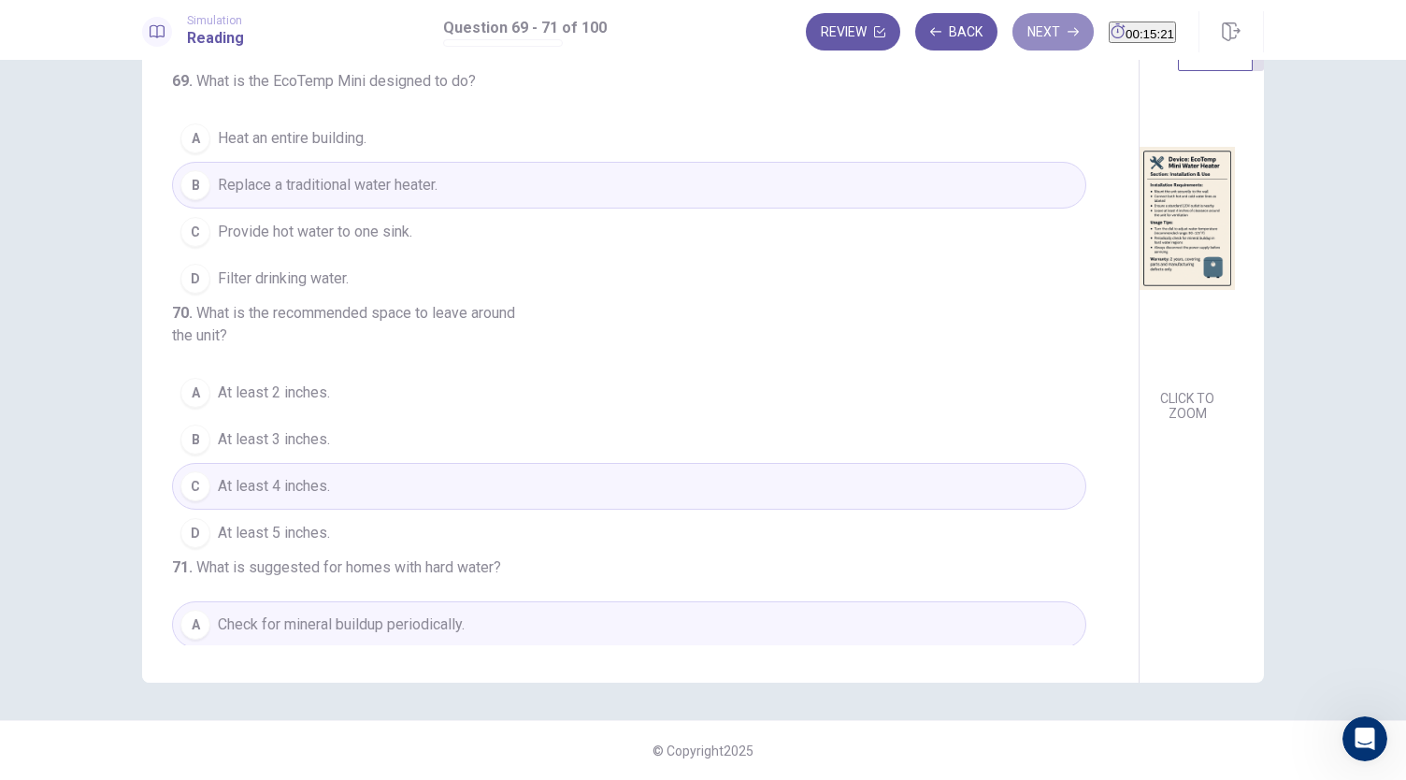
click at [1016, 38] on button "Next" at bounding box center [1052, 31] width 81 height 37
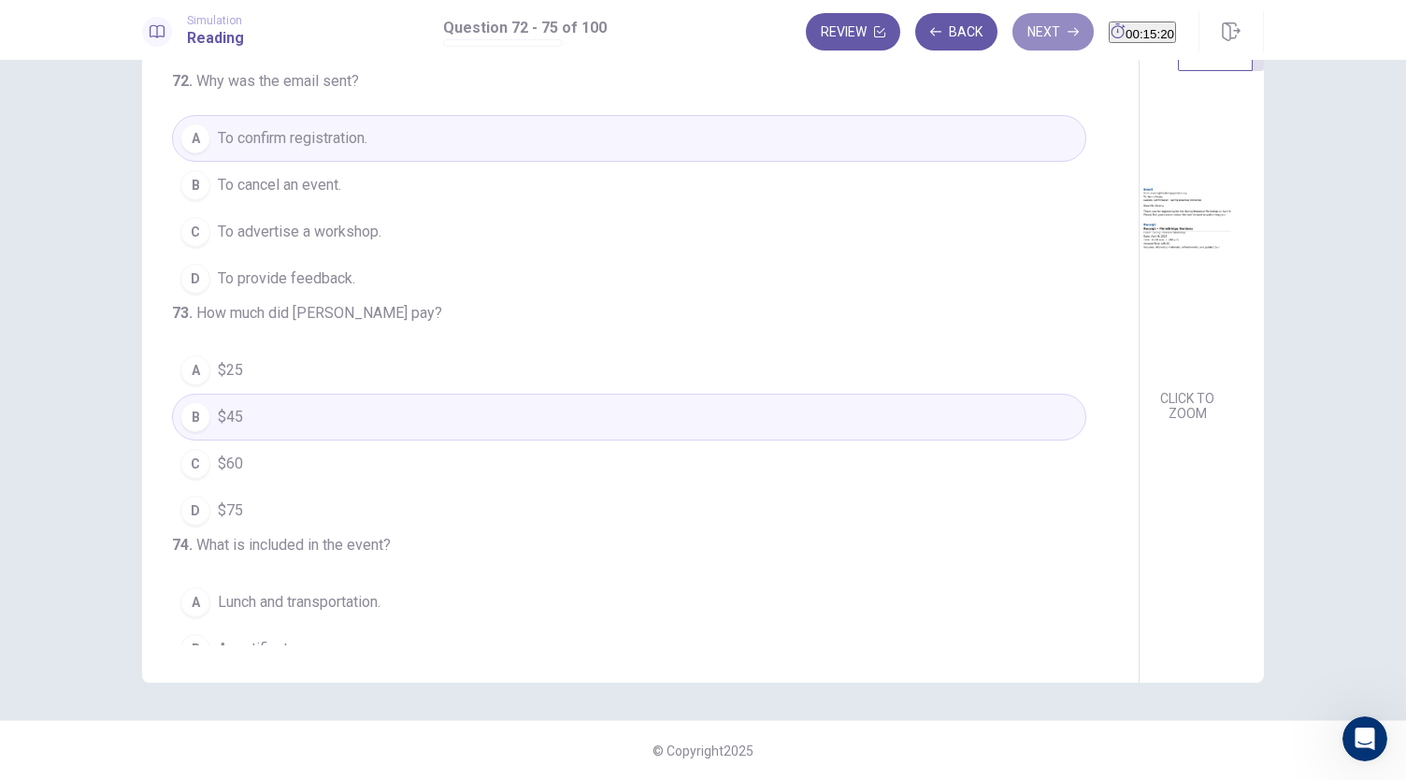
click at [1016, 38] on button "Next" at bounding box center [1052, 31] width 81 height 37
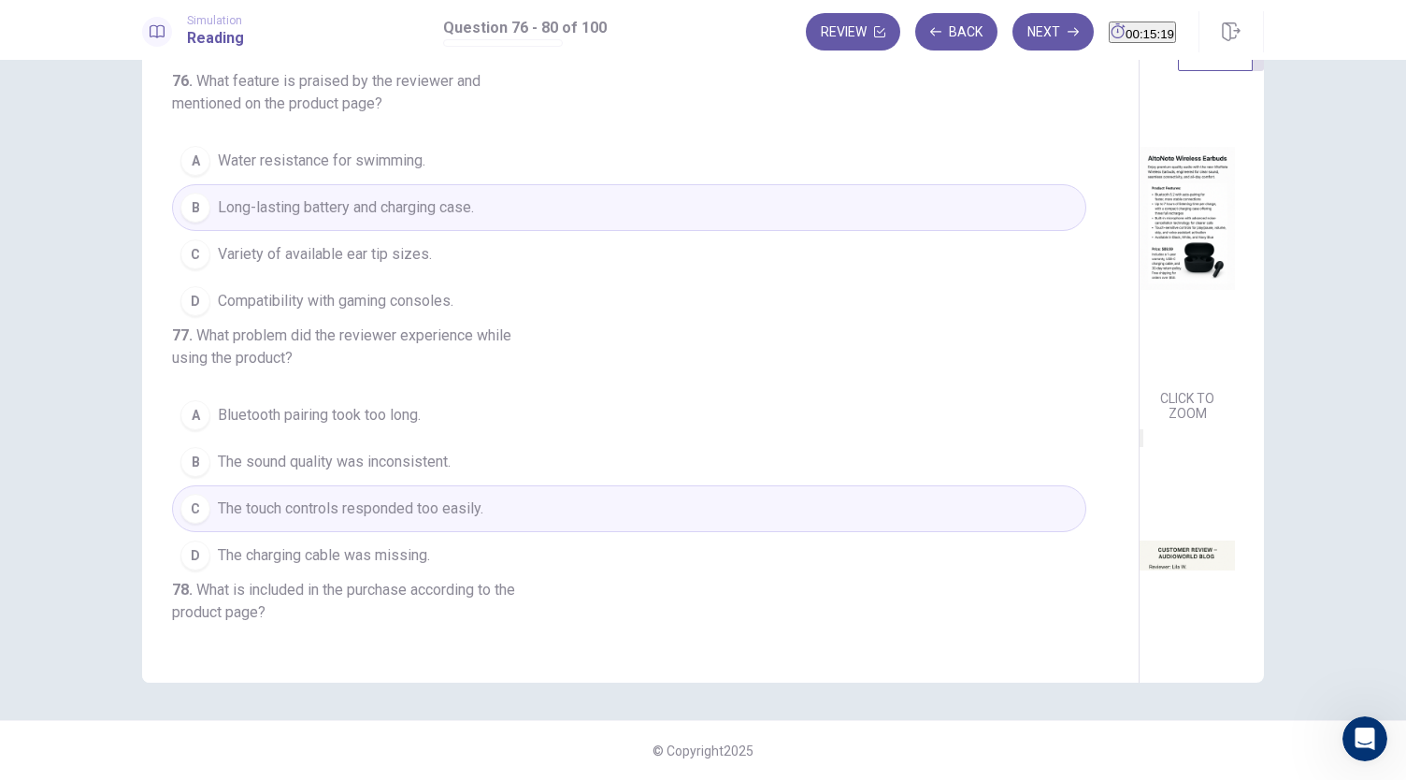
click at [1016, 38] on button "Next" at bounding box center [1052, 31] width 81 height 37
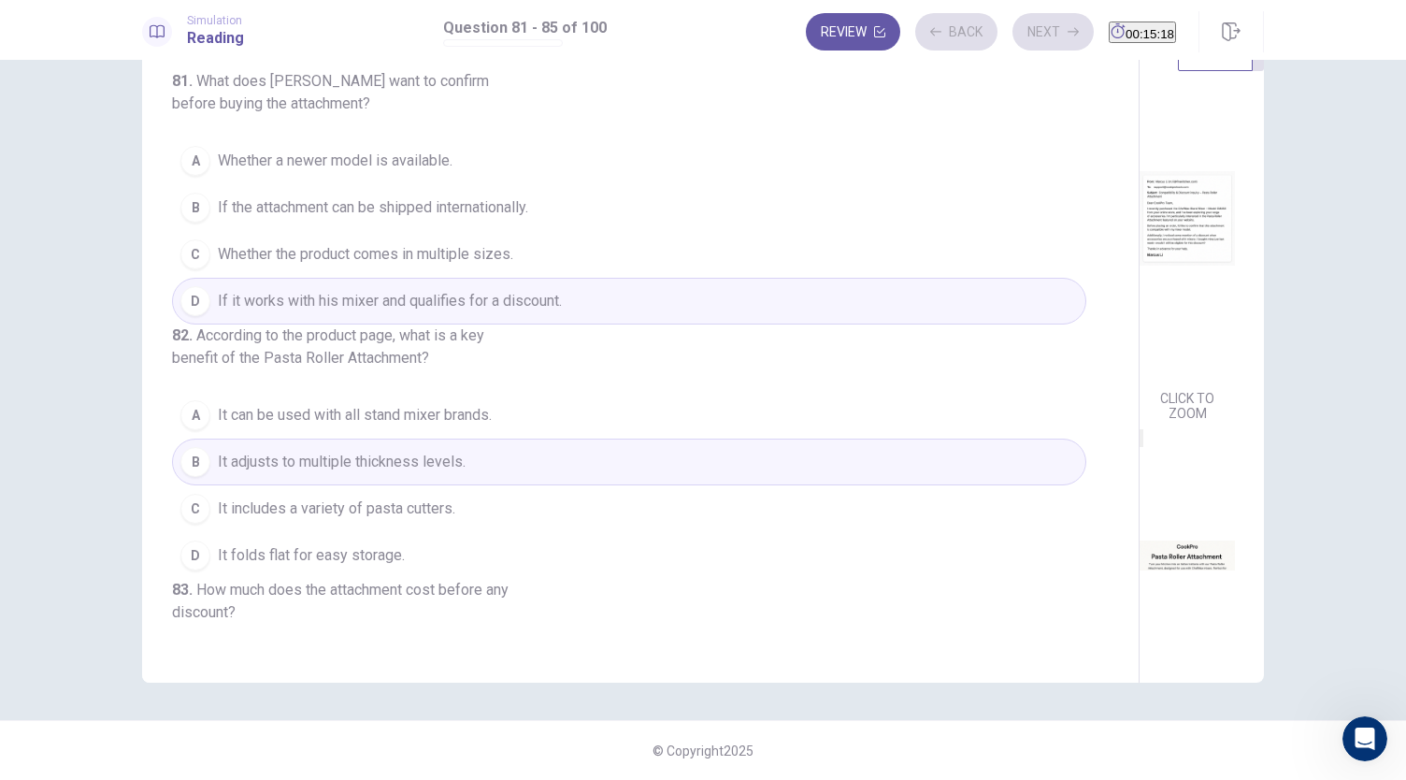
click at [1016, 38] on button "Next" at bounding box center [1052, 31] width 81 height 37
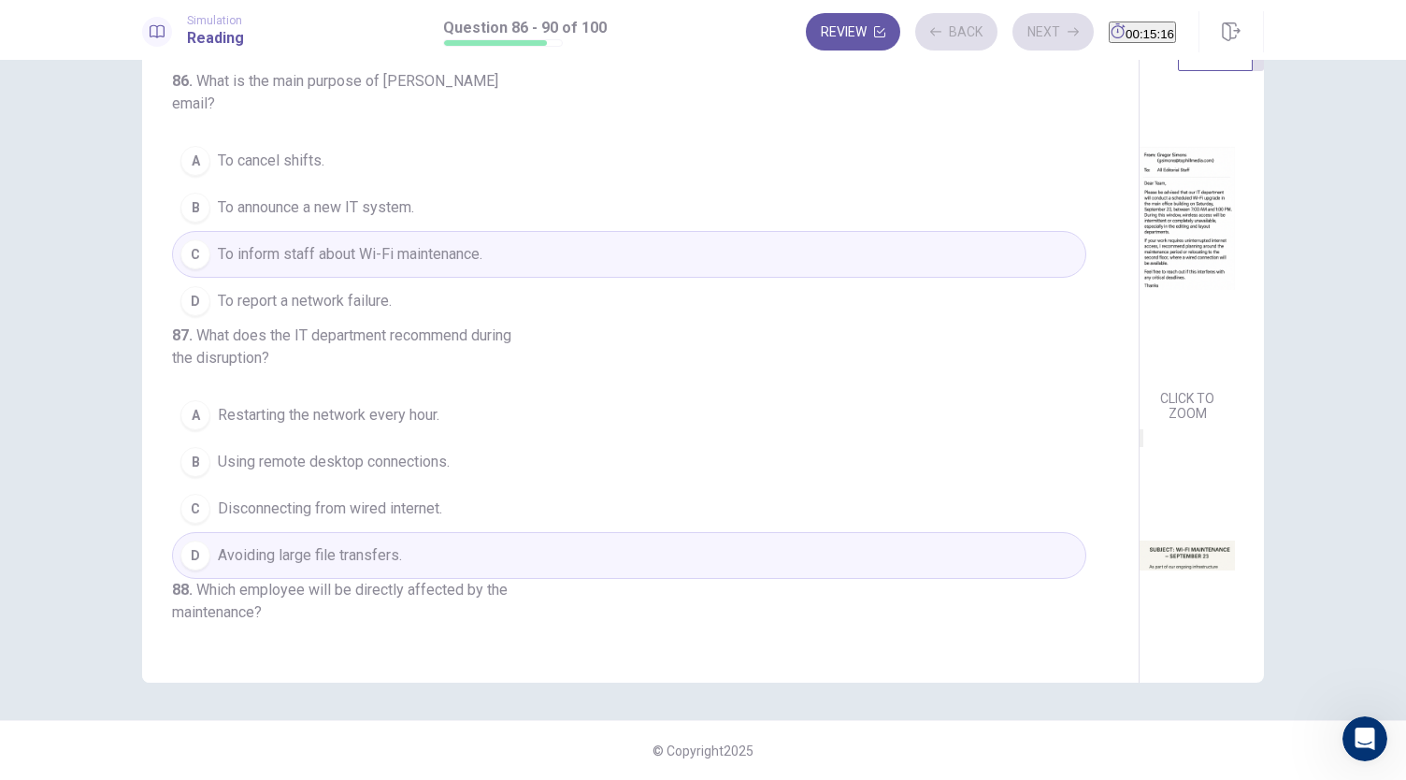
click at [1016, 38] on button "Next" at bounding box center [1052, 31] width 81 height 37
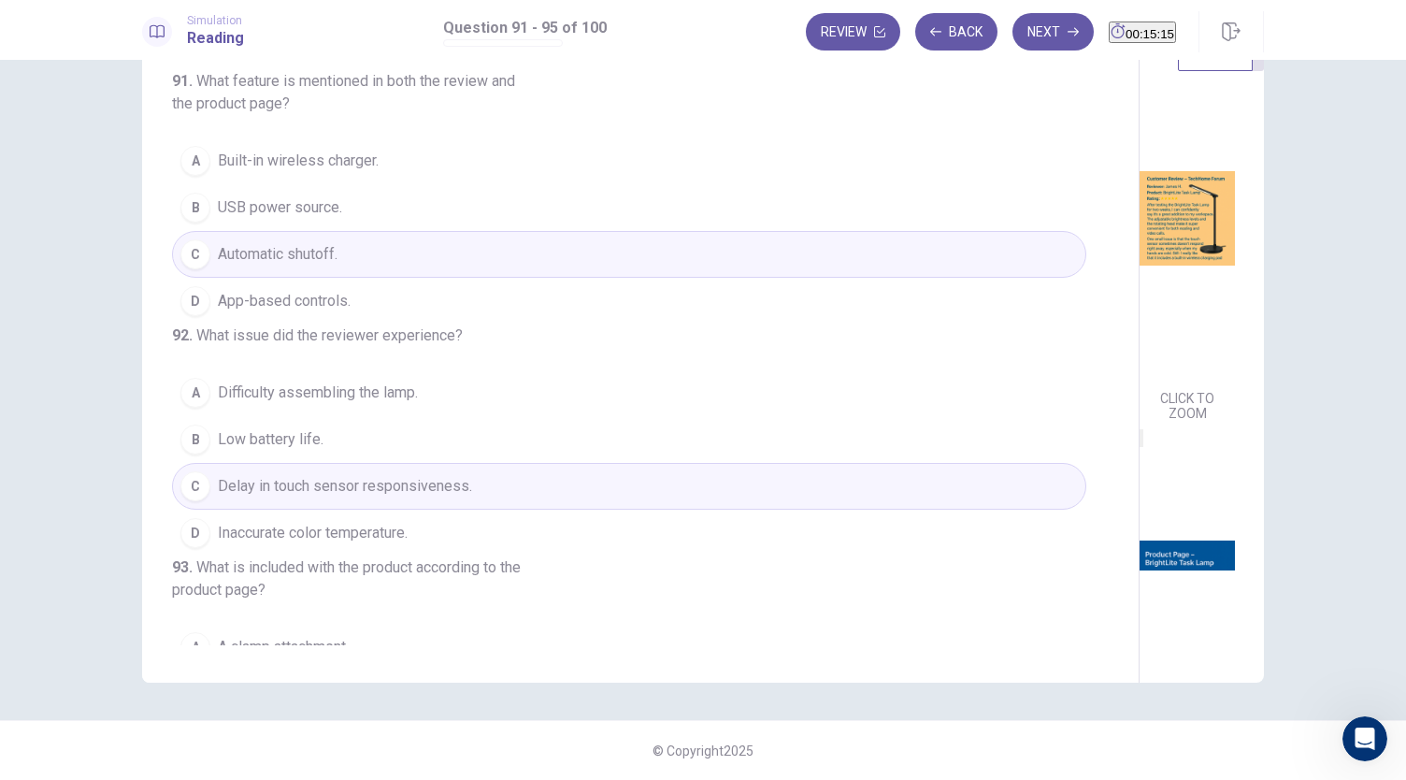
click at [1016, 38] on button "Next" at bounding box center [1052, 31] width 81 height 37
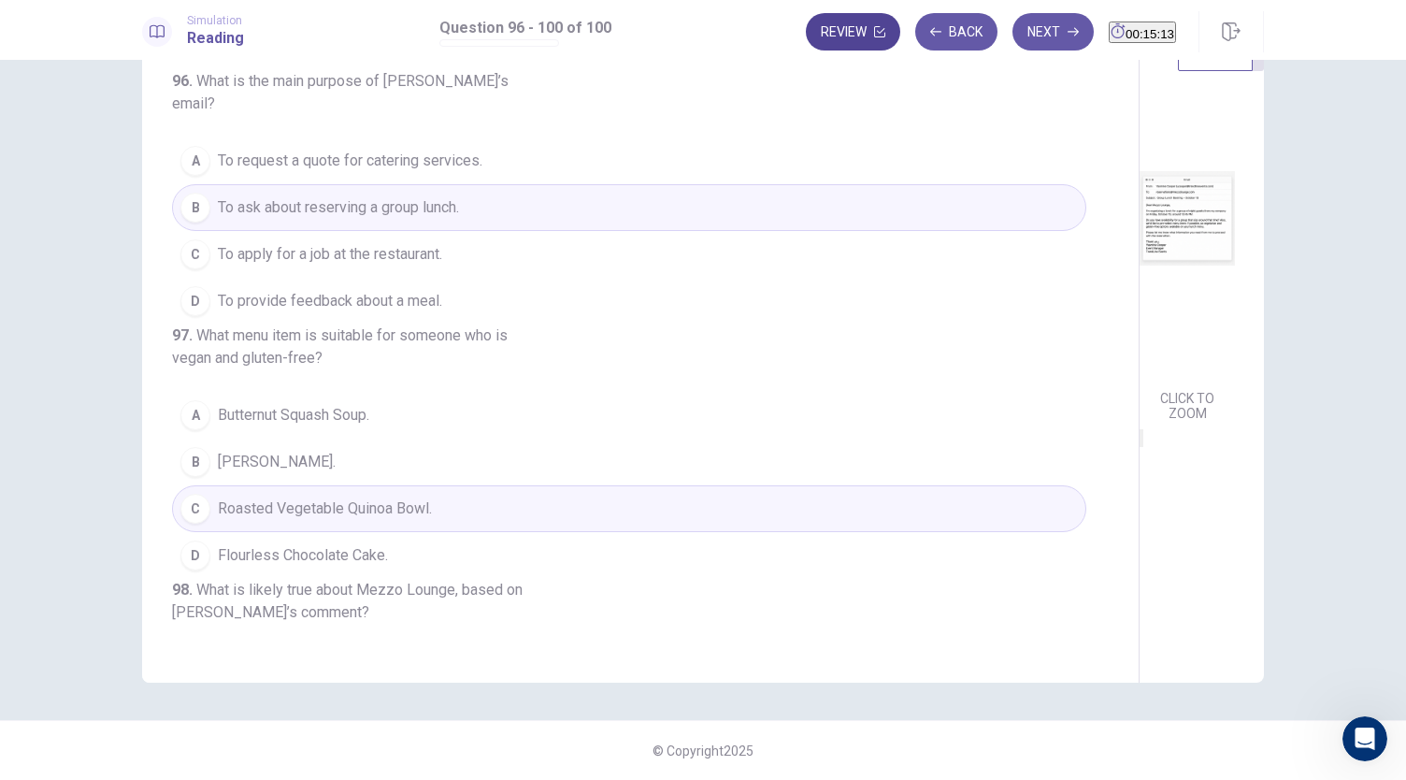
click at [825, 35] on button "Review" at bounding box center [853, 31] width 94 height 37
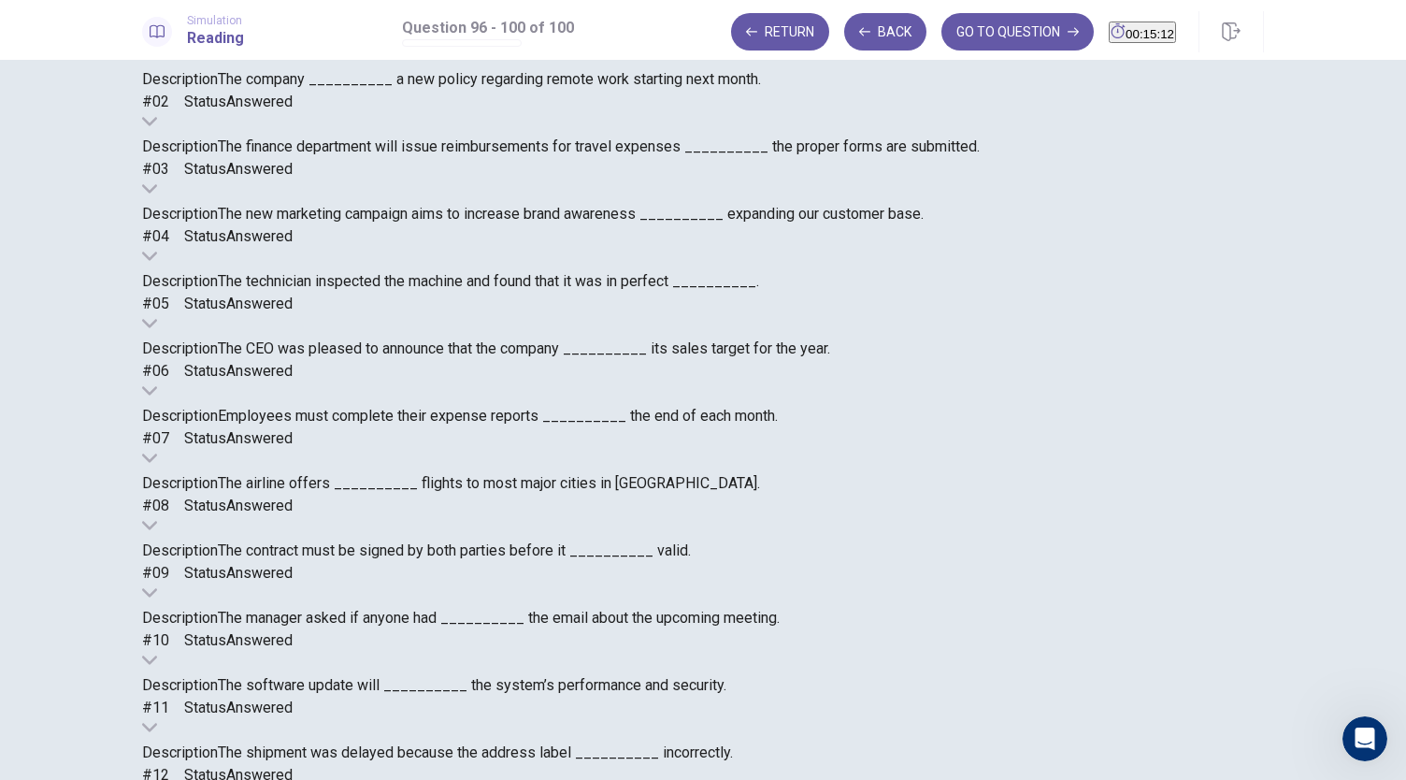
scroll to position [1819, 0]
click at [979, 25] on button "GO TO QUESTION" at bounding box center [1017, 31] width 152 height 37
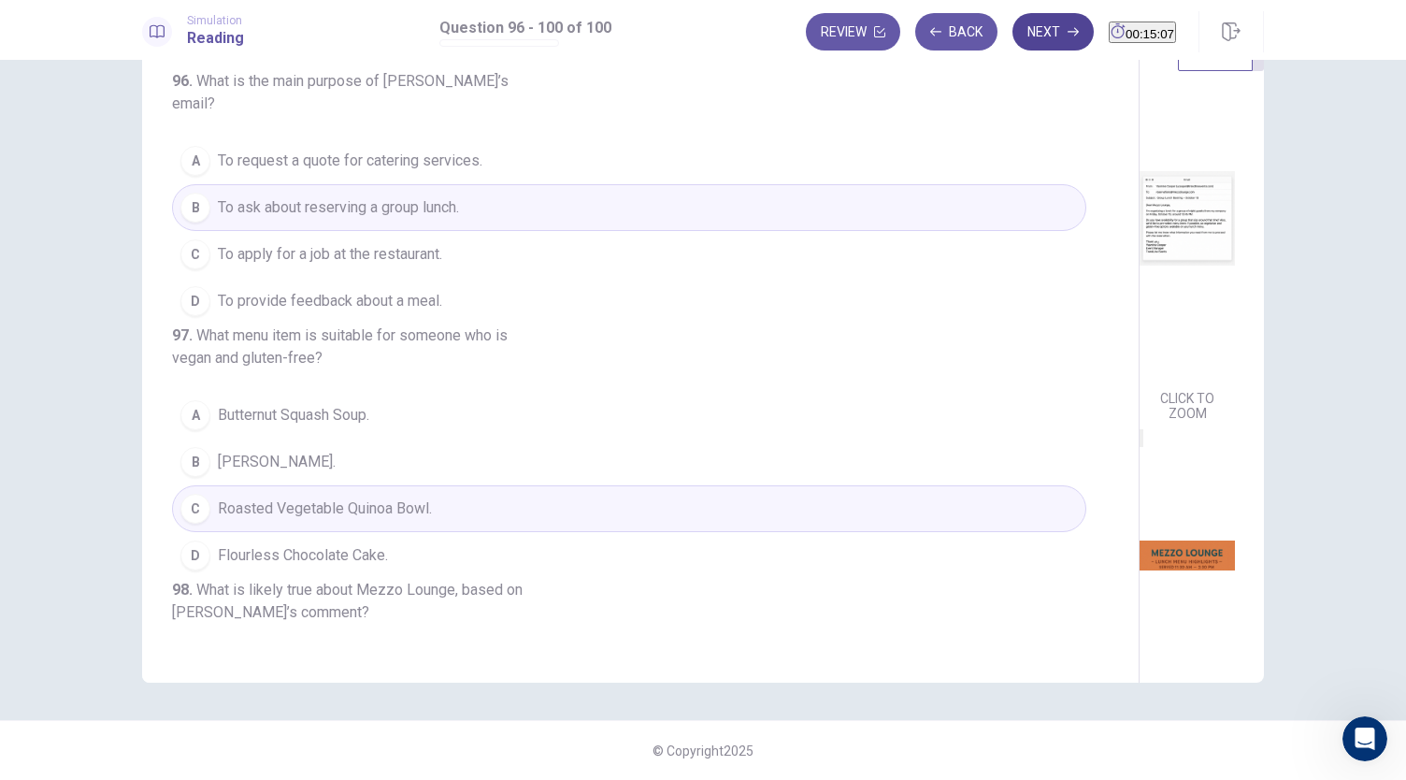
click at [1012, 31] on button "Next" at bounding box center [1052, 31] width 81 height 37
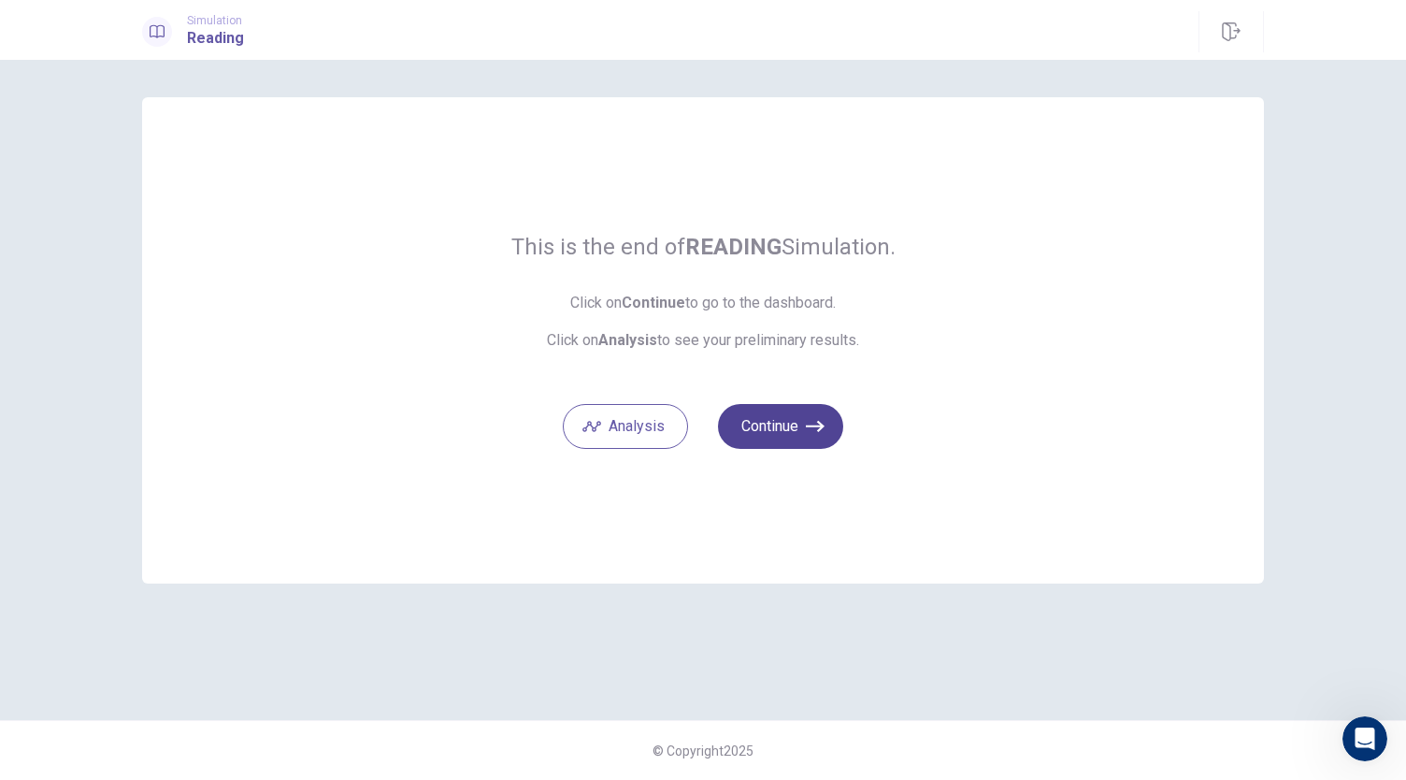
click at [797, 413] on button "Continue" at bounding box center [780, 426] width 125 height 45
